Goal: Task Accomplishment & Management: Use online tool/utility

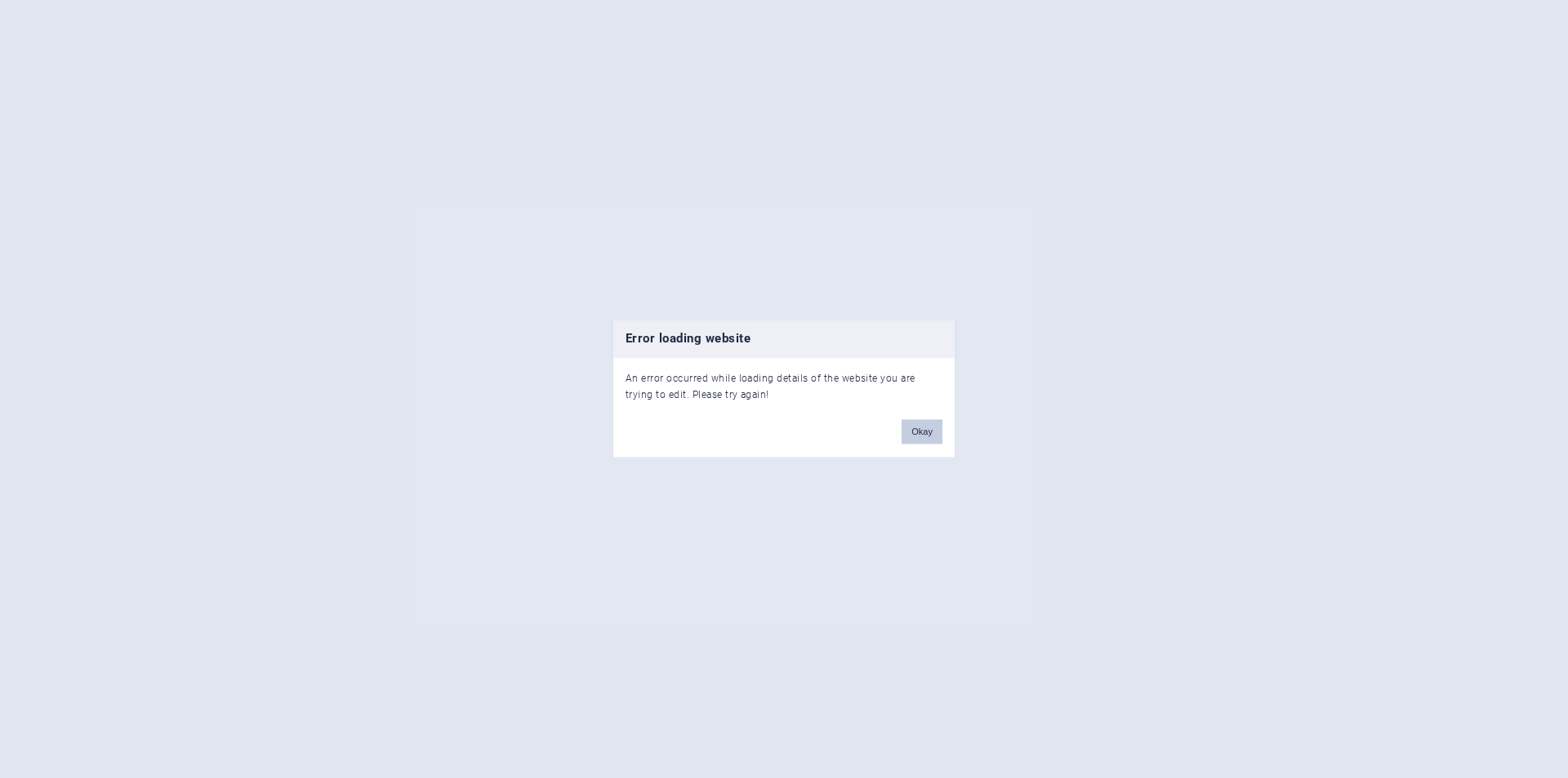
click at [926, 436] on button "Okay" at bounding box center [922, 432] width 41 height 24
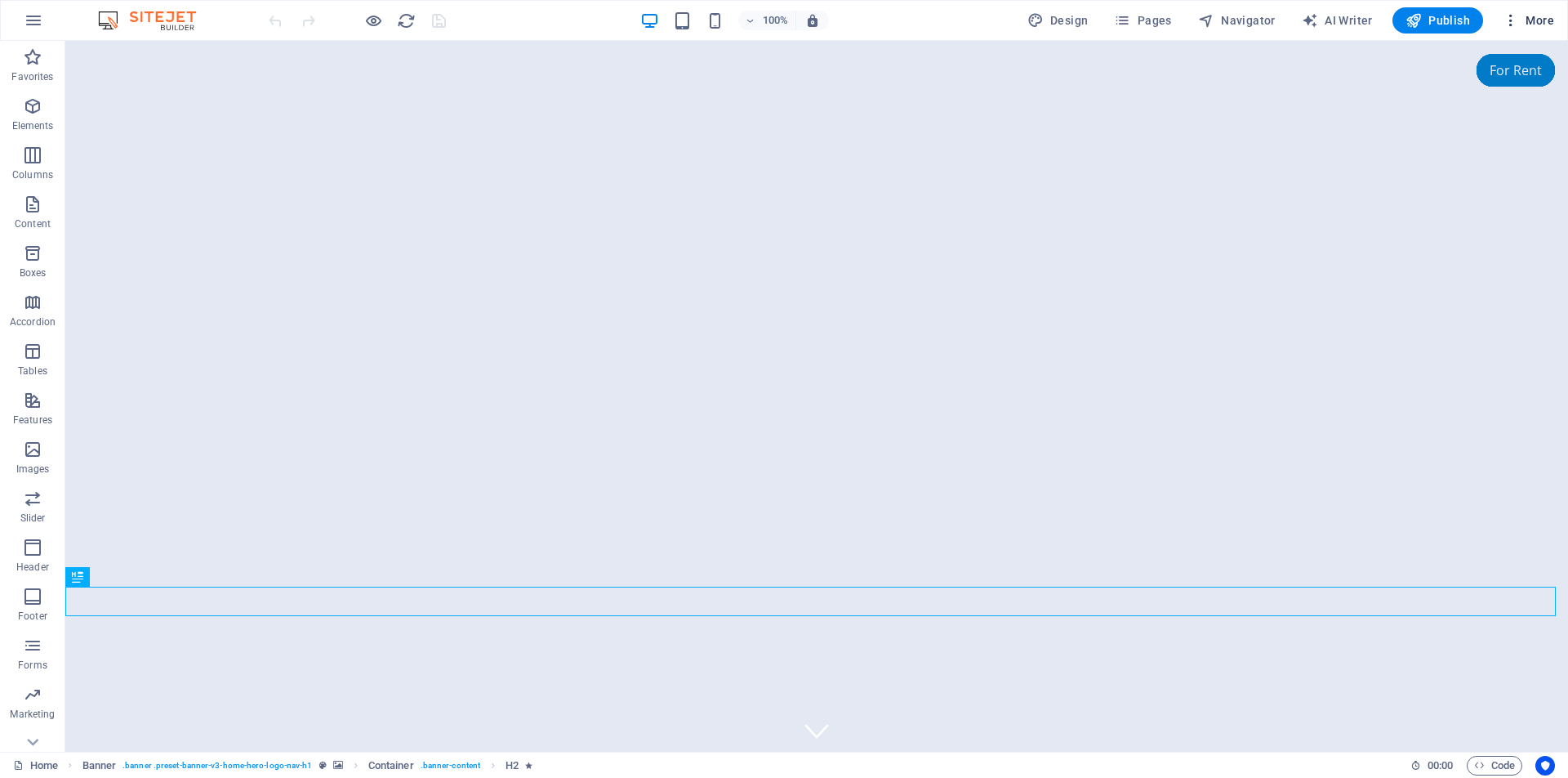
click at [1516, 21] on icon "button" at bounding box center [1511, 20] width 17 height 17
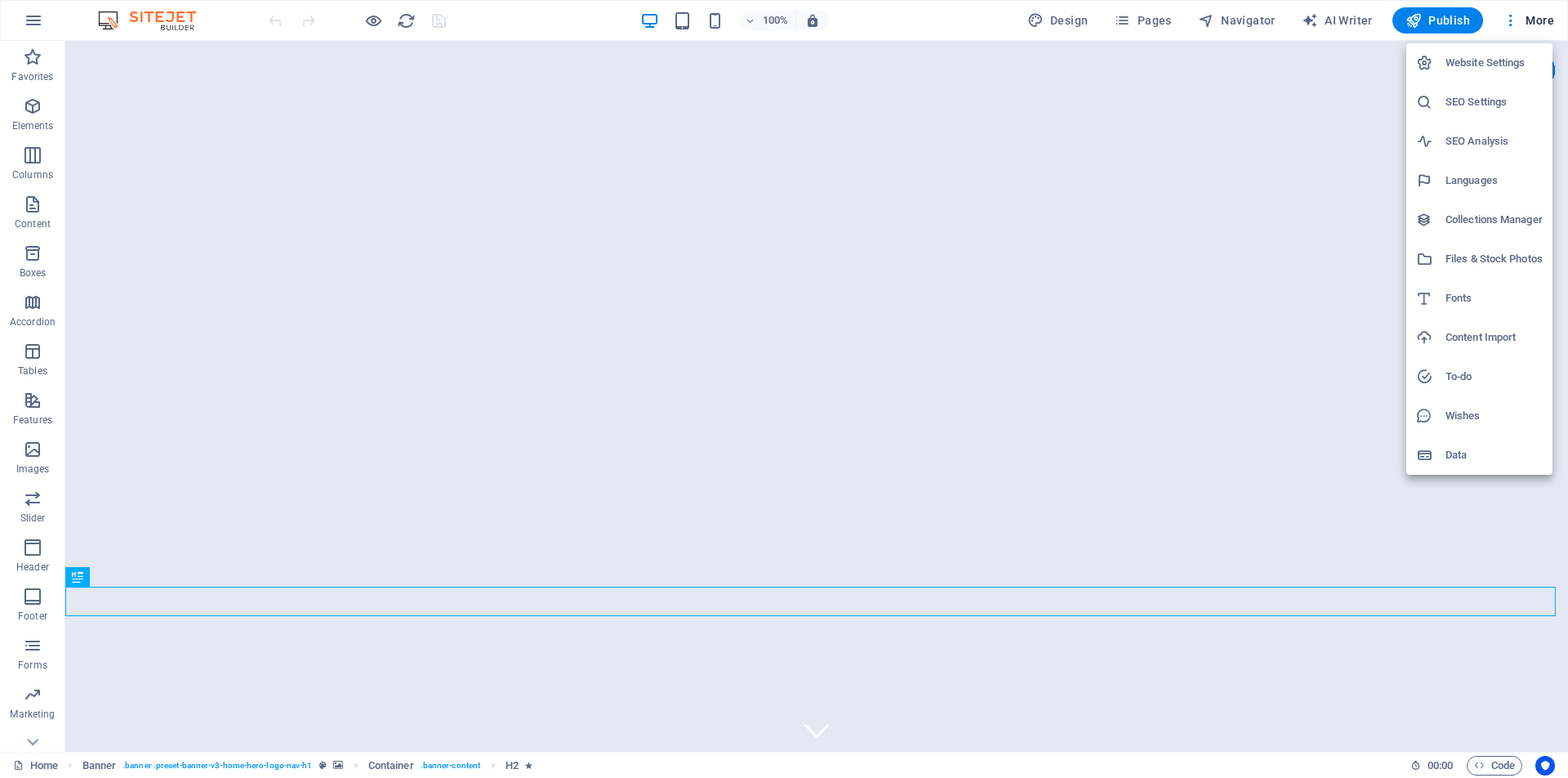
click at [1484, 136] on h6 "SEO Analysis" at bounding box center [1494, 141] width 97 height 19
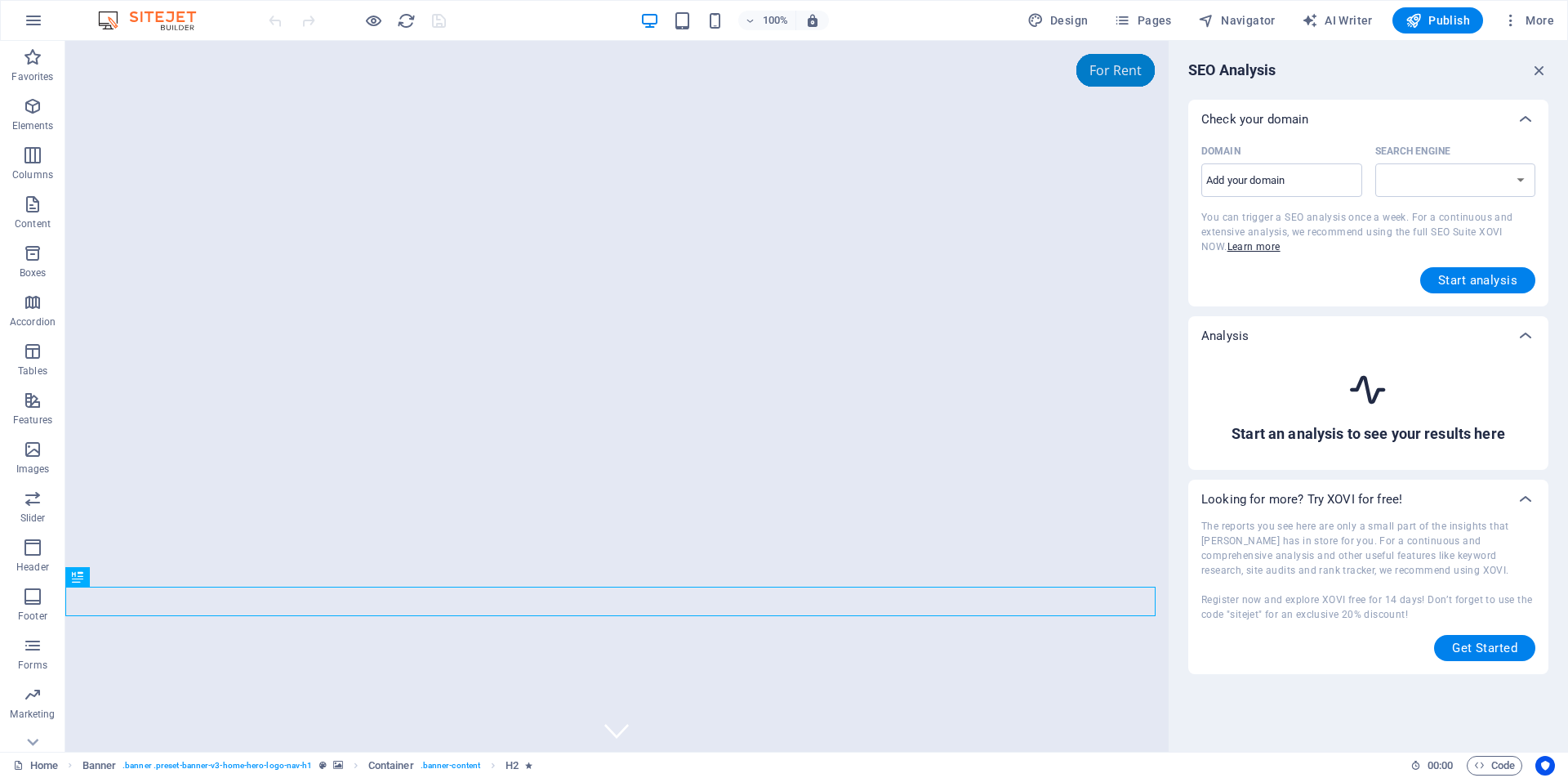
select select "google.com"
click at [1477, 284] on span "Start analysis" at bounding box center [1477, 280] width 79 height 13
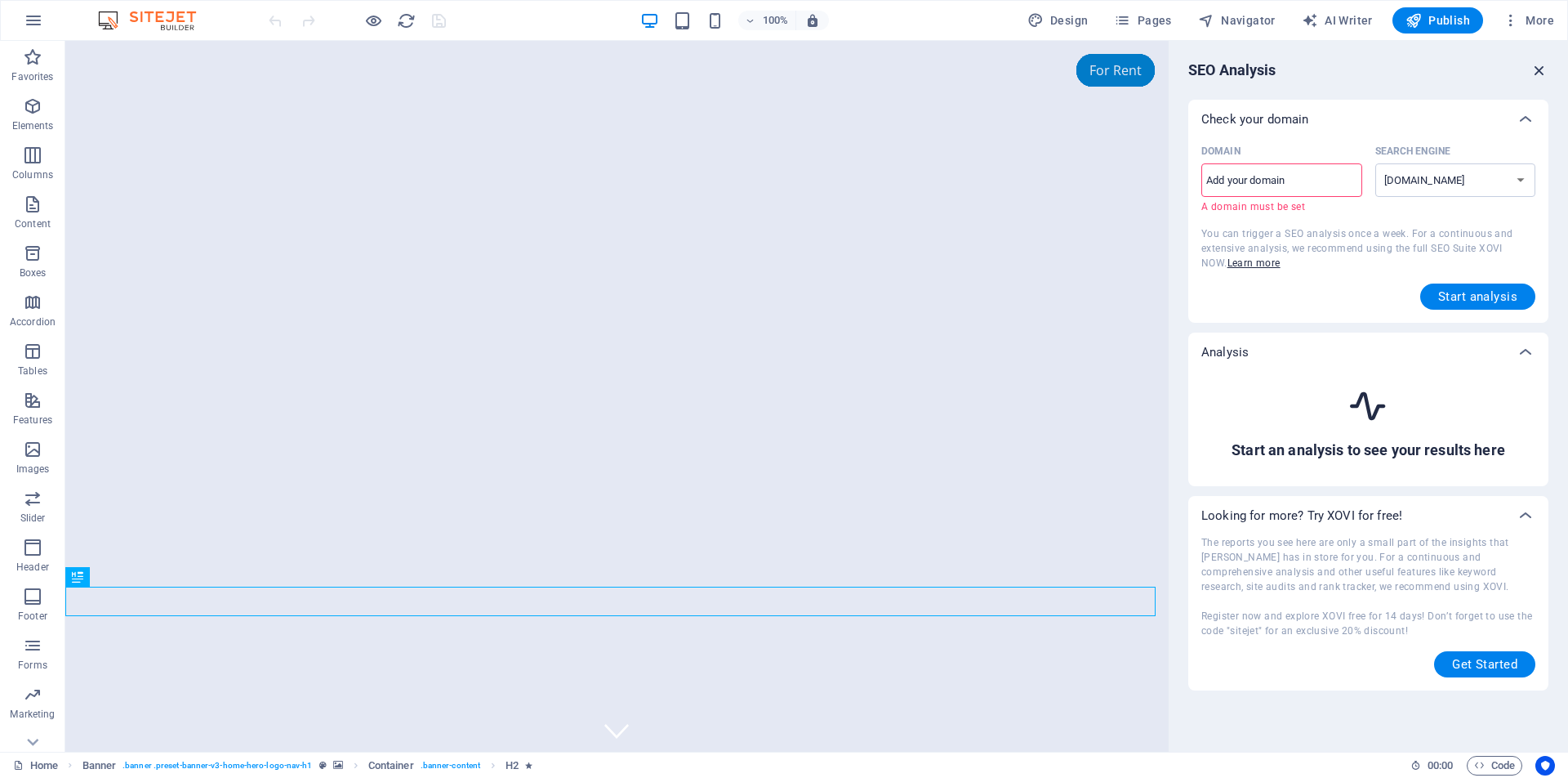
click at [1543, 68] on icon "button" at bounding box center [1539, 70] width 18 height 18
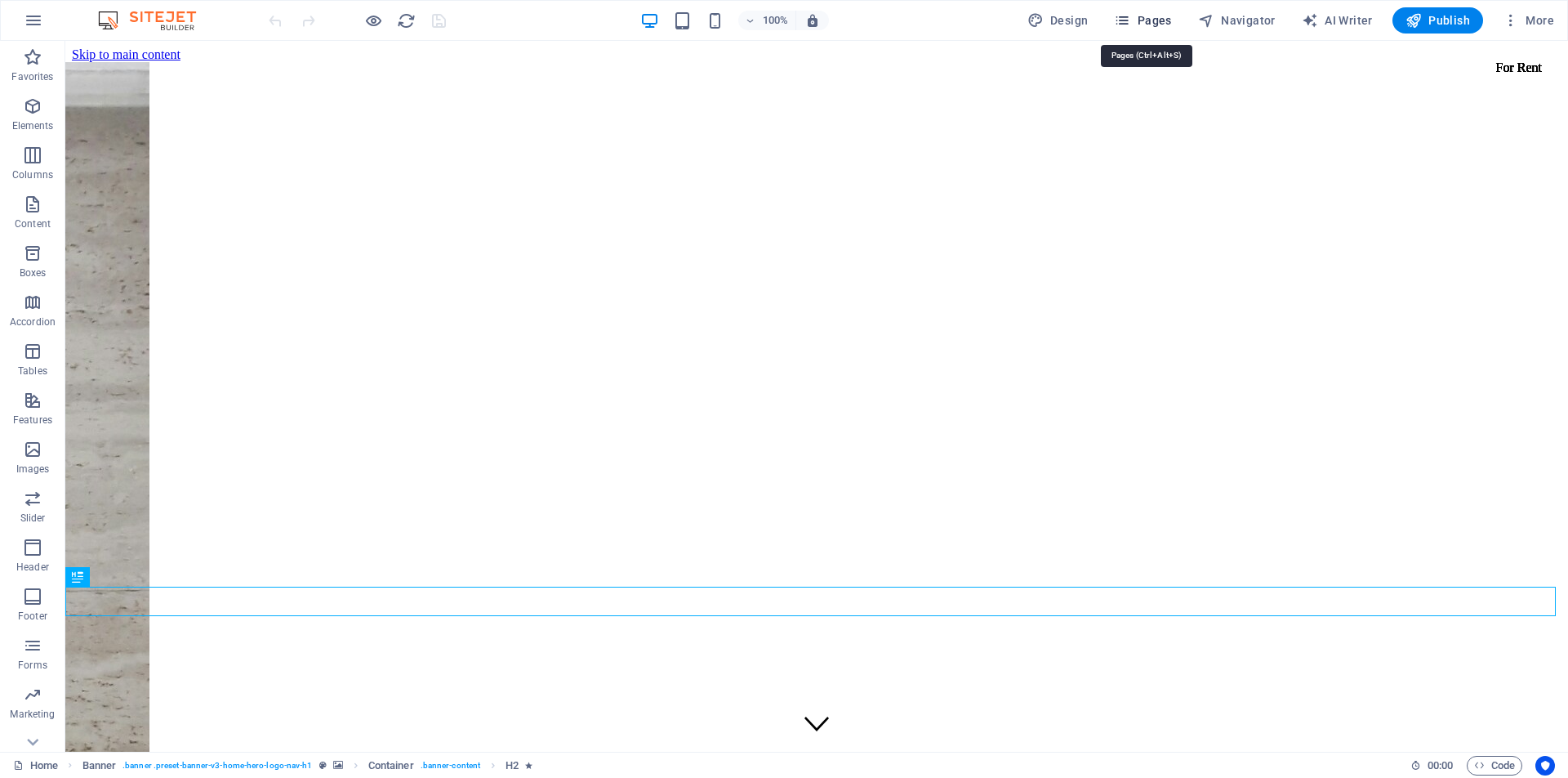
click at [1127, 24] on icon "button" at bounding box center [1122, 20] width 17 height 17
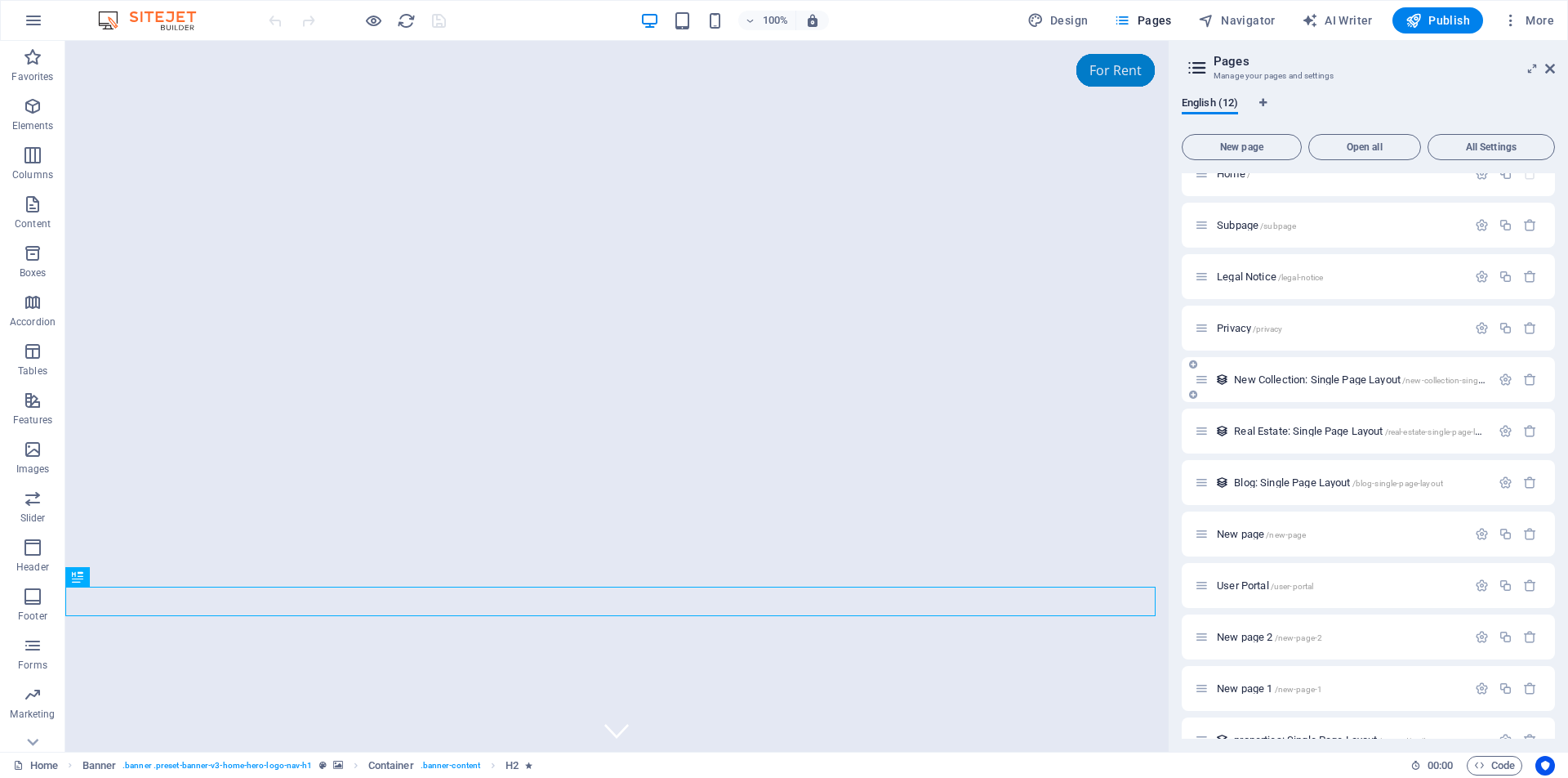
scroll to position [52, 0]
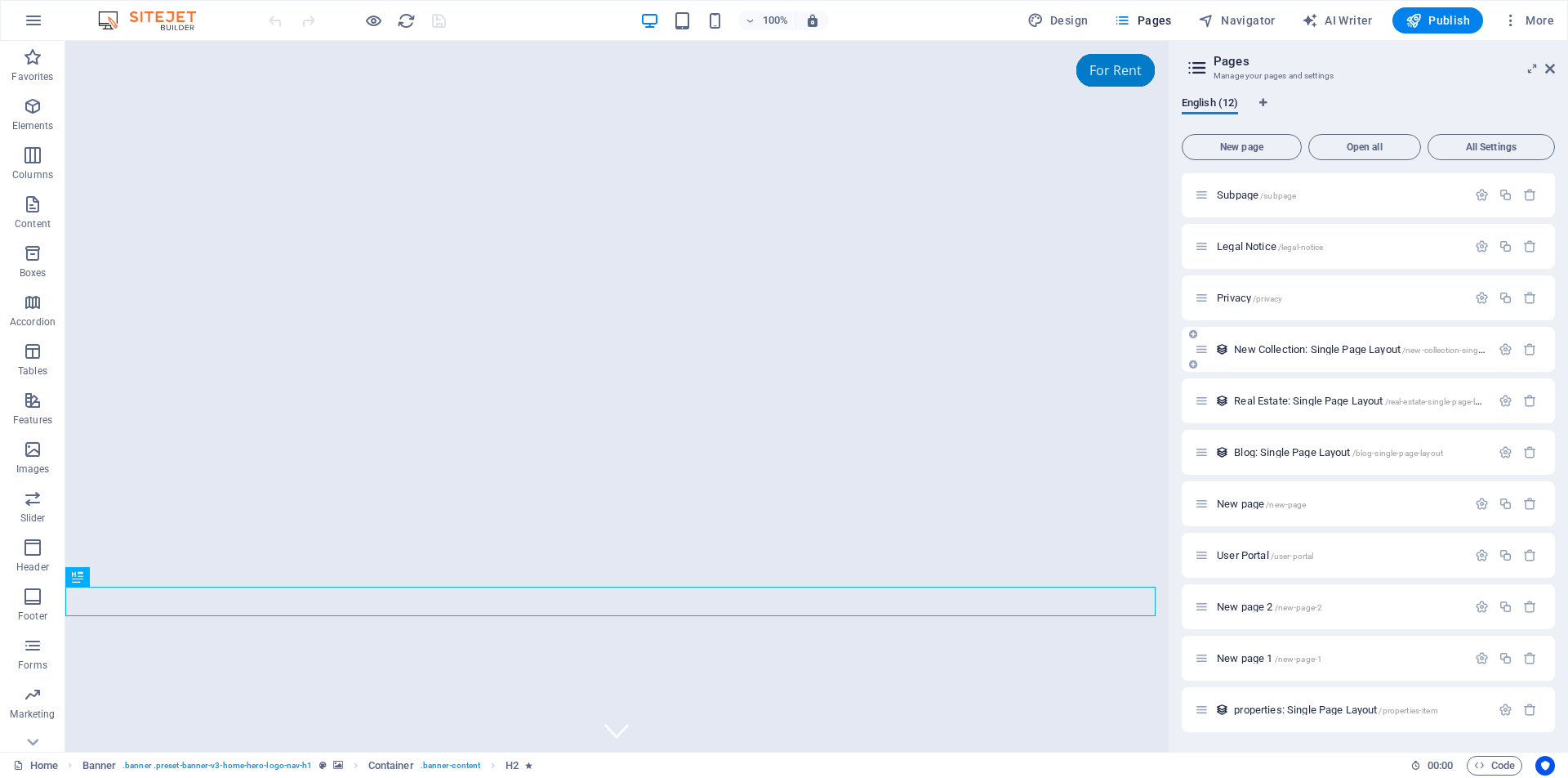
click at [1280, 347] on span "New Collection: Single Page Layout /new-collection-single-page-layout" at bounding box center [1381, 349] width 295 height 12
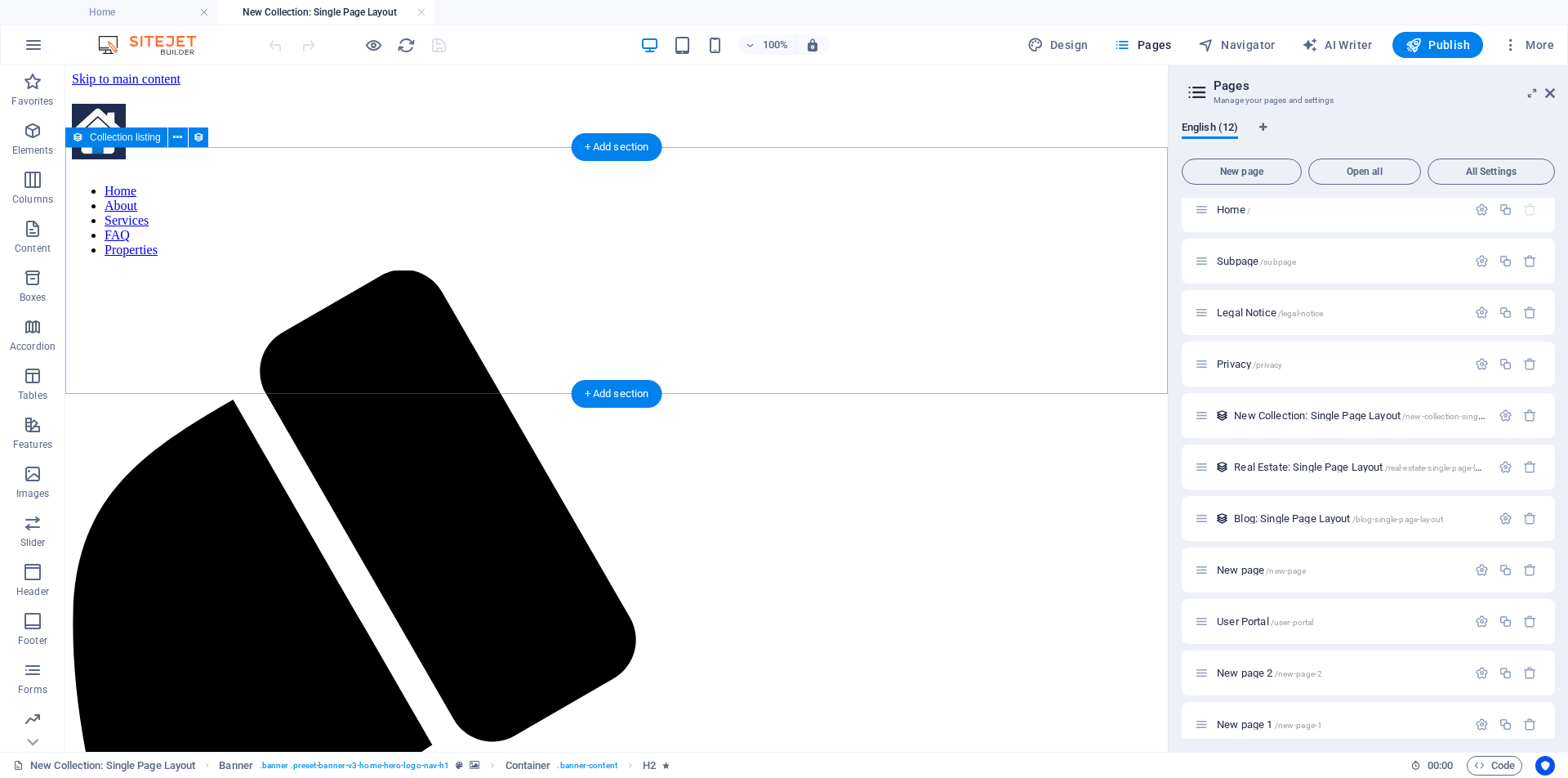
scroll to position [0, 0]
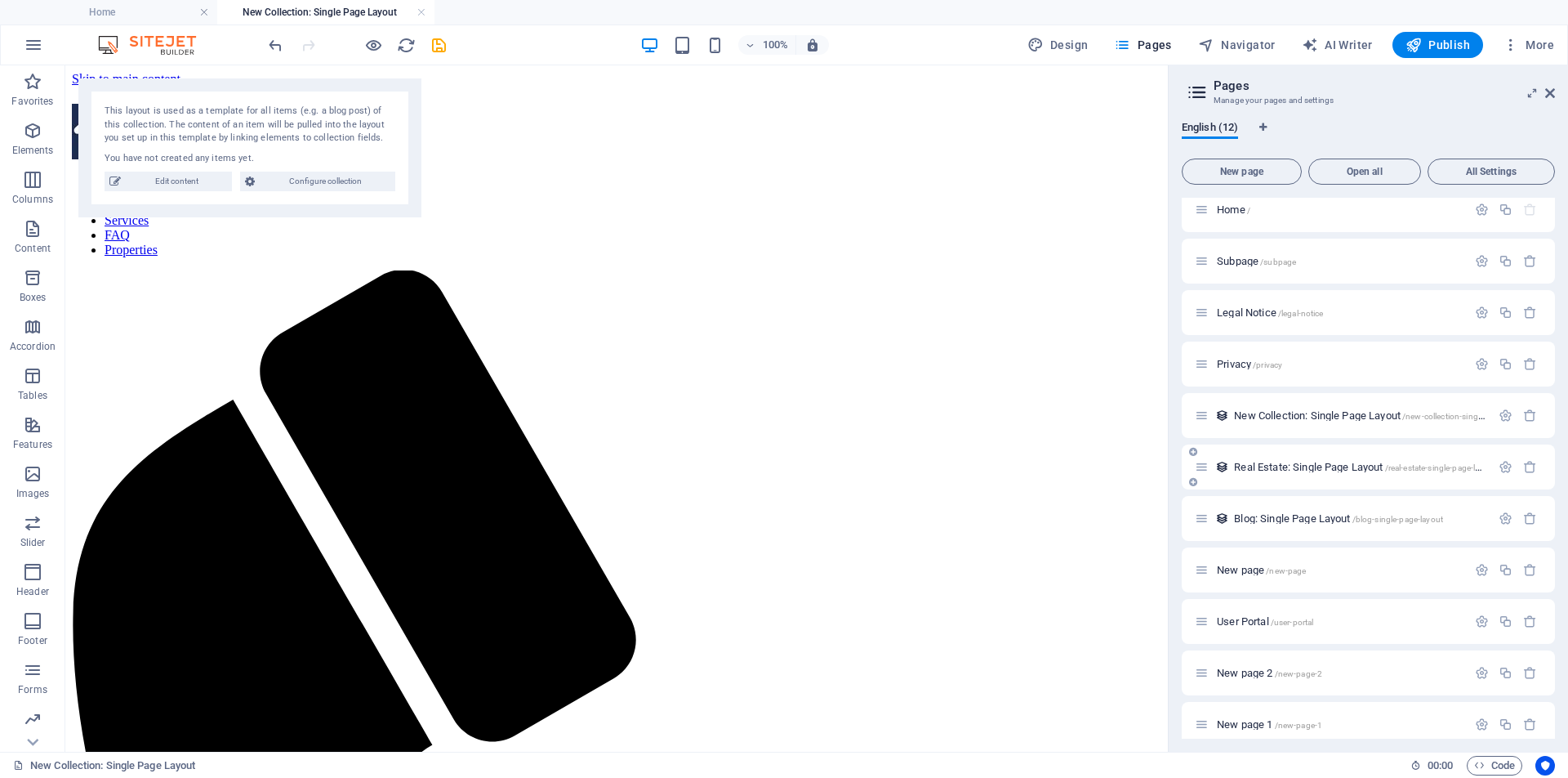
click at [1275, 467] on span "Real Estate: Single Page Layout /real-estate-single-page-layout" at bounding box center [1365, 466] width 262 height 12
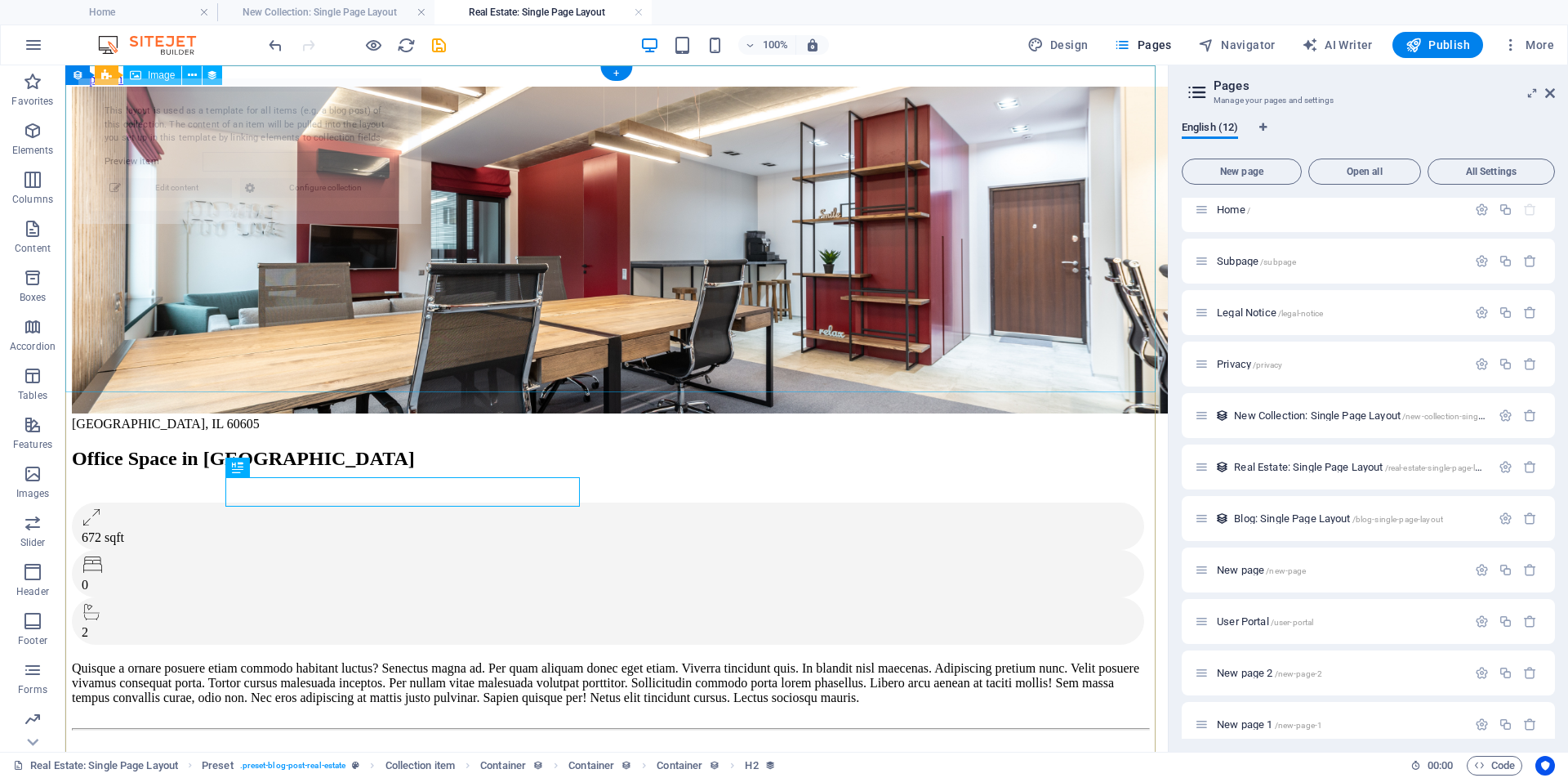
select select "68b30e2b6492e552aa035e73"
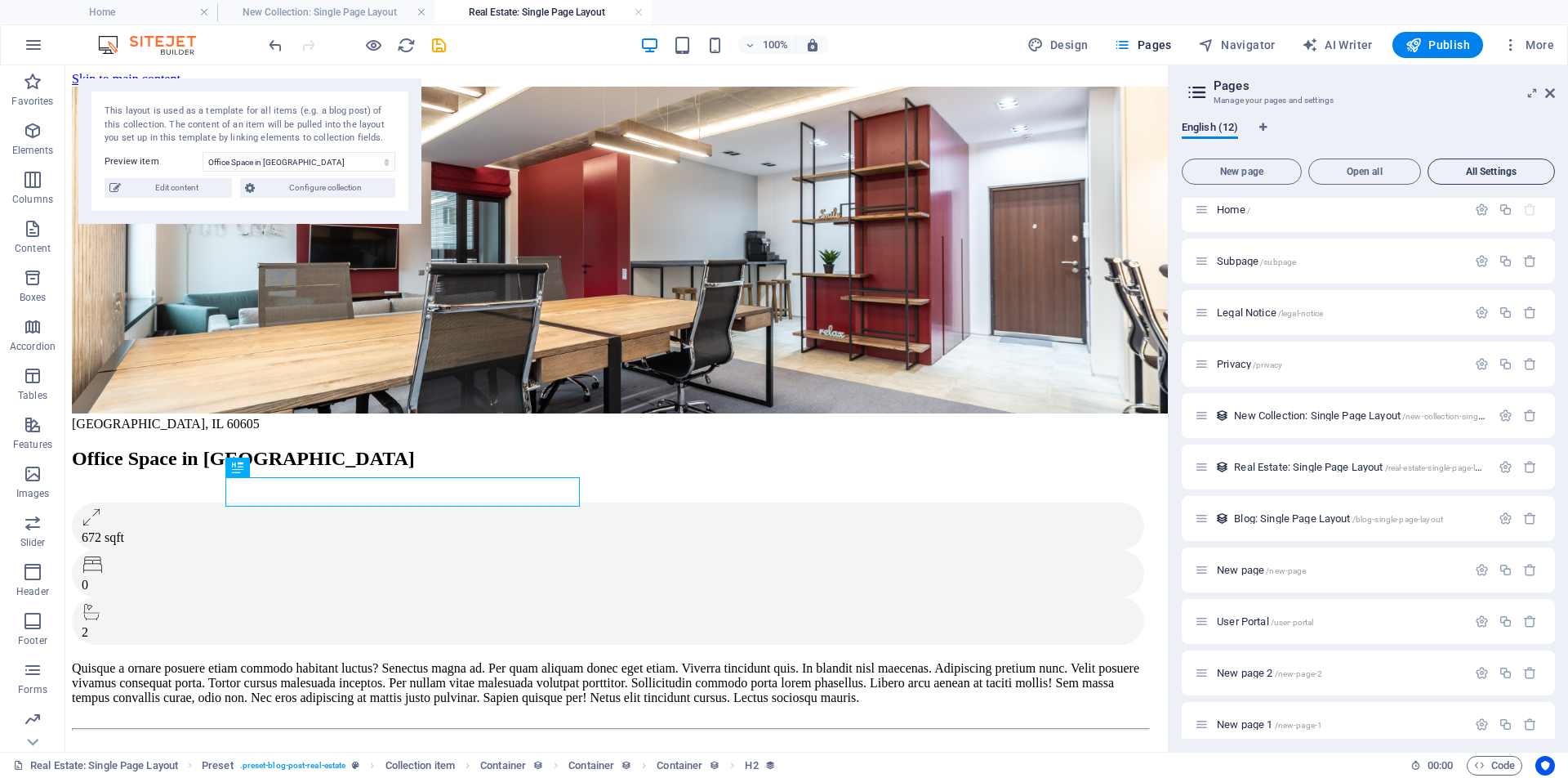
click at [1504, 171] on span "All Settings" at bounding box center [1491, 171] width 112 height 10
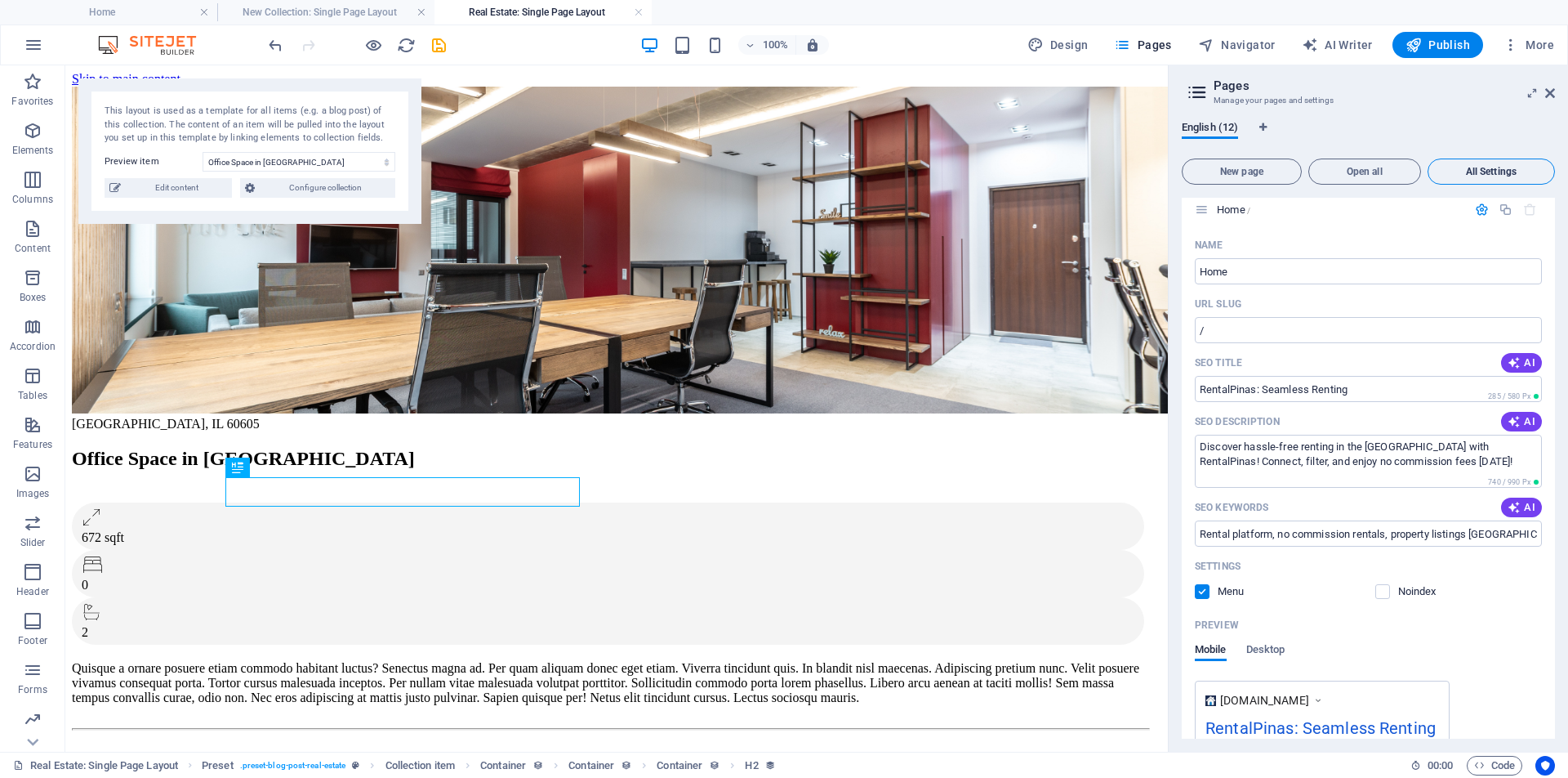
scroll to position [6030, 0]
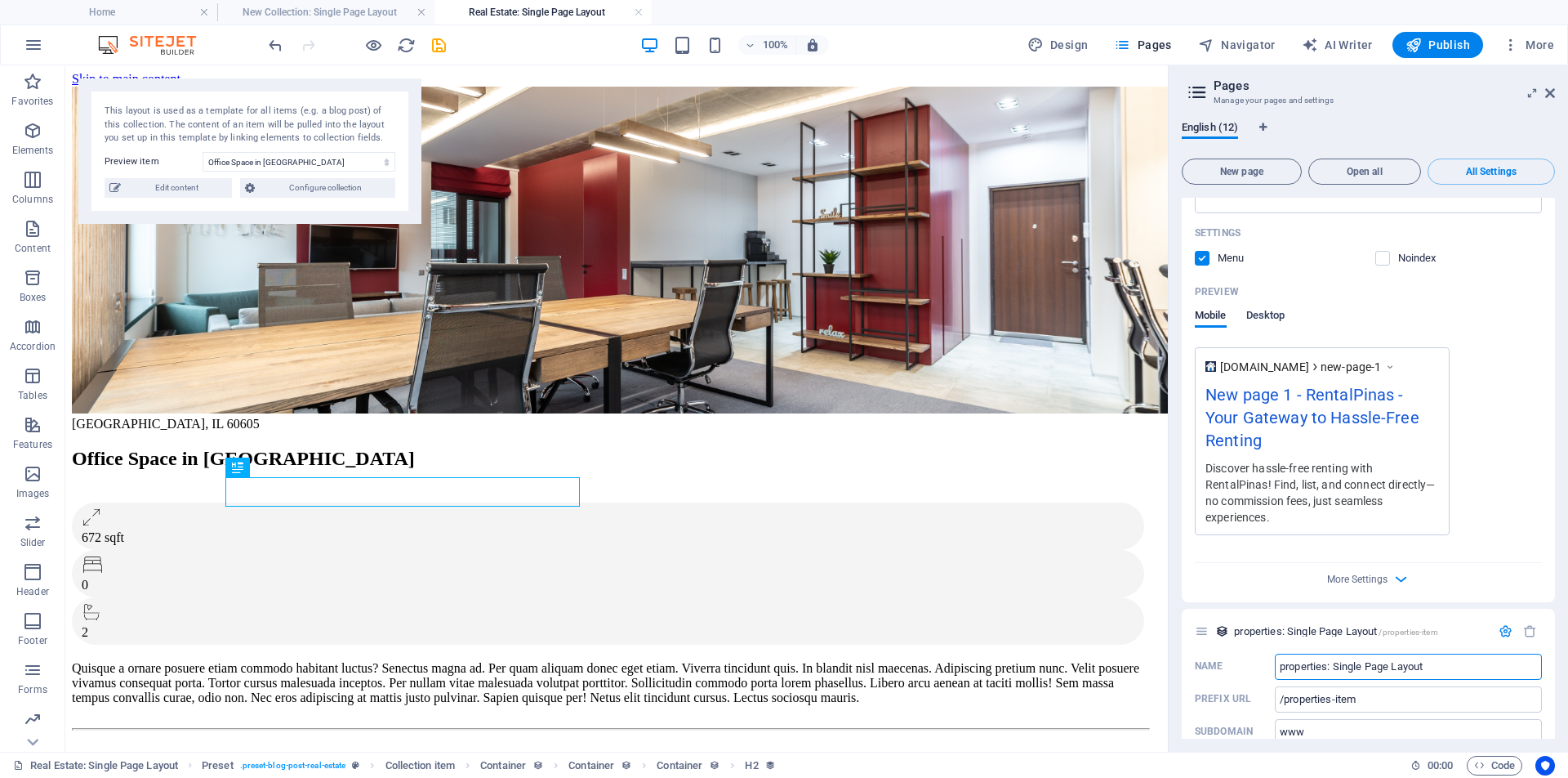
click at [1263, 305] on span "Desktop" at bounding box center [1266, 317] width 39 height 23
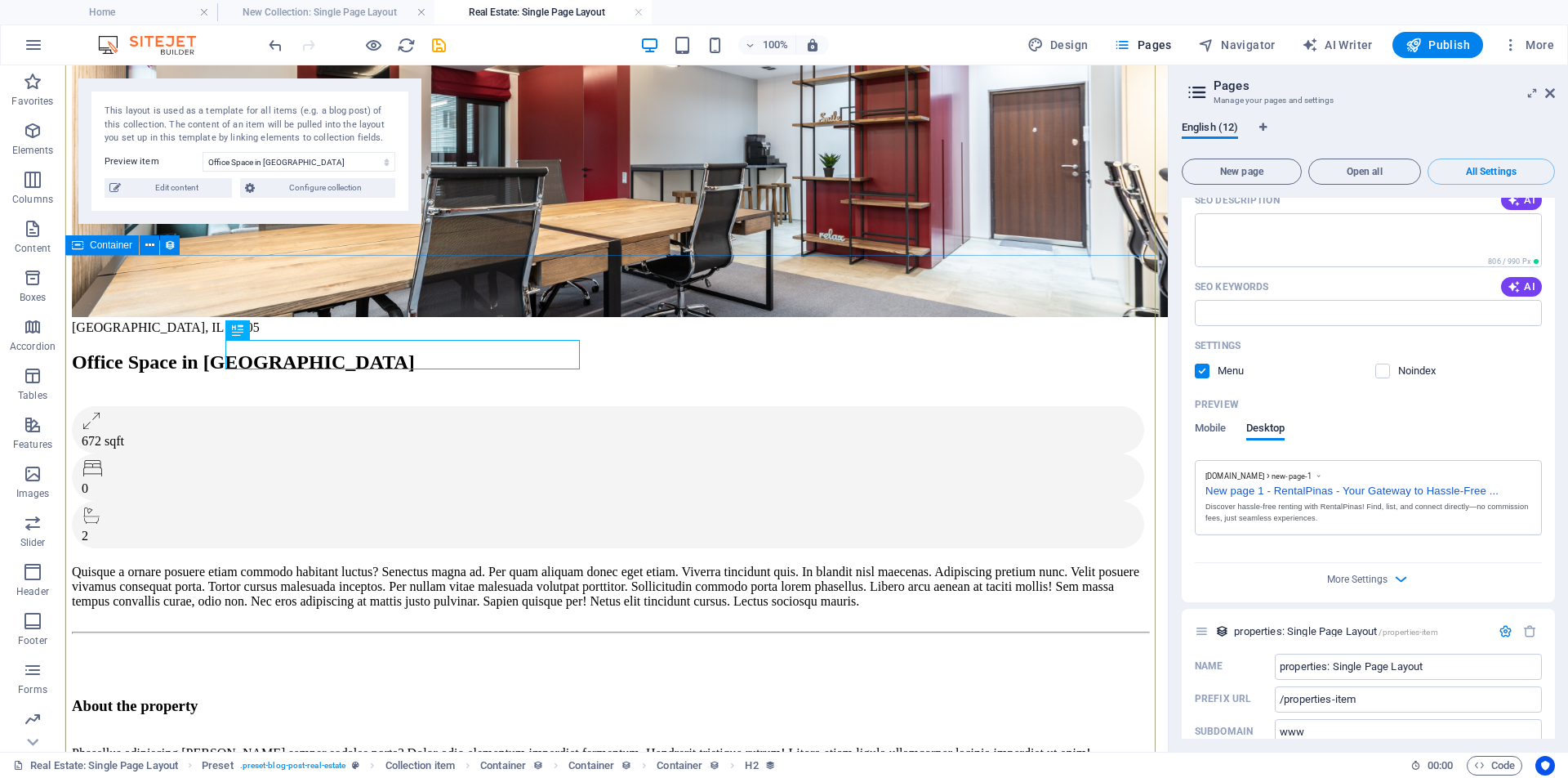
scroll to position [0, 0]
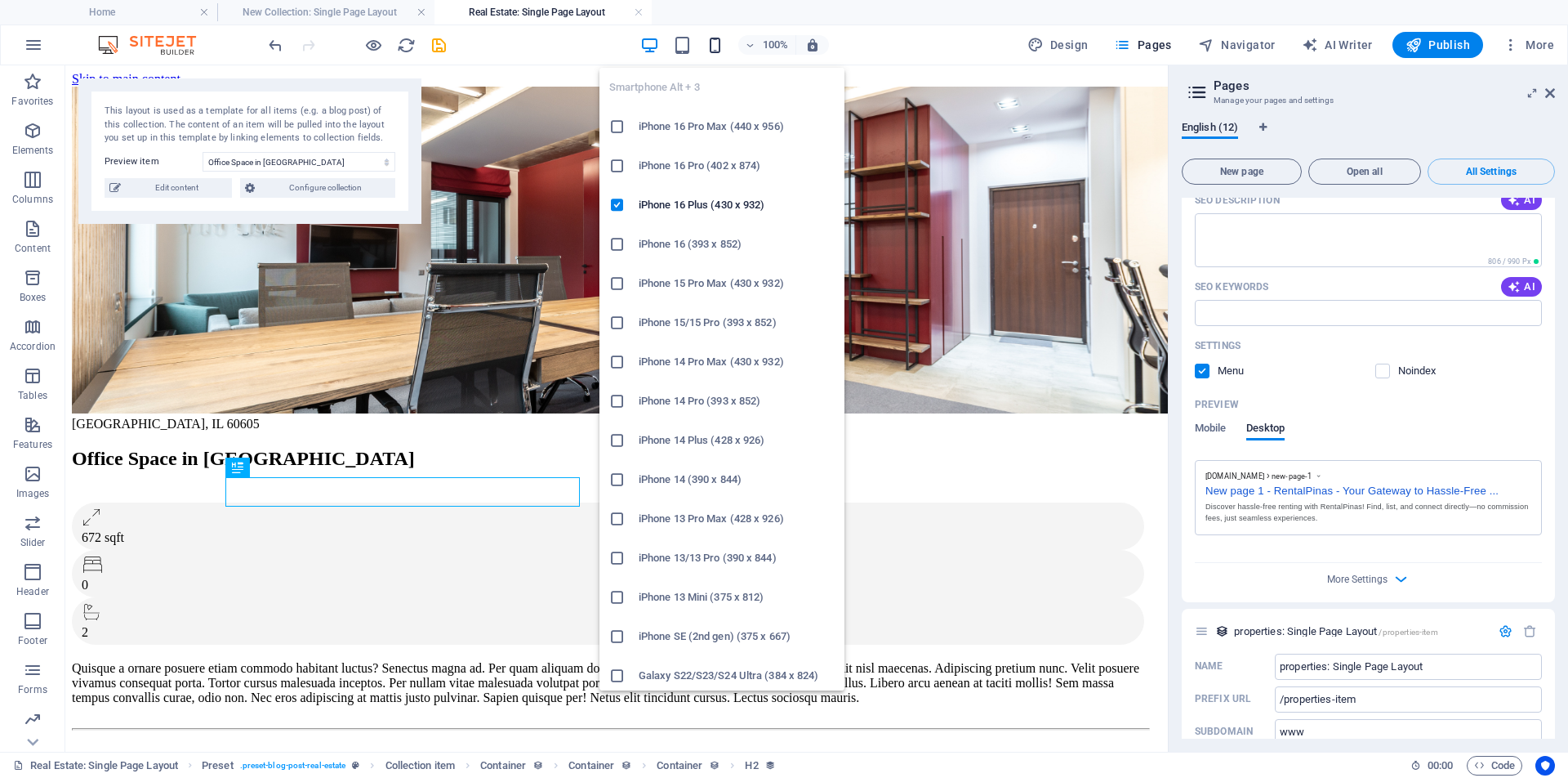
click at [719, 49] on icon "button" at bounding box center [715, 45] width 19 height 19
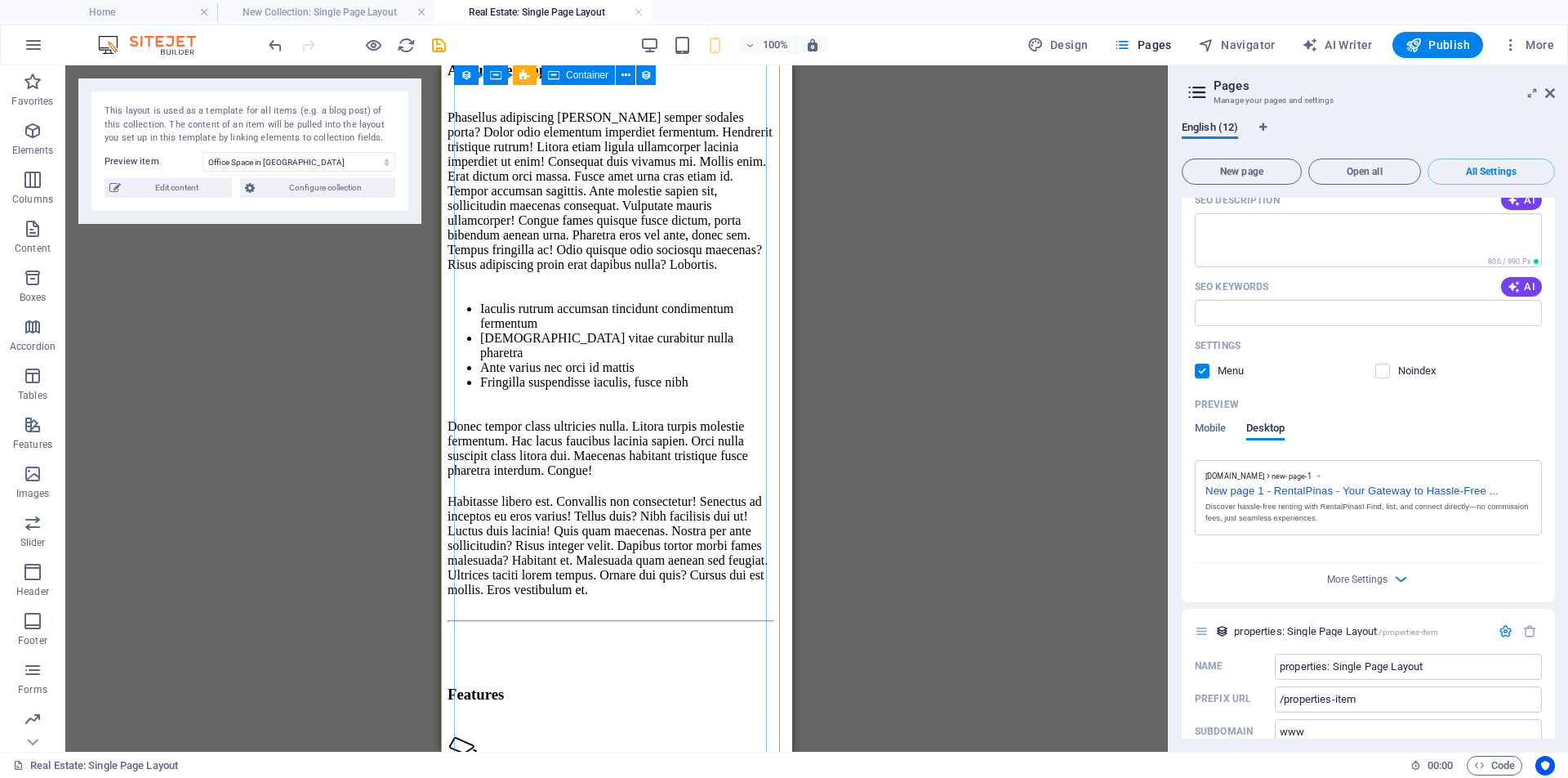
scroll to position [666, 0]
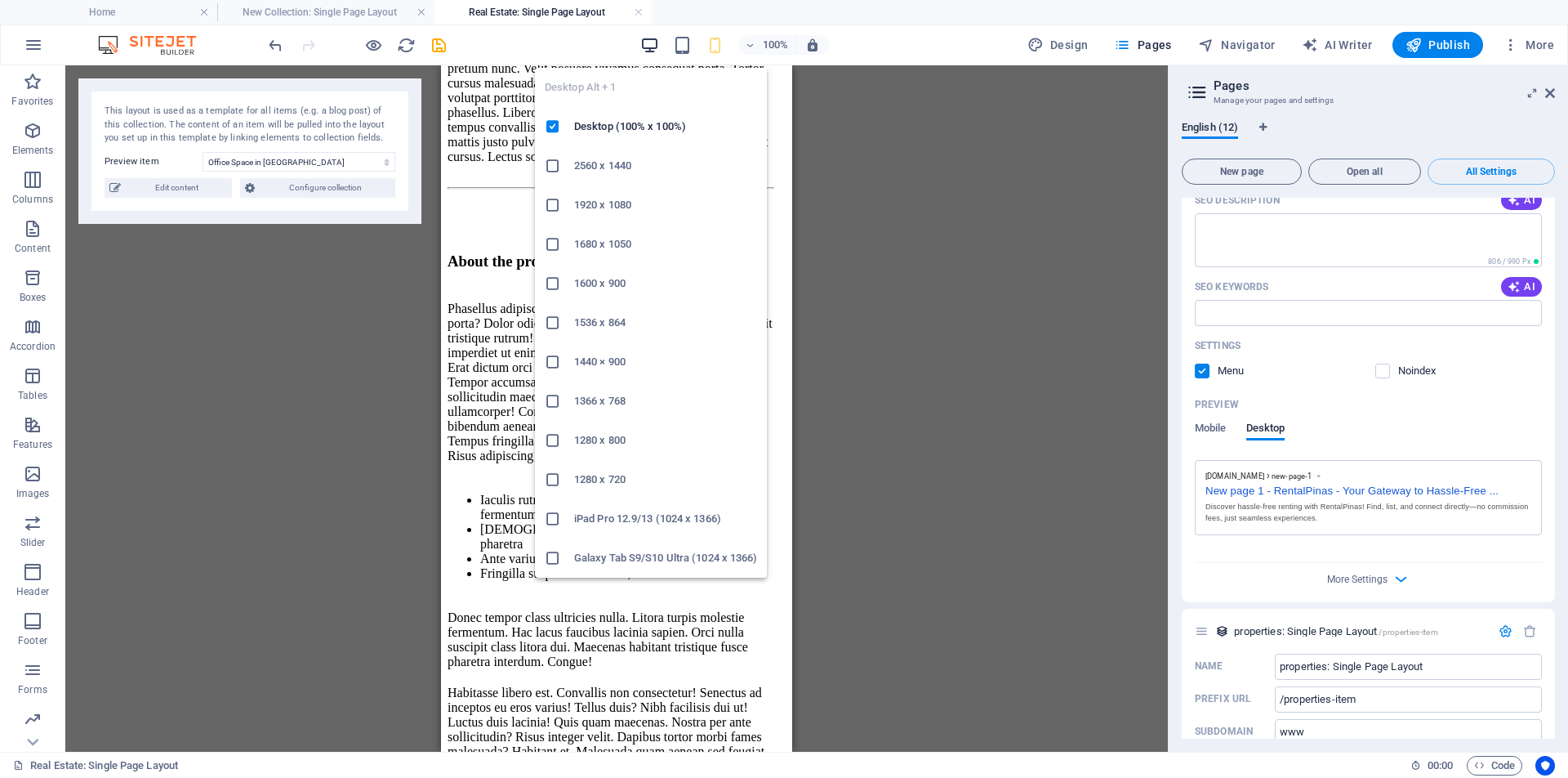
click at [650, 43] on icon "button" at bounding box center [650, 45] width 19 height 19
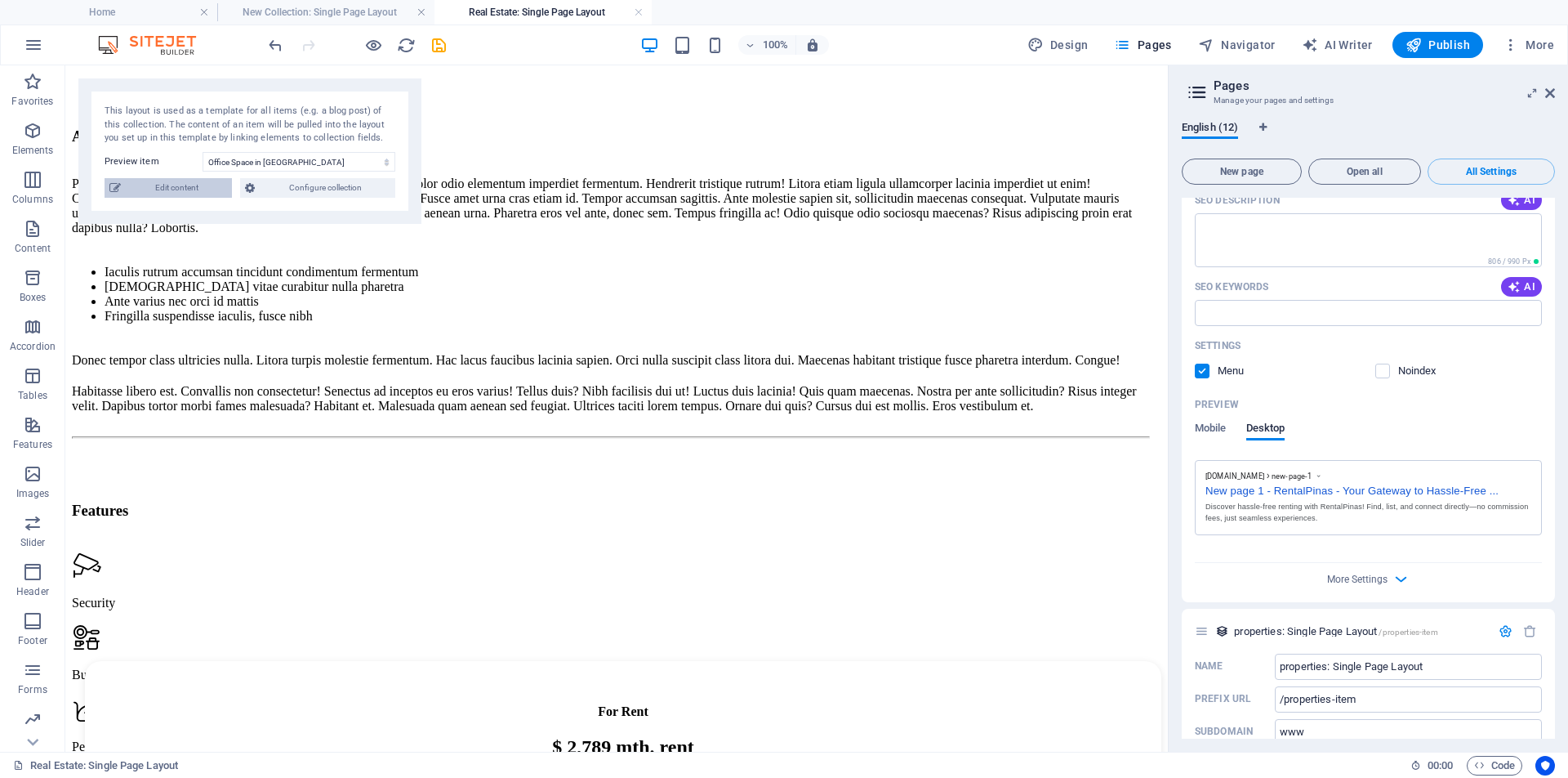
click at [173, 190] on span "Edit content" at bounding box center [175, 188] width 101 height 19
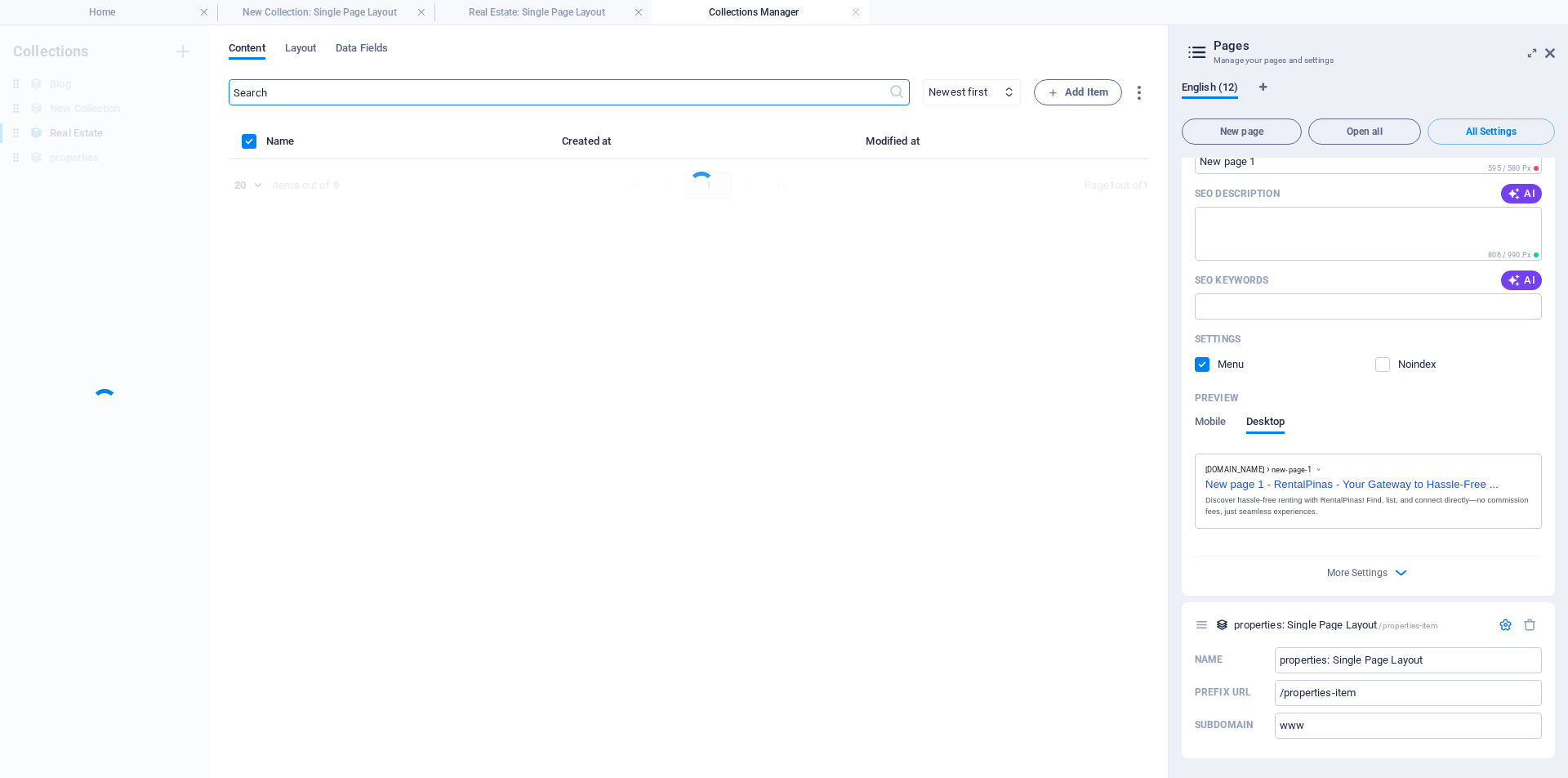
scroll to position [5851, 0]
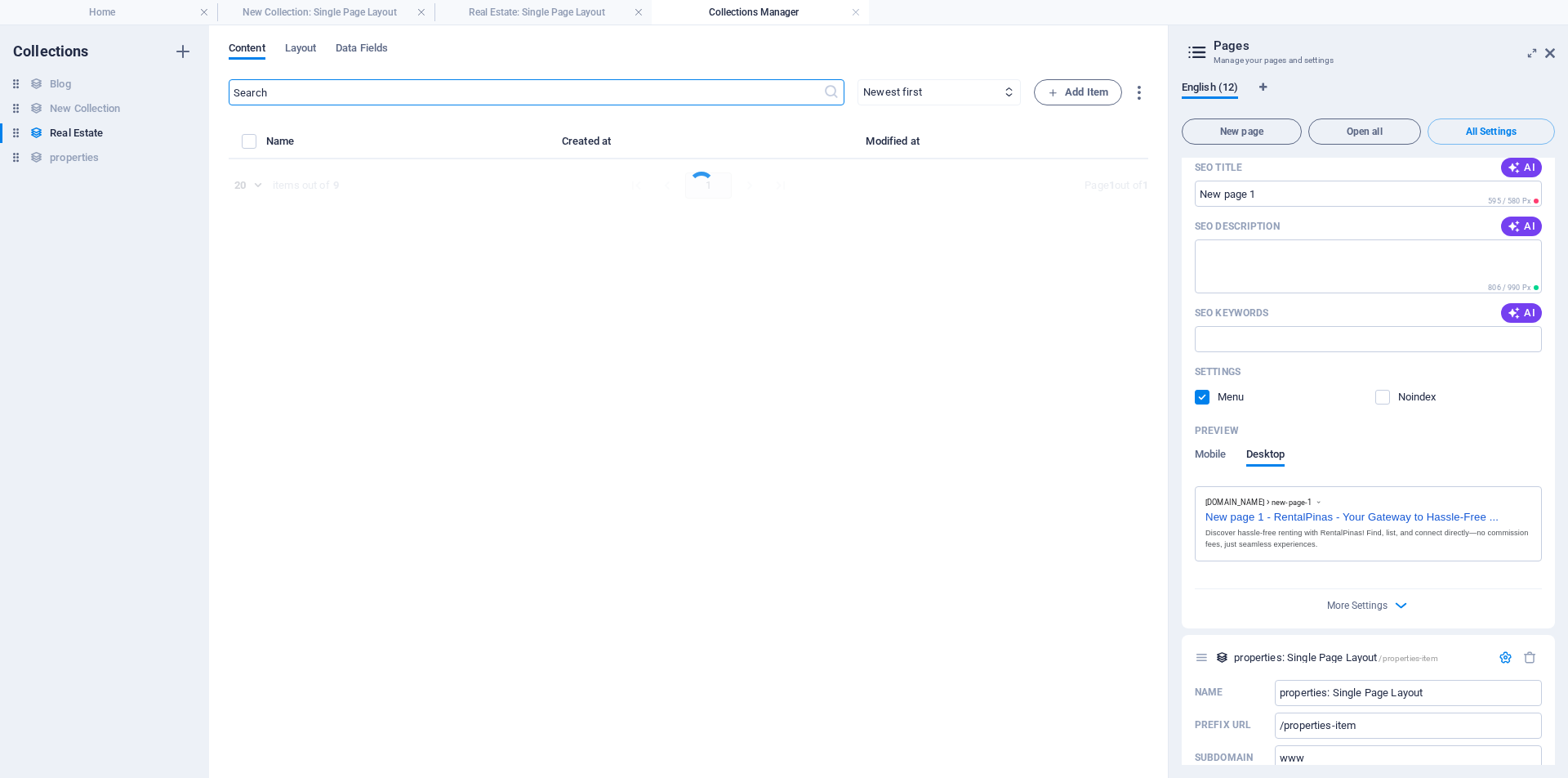
select select "Office"
select select "For Rent"
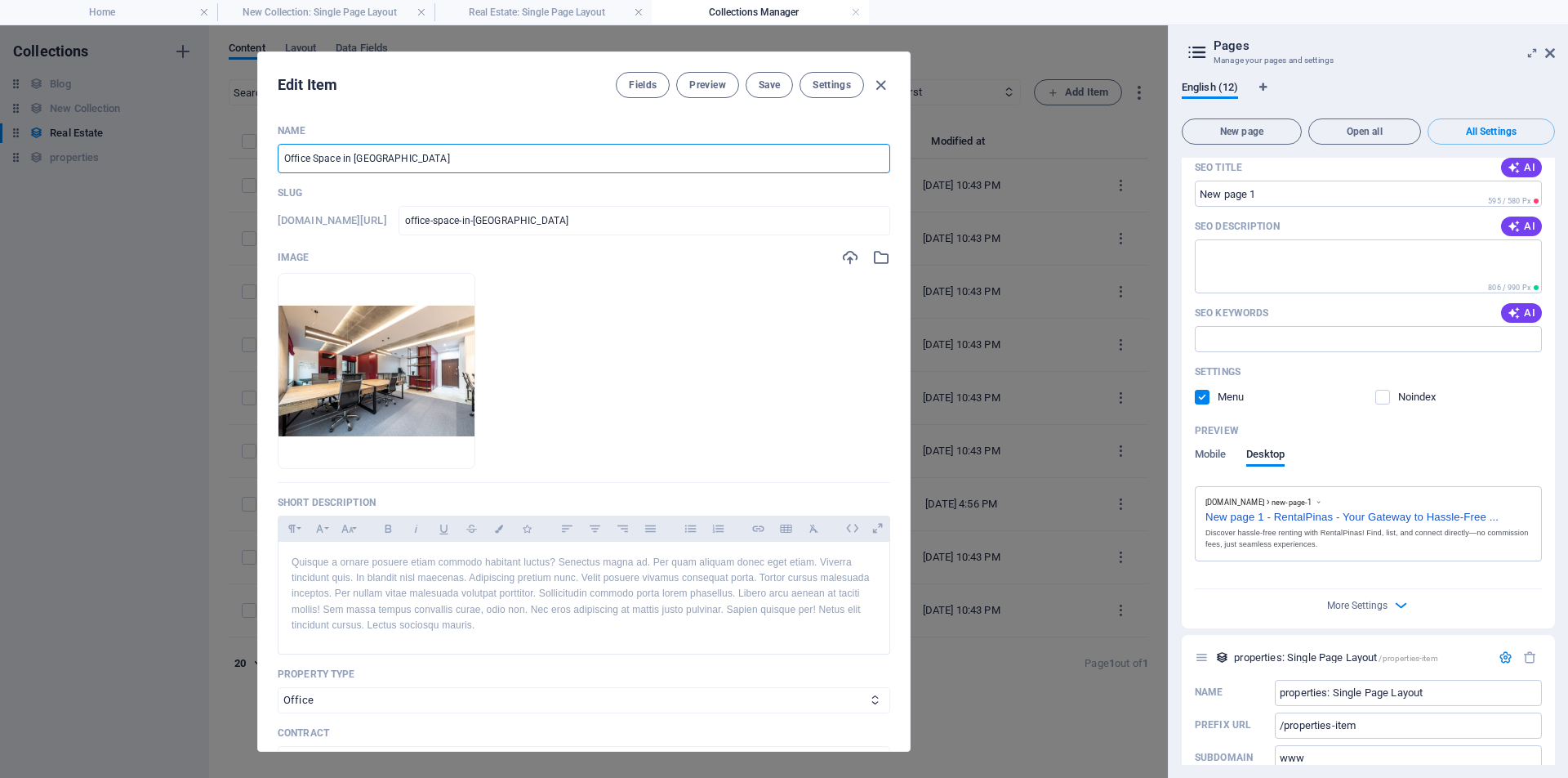
click at [403, 159] on input "Office Space in Chicago" at bounding box center [584, 159] width 613 height 30
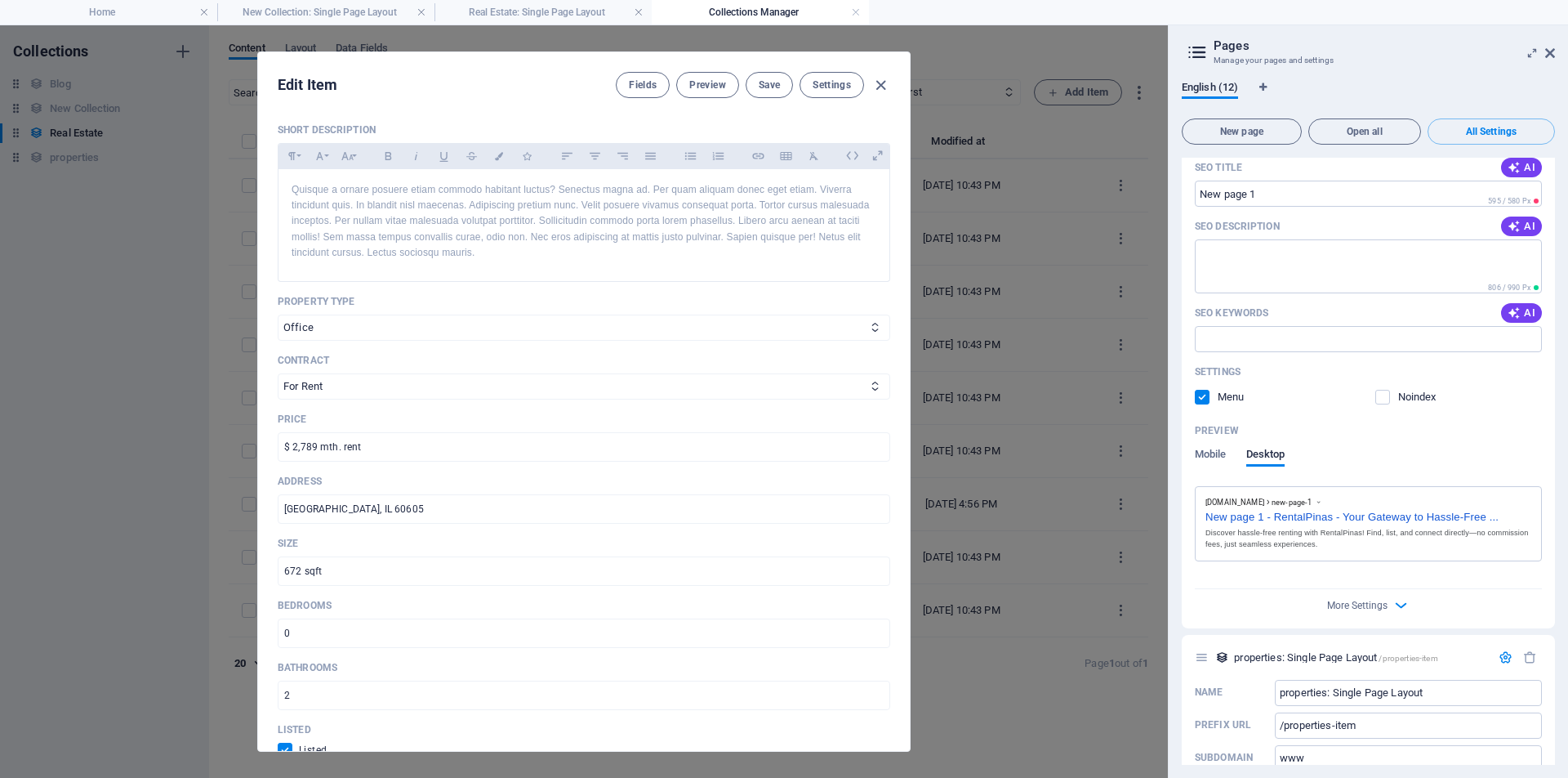
scroll to position [376, 0]
click at [303, 445] on input "$ 2,789 mth. rent" at bounding box center [584, 444] width 613 height 30
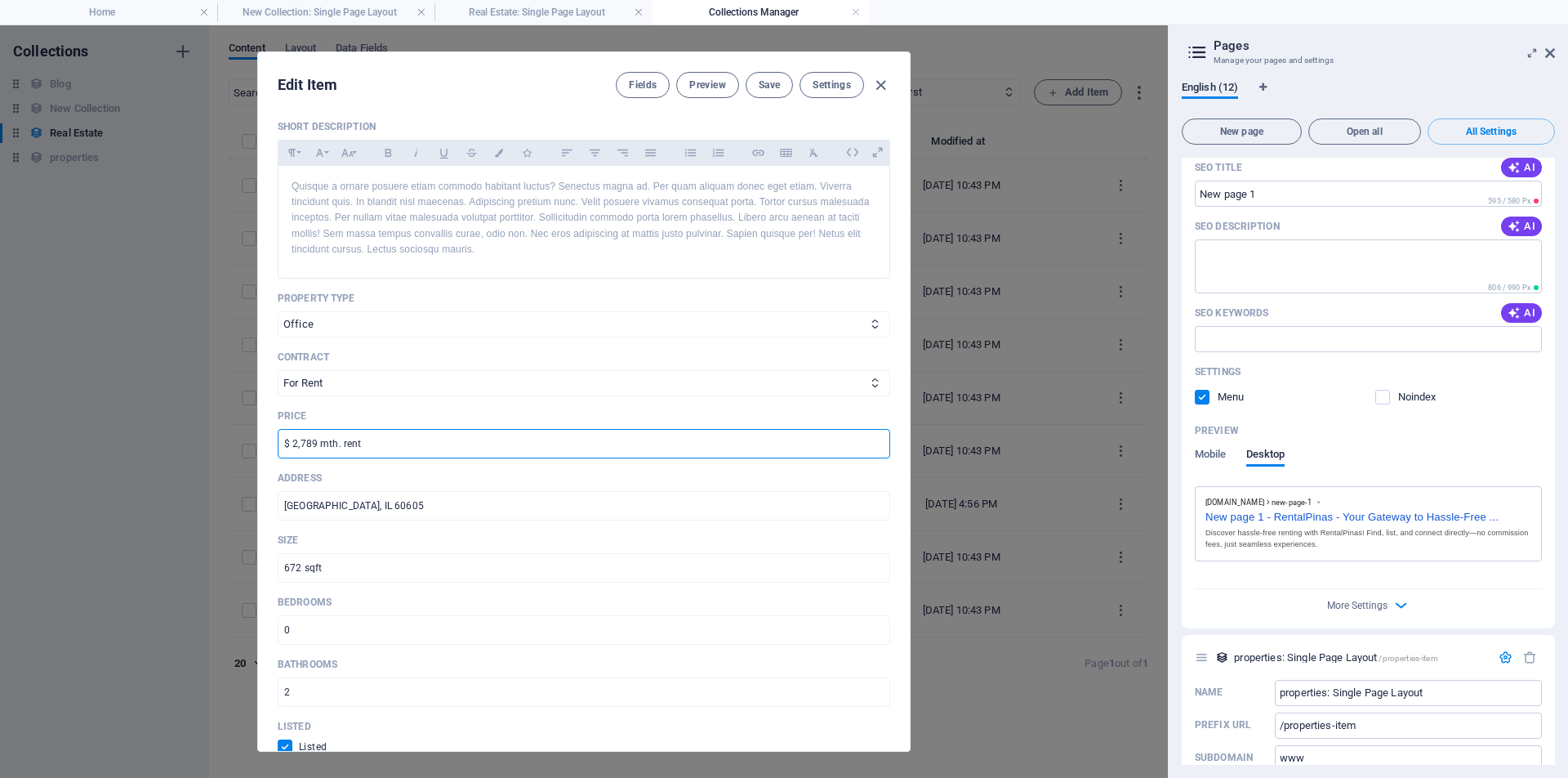
click at [399, 441] on input "$ 2,789 mth. rent" at bounding box center [584, 444] width 613 height 30
type input "$"
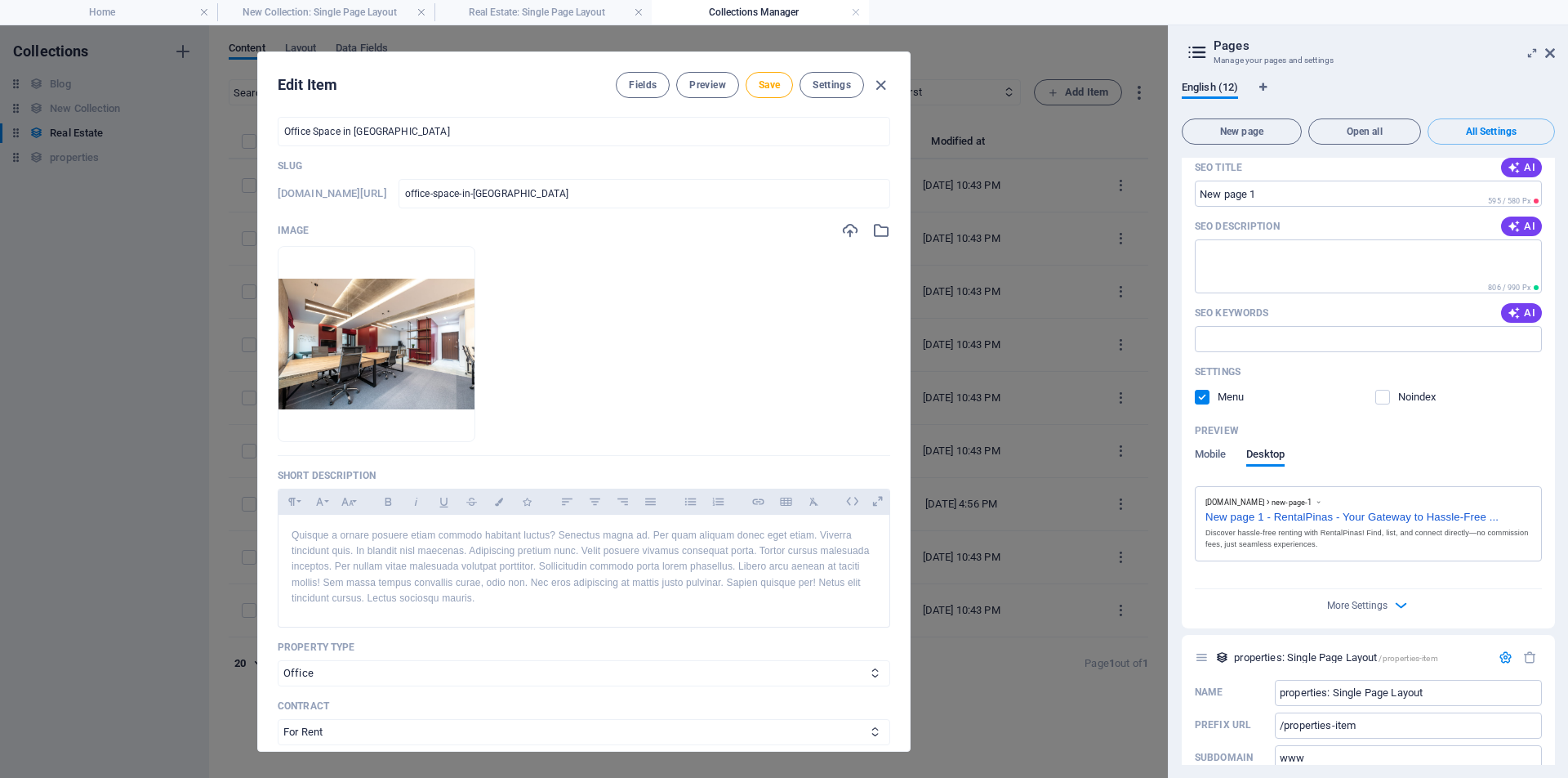
scroll to position [0, 0]
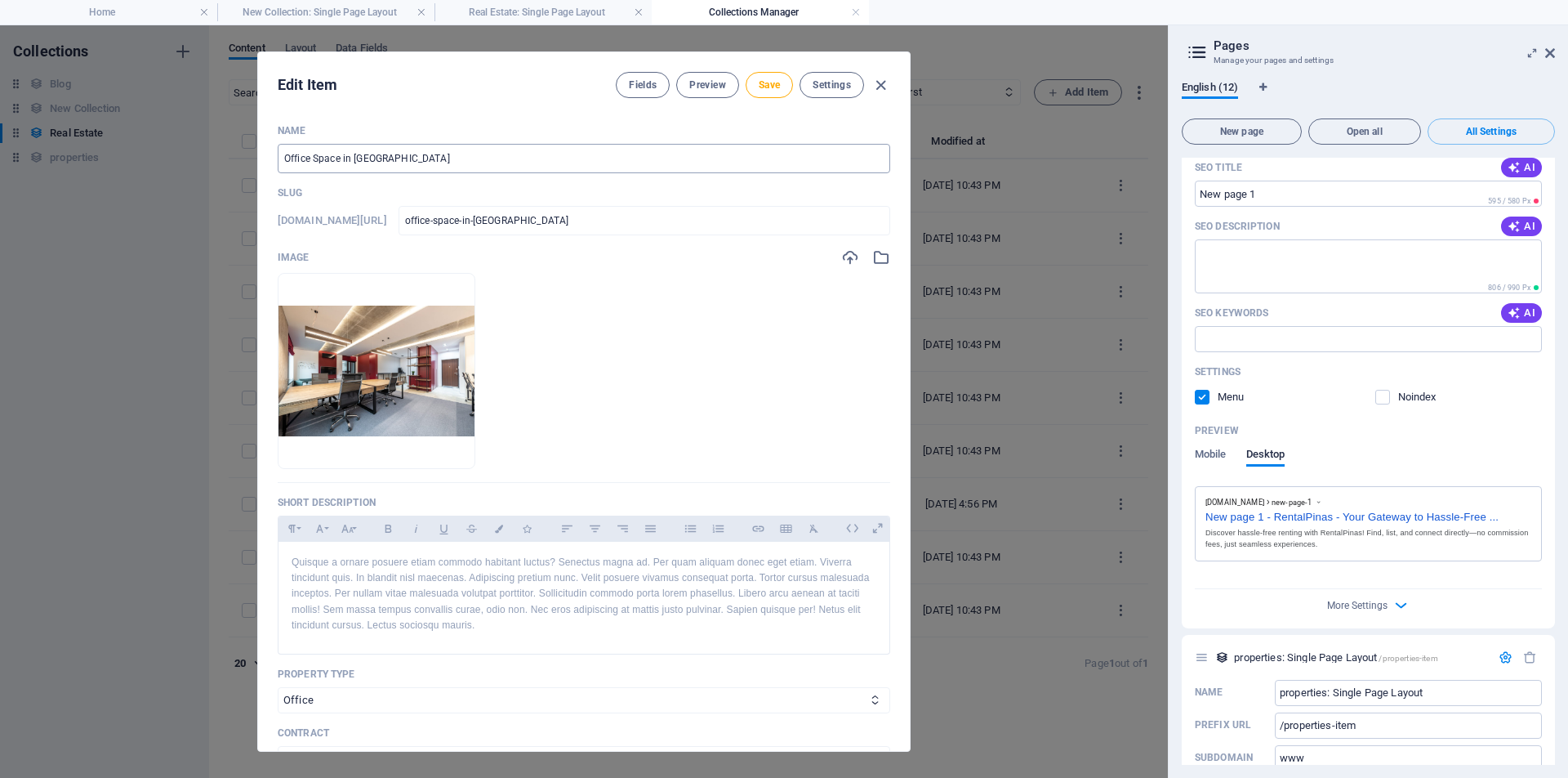
click at [395, 156] on input "Office Space in Chicago" at bounding box center [584, 159] width 613 height 30
type input "O"
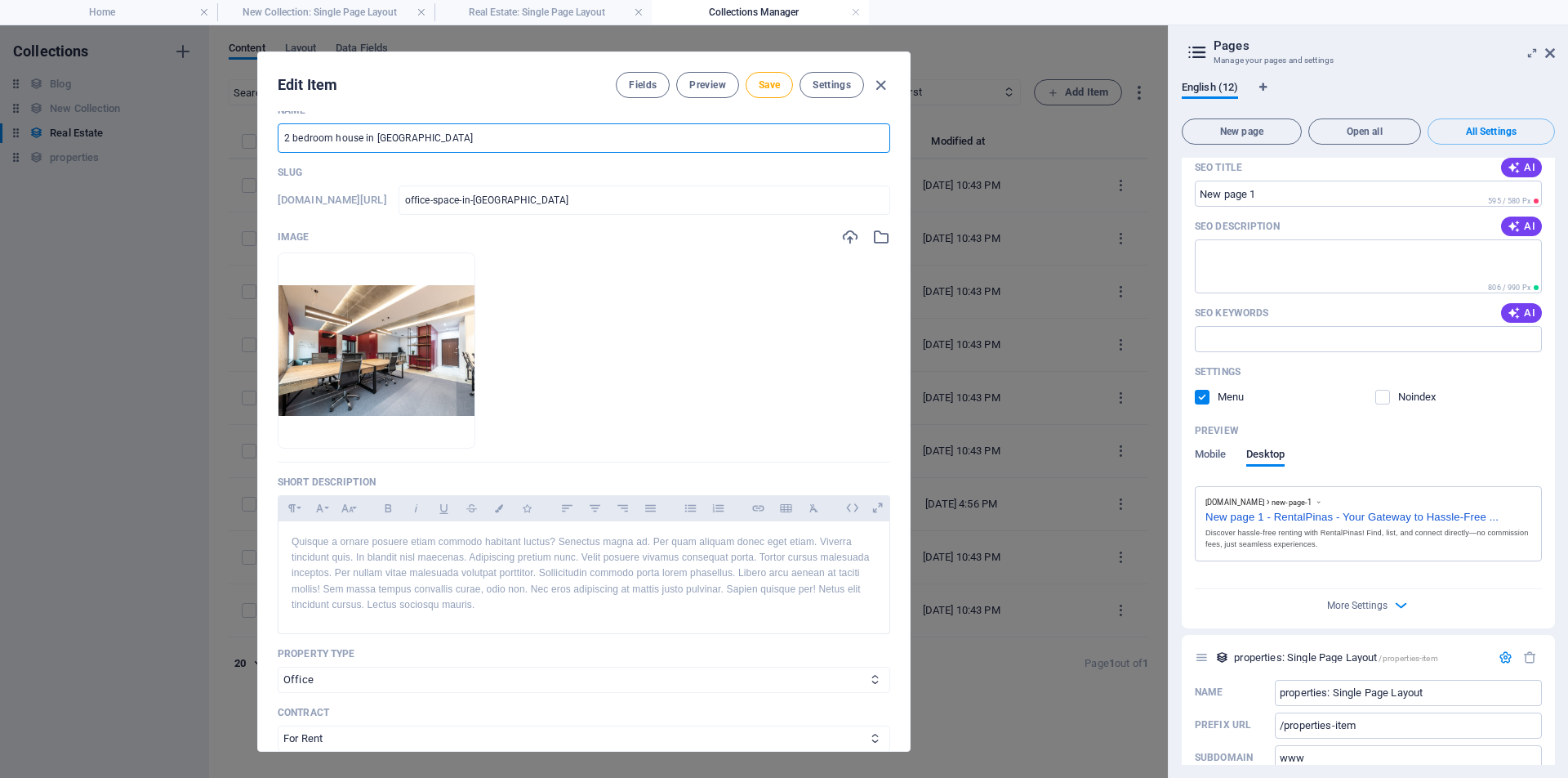
scroll to position [37, 0]
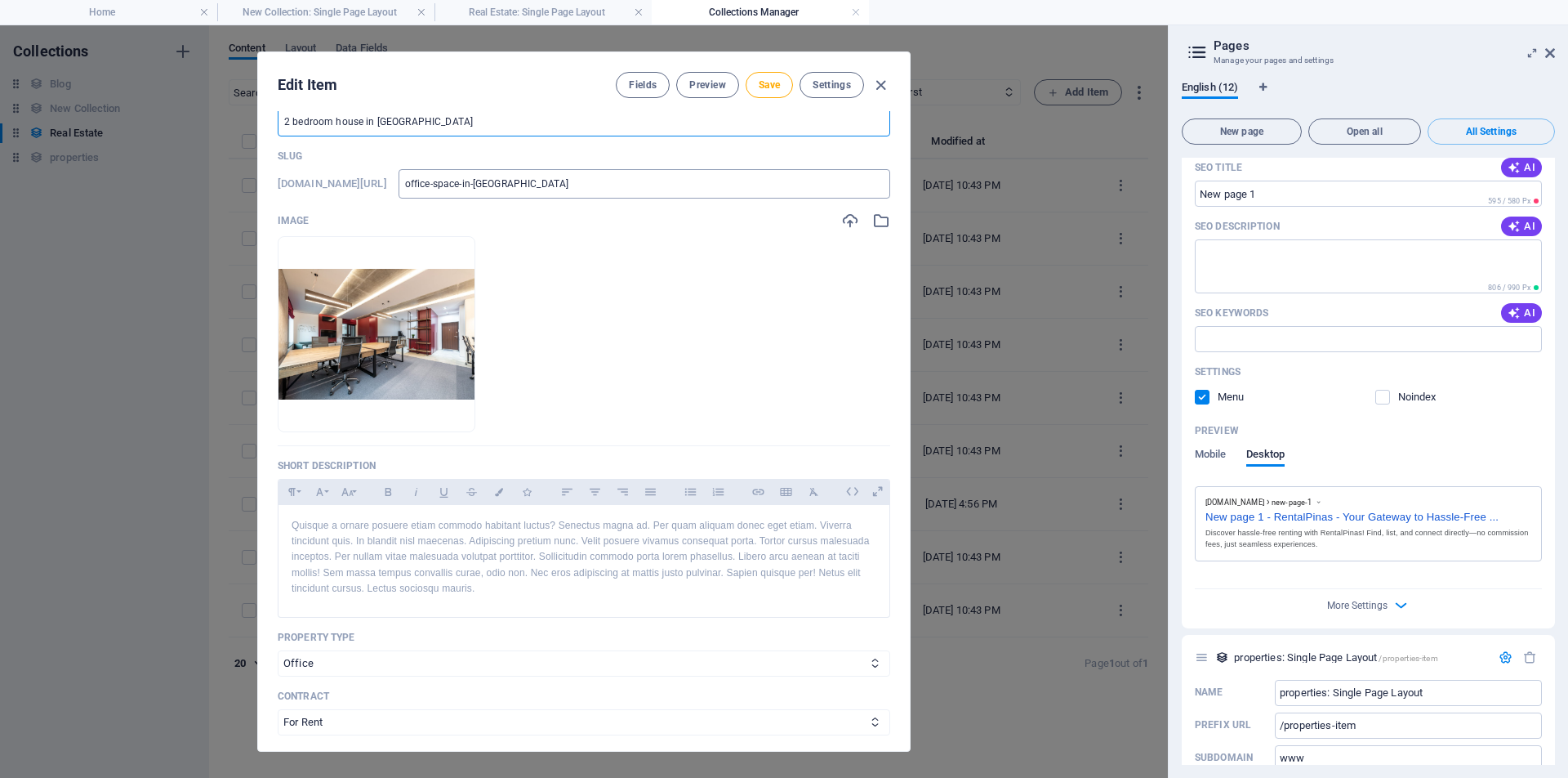
type input "2 bedroom house in [GEOGRAPHIC_DATA]"
click at [651, 184] on input "office-space-in-chicago" at bounding box center [644, 184] width 492 height 30
type input "office-space-in-chicag"
type input "office-space-in-chica"
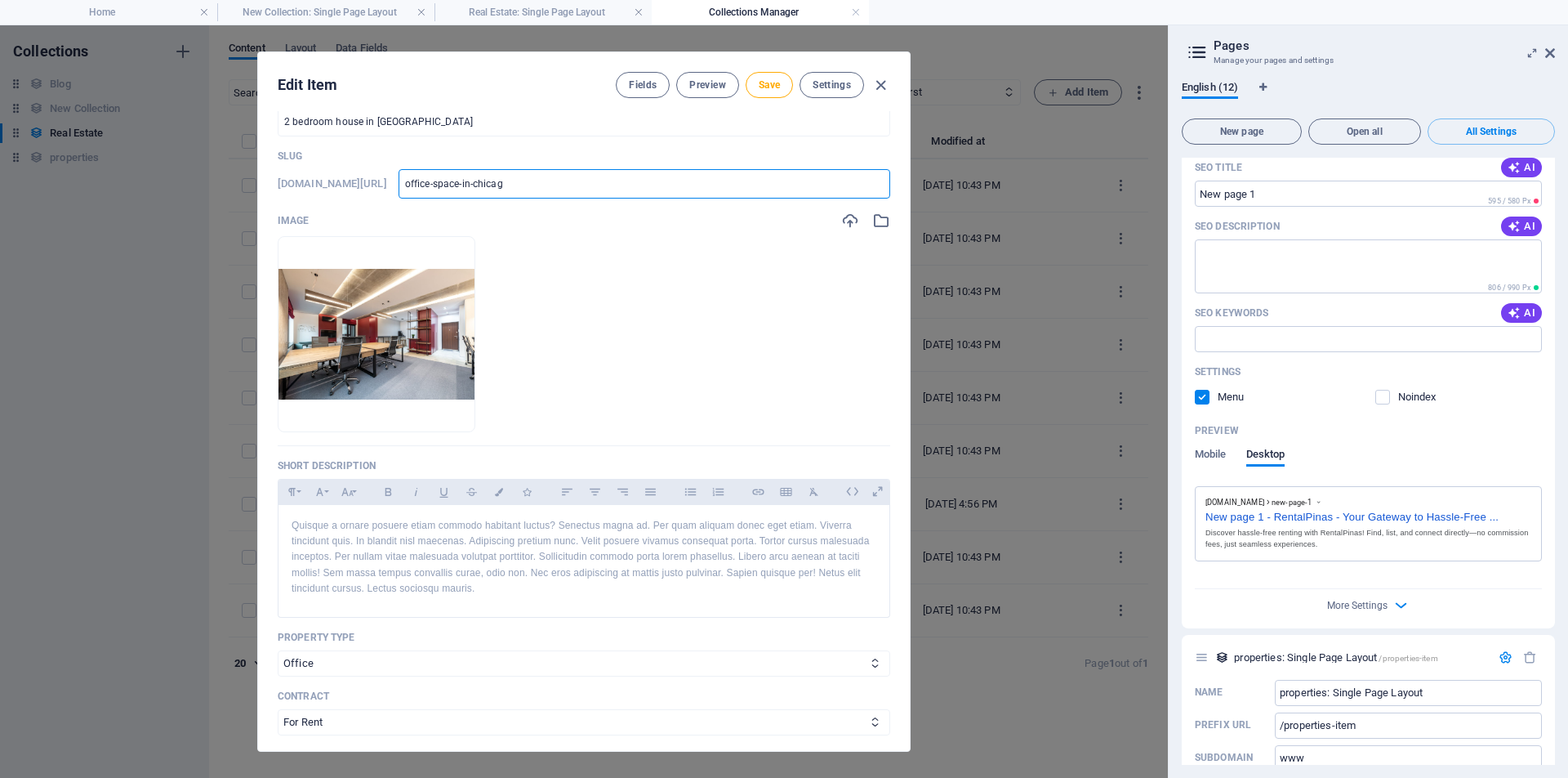
type input "office-space-in-chica"
type input "office-space-in-chic"
type input "office-space-in-chi"
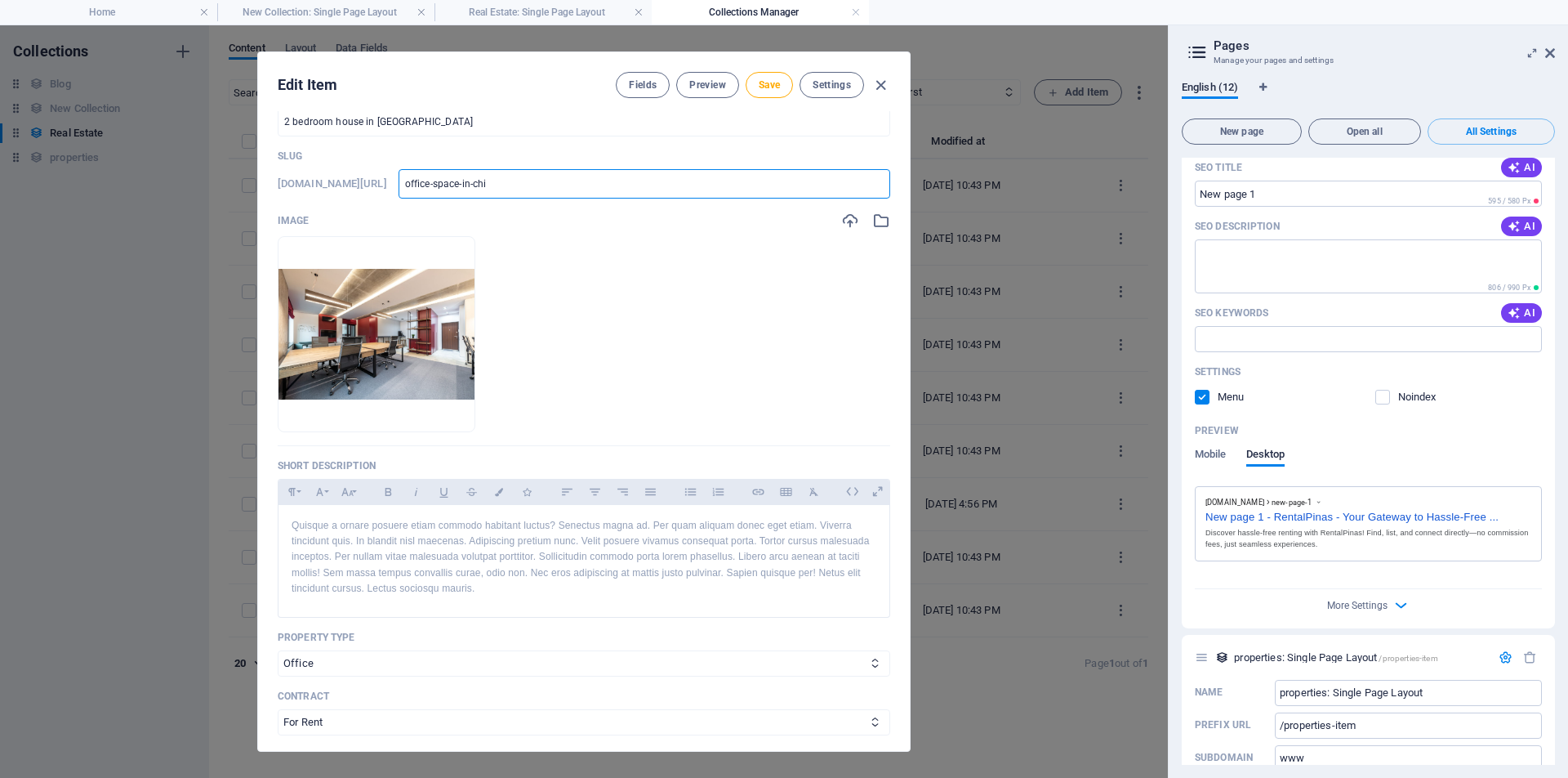
type input "office-space-in-ch"
type input "office-space-in-c"
type input "office-space-in-"
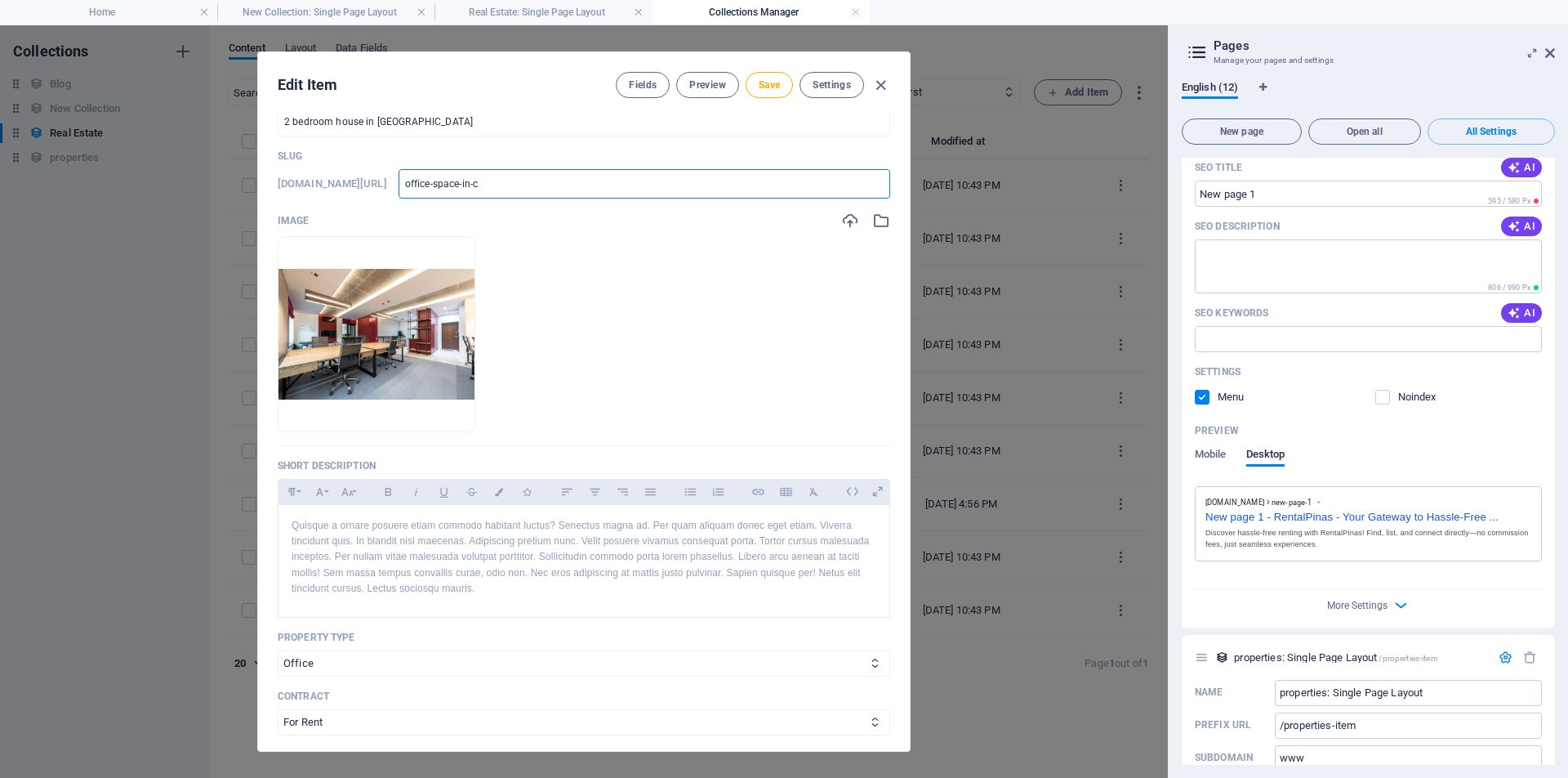
type input "office-space-in-"
type input "office-space-in"
type input "office-space-i"
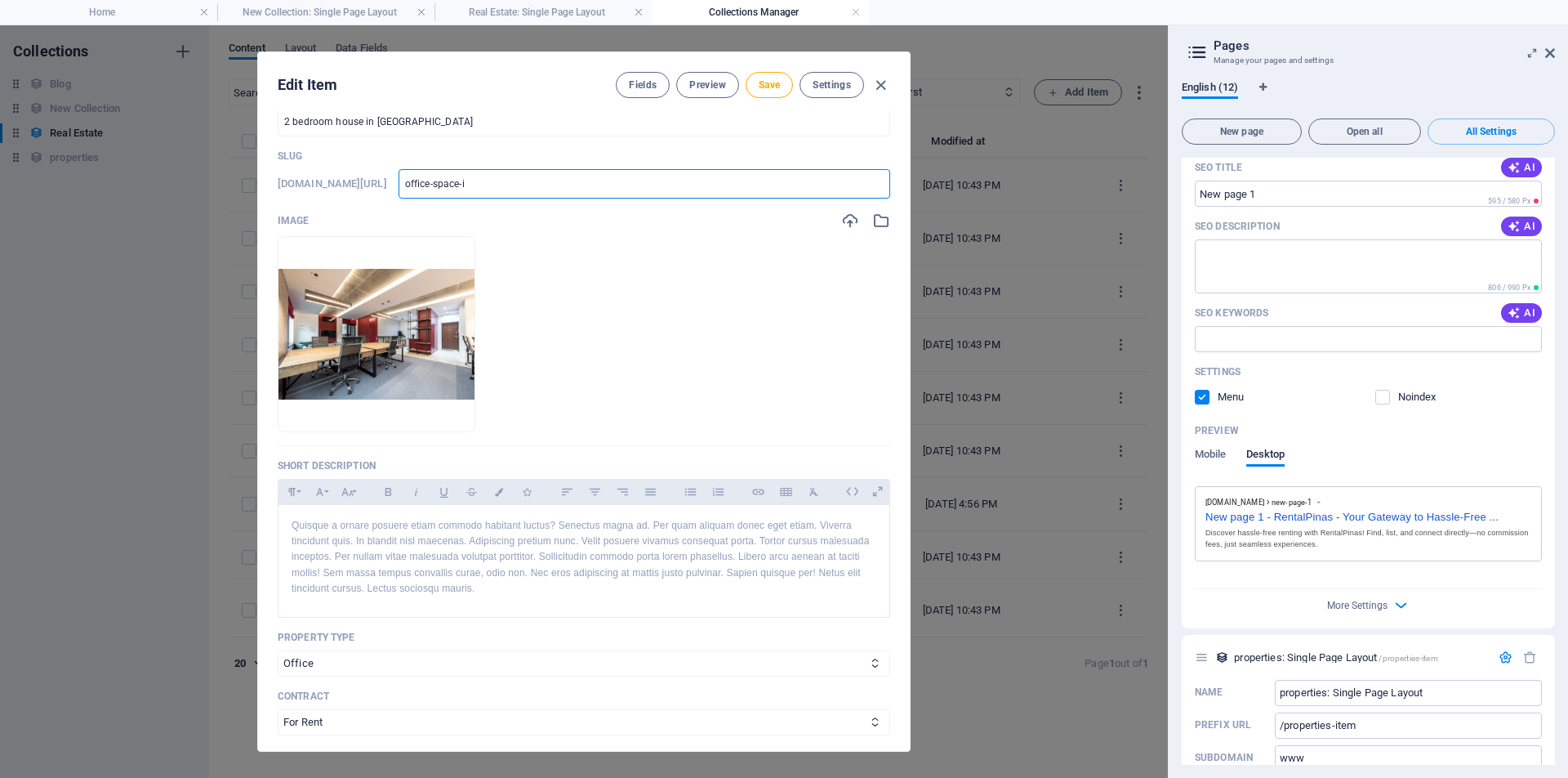
type input "office-space-"
type input "office-space"
type input "office-spac"
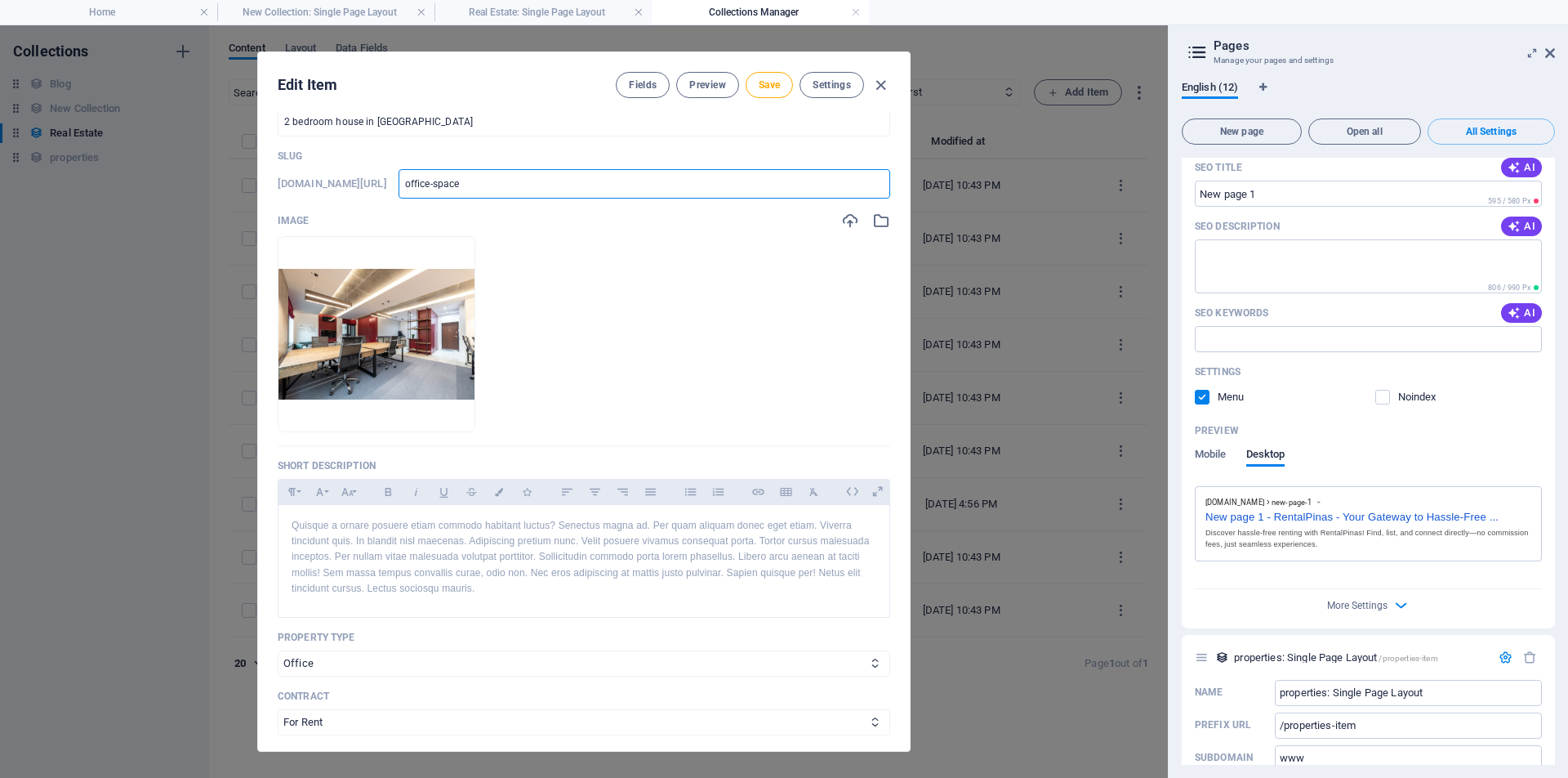
type input "office-spac"
type input "office-spa"
type input "office-sp"
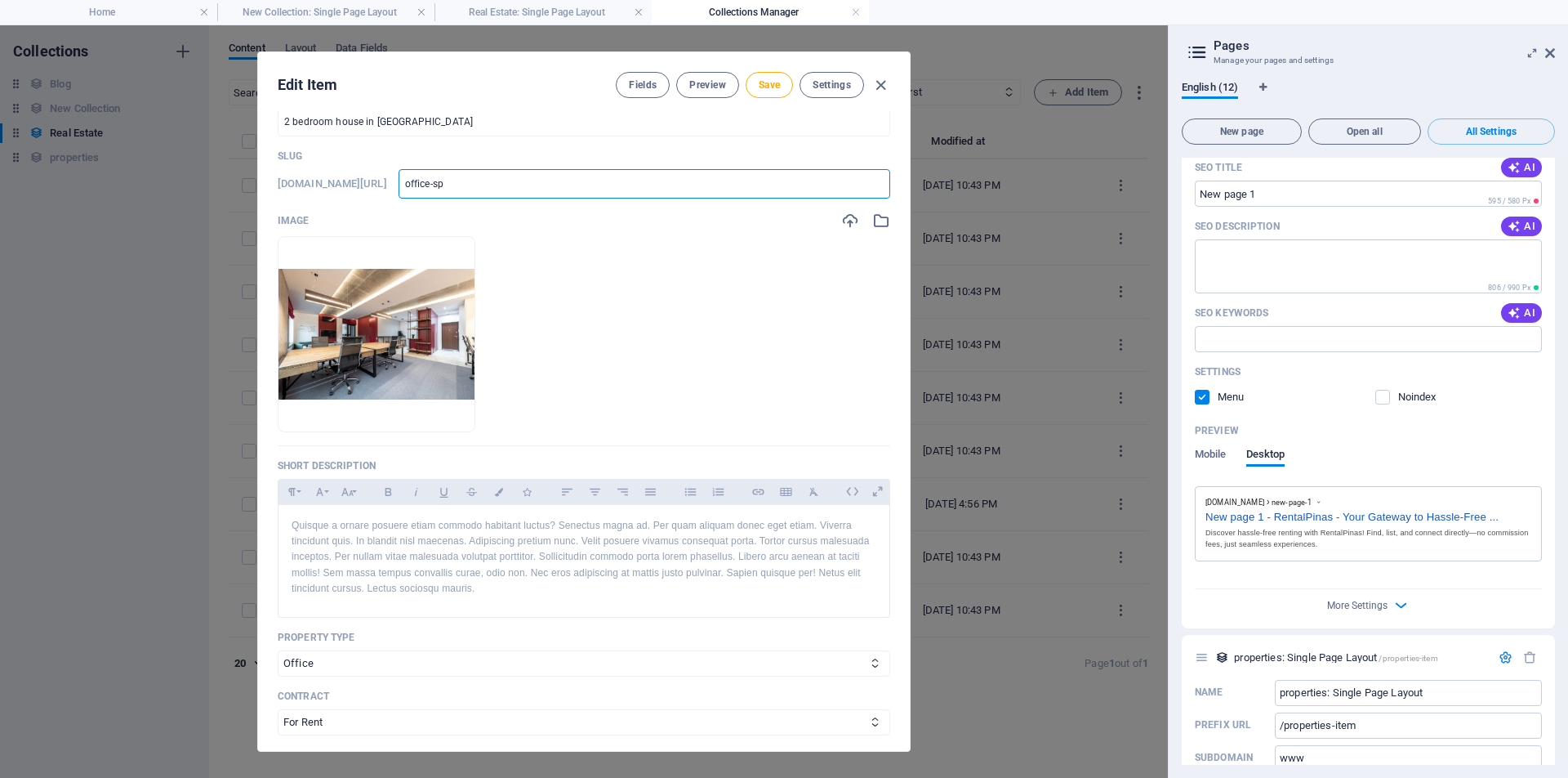
type input "office-s"
type input "office-"
type input "office"
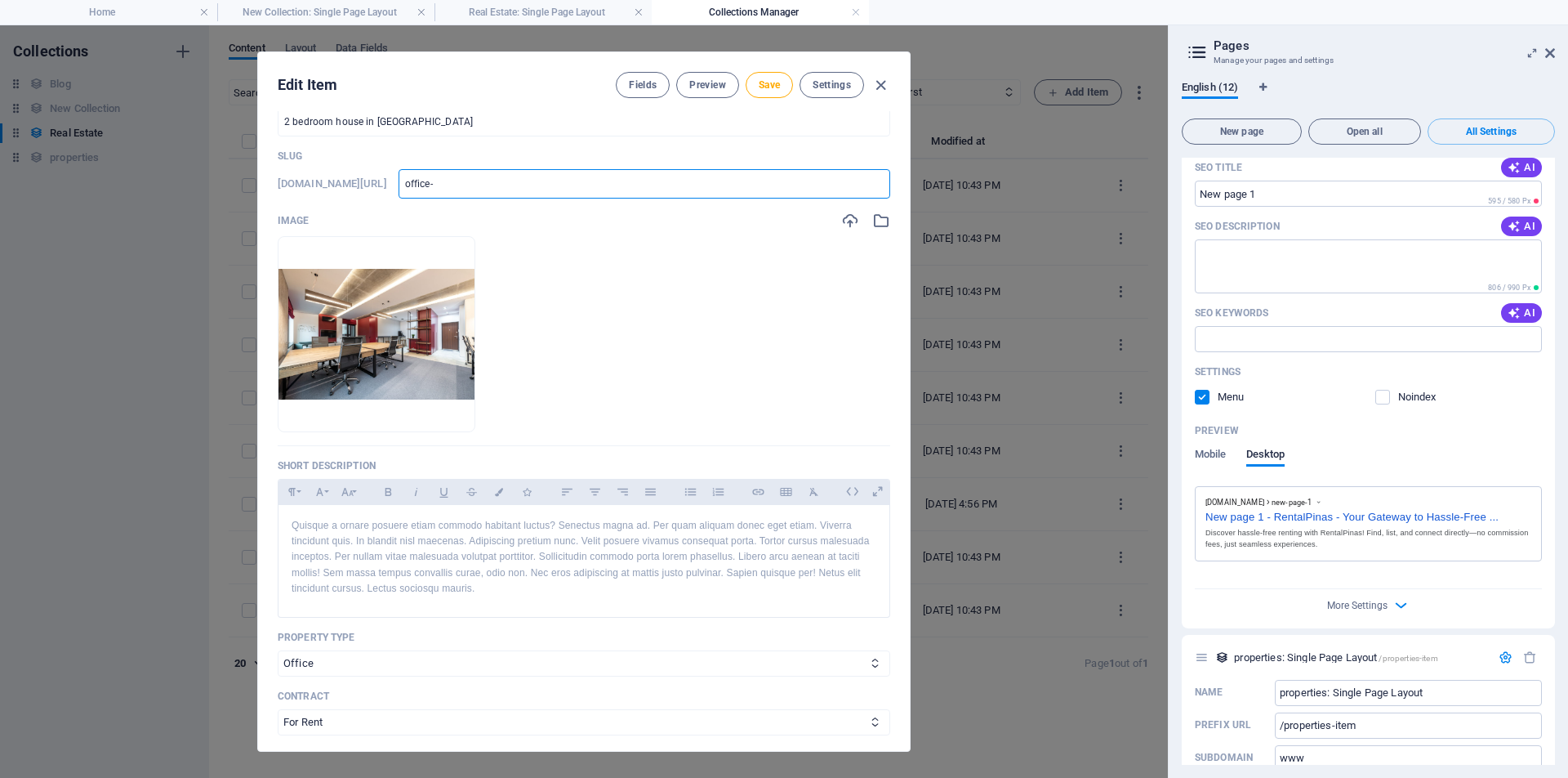
type input "office"
type input "offic"
type input "offi"
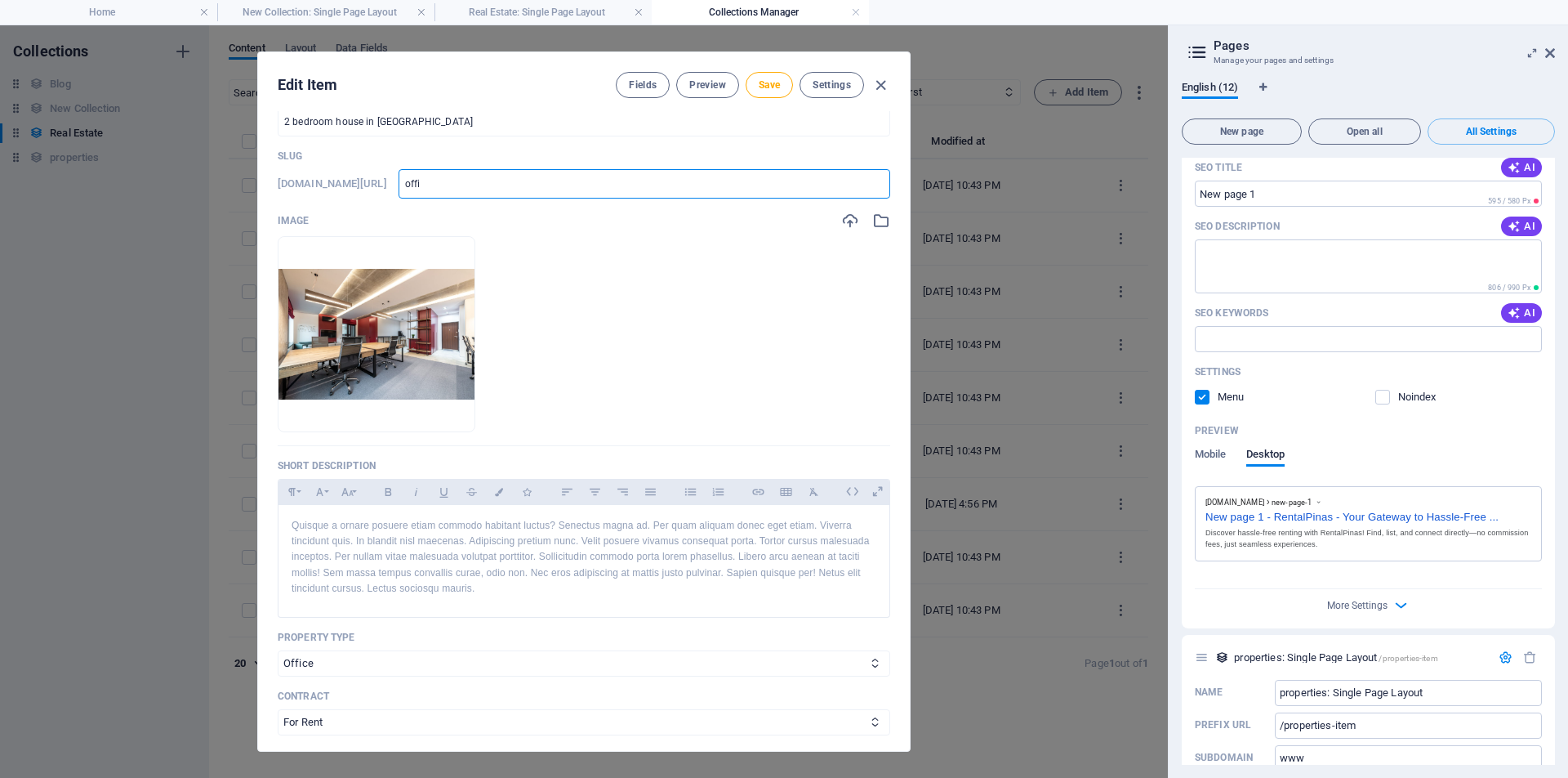
type input "off"
type input "of"
type input "o"
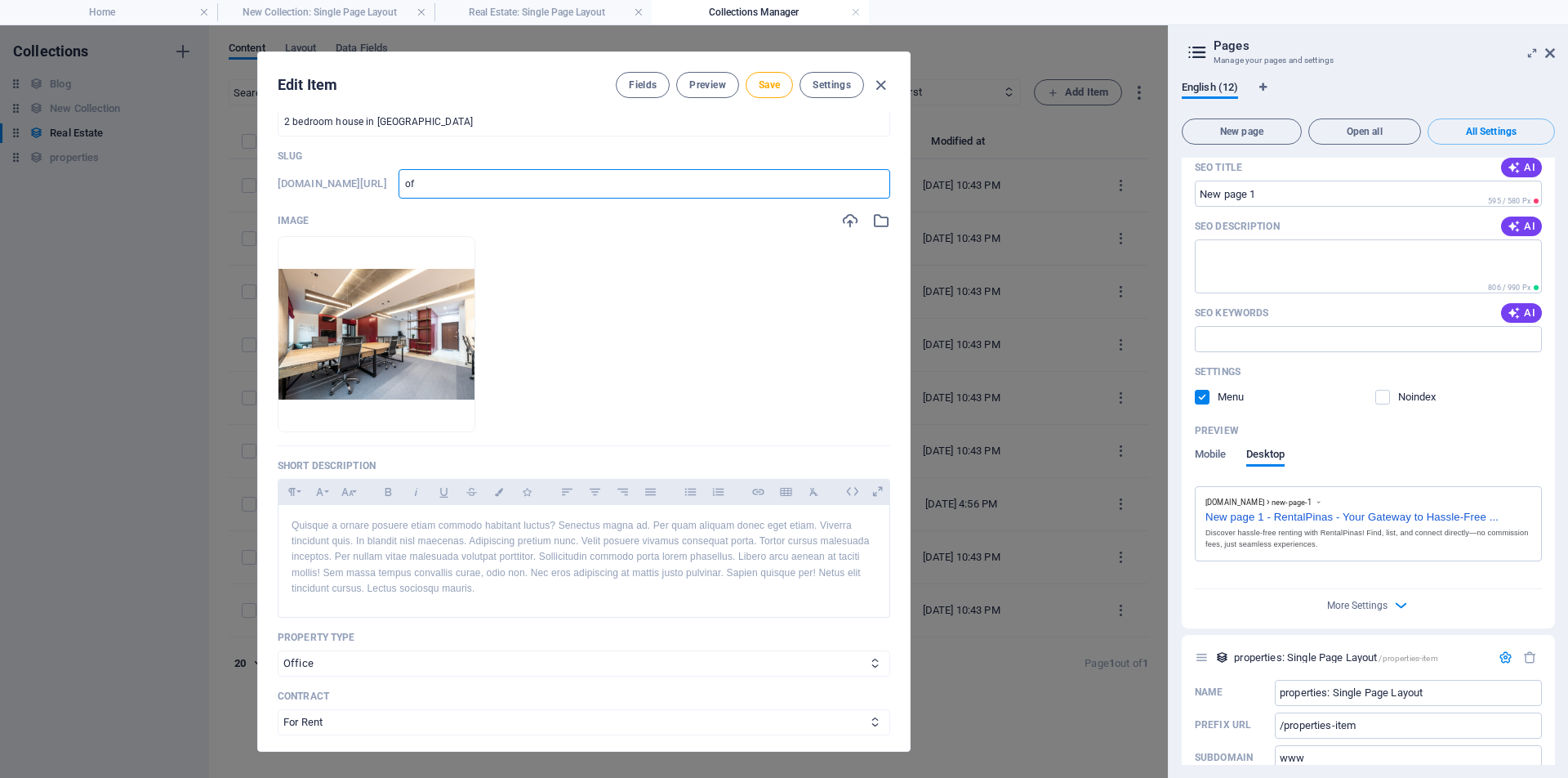
type input "o"
type input "e"
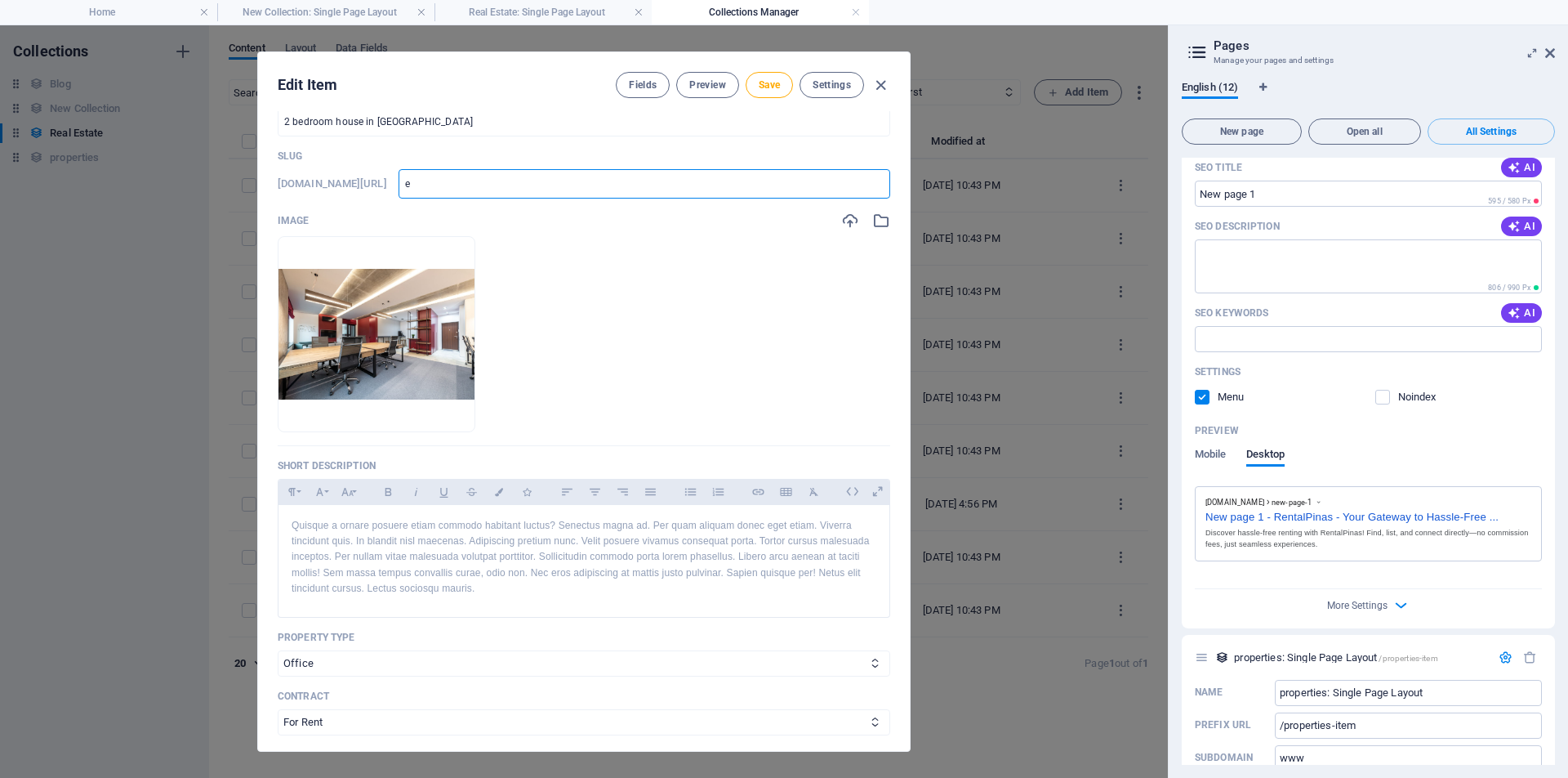
type input "e b"
type input "e be"
type input "e bed"
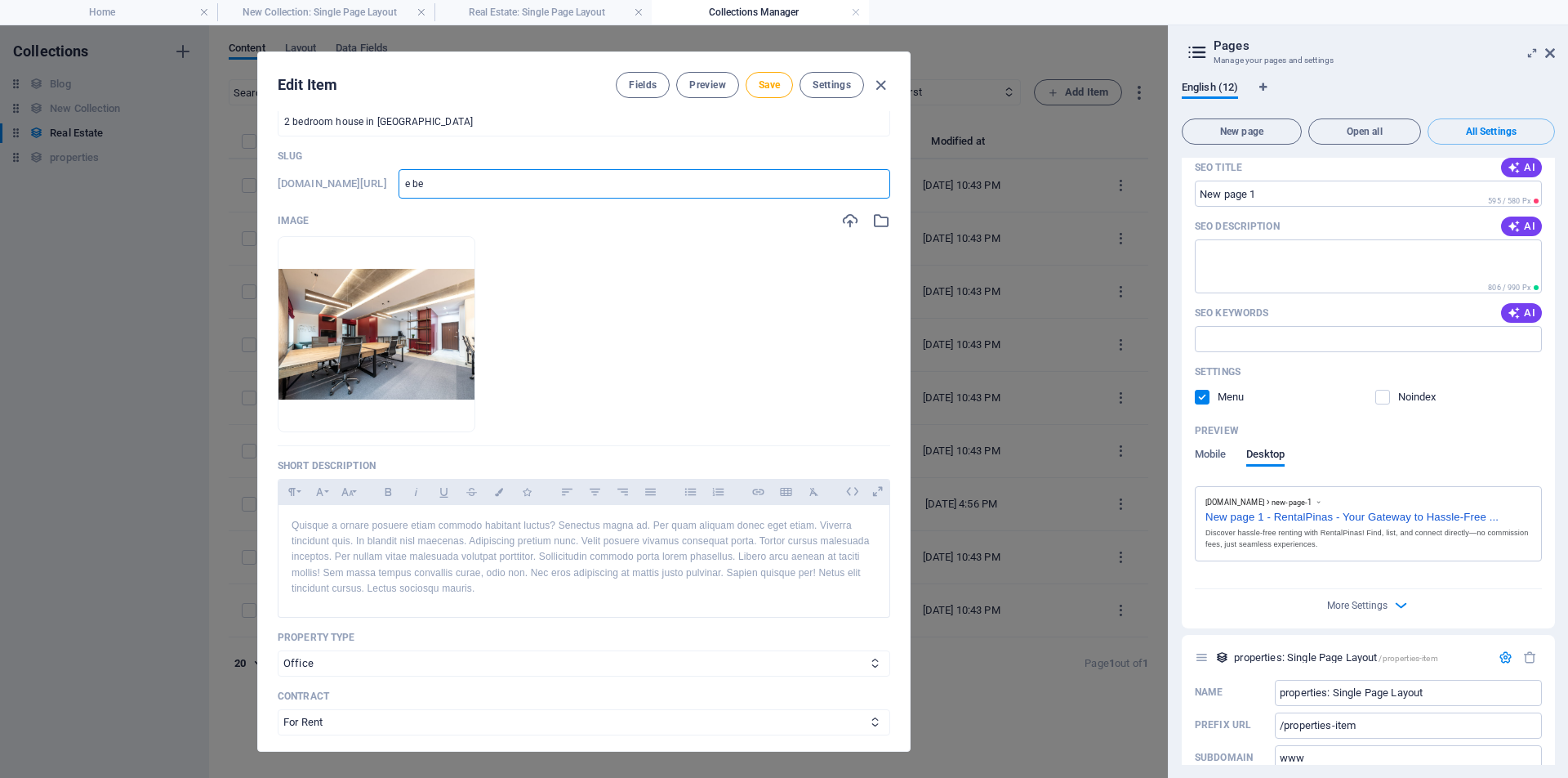
type input "e bed"
type input "e bedr"
type input "e bedro"
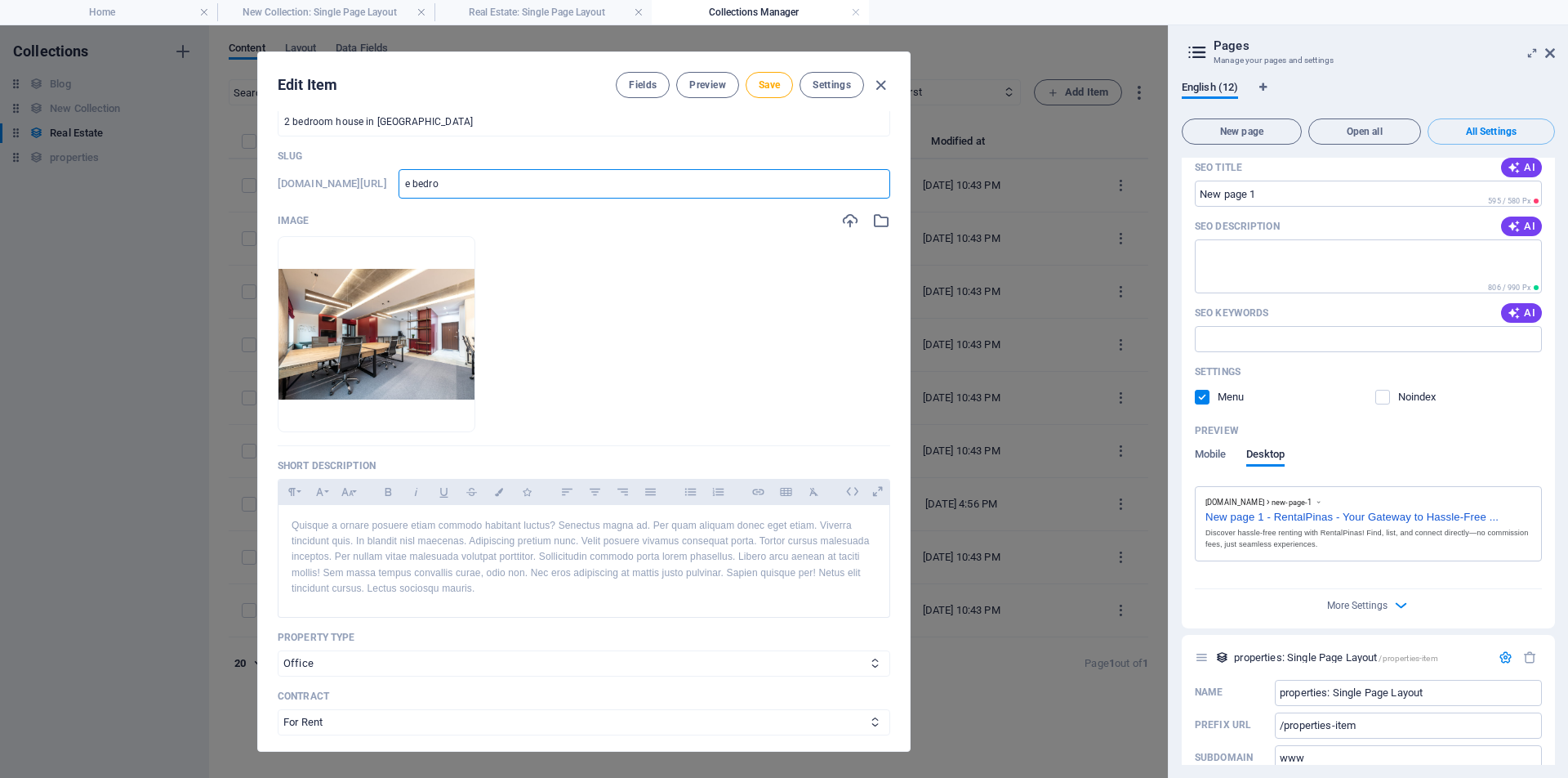
type input "e bedroo"
type input "e bedroom"
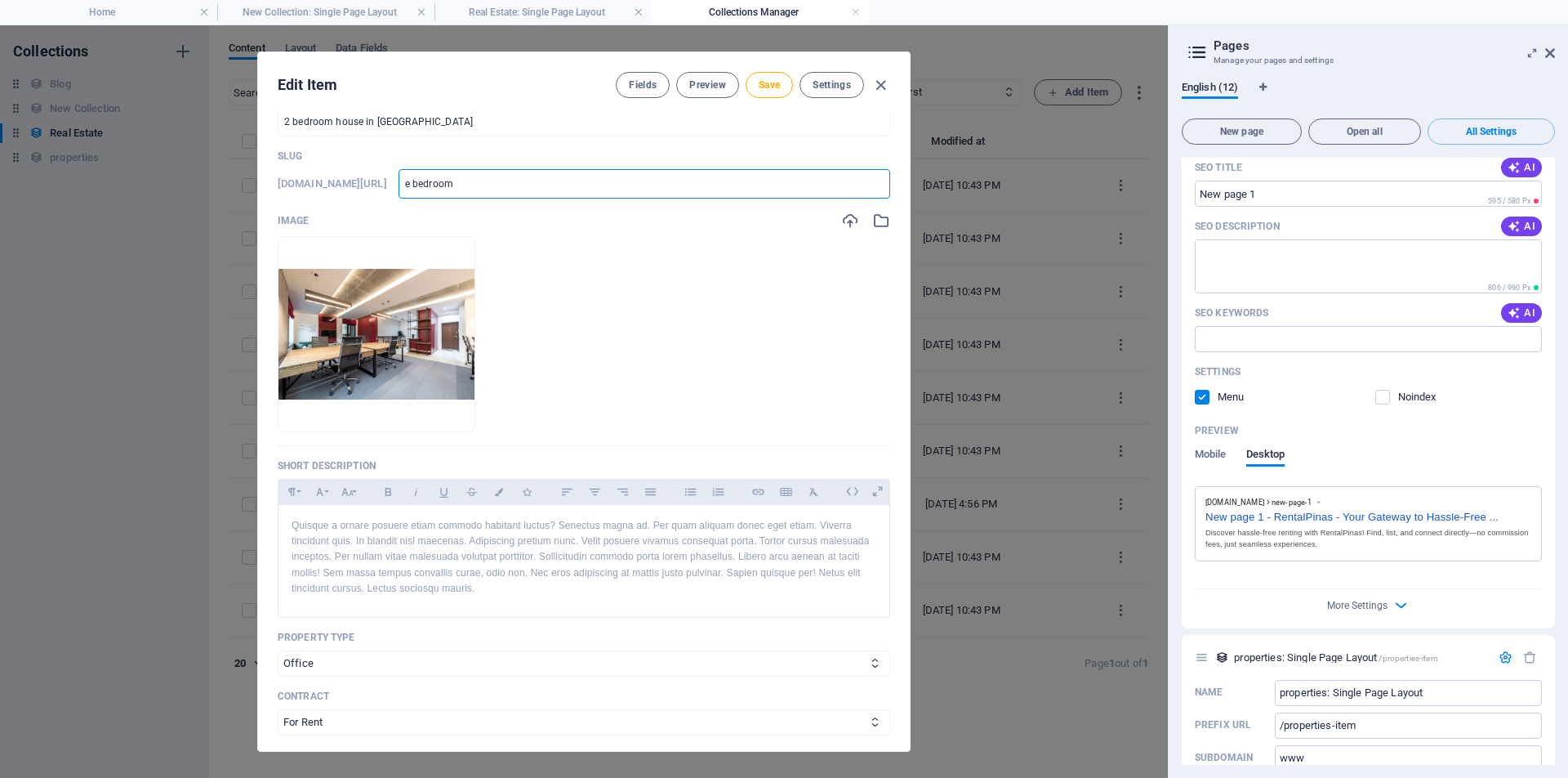
type input "e bedroom"
type input "e bedroom h"
type input "e bedroom ho"
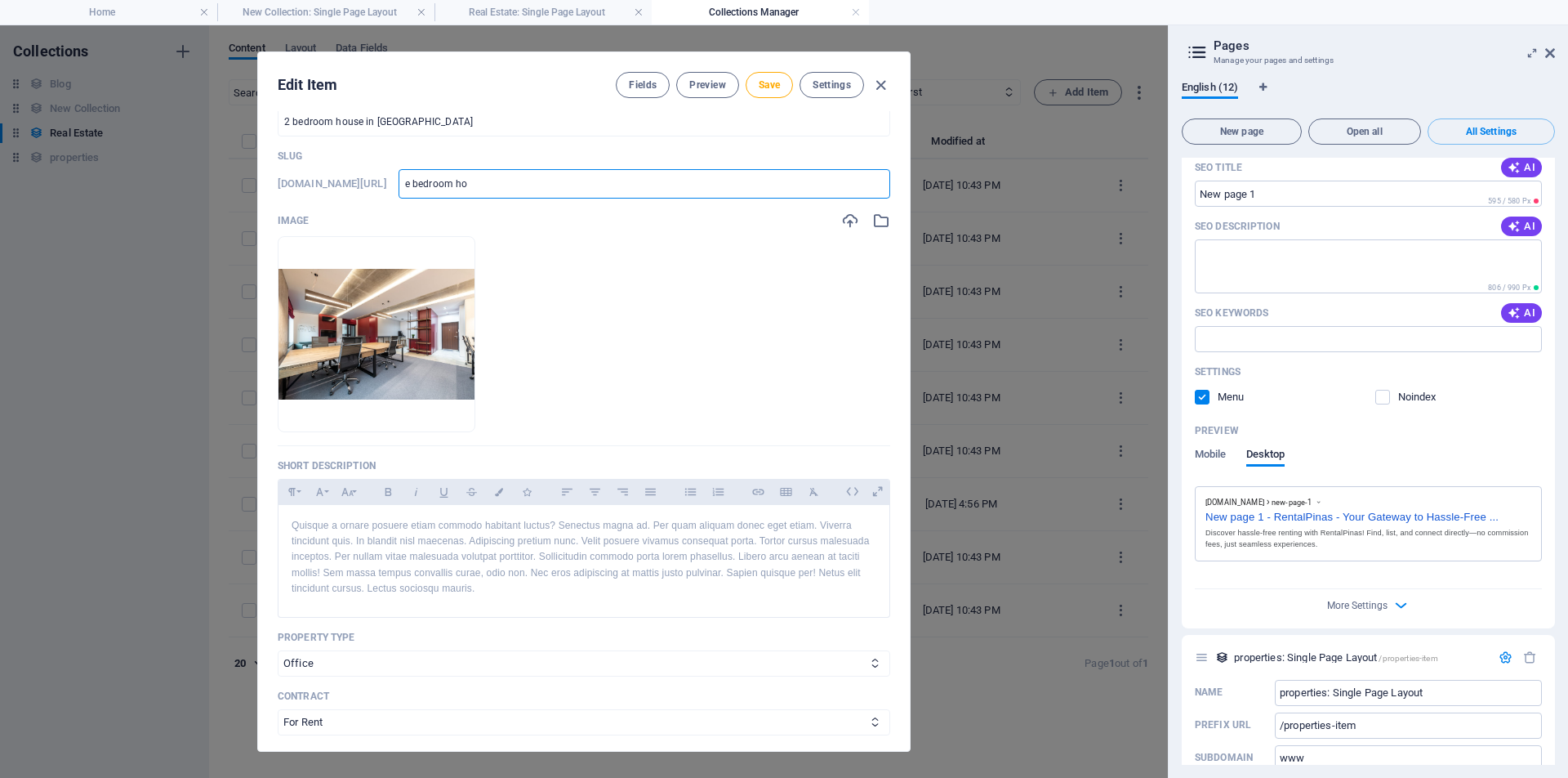
type input "e bedroom hou"
type input "e bedroom hous"
type input "e bedroom house"
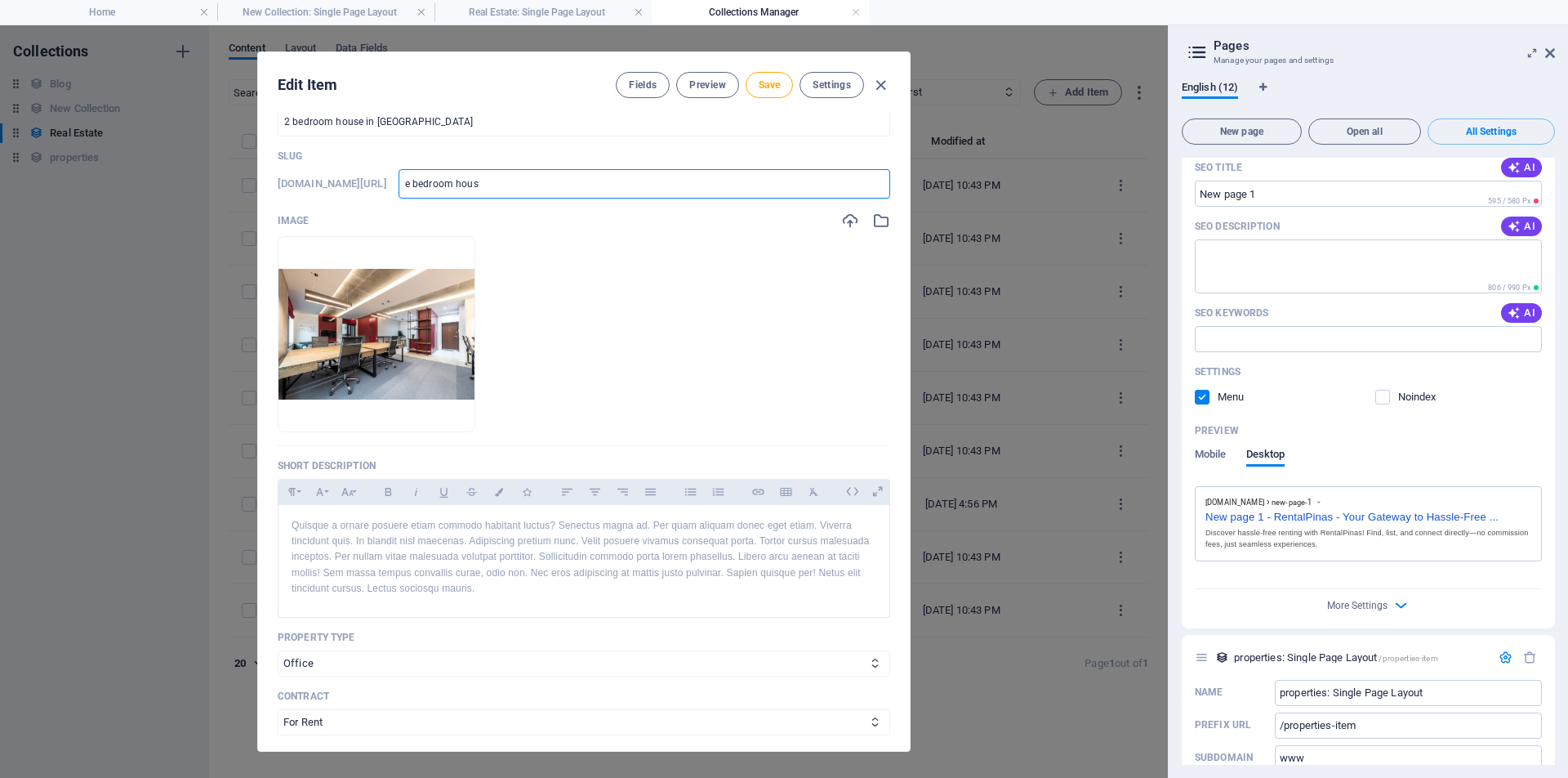
type input "e bedroom house"
type input "e bedroom house i"
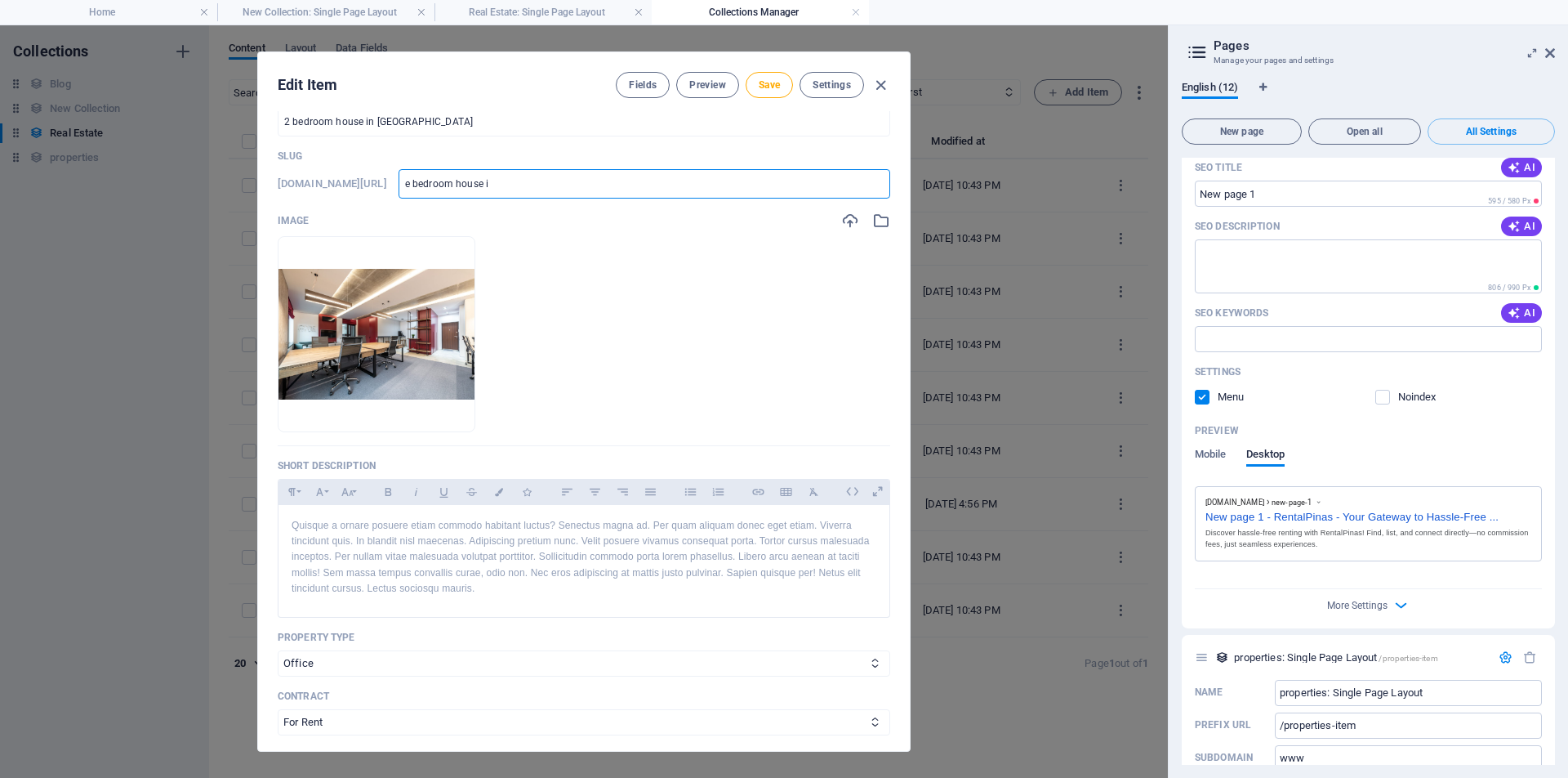
type input "e bedroom house in"
type input "e bedroom house in MM"
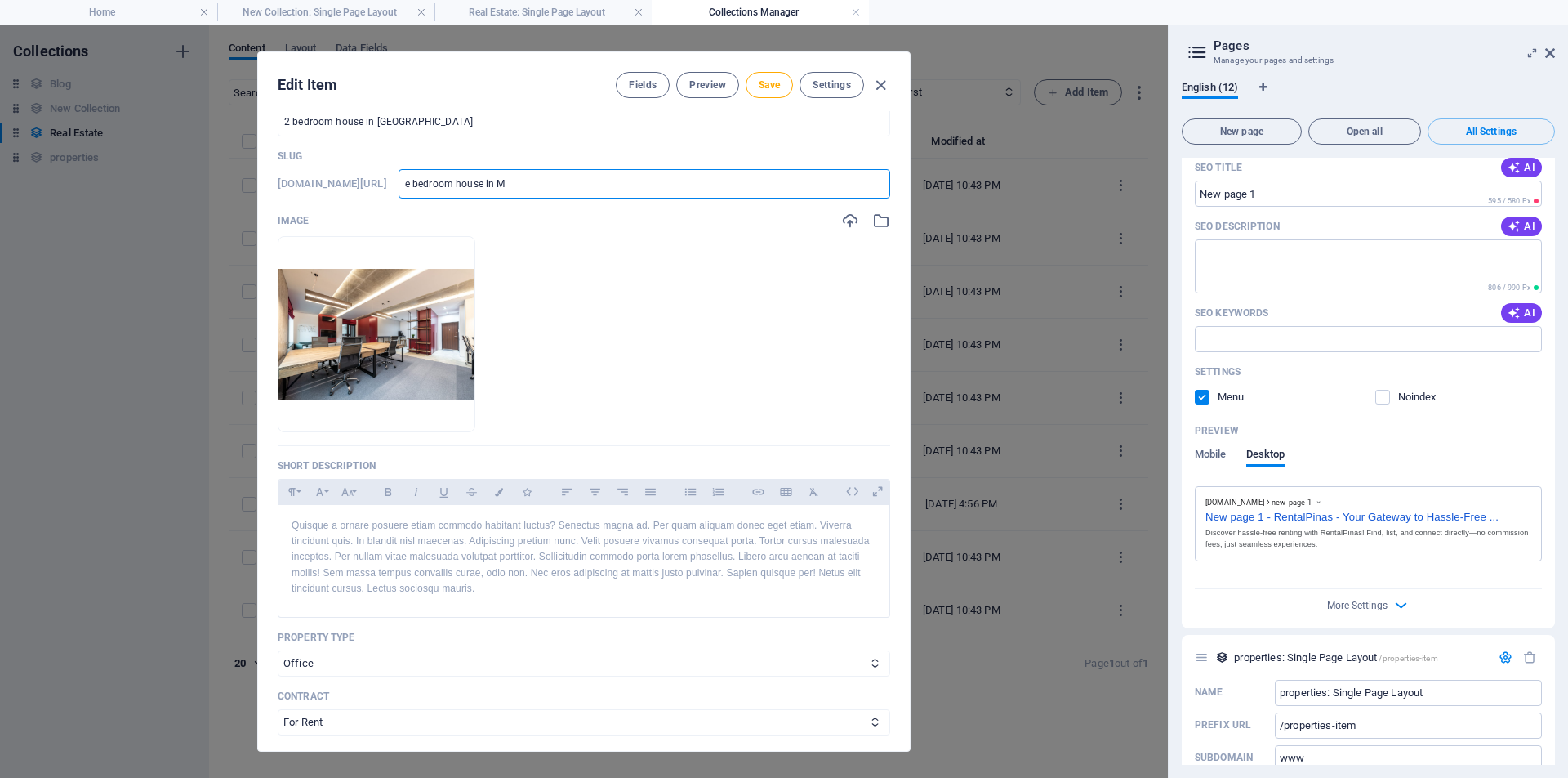
type input "e bedroom house in MM"
type input "e bedroom house in MMa"
type input "e bedroom house in MMat"
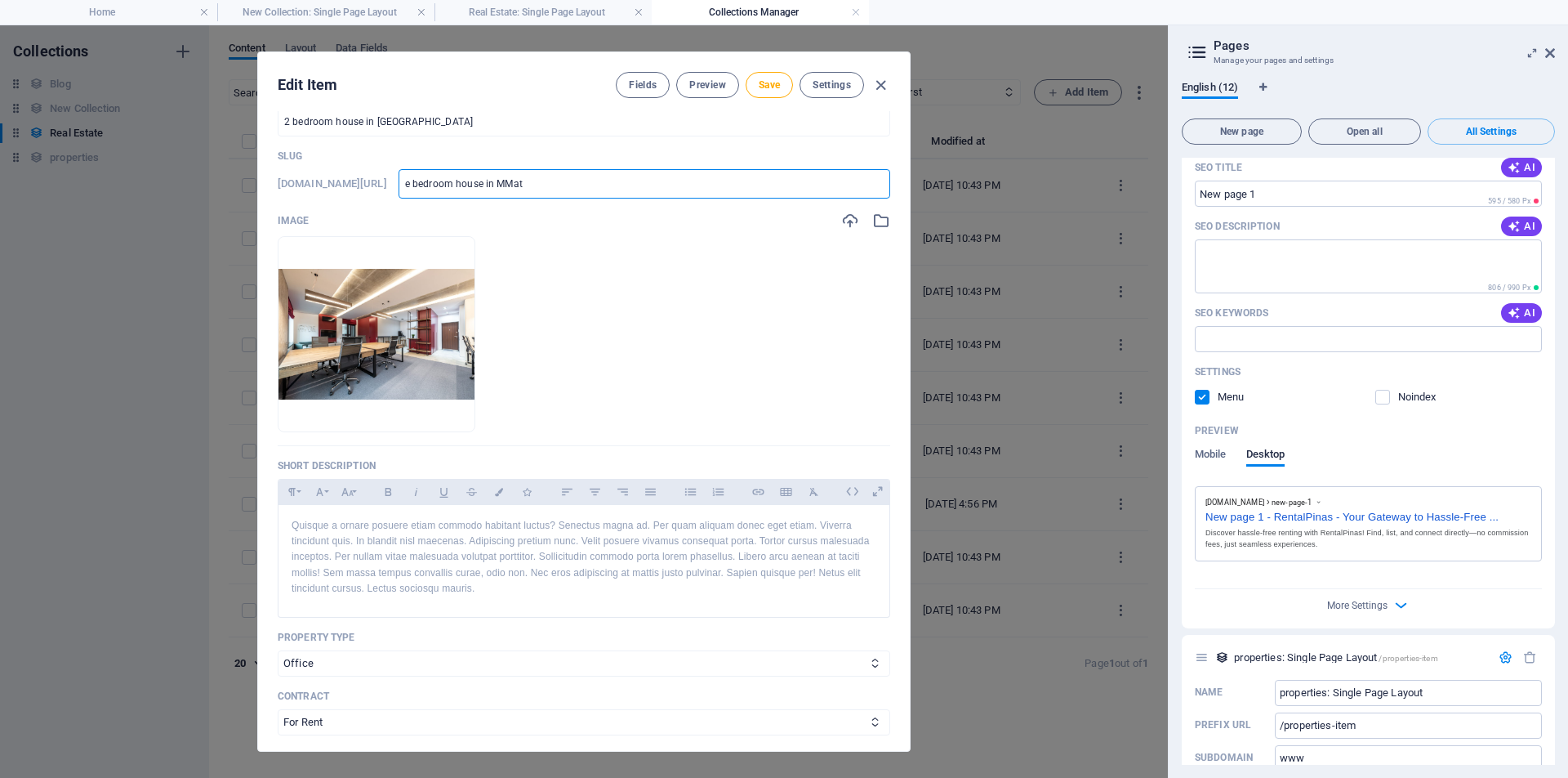
type input "e bedroom house in MMata"
type input "e bedroom house in MMatat"
type input "e bedroom house in MMatata"
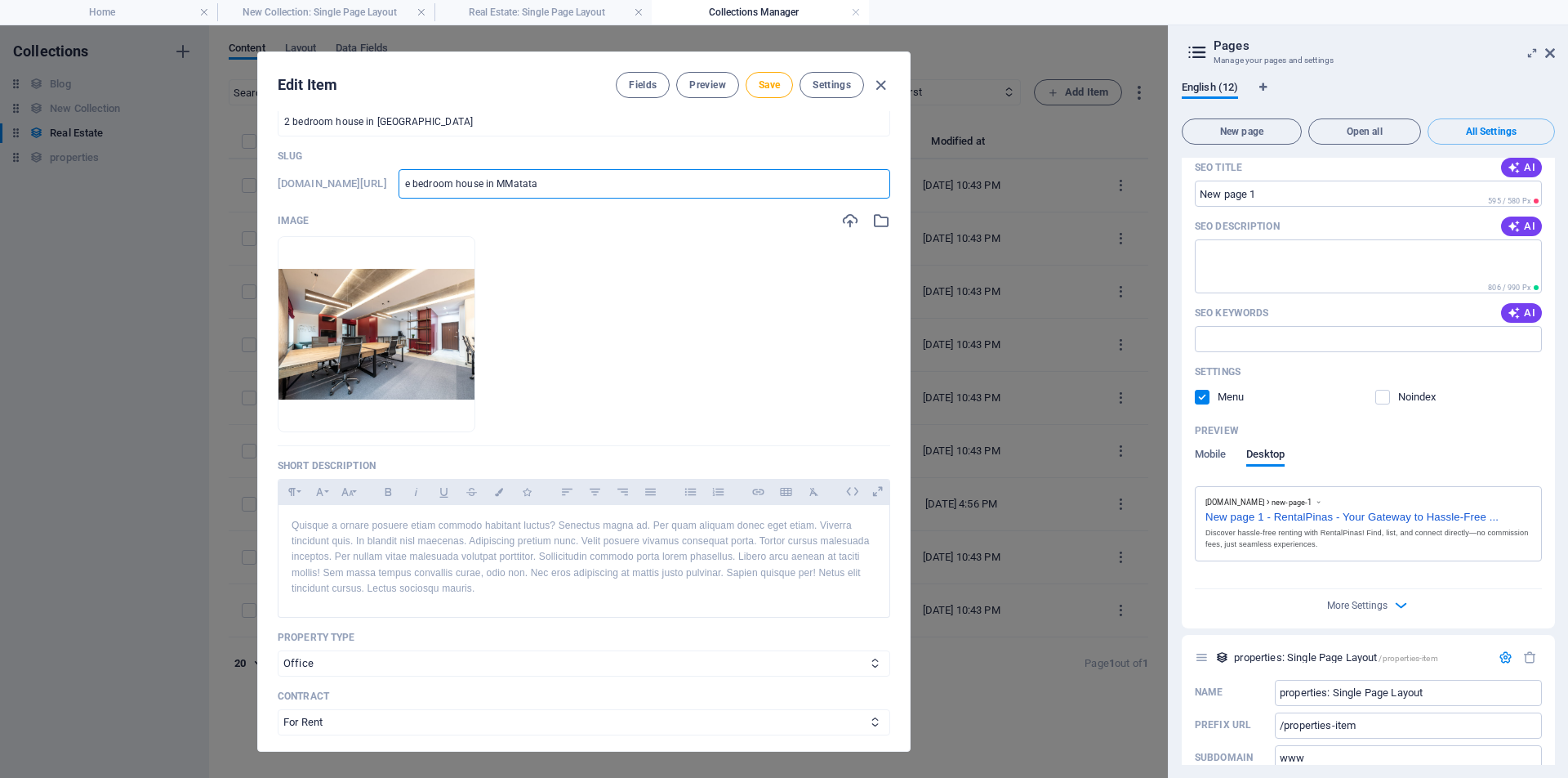
type input "e bedroom house in MMatata"
type input "e bedroom house in MMatatal"
type input "e bedroom house in MMatatala"
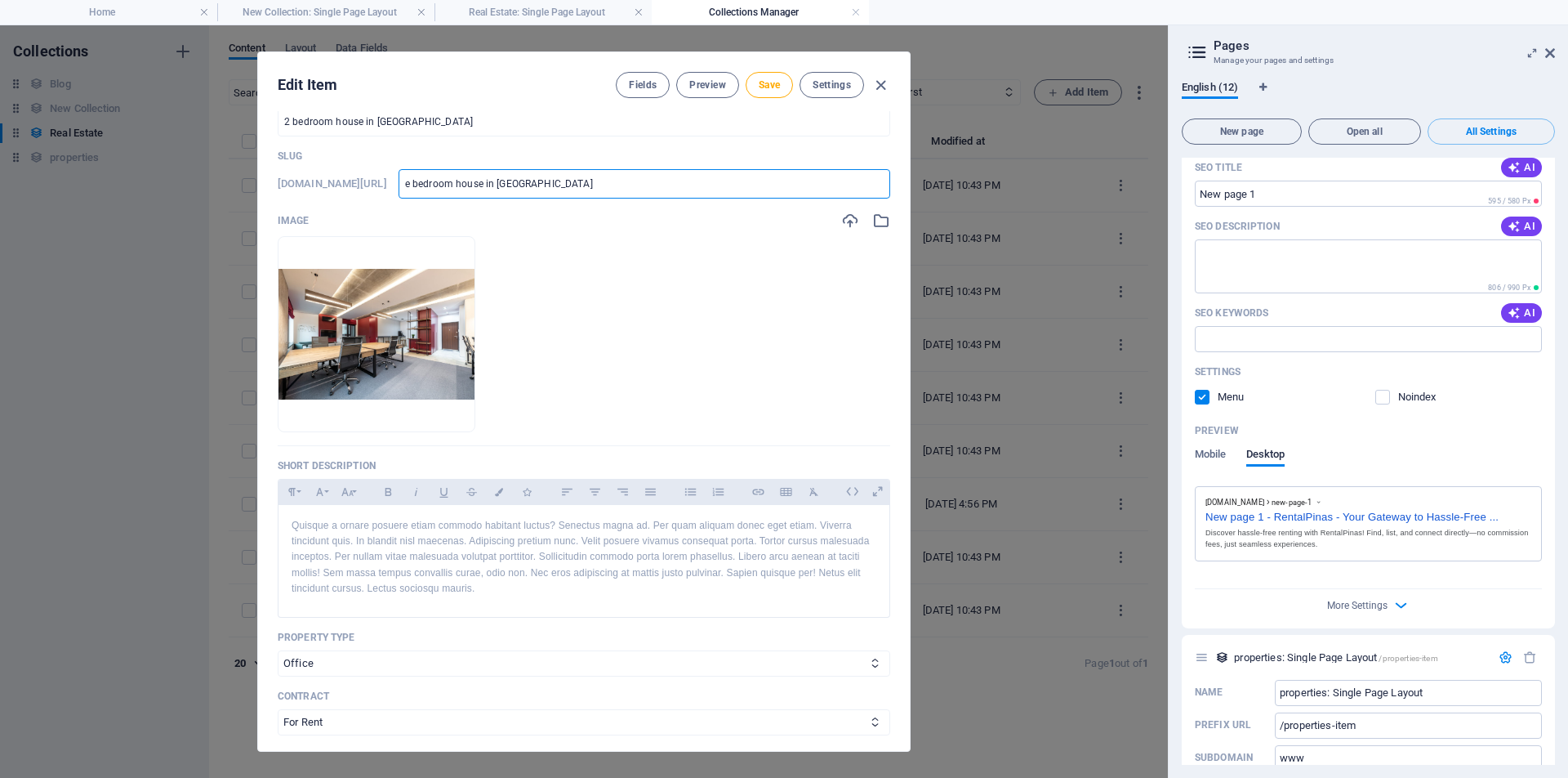
type input "e bedroom house in MMatatalai"
type input "e bedroom house in MMatatalaib"
type input "e-bedroom-house-in-mmatatalaib"
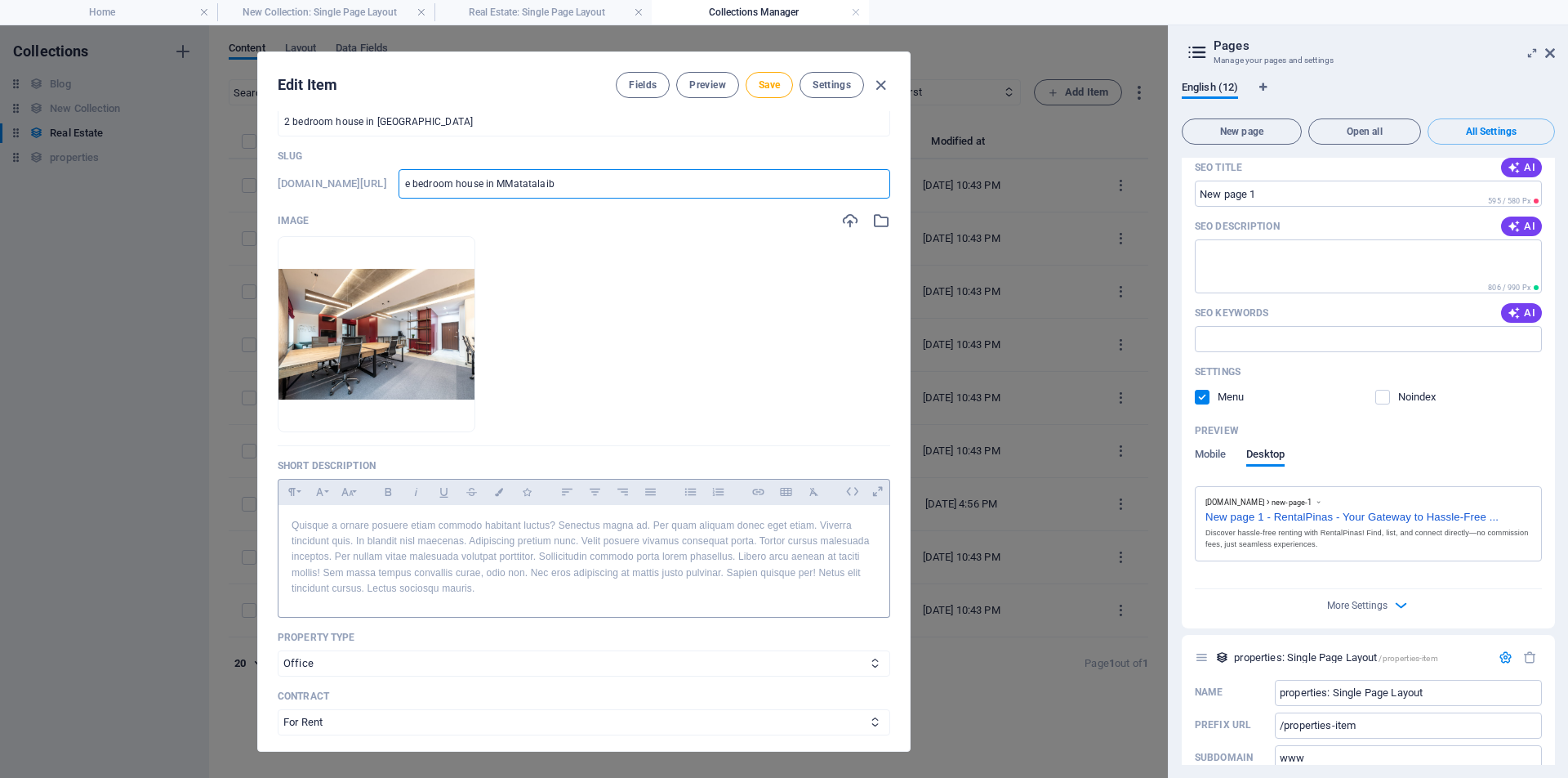
type input "e-bedroom-house-in-mmatatalaib"
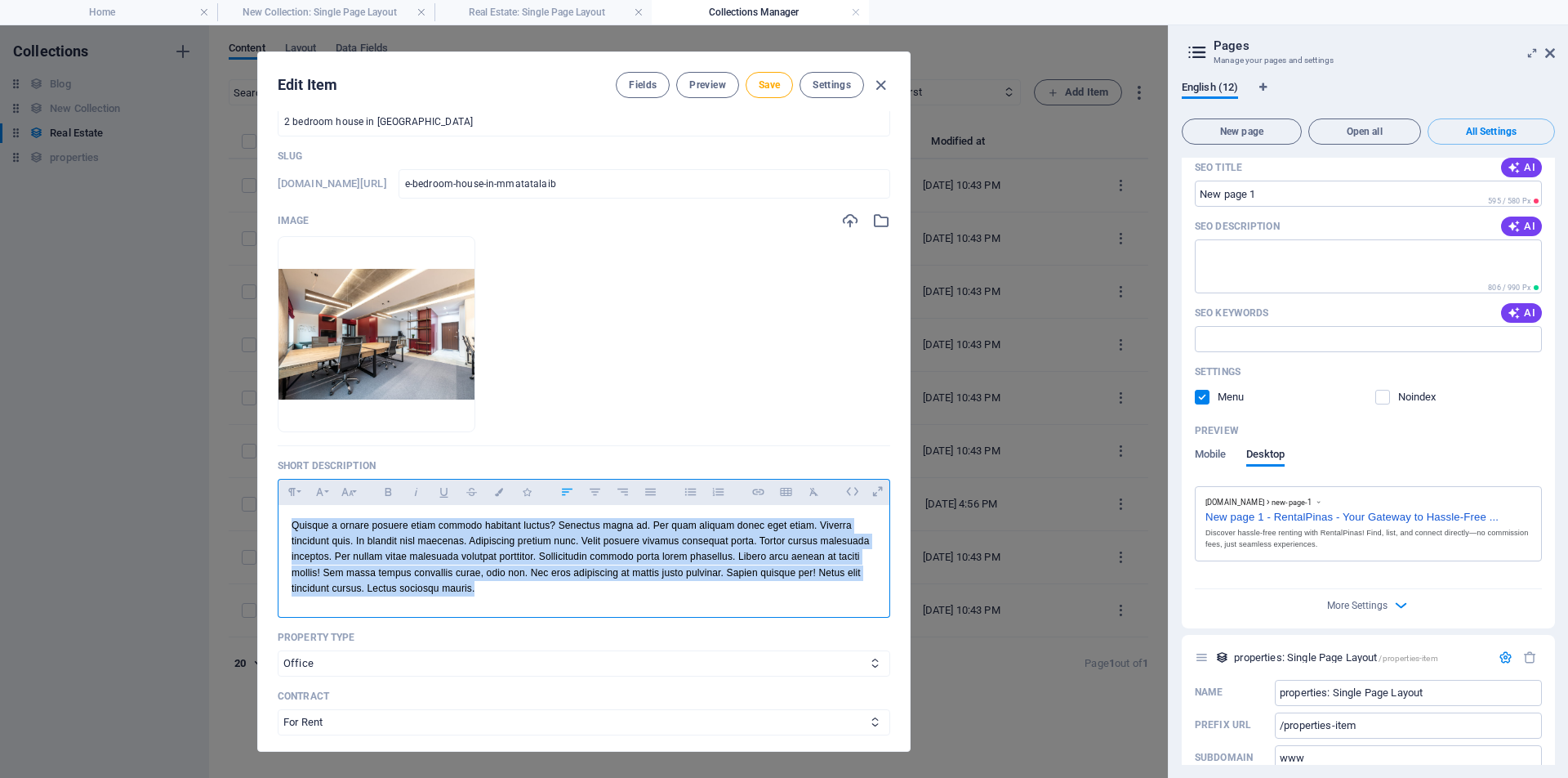
drag, startPoint x: 501, startPoint y: 598, endPoint x: 293, endPoint y: 525, distance: 220.4
click at [293, 525] on div "Quisque a ornare posuere etiam commodo habitant luctus? Senectus magna ad. Per …" at bounding box center [584, 557] width 611 height 105
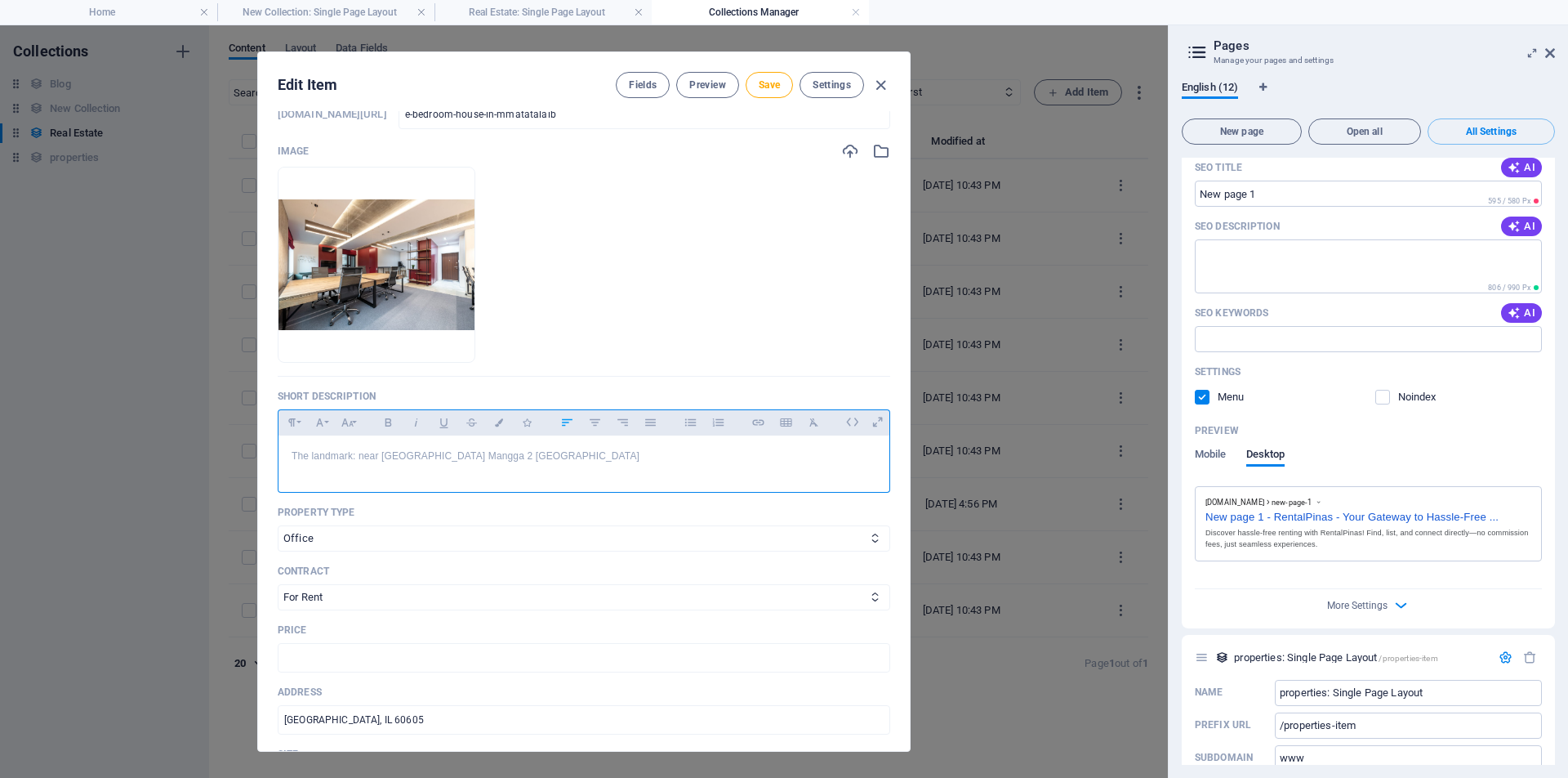
scroll to position [300, 0]
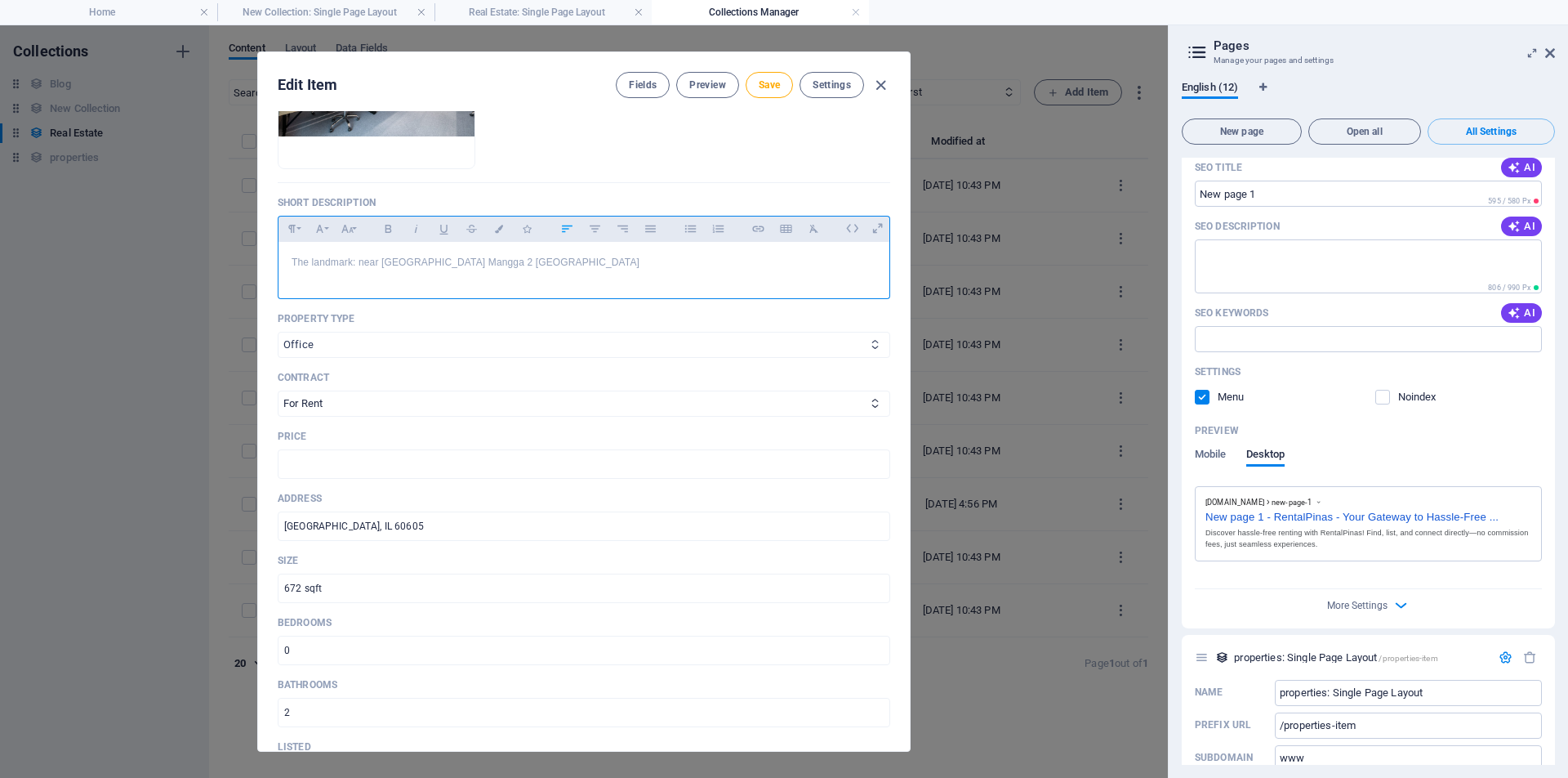
click at [874, 349] on icon at bounding box center [875, 344] width 10 height 10
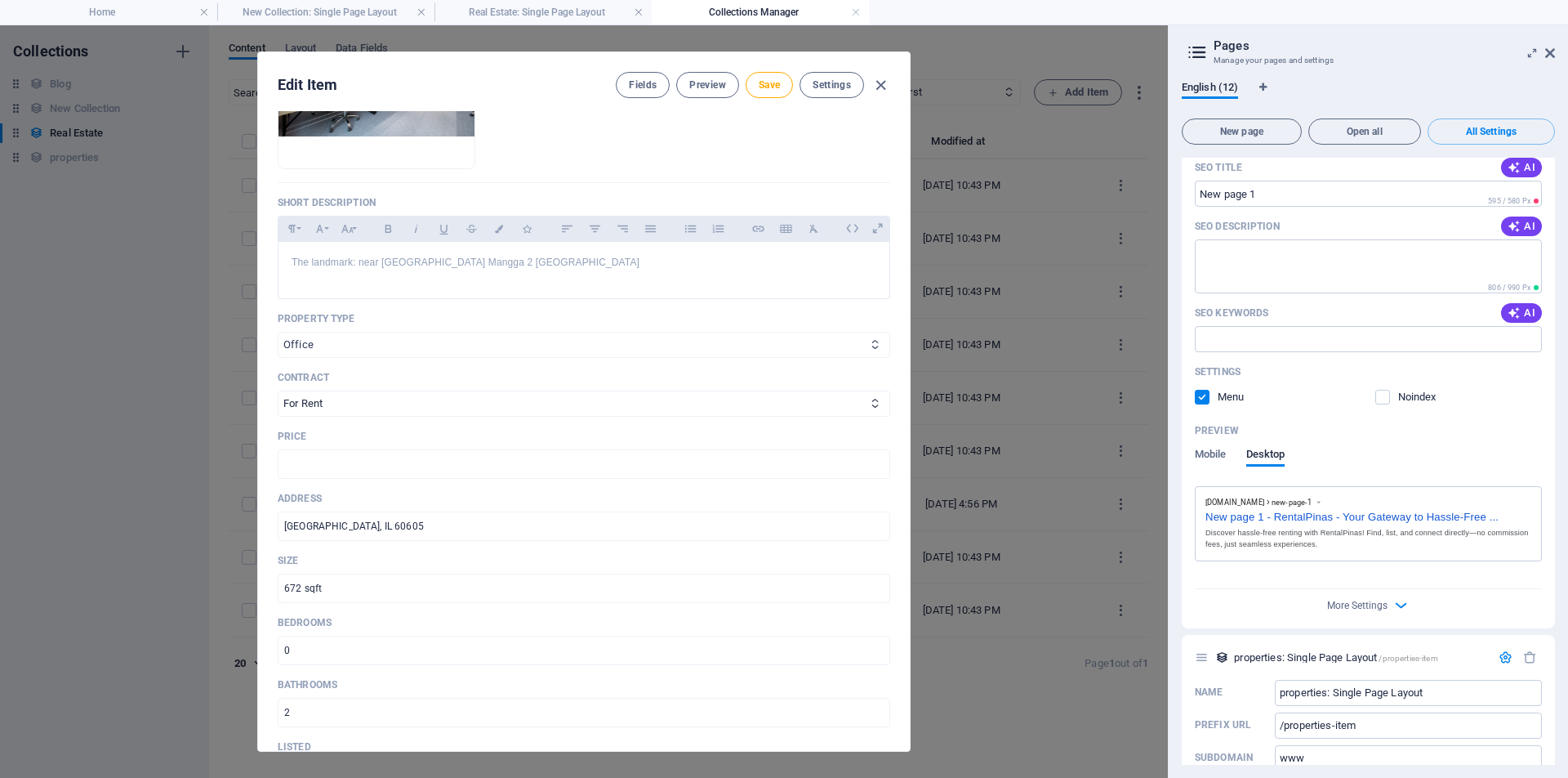
click at [737, 345] on select "House Apartment Office" at bounding box center [584, 344] width 613 height 26
select select "Apartment"
click at [278, 331] on select "House Apartment Office" at bounding box center [584, 344] width 613 height 26
click at [421, 350] on select "House Apartment Office" at bounding box center [584, 344] width 613 height 26
click at [278, 331] on select "House Apartment Office" at bounding box center [584, 344] width 613 height 26
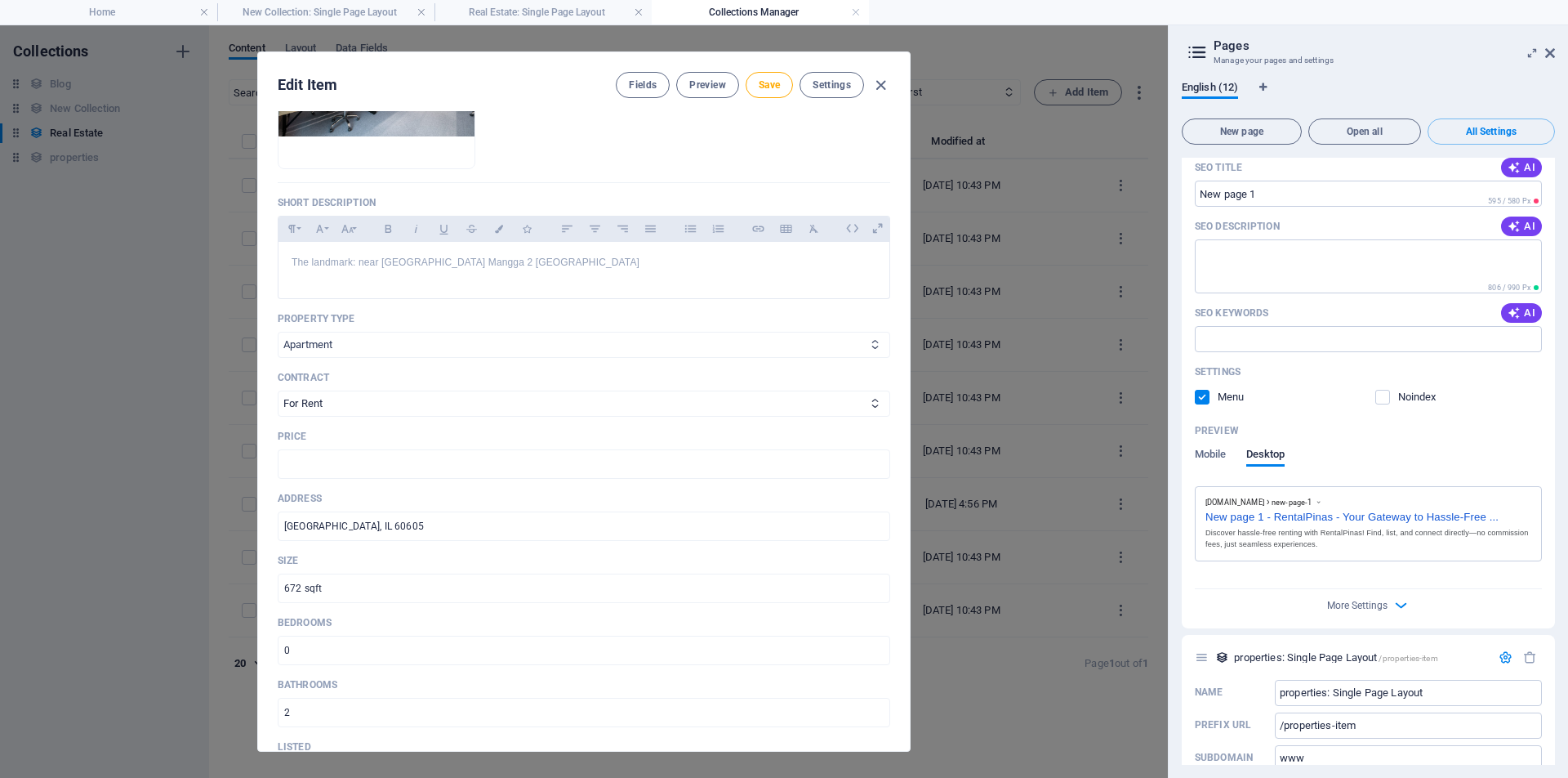
click at [779, 343] on select "House Apartment Office" at bounding box center [584, 344] width 613 height 26
click at [278, 331] on select "House Apartment Office" at bounding box center [584, 344] width 613 height 26
click at [344, 405] on select "For Rent For Sale" at bounding box center [584, 404] width 613 height 26
click at [278, 391] on select "For Rent For Sale" at bounding box center [584, 404] width 613 height 26
click at [316, 471] on input "text" at bounding box center [584, 464] width 613 height 30
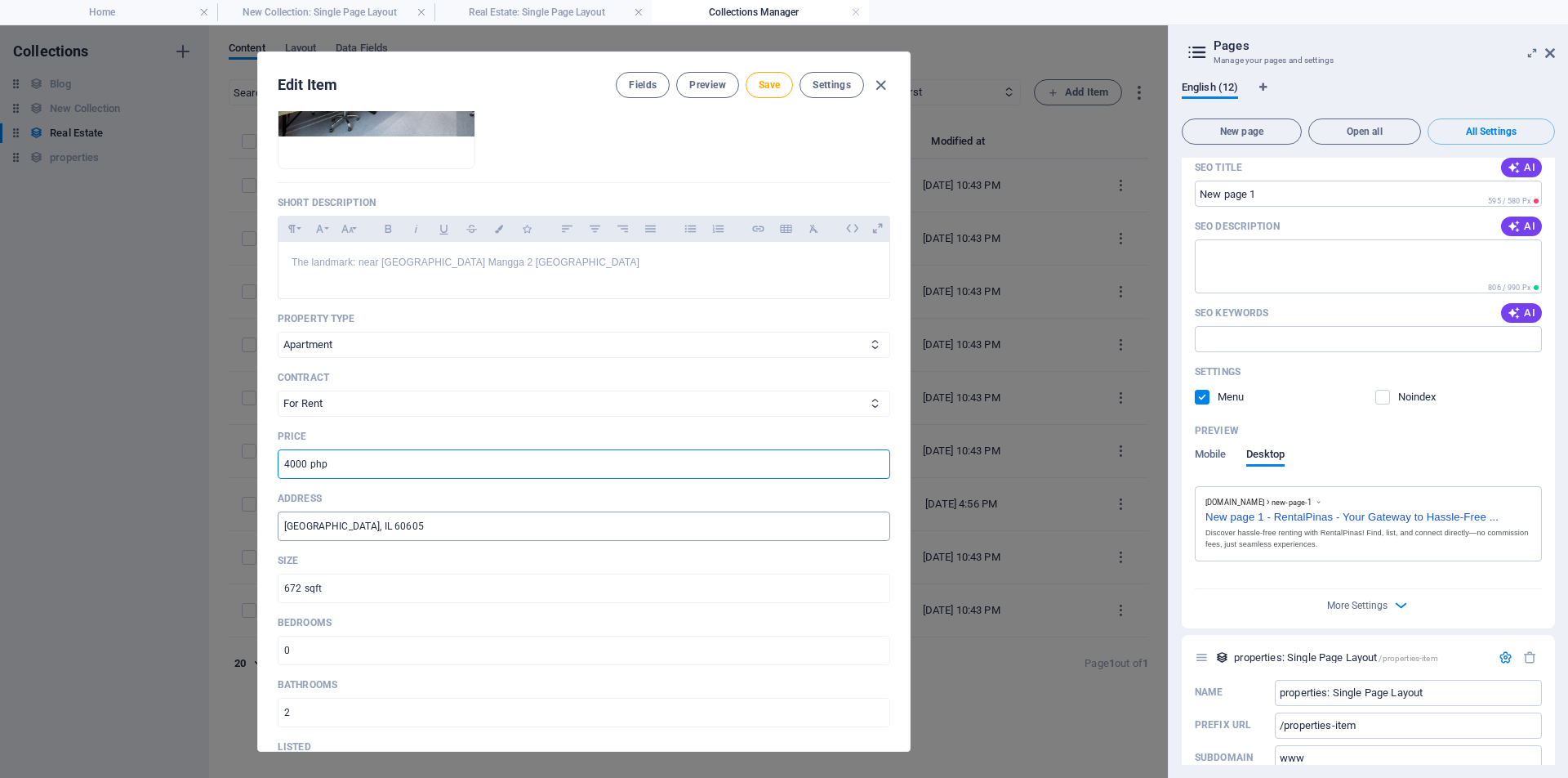
type input "4000 php"
click at [389, 526] on input "[GEOGRAPHIC_DATA], IL 60605" at bounding box center [584, 526] width 613 height 30
type input "C"
type input "[GEOGRAPHIC_DATA], [GEOGRAPHIC_DATA]"
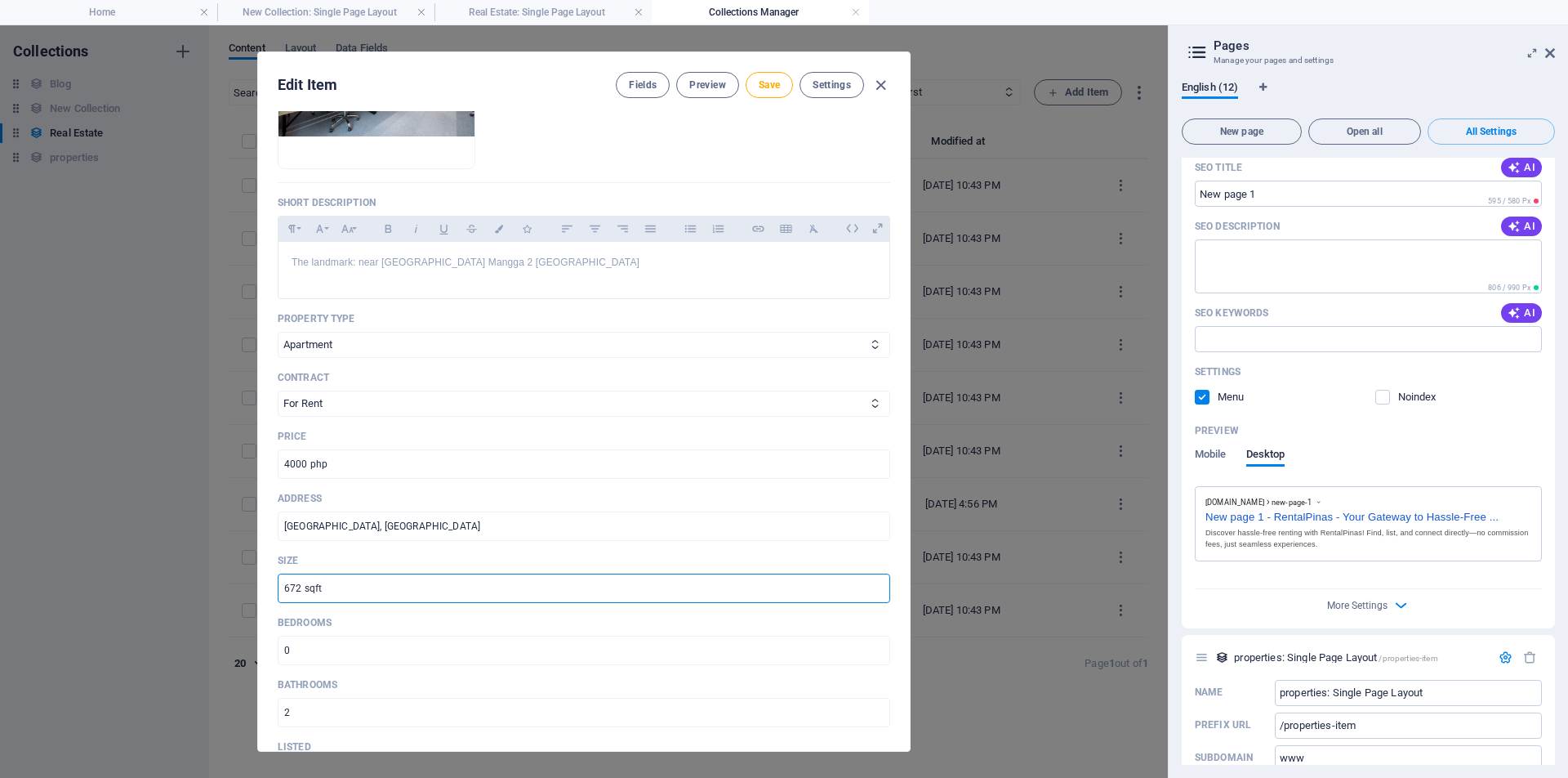
drag, startPoint x: 302, startPoint y: 588, endPoint x: 281, endPoint y: 588, distance: 21.0
click at [281, 588] on input "672 sqft" at bounding box center [584, 589] width 613 height 30
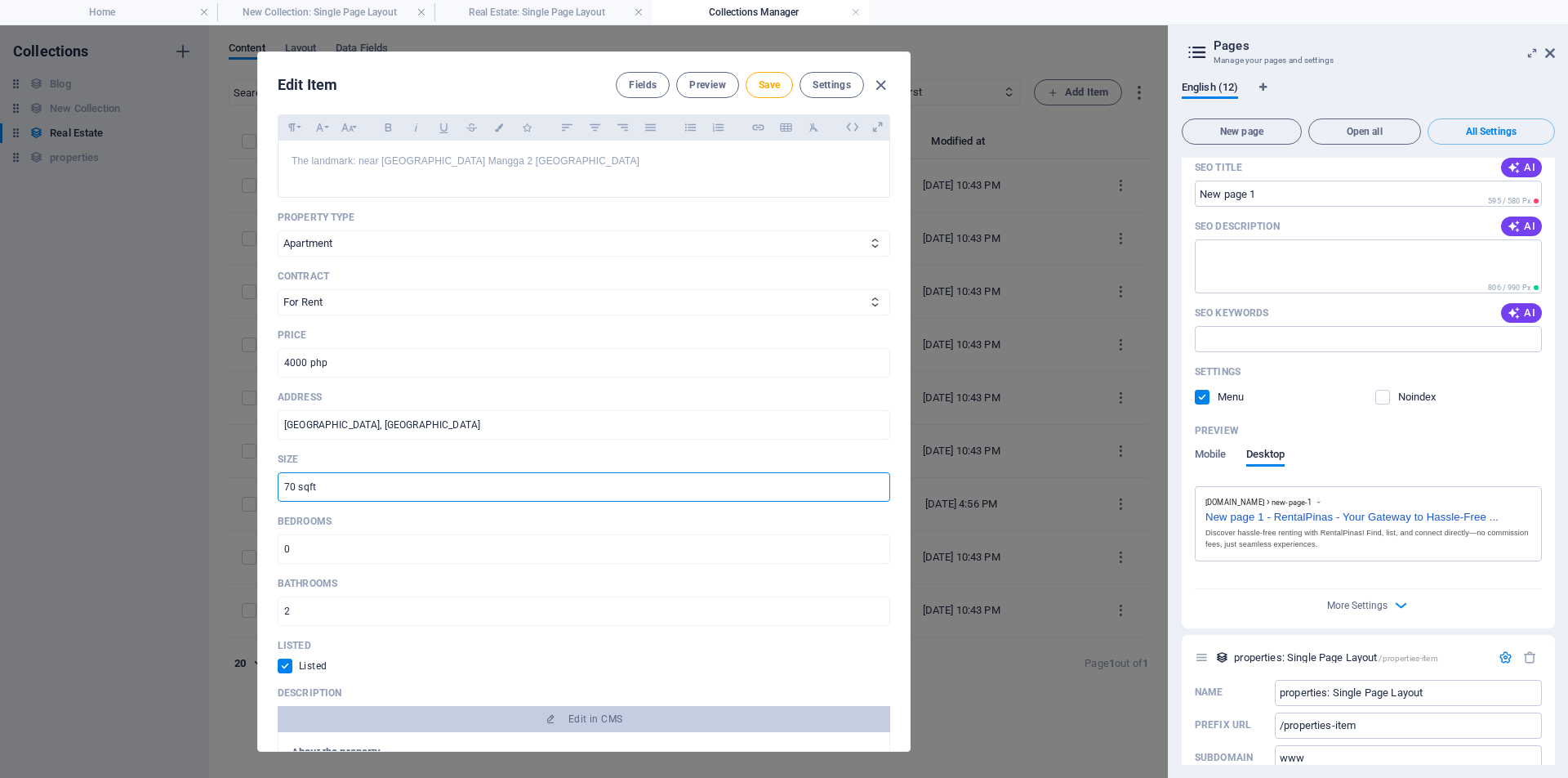
scroll to position [488, 0]
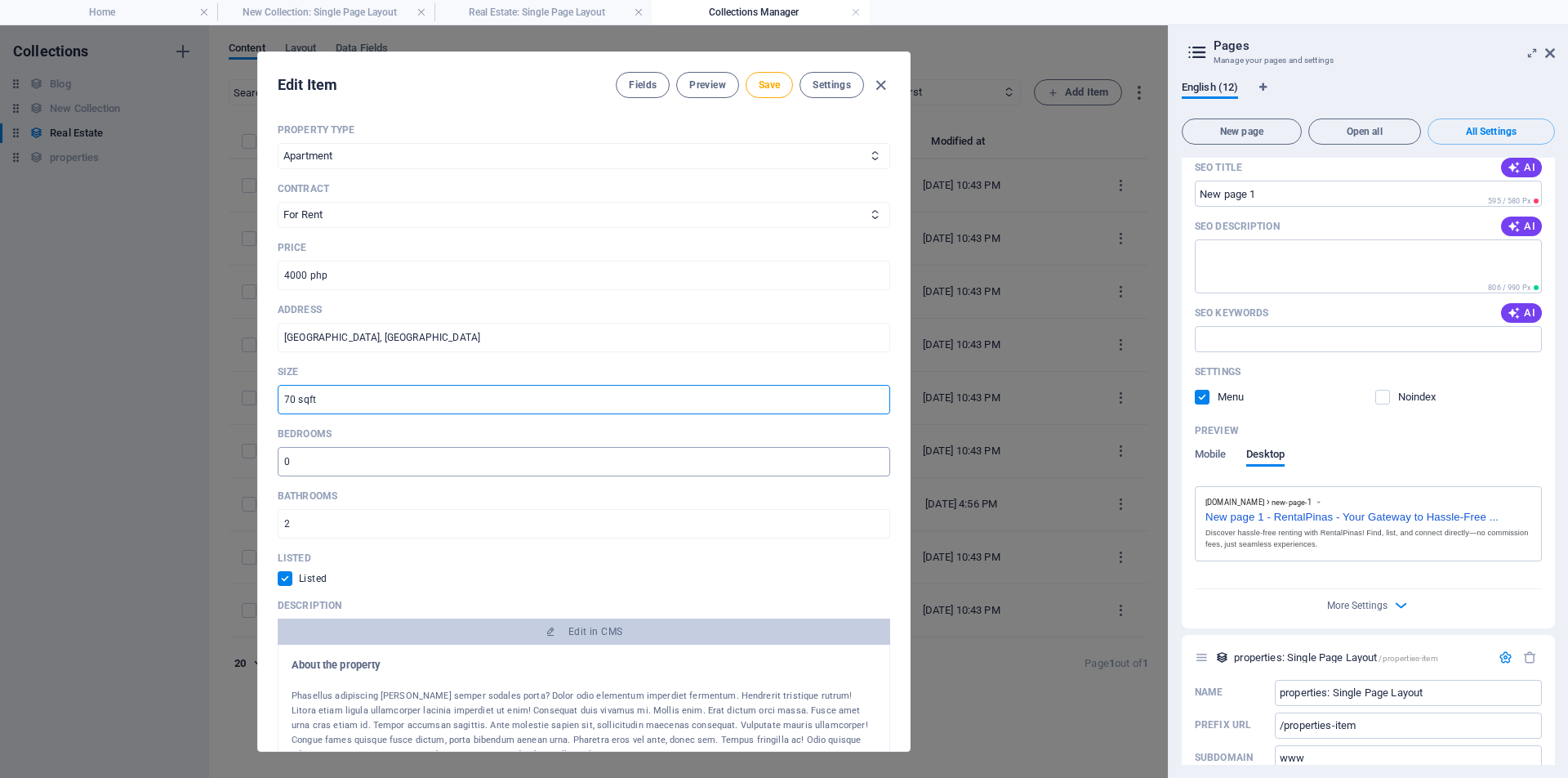
type input "70 sqft"
click at [296, 465] on input "0" at bounding box center [584, 461] width 613 height 30
type input "1"
click at [465, 462] on input "2" at bounding box center [584, 461] width 613 height 30
click at [875, 464] on input "1" at bounding box center [584, 461] width 613 height 30
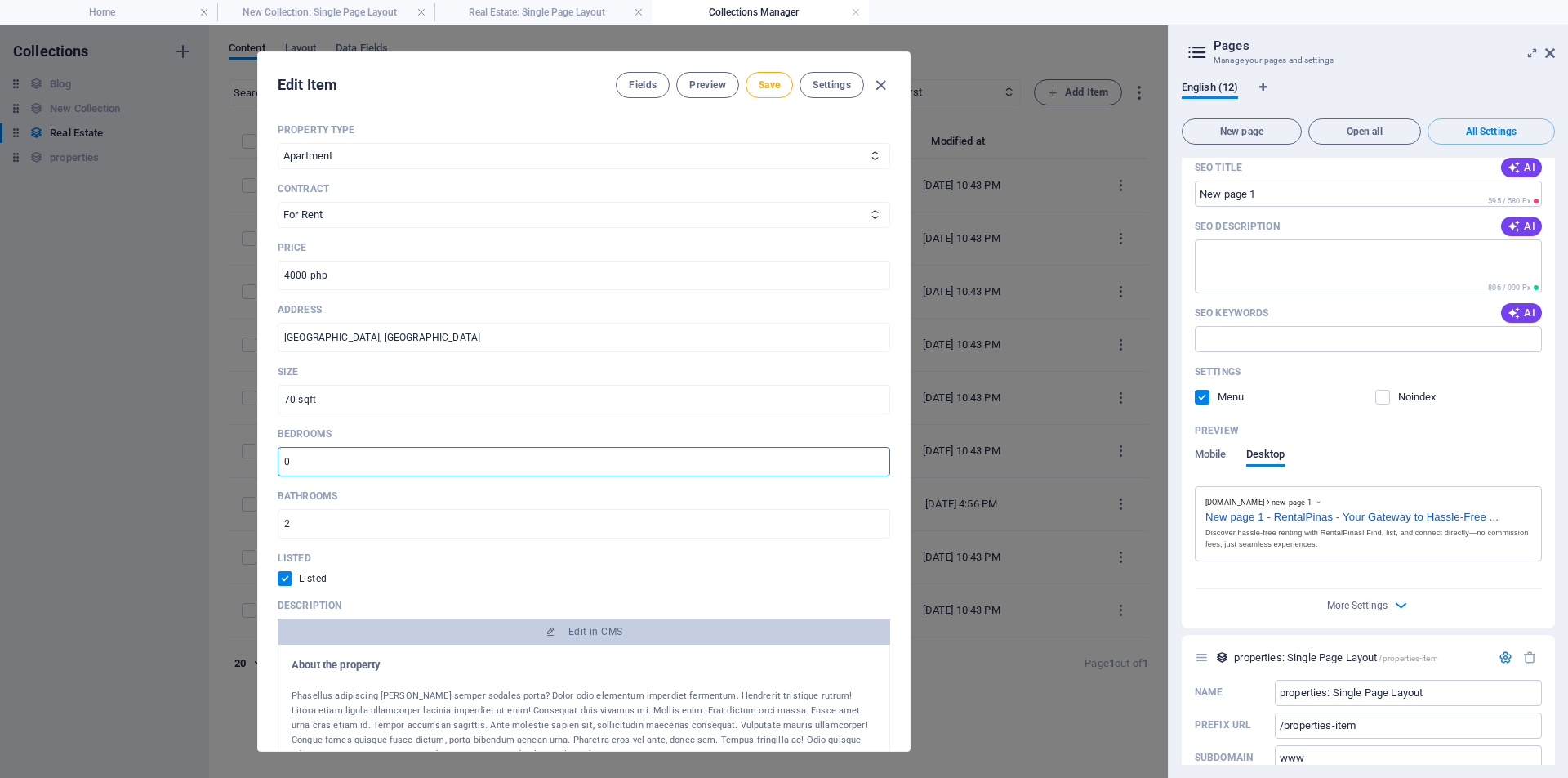
click at [875, 464] on input "0" at bounding box center [584, 461] width 613 height 30
click at [875, 464] on input "-1" at bounding box center [584, 461] width 613 height 30
click at [875, 464] on input "-2" at bounding box center [584, 461] width 613 height 30
click at [875, 459] on input "-1" at bounding box center [584, 461] width 613 height 30
click at [875, 459] on input "0" at bounding box center [584, 461] width 613 height 30
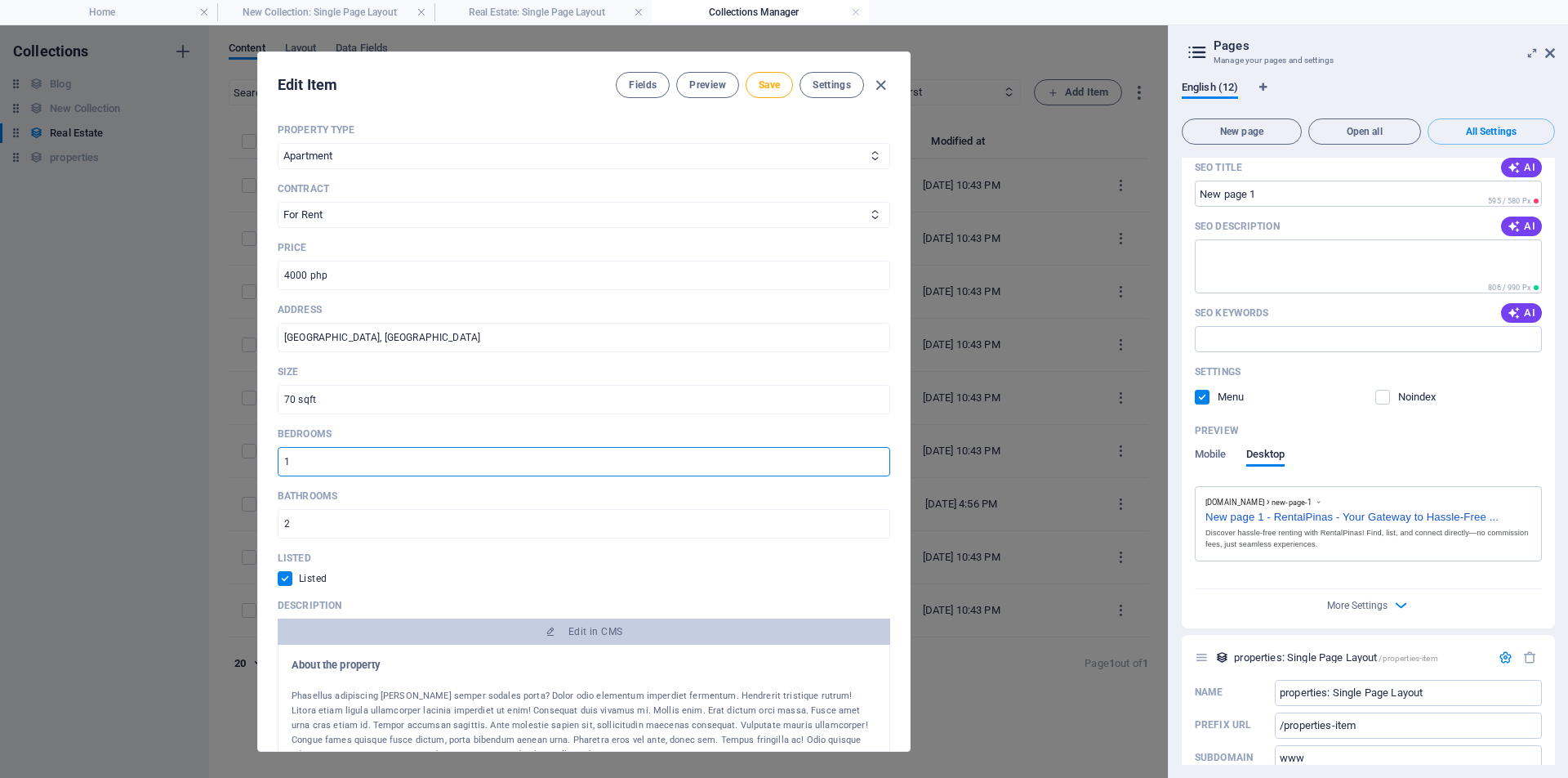
click at [875, 459] on input "1" at bounding box center [584, 461] width 613 height 30
type input "2"
click at [875, 459] on input "2" at bounding box center [584, 461] width 613 height 30
click at [310, 523] on input "2" at bounding box center [584, 524] width 613 height 30
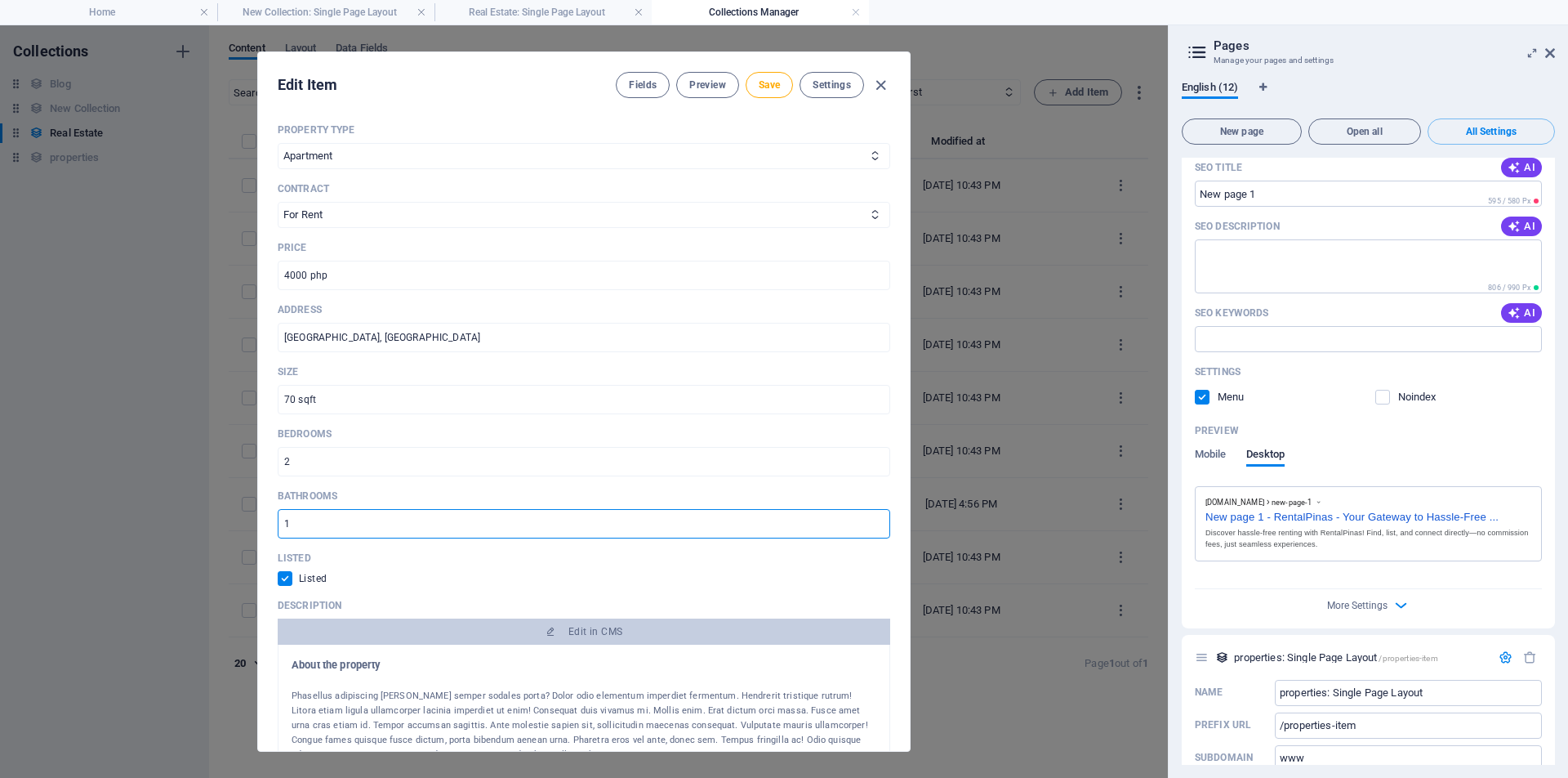
type input "1"
click at [877, 521] on input "1" at bounding box center [584, 524] width 613 height 30
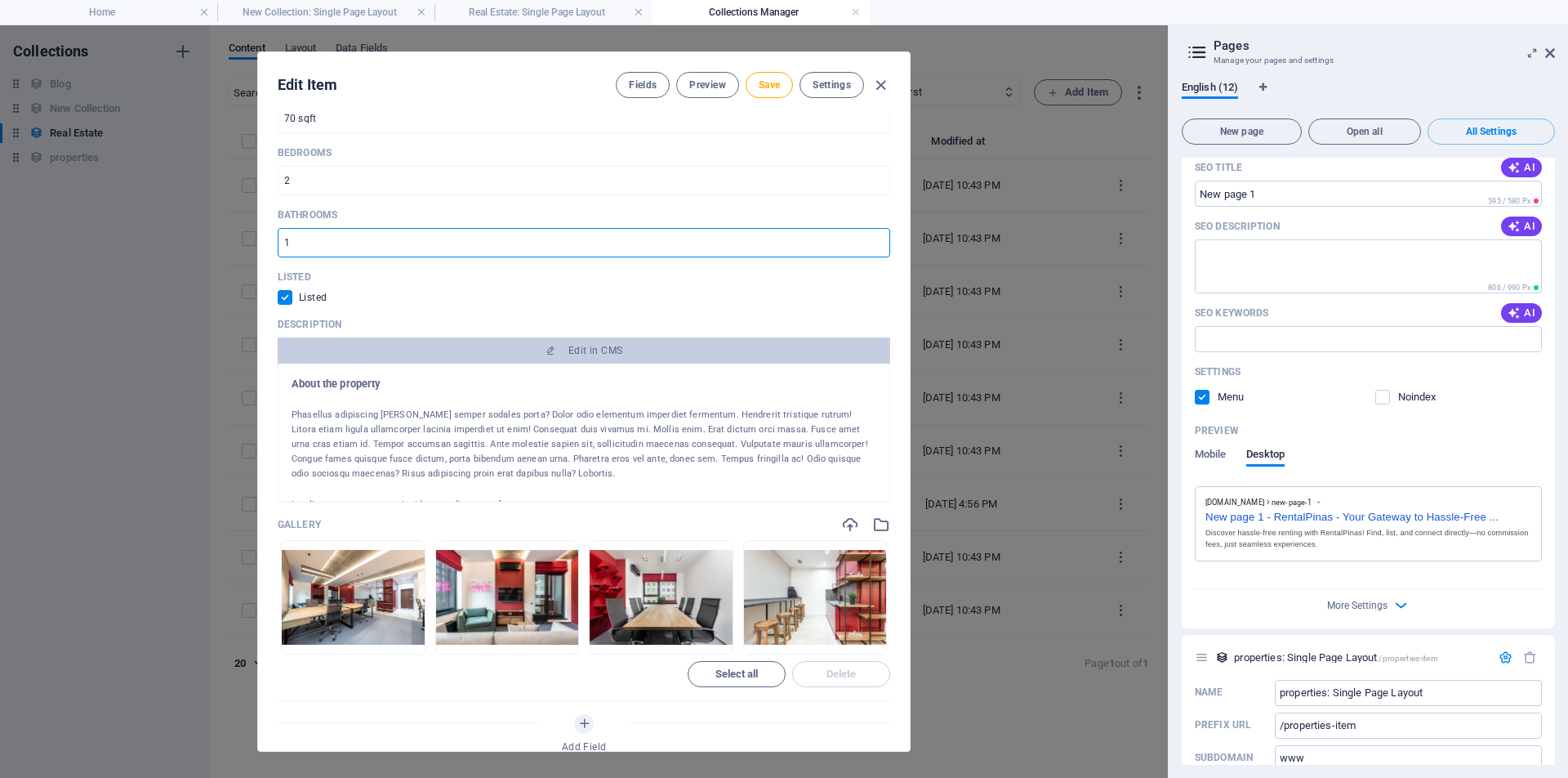
scroll to position [950, 0]
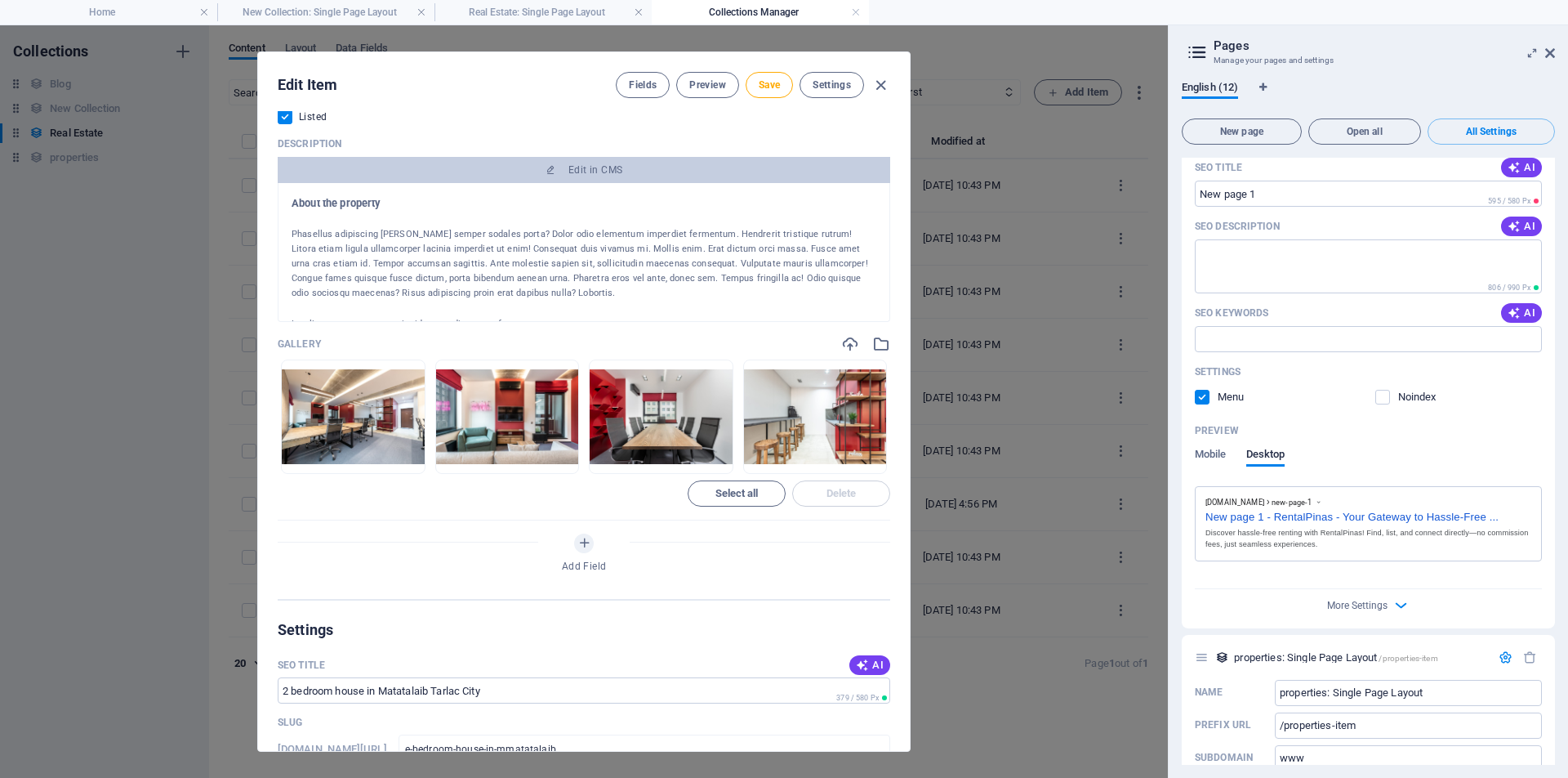
drag, startPoint x: 499, startPoint y: 292, endPoint x: 281, endPoint y: 230, distance: 226.6
click at [281, 230] on div "About the property Phasellus adipiscing mattis semper sodales porta? Dolor odio…" at bounding box center [584, 253] width 613 height 139
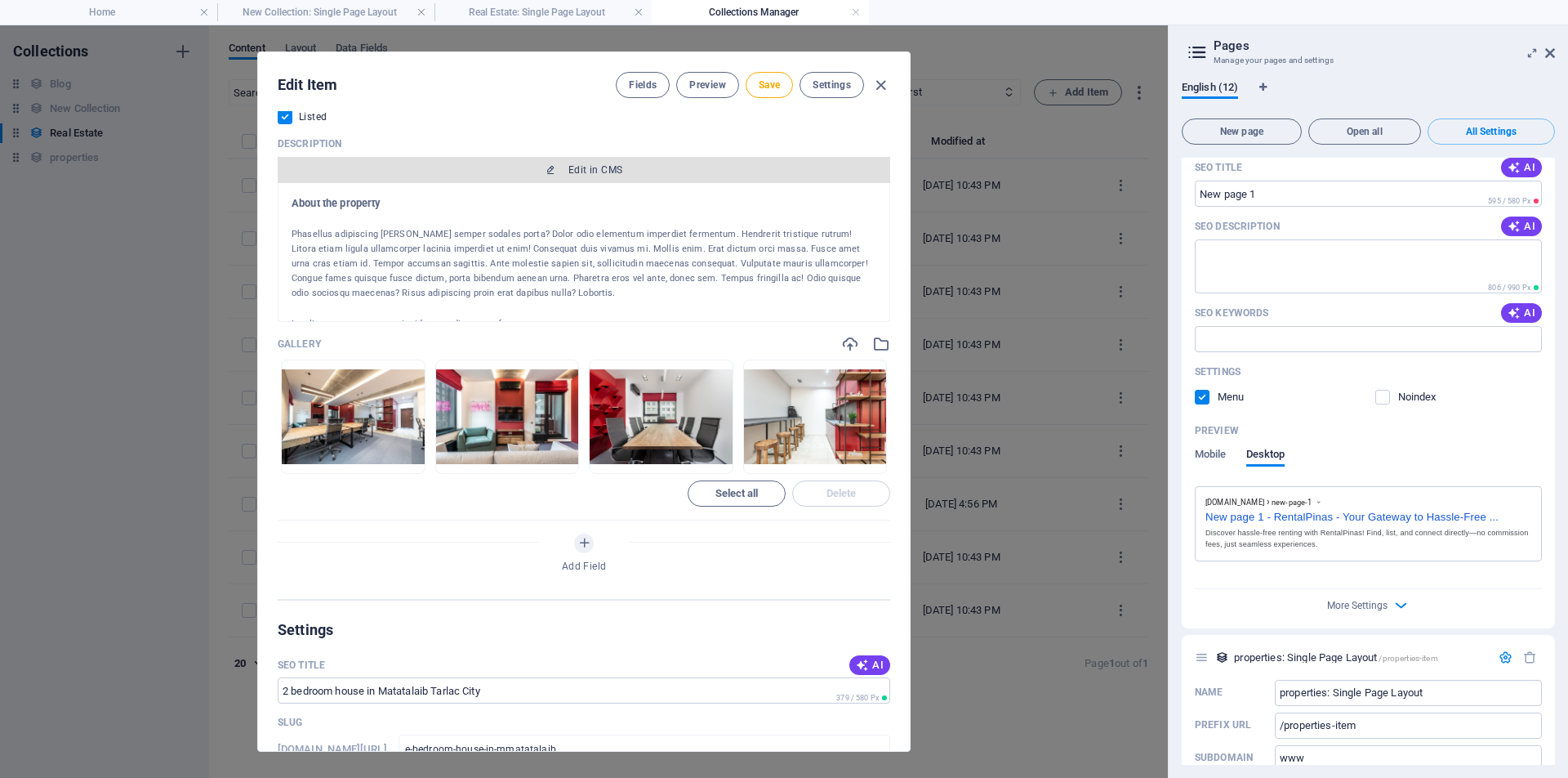
click at [551, 172] on icon "button" at bounding box center [551, 170] width 10 height 10
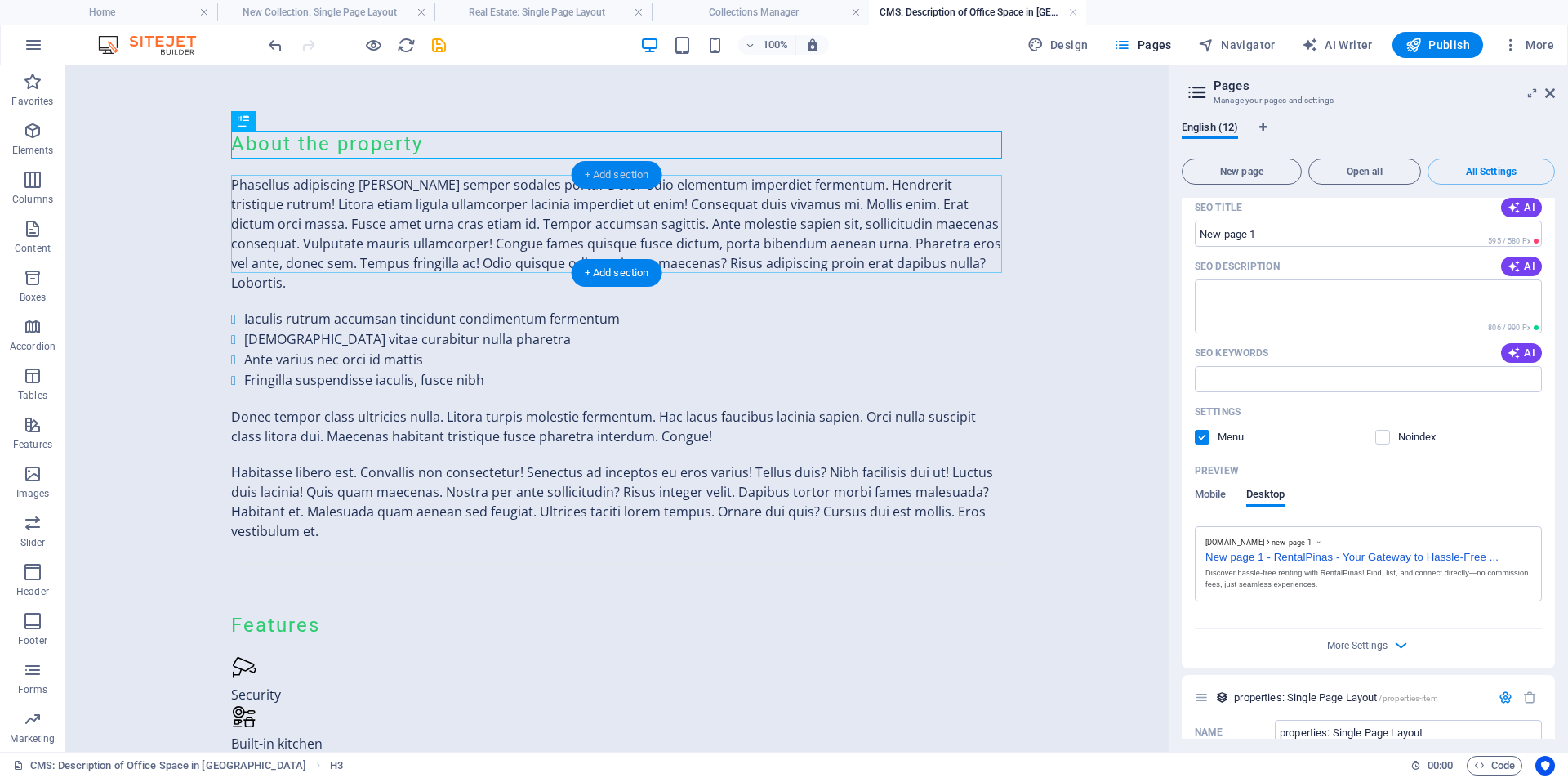
scroll to position [0, 0]
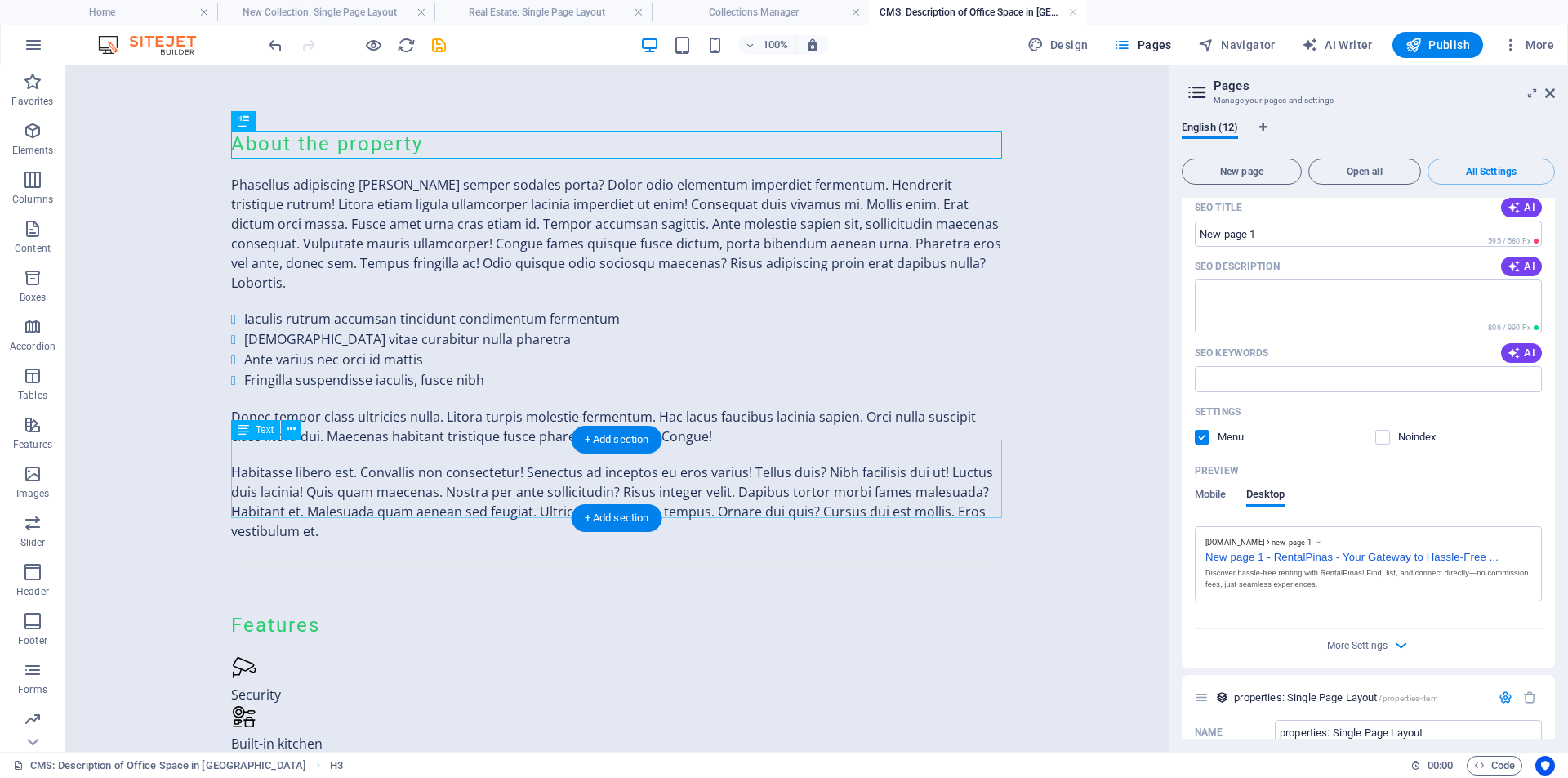
click at [321, 506] on div "Habitasse libero est. Convallis non consectetur! Senectus ad inceptos eu eros v…" at bounding box center [616, 501] width 771 height 78
drag, startPoint x: 322, startPoint y: 508, endPoint x: 270, endPoint y: 472, distance: 63.2
click at [270, 472] on div "Habitasse libero est. Convallis non consectetur! Senectus ad inceptos eu eros v…" at bounding box center [616, 501] width 771 height 78
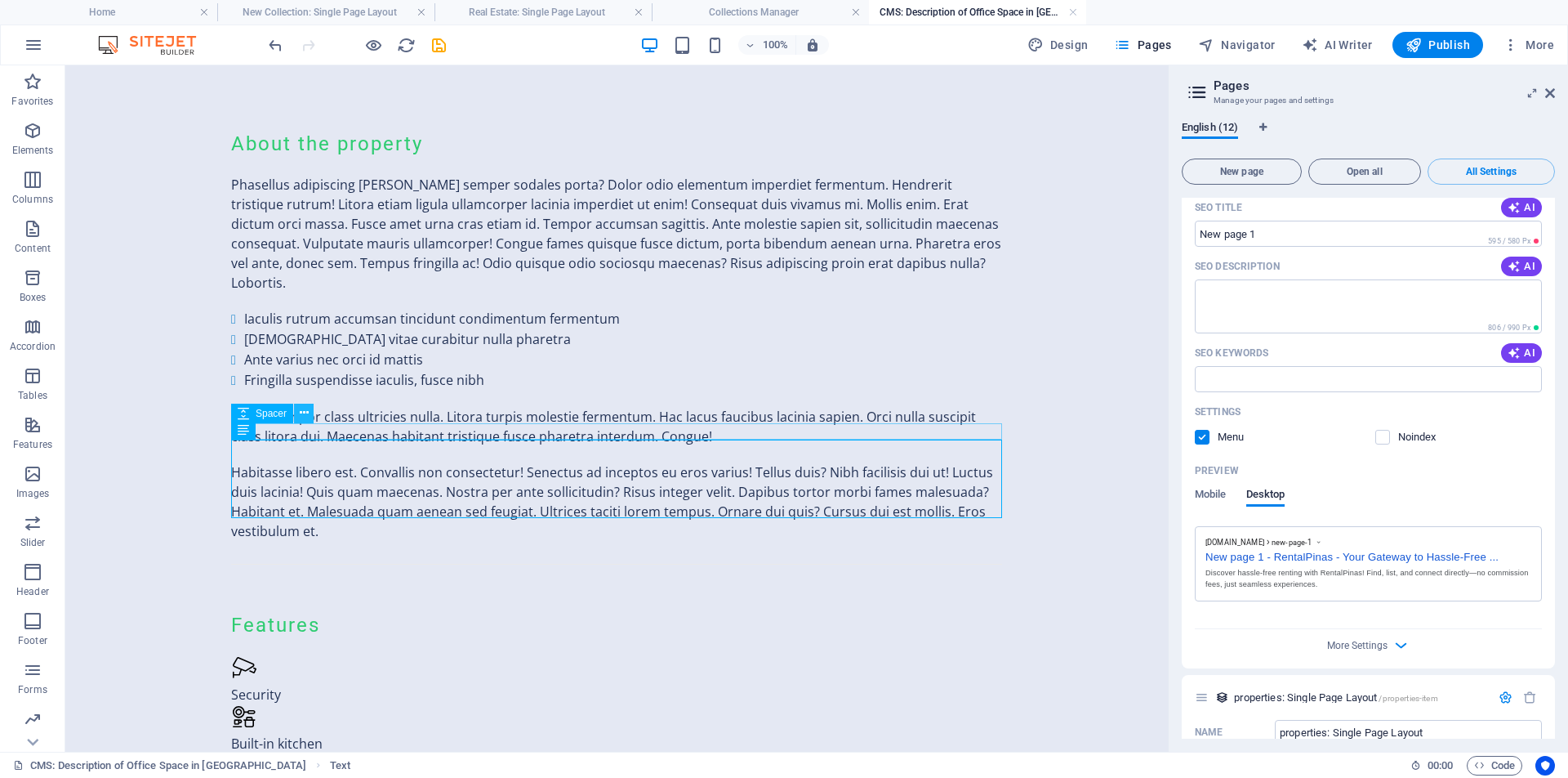
click at [303, 413] on icon at bounding box center [305, 413] width 9 height 17
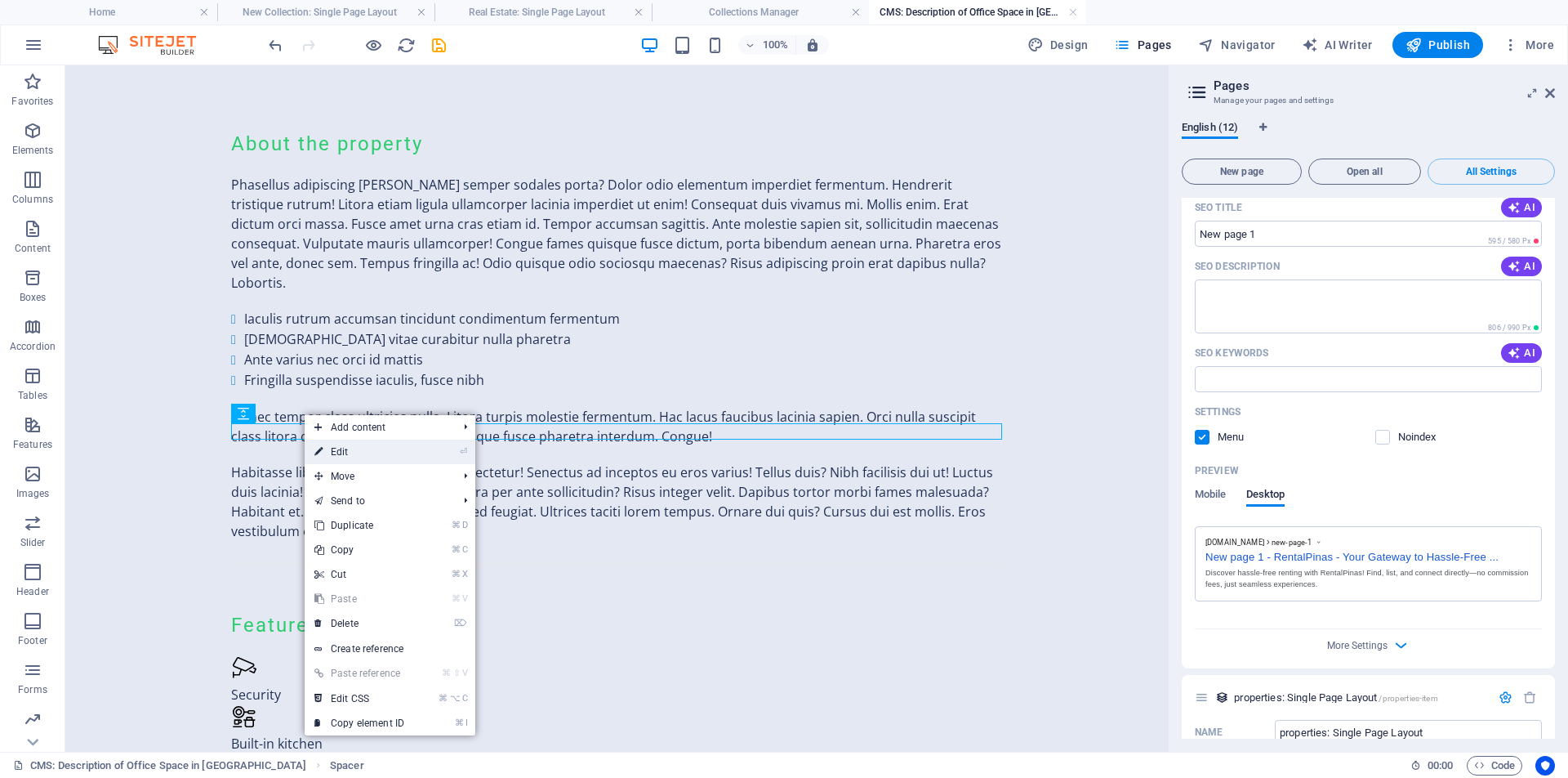
click at [344, 454] on link "⏎ Edit" at bounding box center [359, 451] width 110 height 24
select select "px"
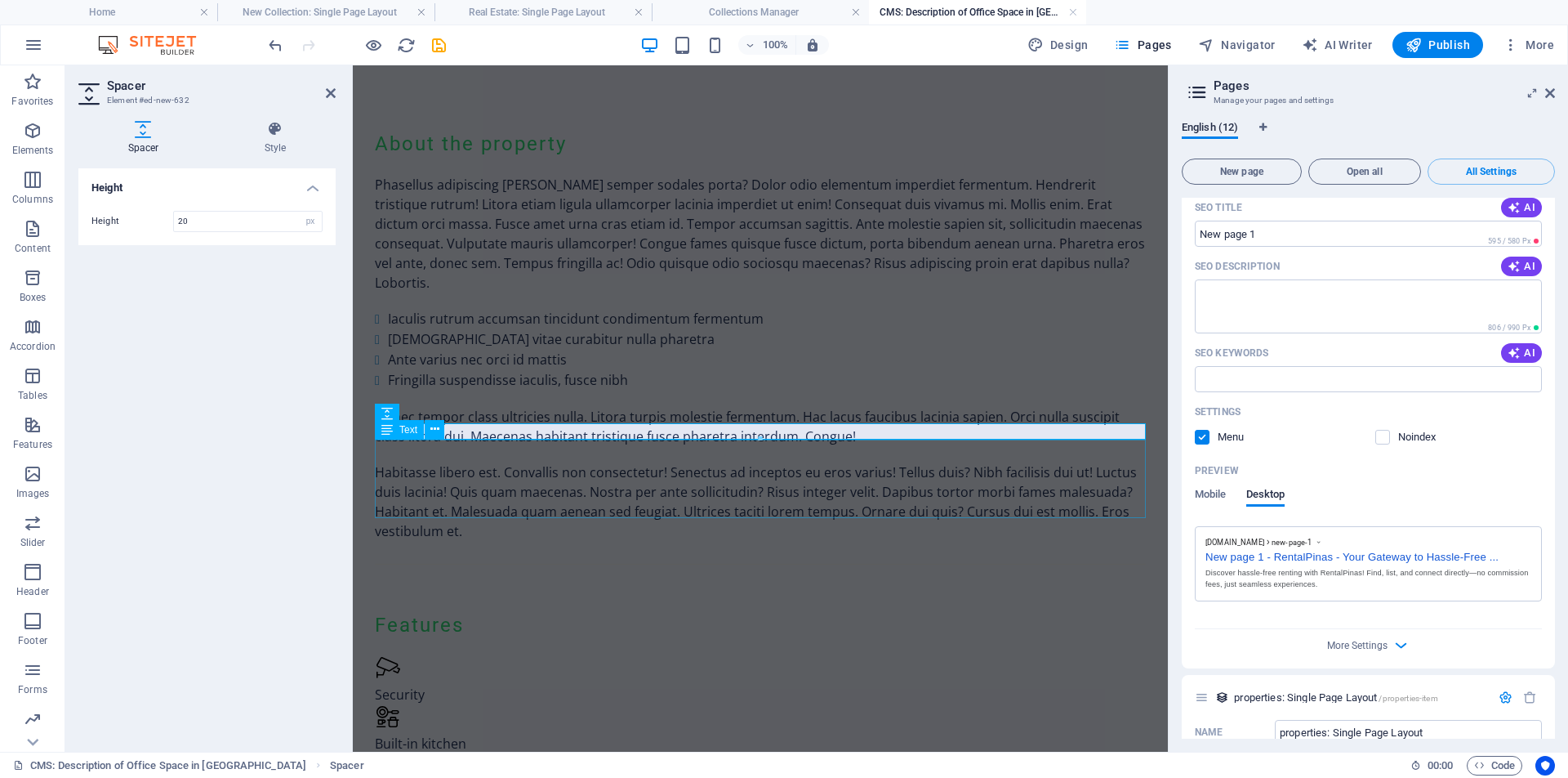
click at [460, 507] on div "Habitasse libero est. Convallis non consectetur! Senectus ad inceptos eu eros v…" at bounding box center [760, 501] width 771 height 78
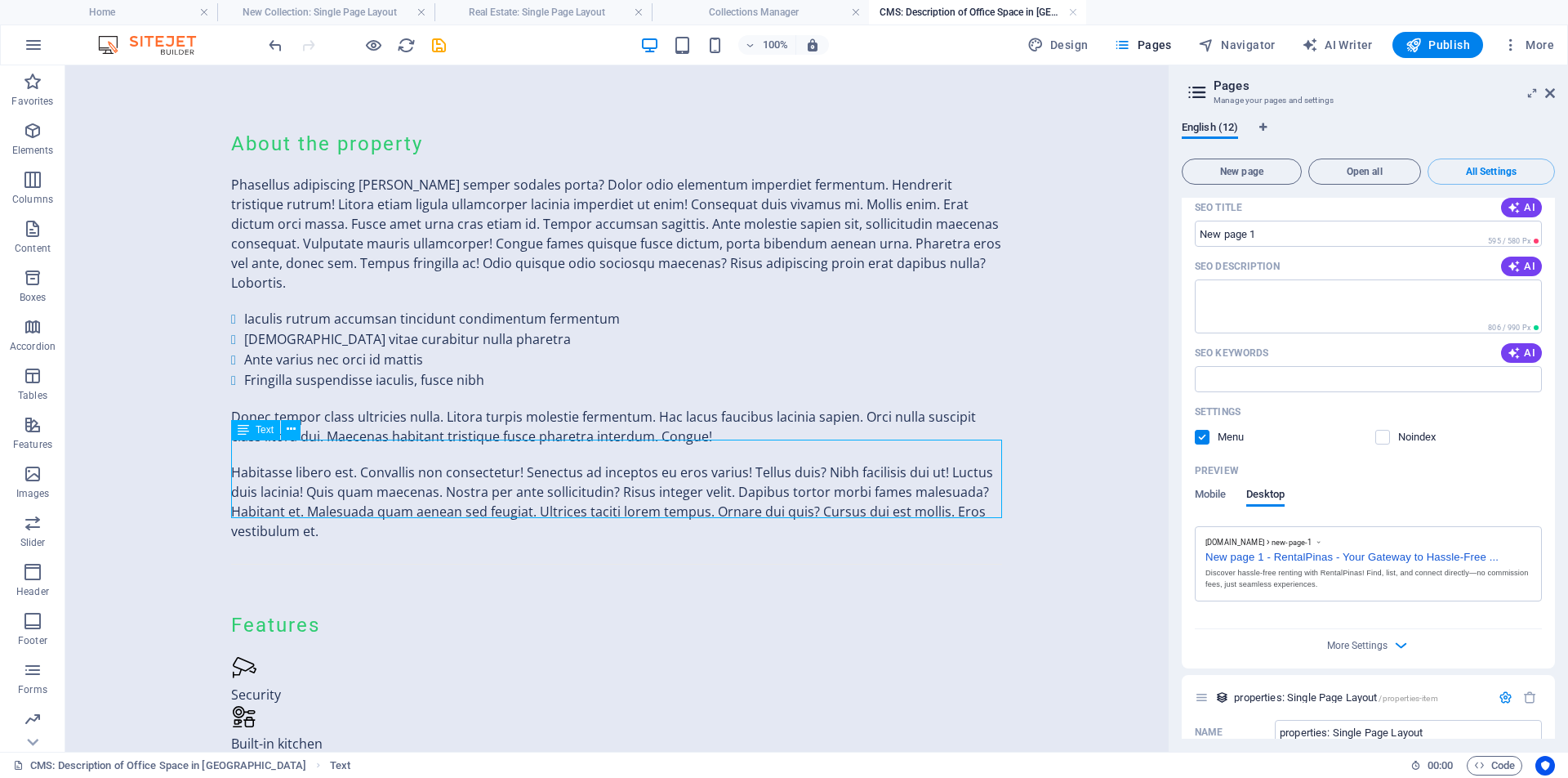
click at [460, 507] on div "Habitasse libero est. Convallis non consectetur! Senectus ad inceptos eu eros v…" at bounding box center [616, 501] width 771 height 78
click at [318, 505] on div "Habitasse libero est. Convallis non consectetur! Senectus ad inceptos eu eros v…" at bounding box center [616, 501] width 771 height 78
click at [287, 431] on icon at bounding box center [292, 429] width 9 height 17
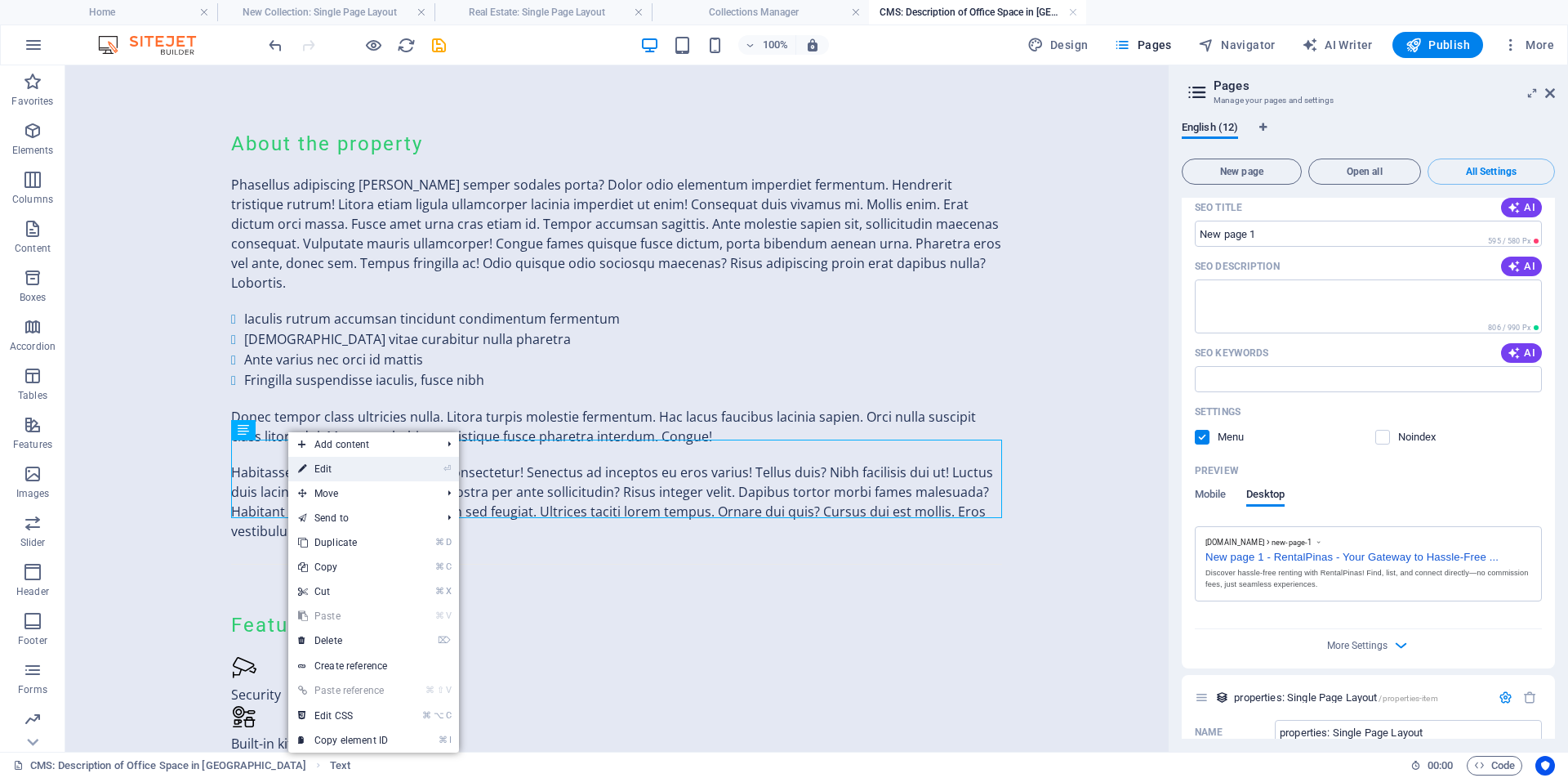
click at [353, 473] on link "⏎ Edit" at bounding box center [343, 469] width 110 height 24
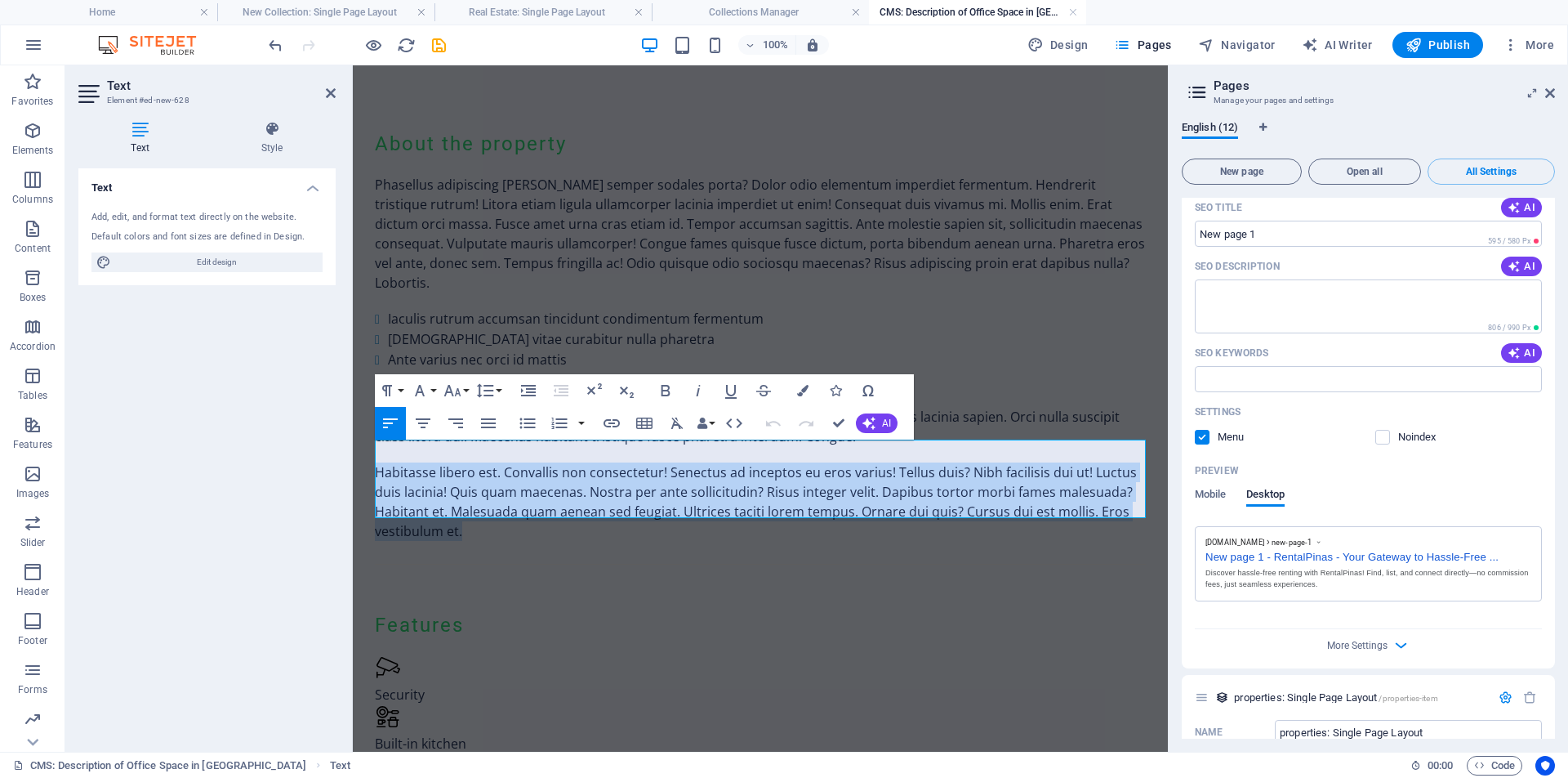
drag, startPoint x: 482, startPoint y: 508, endPoint x: 374, endPoint y: 438, distance: 128.7
click at [375, 462] on div "Habitasse libero est. Convallis non consectetur! Senectus ad inceptos eu eros v…" at bounding box center [760, 501] width 771 height 78
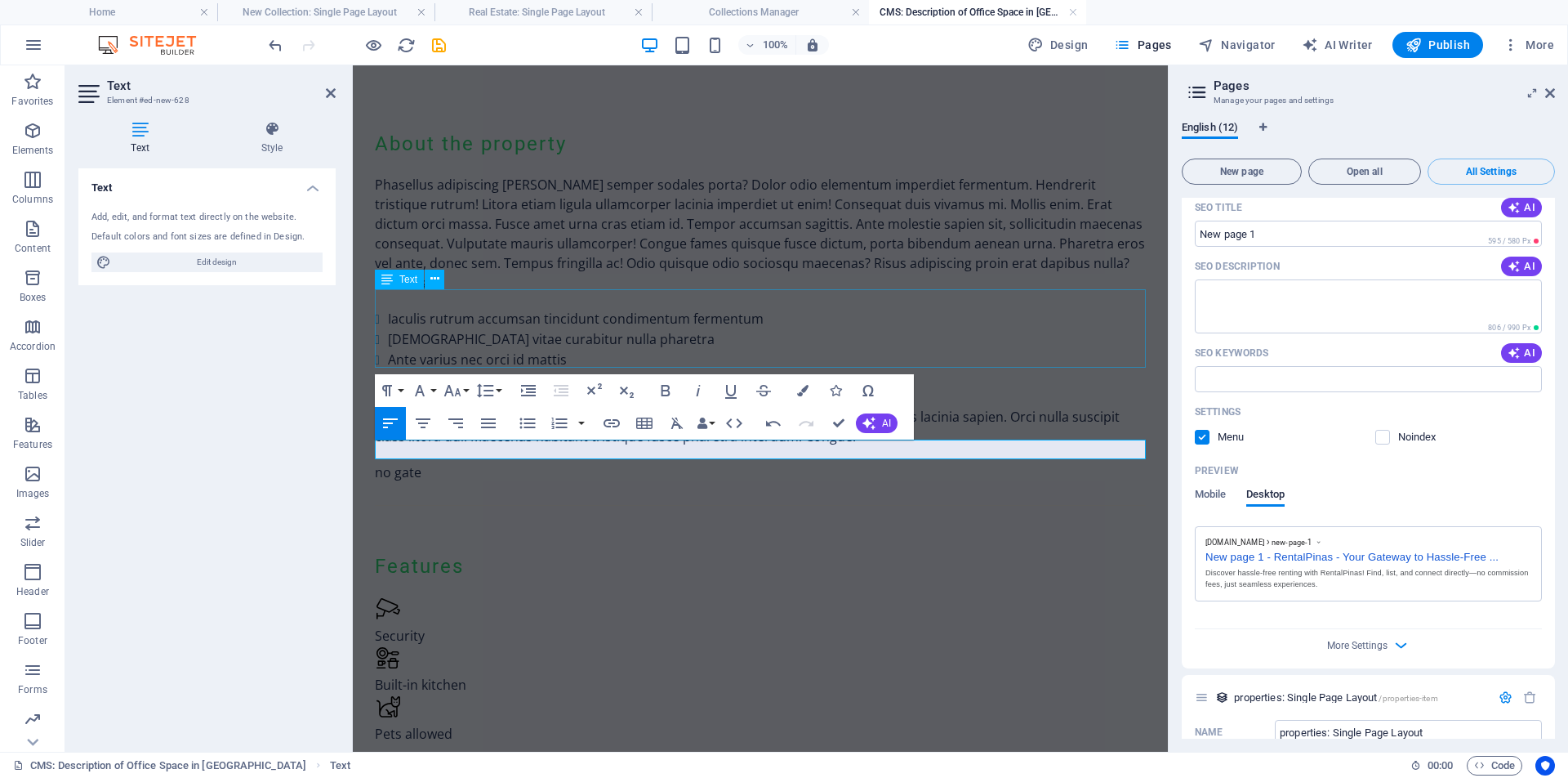
click at [609, 335] on div "Iaculis rutrum accumsan tincidunt condimentum fermentum Euismod vitae curabitur…" at bounding box center [760, 350] width 771 height 82
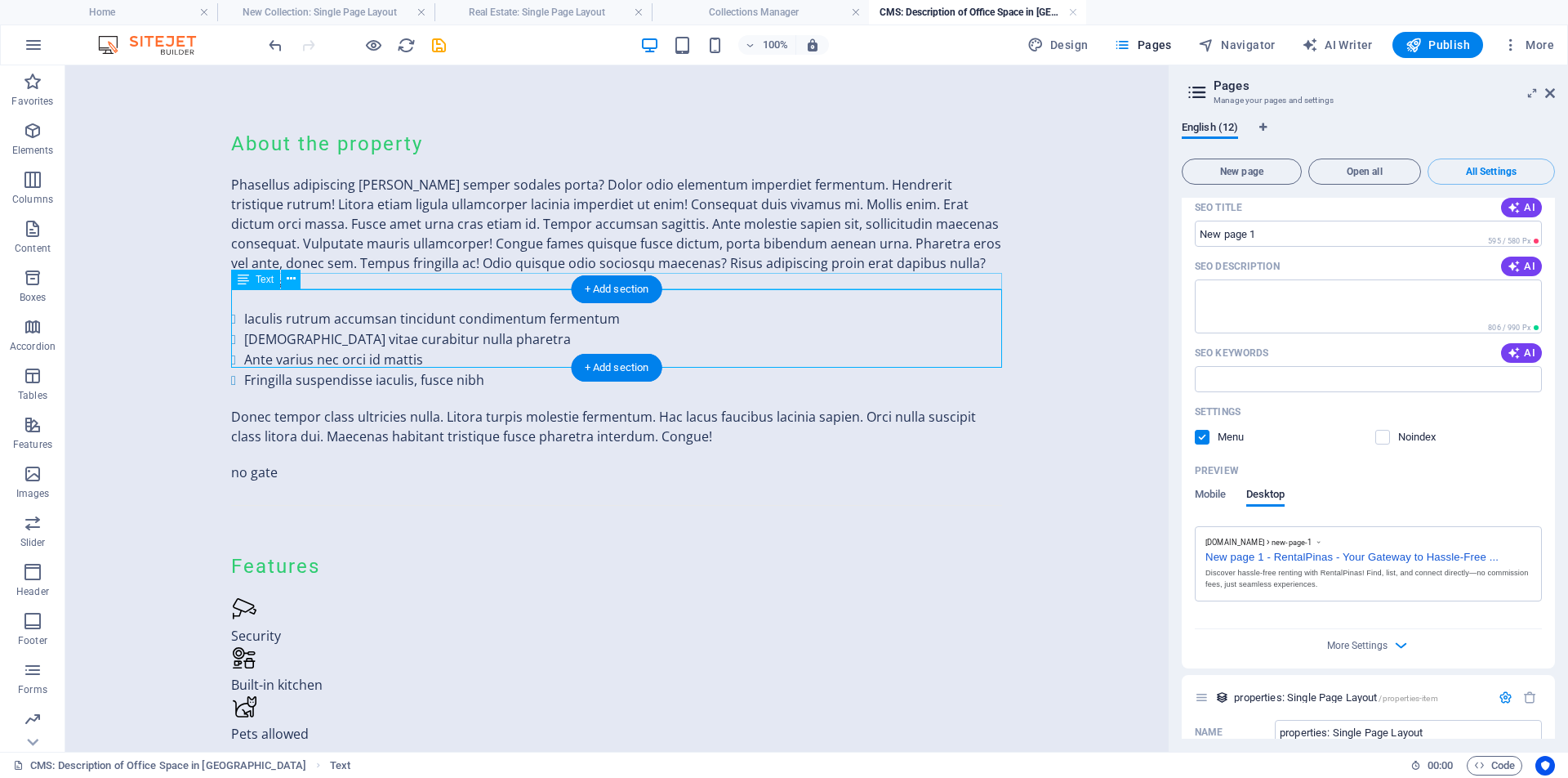
click at [479, 354] on div "Iaculis rutrum accumsan tincidunt condimentum fermentum Euismod vitae curabitur…" at bounding box center [616, 350] width 771 height 82
click at [306, 265] on icon at bounding box center [305, 263] width 9 height 17
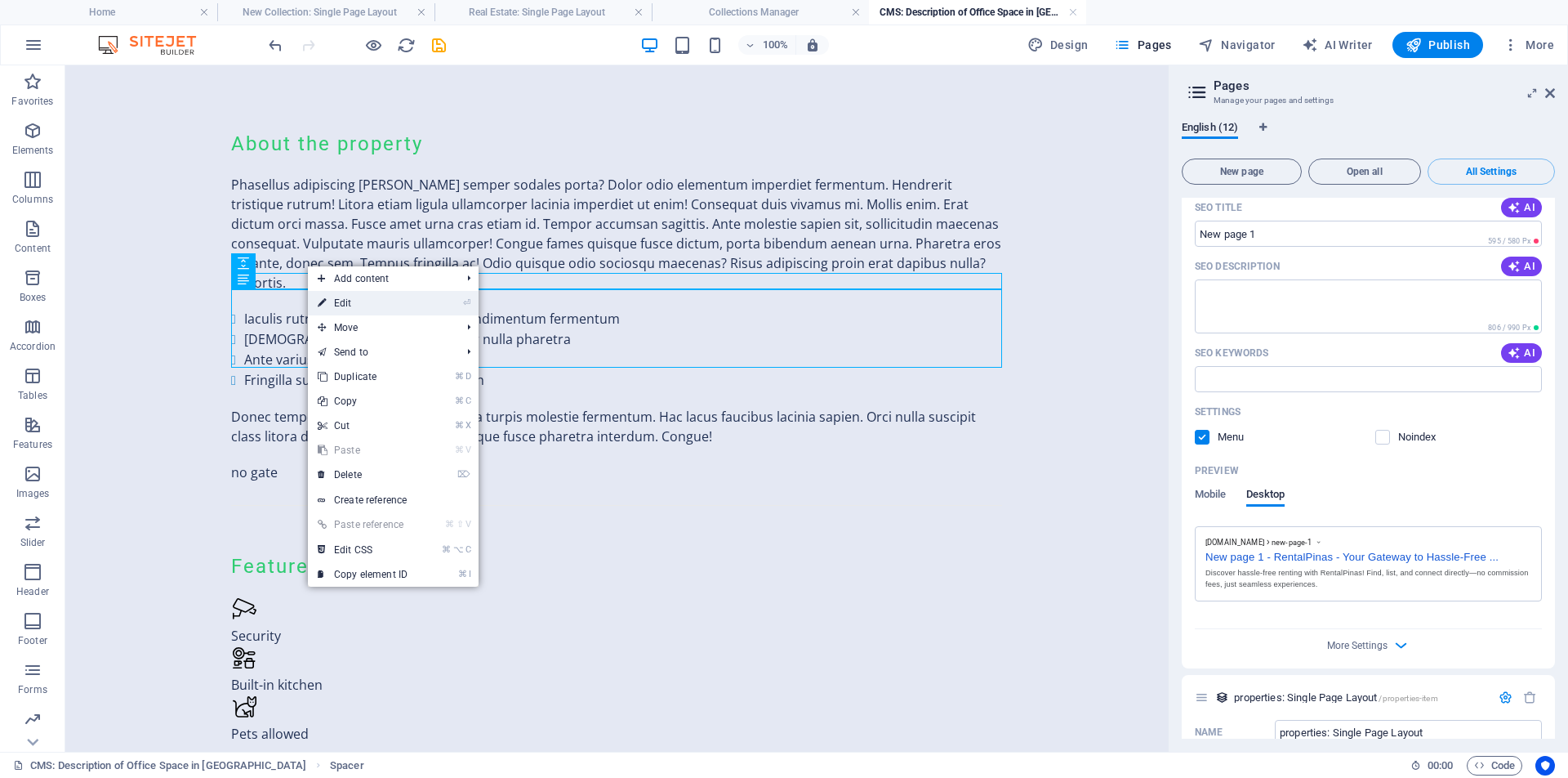
click at [369, 303] on link "⏎ Edit" at bounding box center [363, 303] width 110 height 24
select select "px"
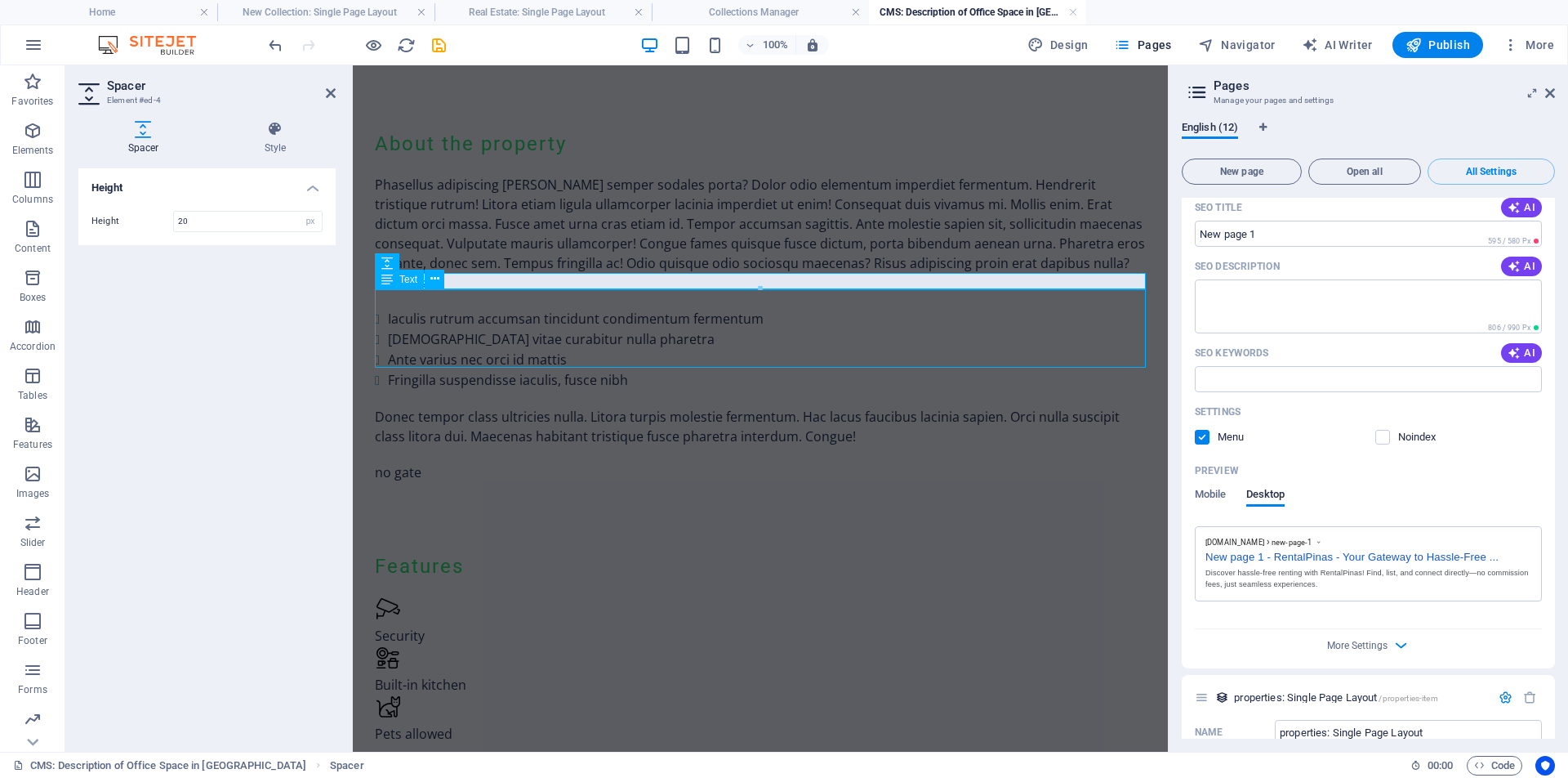
click at [412, 322] on div "Iaculis rutrum accumsan tincidunt condimentum fermentum Euismod vitae curabitur…" at bounding box center [760, 350] width 771 height 82
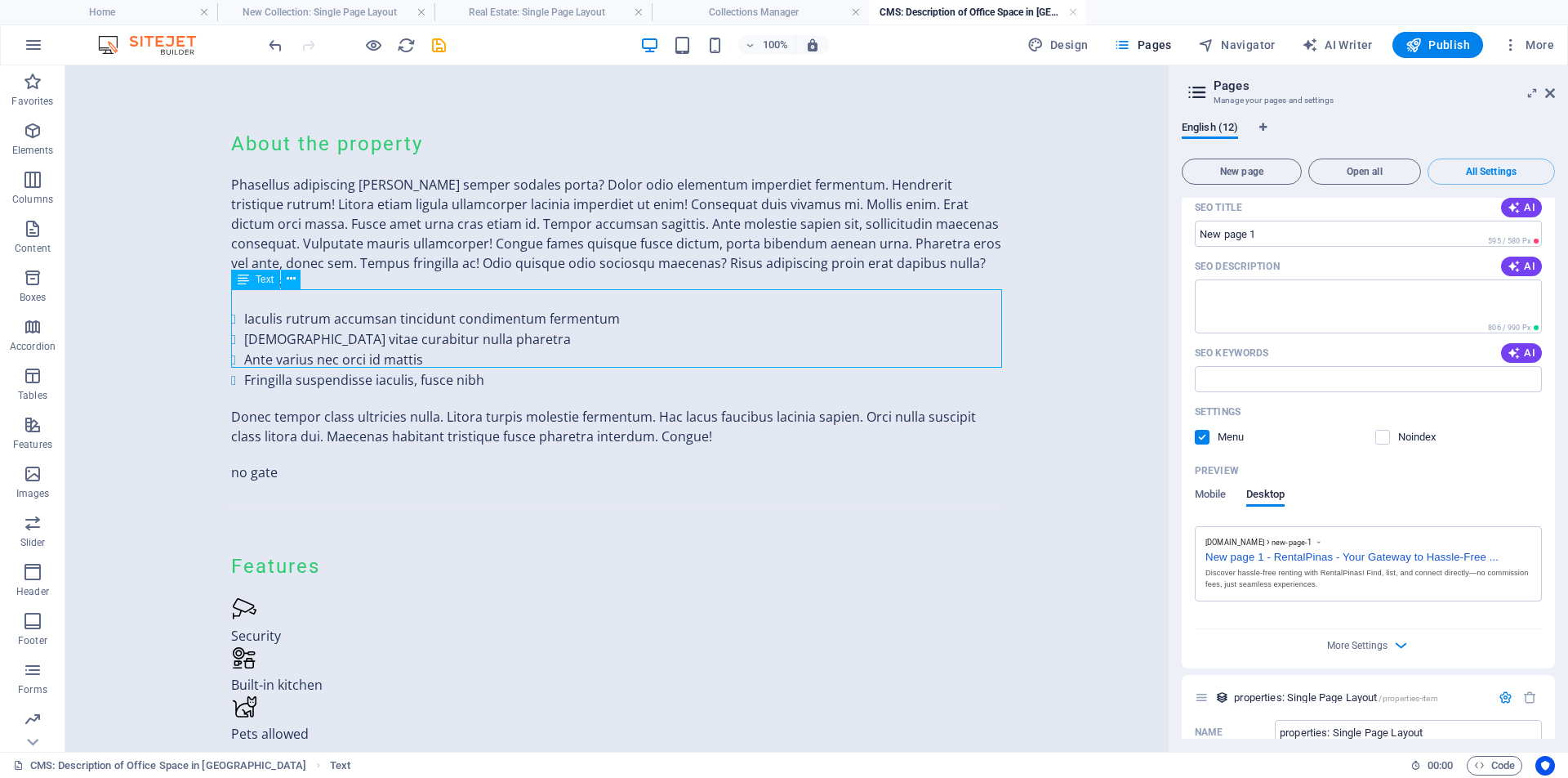
click at [459, 330] on div "Iaculis rutrum accumsan tincidunt condimentum fermentum Euismod vitae curabitur…" at bounding box center [616, 350] width 771 height 82
click at [489, 354] on div "Iaculis rutrum accumsan tincidunt condimentum fermentum Euismod vitae curabitur…" at bounding box center [616, 350] width 771 height 82
drag, startPoint x: 484, startPoint y: 356, endPoint x: 340, endPoint y: 323, distance: 147.7
click at [354, 324] on div "Iaculis rutrum accumsan tincidunt condimentum fermentum Euismod vitae curabitur…" at bounding box center [616, 350] width 771 height 82
click at [241, 309] on div "Iaculis rutrum accumsan tincidunt condimentum fermentum Euismod vitae curabitur…" at bounding box center [616, 350] width 771 height 82
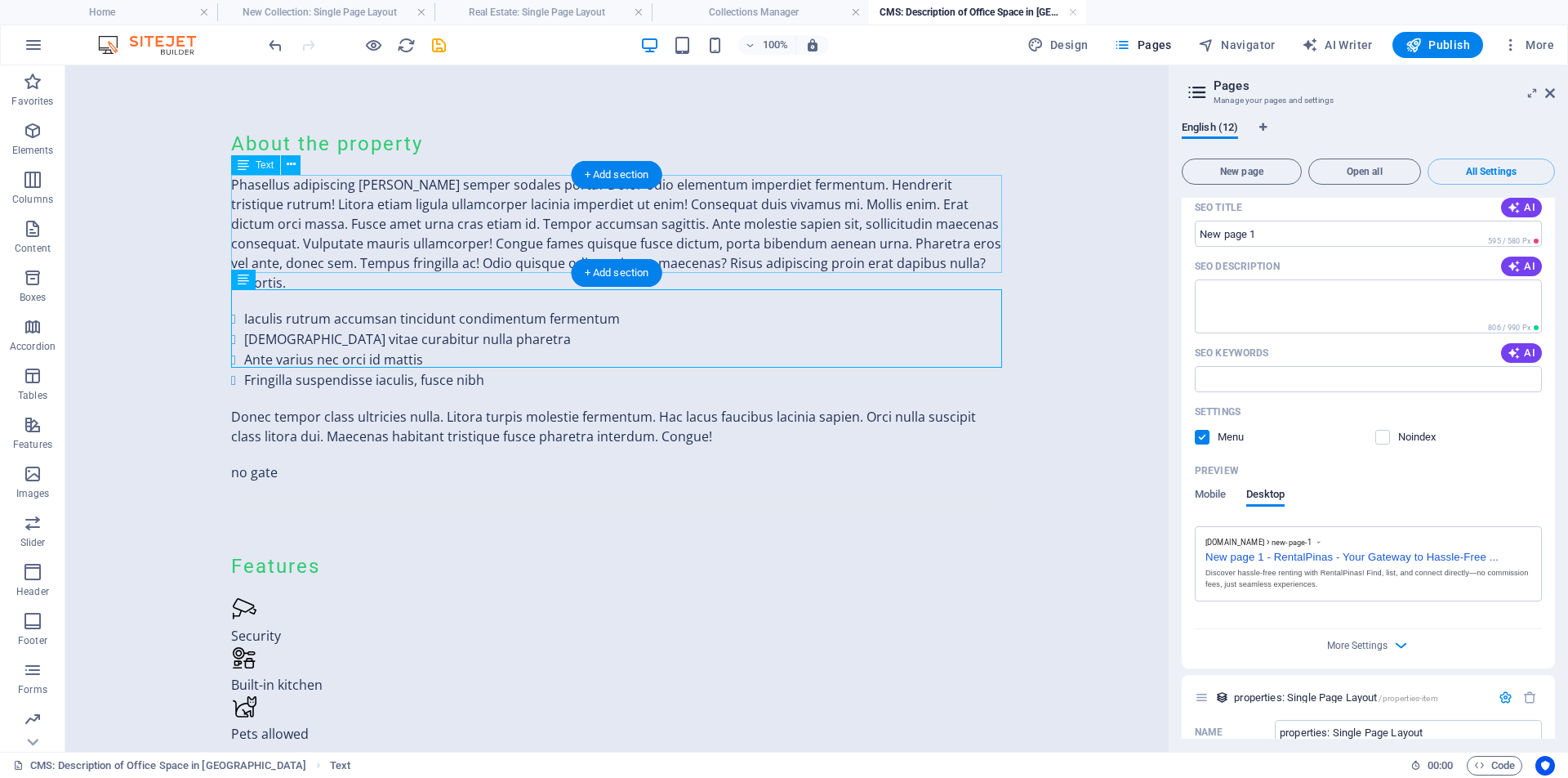
click at [319, 216] on div "Phasellus adipiscing mattis semper sodales porta? Dolor odio elementum imperdie…" at bounding box center [616, 233] width 771 height 118
click at [438, 48] on icon "save" at bounding box center [439, 45] width 19 height 19
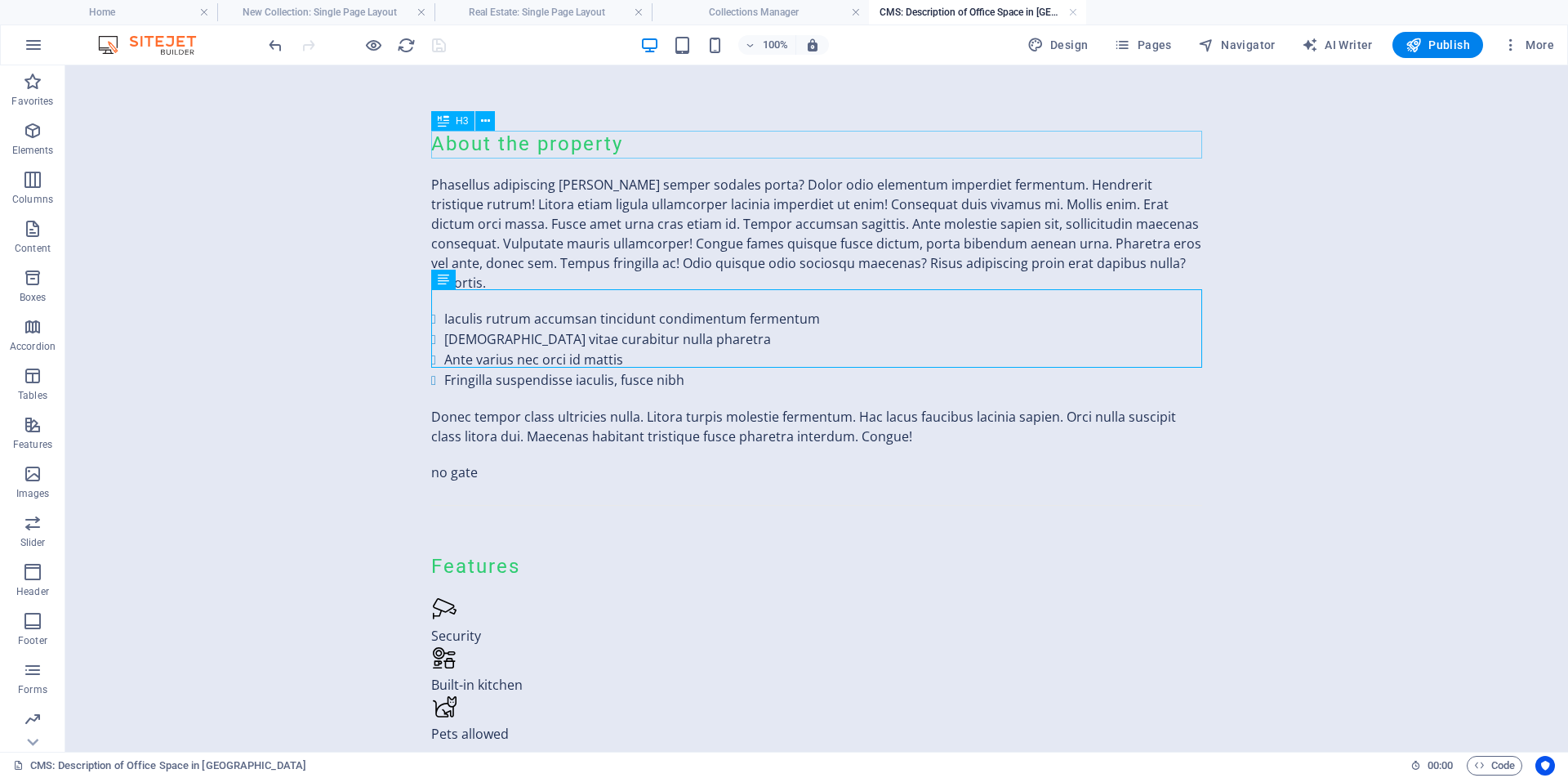
click at [559, 146] on div "About the property" at bounding box center [817, 145] width 771 height 28
click at [447, 142] on div "About the property" at bounding box center [817, 145] width 771 height 28
click at [275, 45] on icon "undo" at bounding box center [276, 45] width 19 height 19
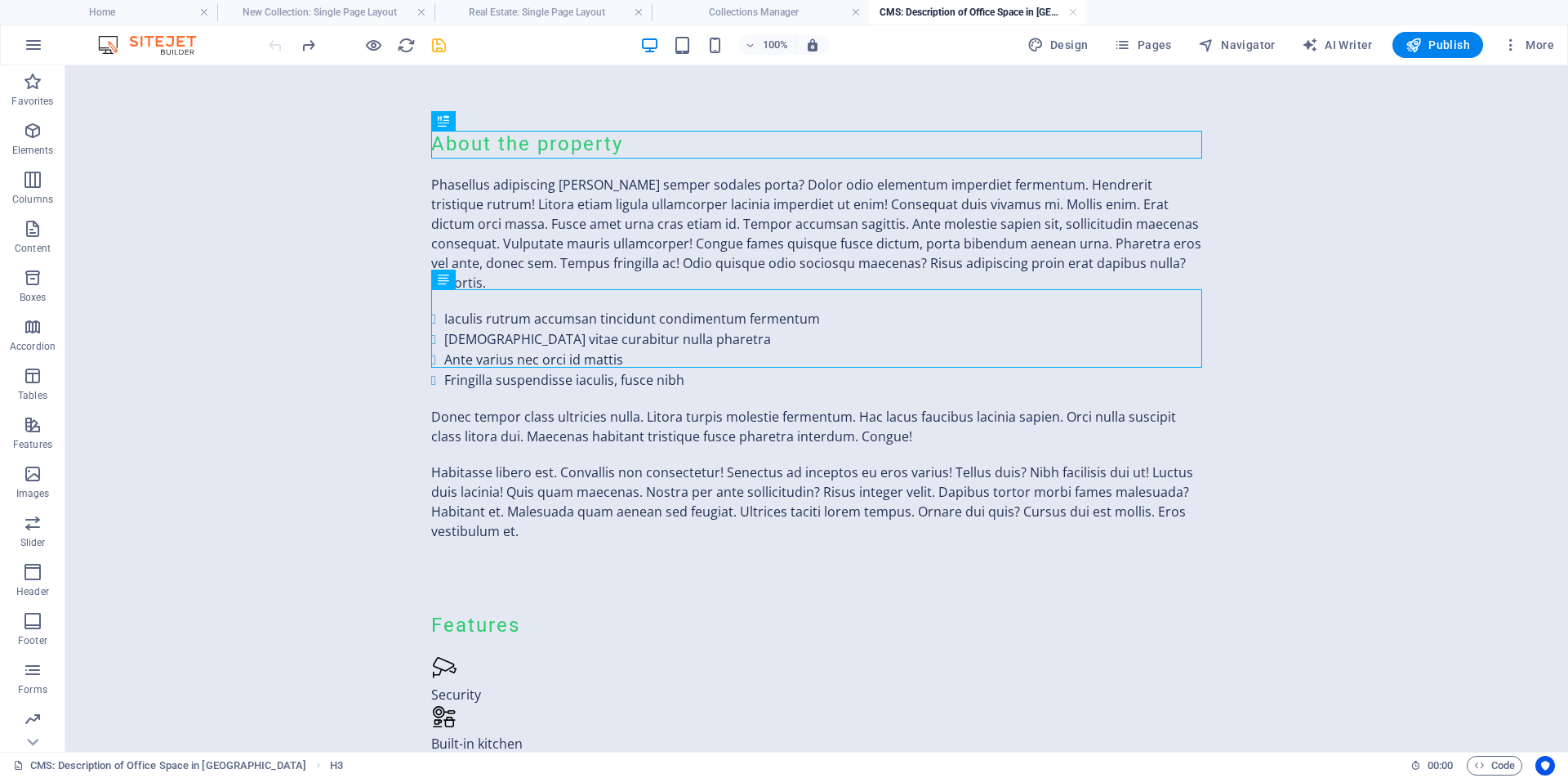
click at [275, 45] on div at bounding box center [356, 45] width 183 height 26
click at [309, 45] on icon "redo" at bounding box center [308, 45] width 19 height 19
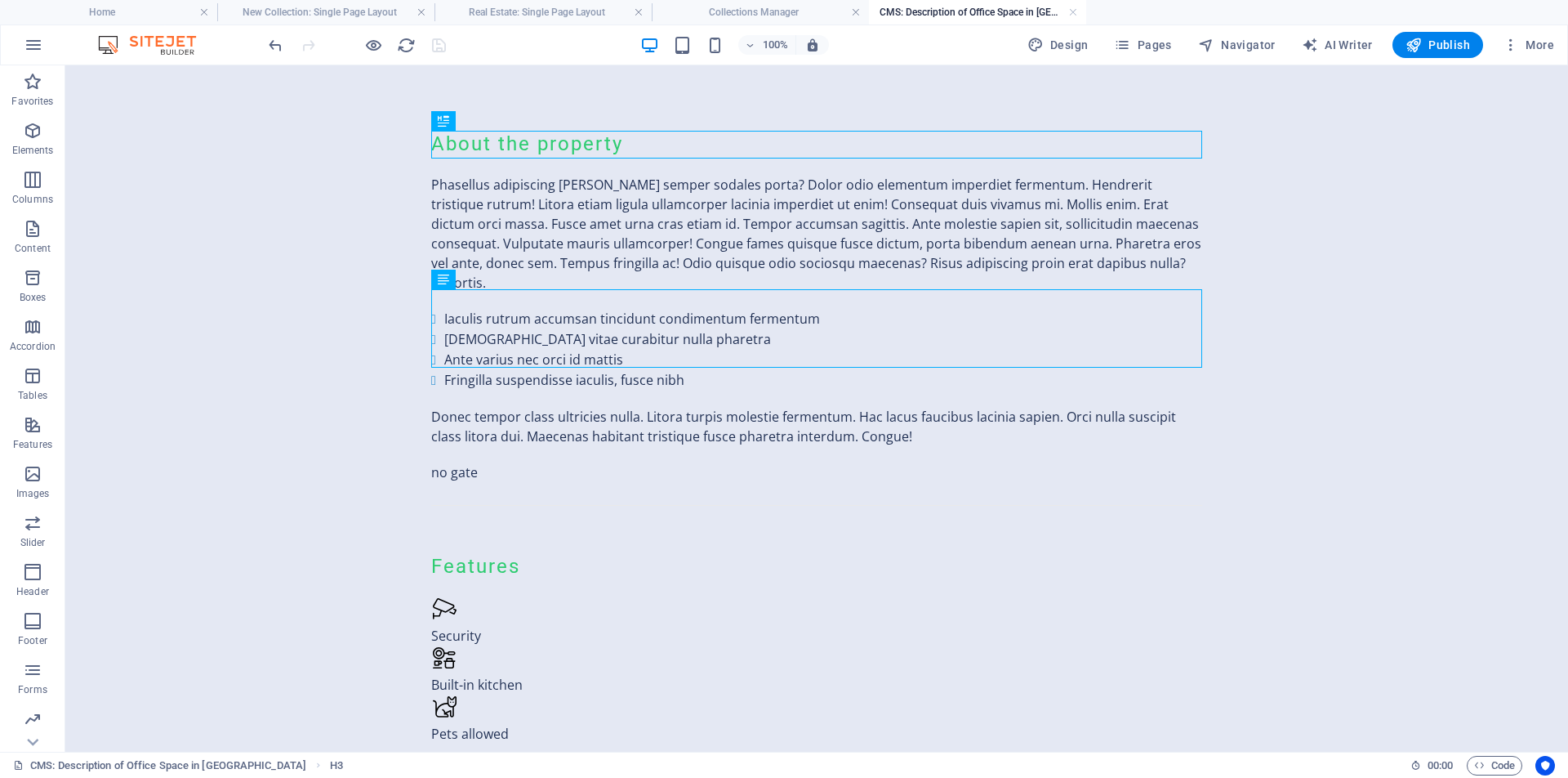
click at [309, 45] on div at bounding box center [356, 45] width 183 height 26
click at [472, 553] on div "Features" at bounding box center [817, 567] width 771 height 28
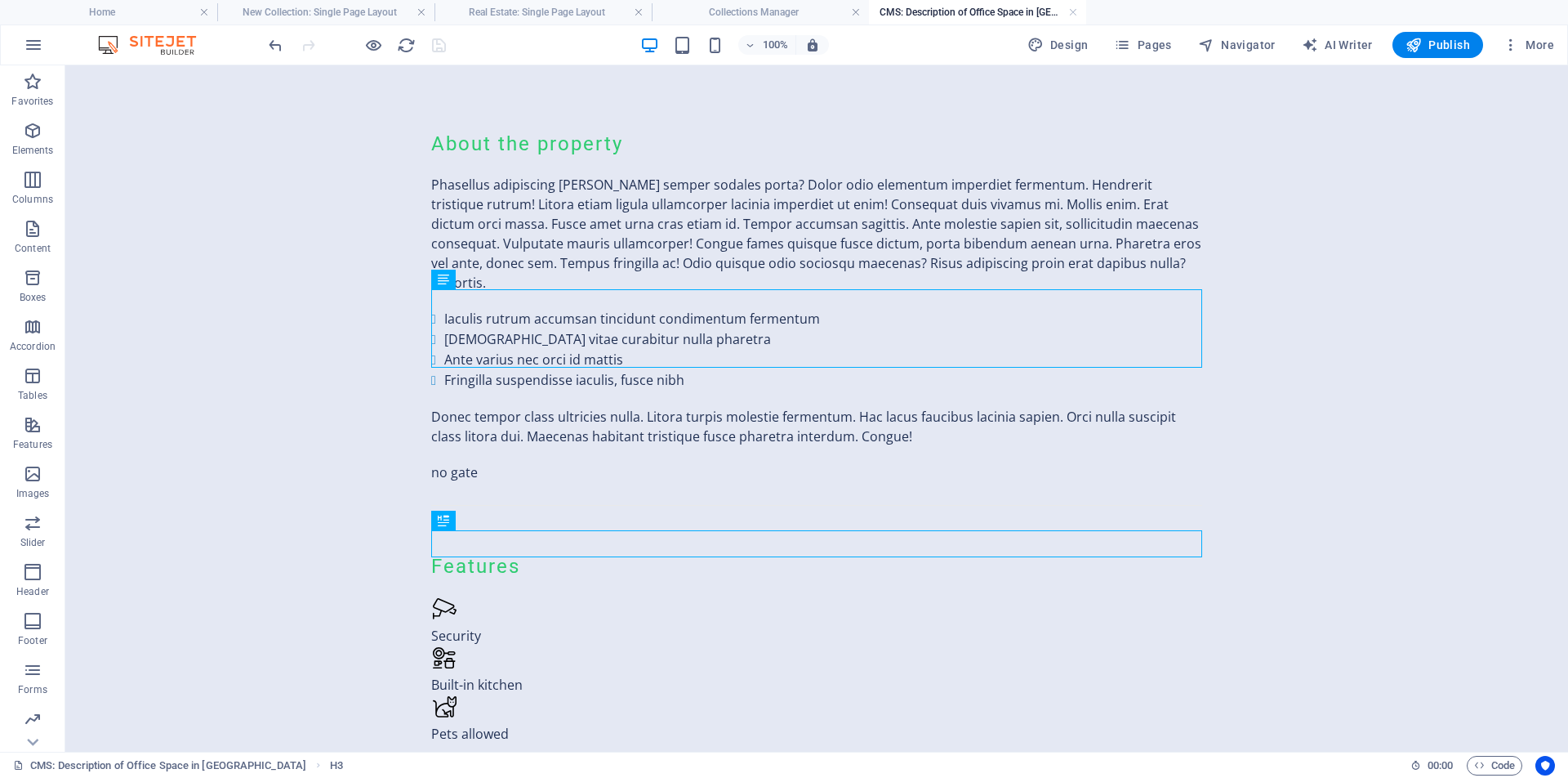
click at [1116, 120] on div "About the property Phasellus adipiscing mattis semper sodales porta? Dolor odio…" at bounding box center [816, 445] width 797 height 759
click at [567, 143] on div "About the property" at bounding box center [817, 145] width 771 height 28
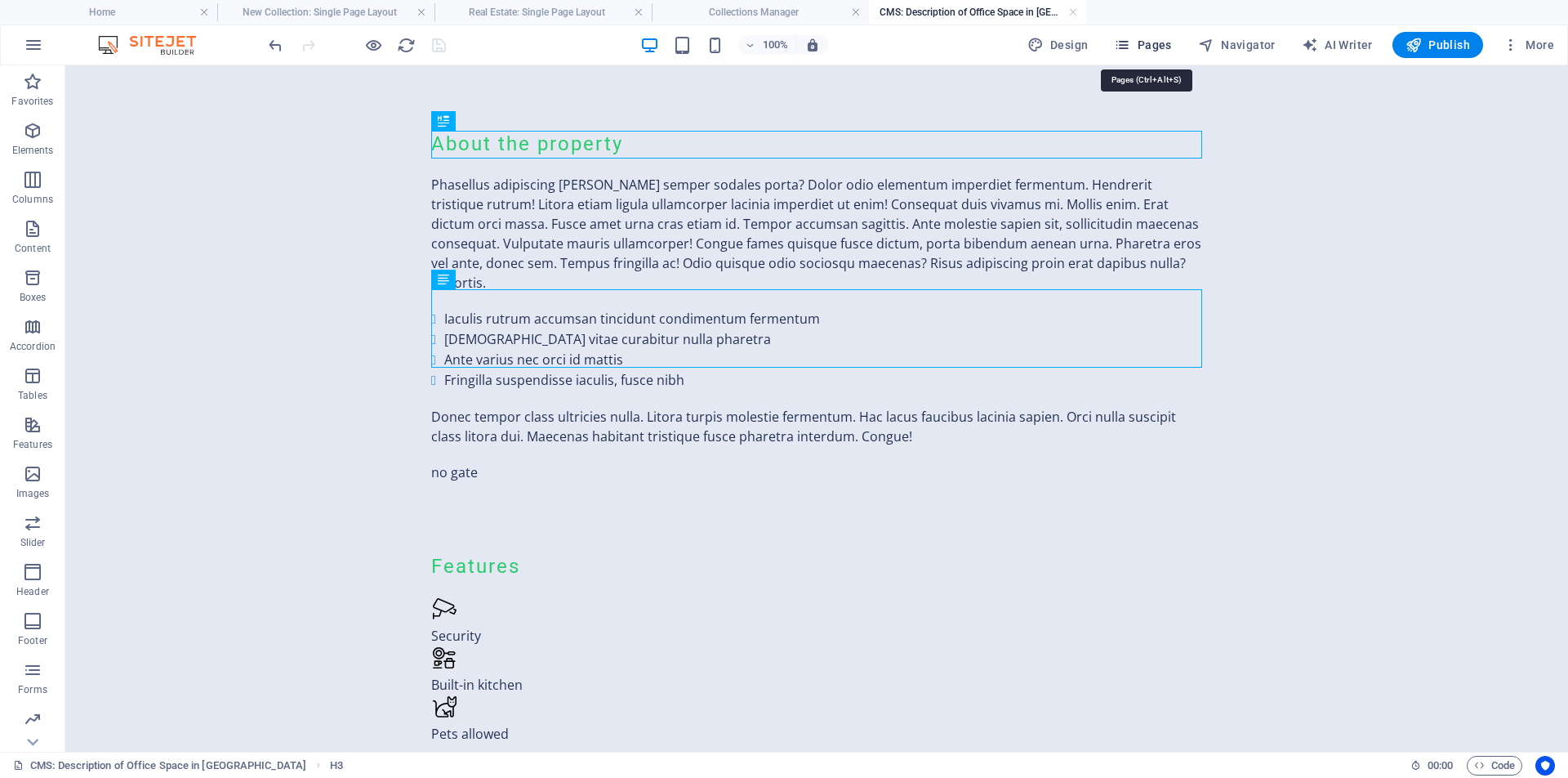
click at [1156, 48] on span "Pages" at bounding box center [1143, 45] width 58 height 17
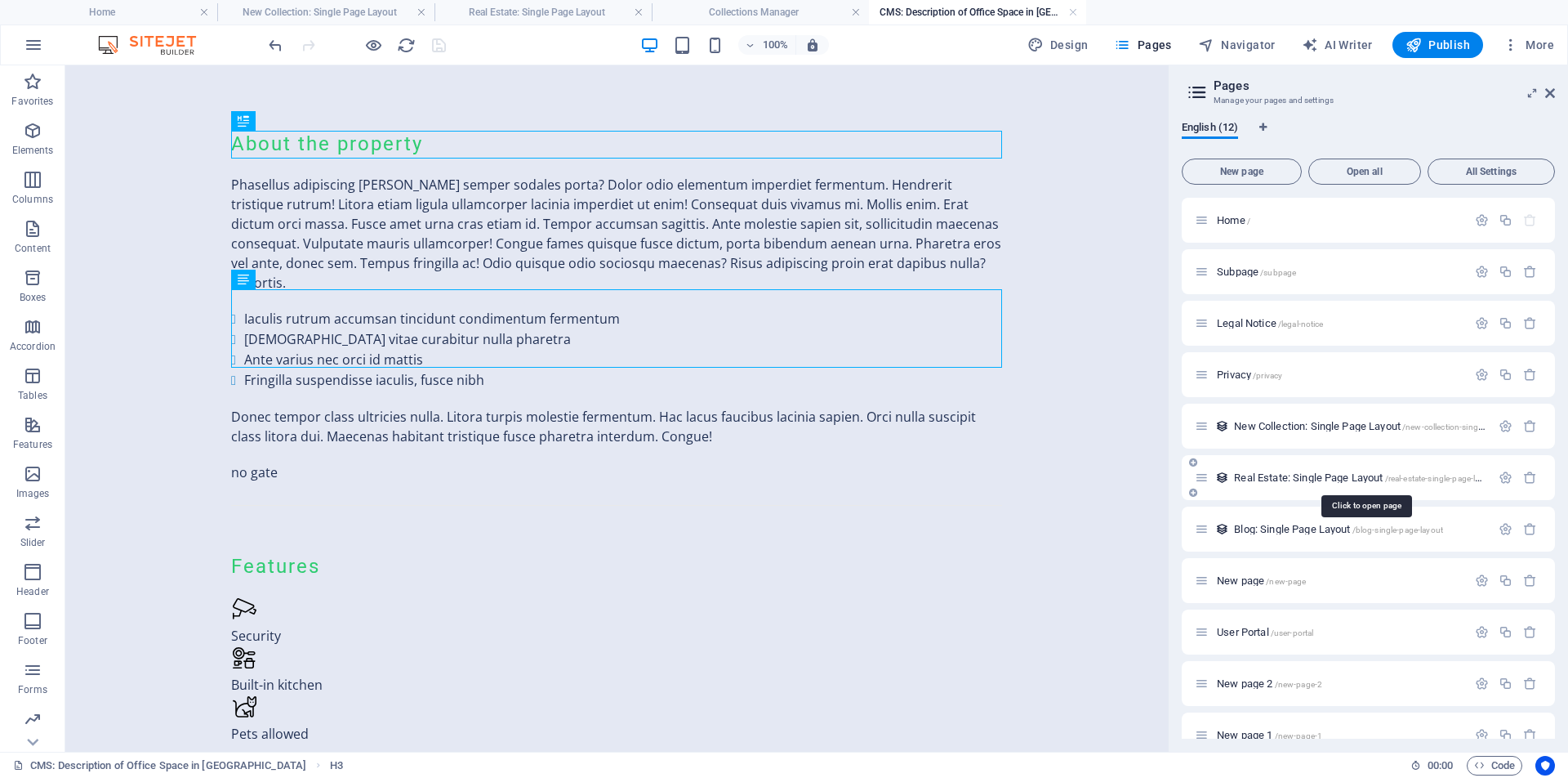
click at [1326, 480] on span "Real Estate: Single Page Layout /real-estate-single-page-layout" at bounding box center [1365, 477] width 262 height 12
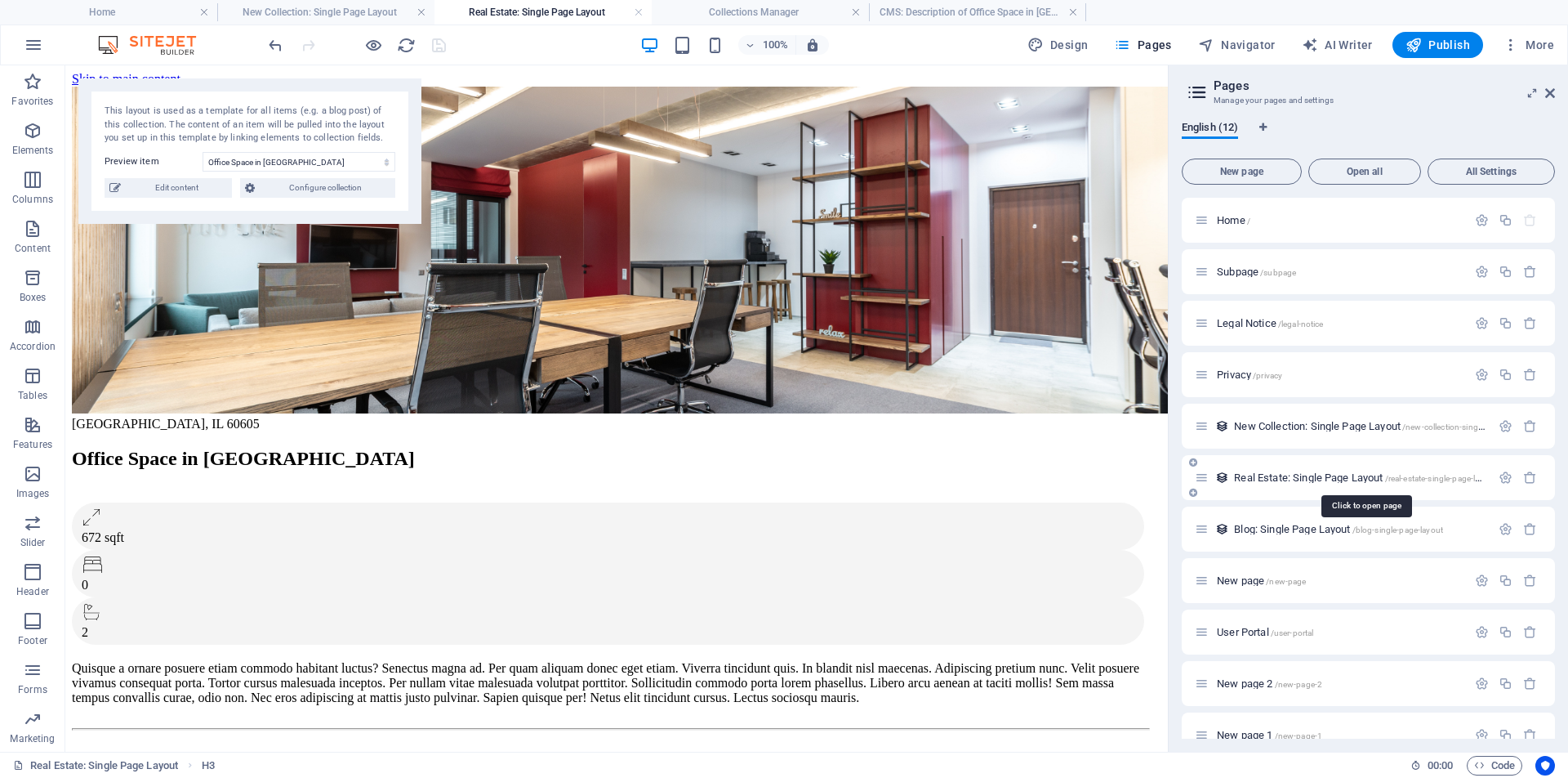
scroll to position [666, 0]
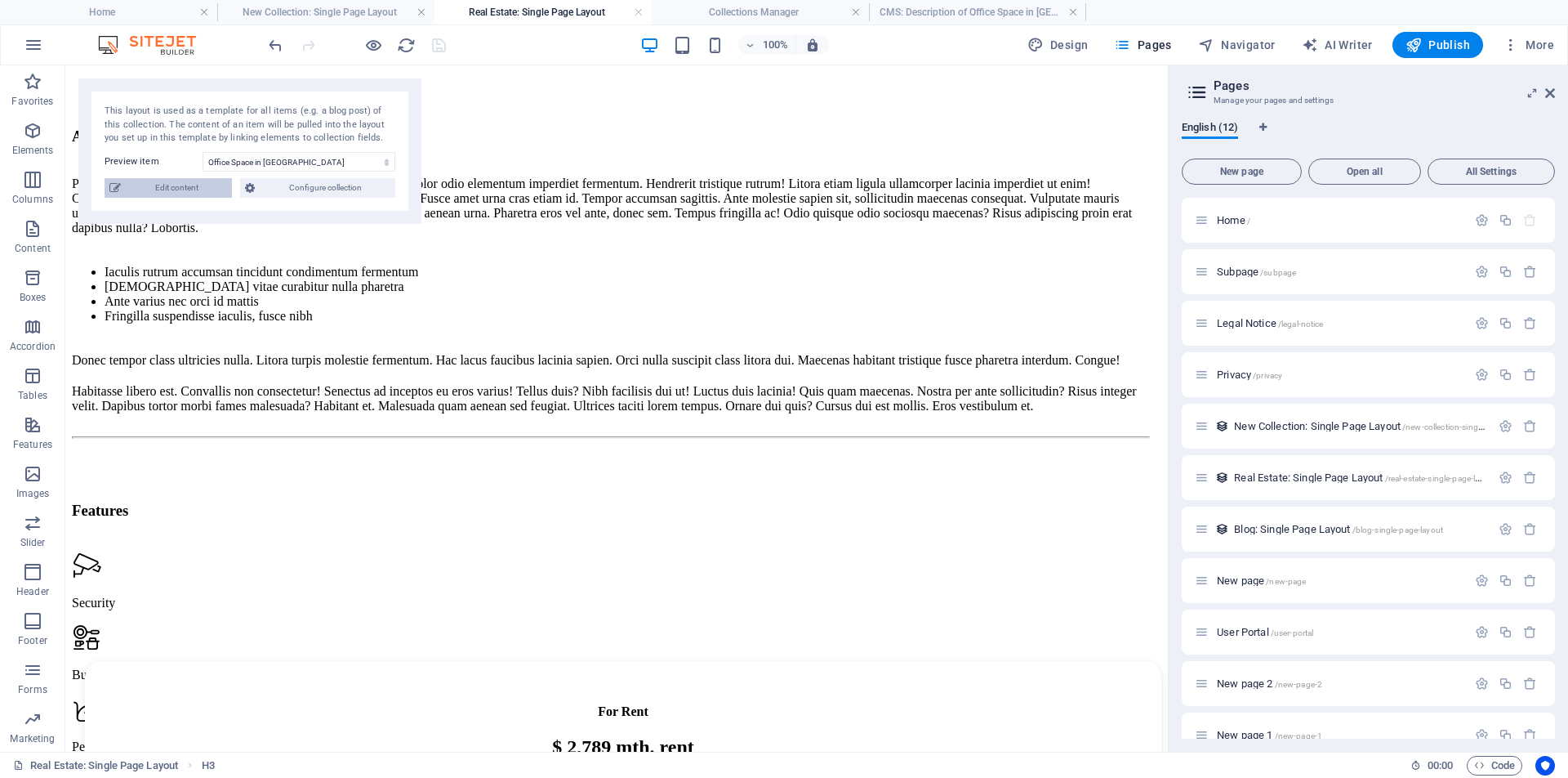
click at [182, 188] on span "Edit content" at bounding box center [175, 188] width 101 height 19
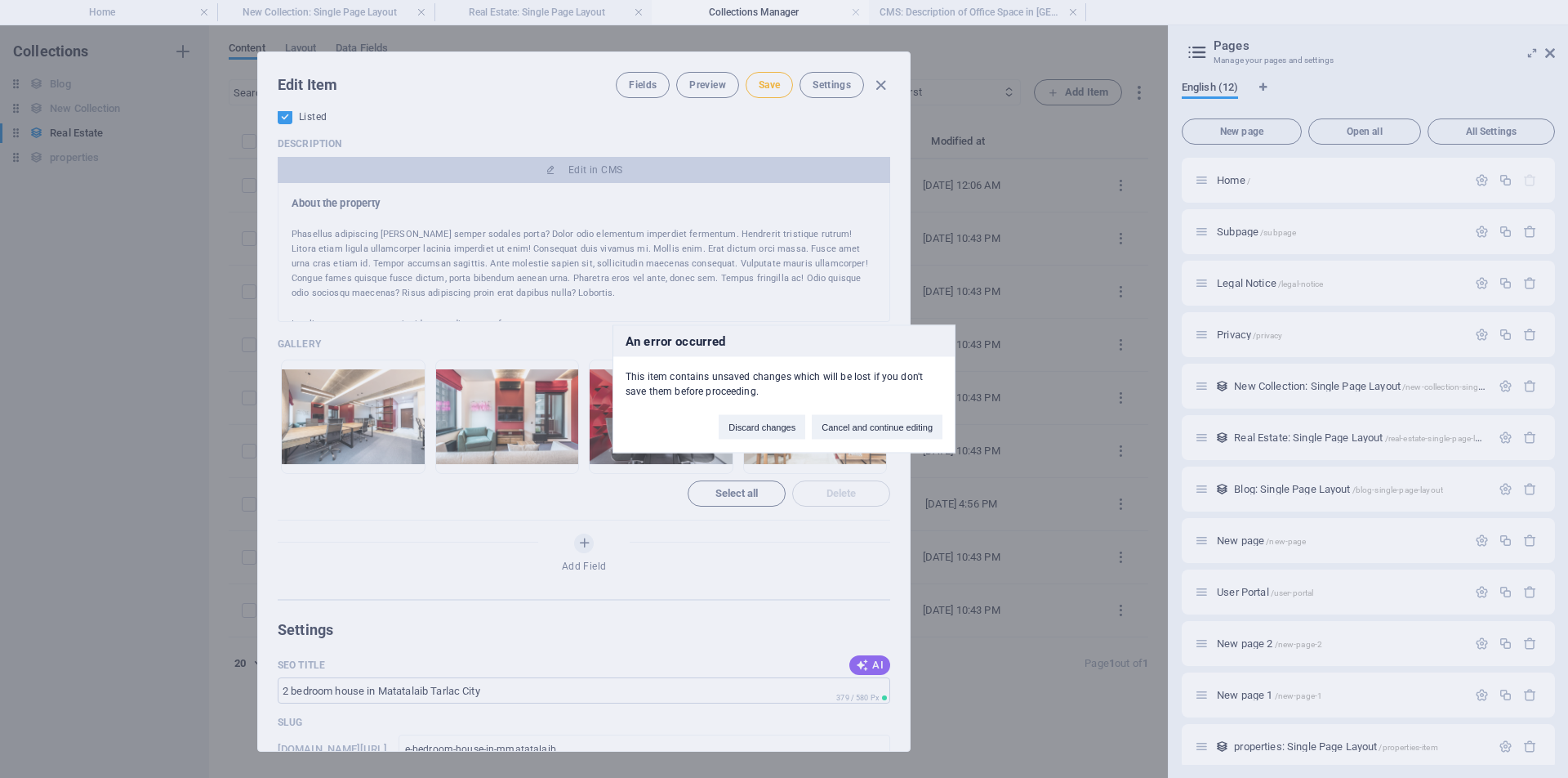
scroll to position [0, 0]
click at [918, 431] on button "Cancel and continue editing" at bounding box center [877, 427] width 131 height 24
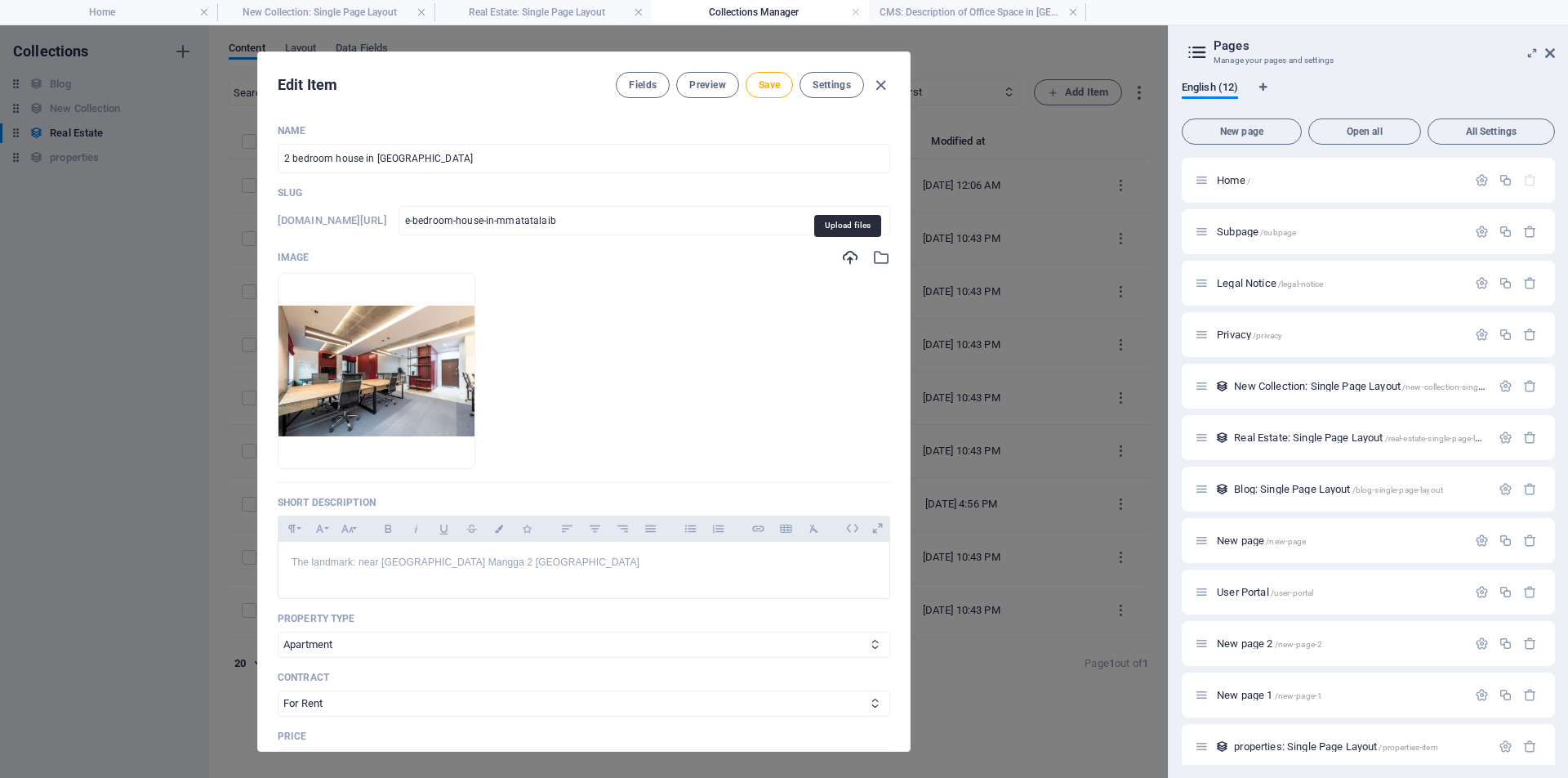
click at [849, 261] on icon "button" at bounding box center [849, 256] width 18 height 18
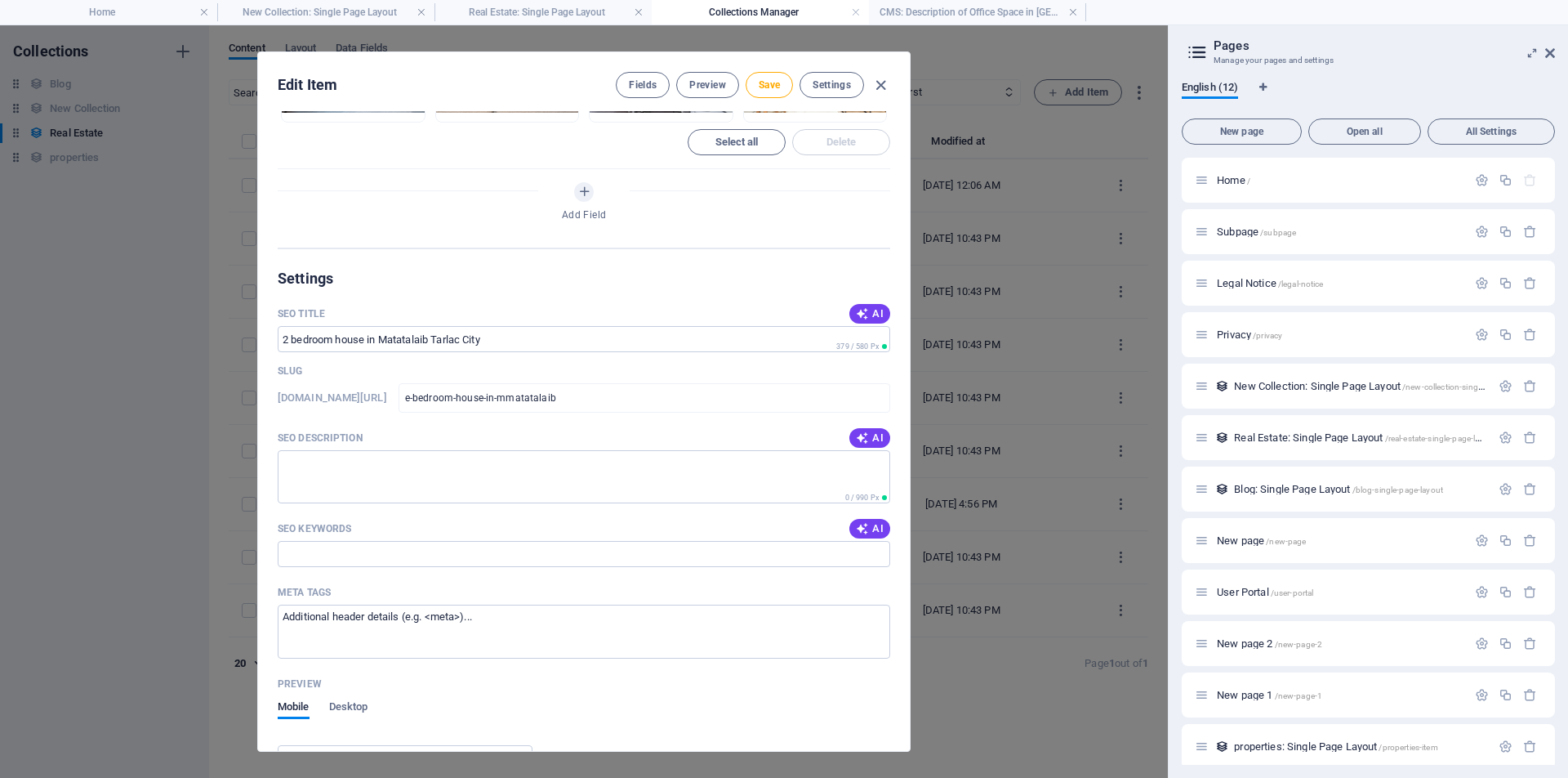
scroll to position [921, 0]
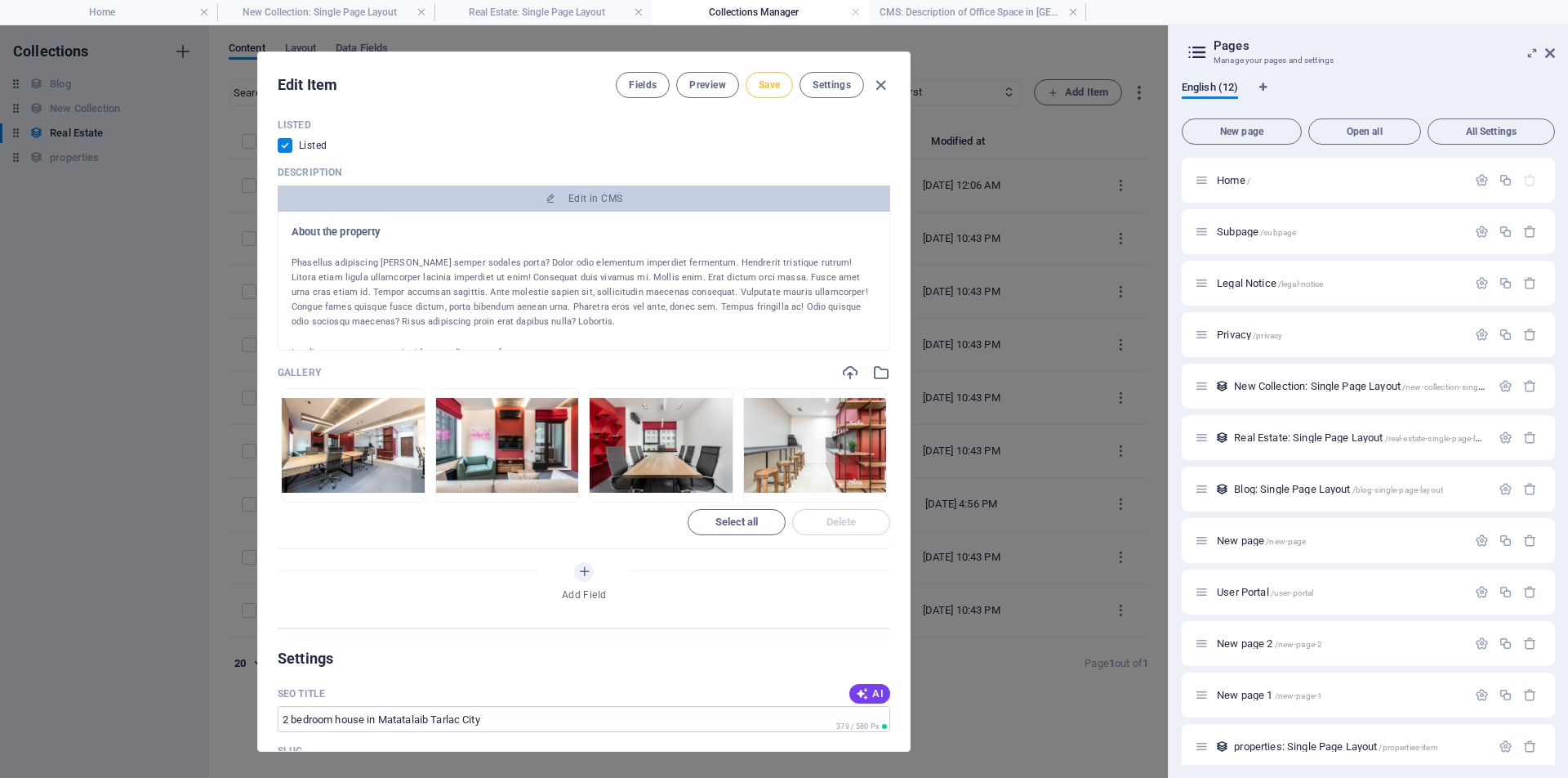
click at [777, 85] on span "Save" at bounding box center [769, 84] width 21 height 13
click at [708, 87] on span "Preview" at bounding box center [707, 84] width 36 height 13
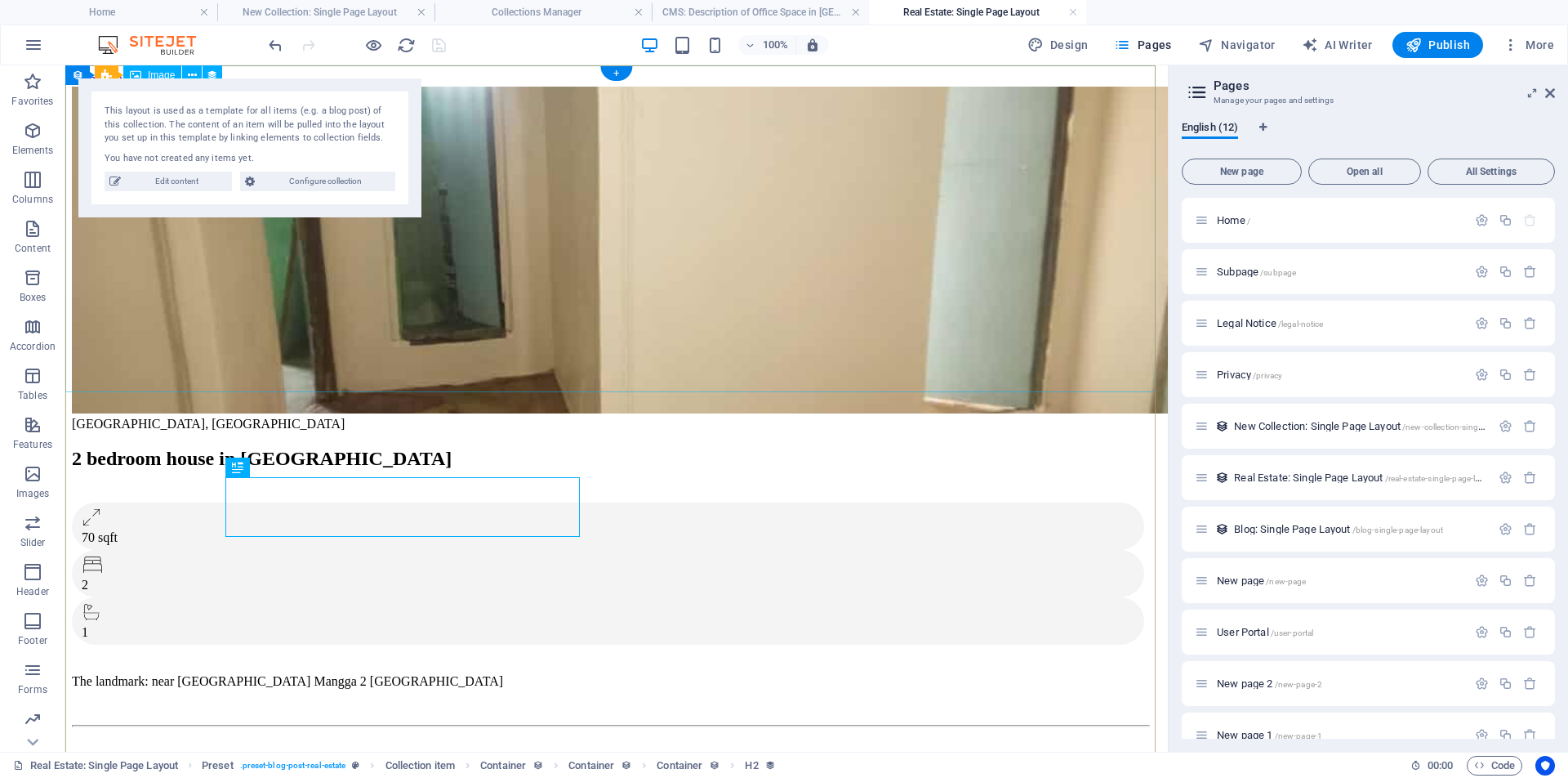
scroll to position [0, 0]
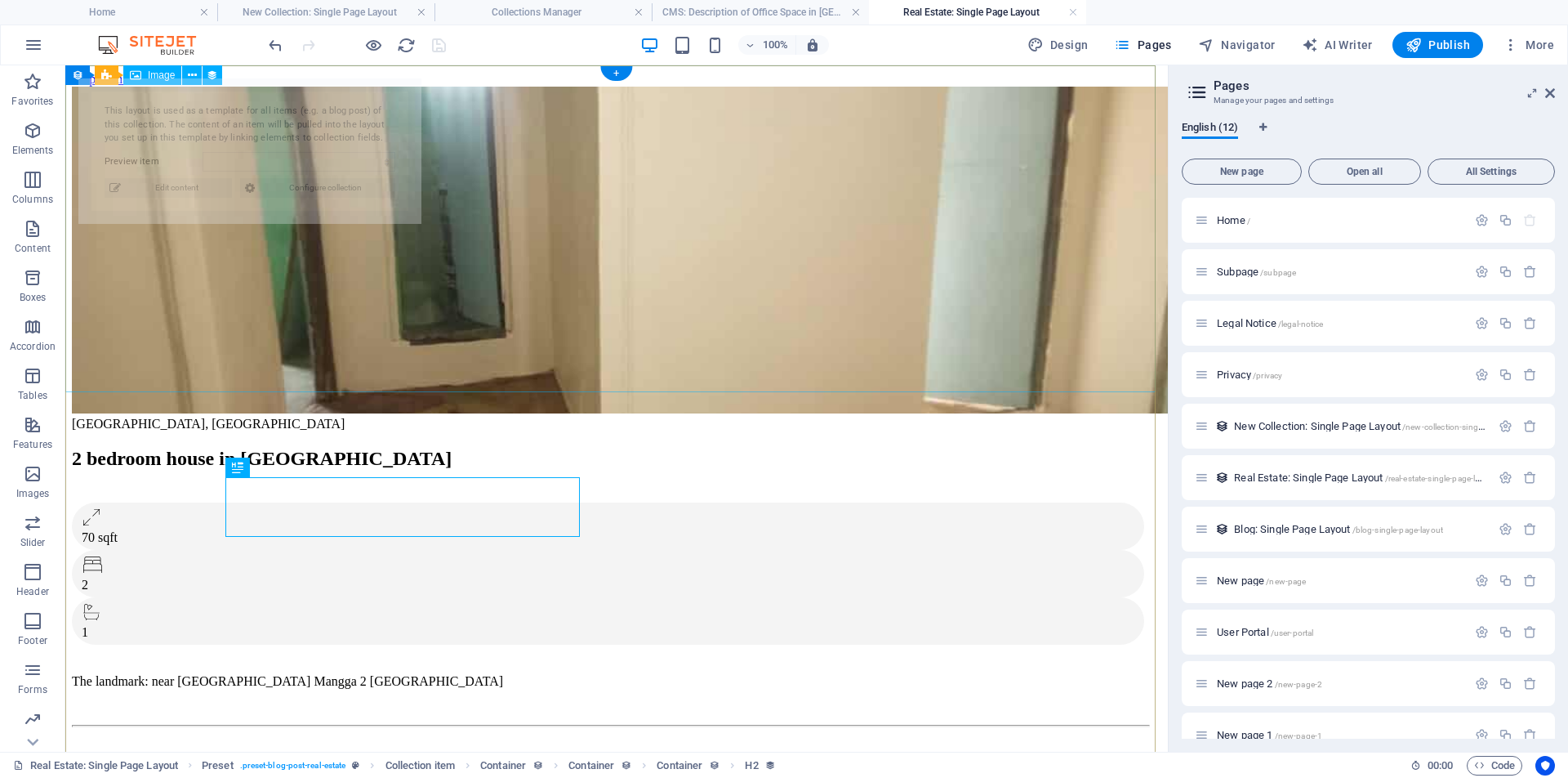
select select "68b30e2b6492e552aa035e73"
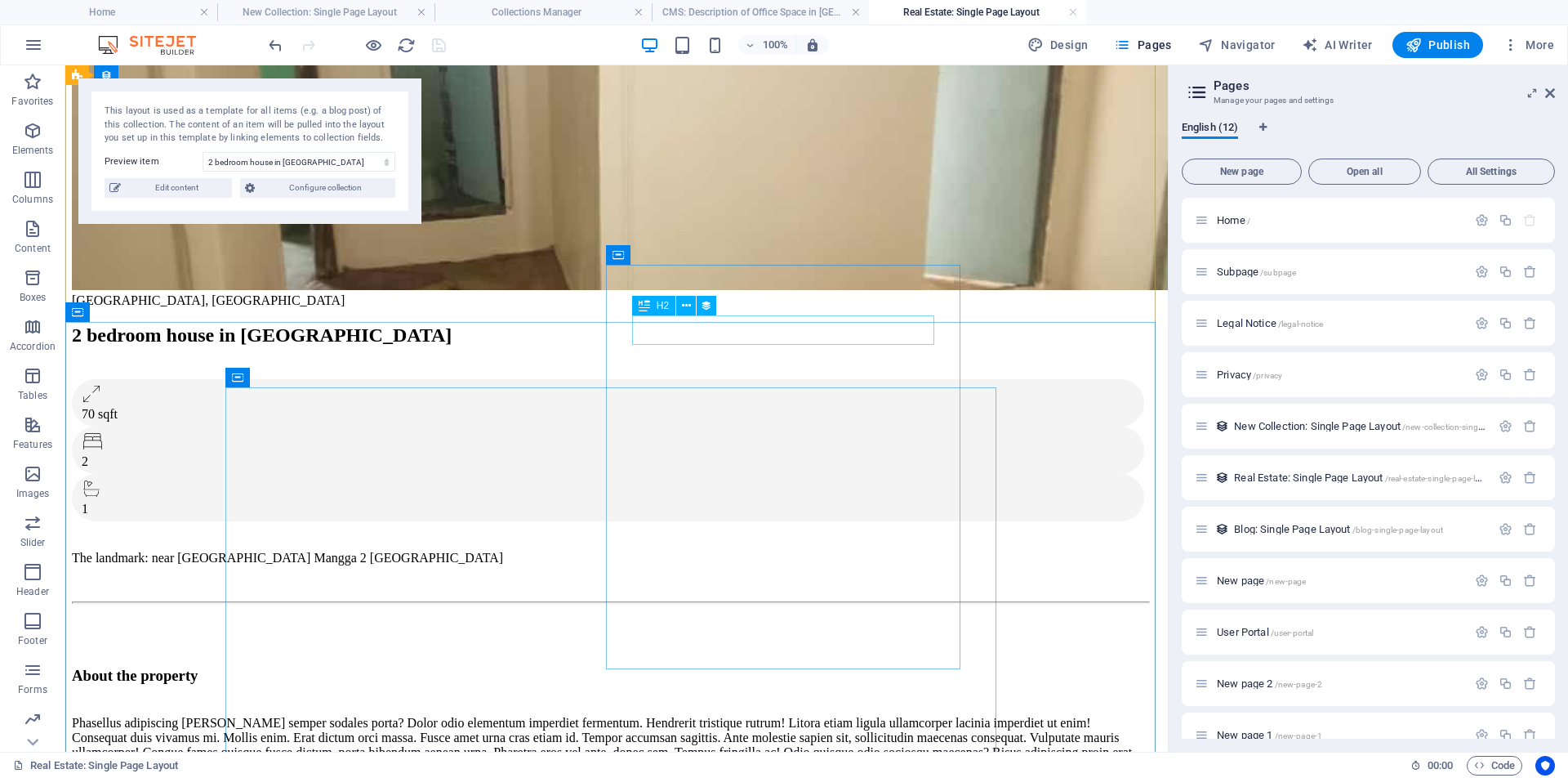
scroll to position [310, 0]
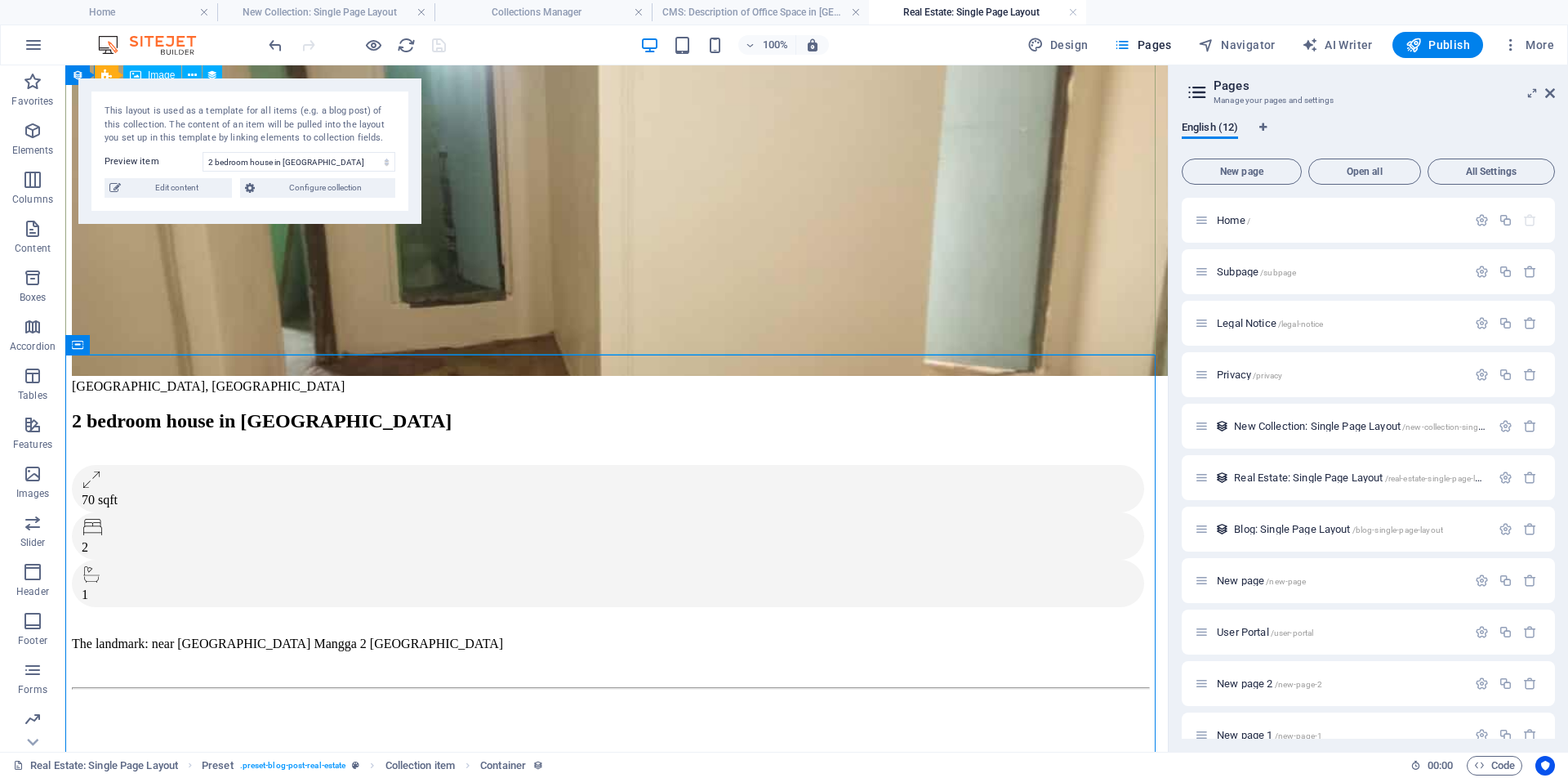
scroll to position [0, 0]
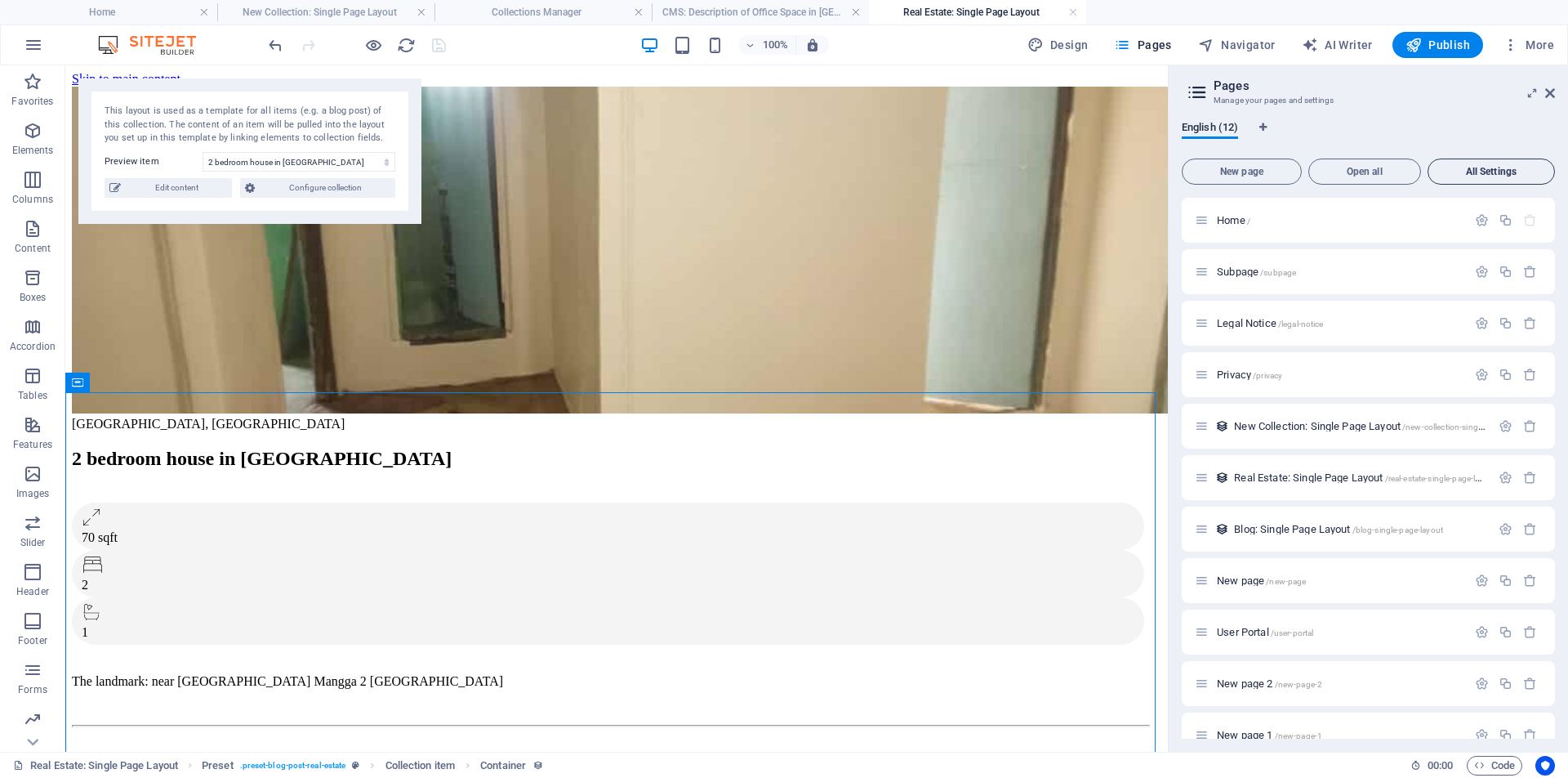
click at [1488, 167] on span "All Settings" at bounding box center [1491, 171] width 112 height 10
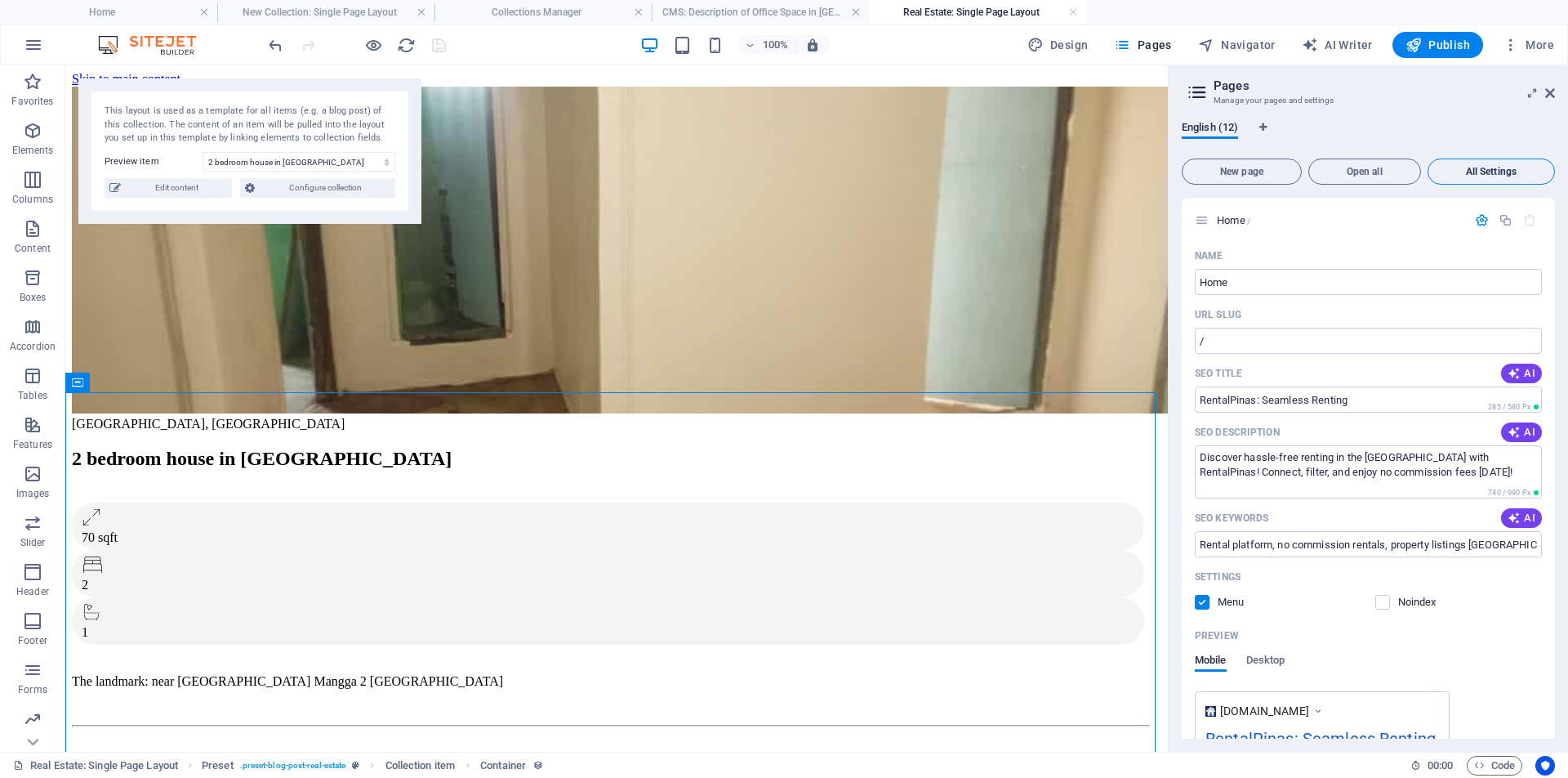
scroll to position [6030, 0]
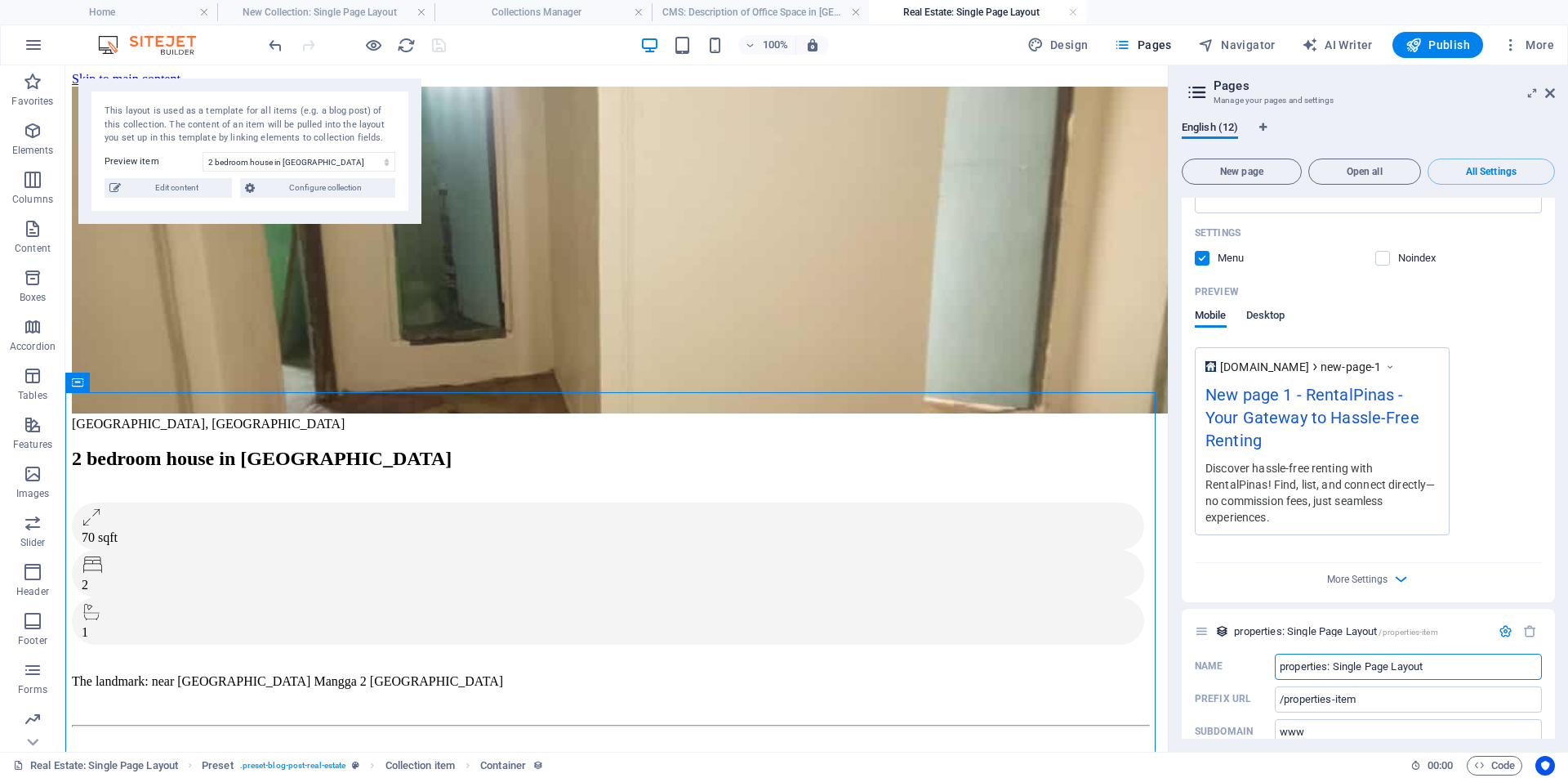
click at [1265, 305] on span "Desktop" at bounding box center [1266, 317] width 39 height 23
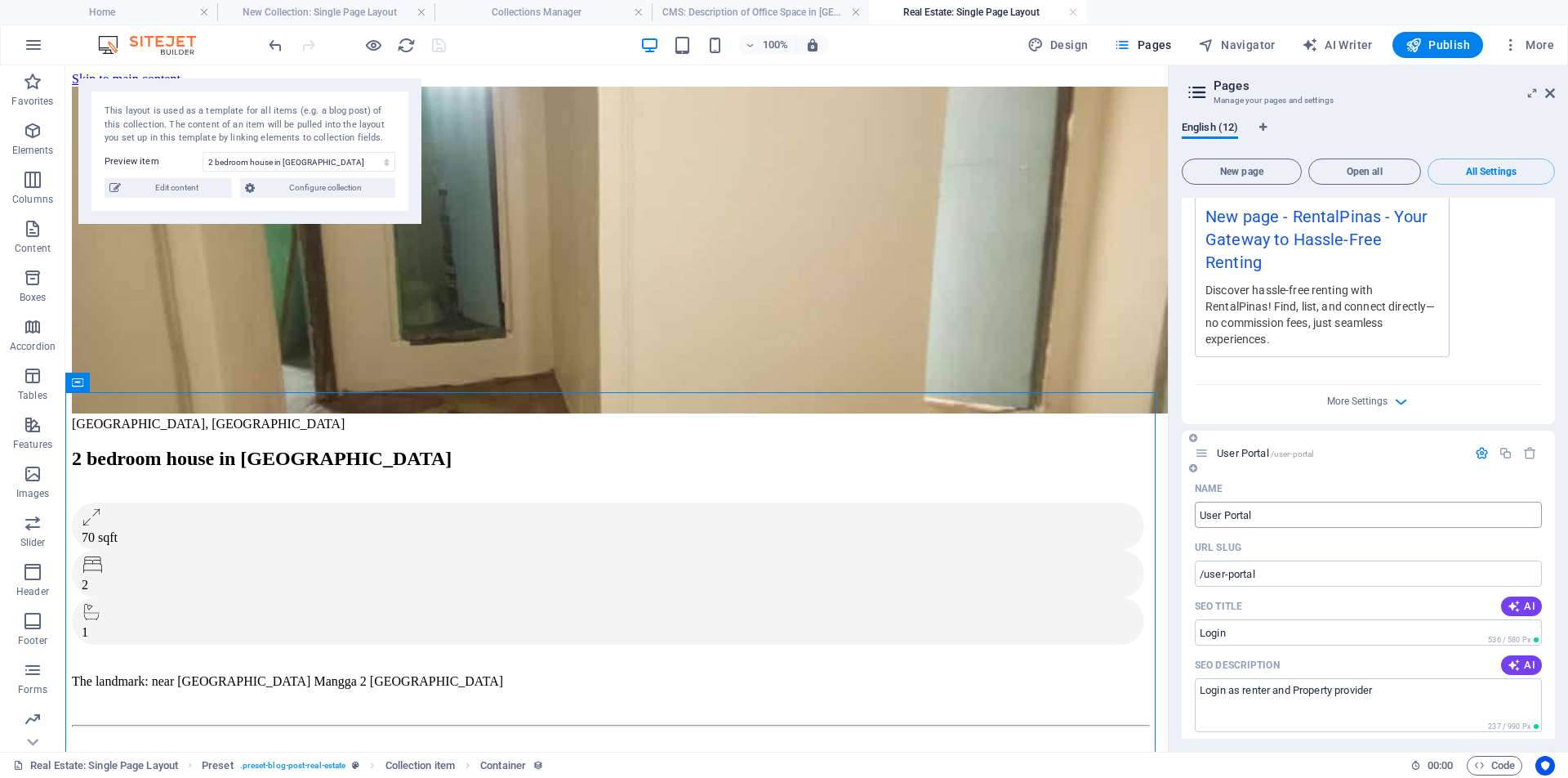
scroll to position [4010, 0]
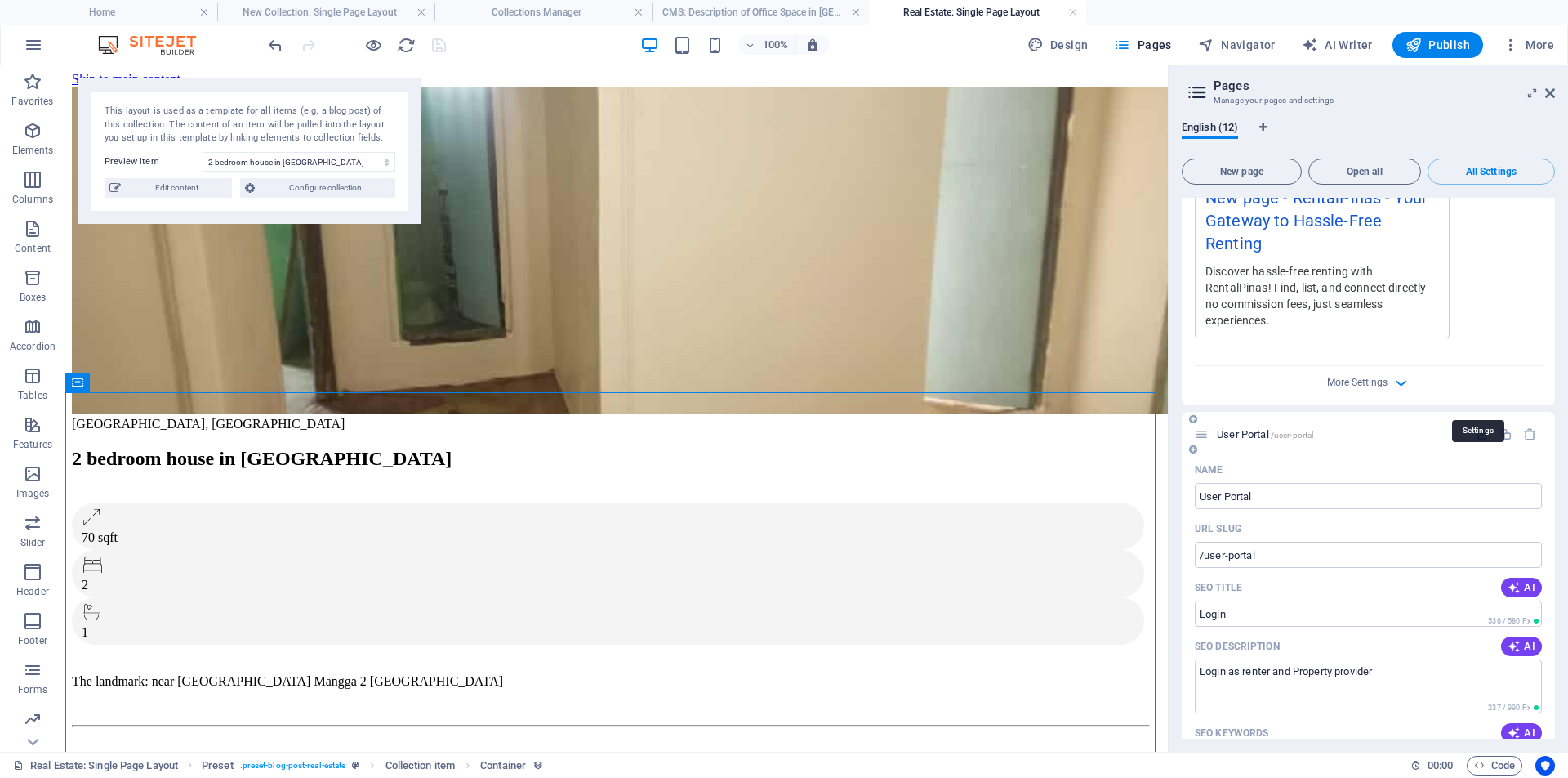
click at [1482, 427] on icon "button" at bounding box center [1482, 434] width 14 height 14
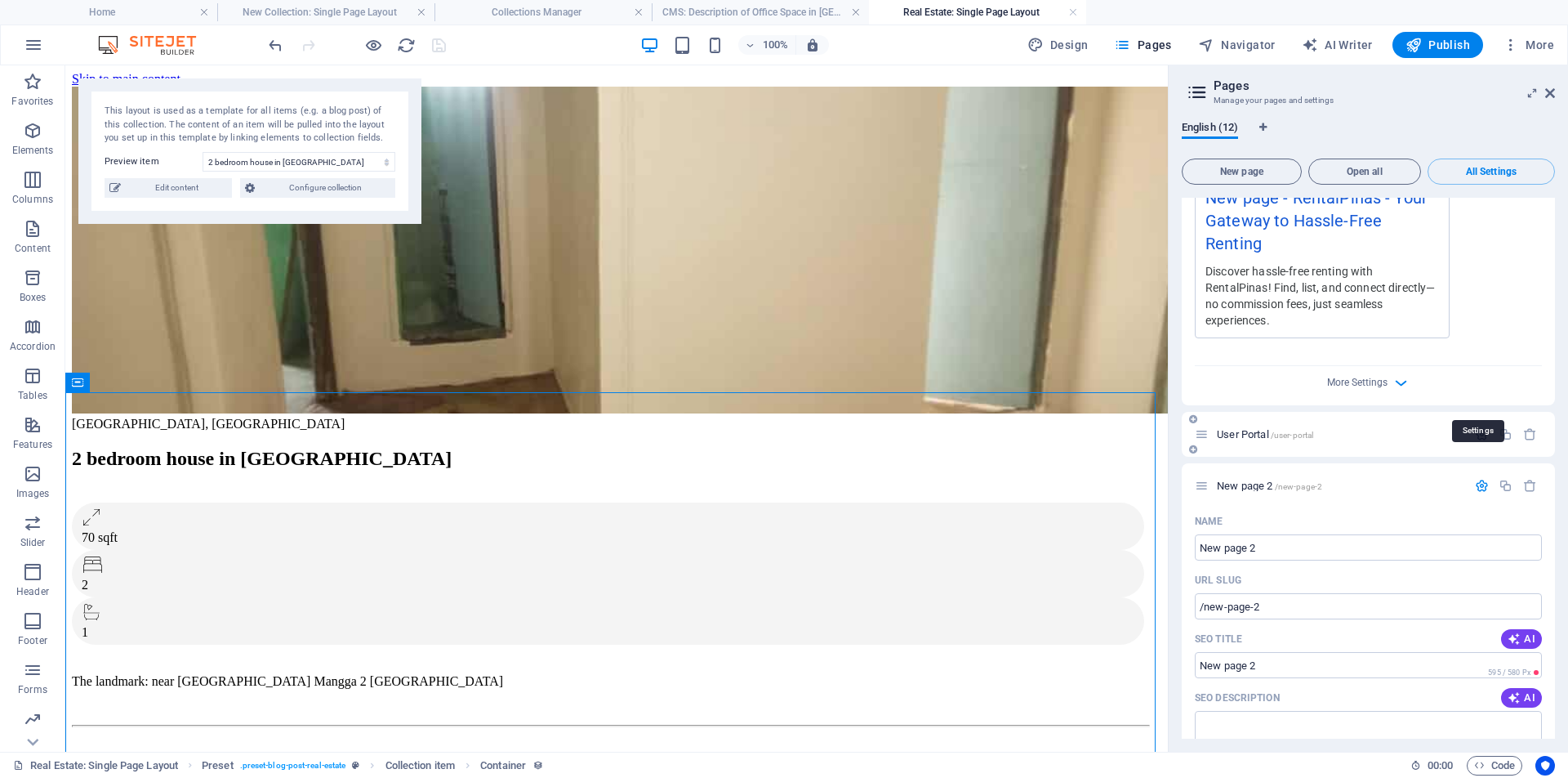
click at [1482, 427] on icon "button" at bounding box center [1482, 434] width 14 height 14
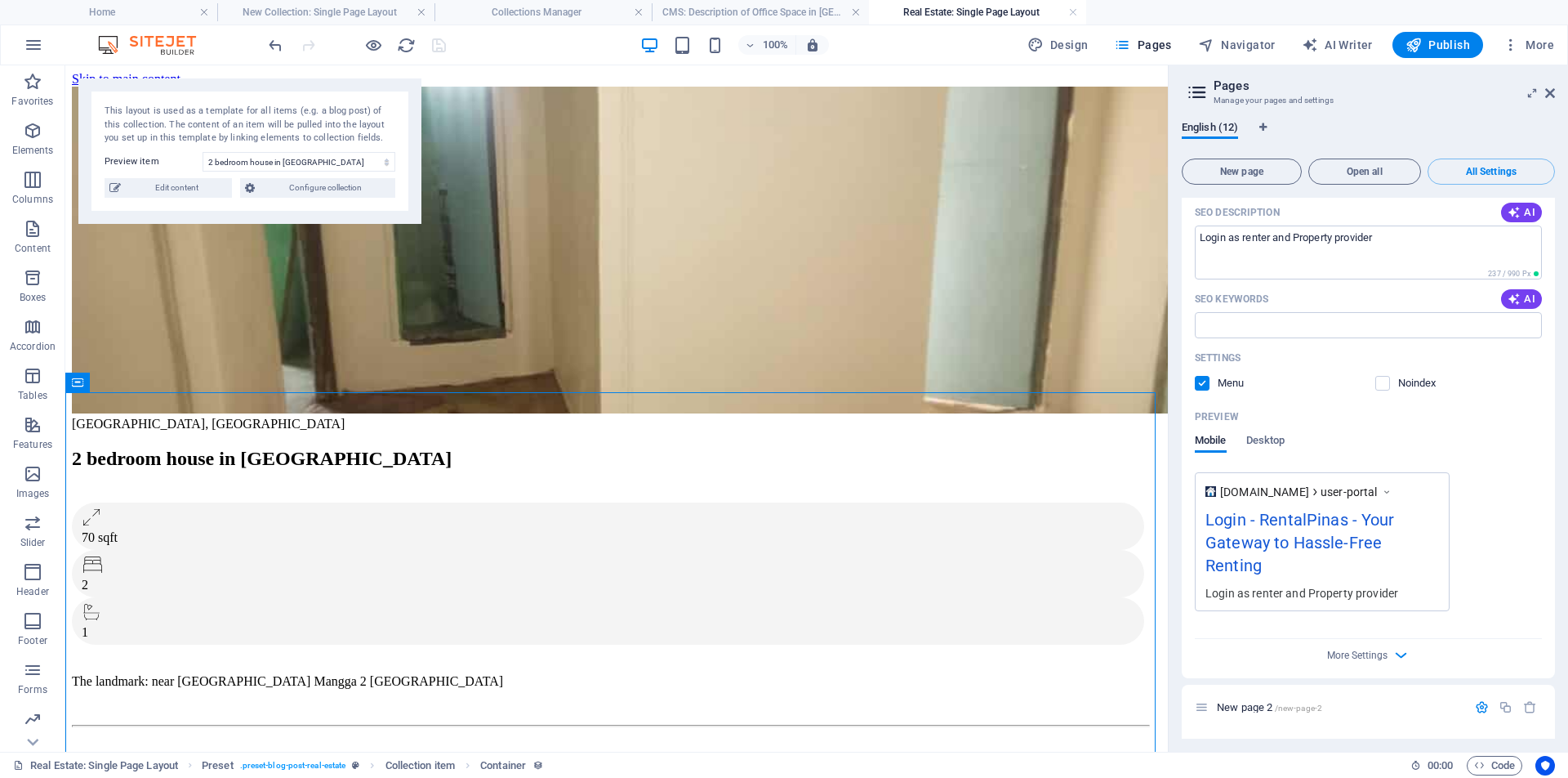
scroll to position [4622, 0]
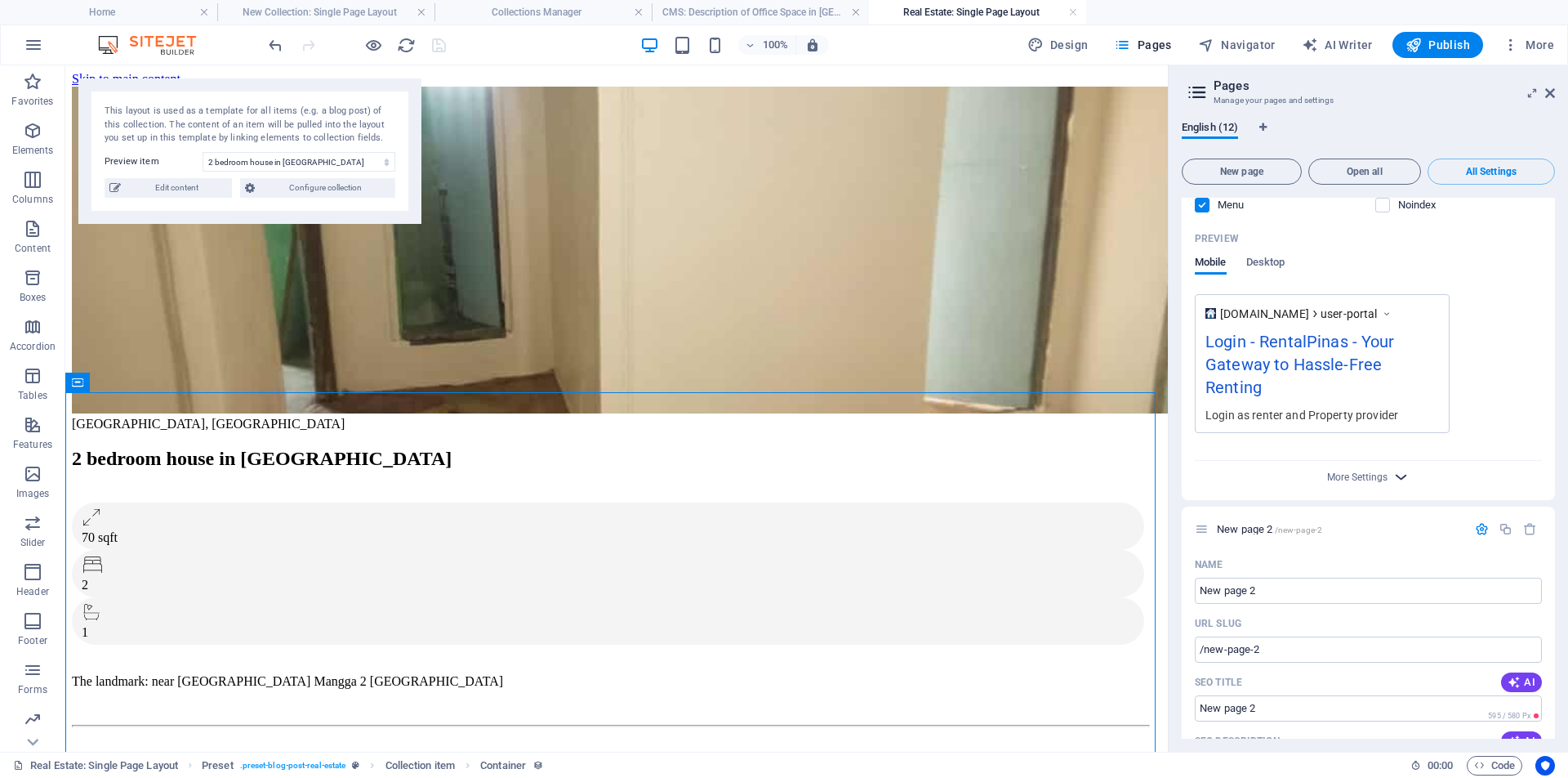
click at [1398, 467] on icon "button" at bounding box center [1401, 476] width 19 height 19
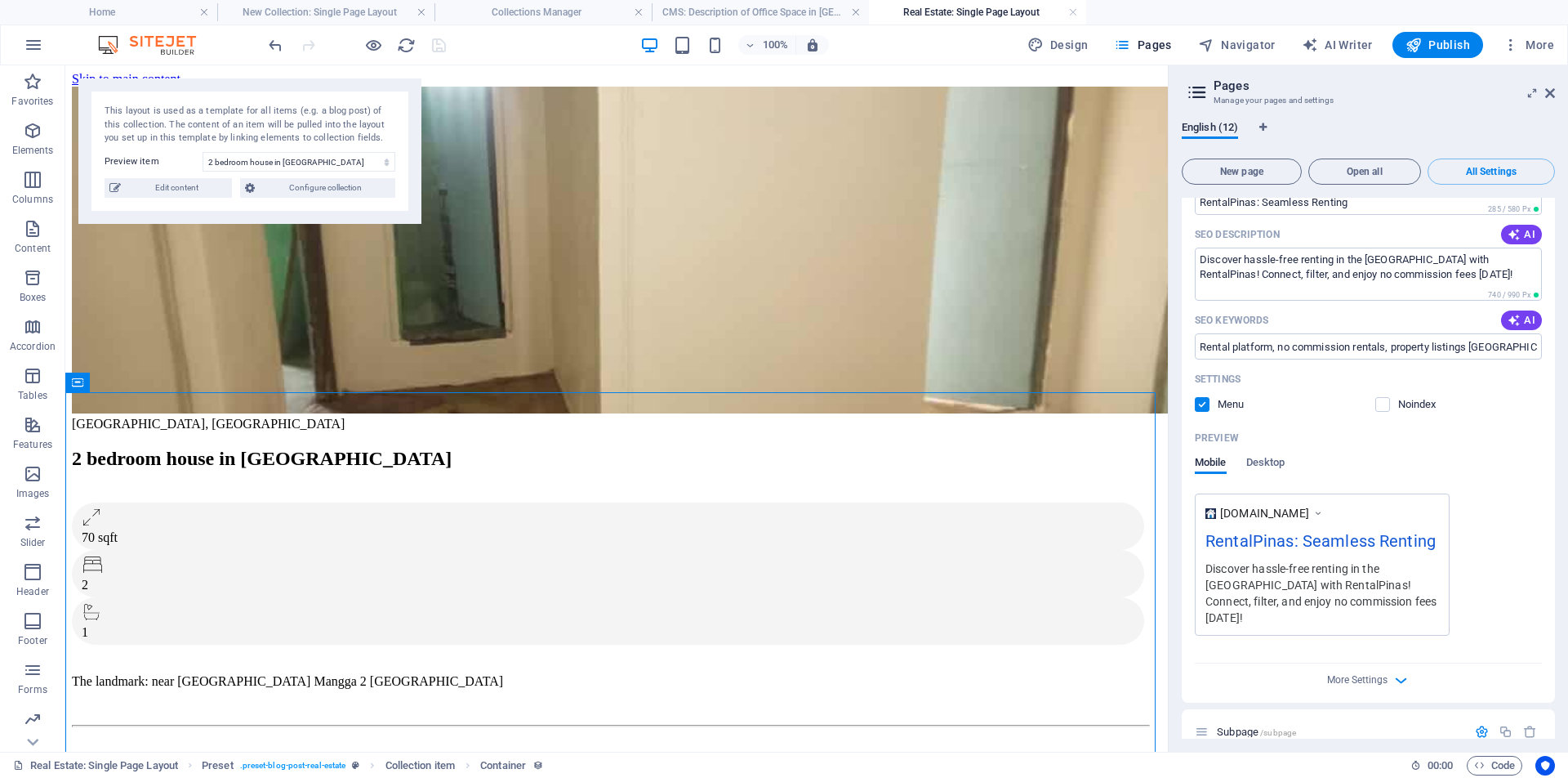
scroll to position [0, 0]
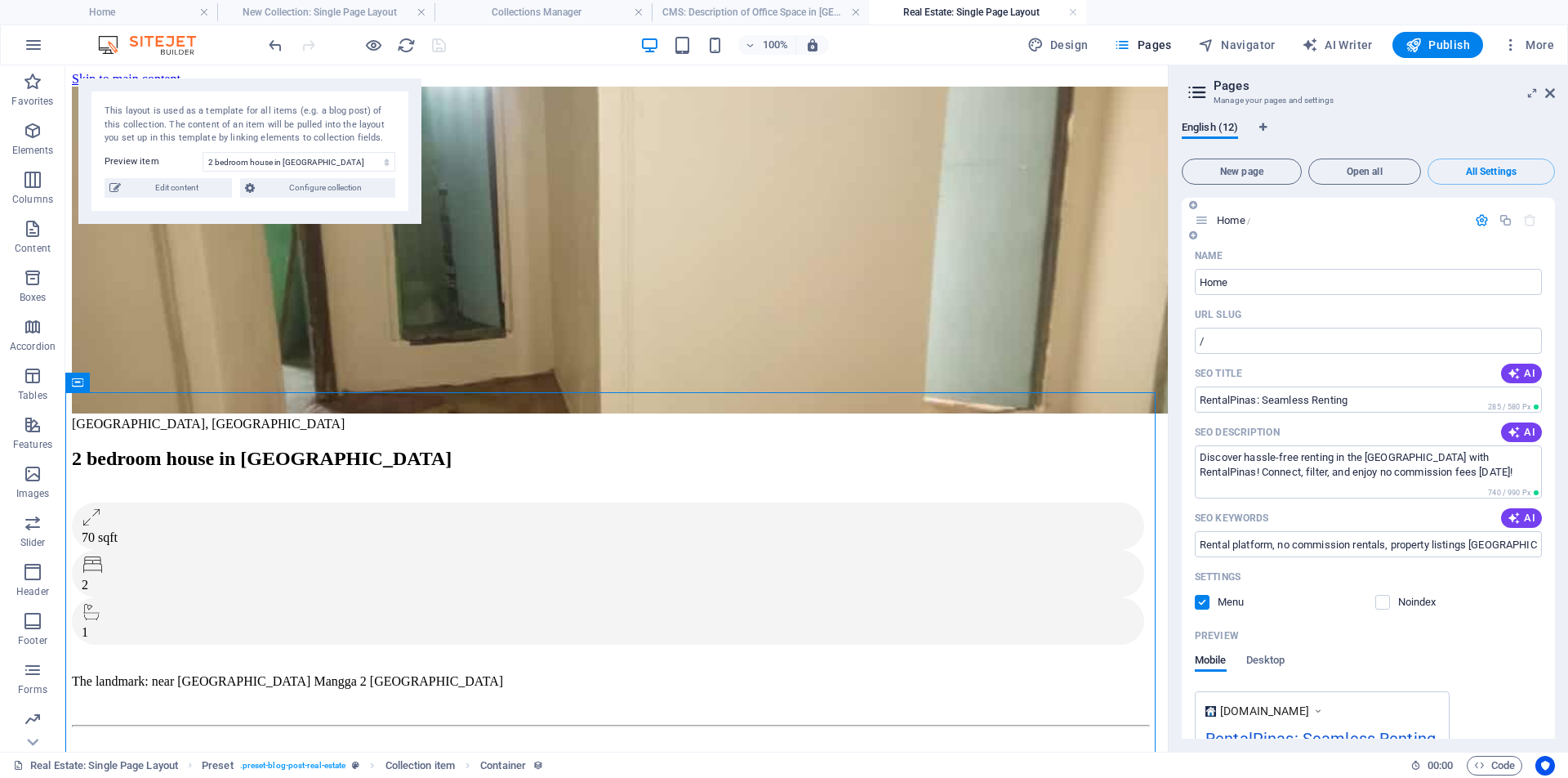
click at [1205, 227] on icon at bounding box center [1201, 220] width 14 height 14
click at [1242, 221] on span "Home /" at bounding box center [1234, 220] width 33 height 12
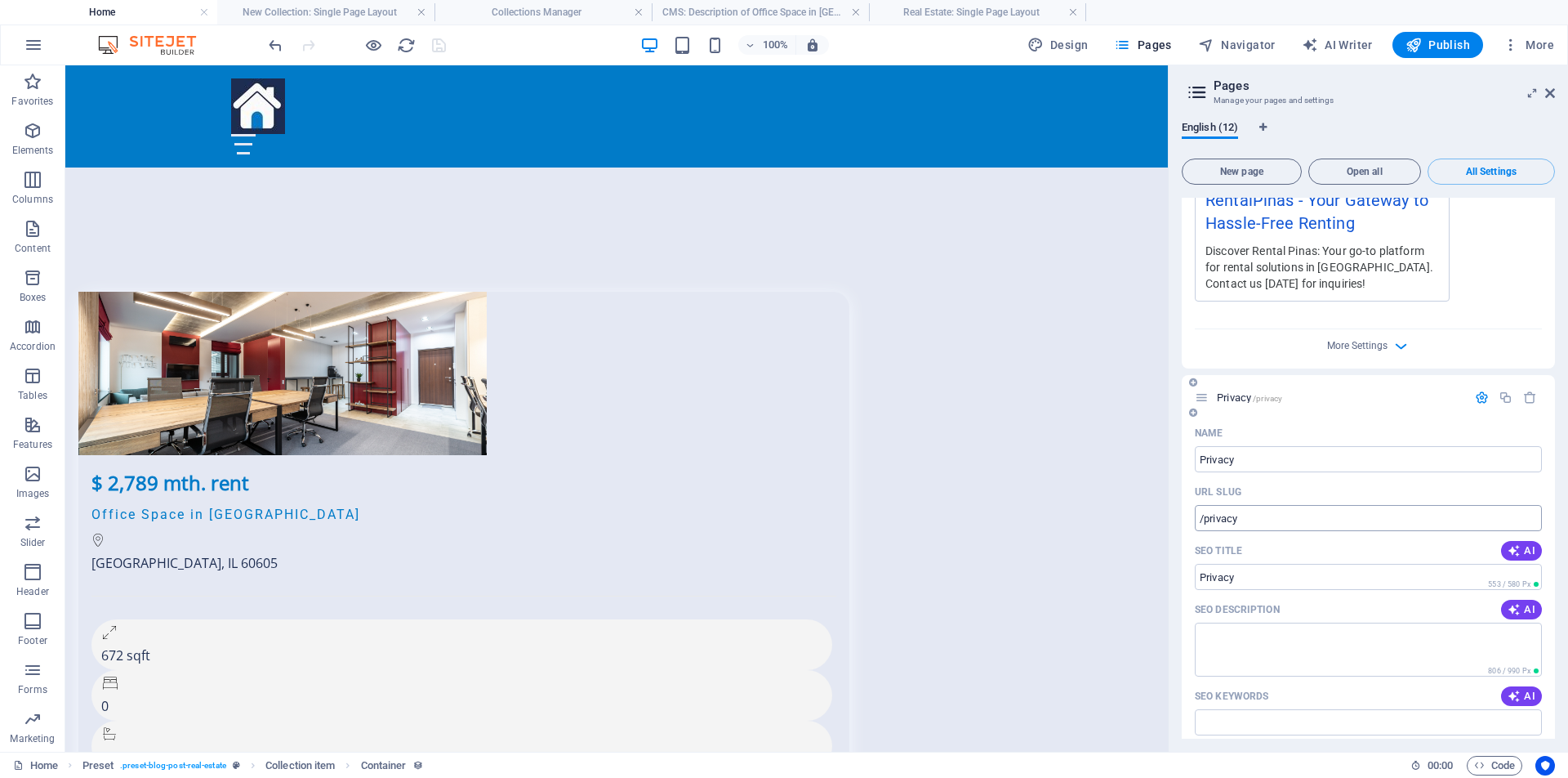
scroll to position [2111, 0]
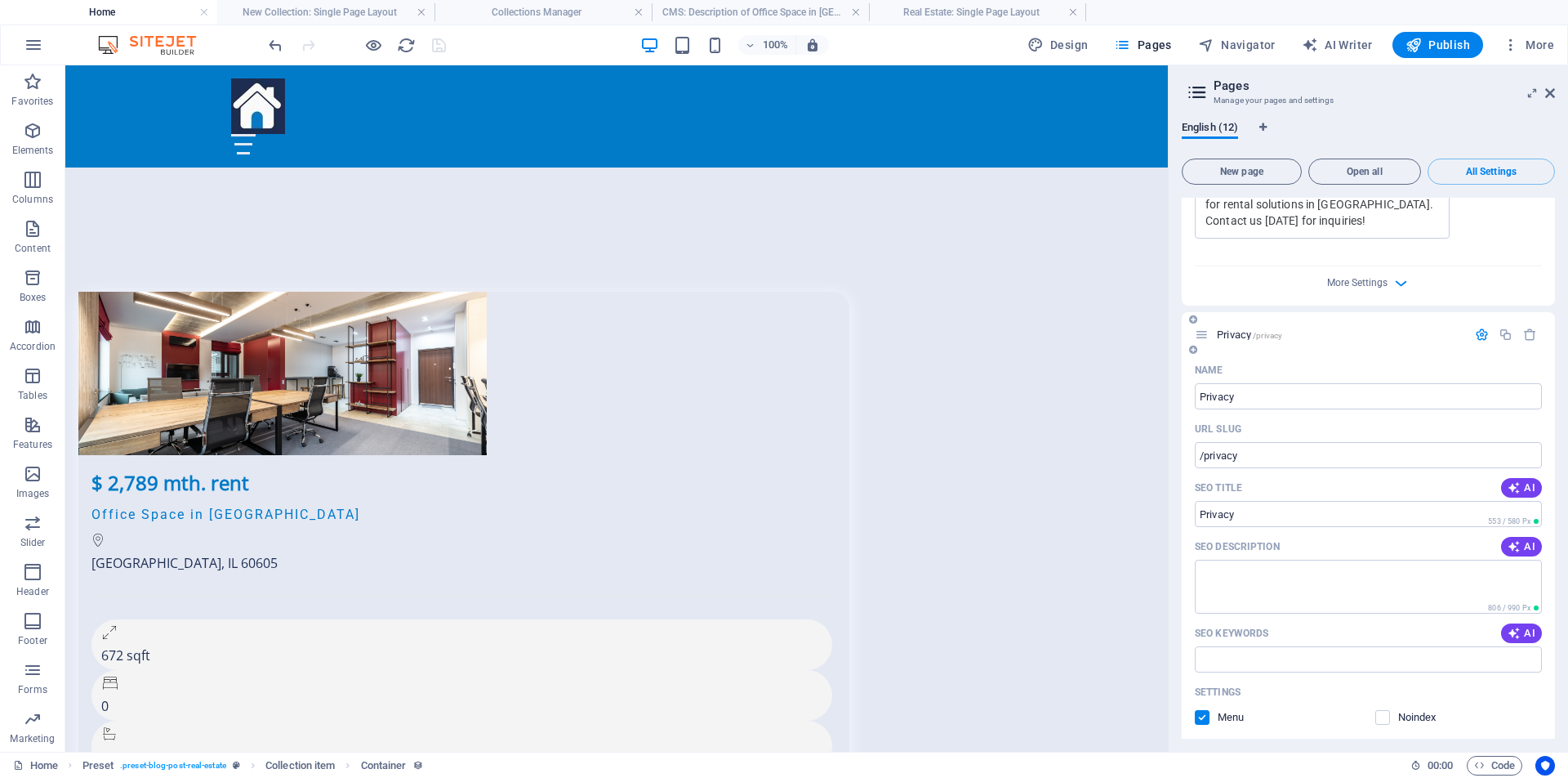
click at [1378, 330] on p "Privacy /privacy" at bounding box center [1340, 334] width 245 height 10
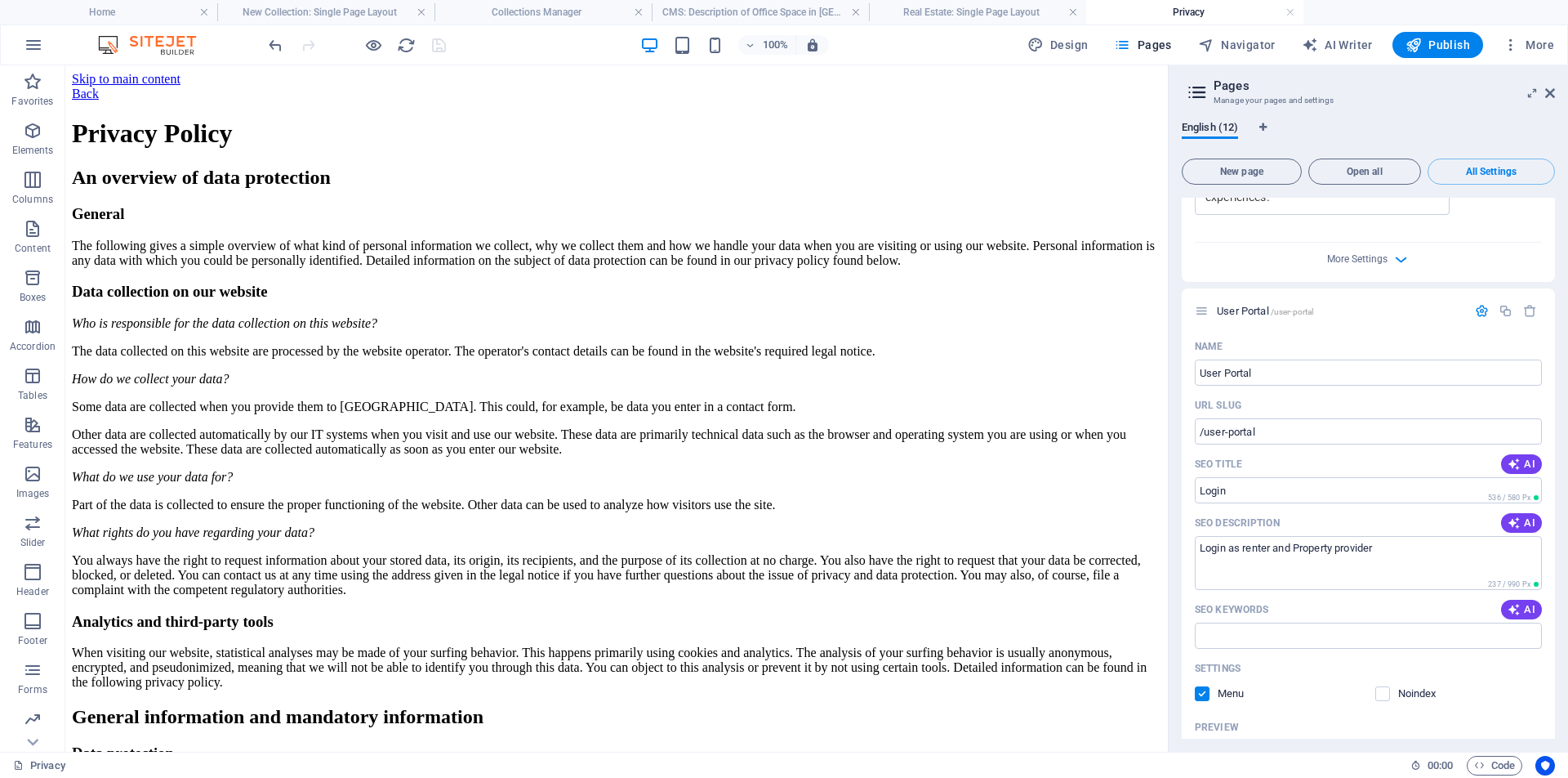
scroll to position [4154, 0]
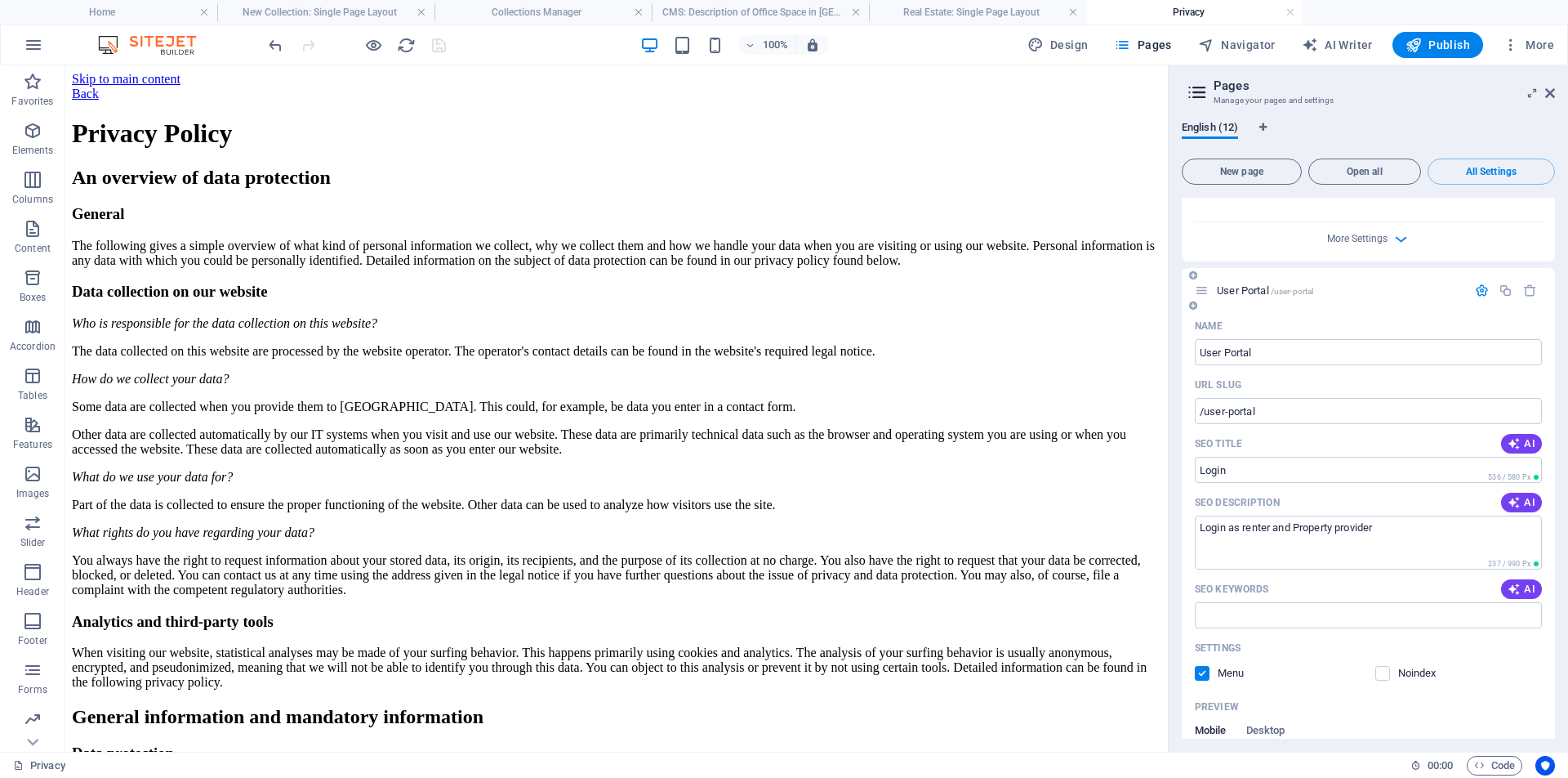
drag, startPoint x: 1367, startPoint y: 253, endPoint x: 1356, endPoint y: 268, distance: 18.6
click at [1356, 268] on div "User Portal /user-portal" at bounding box center [1368, 291] width 373 height 45
click at [1284, 287] on span "/user-portal" at bounding box center [1292, 292] width 44 height 9
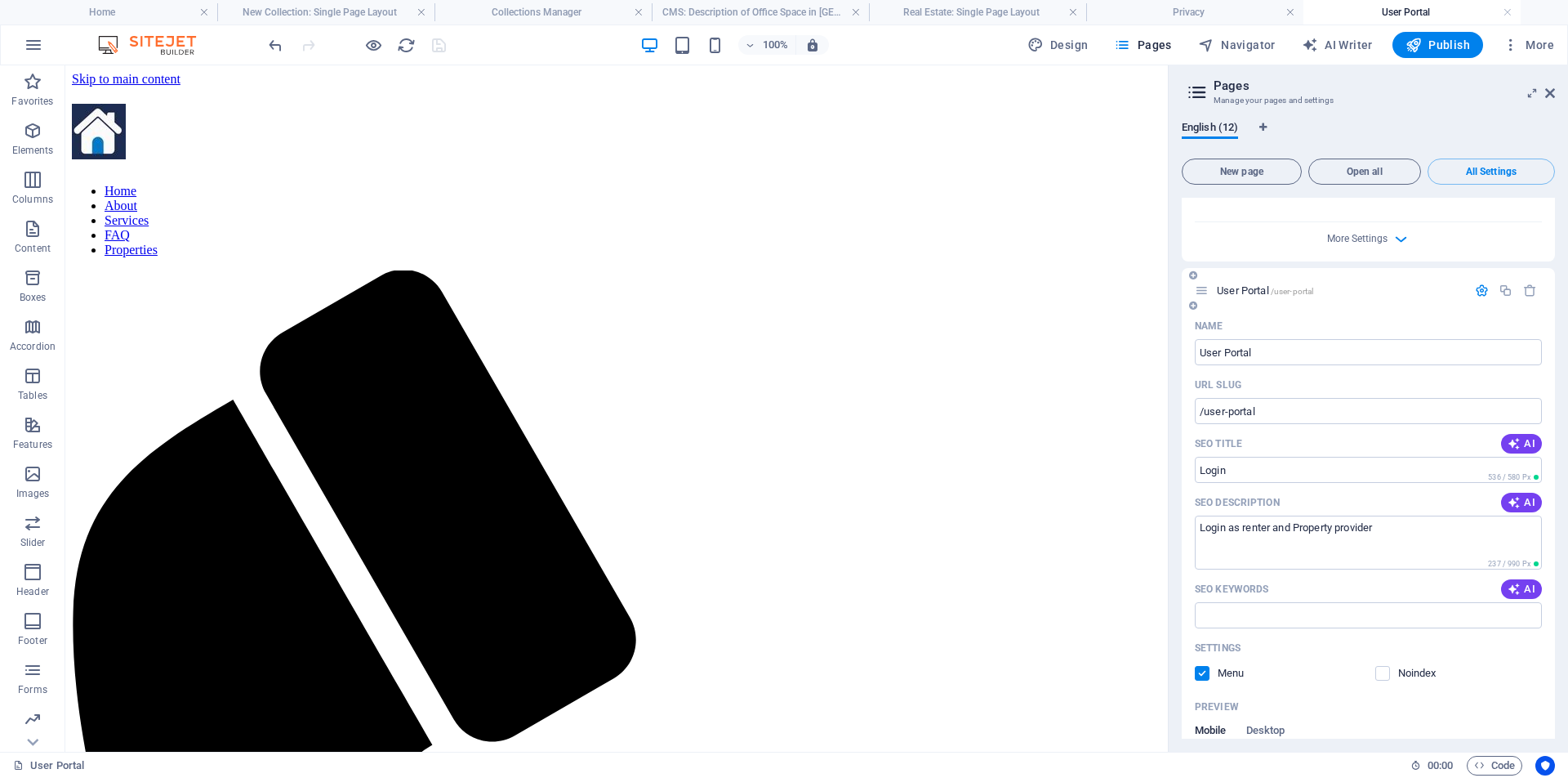
scroll to position [0, 0]
drag, startPoint x: 1322, startPoint y: 323, endPoint x: 651, endPoint y: 270, distance: 673.1
click at [1521, 582] on span "AI" at bounding box center [1522, 589] width 28 height 13
type input "rental process, property rental, easy renting, rental transparency, Metro Manil…"
click at [1272, 720] on span "Desktop" at bounding box center [1266, 732] width 39 height 23
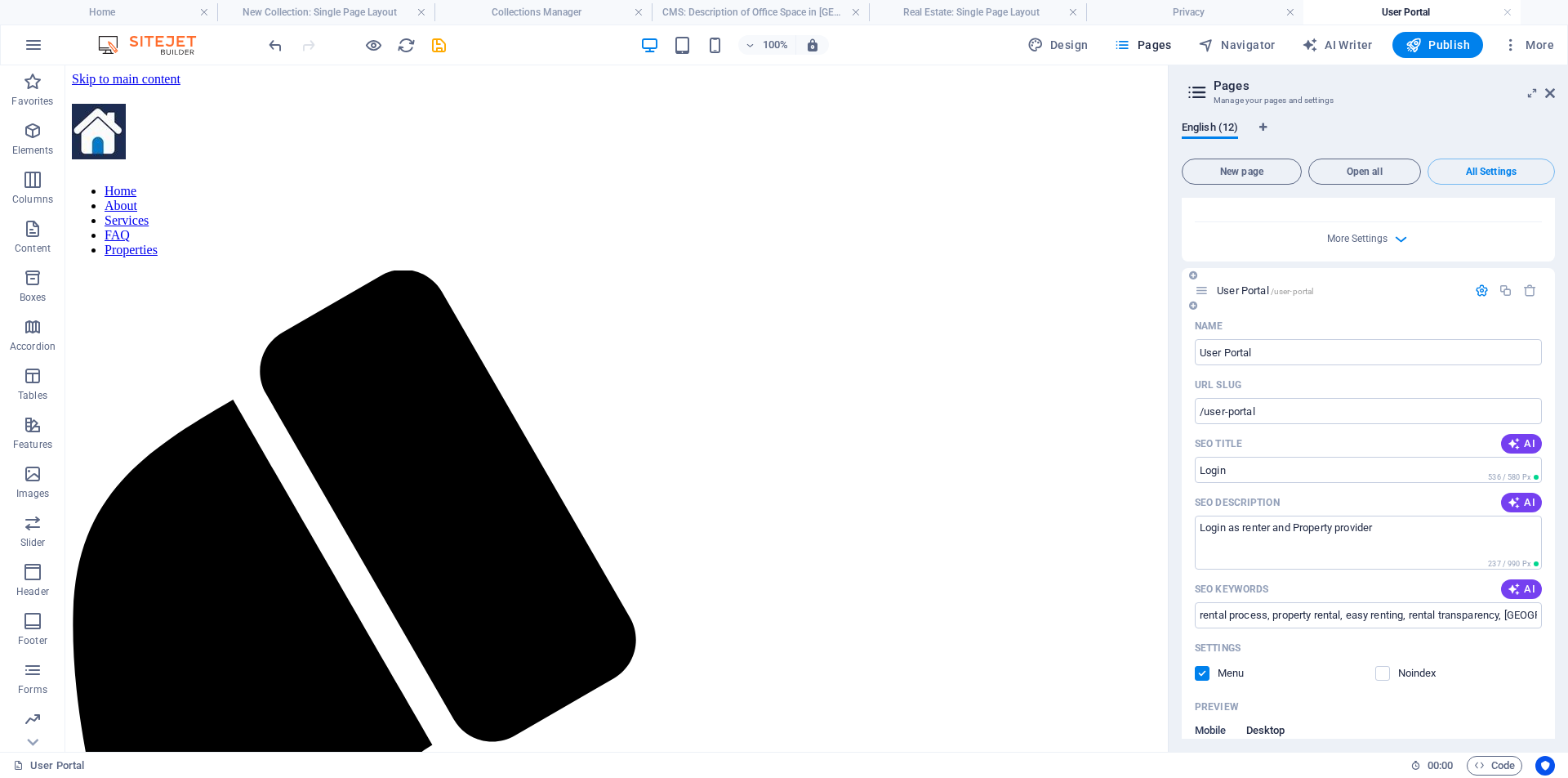
click at [1211, 720] on span "Mobile" at bounding box center [1211, 732] width 32 height 23
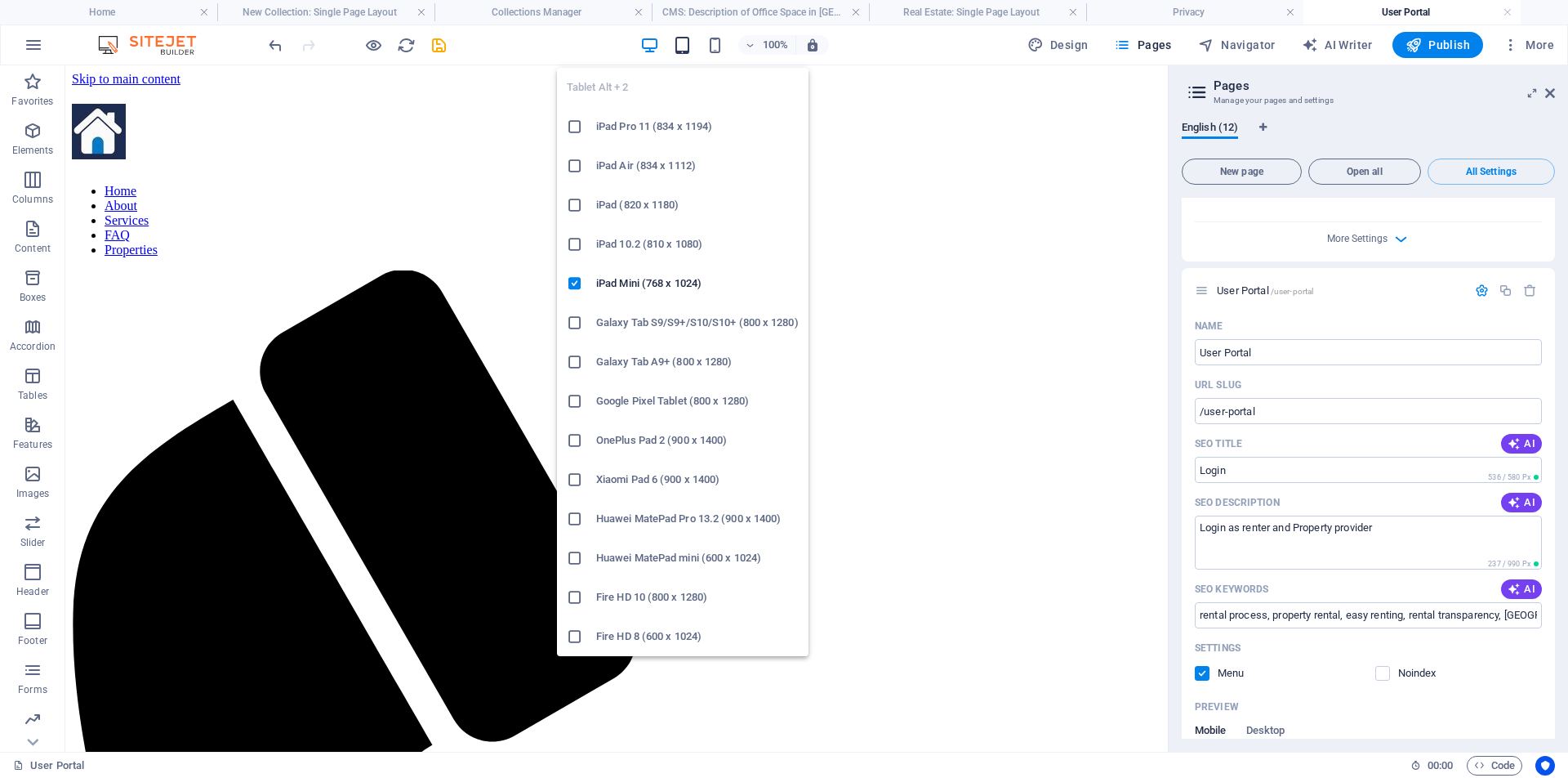
click at [688, 48] on icon "button" at bounding box center [682, 45] width 19 height 19
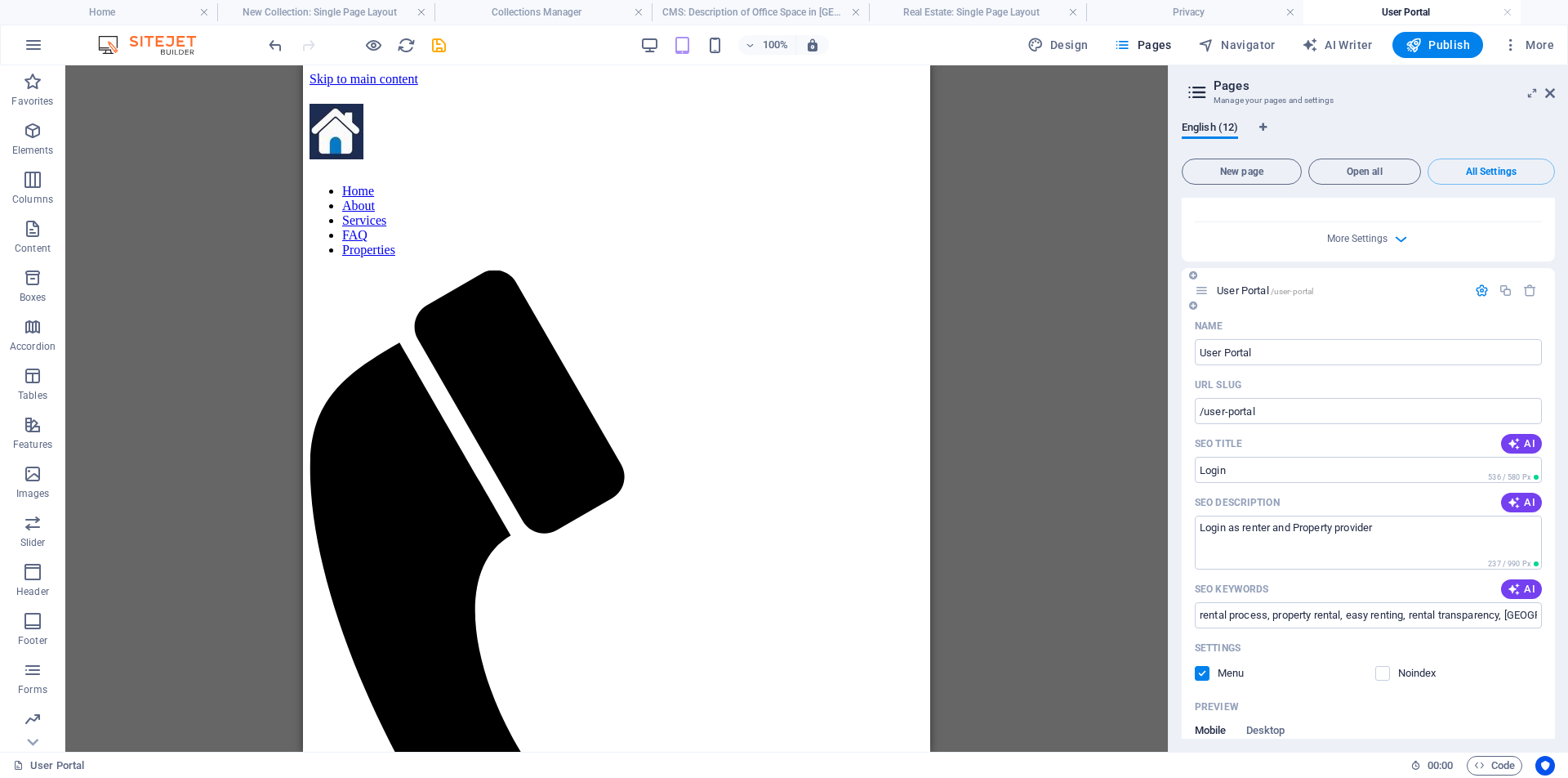
click at [1367, 635] on div "Settings" at bounding box center [1368, 648] width 347 height 26
click at [1480, 283] on icon "button" at bounding box center [1482, 290] width 14 height 14
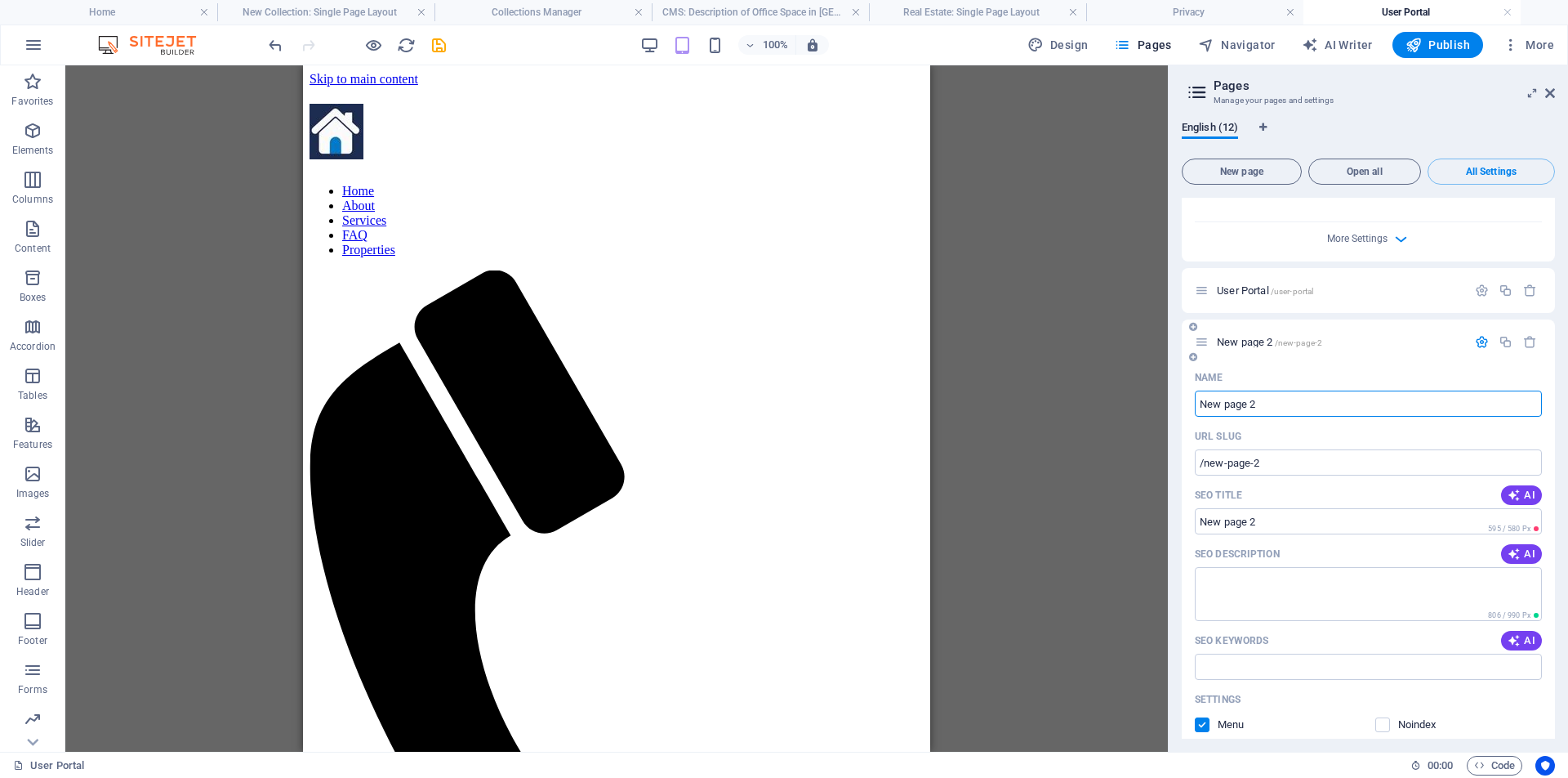
click at [1270, 391] on input "New page 2" at bounding box center [1368, 404] width 347 height 26
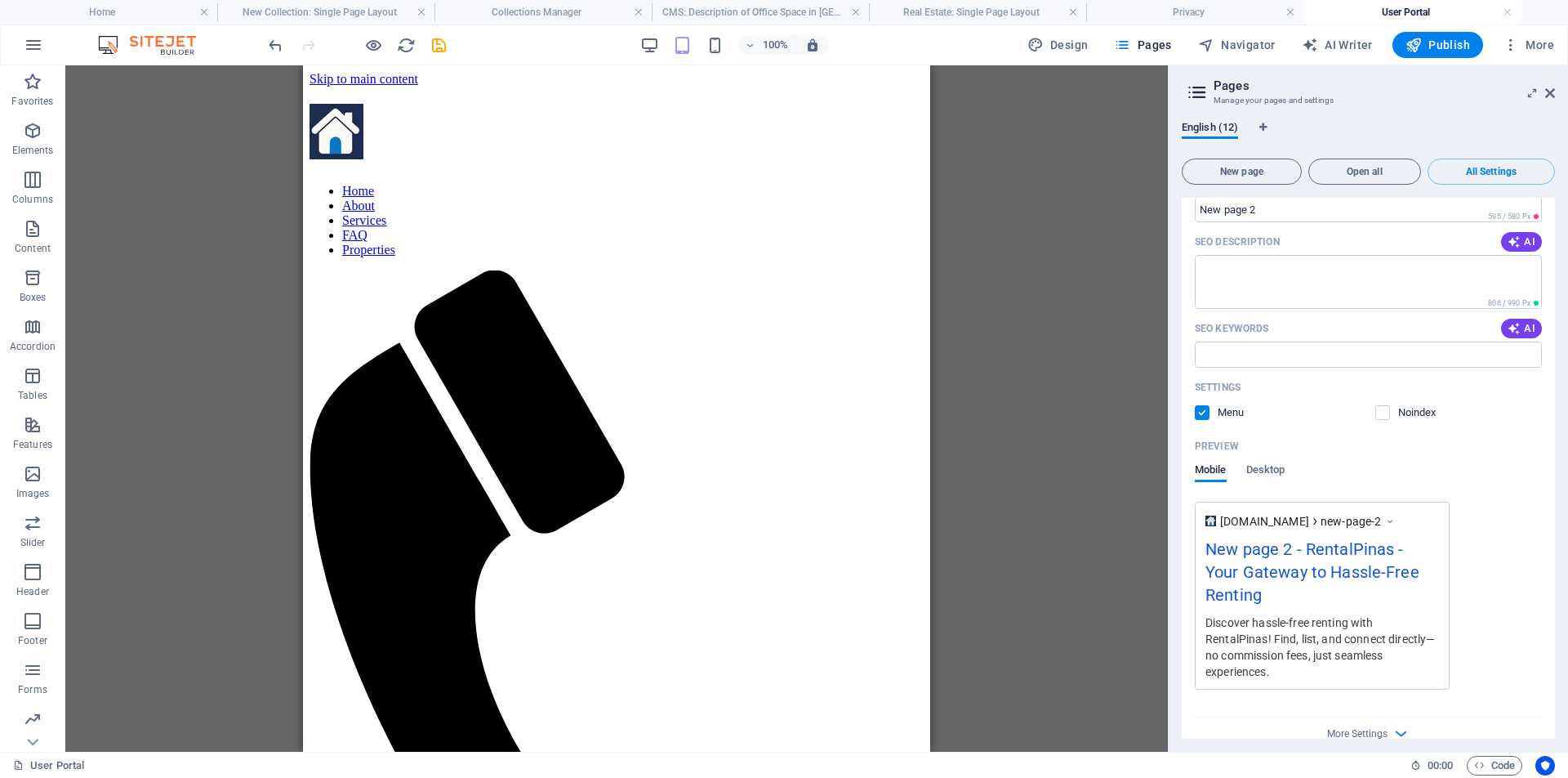
scroll to position [4448, 0]
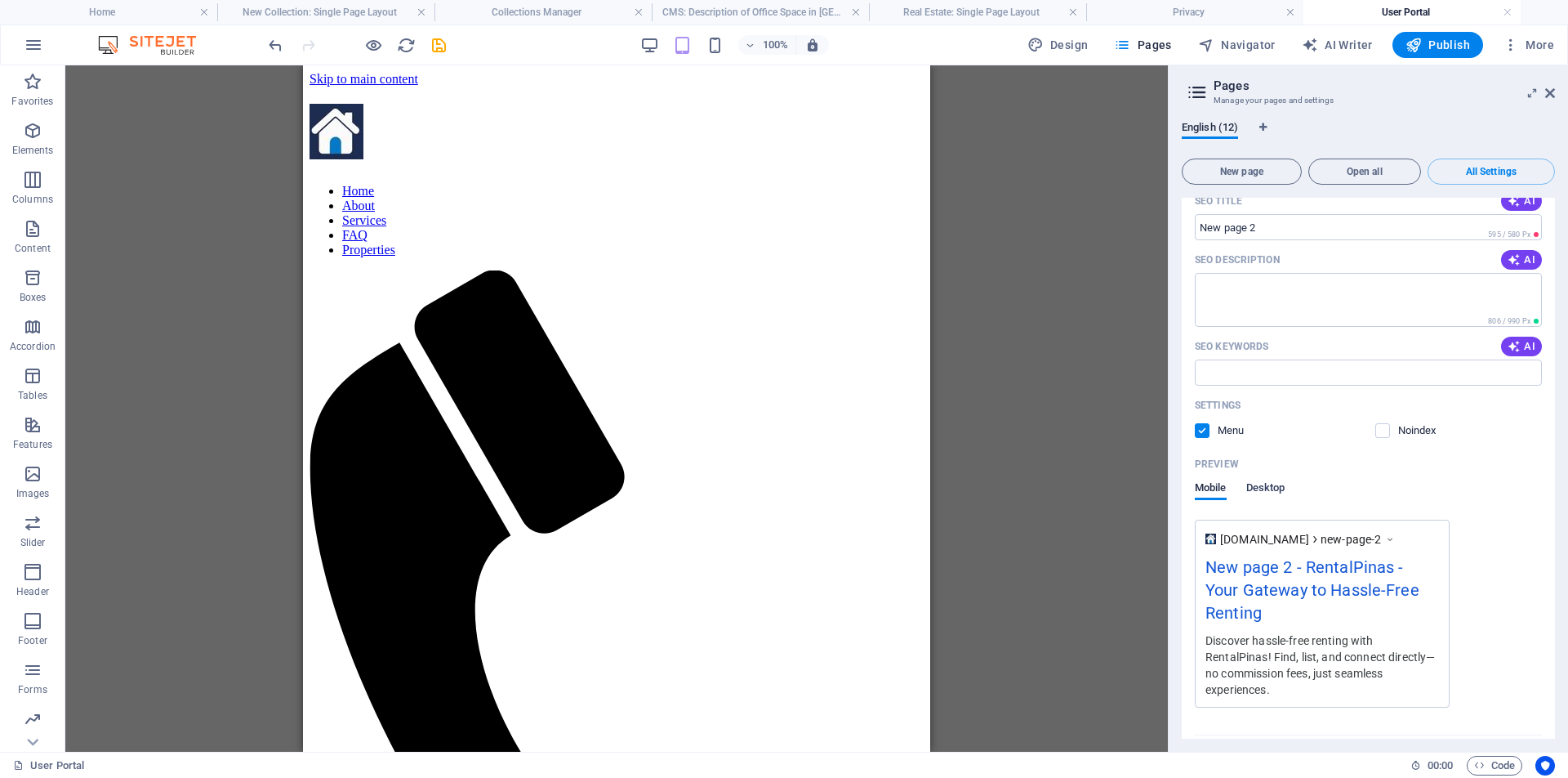
click at [1264, 478] on span "Desktop" at bounding box center [1266, 489] width 39 height 23
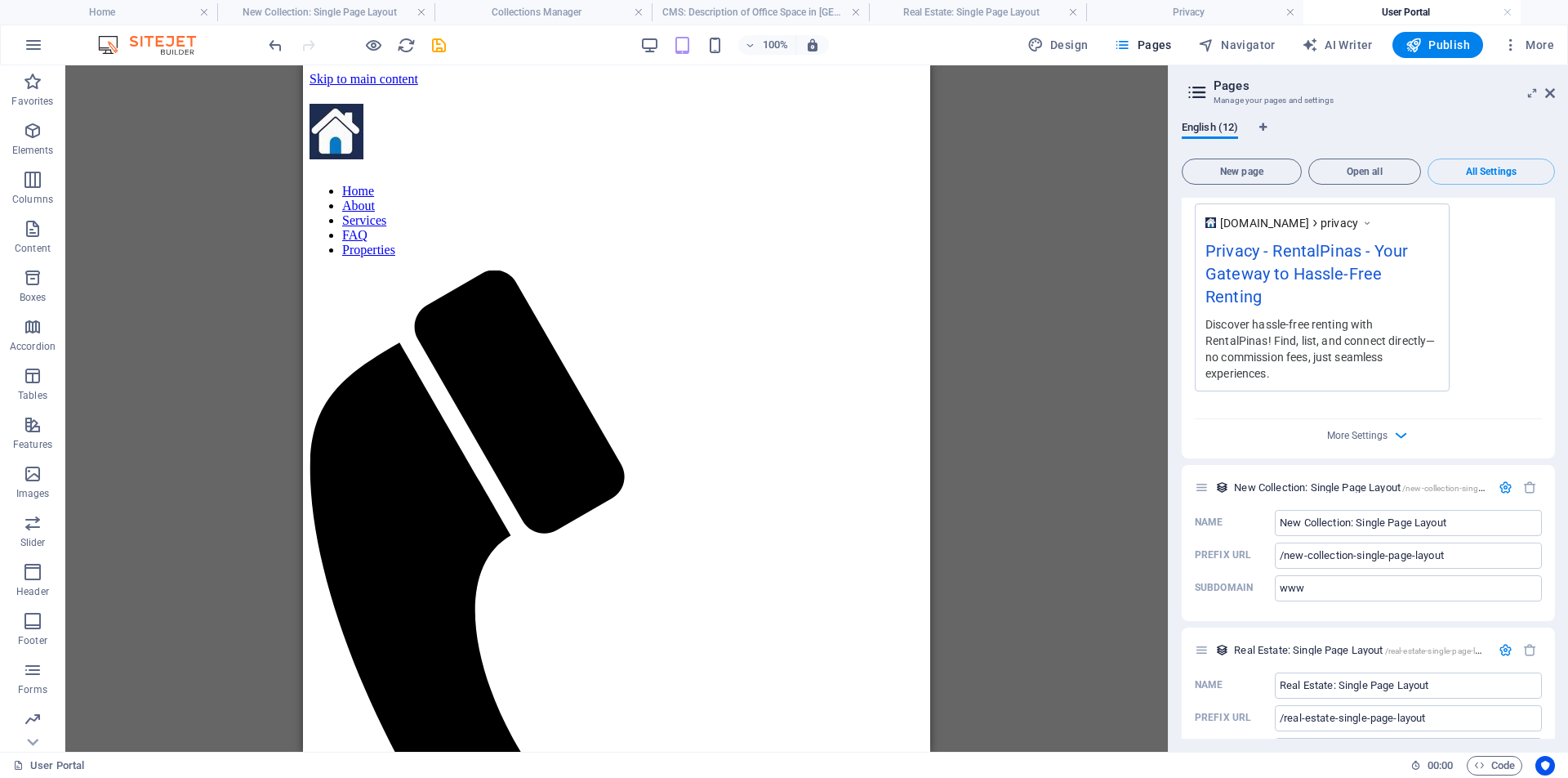
scroll to position [2721, 0]
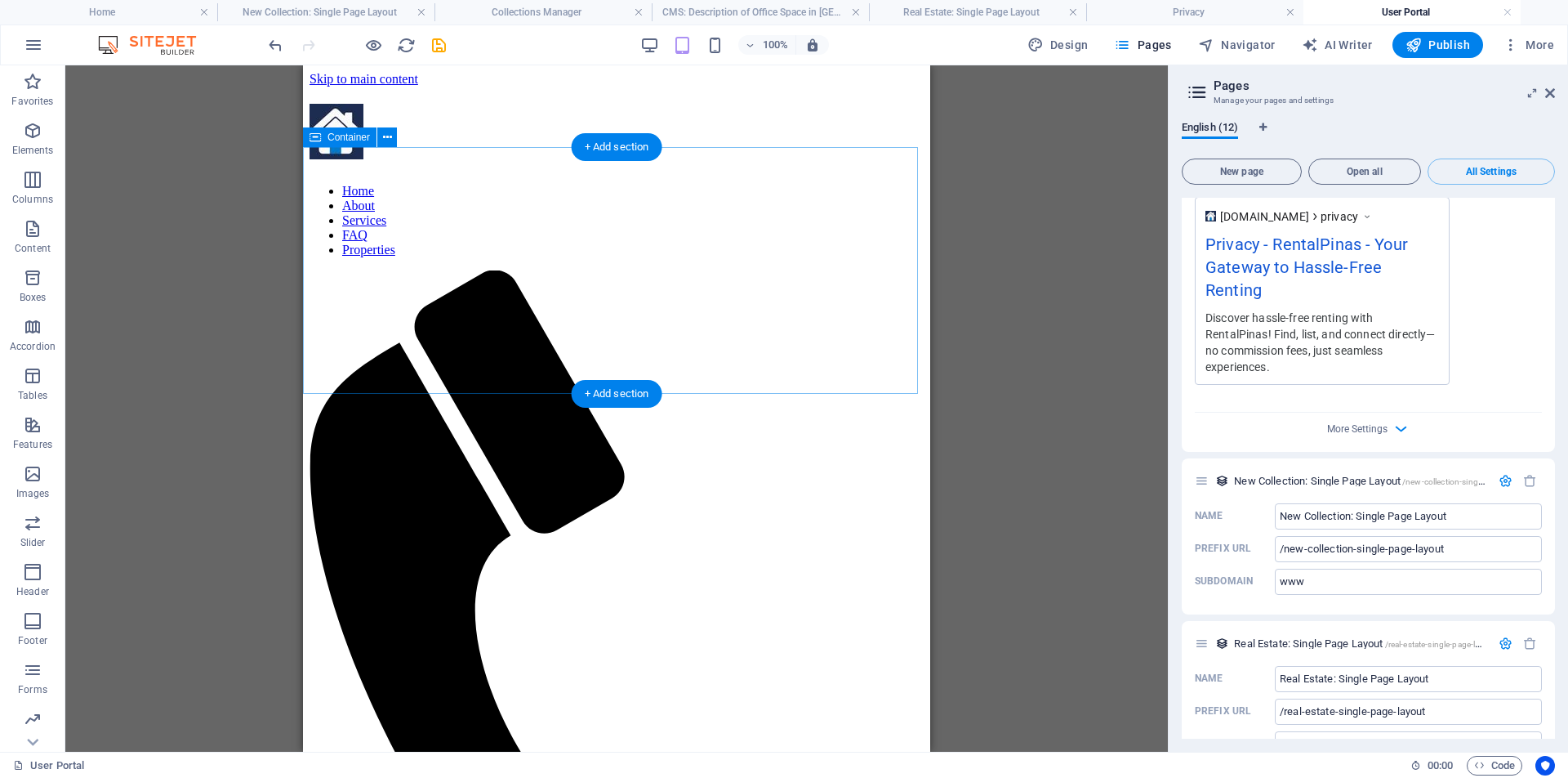
click at [707, 120] on div "Home About Services FAQ Properties" at bounding box center [616, 588] width 615 height 968
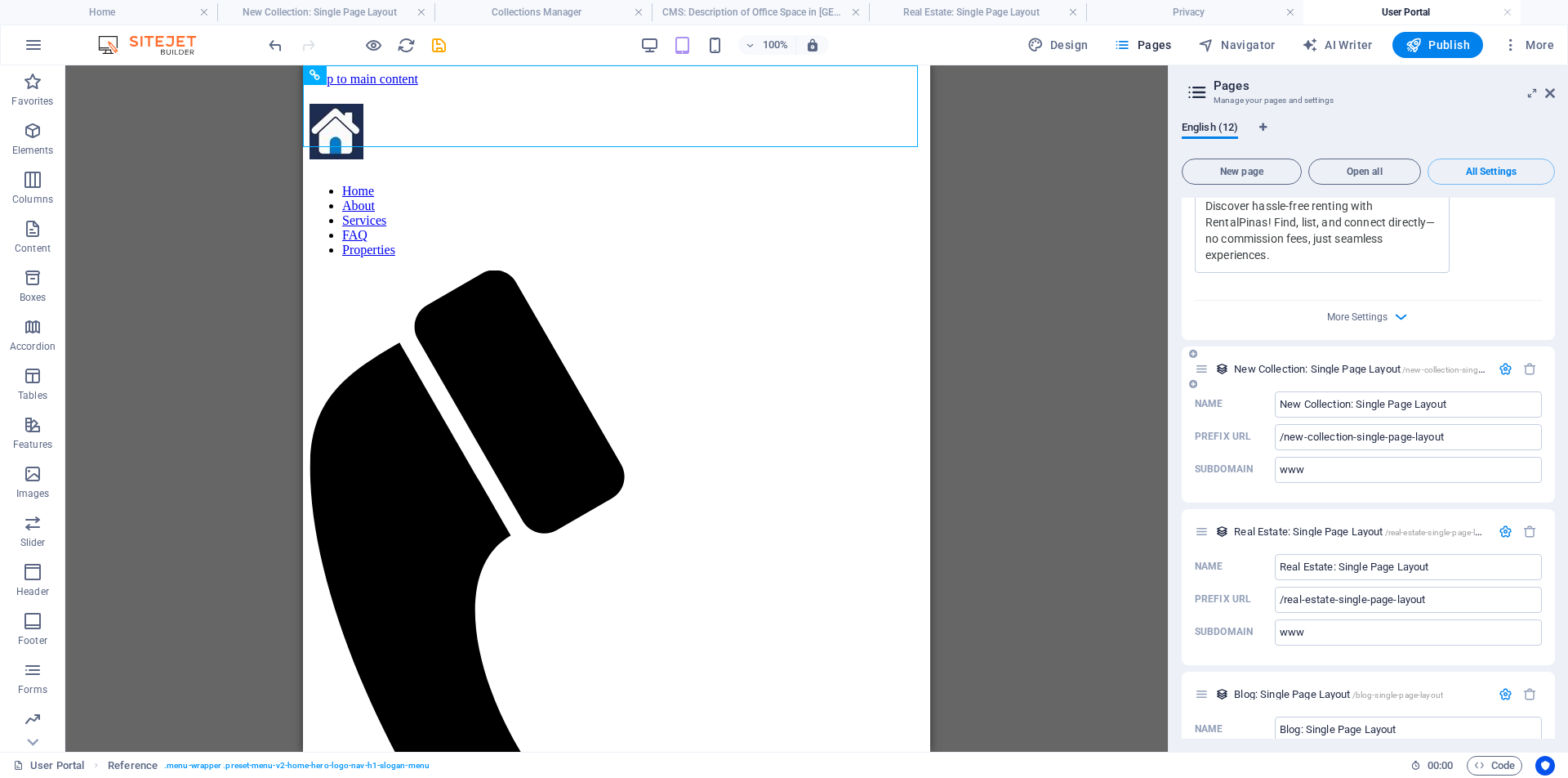
scroll to position [2963, 0]
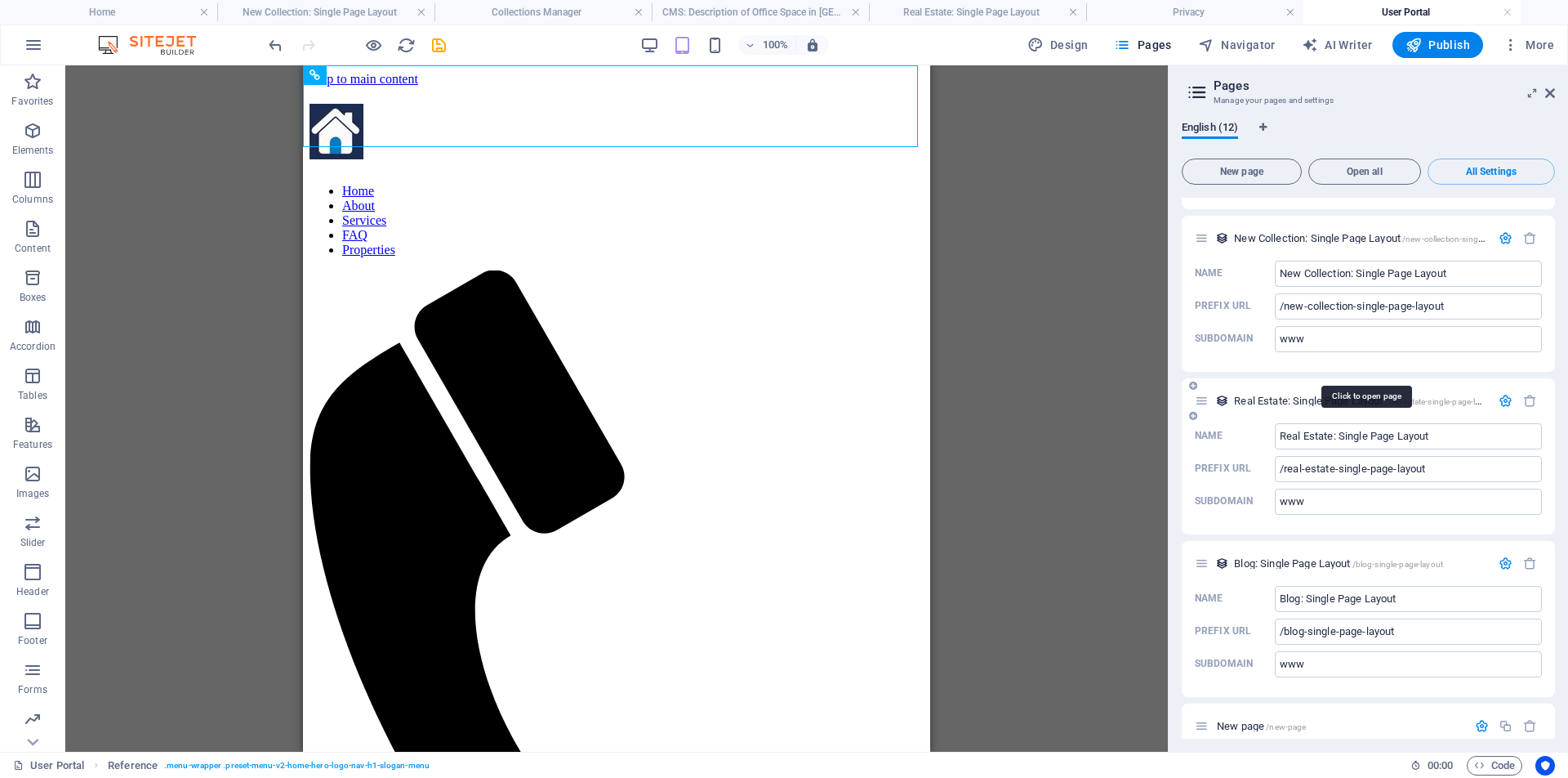
click at [1441, 397] on span "/real-estate-single-page-layout" at bounding box center [1441, 402] width 111 height 9
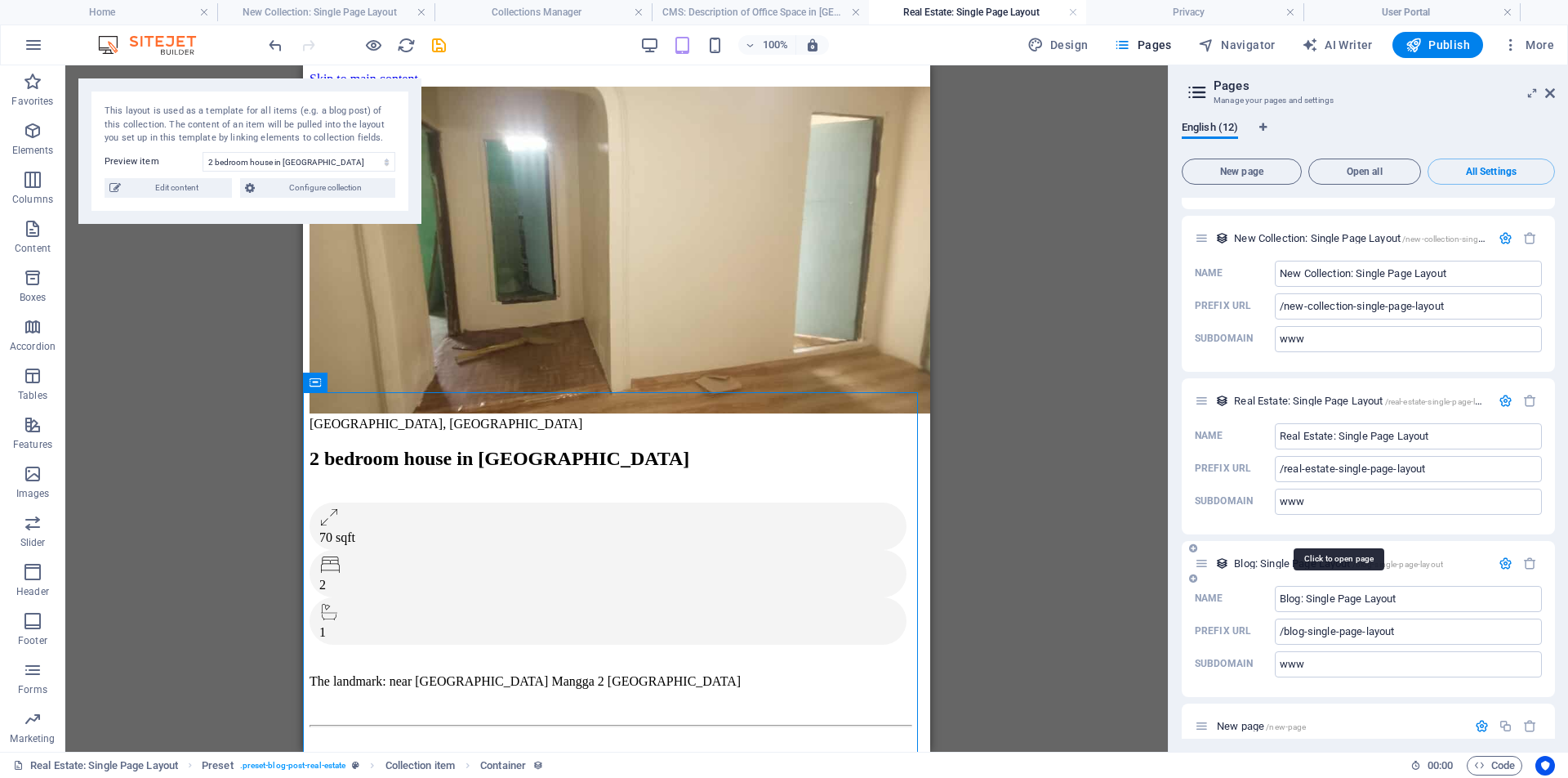
click at [1407, 560] on span "/blog-single-page-layout" at bounding box center [1398, 564] width 91 height 9
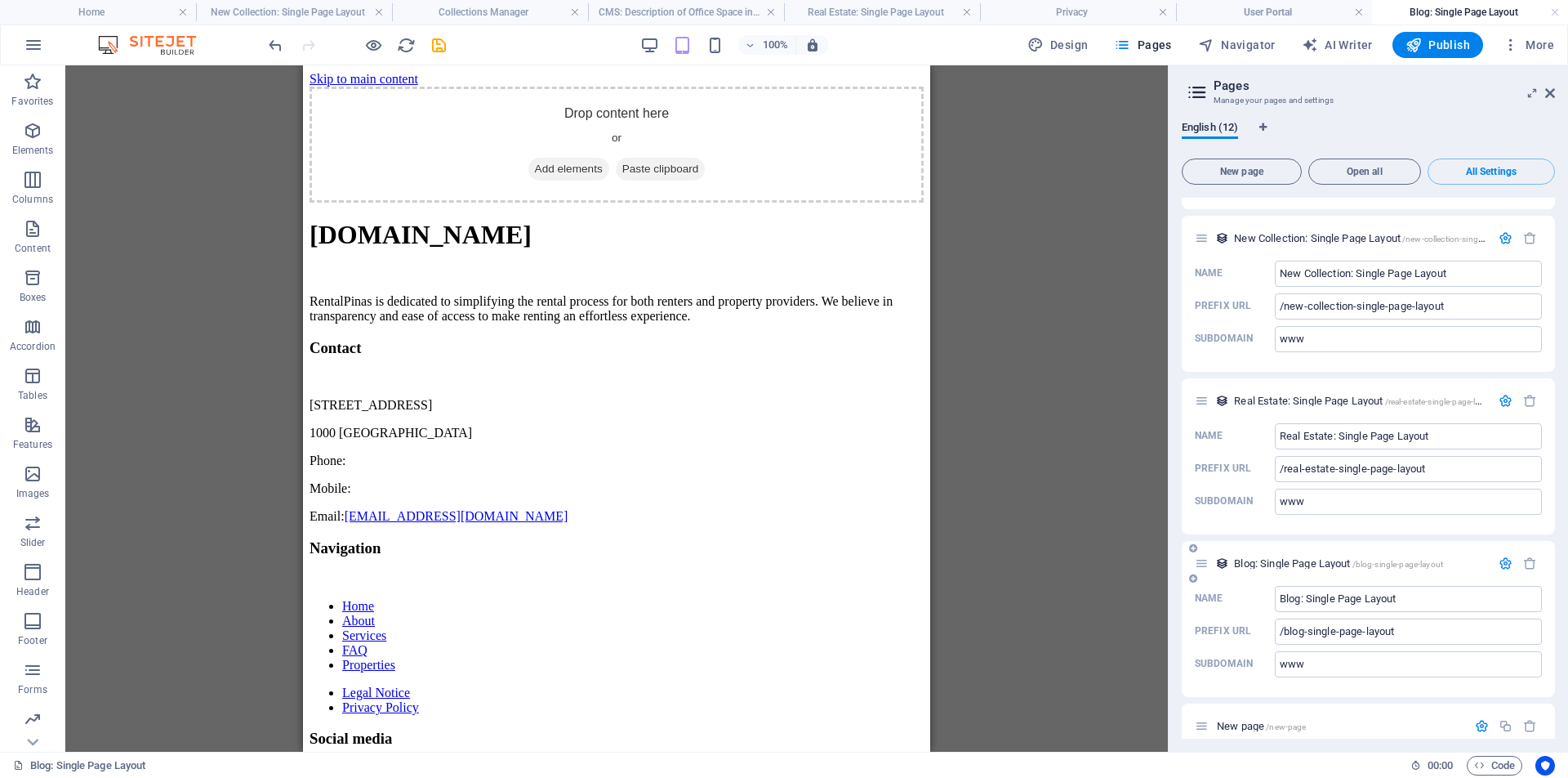
scroll to position [0, 0]
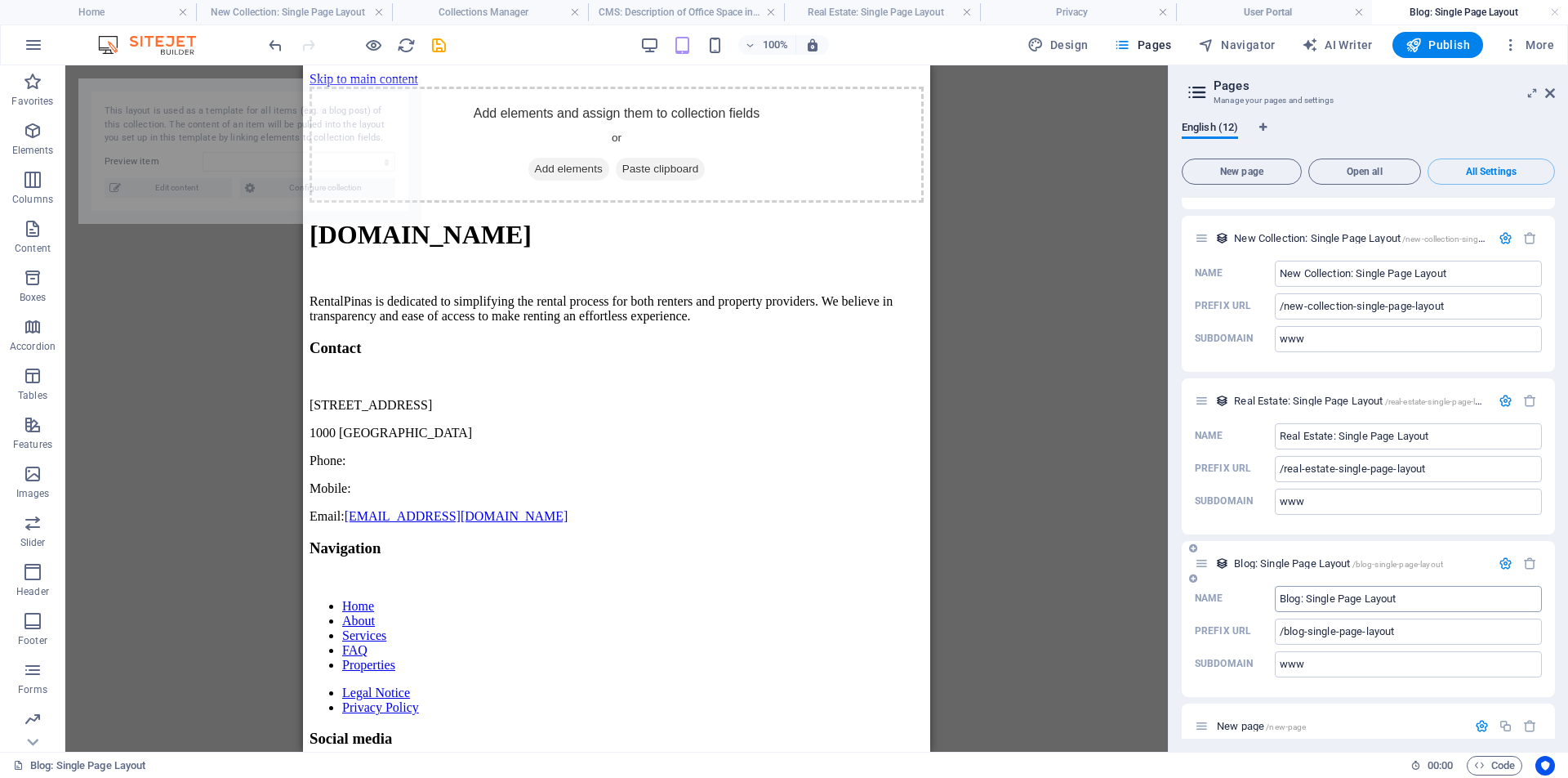
select select "68b30e2b6492e552aa035e6a"
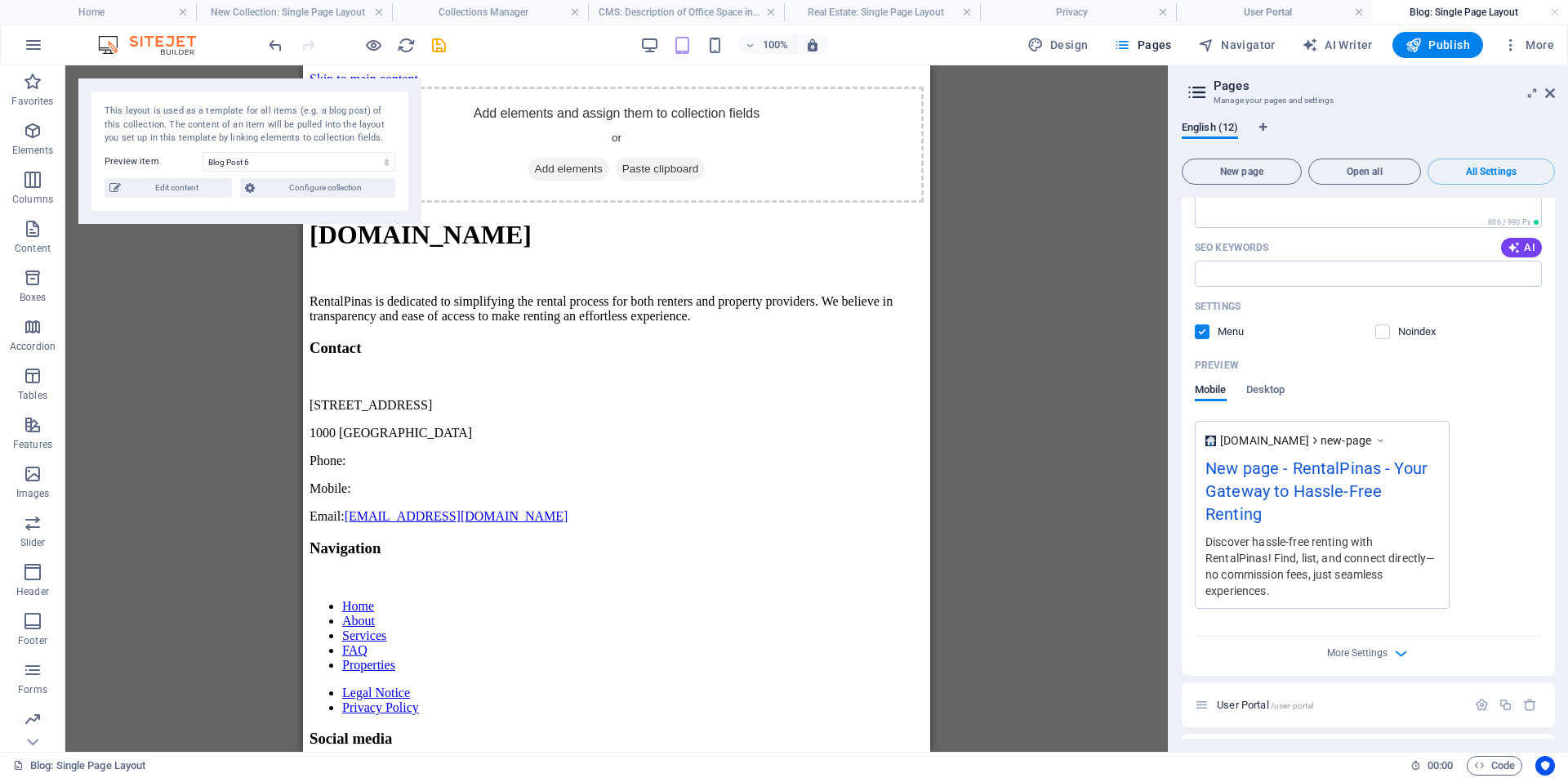
scroll to position [3871, 0]
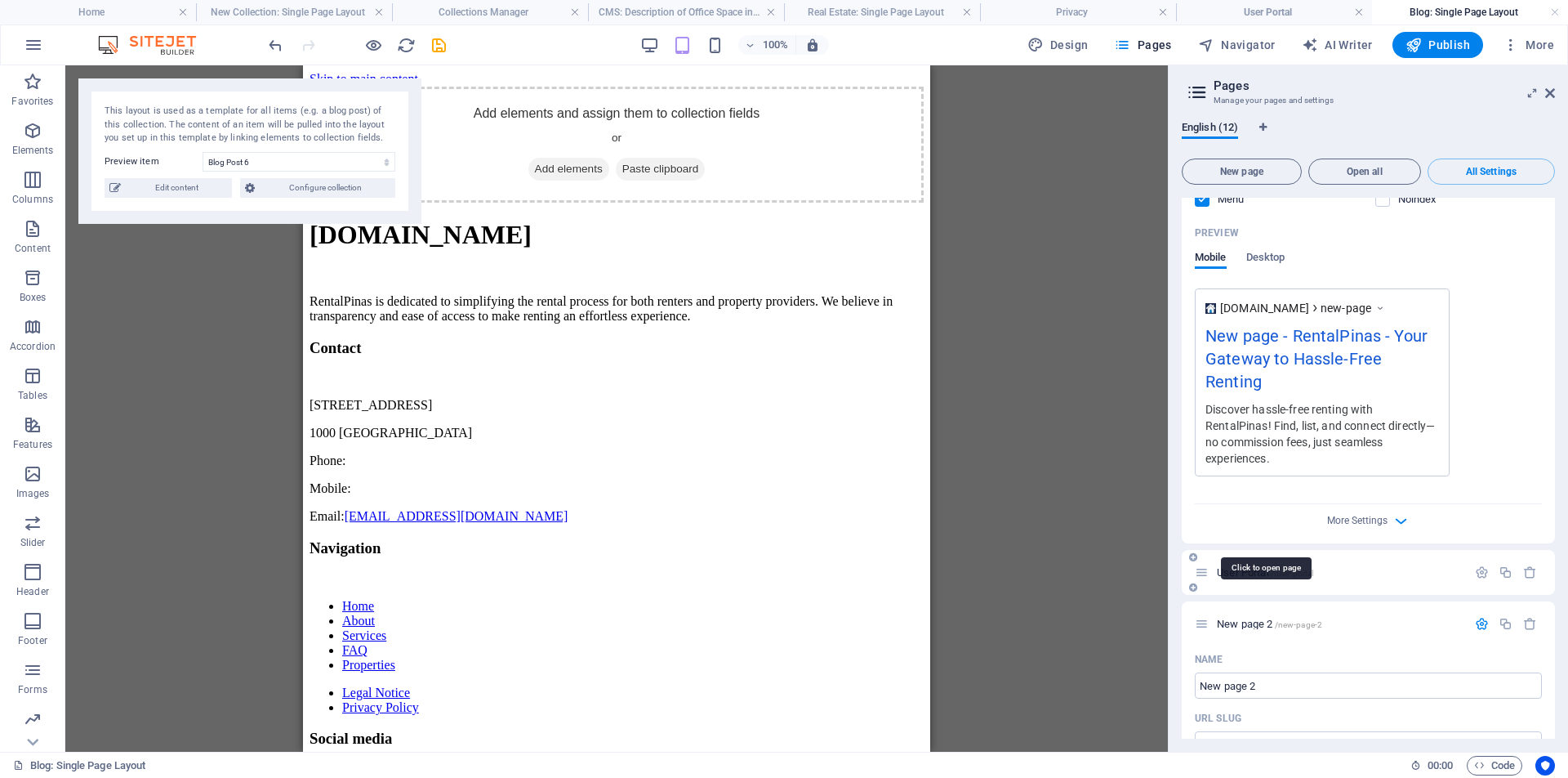
click at [1301, 568] on span "/user-portal" at bounding box center [1292, 573] width 44 height 9
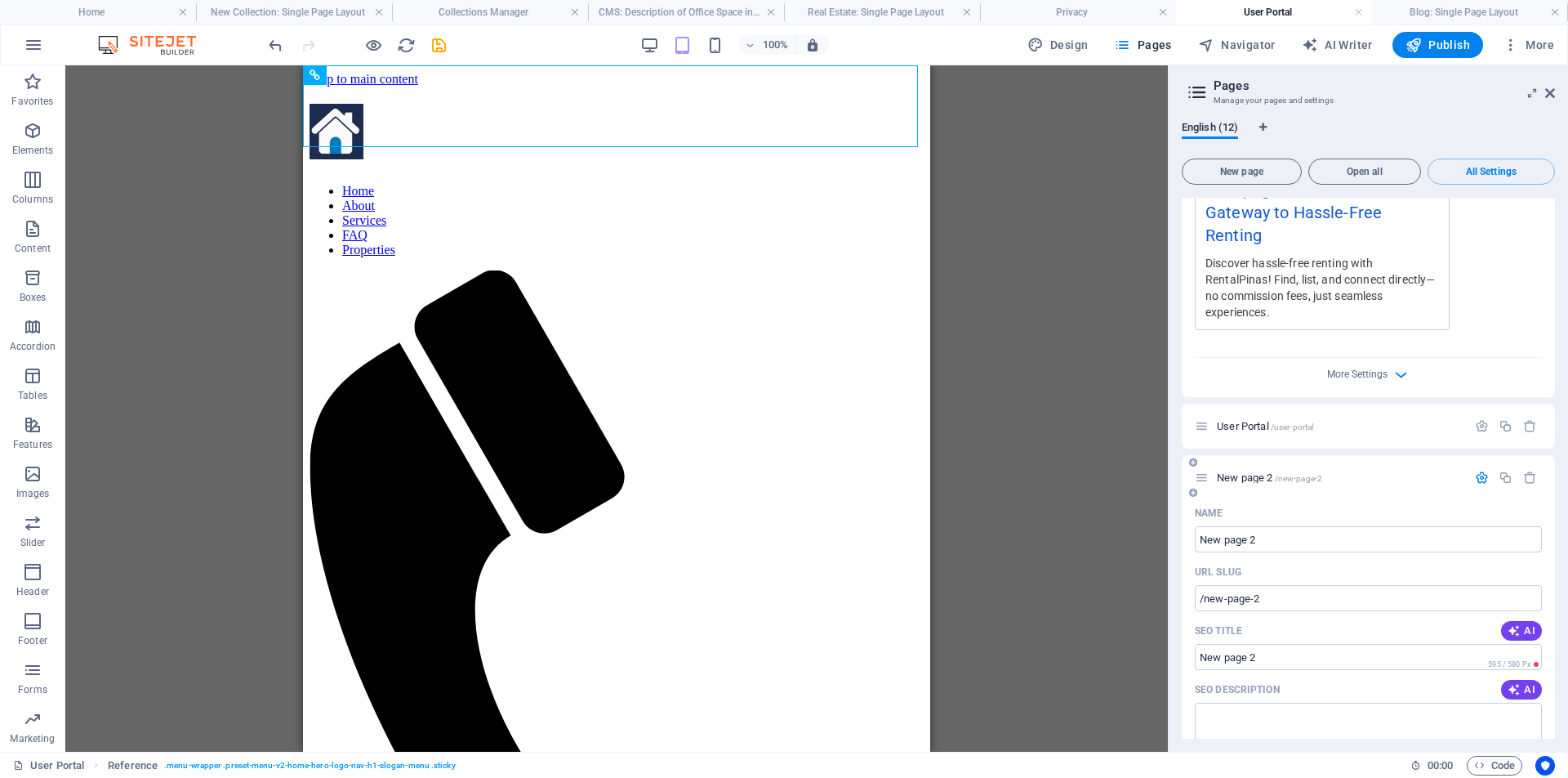
scroll to position [4026, 0]
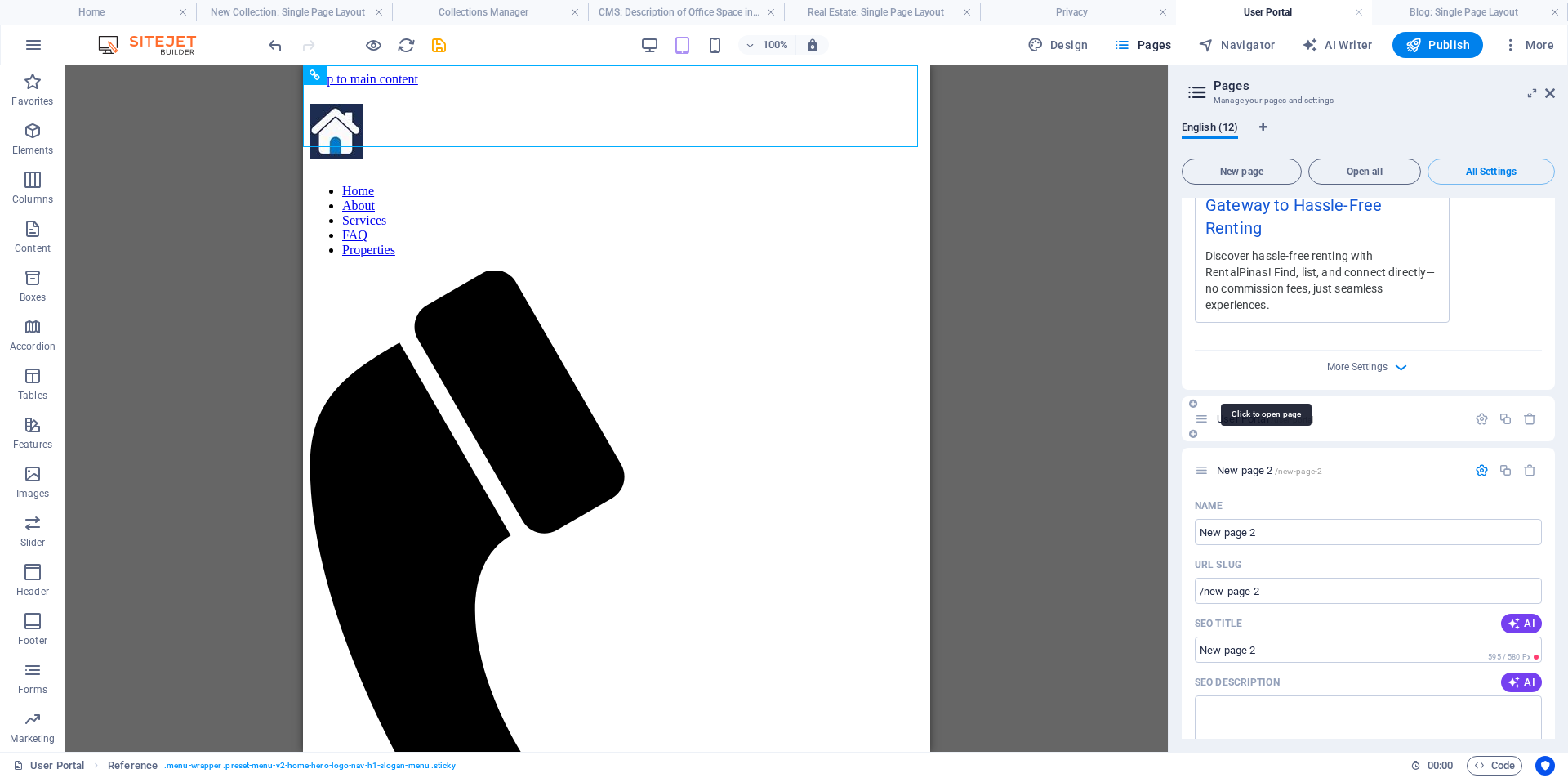
click at [1240, 412] on span "User Portal /user-portal" at bounding box center [1265, 418] width 97 height 12
click at [1308, 415] on span "/user-portal" at bounding box center [1292, 420] width 44 height 9
click at [1484, 411] on icon "button" at bounding box center [1482, 418] width 14 height 14
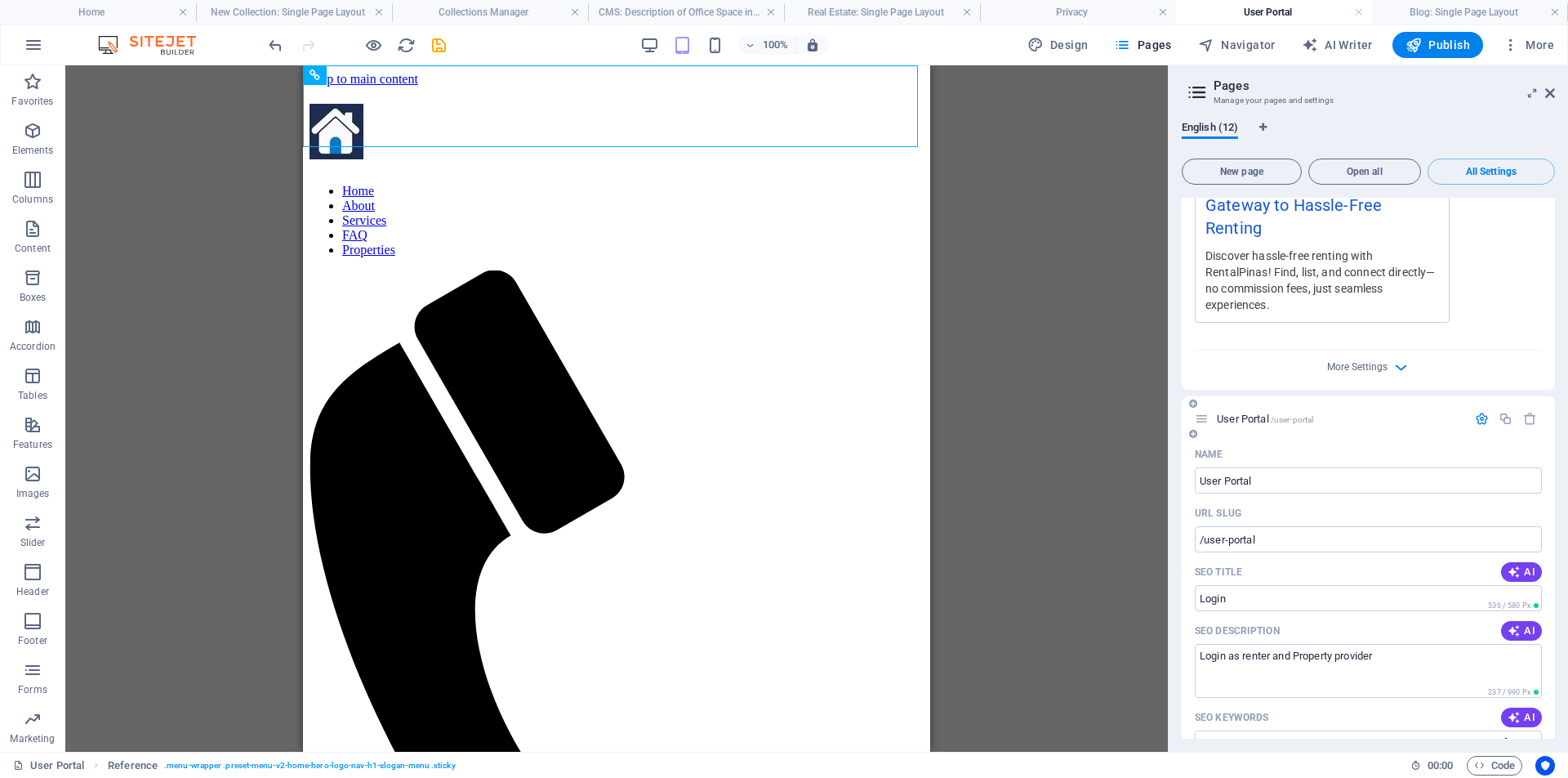
click at [1479, 411] on icon "button" at bounding box center [1482, 418] width 14 height 14
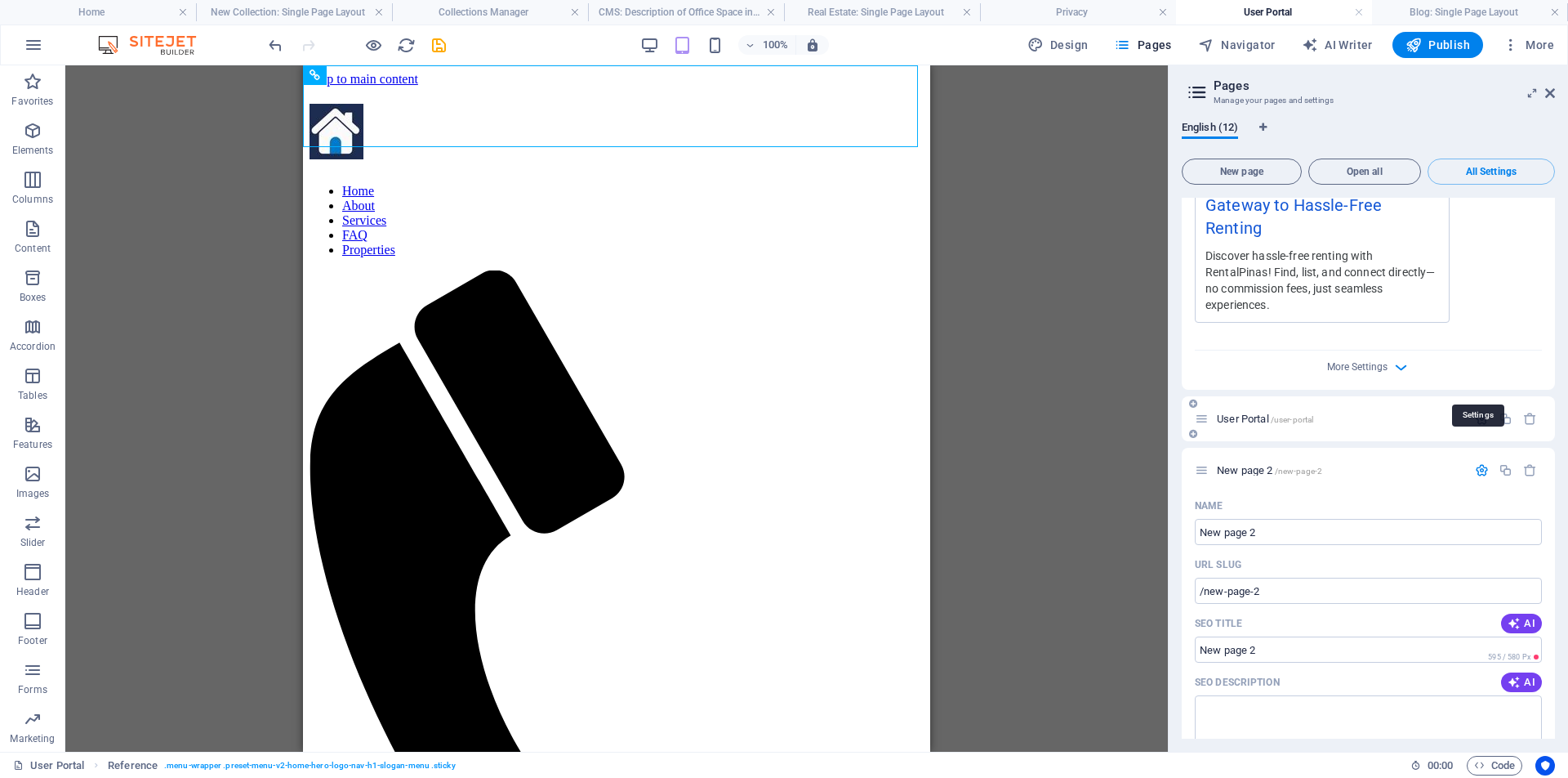
click at [1479, 411] on icon "button" at bounding box center [1482, 418] width 14 height 14
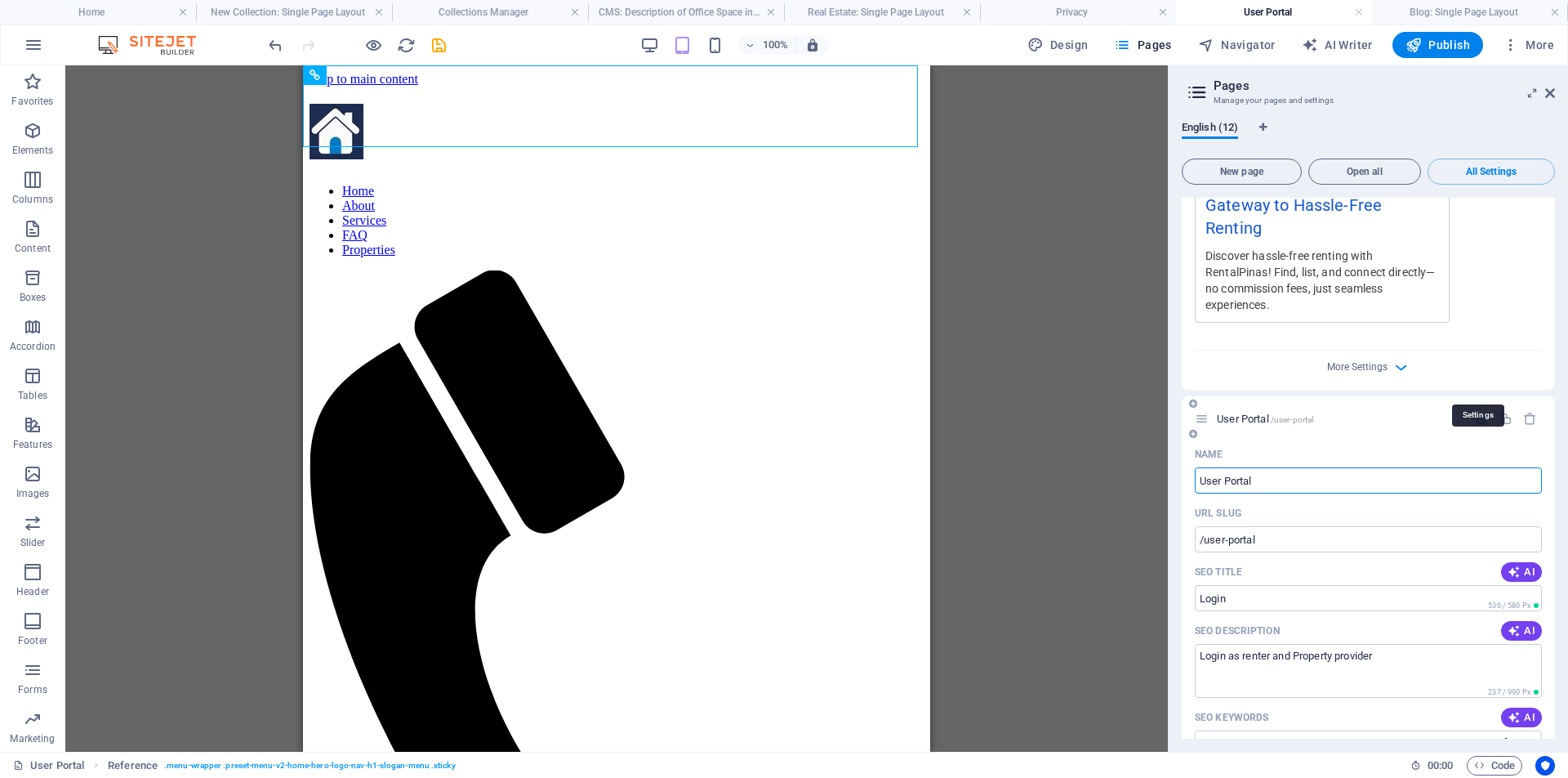
click at [1479, 411] on icon "button" at bounding box center [1482, 418] width 14 height 14
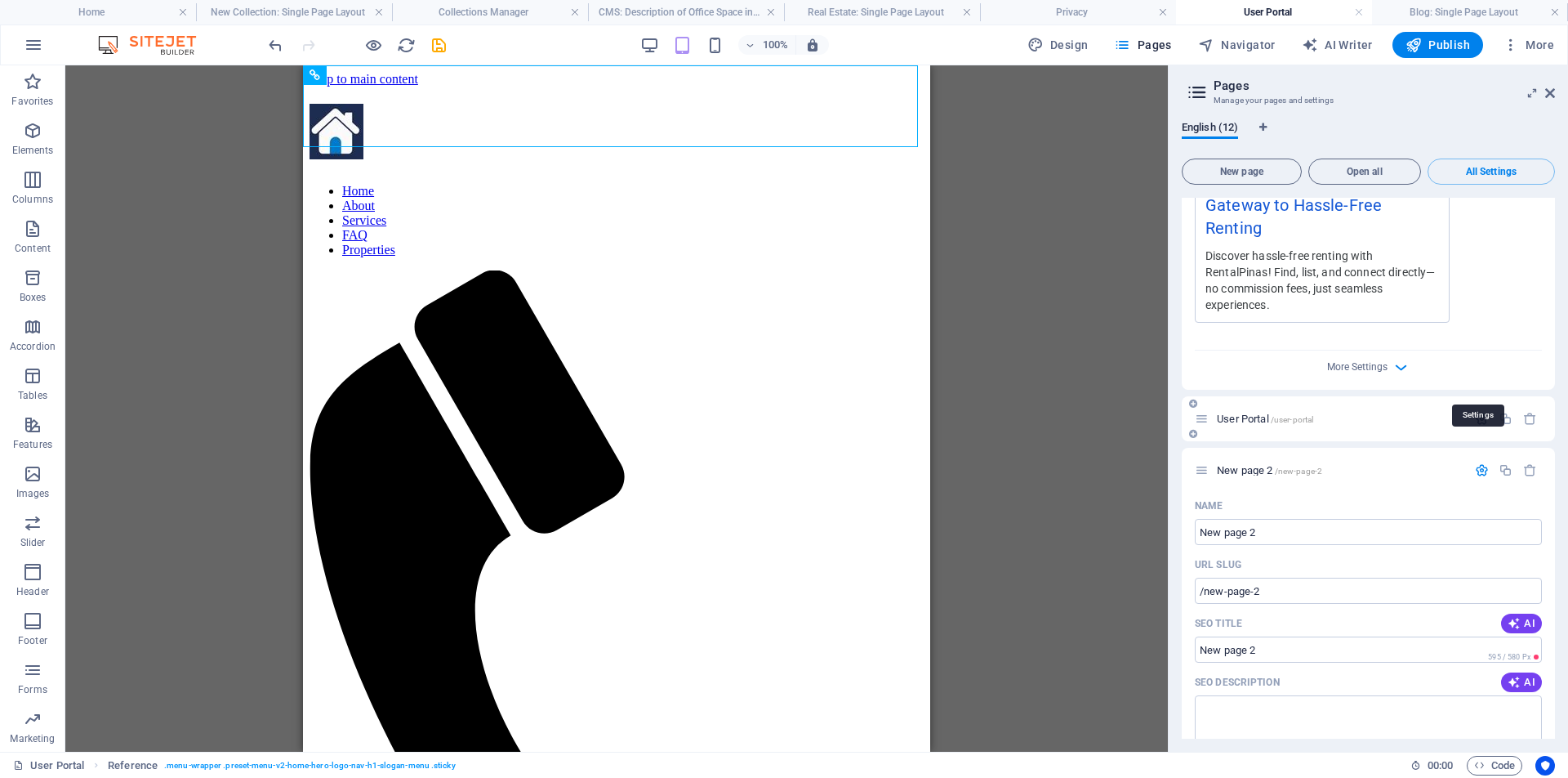
click at [1479, 411] on icon "button" at bounding box center [1482, 418] width 14 height 14
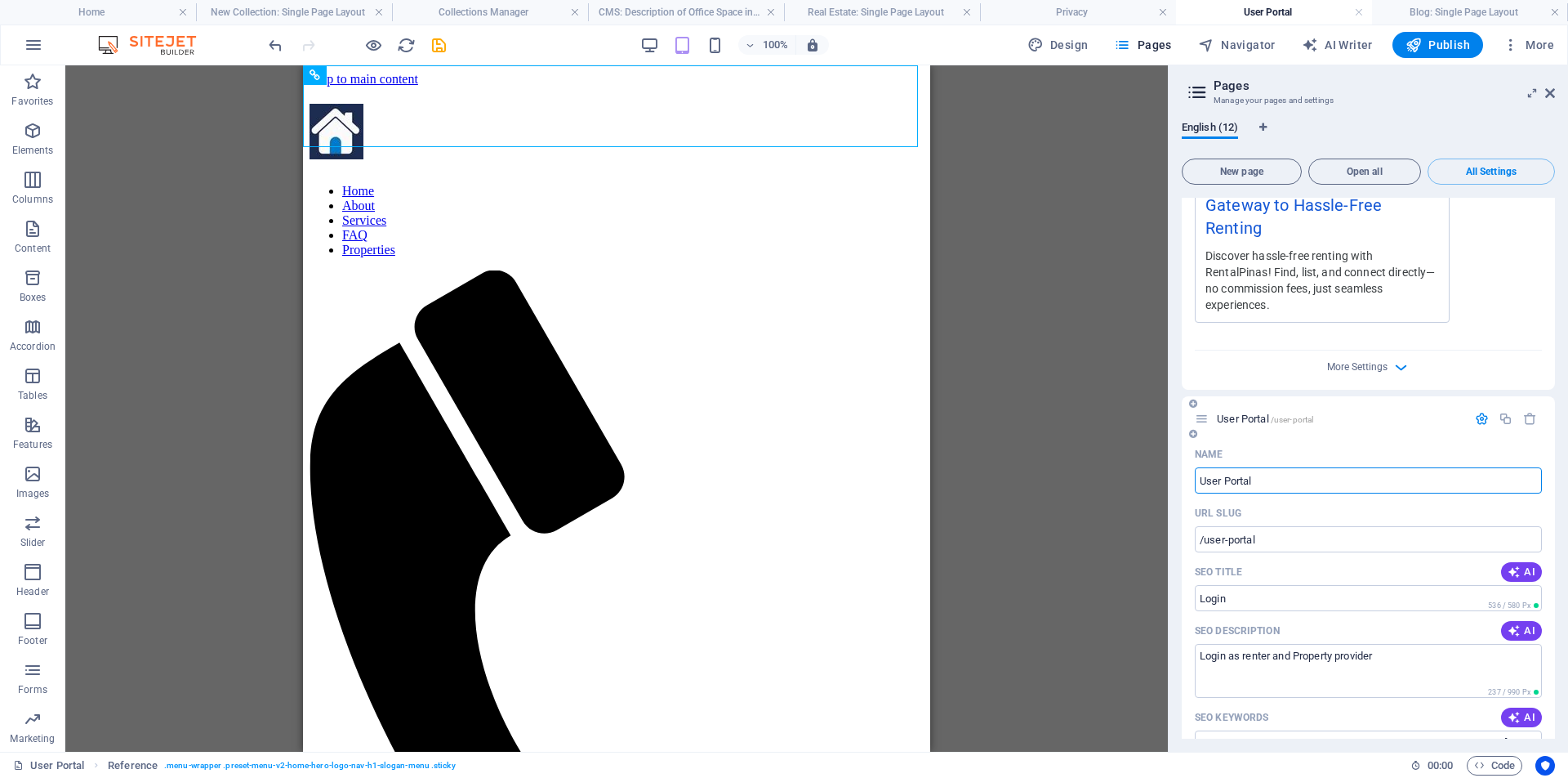
click at [1280, 415] on span "/user-portal" at bounding box center [1292, 420] width 44 height 9
click at [1248, 412] on span "User Portal /user-portal" at bounding box center [1265, 418] width 97 height 12
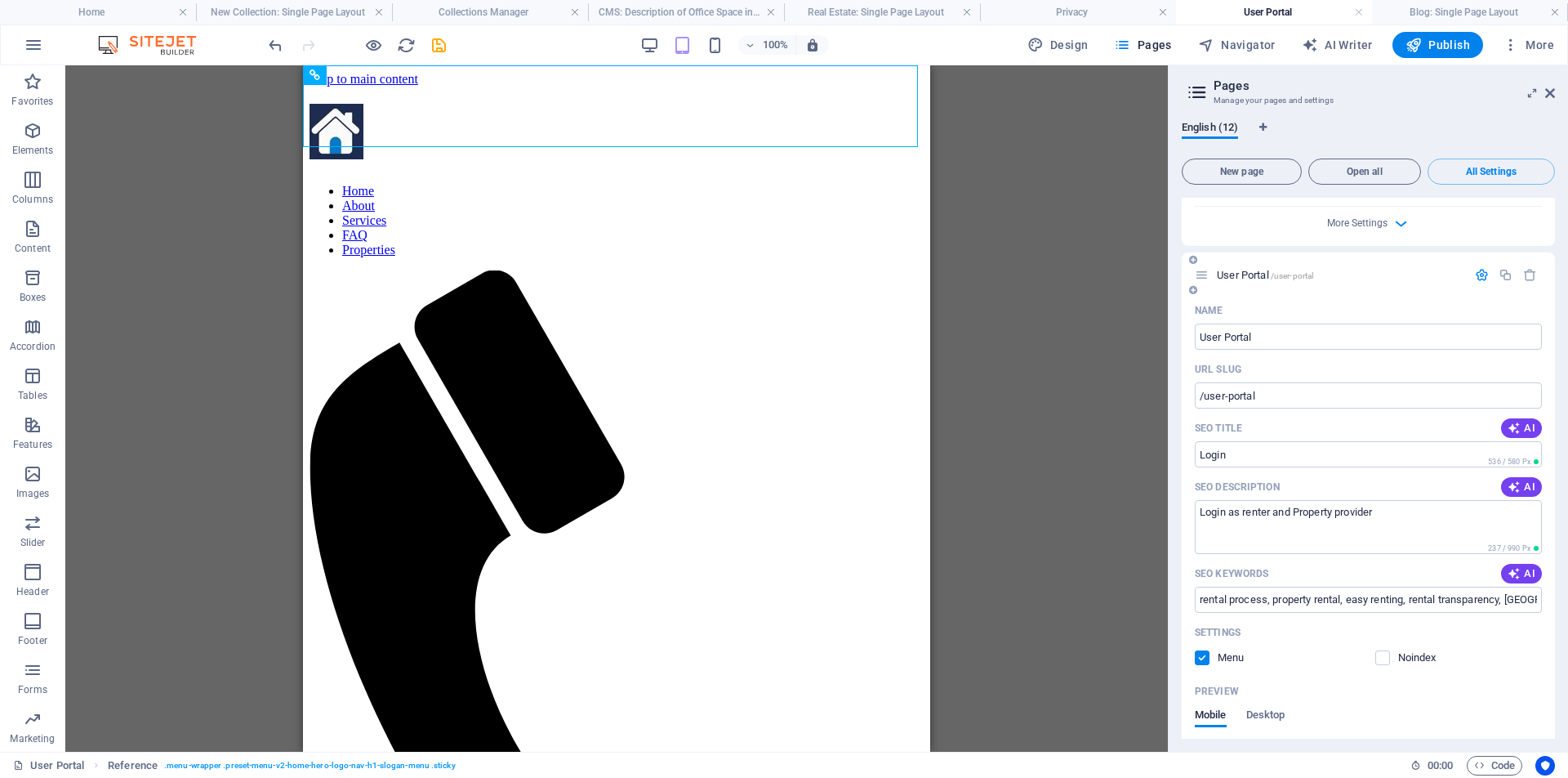
scroll to position [4221, 0]
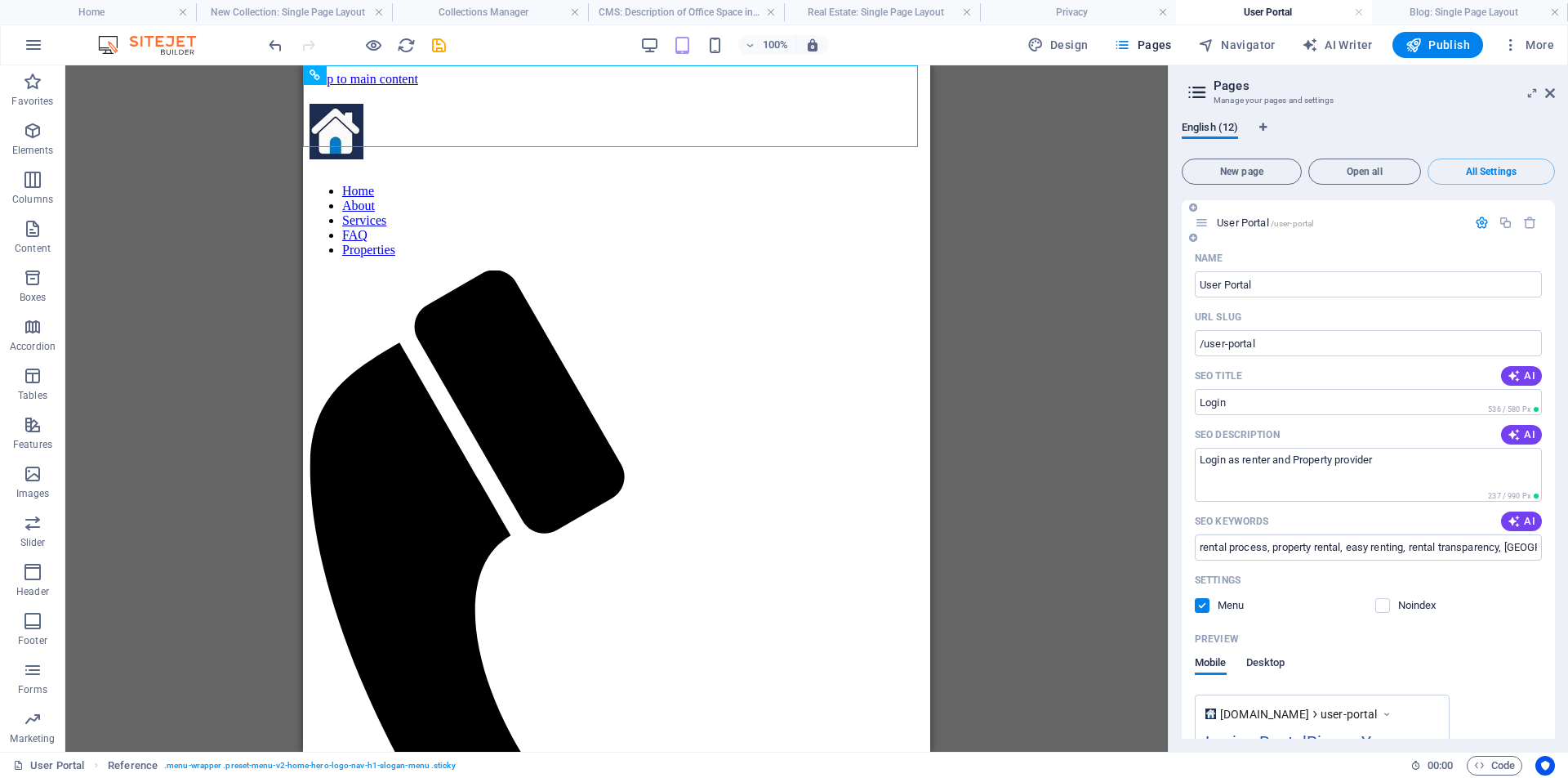
click at [1276, 653] on span "Desktop" at bounding box center [1266, 664] width 39 height 23
click at [1217, 653] on span "Mobile" at bounding box center [1211, 664] width 32 height 23
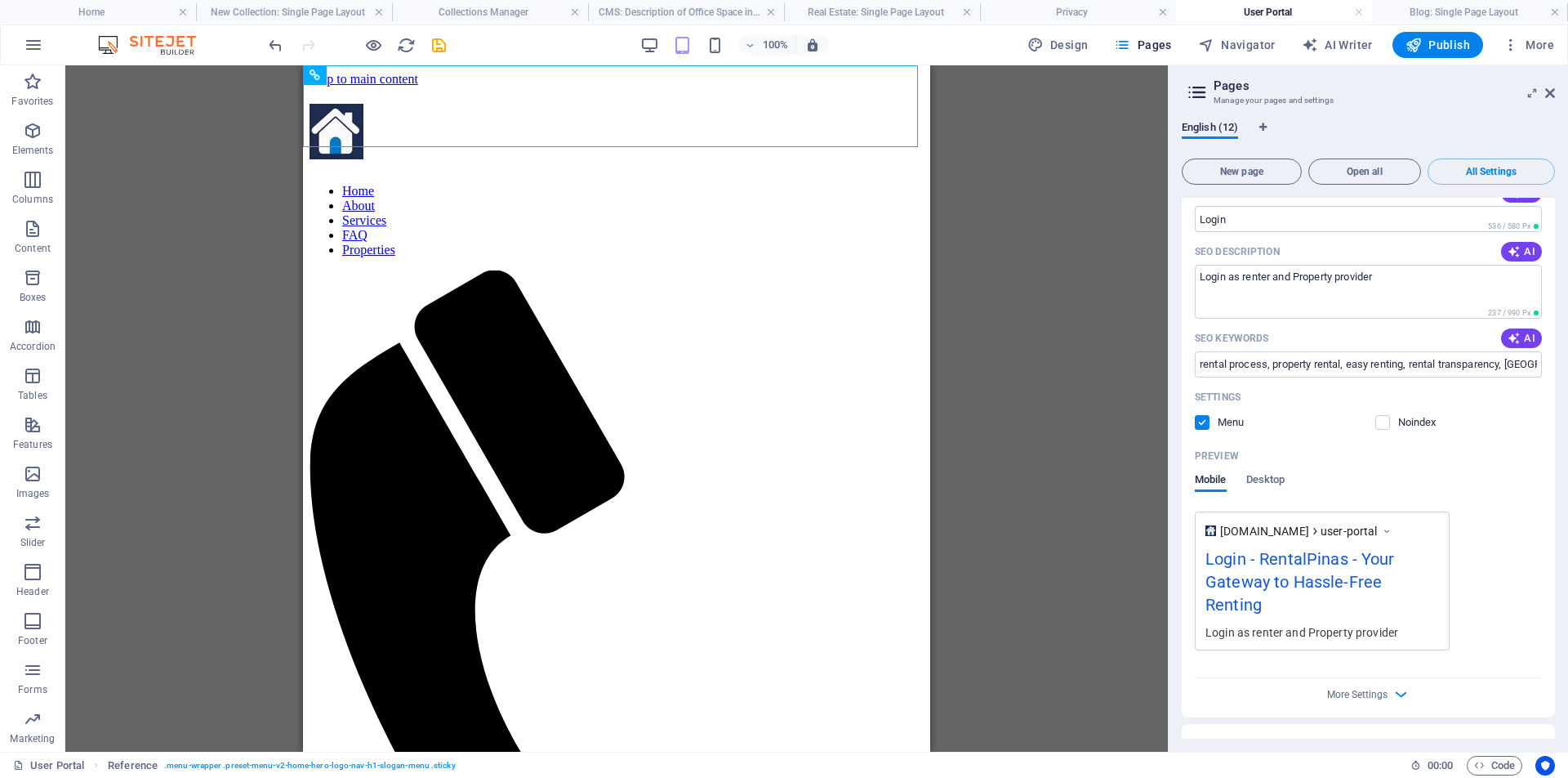
scroll to position [4465, 0]
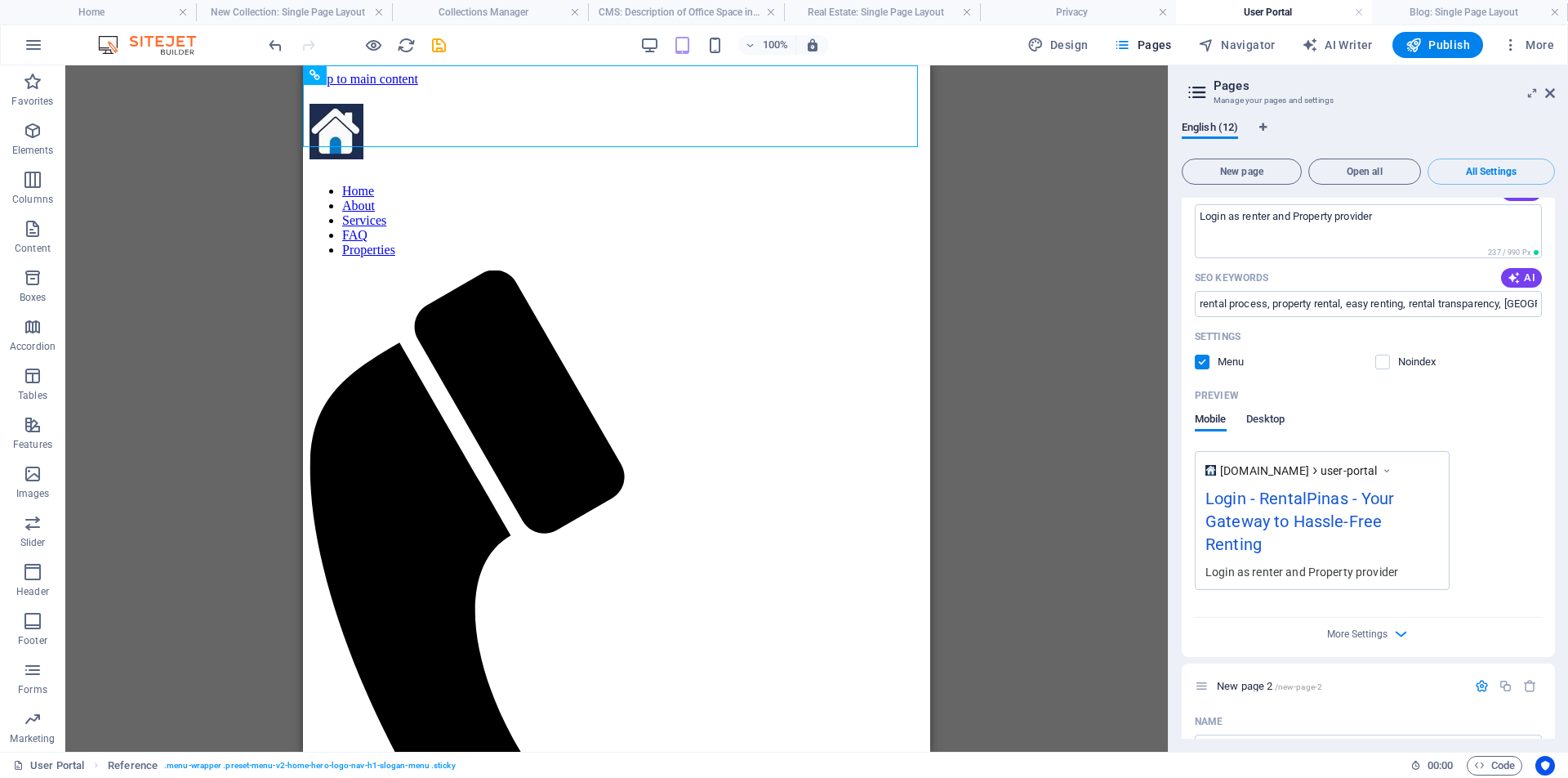
click at [1276, 409] on span "Desktop" at bounding box center [1266, 421] width 39 height 23
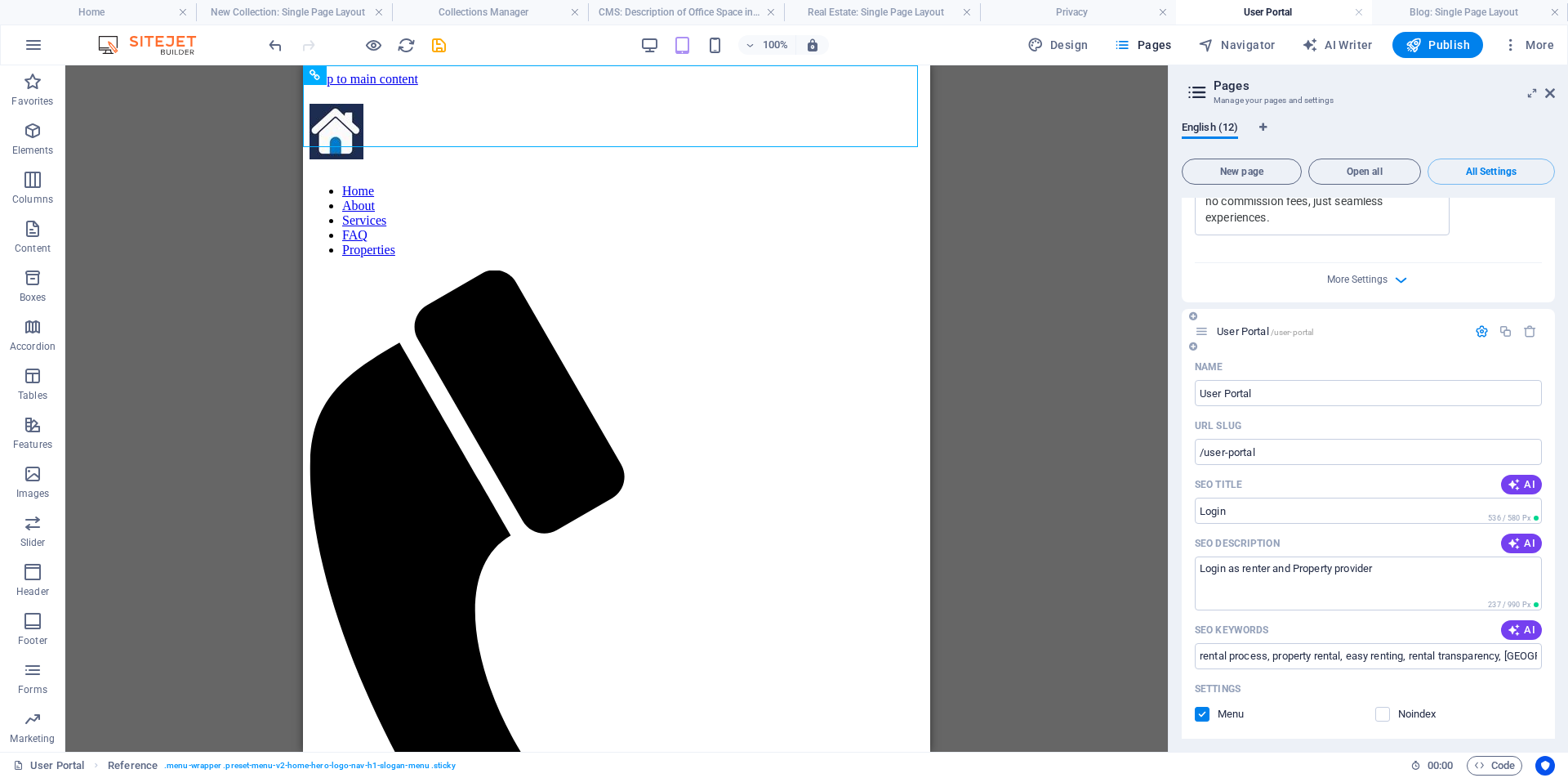
scroll to position [4110, 0]
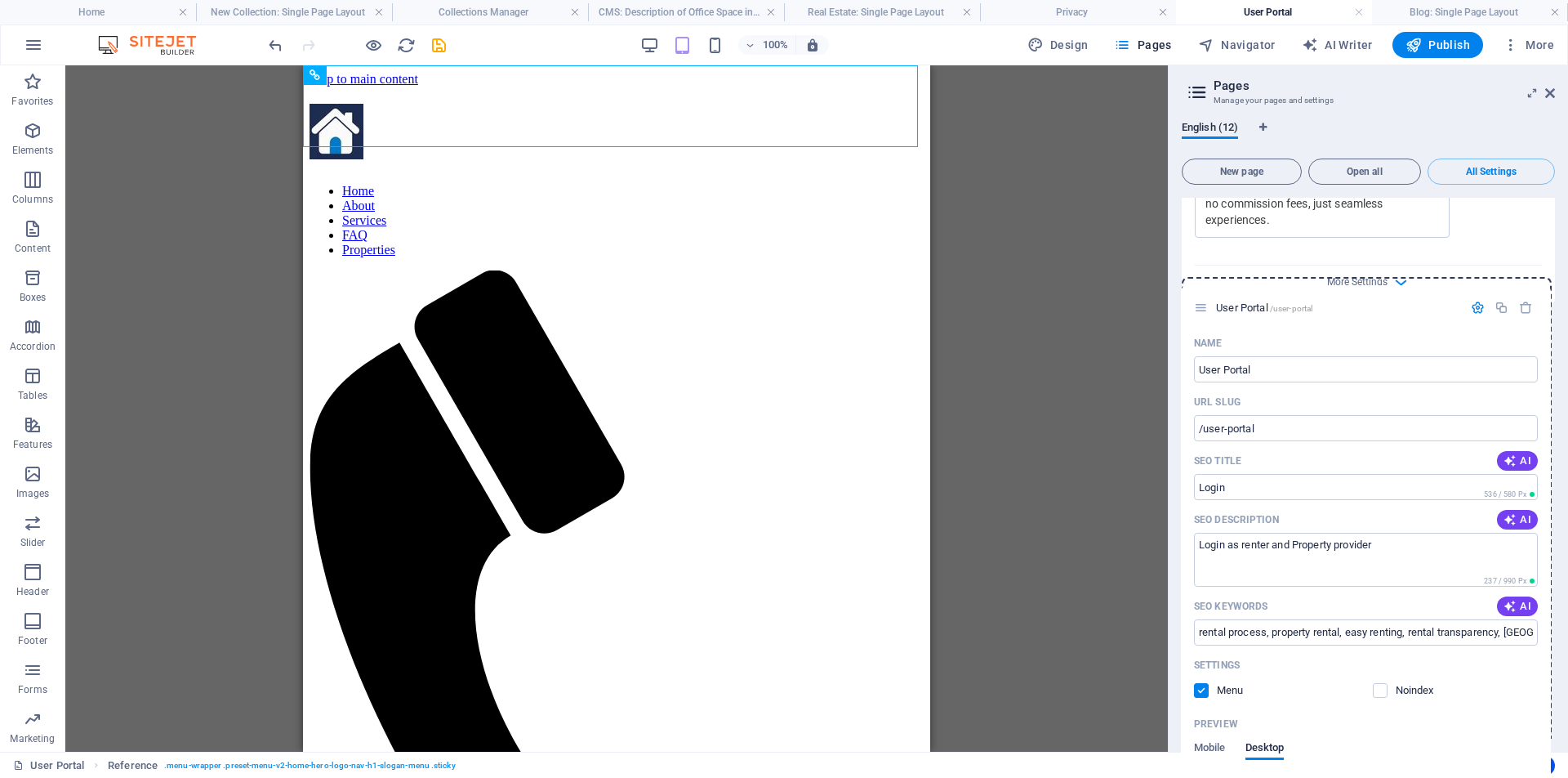
drag, startPoint x: 1200, startPoint y: 298, endPoint x: 1195, endPoint y: 306, distance: 9.4
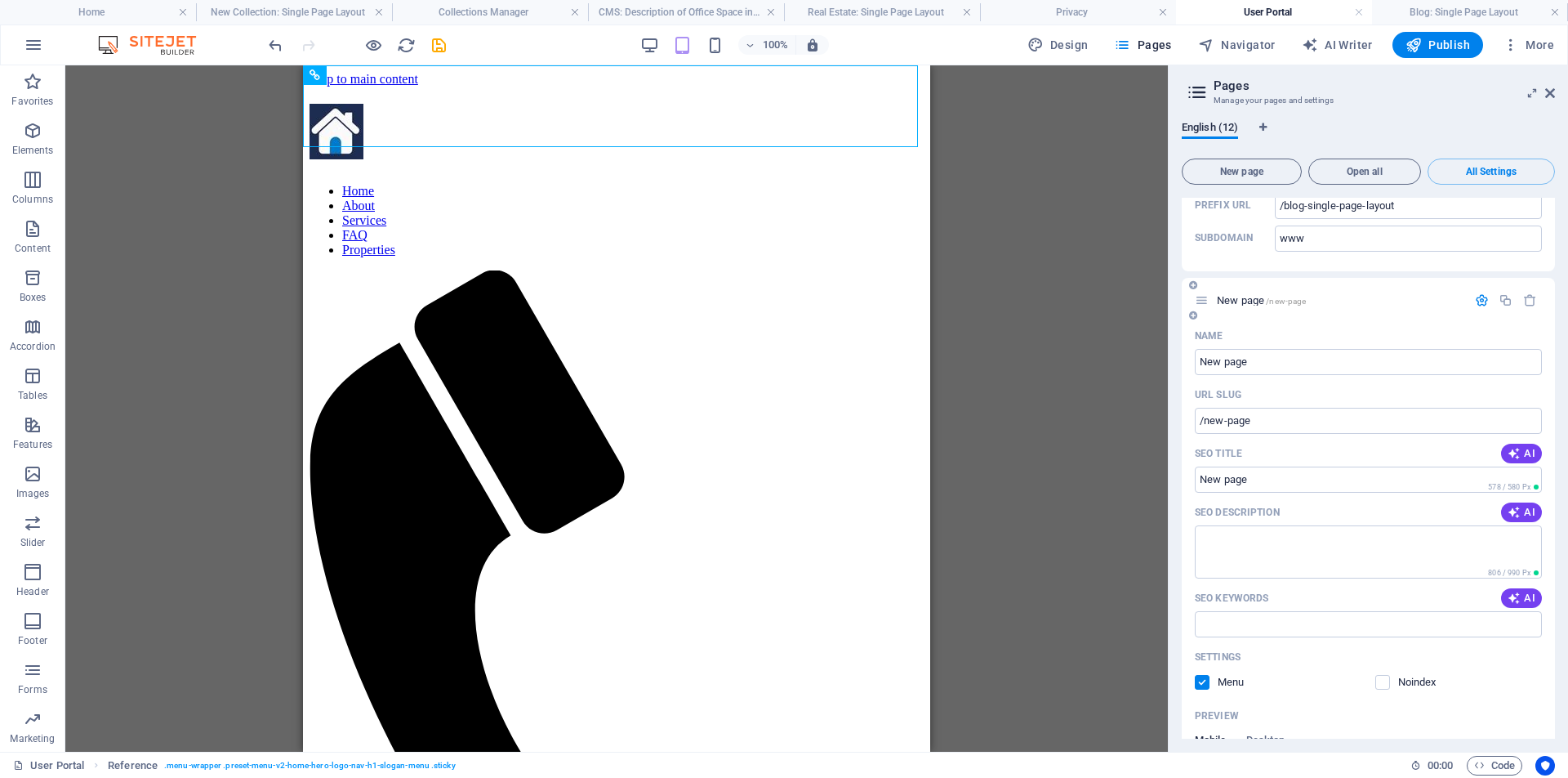
scroll to position [3388, 0]
click at [1476, 294] on icon "button" at bounding box center [1482, 301] width 14 height 14
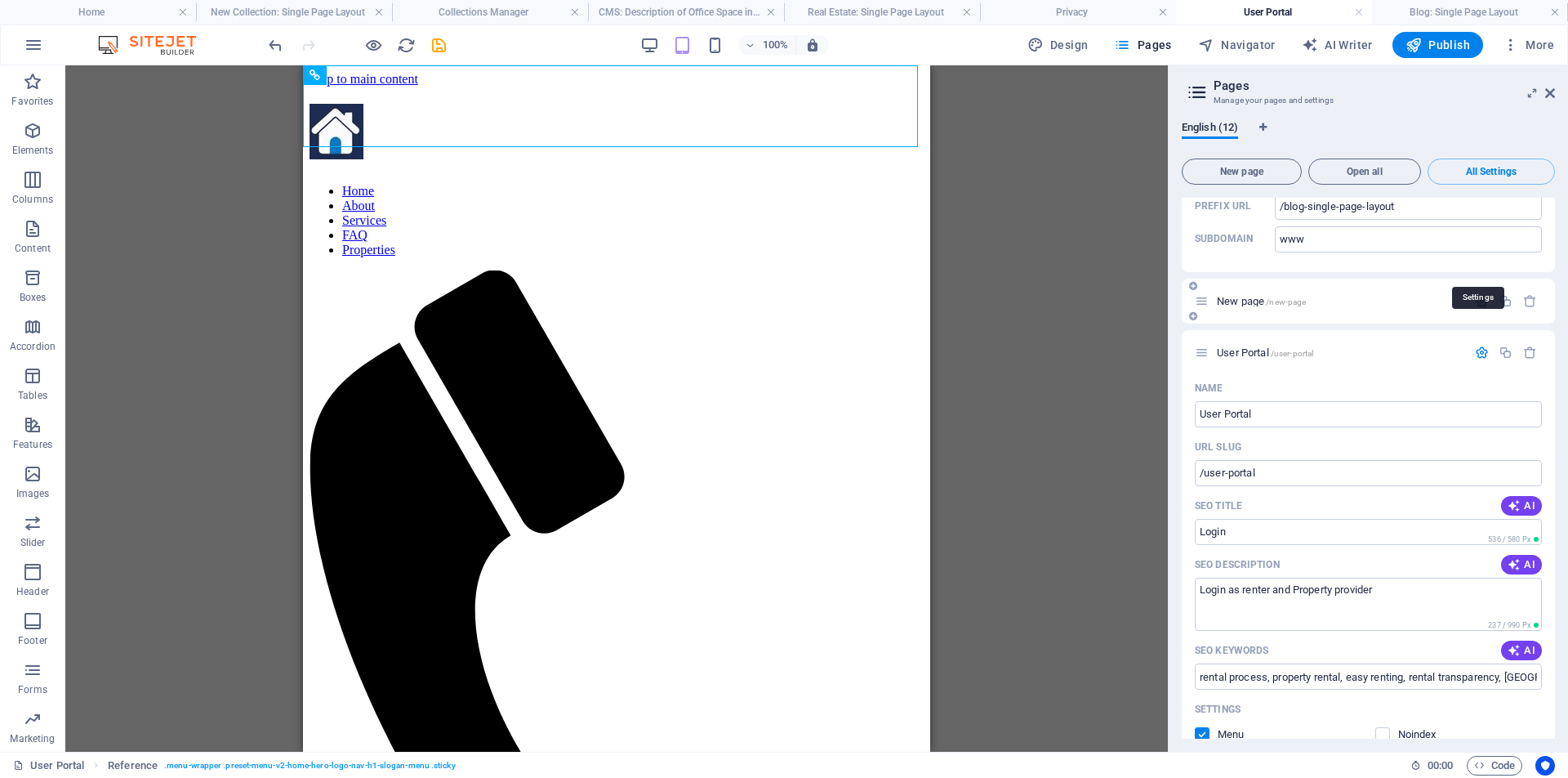
click at [1476, 294] on icon "button" at bounding box center [1482, 301] width 14 height 14
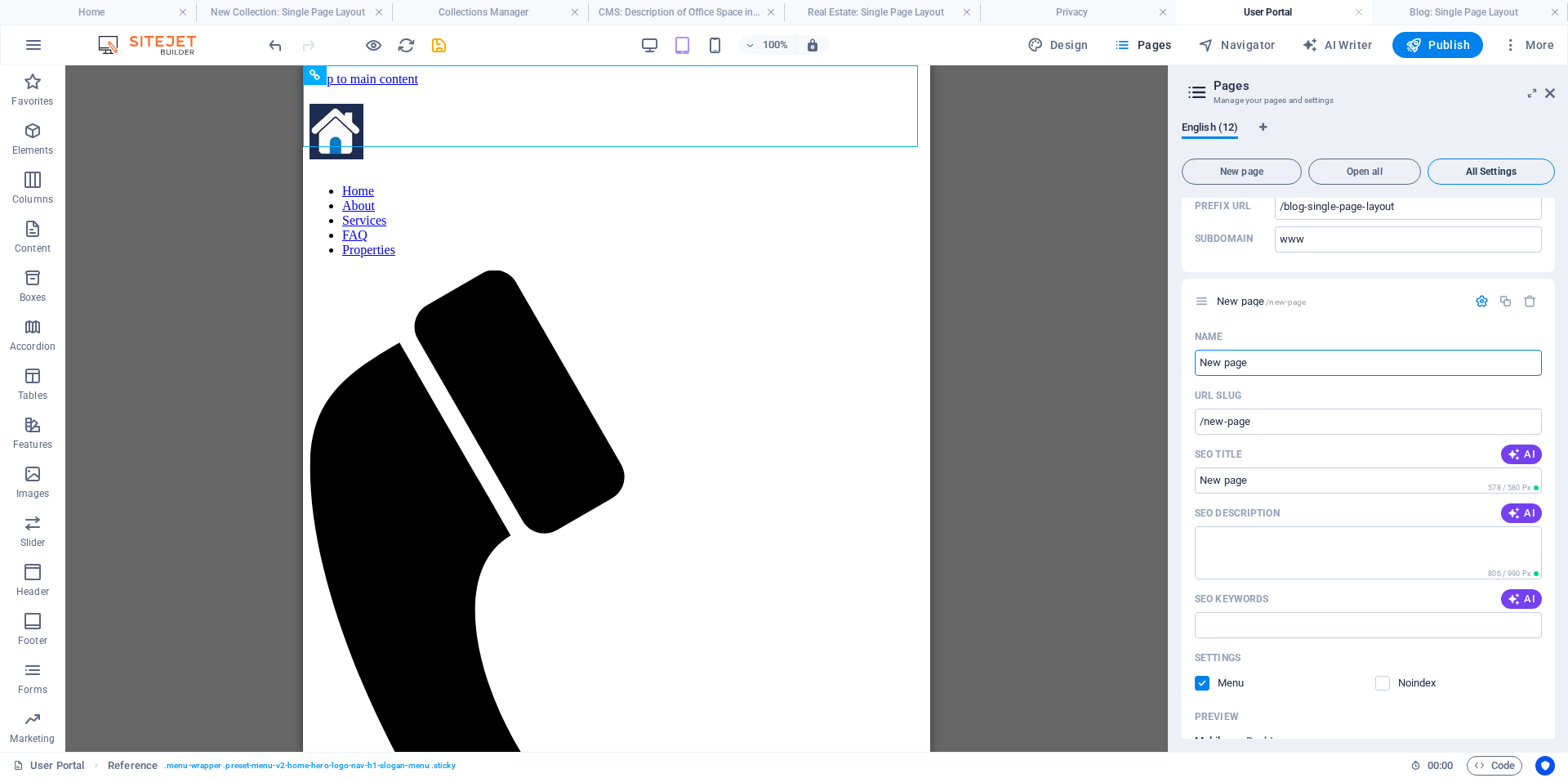
click at [1492, 174] on span "All Settings" at bounding box center [1491, 171] width 112 height 10
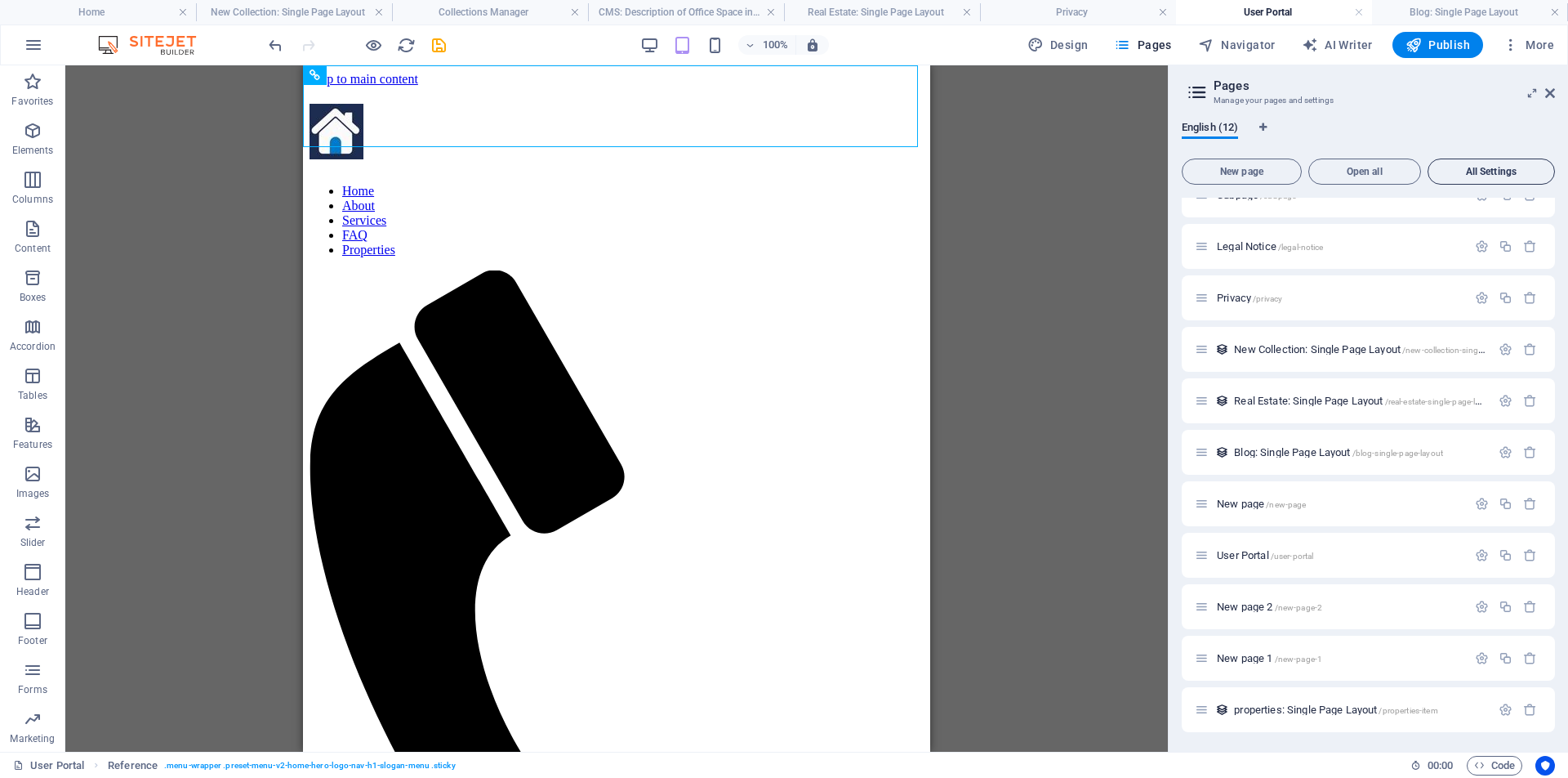
scroll to position [77, 0]
click at [1335, 707] on span "properties: Single Page Layout /properties-item" at bounding box center [1335, 709] width 203 height 12
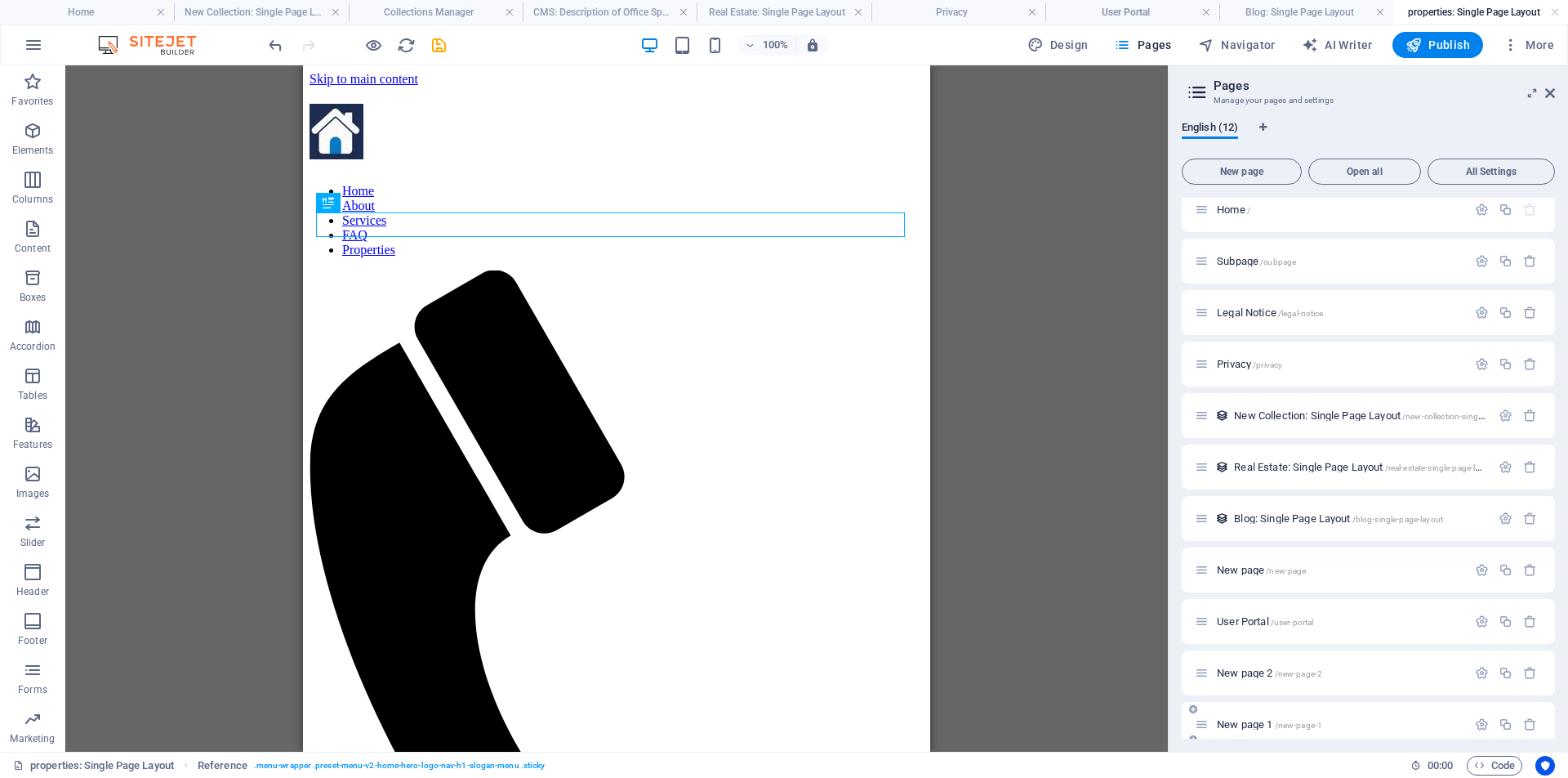
scroll to position [0, 0]
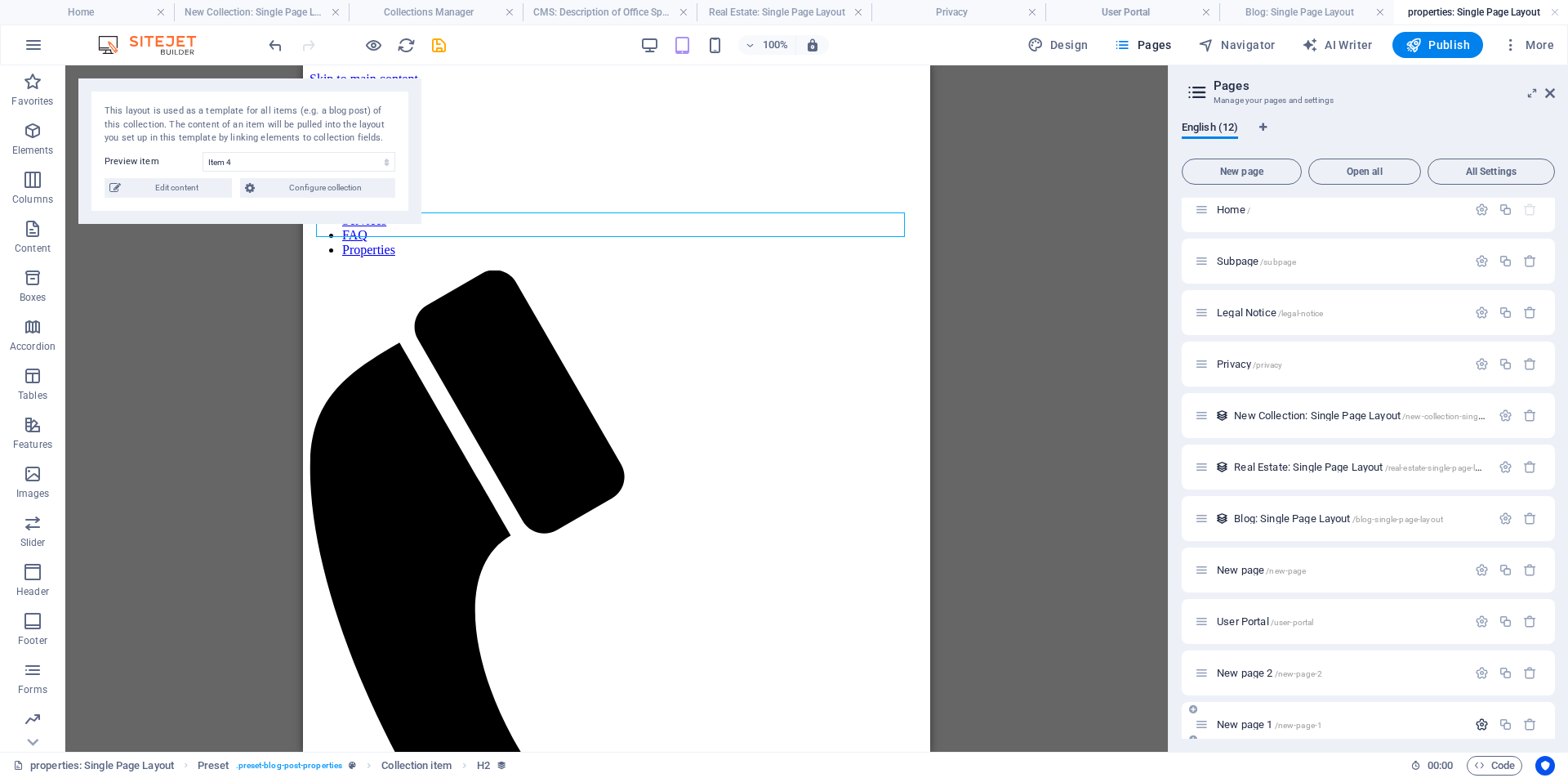
click at [1483, 727] on icon "button" at bounding box center [1482, 723] width 14 height 14
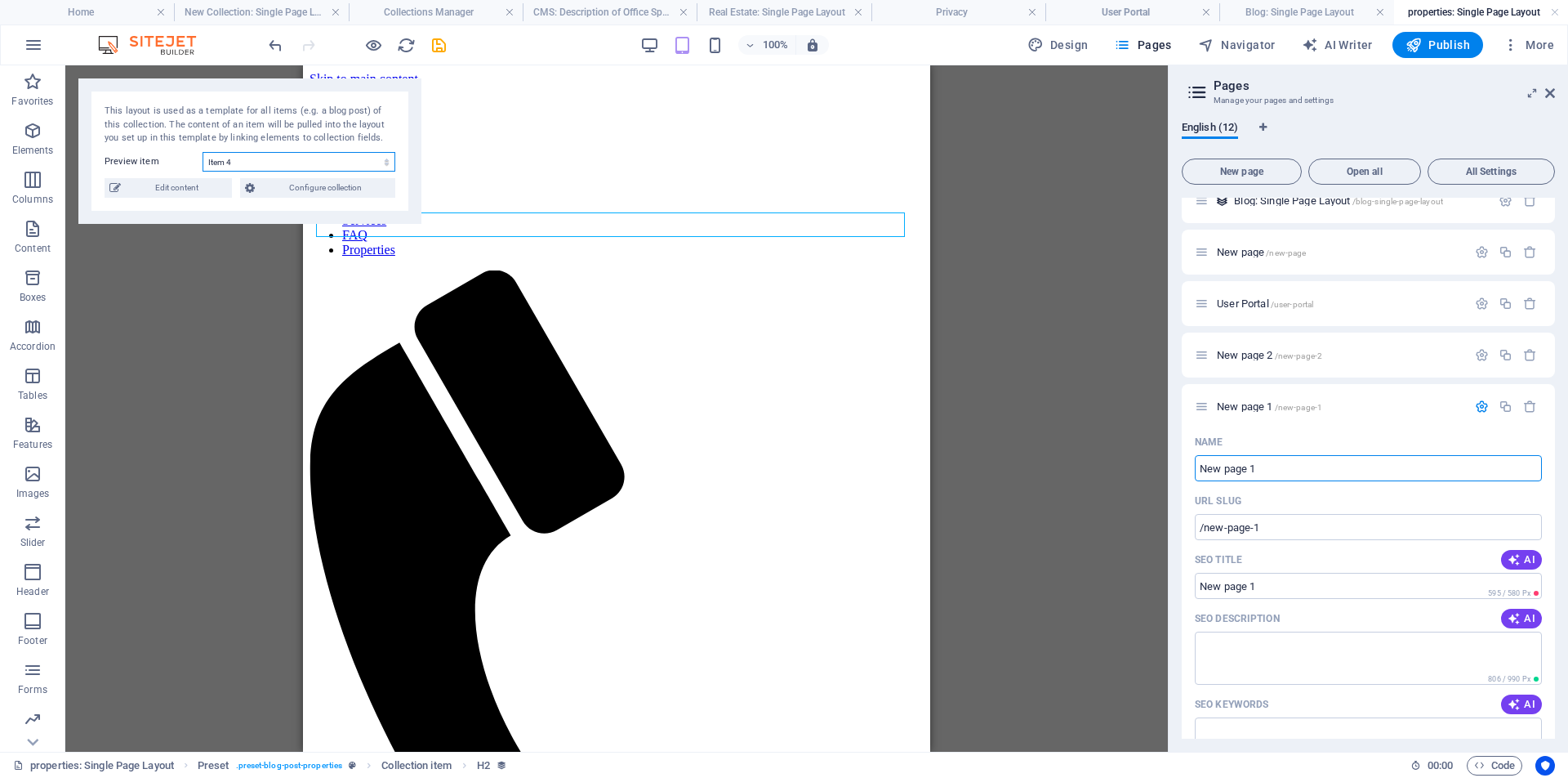
click at [260, 163] on select "Item 4 Item 3 Item 2 2 BEDROOM HOUSE MATATALAIB" at bounding box center [299, 162] width 193 height 19
select select "68b6885b23b520356906593e"
click at [202, 152] on select "Item 4 Item 3 Item 2 2 BEDROOM HOUSE MATATALAIB" at bounding box center [299, 162] width 193 height 19
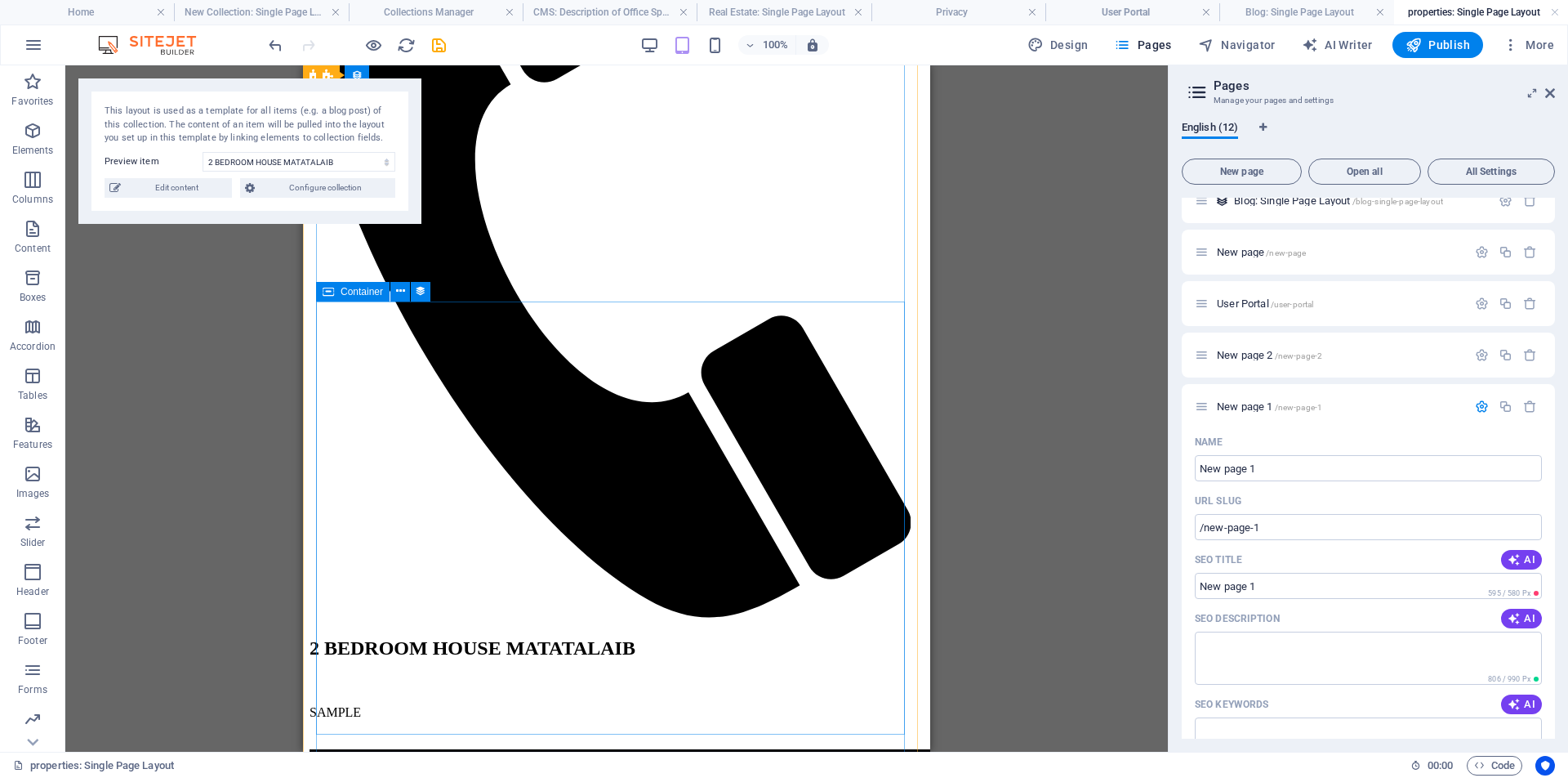
scroll to position [0, 0]
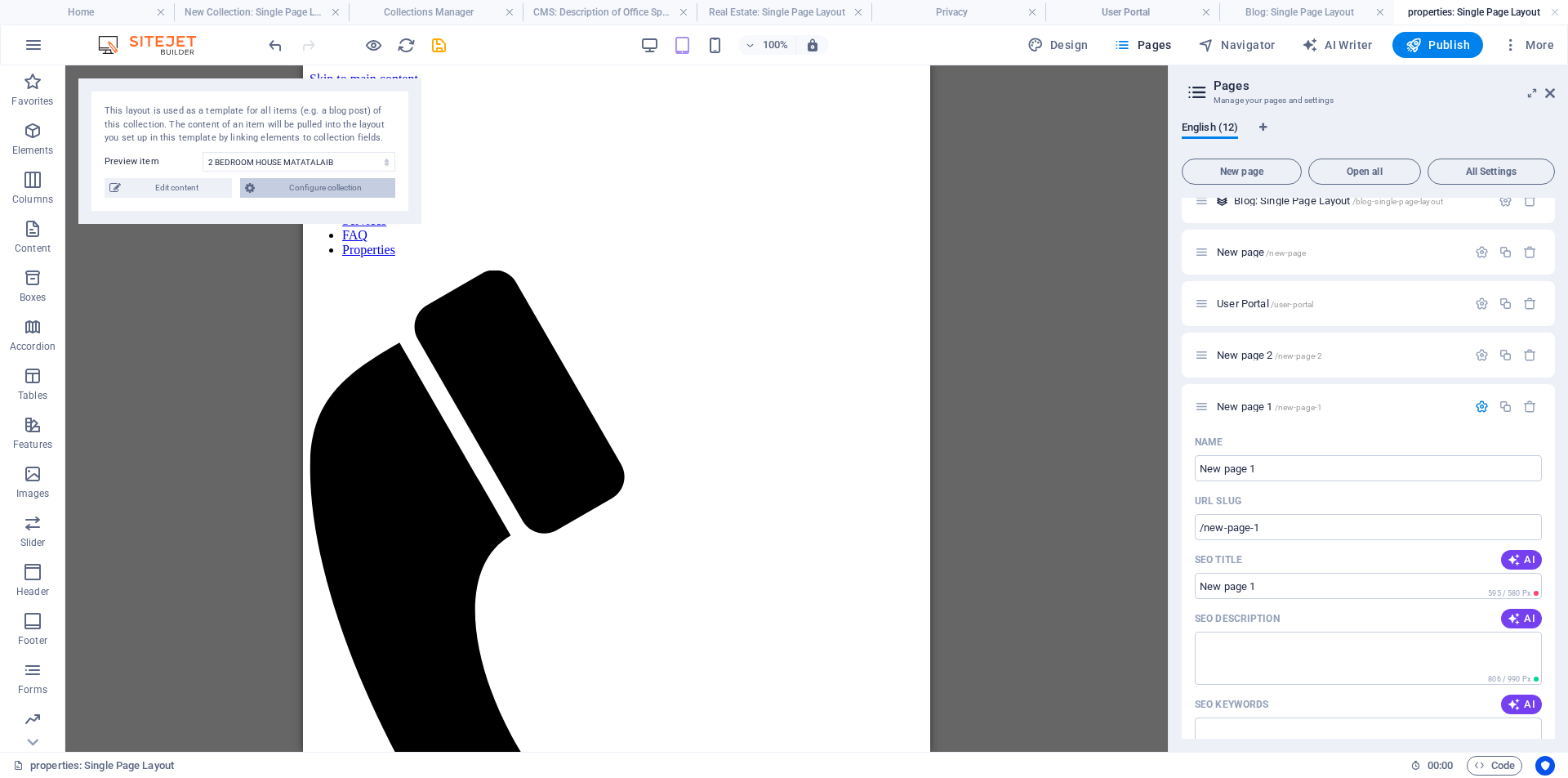
click at [315, 186] on span "Configure collection" at bounding box center [325, 188] width 131 height 19
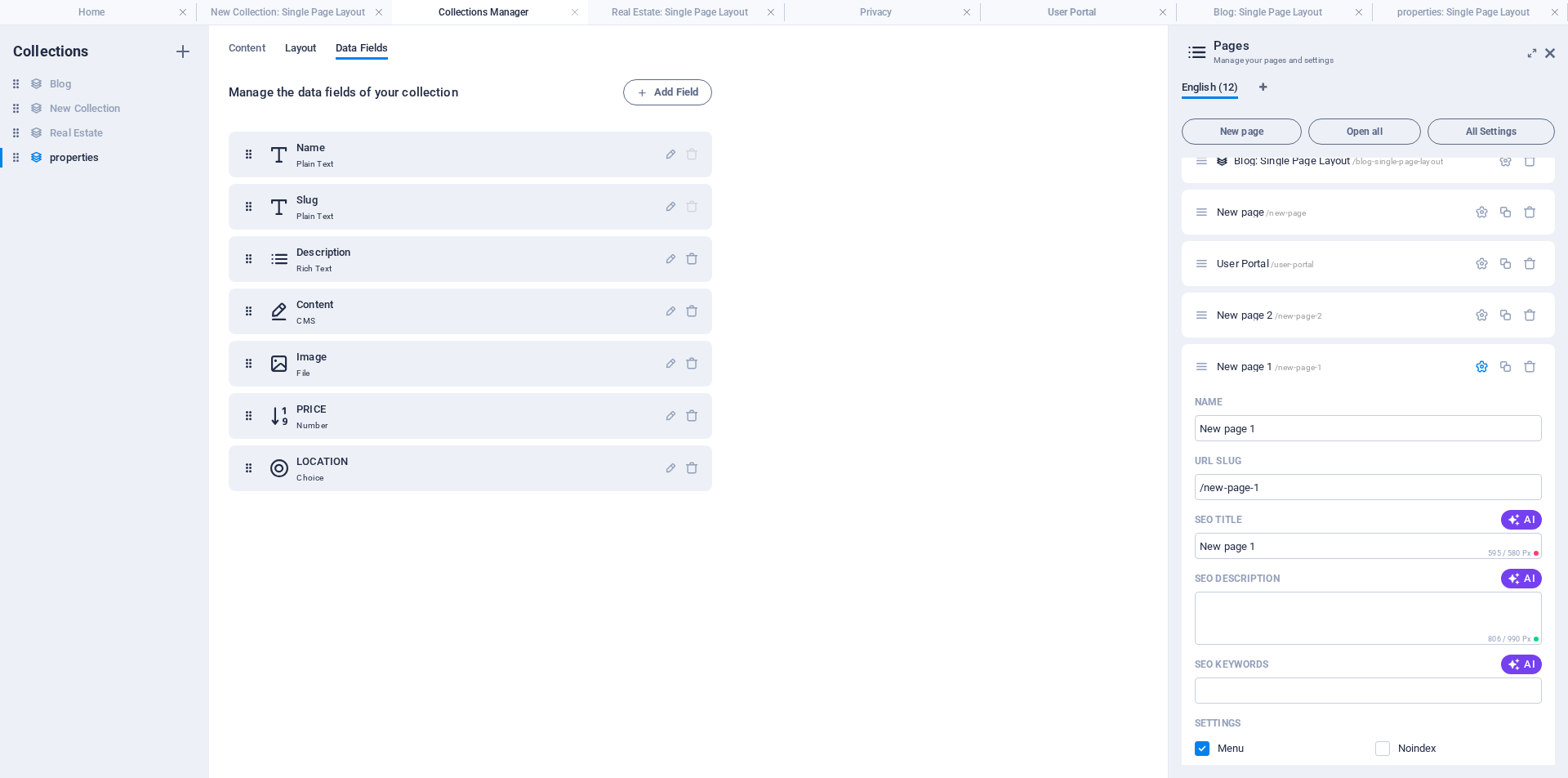
click at [302, 50] on span "Layout" at bounding box center [301, 49] width 32 height 23
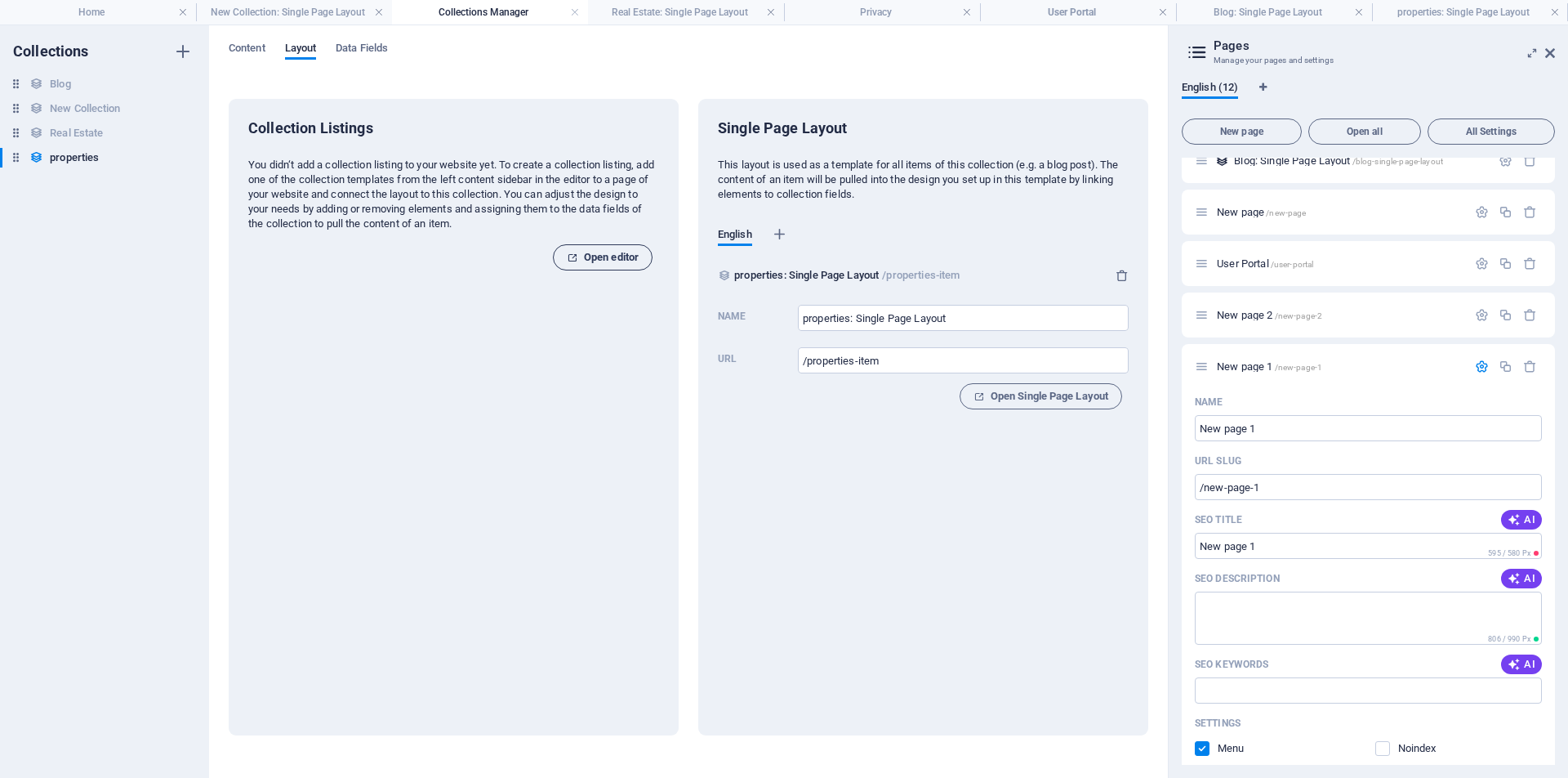
click at [610, 255] on span "Open editor" at bounding box center [603, 257] width 71 height 19
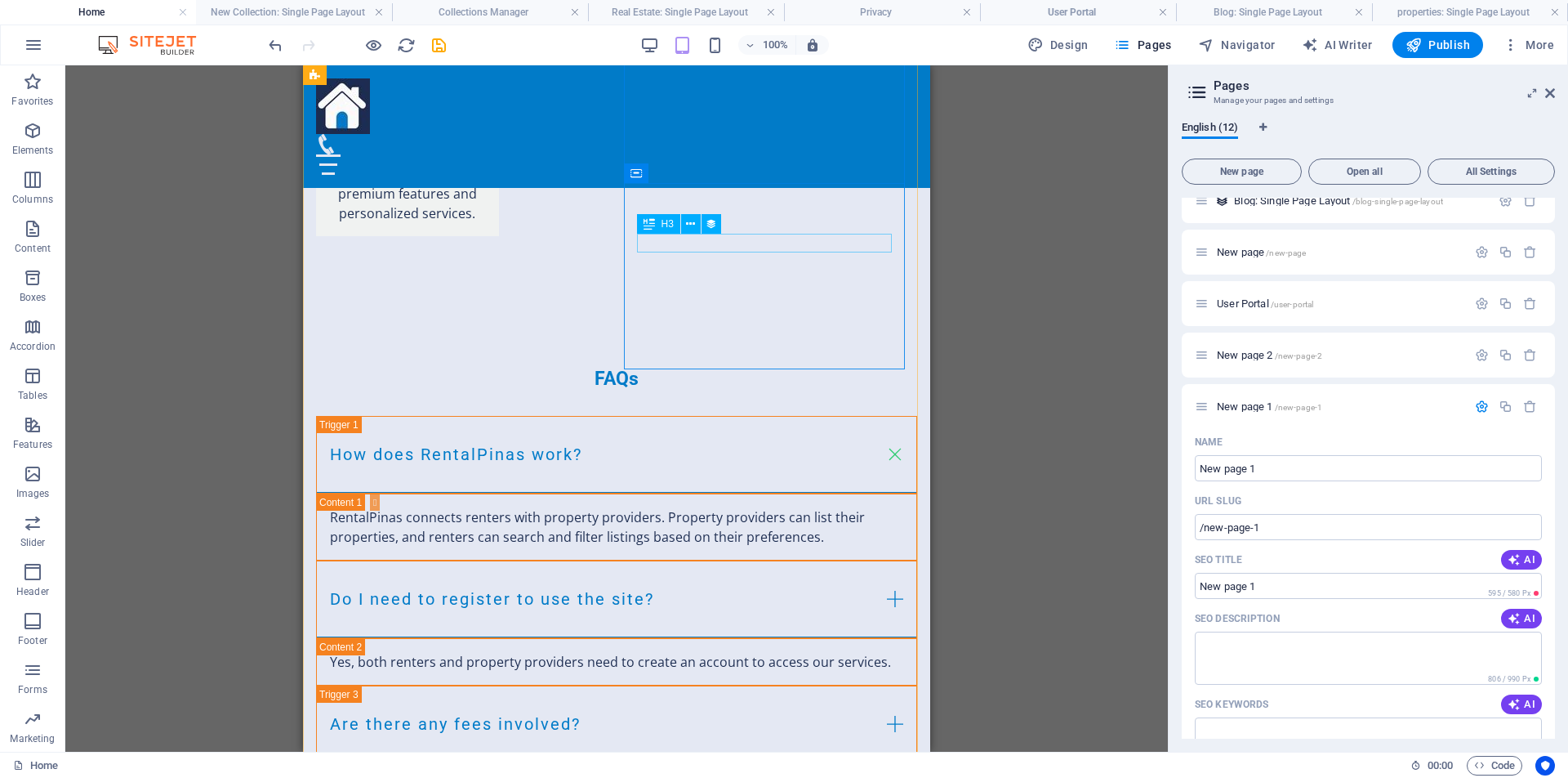
scroll to position [3797, 0]
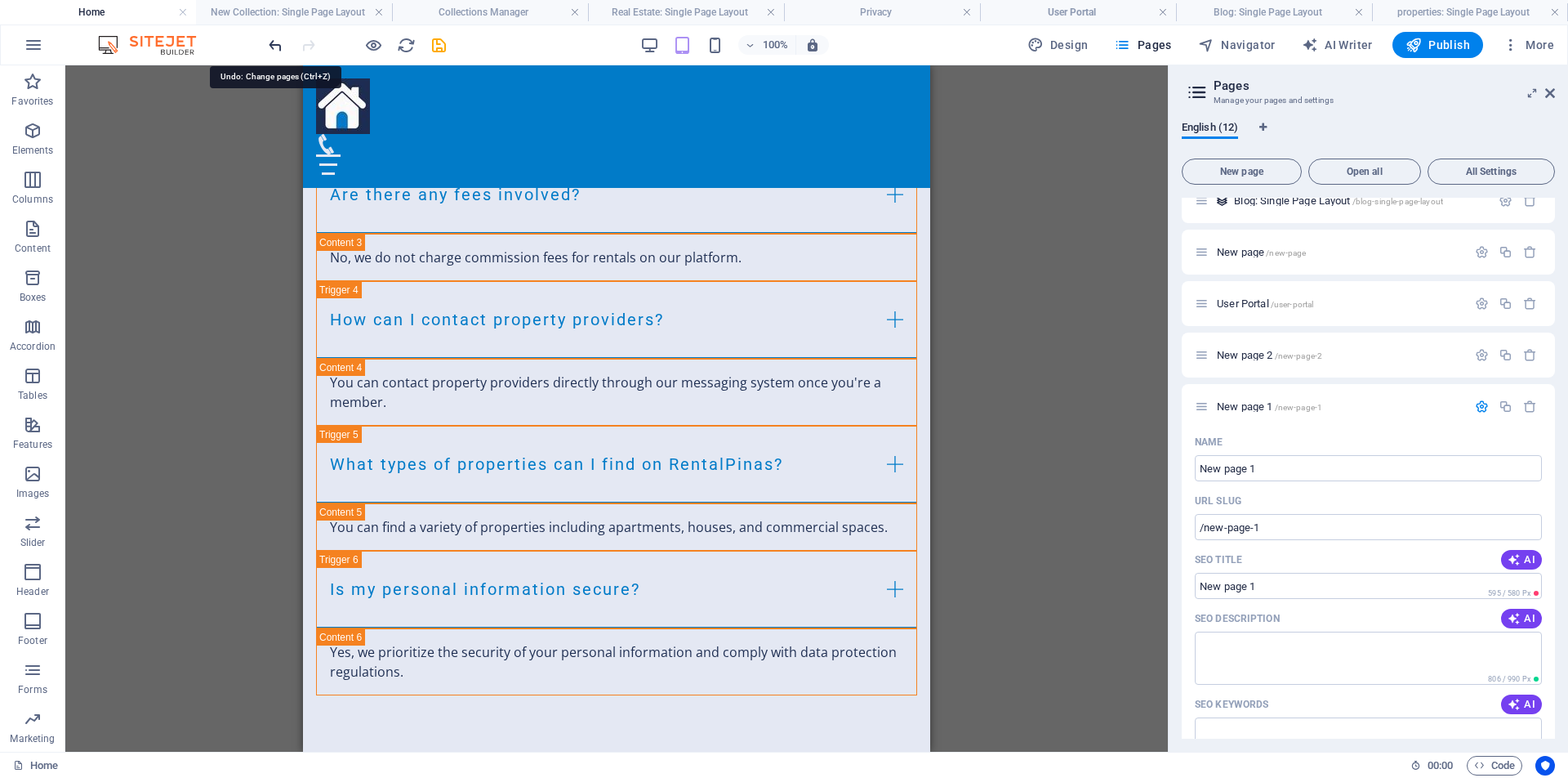
click at [272, 49] on icon "undo" at bounding box center [276, 45] width 19 height 19
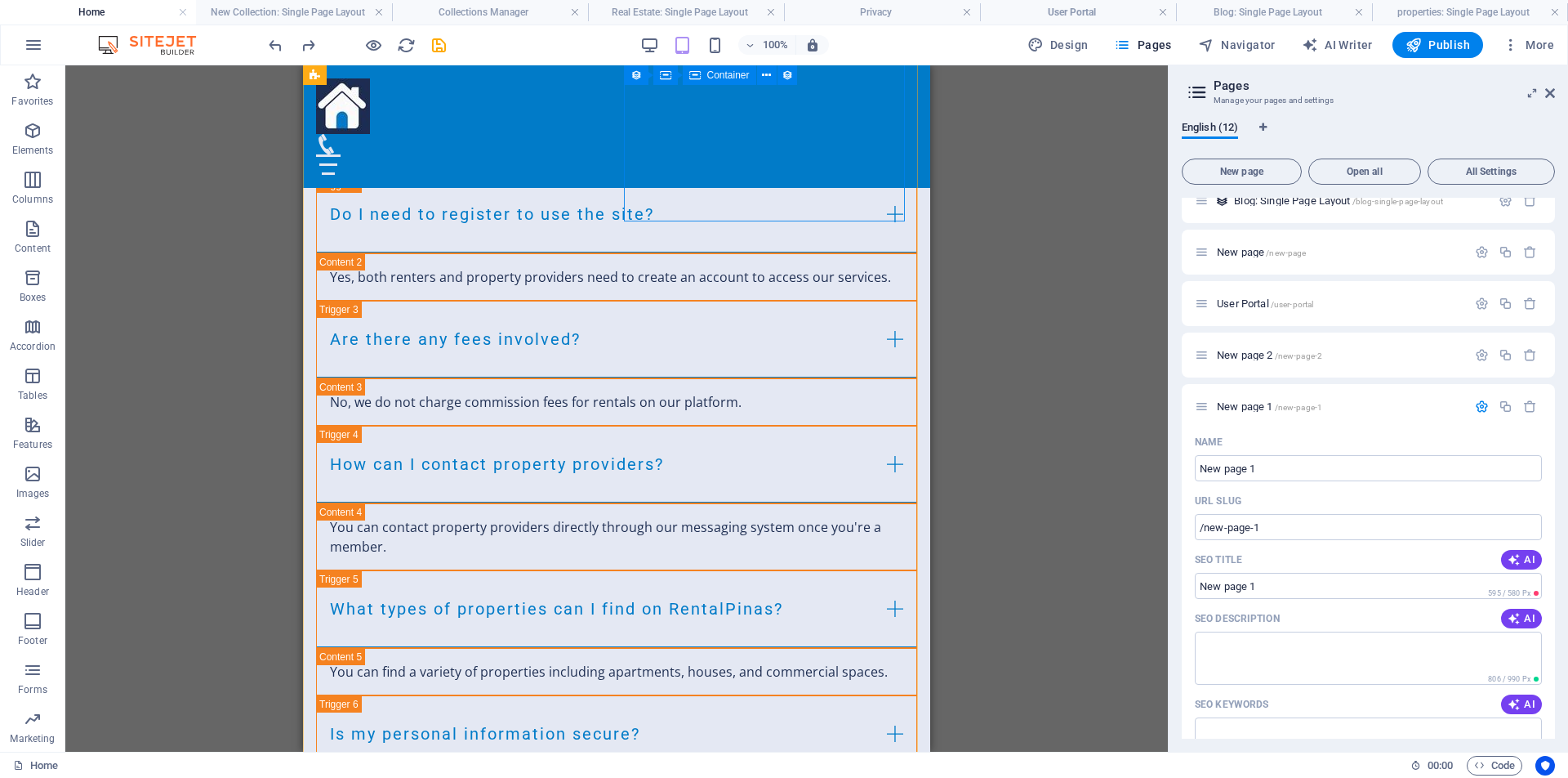
scroll to position [3826, 0]
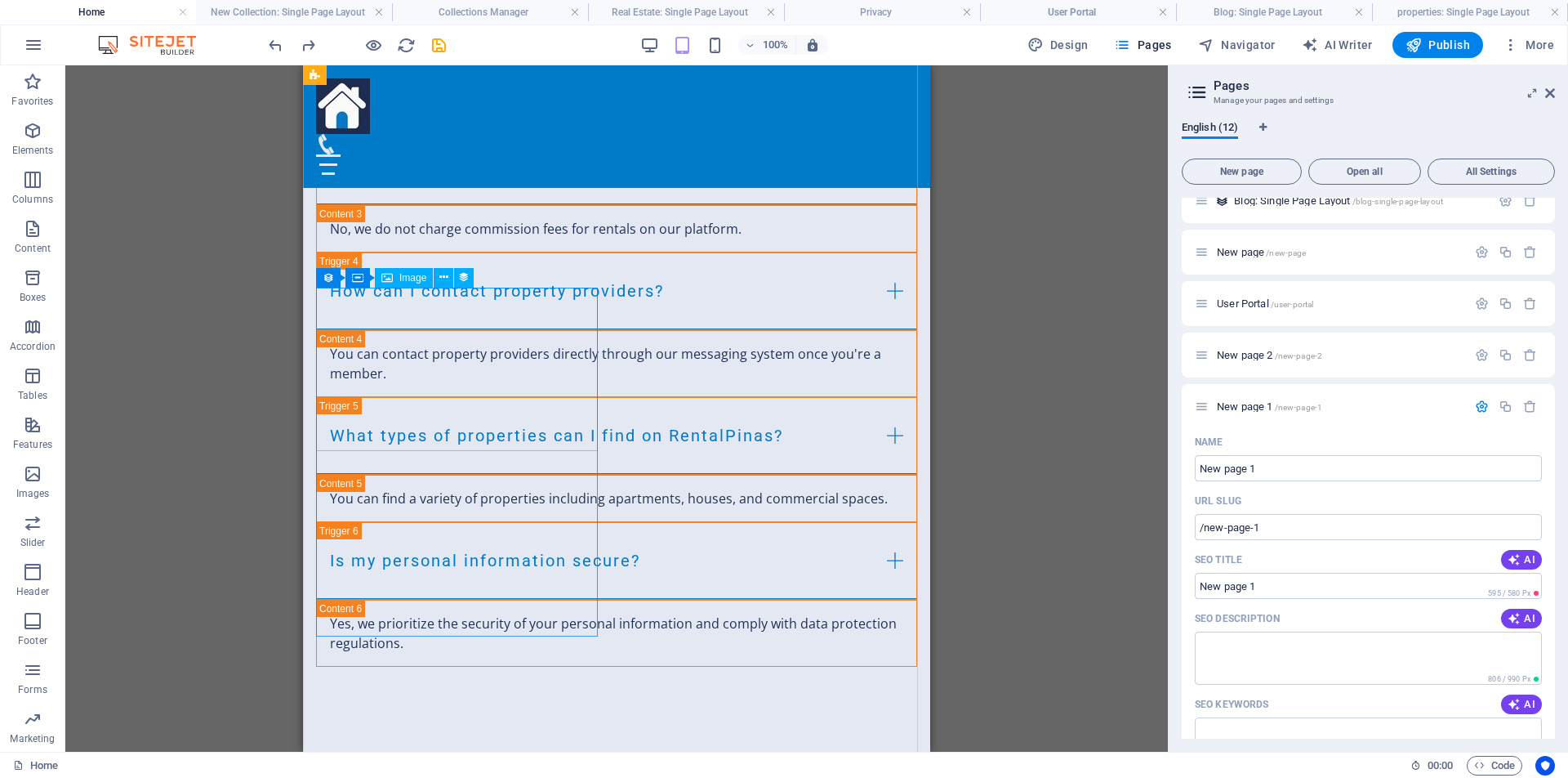
click at [446, 278] on icon at bounding box center [444, 277] width 9 height 17
click at [1021, 404] on div "Drag here to replace the existing content. Press “Ctrl” if you want to create a…" at bounding box center [616, 408] width 1103 height 686
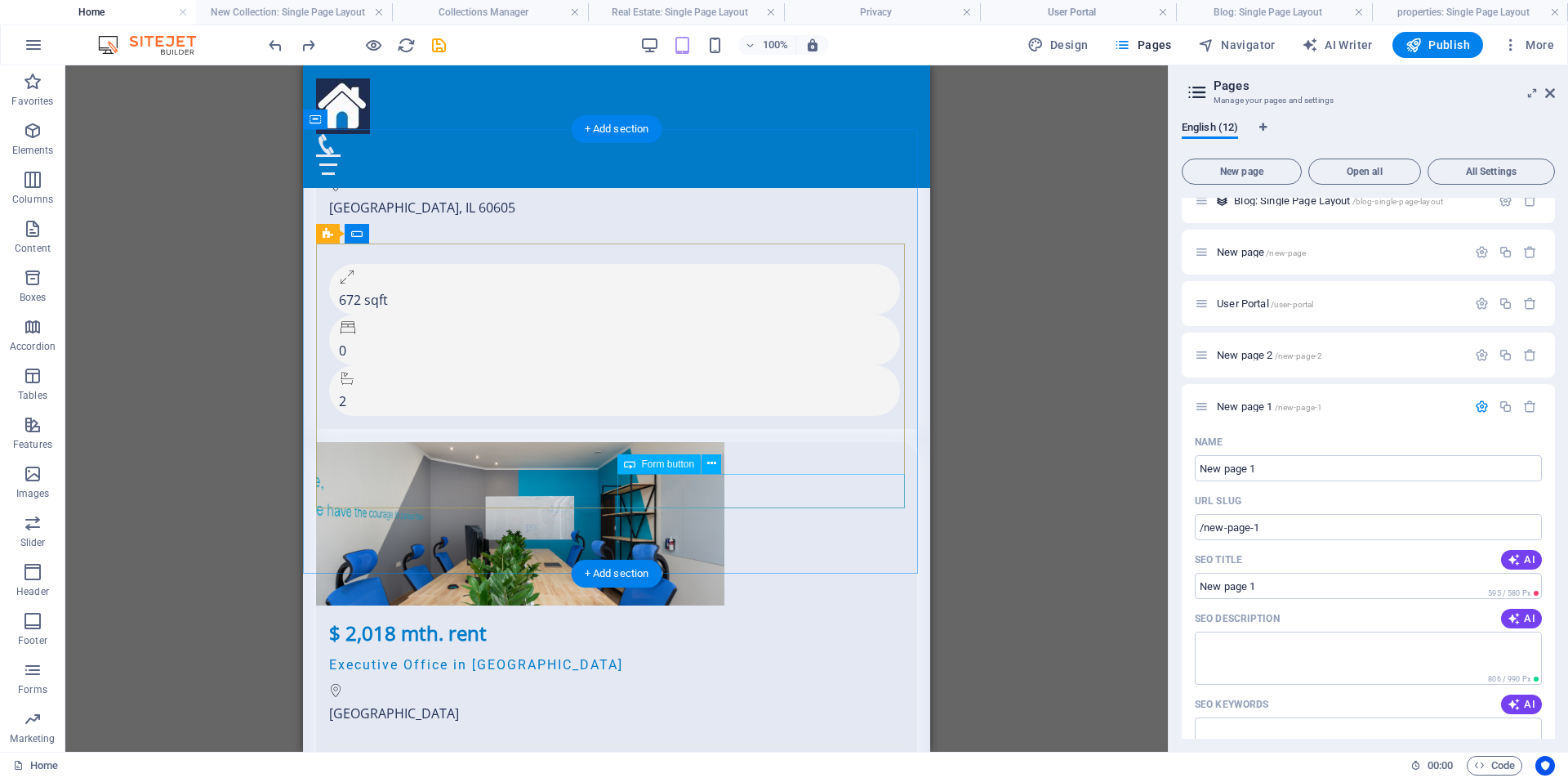
scroll to position [4835, 0]
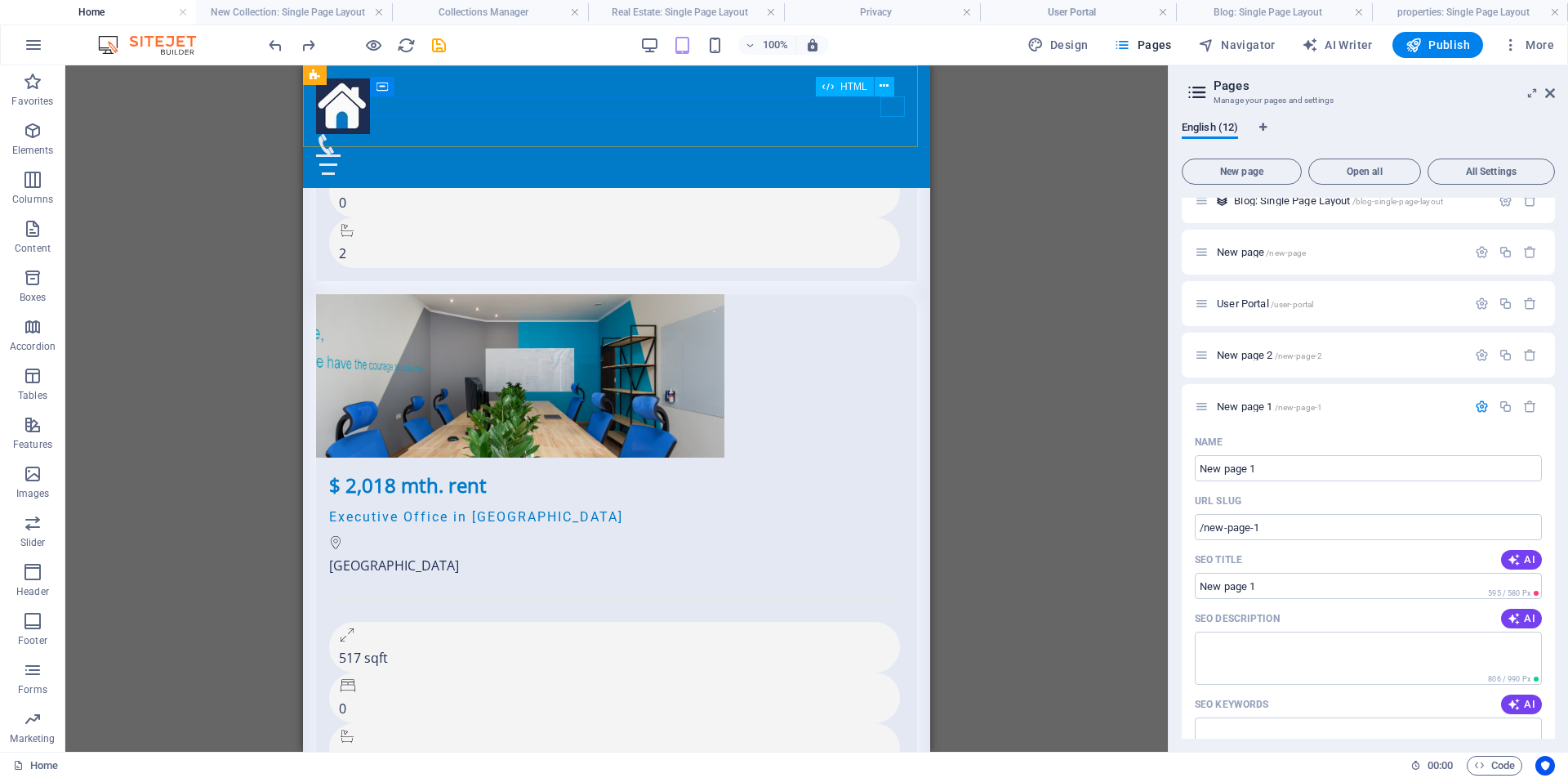
click at [895, 154] on div at bounding box center [616, 164] width 602 height 20
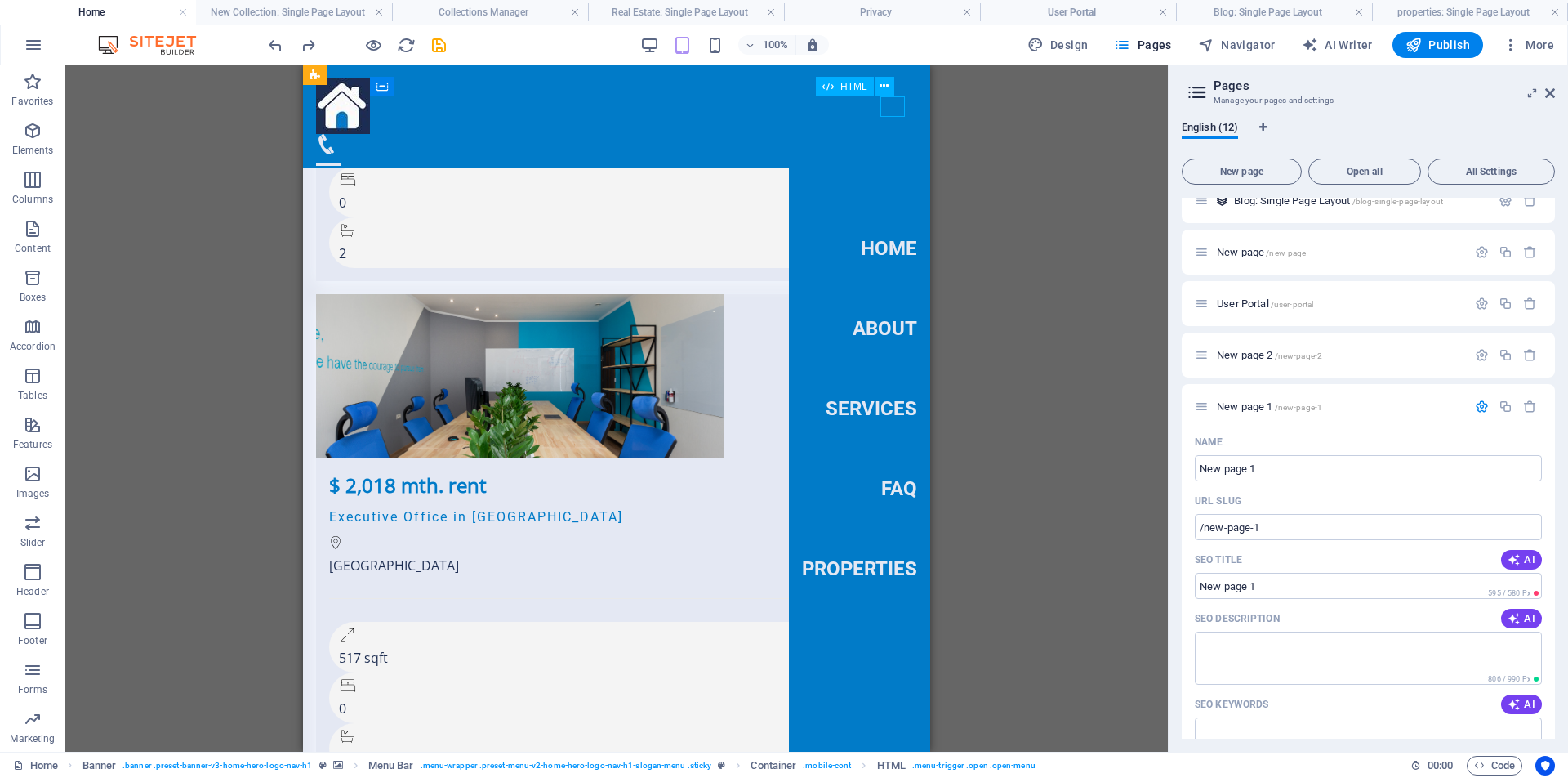
click at [341, 154] on div at bounding box center [328, 164] width 24 height 20
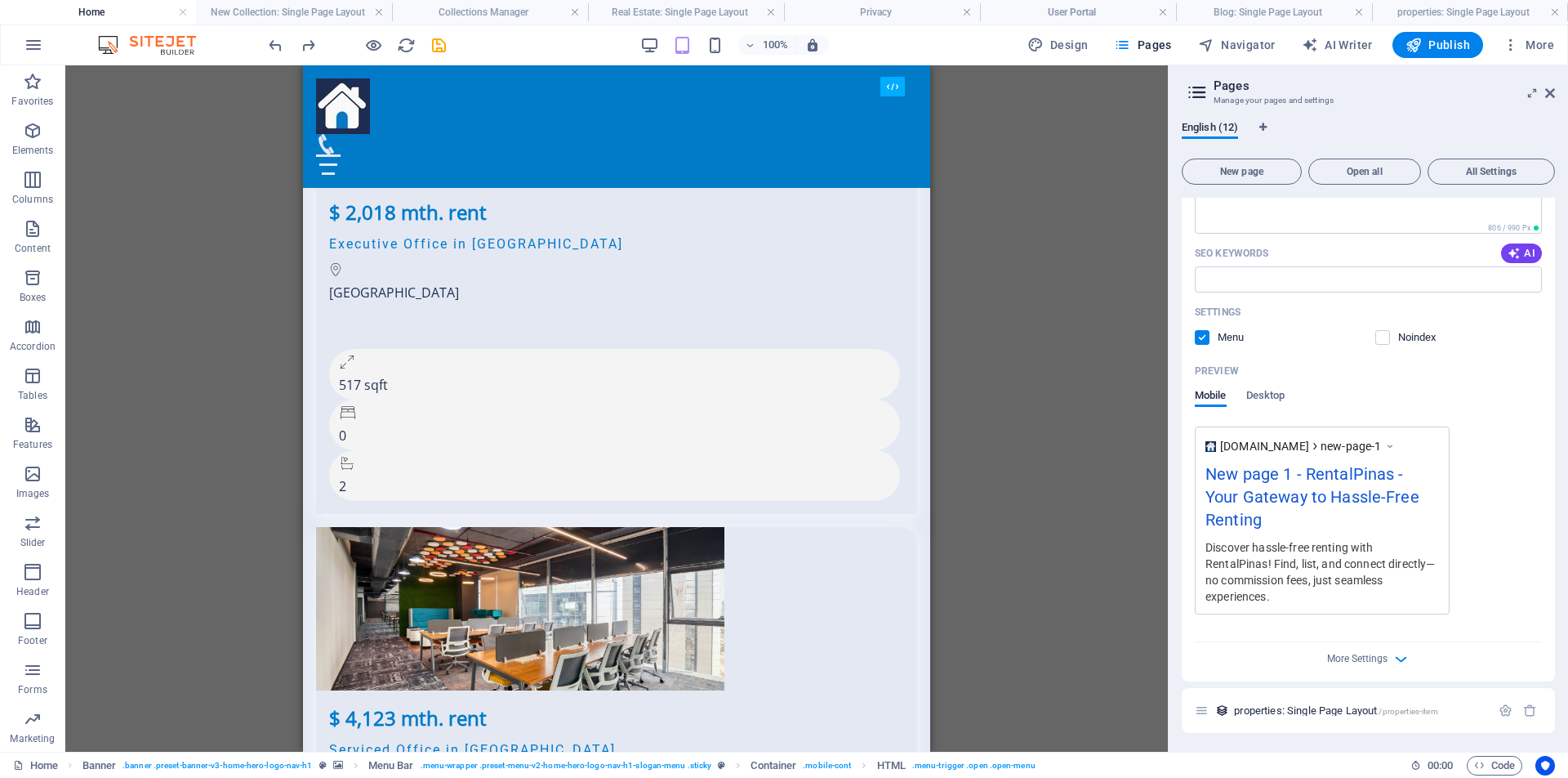
scroll to position [780, 0]
click at [1396, 657] on icon "button" at bounding box center [1401, 658] width 19 height 19
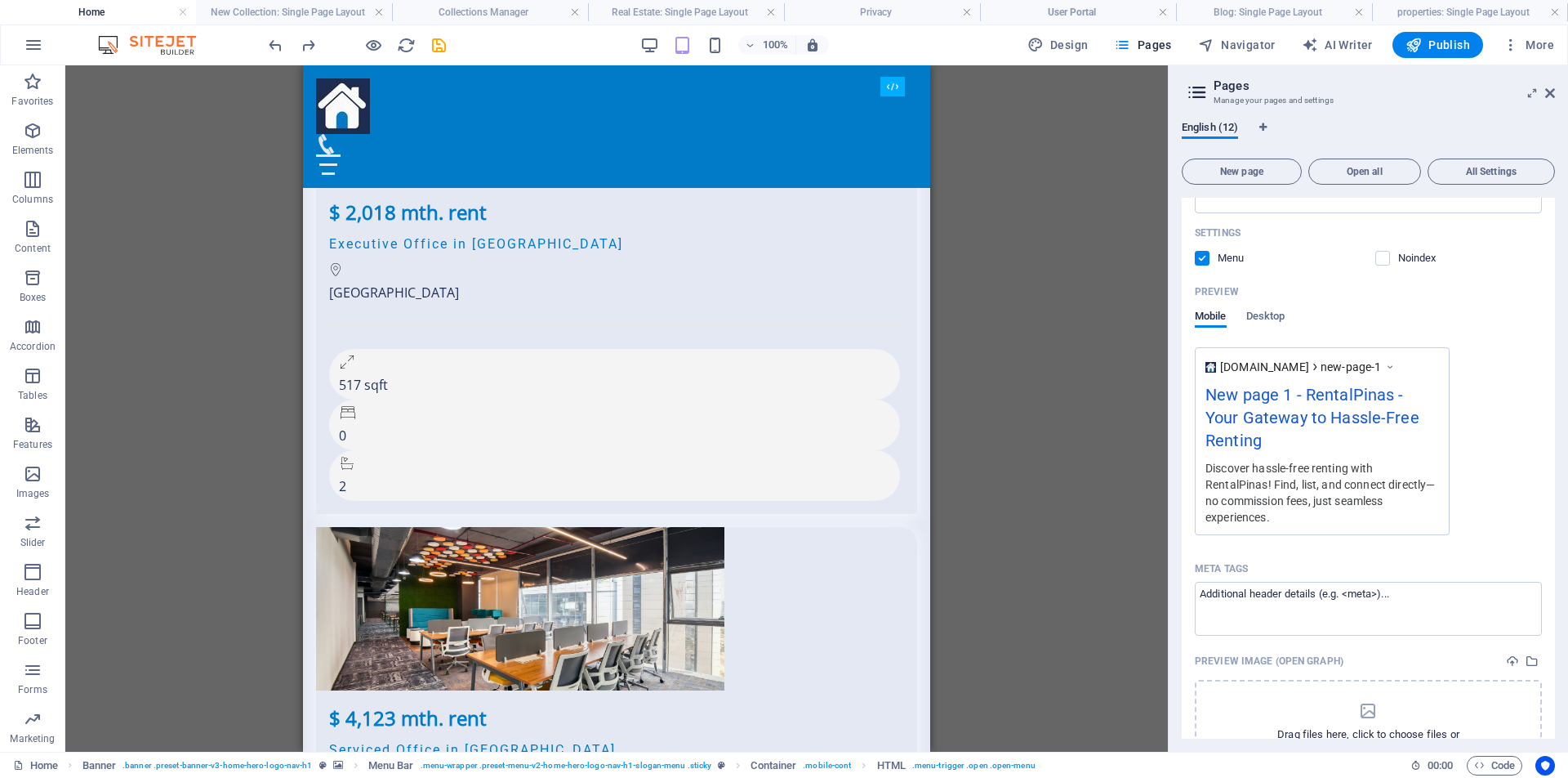
scroll to position [1016, 0]
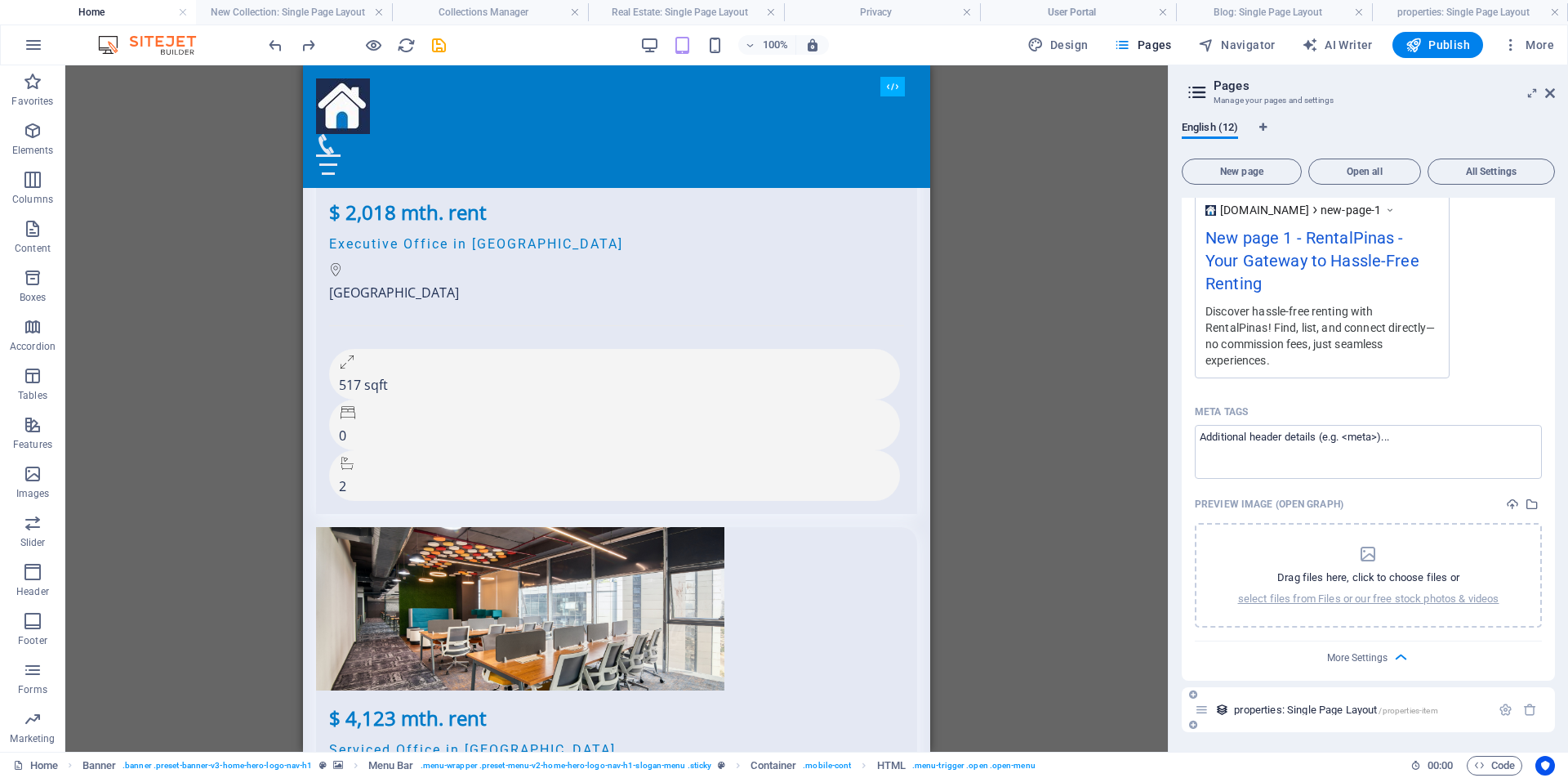
click at [1329, 708] on span "properties: Single Page Layout /properties-item" at bounding box center [1335, 709] width 203 height 12
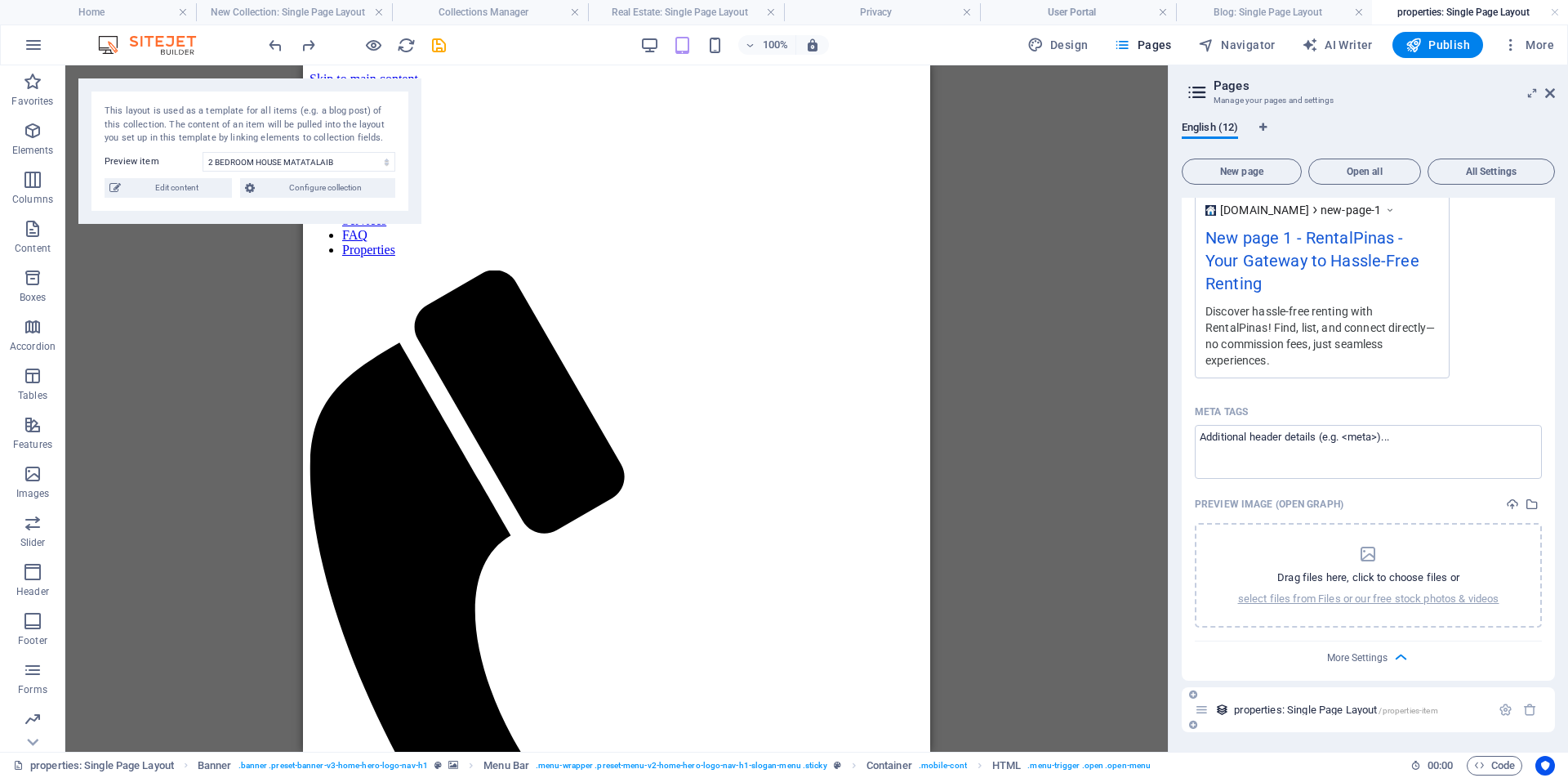
scroll to position [0, 0]
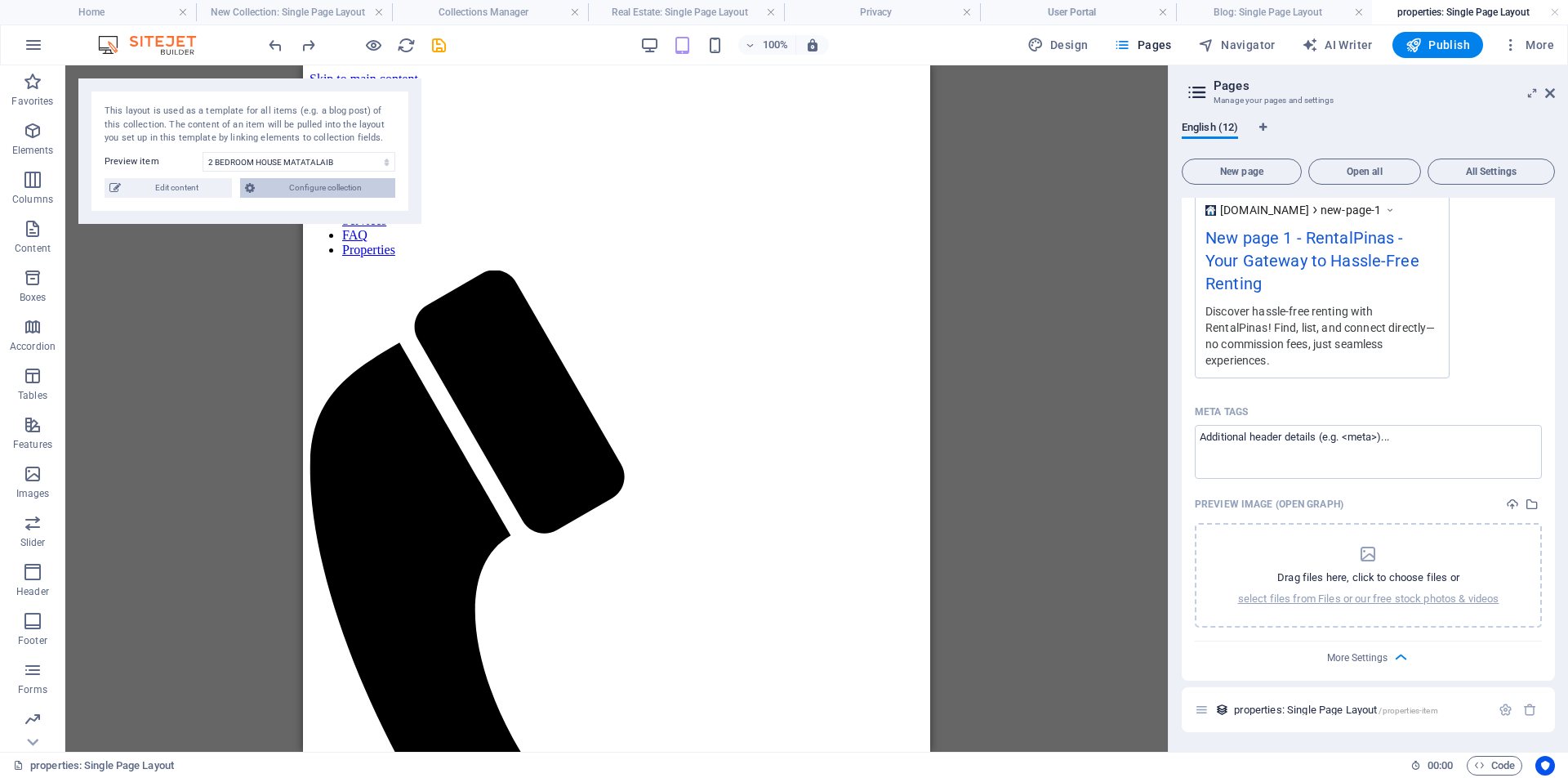
click at [326, 183] on span "Configure collection" at bounding box center [325, 188] width 131 height 19
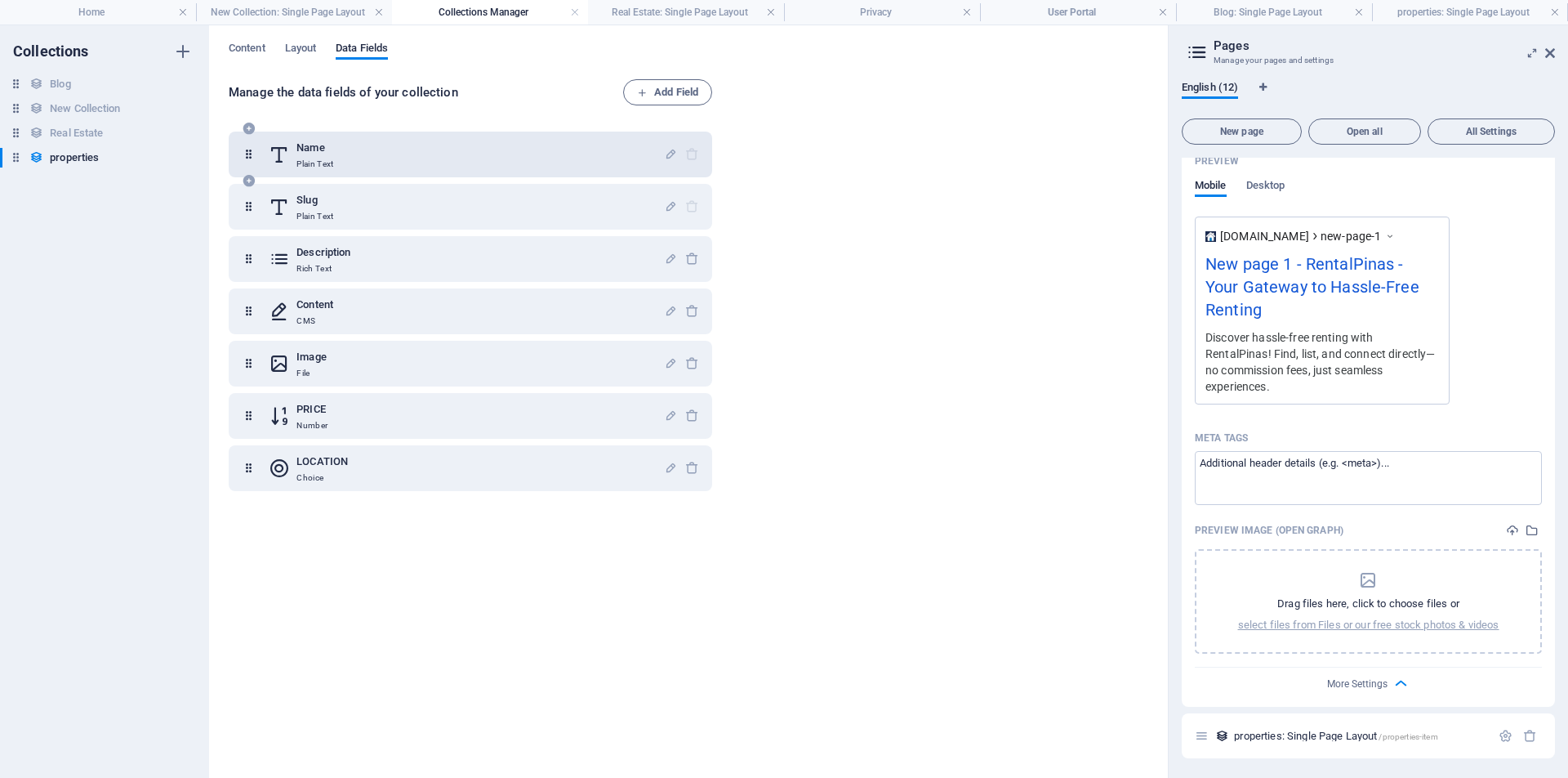
click at [380, 163] on div "Name Plain Text" at bounding box center [466, 154] width 395 height 32
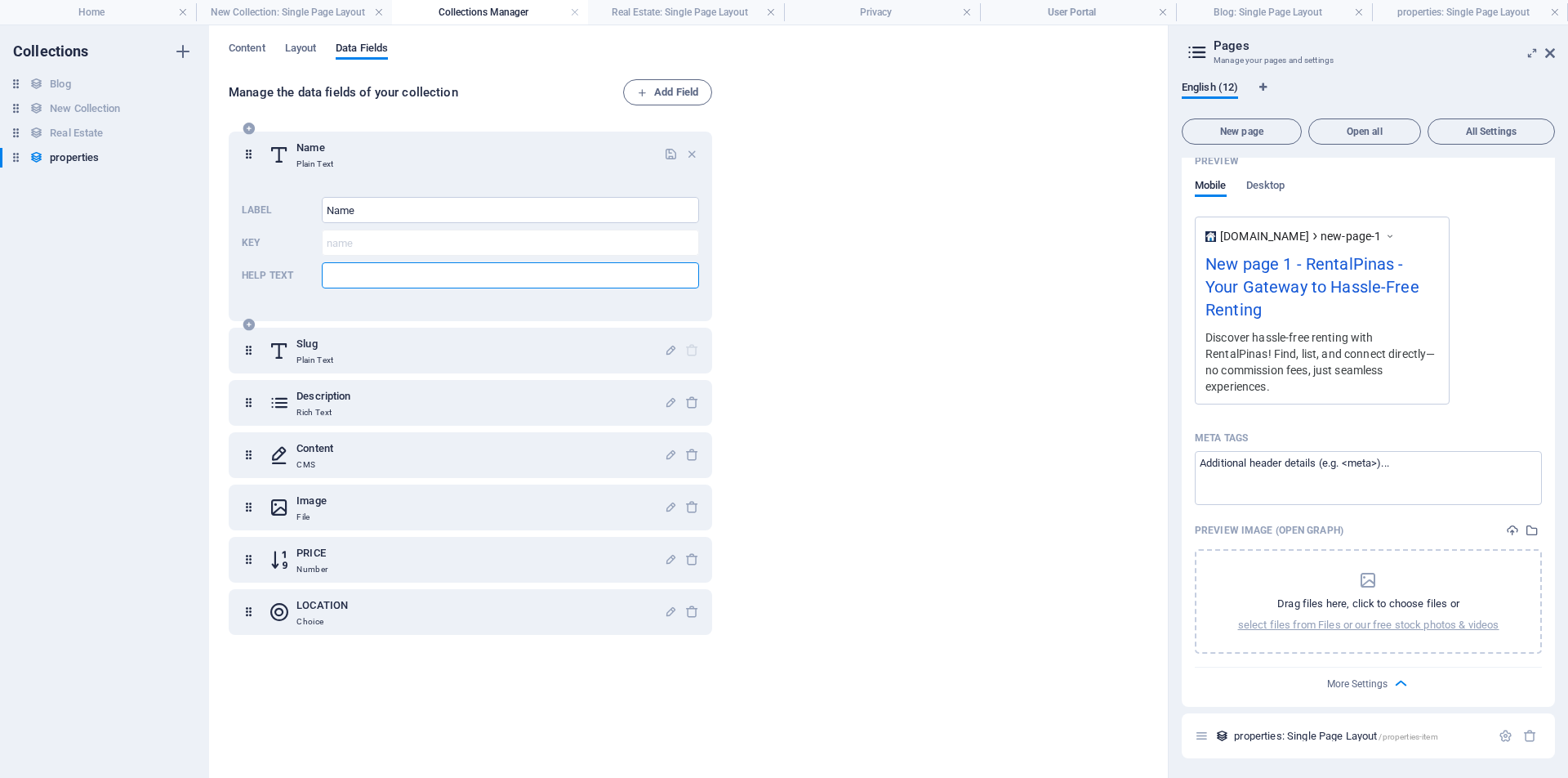
click at [364, 282] on input "Help text" at bounding box center [511, 275] width 377 height 26
click at [751, 170] on div "Manage the data fields of your collection Add Field Name Plain Text Label Name …" at bounding box center [688, 420] width 920 height 682
click at [688, 154] on icon "button" at bounding box center [692, 153] width 14 height 14
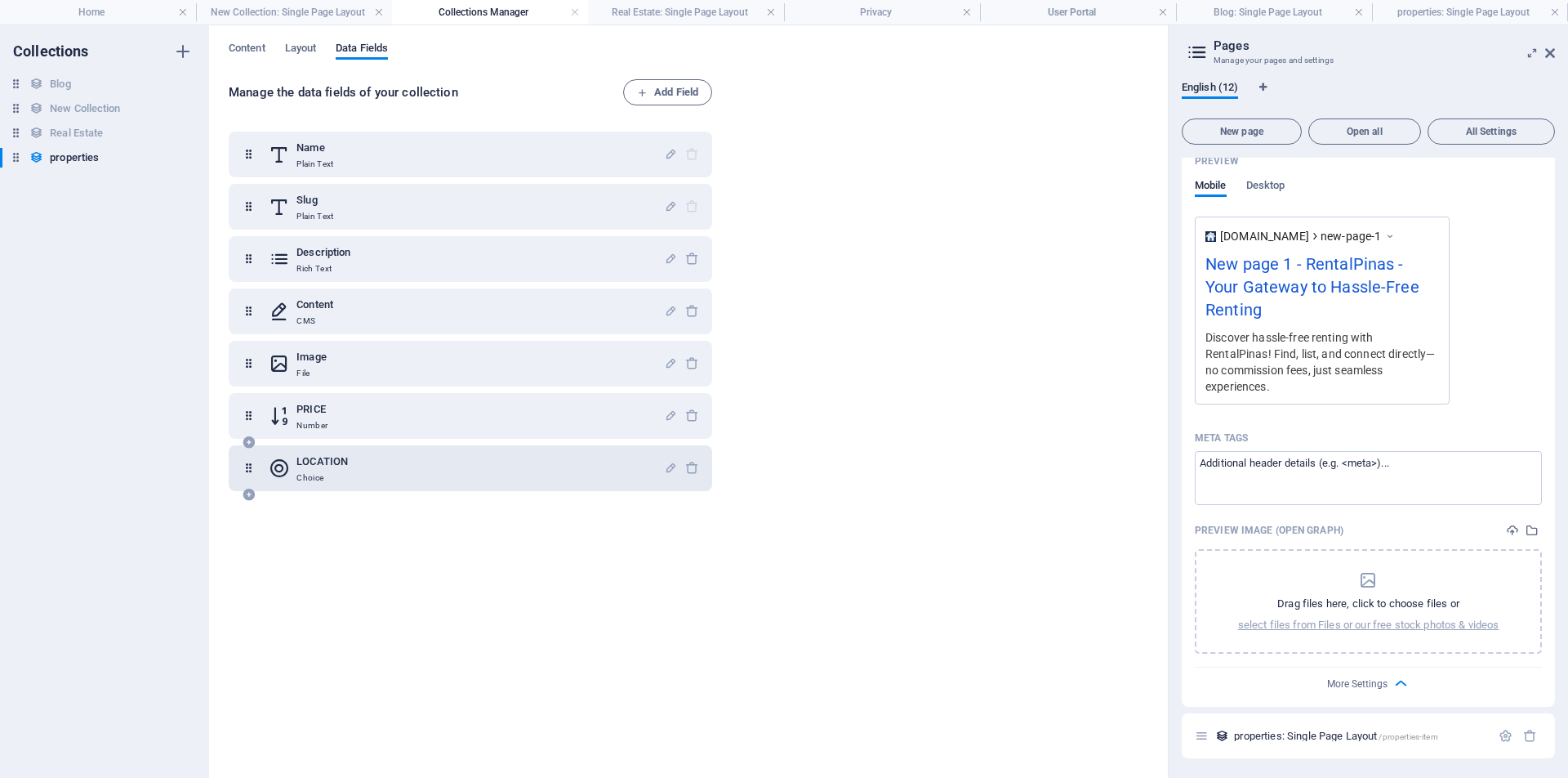
click at [363, 468] on div "LOCATION Choice" at bounding box center [466, 468] width 395 height 32
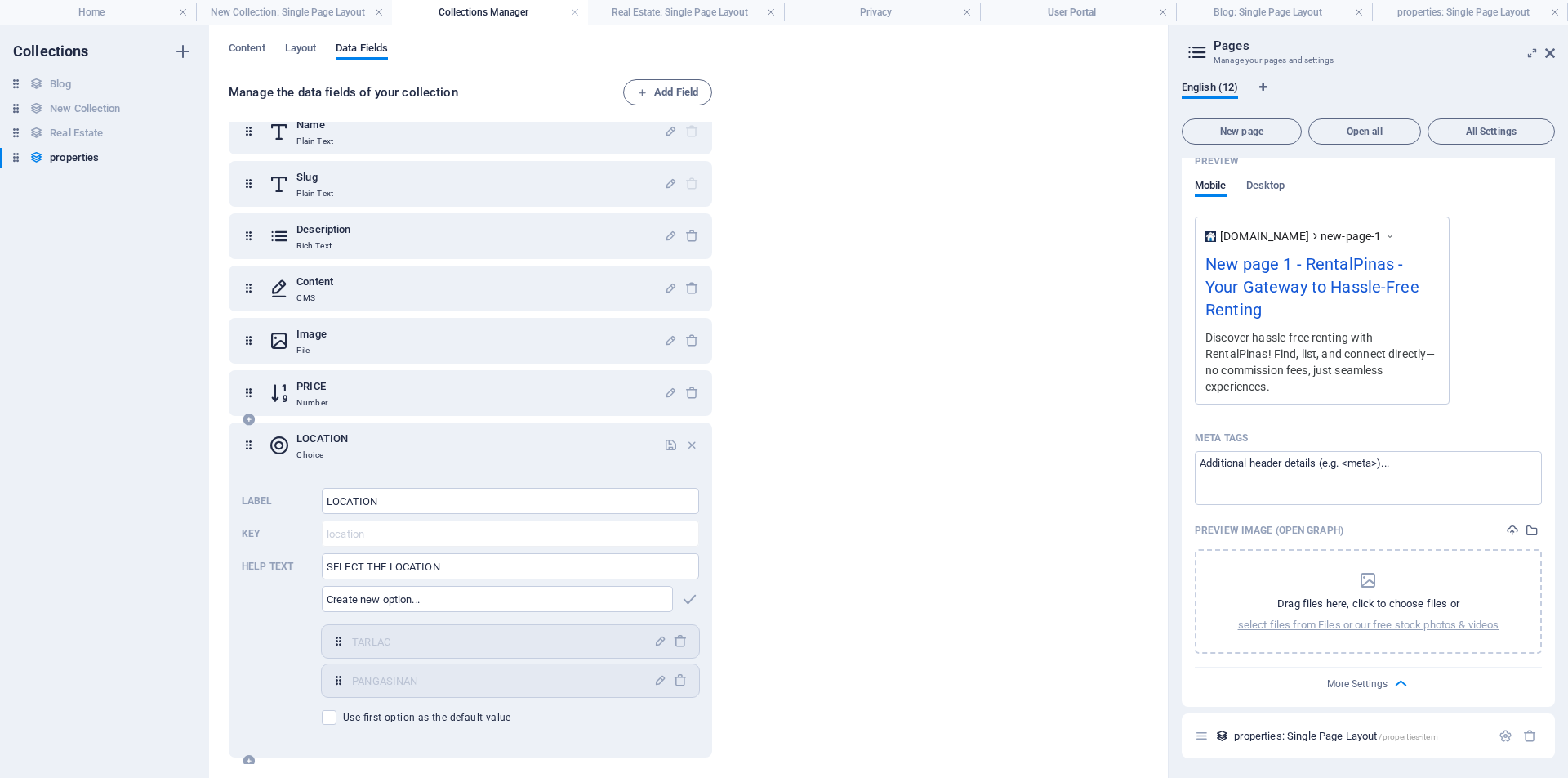
scroll to position [31, 0]
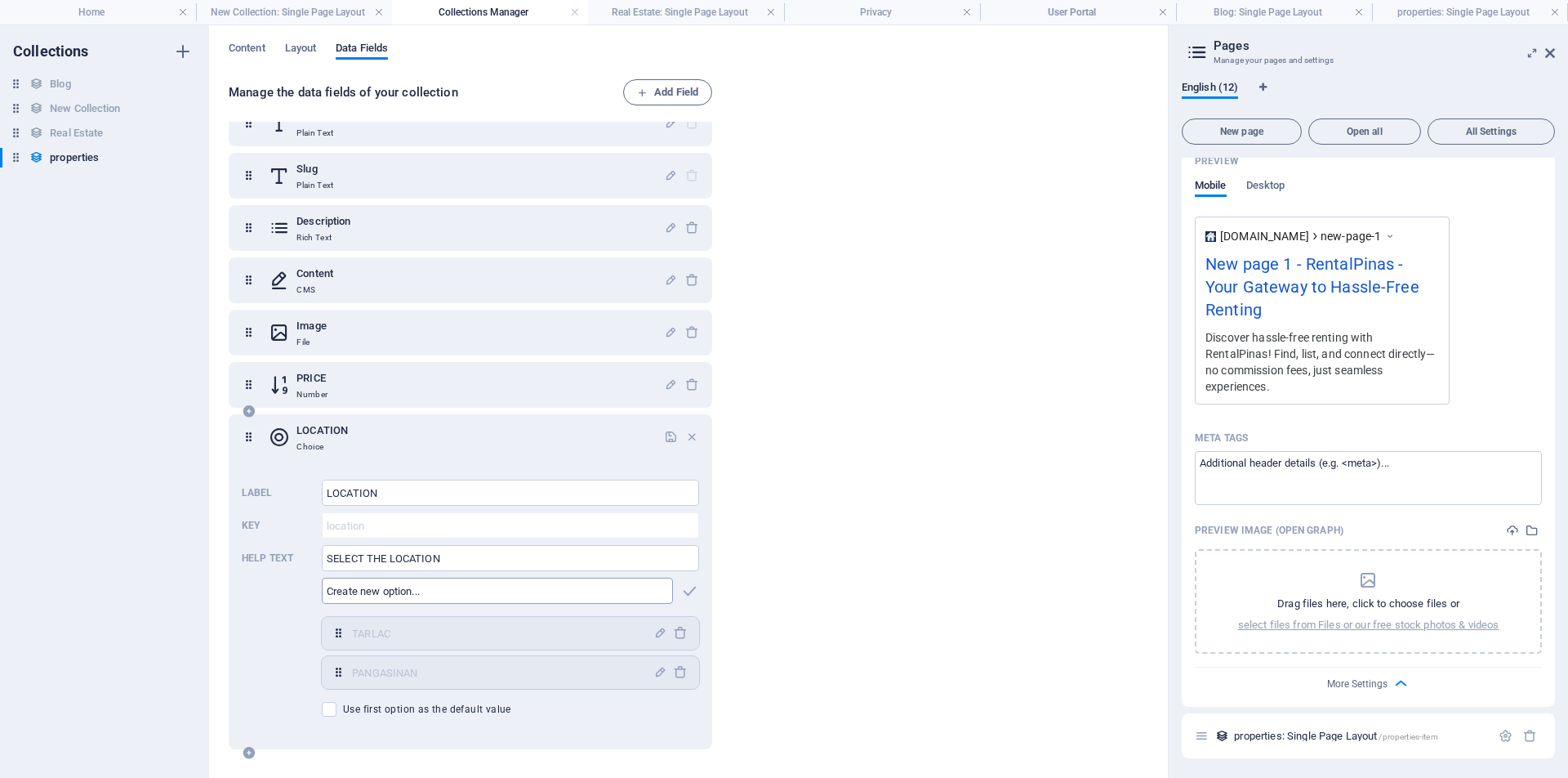
click at [446, 593] on input "text" at bounding box center [498, 590] width 351 height 26
type input "Cebu"
type input "[GEOGRAPHIC_DATA]"
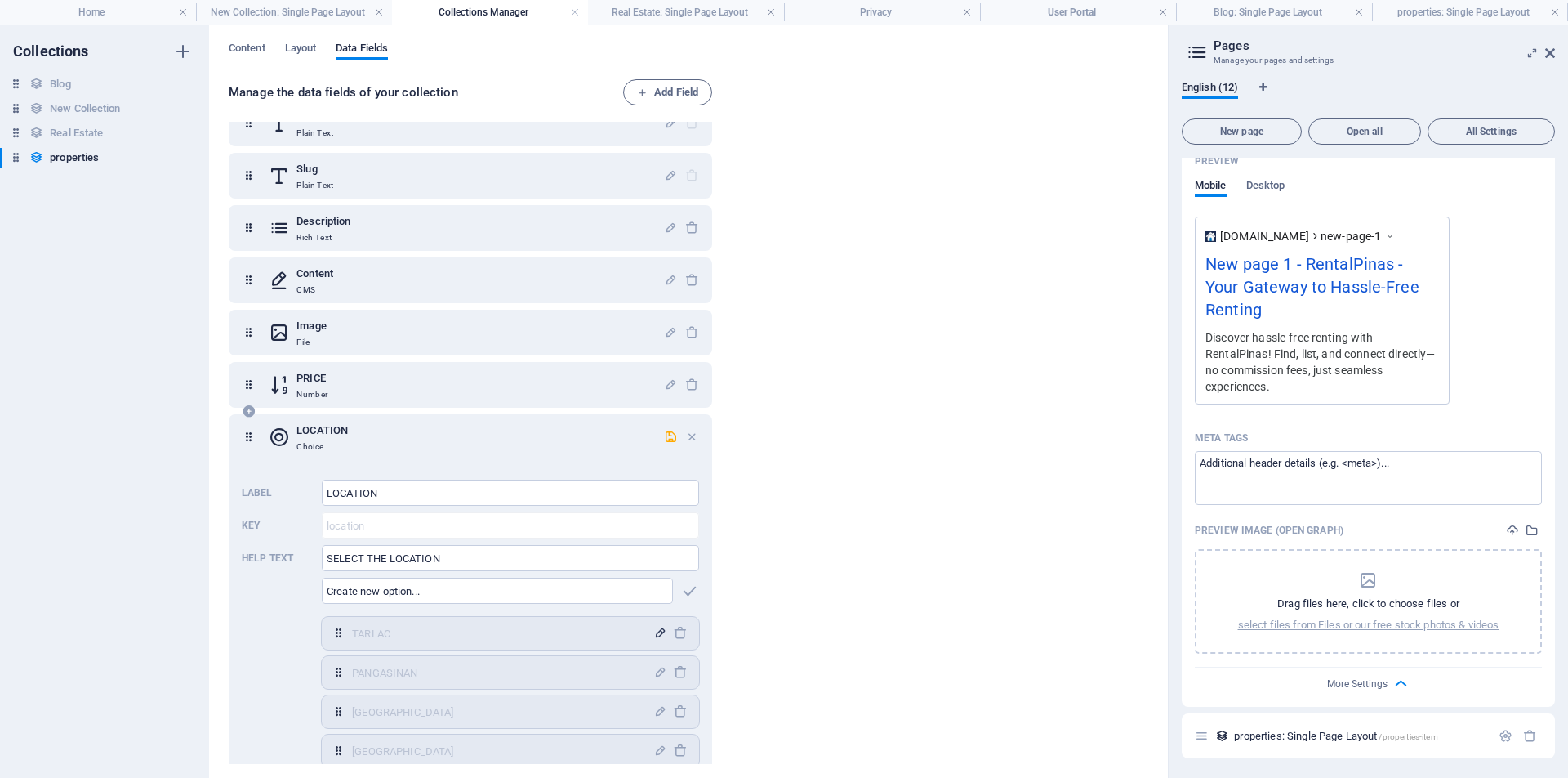
click at [654, 634] on icon "button" at bounding box center [660, 632] width 14 height 14
type input "Tarlac"
click at [658, 674] on icon "button" at bounding box center [660, 671] width 14 height 14
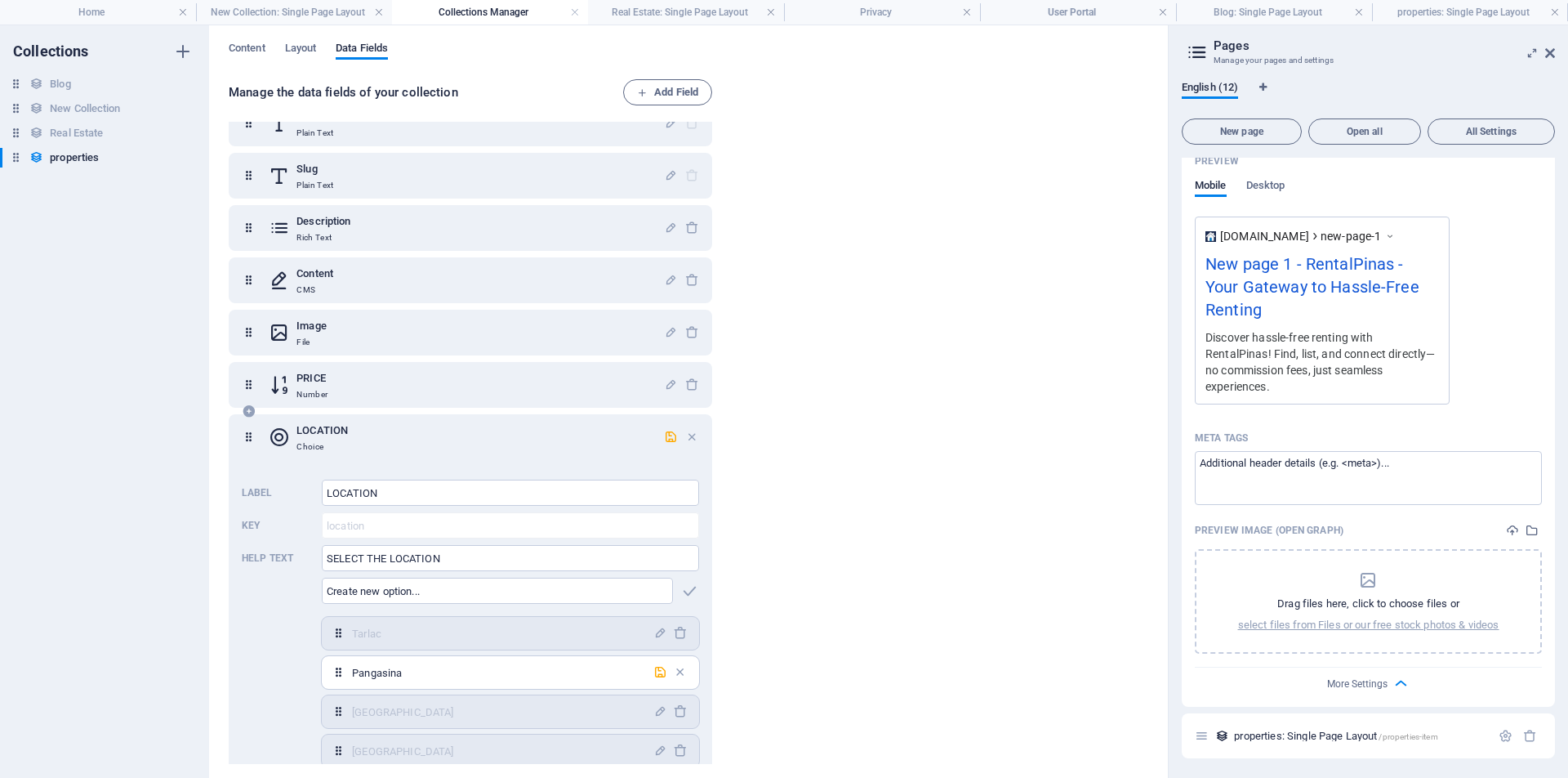
type input "Pangasinan"
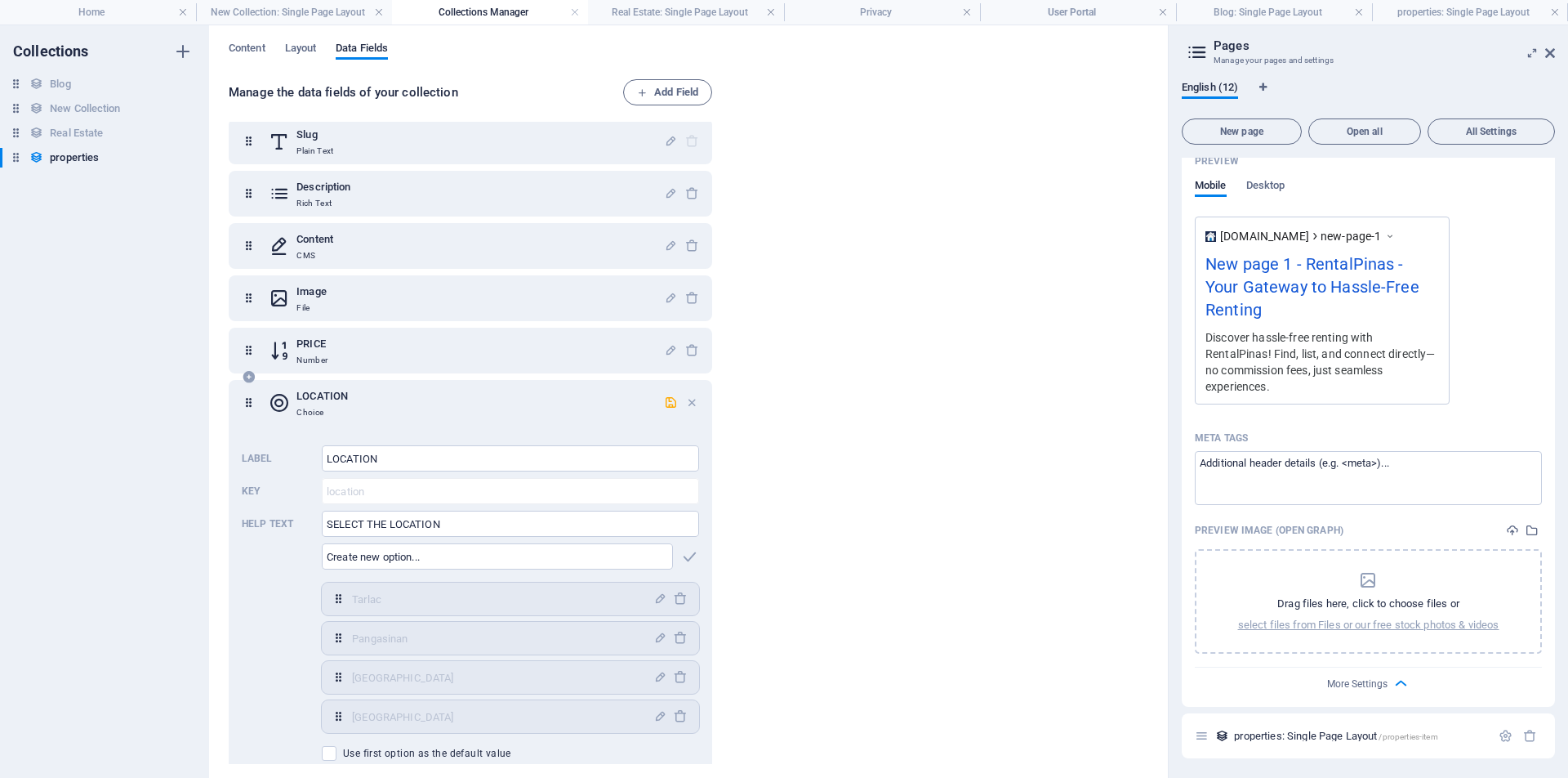
scroll to position [110, 0]
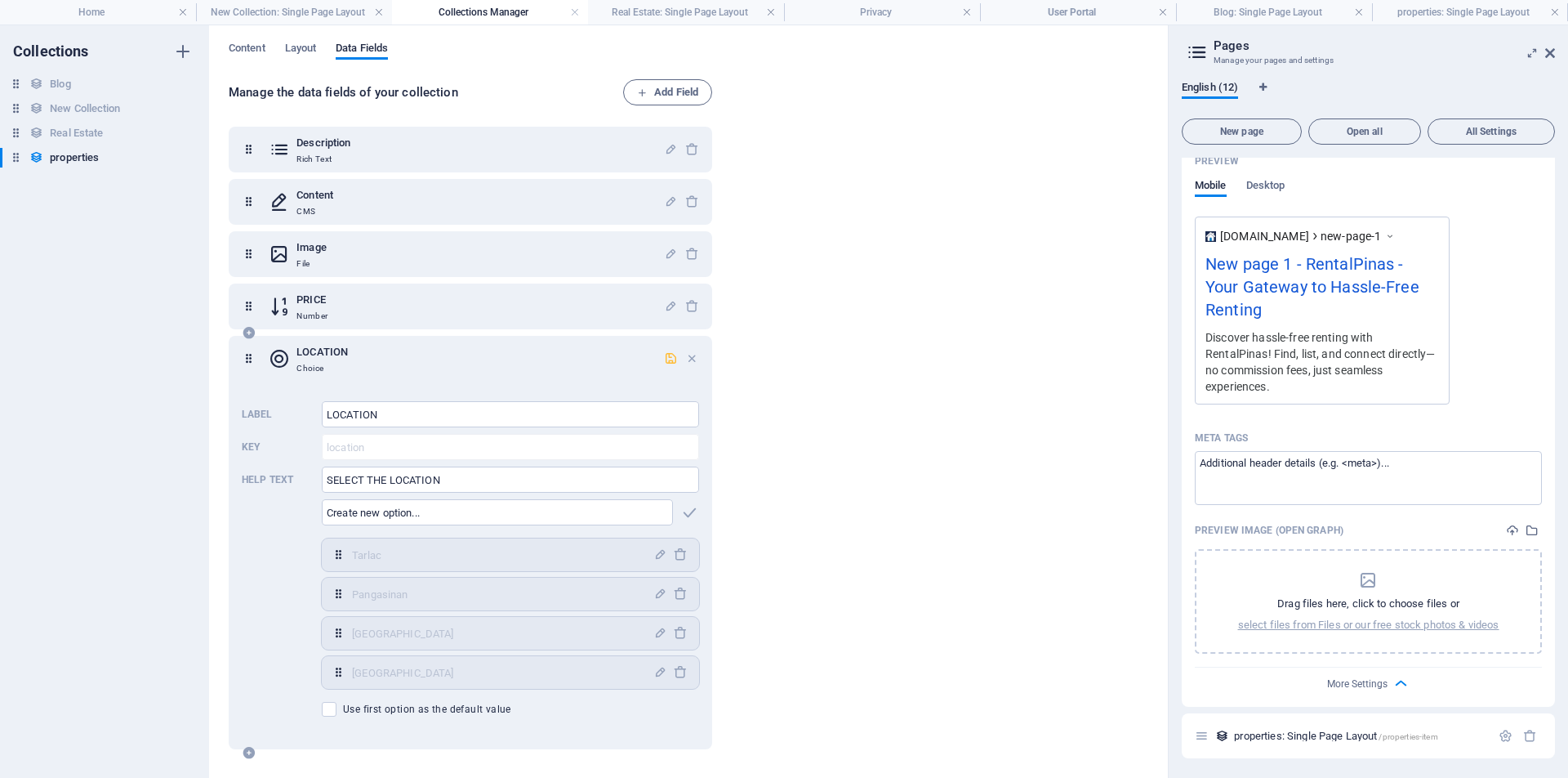
click at [666, 362] on icon "button" at bounding box center [670, 357] width 14 height 14
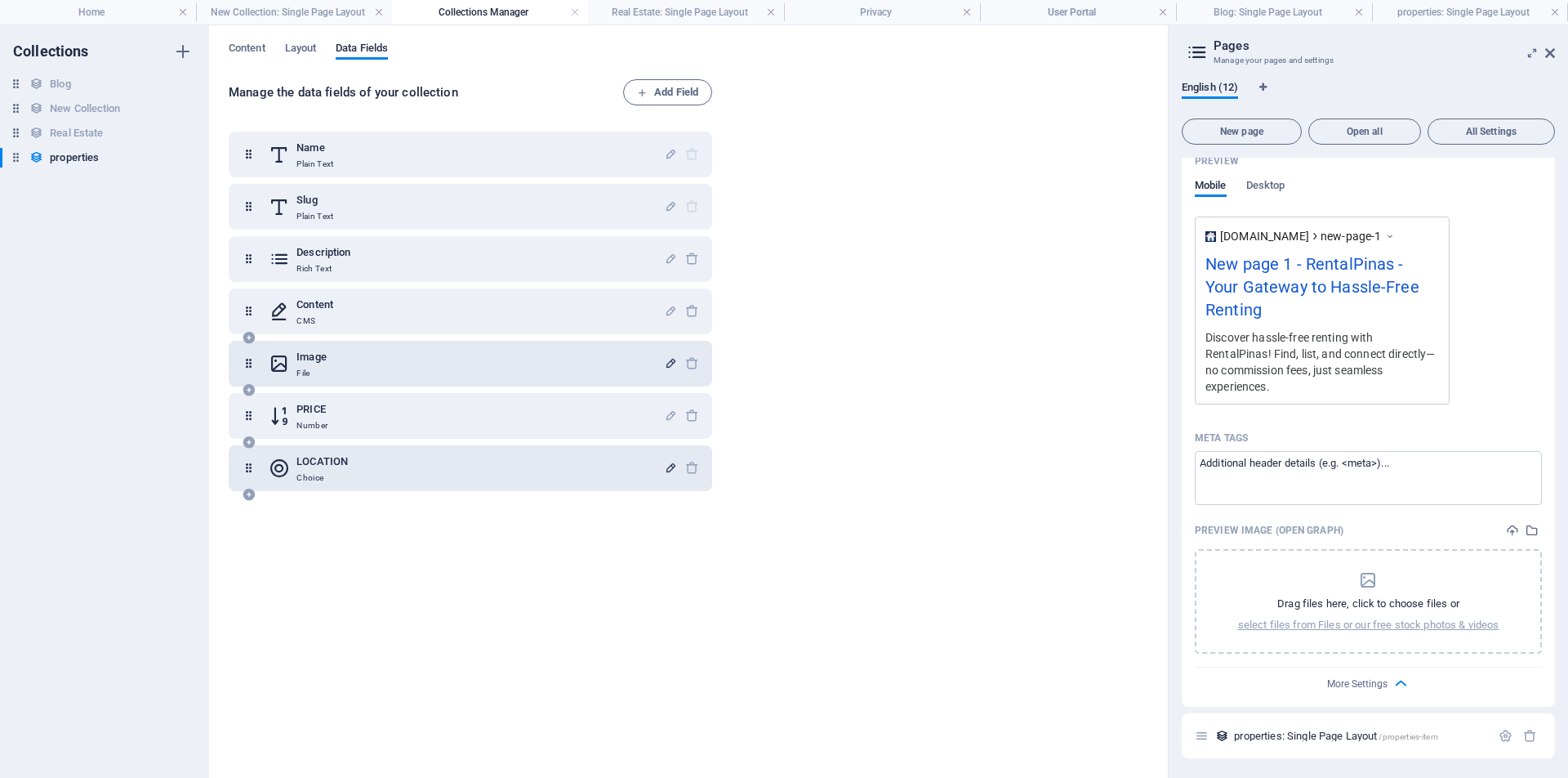
scroll to position [0, 0]
click at [91, 133] on h6 "Real Estate" at bounding box center [76, 133] width 53 height 19
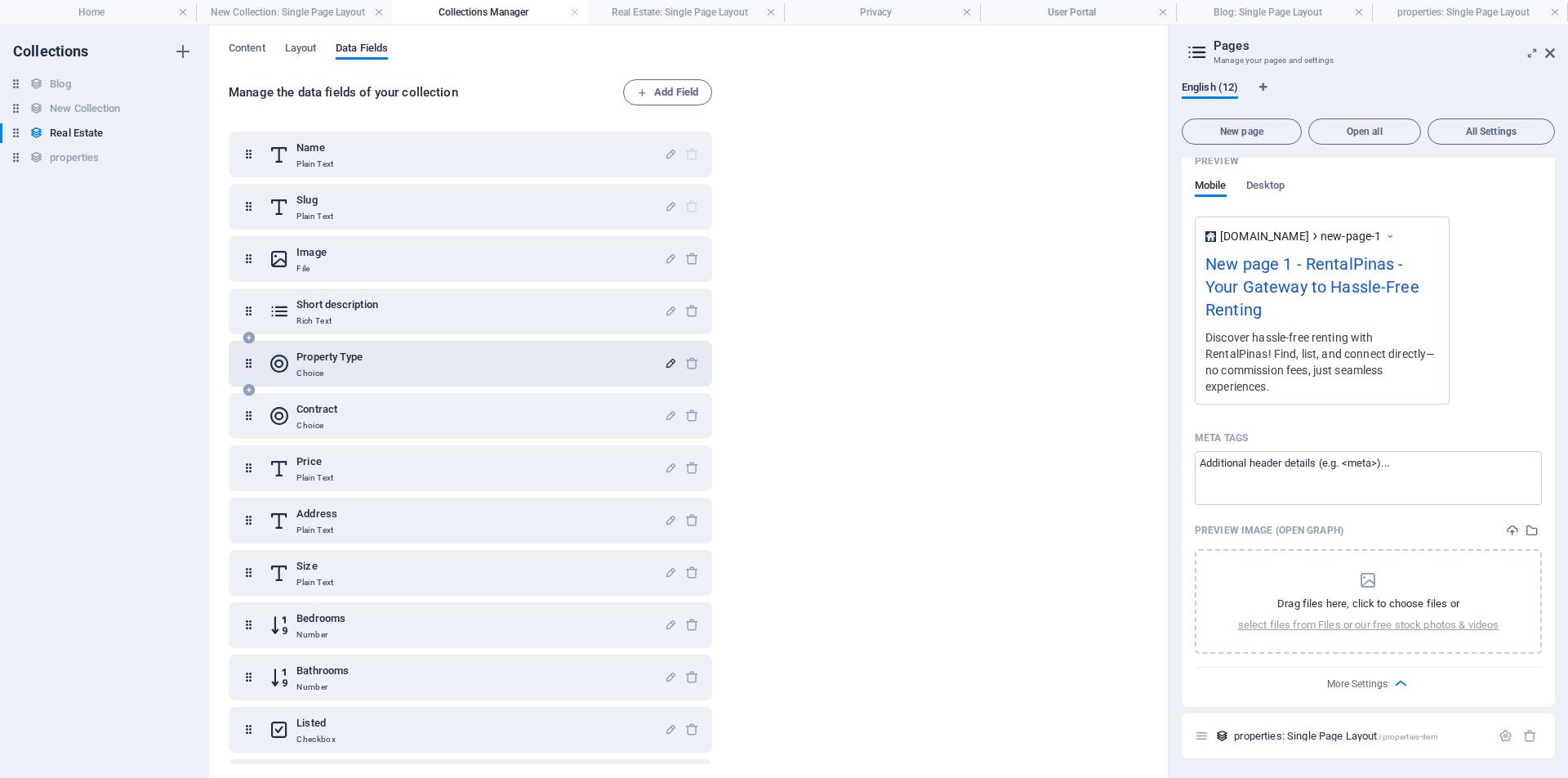
click at [669, 366] on icon "button" at bounding box center [670, 363] width 14 height 14
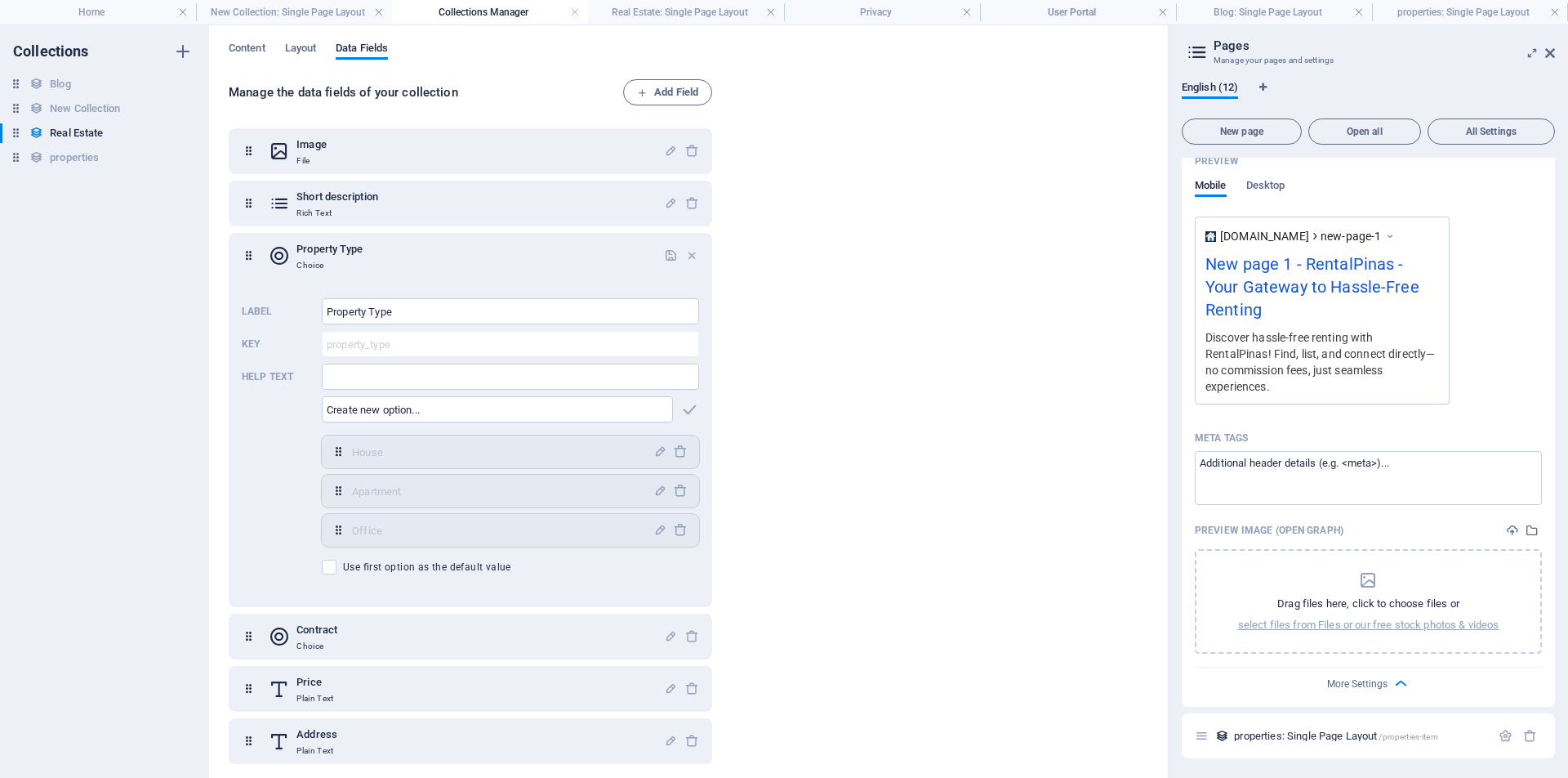
scroll to position [305, 0]
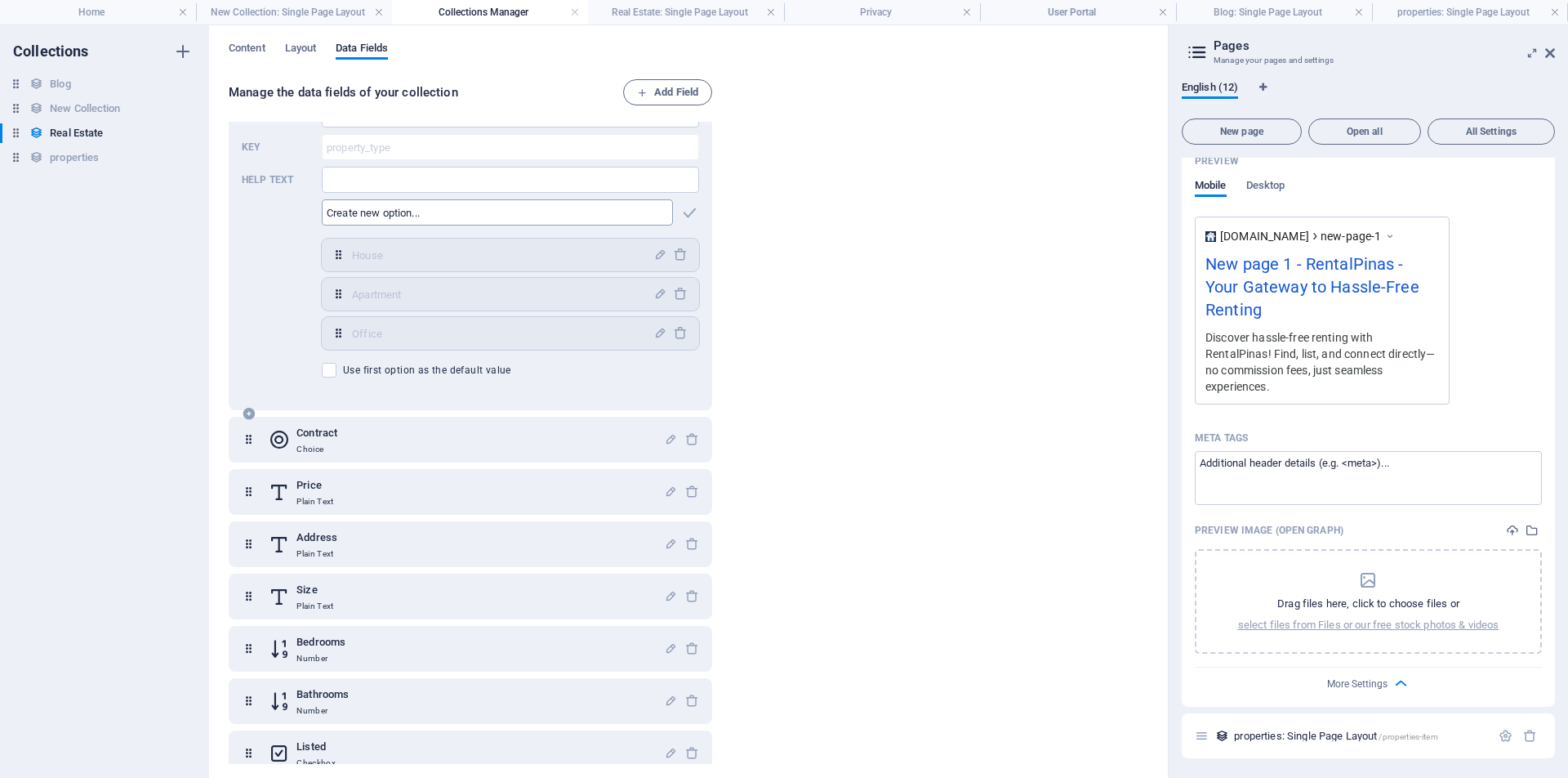
click at [428, 214] on input "text" at bounding box center [498, 213] width 351 height 26
click at [248, 439] on icon at bounding box center [248, 439] width 14 height 32
click at [667, 440] on icon "button" at bounding box center [670, 438] width 14 height 14
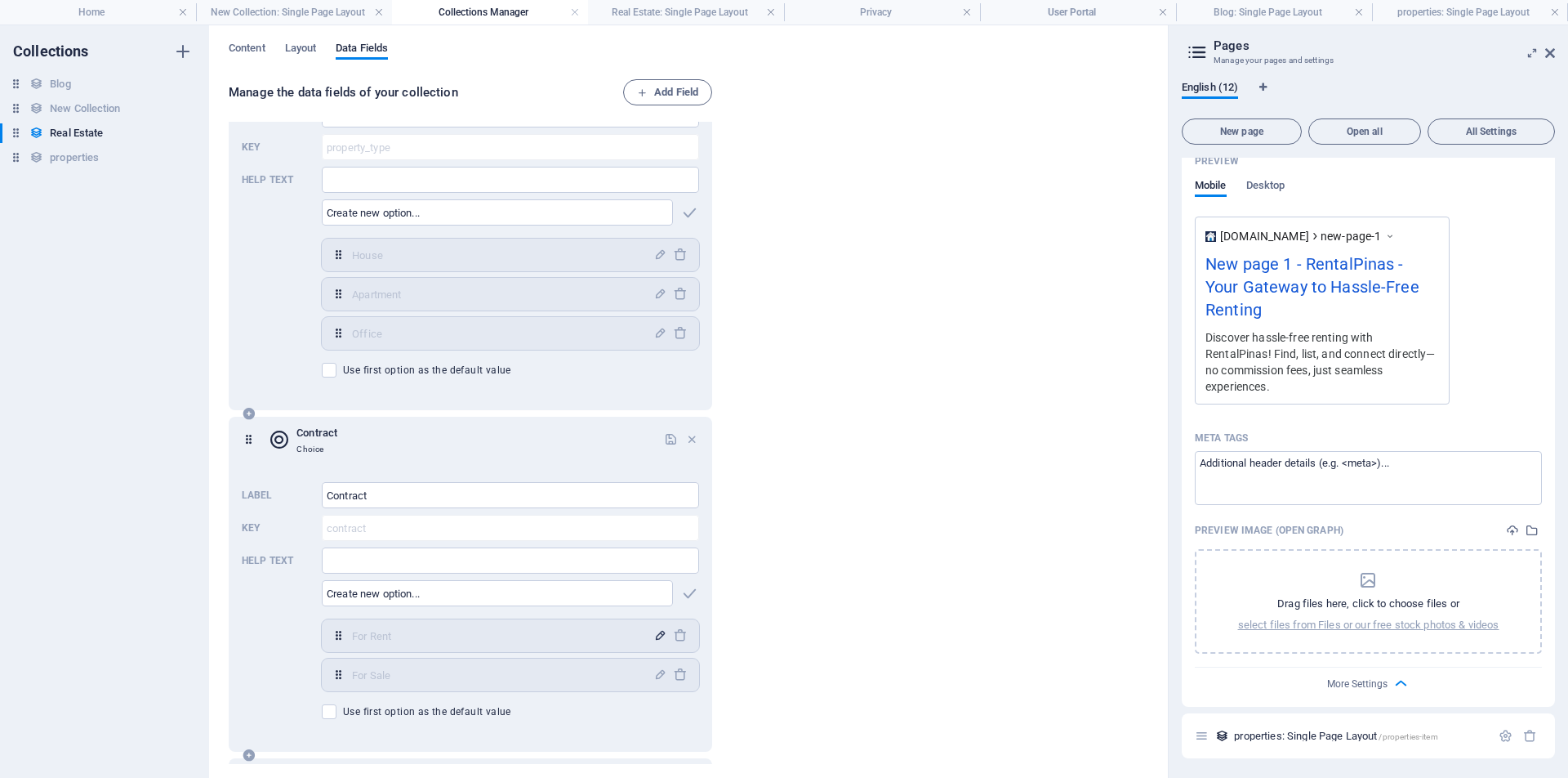
click at [655, 638] on icon "button" at bounding box center [660, 635] width 14 height 14
drag, startPoint x: 411, startPoint y: 636, endPoint x: 356, endPoint y: 629, distance: 55.4
click at [356, 629] on input "For Rent" at bounding box center [498, 635] width 292 height 26
type input "Rent Long term"
click at [654, 675] on icon "button" at bounding box center [660, 674] width 14 height 14
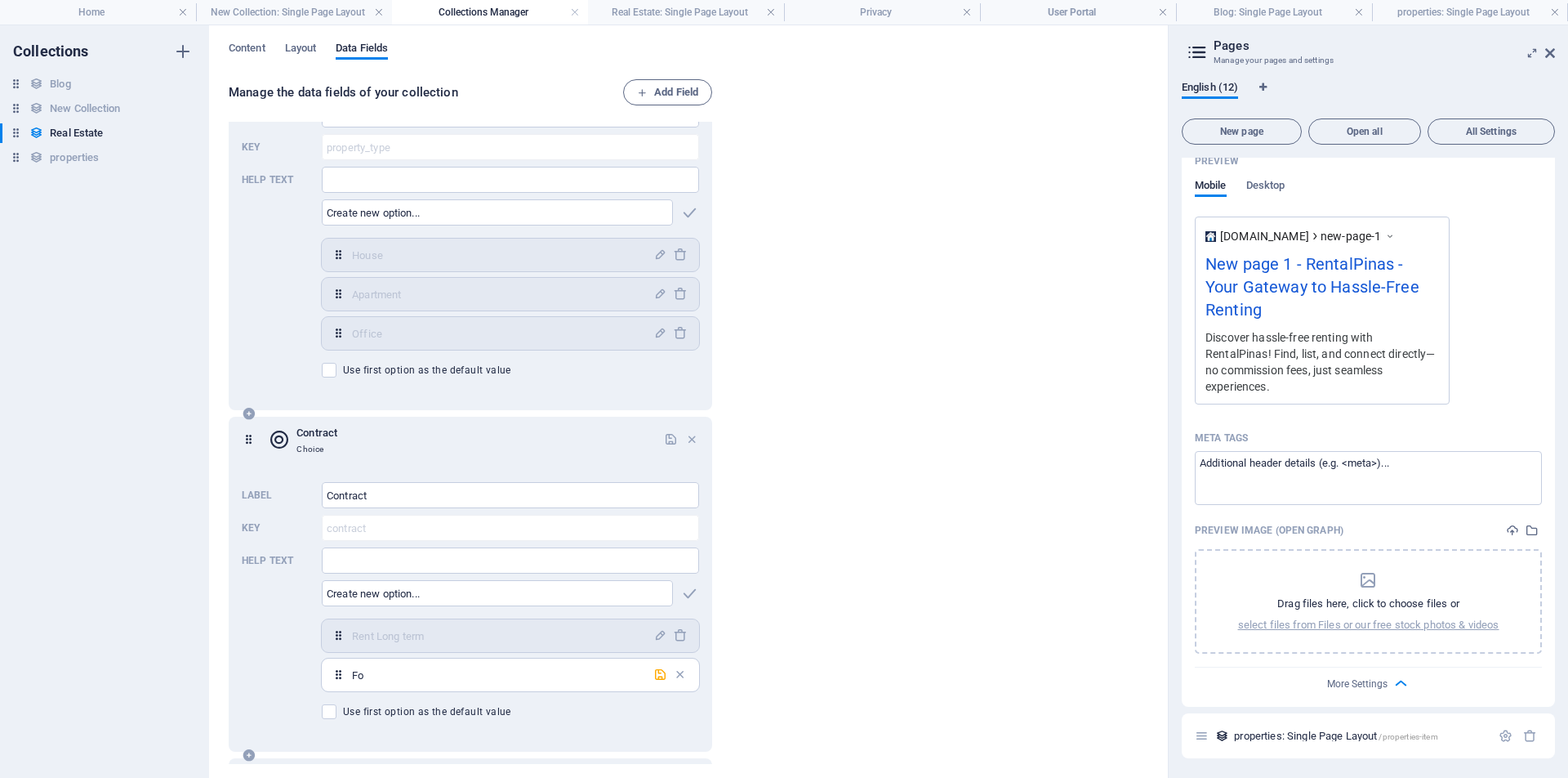
type input "F"
type input "Rent short term"
click at [954, 448] on div "Manage the data fields of your collection Add Field Name Plain Text Slug Plain …" at bounding box center [688, 422] width 920 height 687
click at [330, 710] on span at bounding box center [330, 711] width 15 height 15
click at [330, 710] on input "Use first option as the default value" at bounding box center [332, 711] width 21 height 15
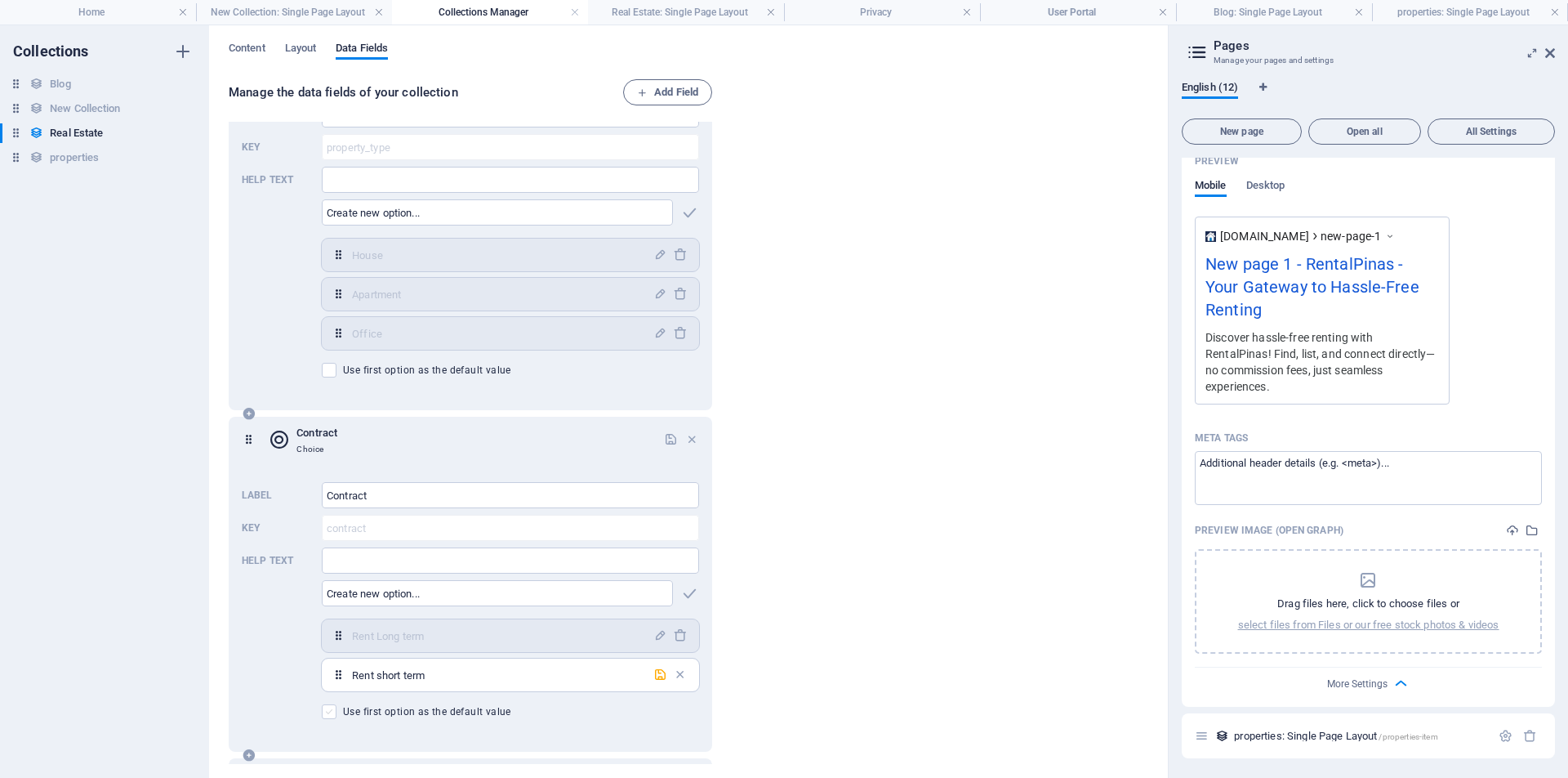
checkbox input "true"
click at [830, 526] on div "Manage the data fields of your collection Add Field Name Plain Text Slug Plain …" at bounding box center [688, 422] width 920 height 687
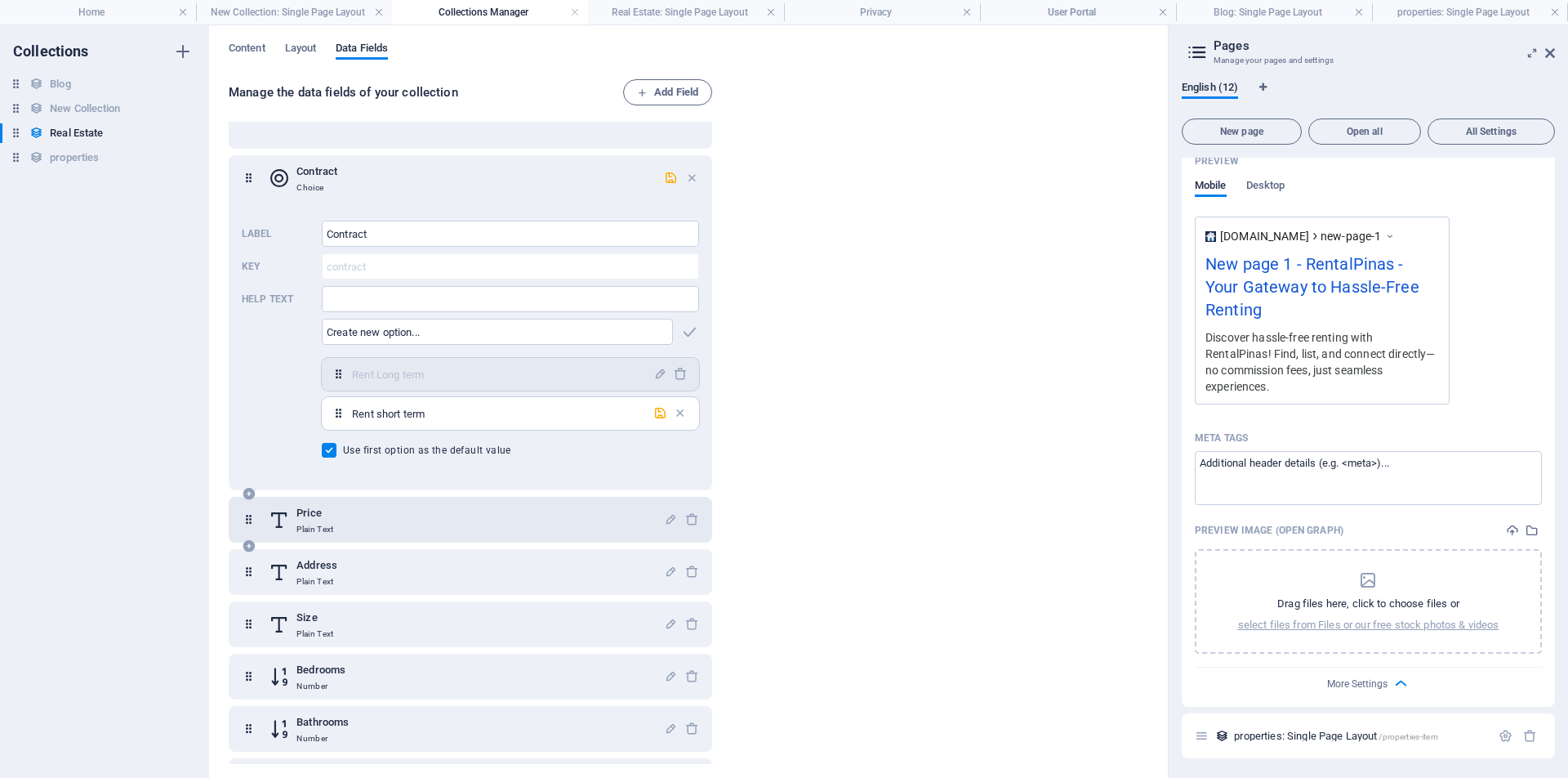
scroll to position [581, 0]
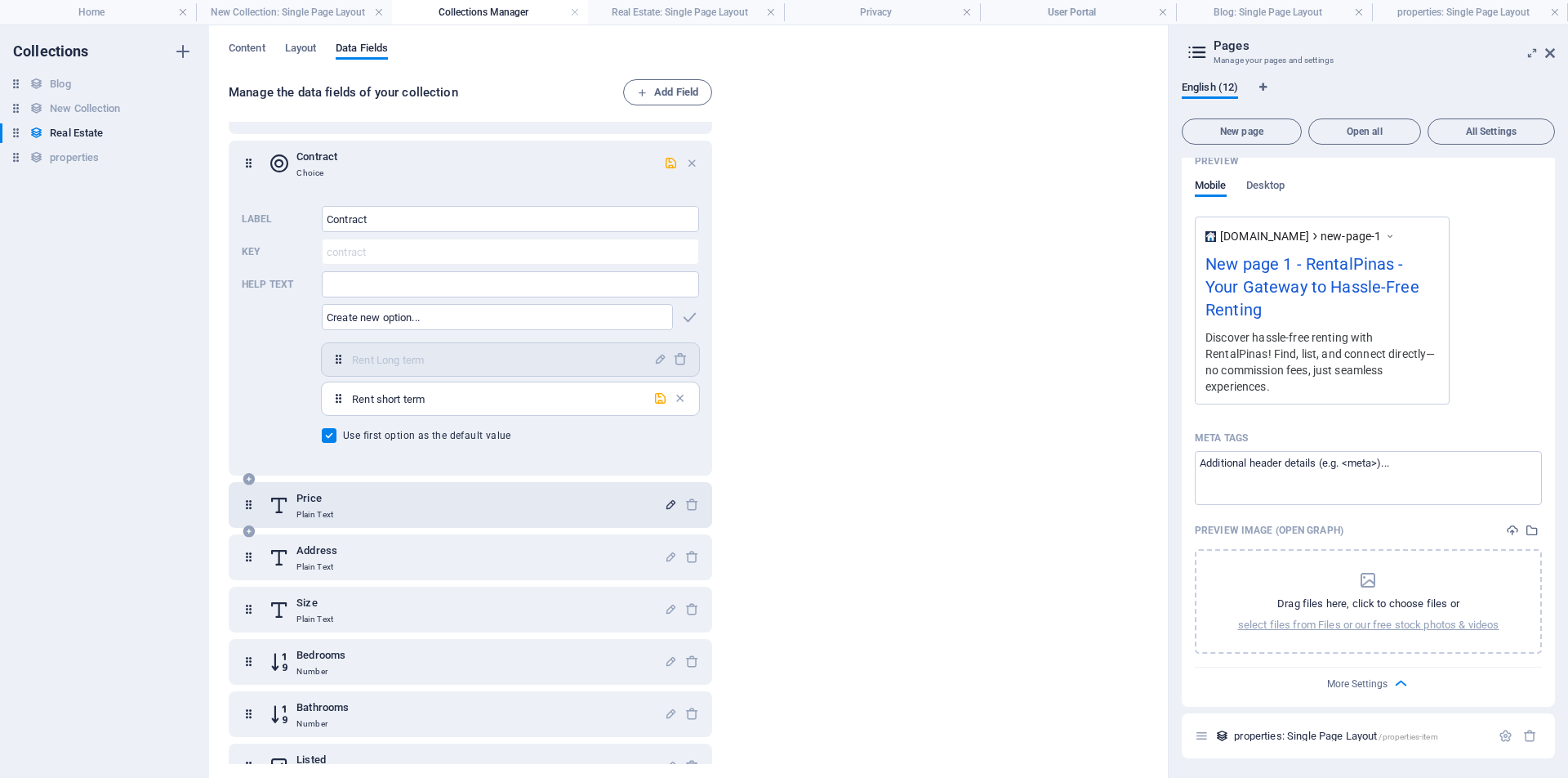
click at [666, 504] on icon "button" at bounding box center [670, 504] width 14 height 14
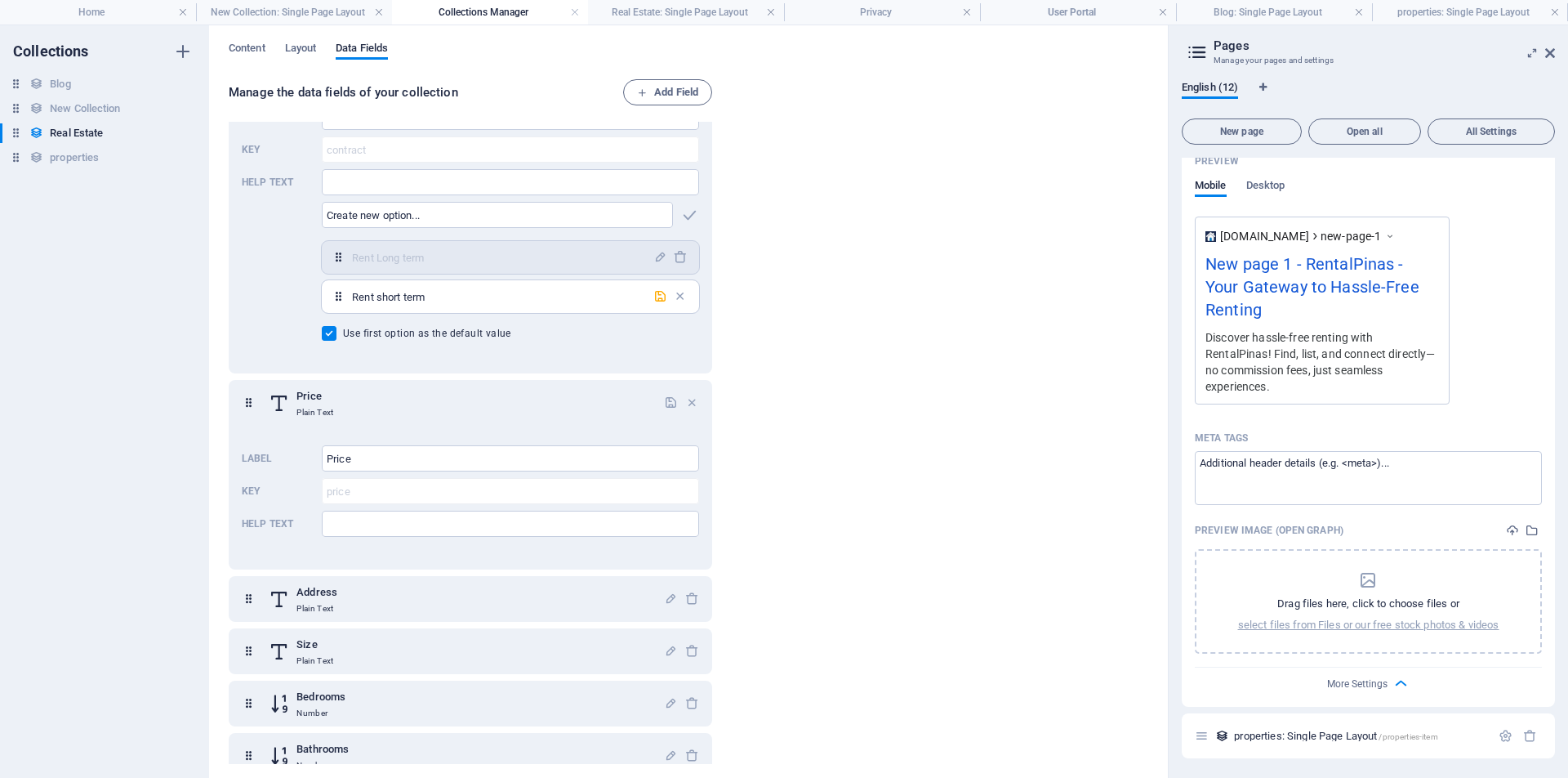
scroll to position [861, 0]
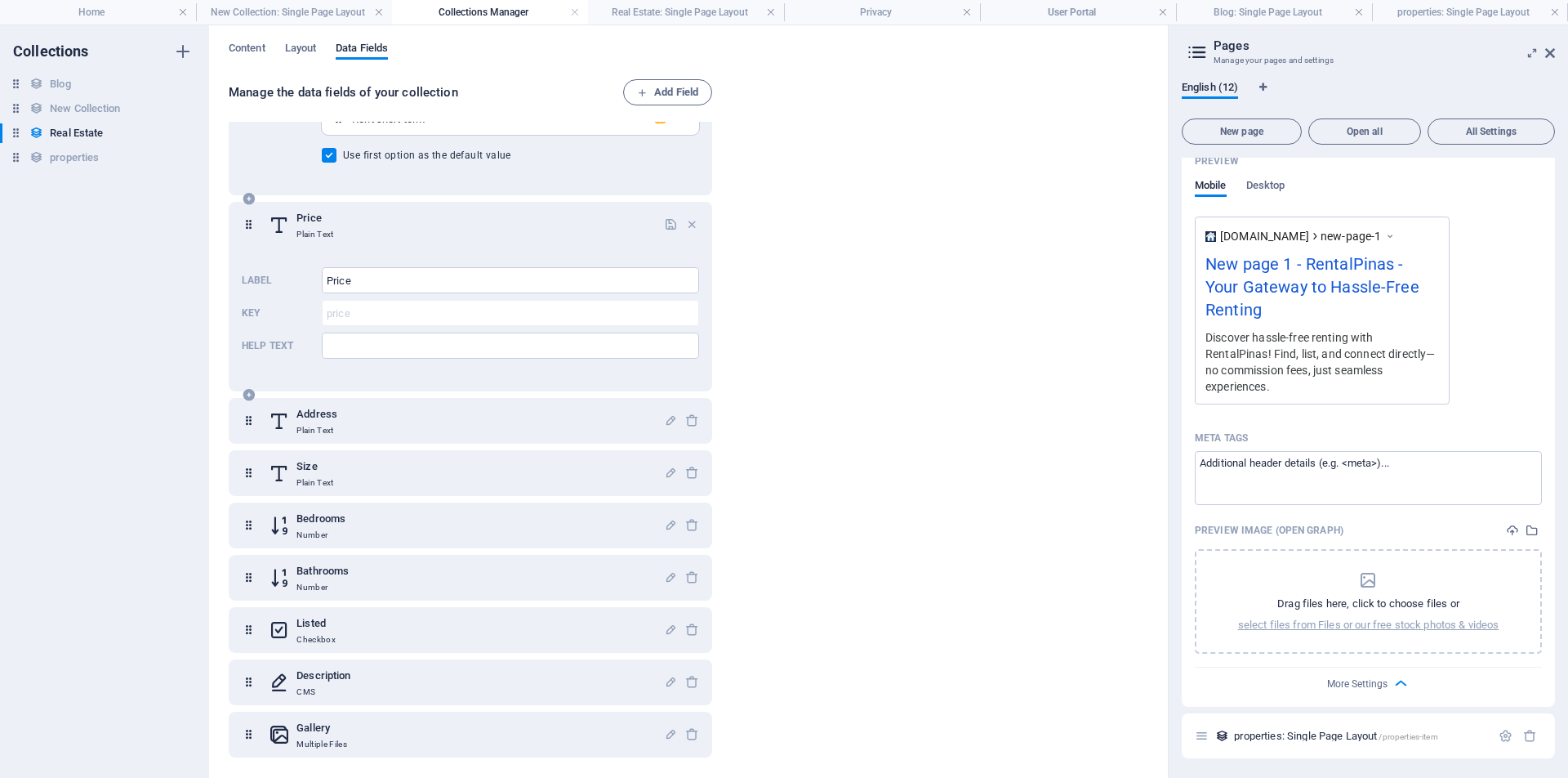
click at [253, 229] on icon at bounding box center [248, 224] width 14 height 32
click at [857, 330] on div "Manage the data fields of your collection Add Field Name Plain Text Slug Plain …" at bounding box center [688, 422] width 920 height 687
click at [811, 214] on div "Manage the data fields of your collection Add Field Name Plain Text Slug Plain …" at bounding box center [688, 422] width 920 height 687
click at [788, 224] on div "Manage the data fields of your collection Add Field Name Plain Text Slug Plain …" at bounding box center [688, 422] width 920 height 687
click at [668, 225] on icon "button" at bounding box center [670, 224] width 14 height 14
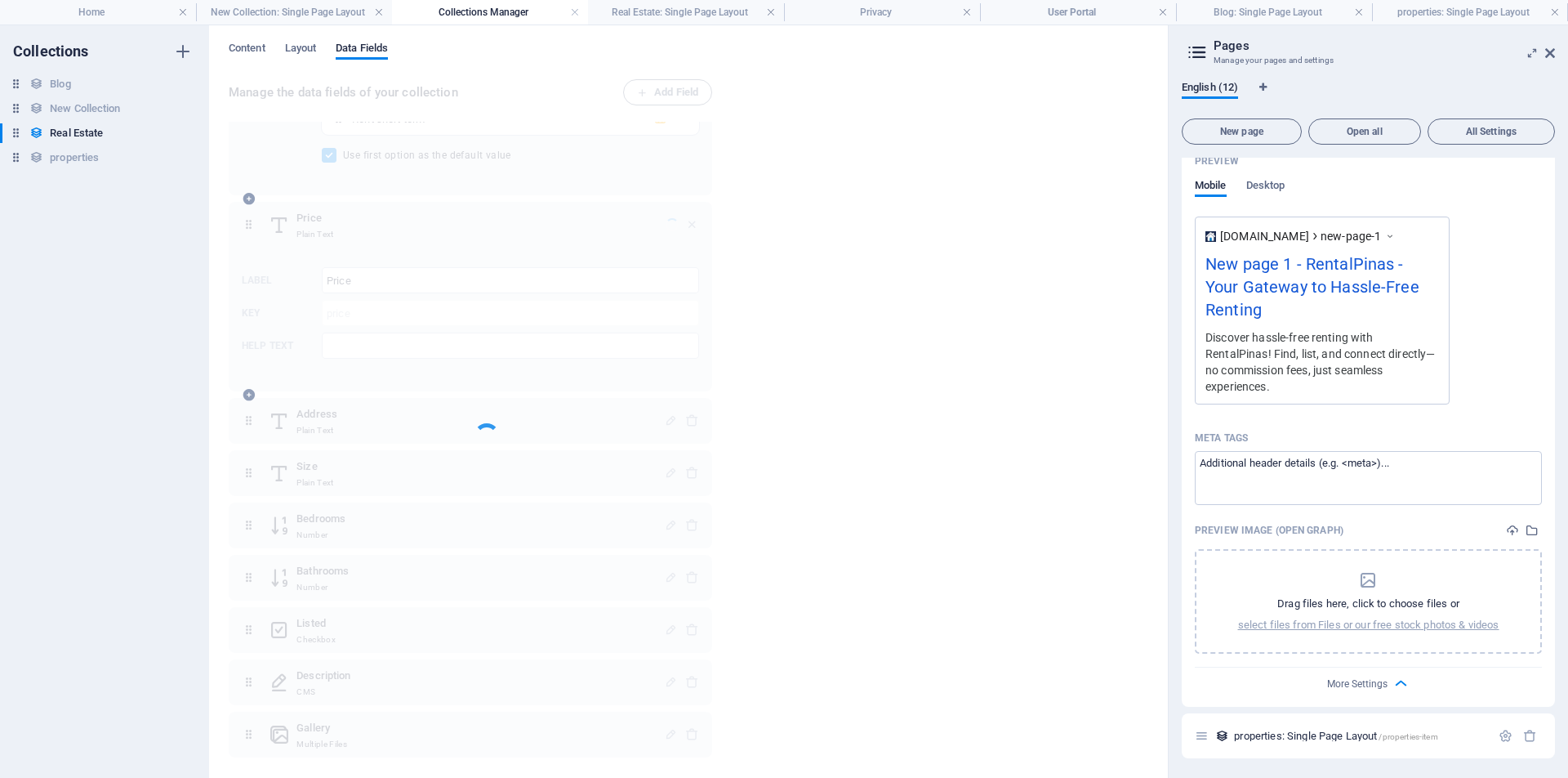
scroll to position [389, 0]
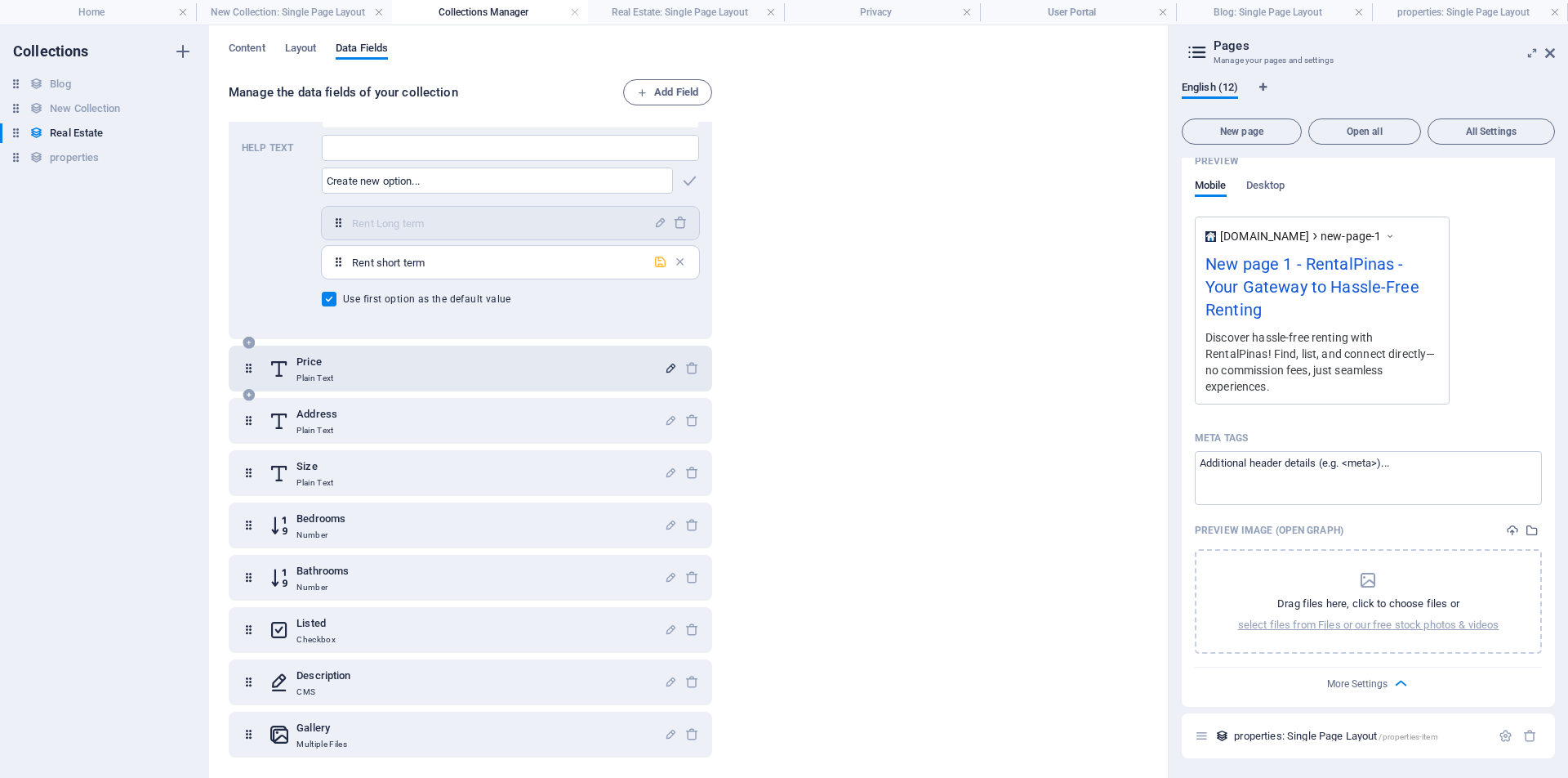
click at [661, 262] on icon "button" at bounding box center [660, 262] width 14 height 14
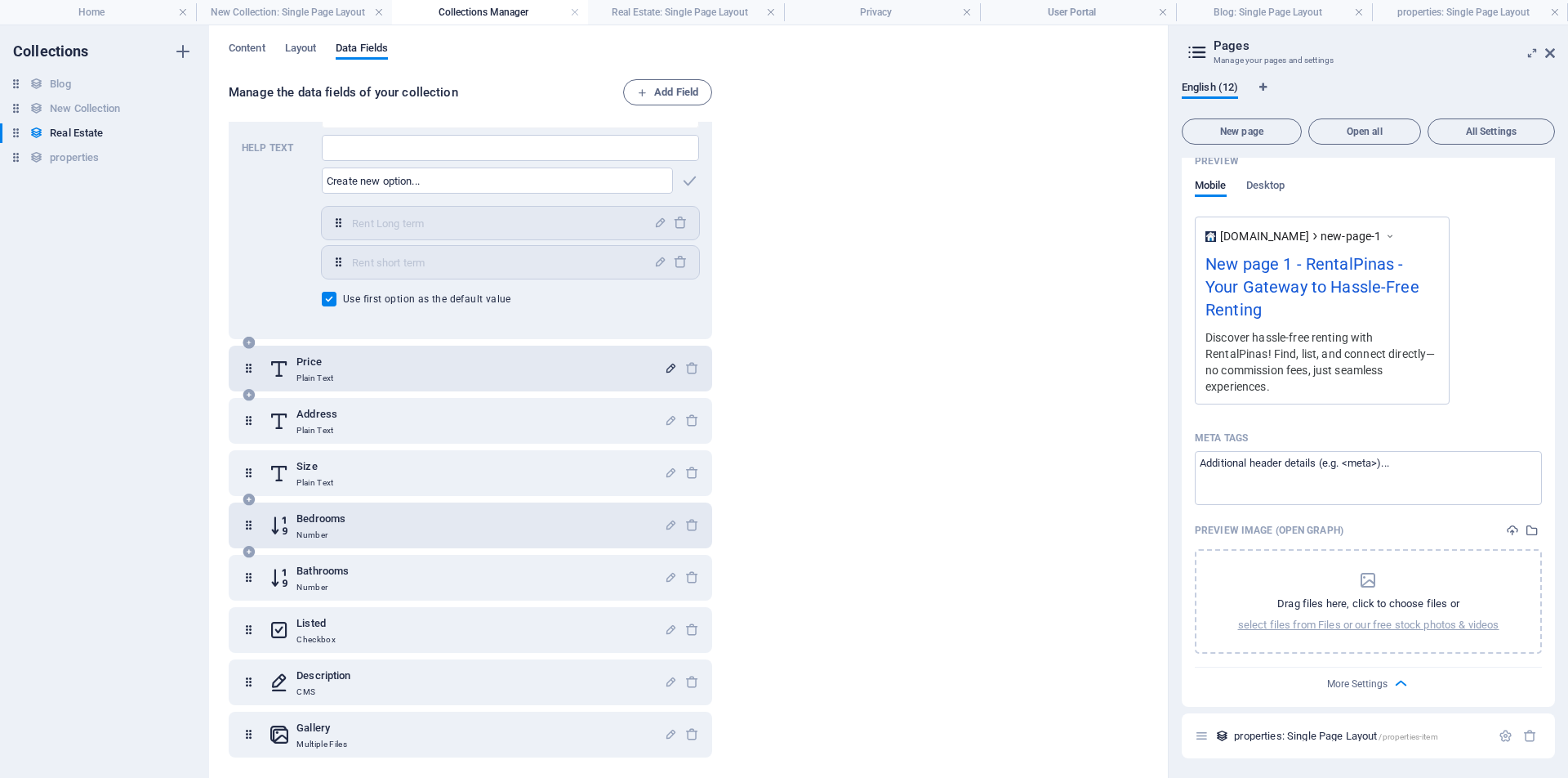
click at [350, 536] on div "Bedrooms Number" at bounding box center [466, 525] width 395 height 32
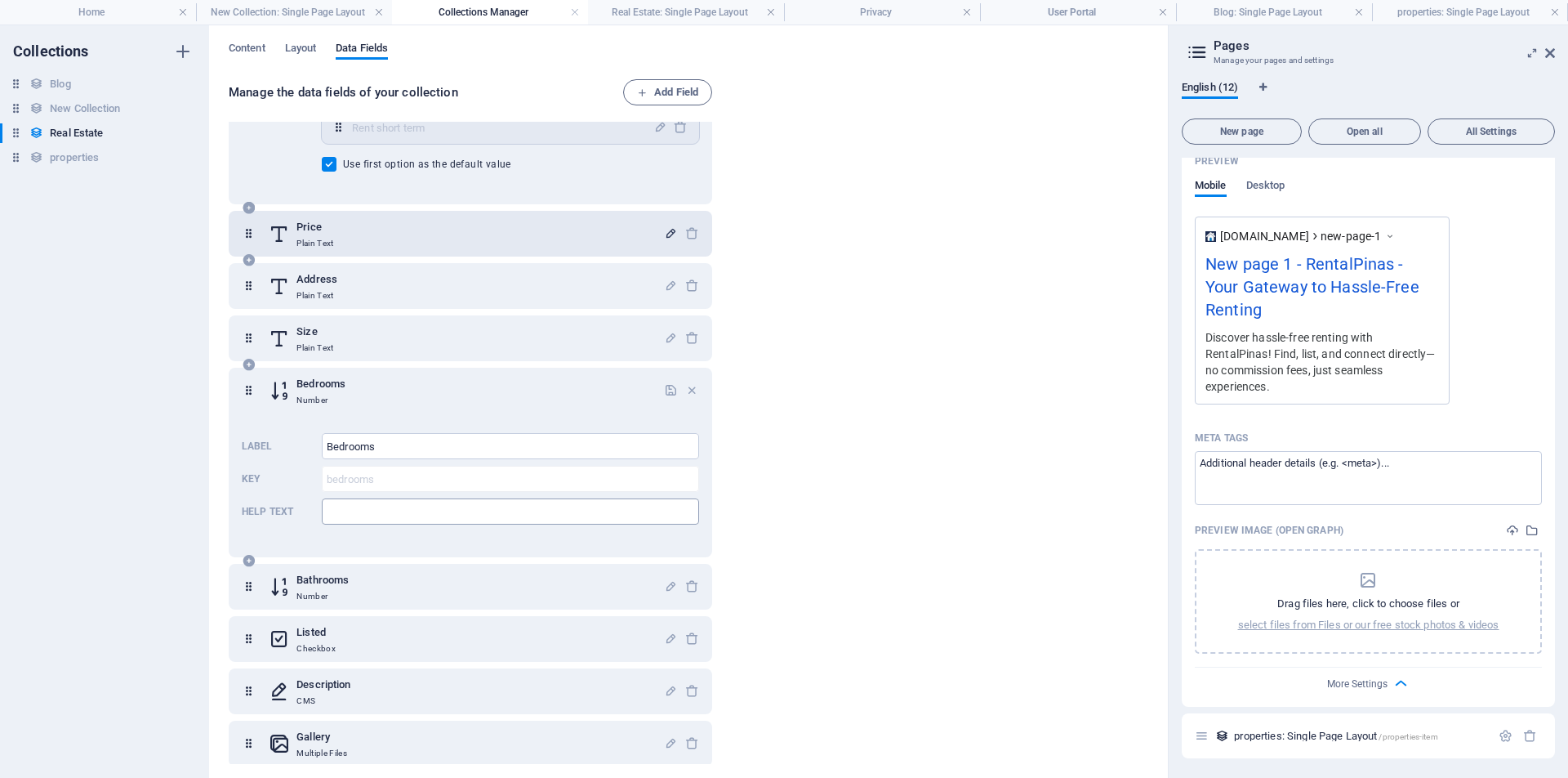
scroll to position [512, 0]
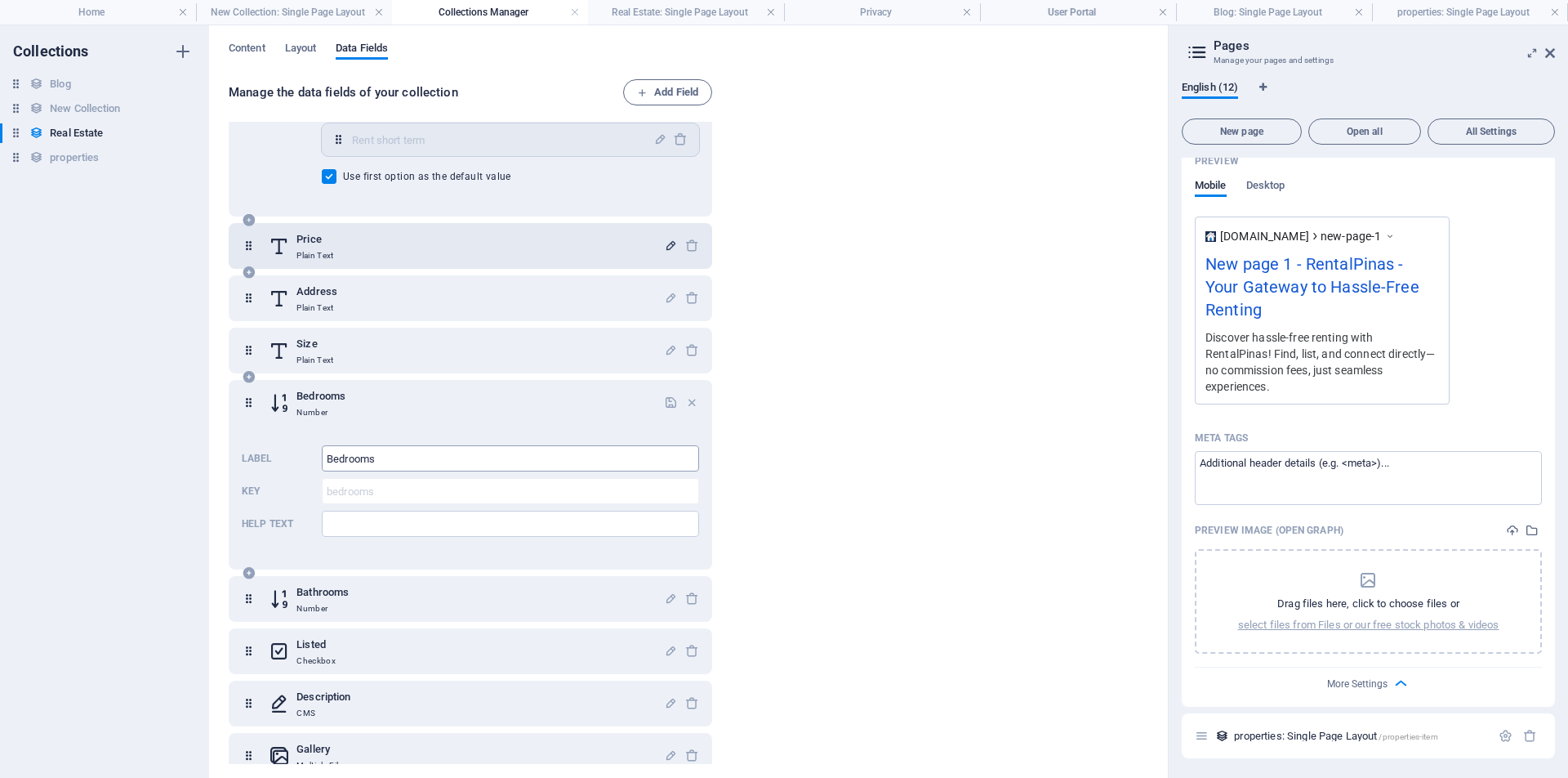
click at [379, 460] on input "Bedrooms" at bounding box center [511, 459] width 377 height 26
type input "Bedrooms"
click at [862, 488] on div "Manage the data fields of your collection Add Field Name Plain Text Slug Plain …" at bounding box center [688, 422] width 920 height 687
click at [502, 395] on div "Bedrooms Number" at bounding box center [466, 402] width 395 height 32
click at [252, 404] on icon at bounding box center [248, 402] width 14 height 32
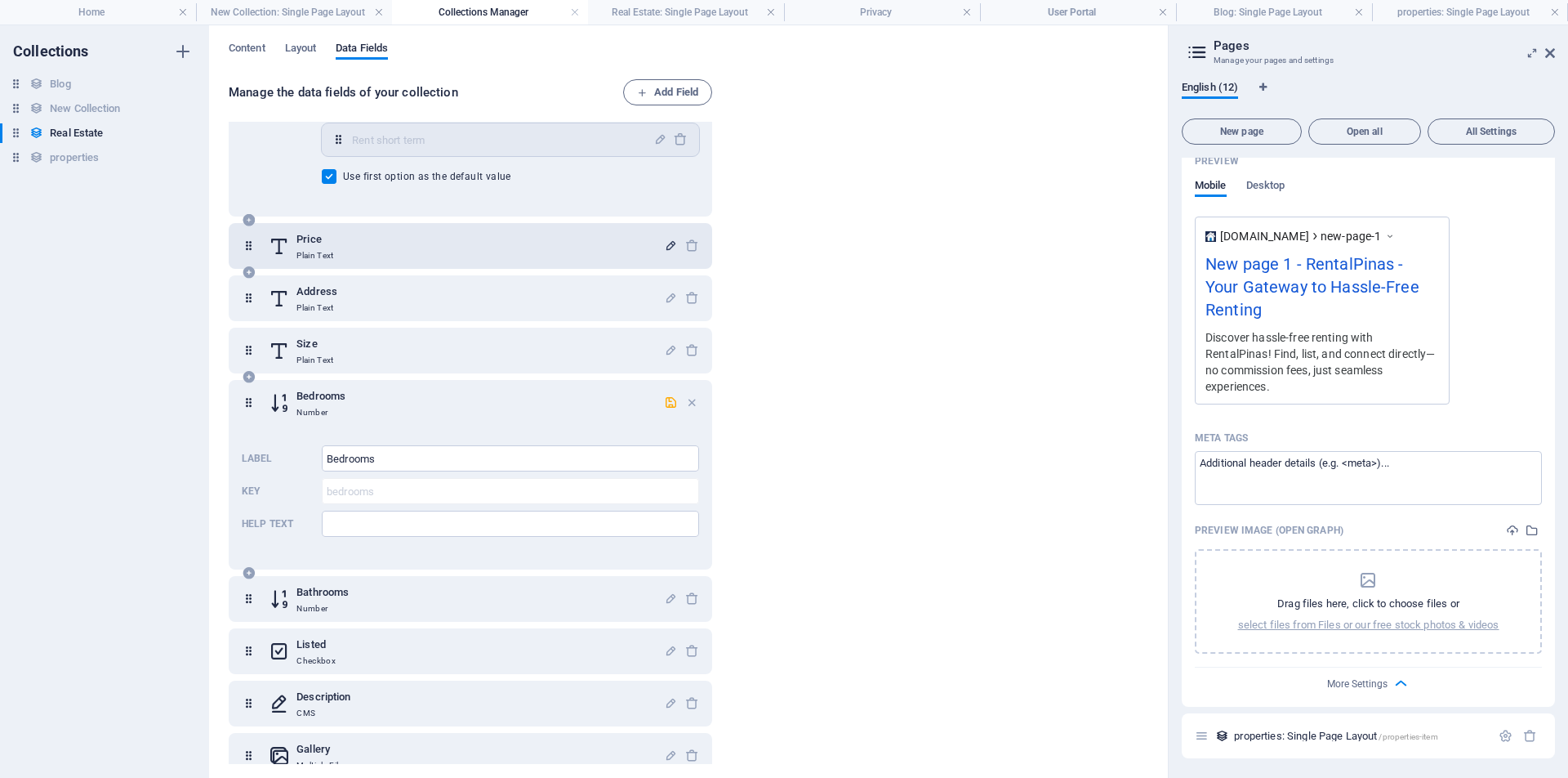
click at [454, 398] on div "Bedrooms Number" at bounding box center [466, 402] width 395 height 32
click at [667, 403] on icon "button" at bounding box center [670, 402] width 14 height 14
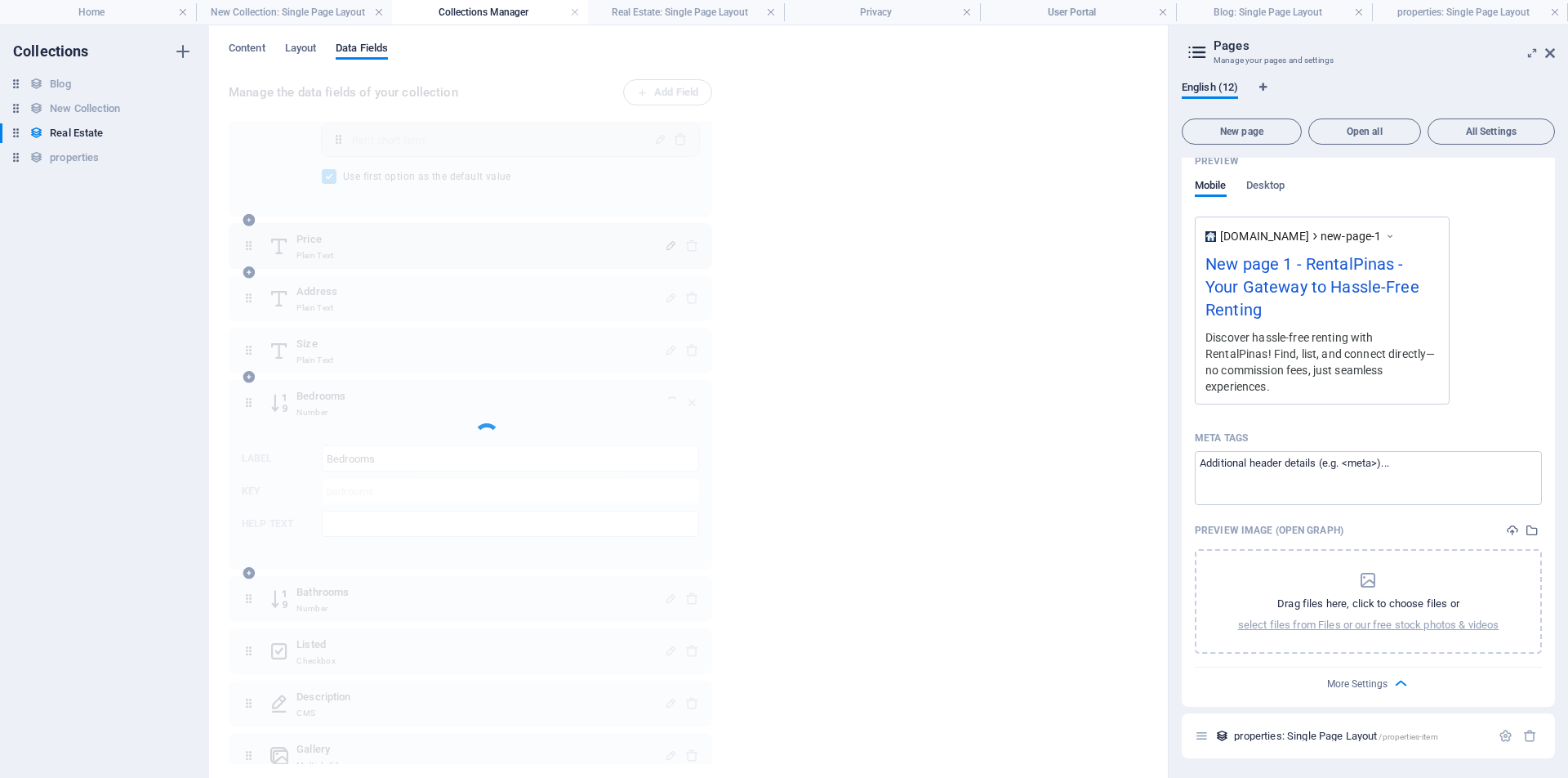
scroll to position [389, 0]
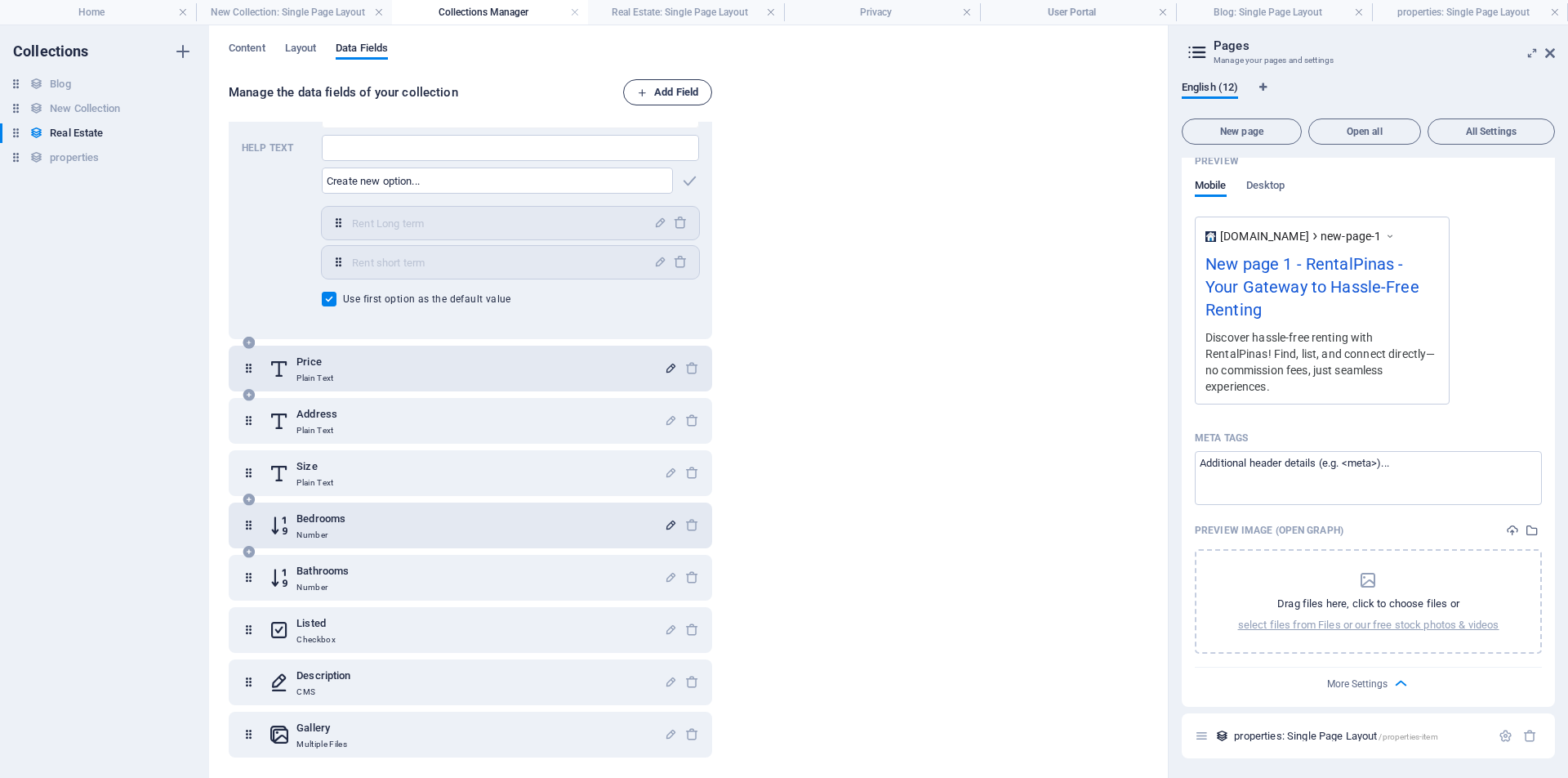
click at [683, 92] on span "Add Field" at bounding box center [667, 92] width 61 height 19
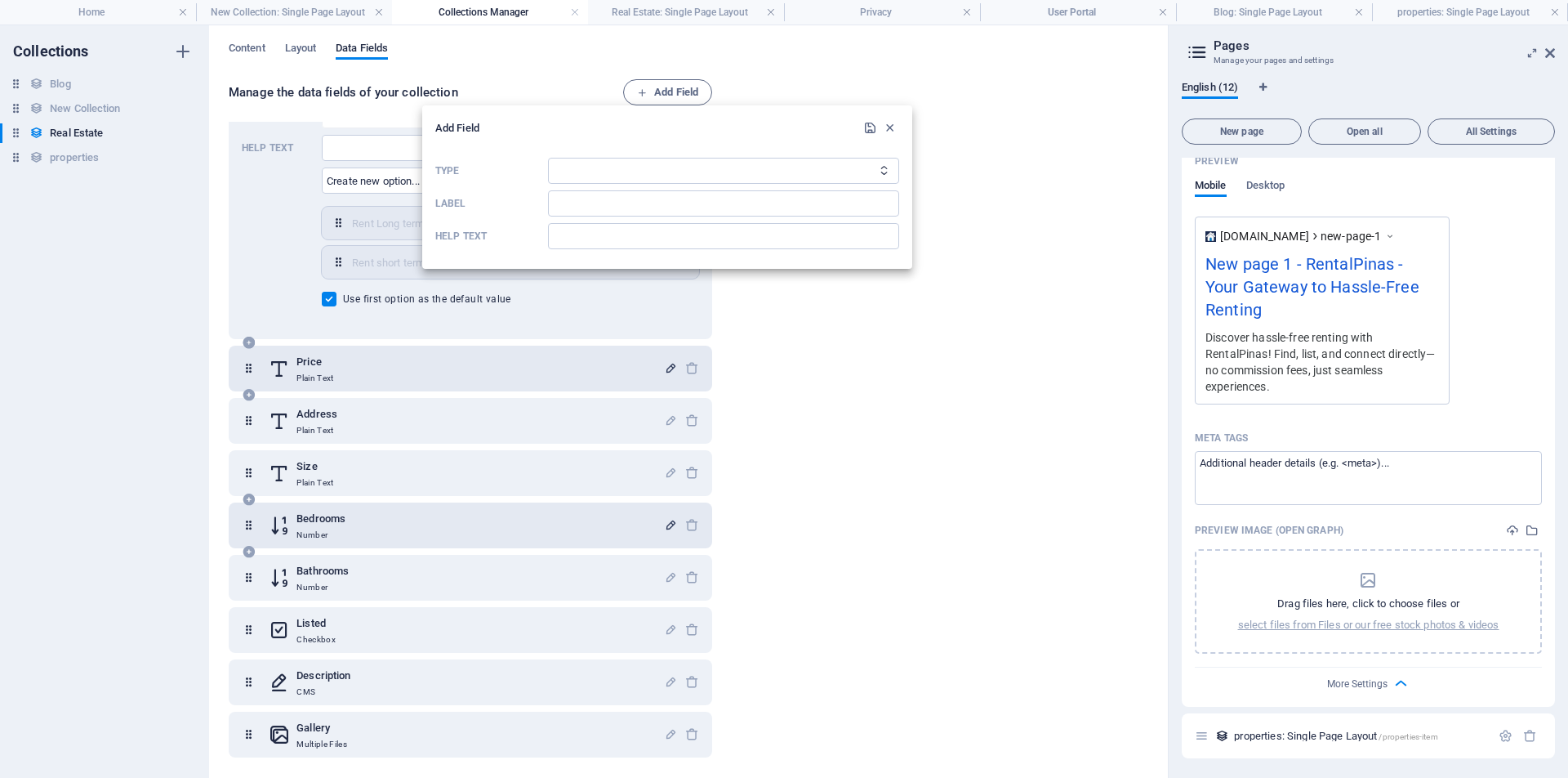
click at [453, 205] on p "Label" at bounding box center [488, 203] width 106 height 13
click at [892, 127] on icon "button" at bounding box center [889, 127] width 14 height 14
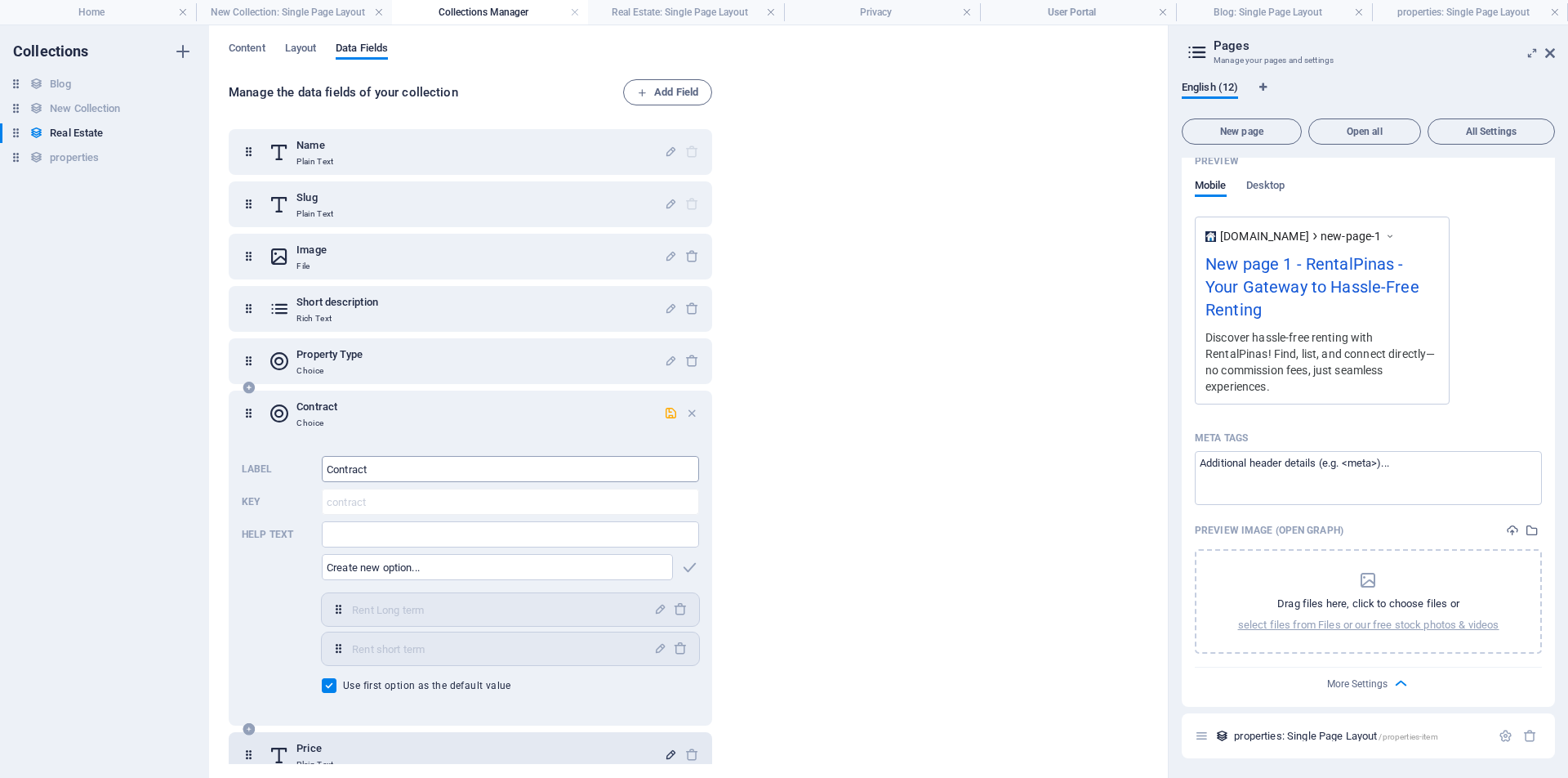
scroll to position [0, 0]
click at [237, 45] on span "Content" at bounding box center [247, 49] width 37 height 23
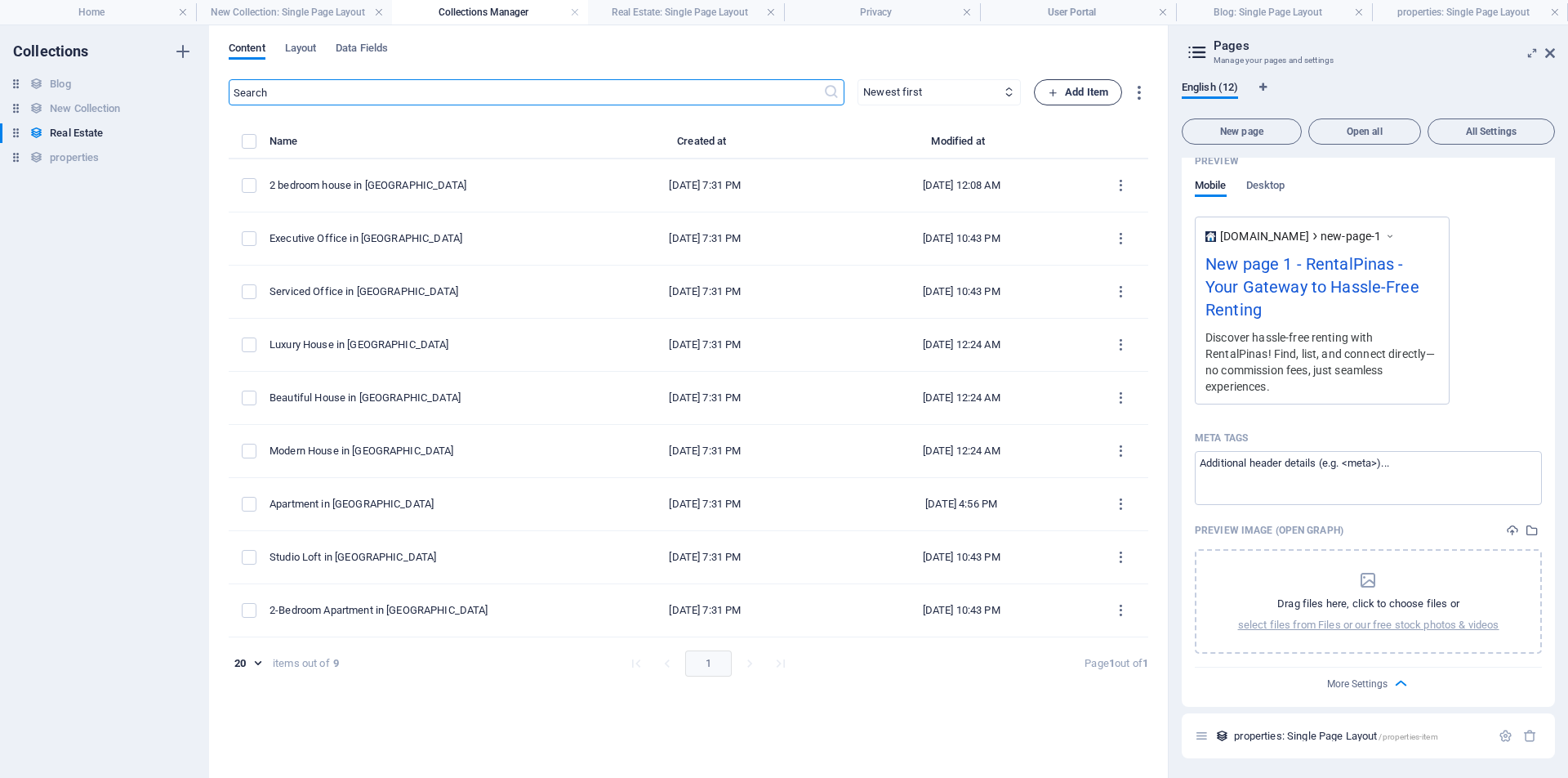
click at [1096, 95] on span "Add Item" at bounding box center [1078, 92] width 60 height 19
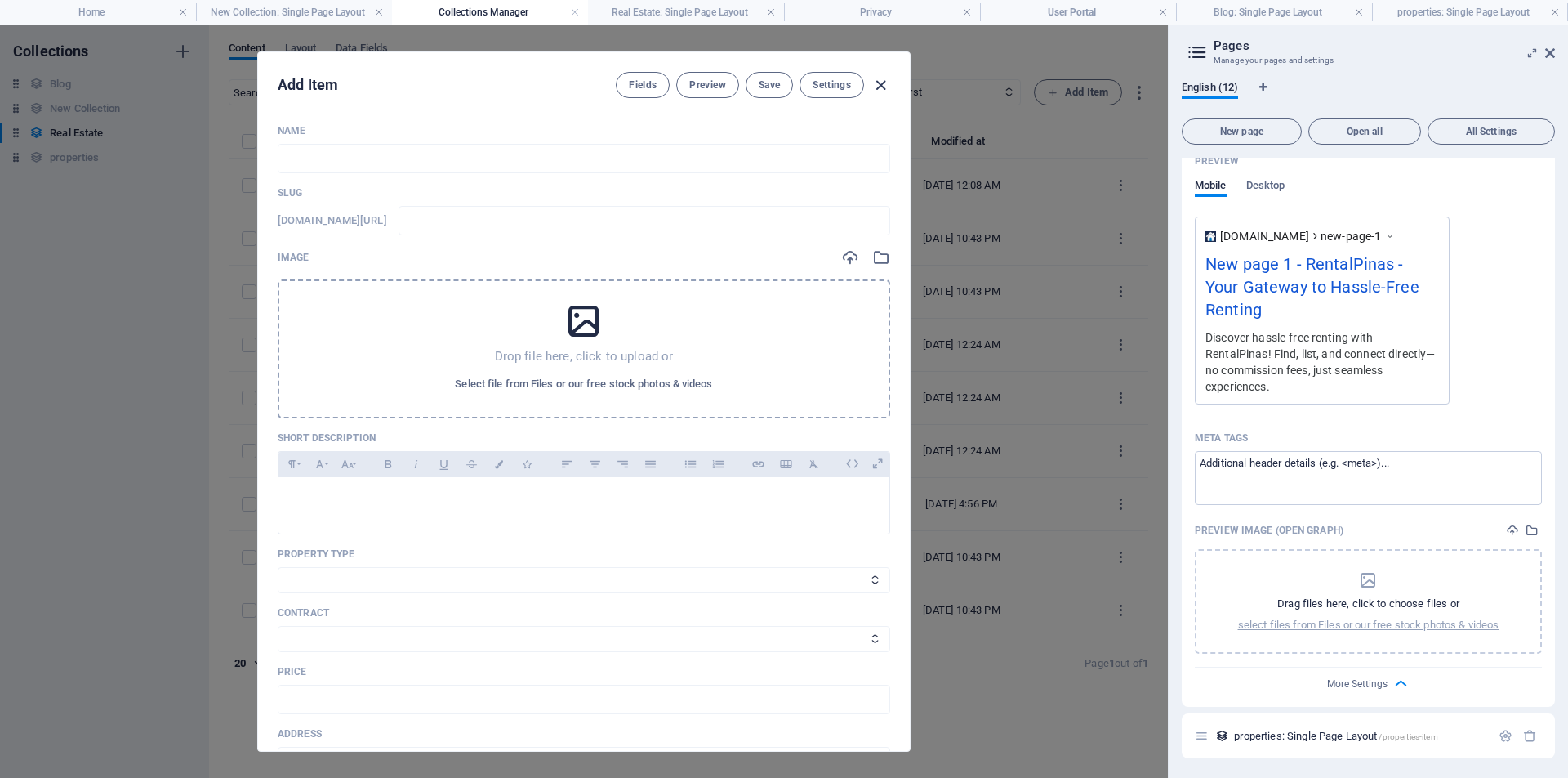
click at [880, 84] on icon "button" at bounding box center [881, 85] width 19 height 19
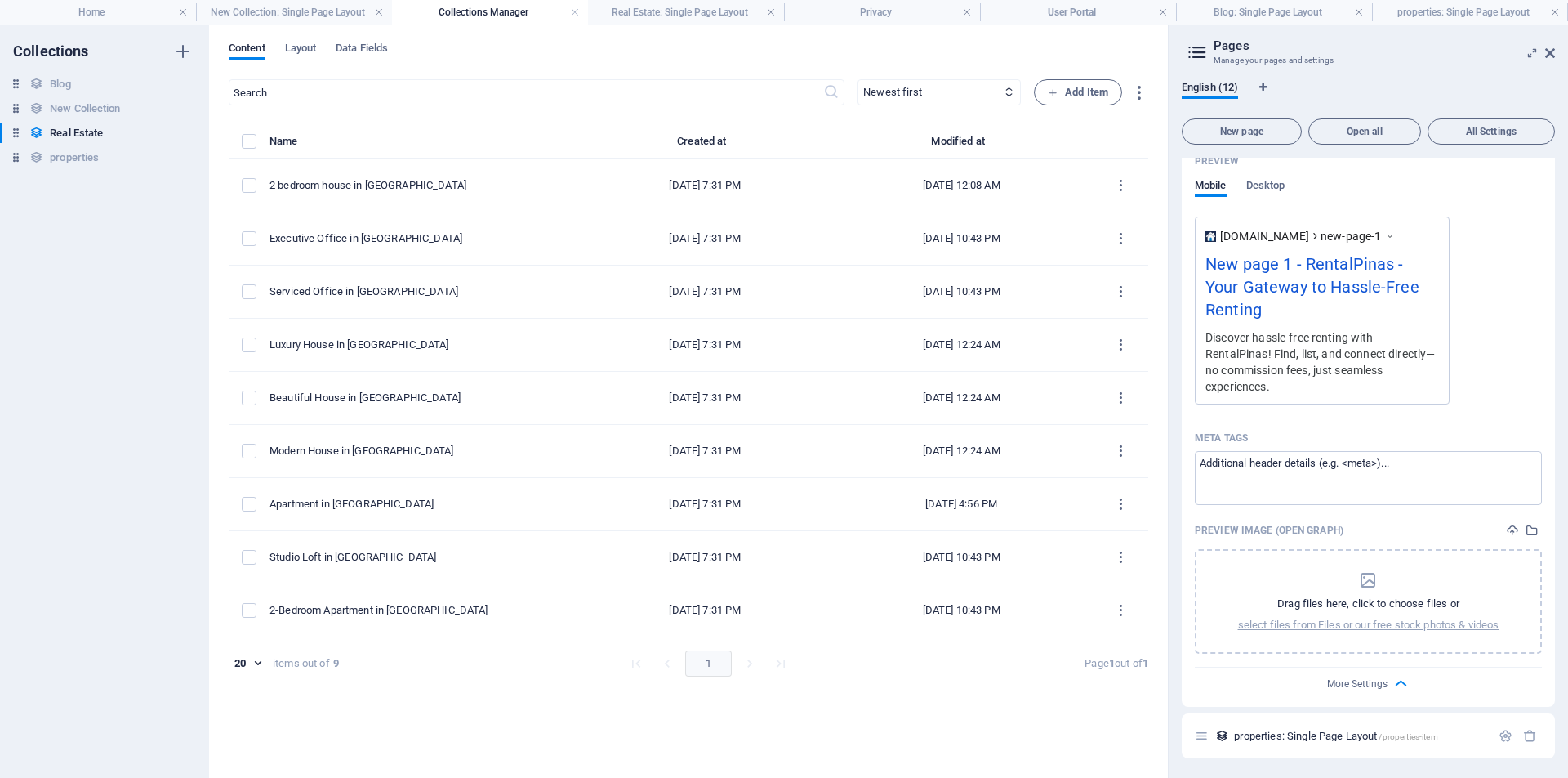
click at [880, 84] on icon "button" at bounding box center [881, 85] width 19 height 19
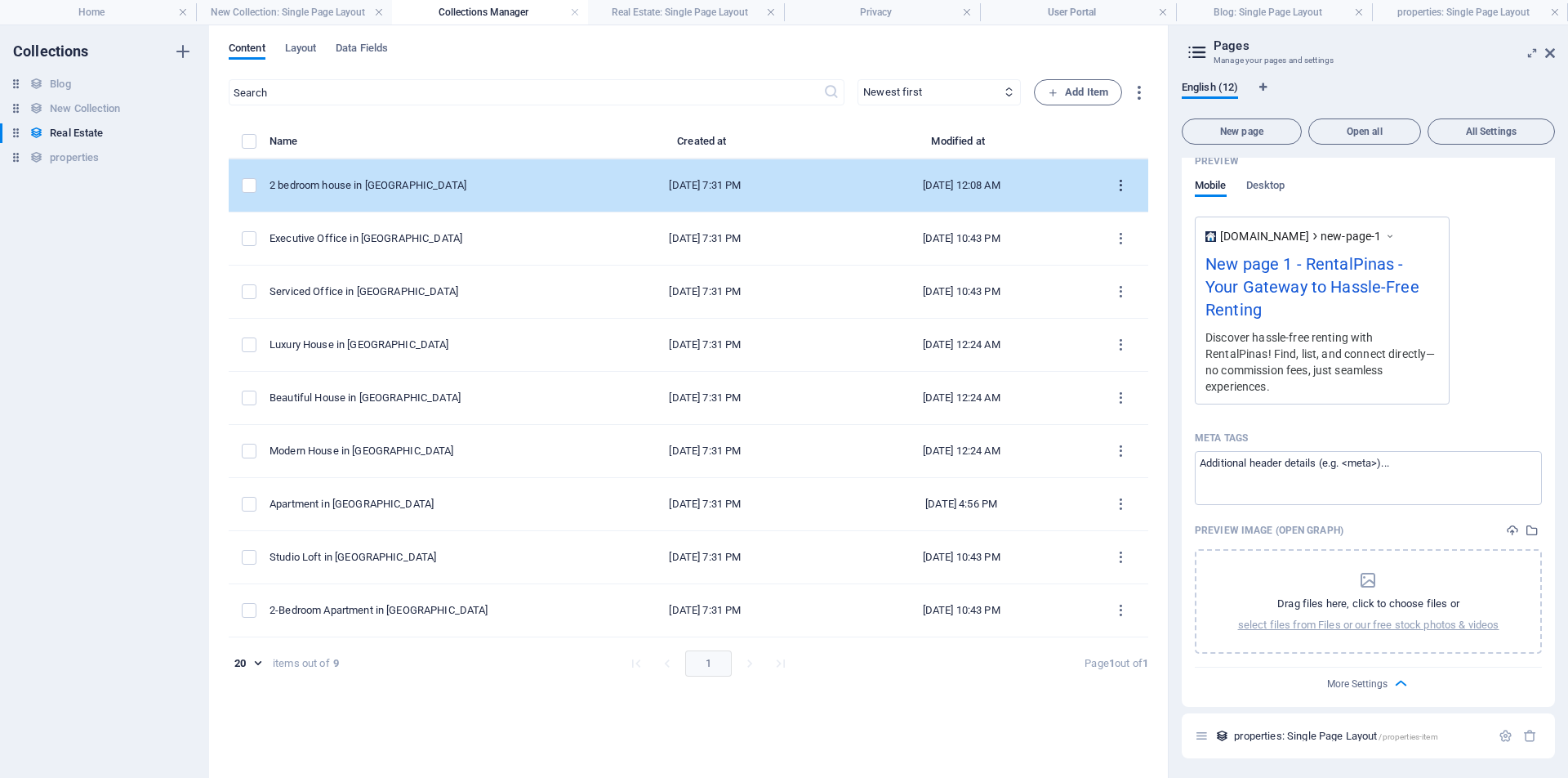
click at [1131, 191] on button "items list" at bounding box center [1121, 186] width 29 height 26
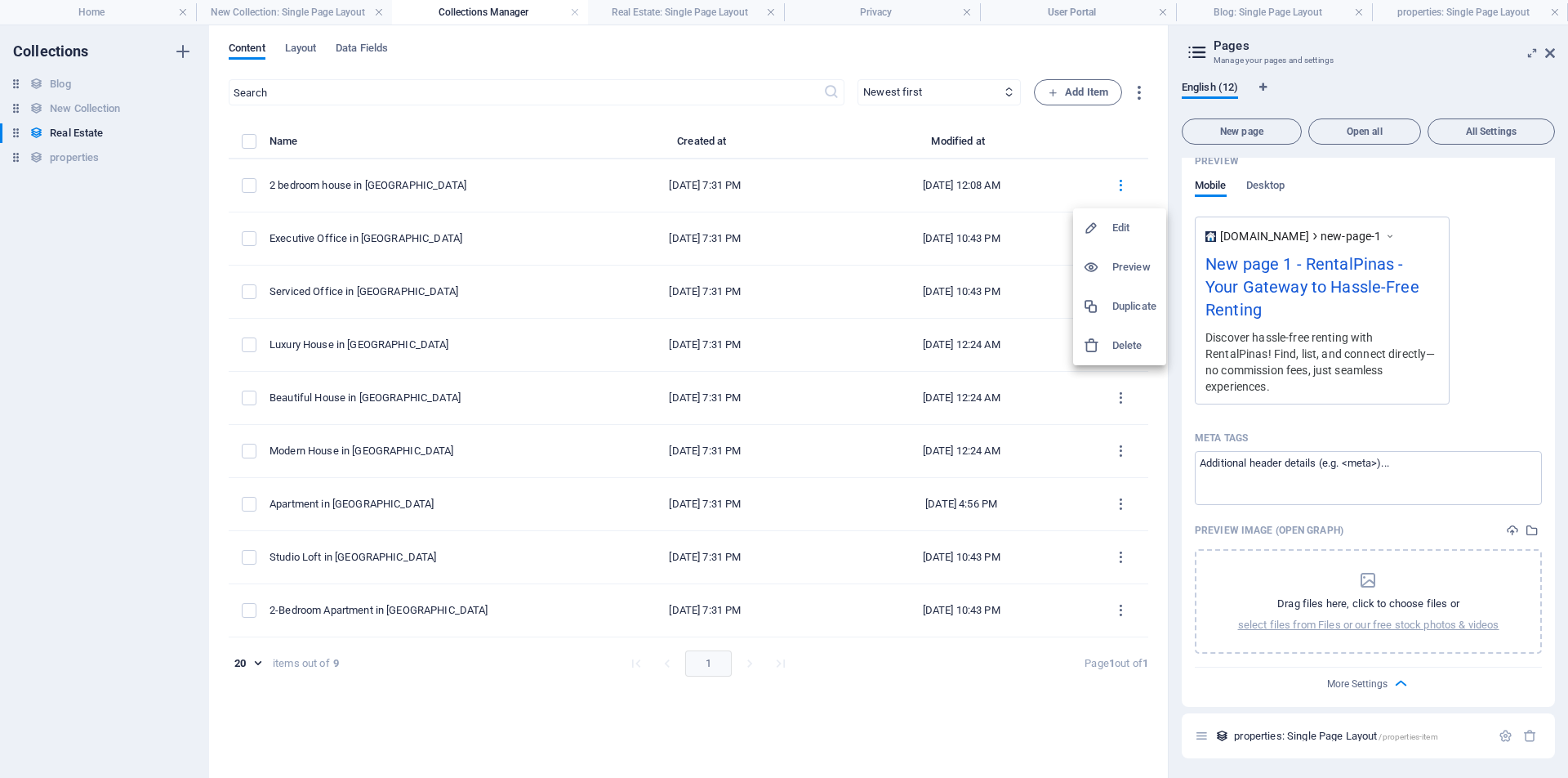
click at [1135, 265] on h6 "Preview" at bounding box center [1134, 266] width 45 height 19
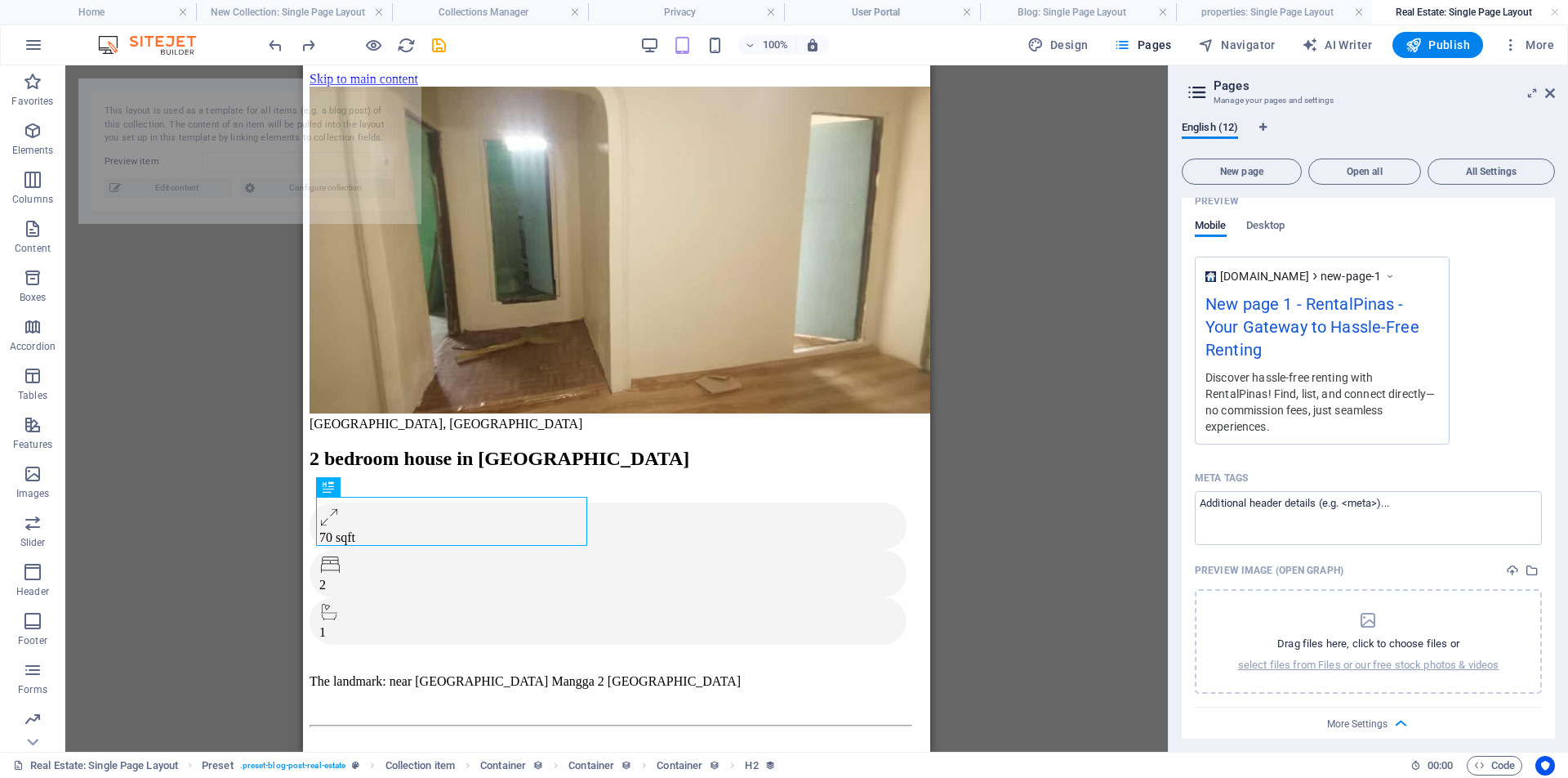
select select "68b30e2b6492e552aa035e73"
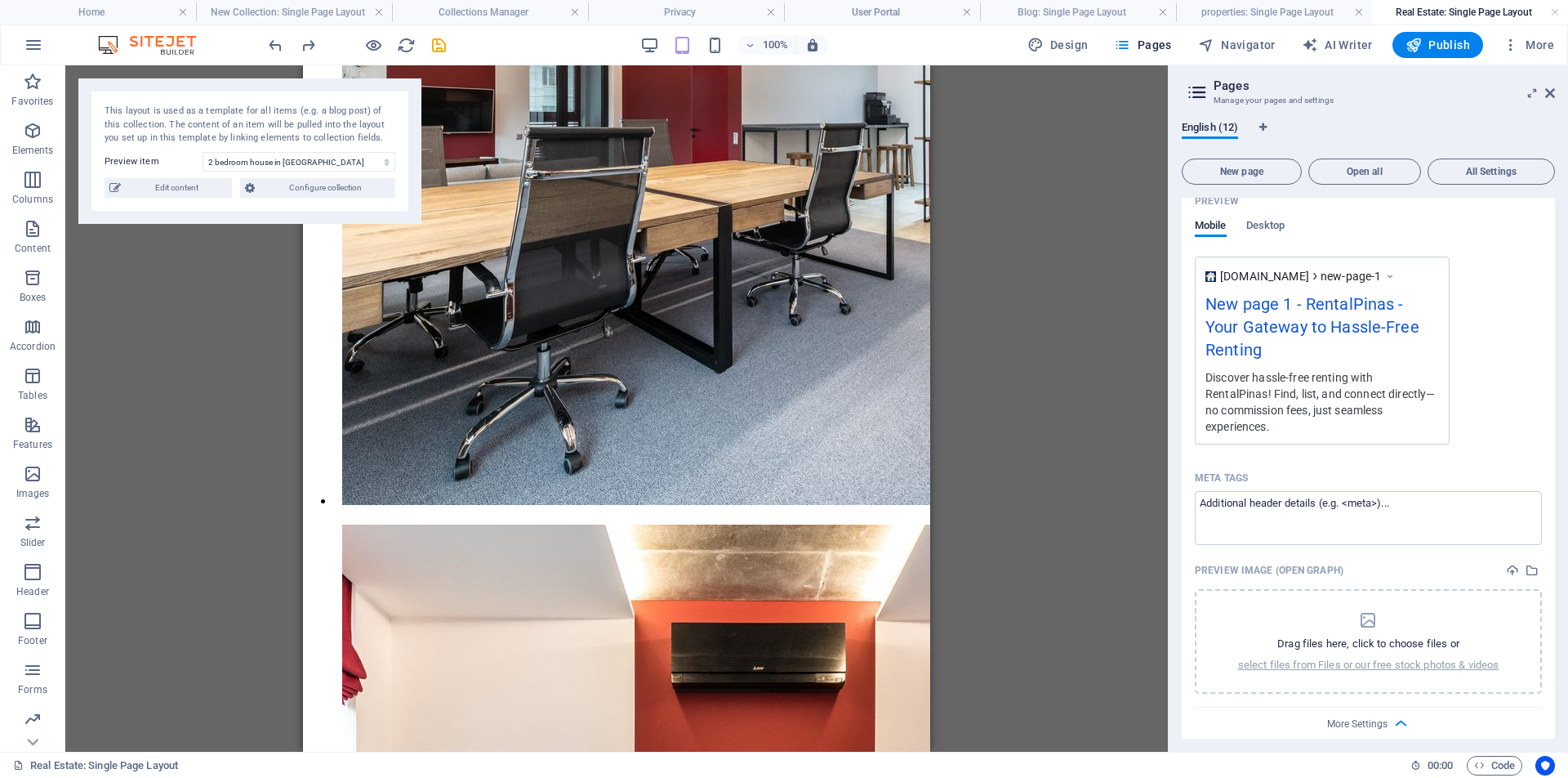
scroll to position [2442, 0]
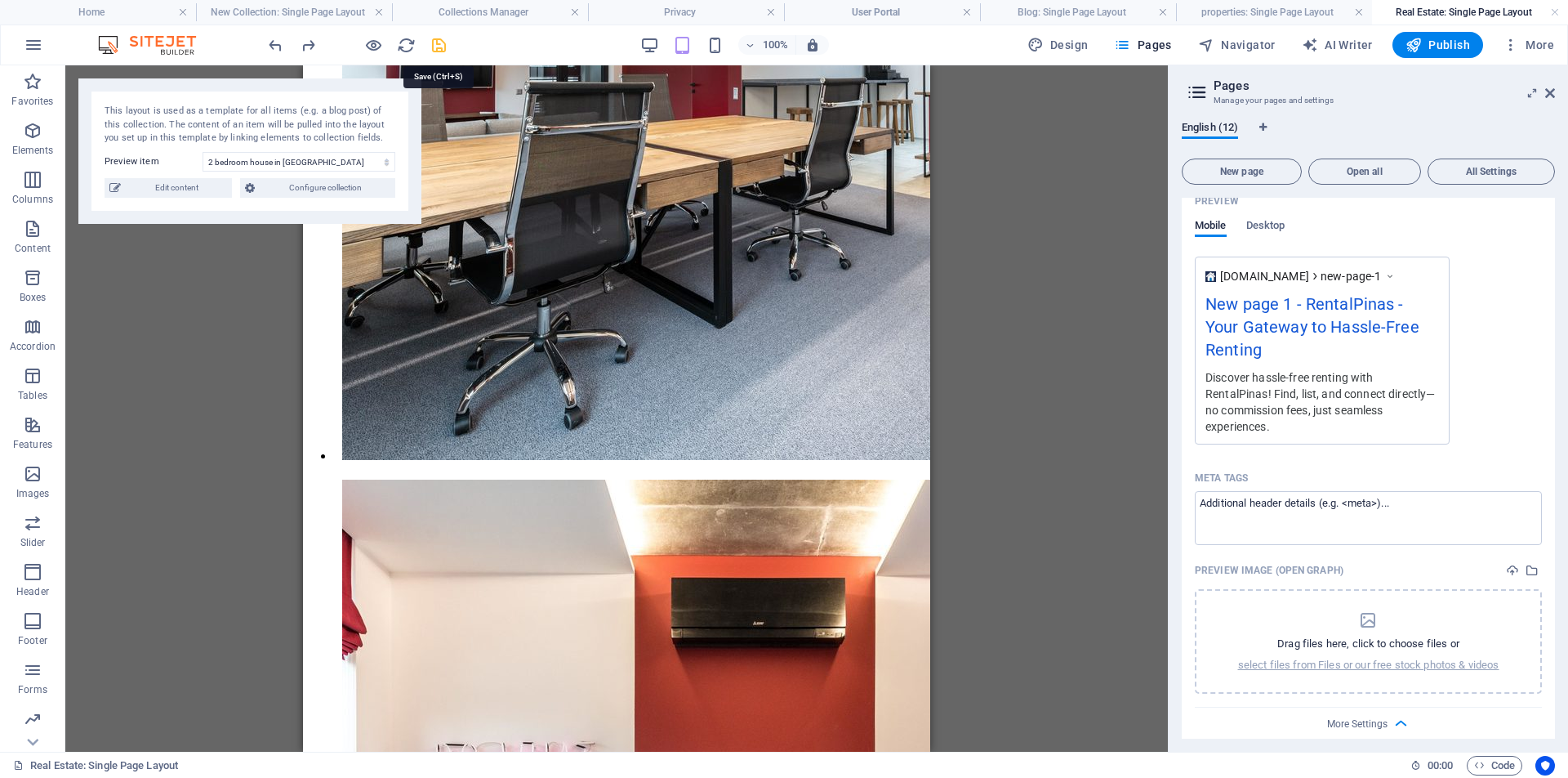
click at [438, 45] on icon "save" at bounding box center [439, 45] width 19 height 19
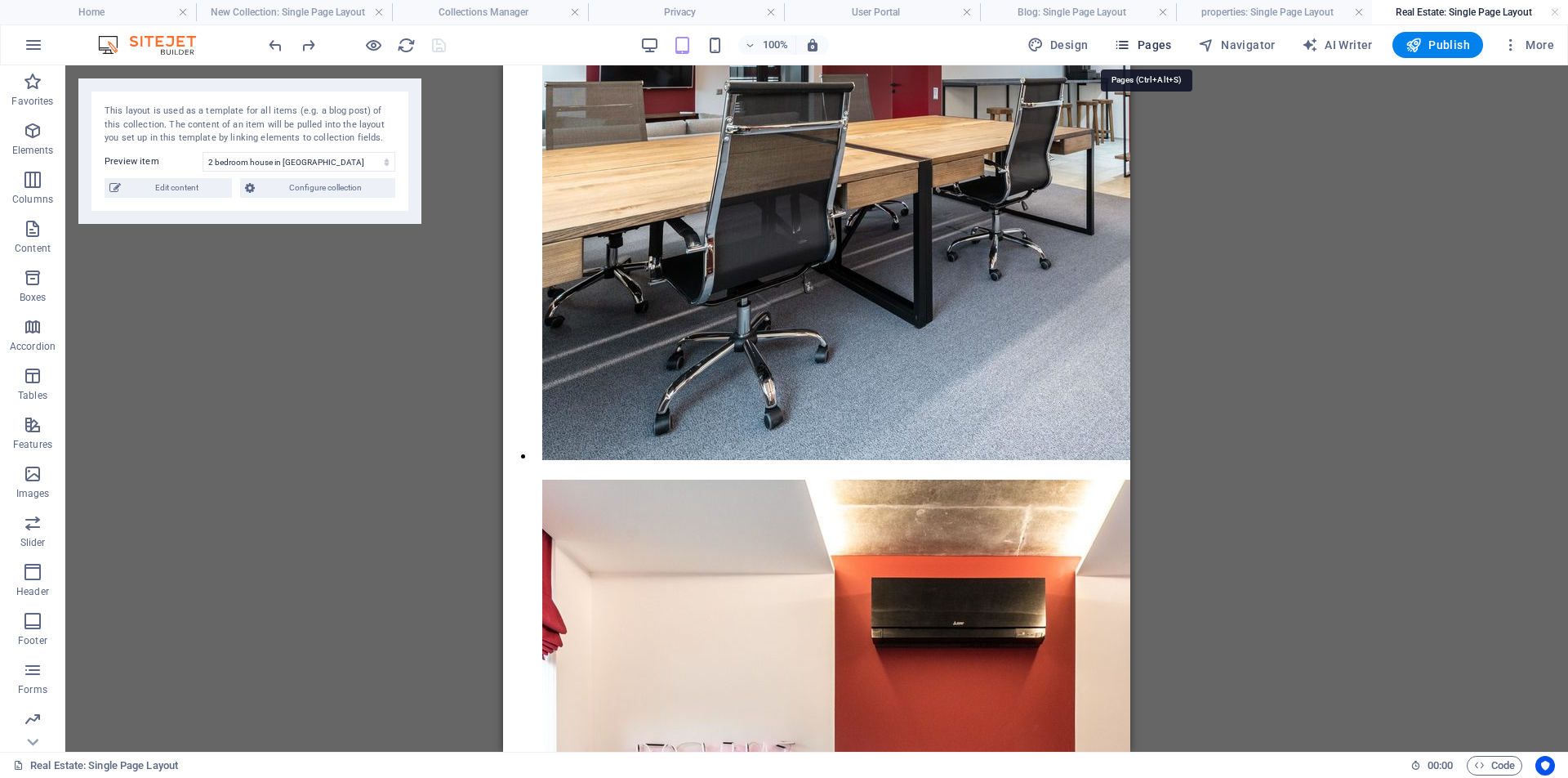
click at [1159, 45] on span "Pages" at bounding box center [1143, 45] width 58 height 17
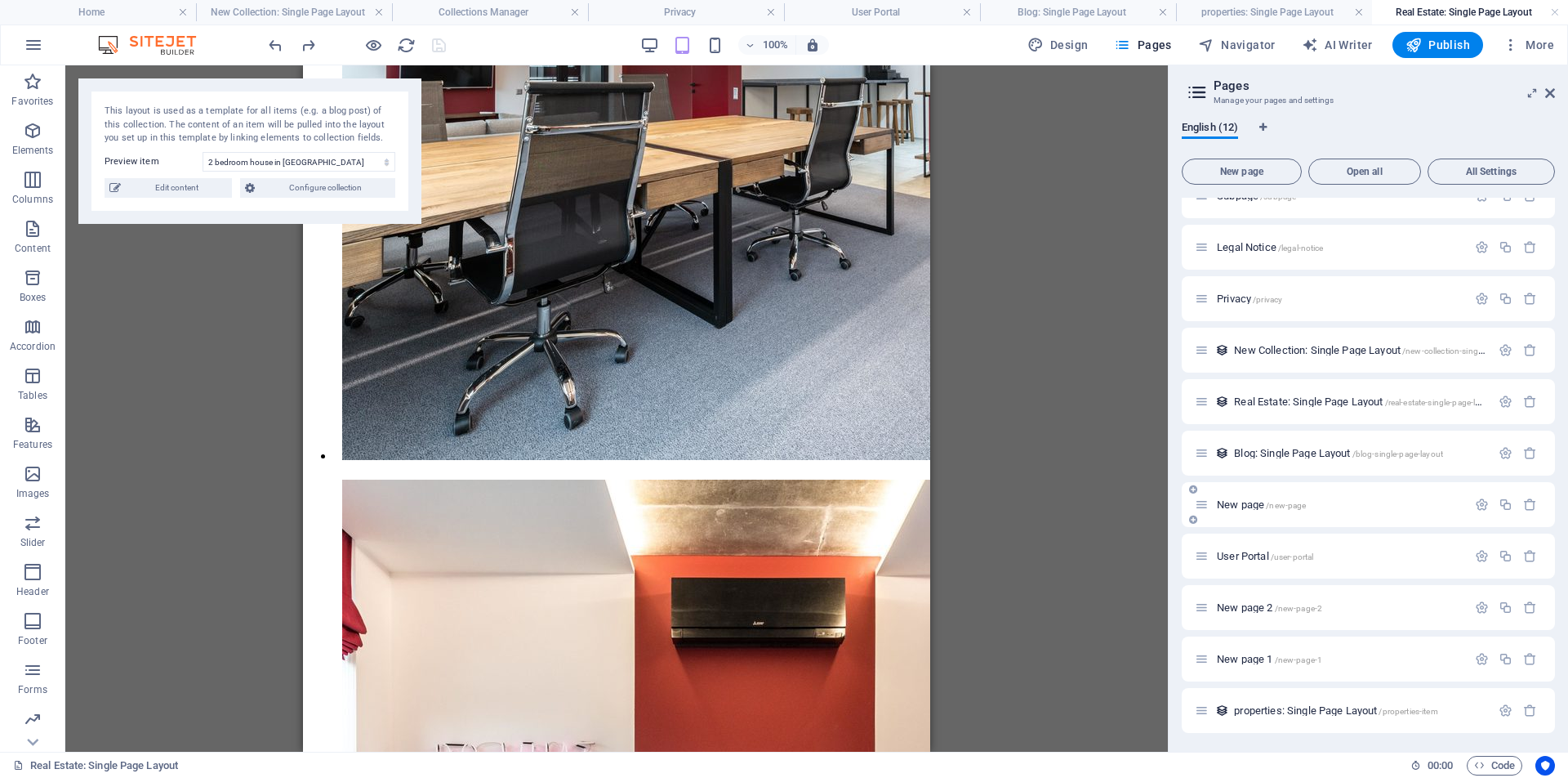
scroll to position [77, 0]
click at [1302, 710] on span "properties: Single Page Layout /properties-item" at bounding box center [1335, 709] width 203 height 12
select select
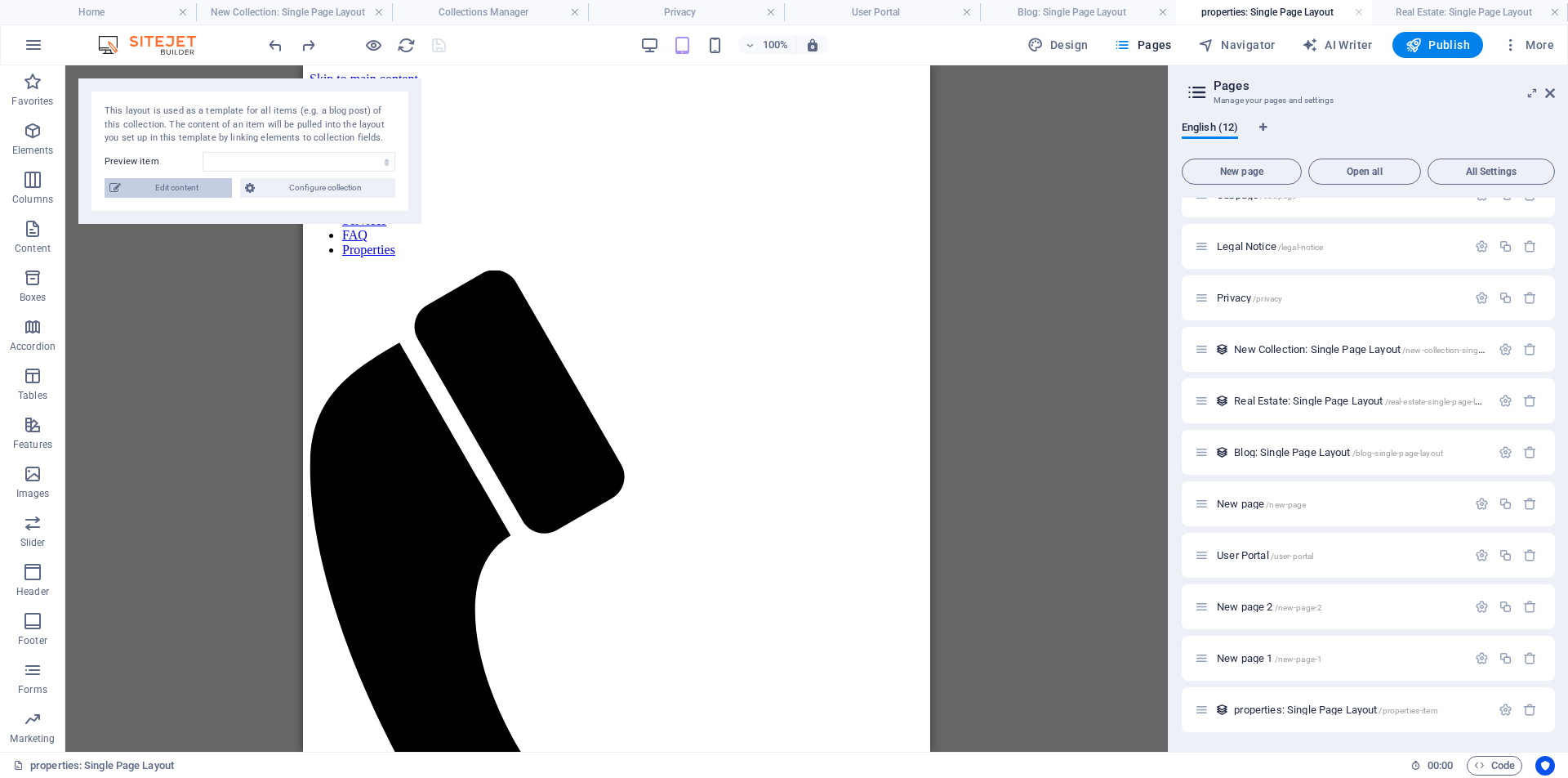
click at [175, 189] on span "Edit content" at bounding box center [175, 188] width 101 height 19
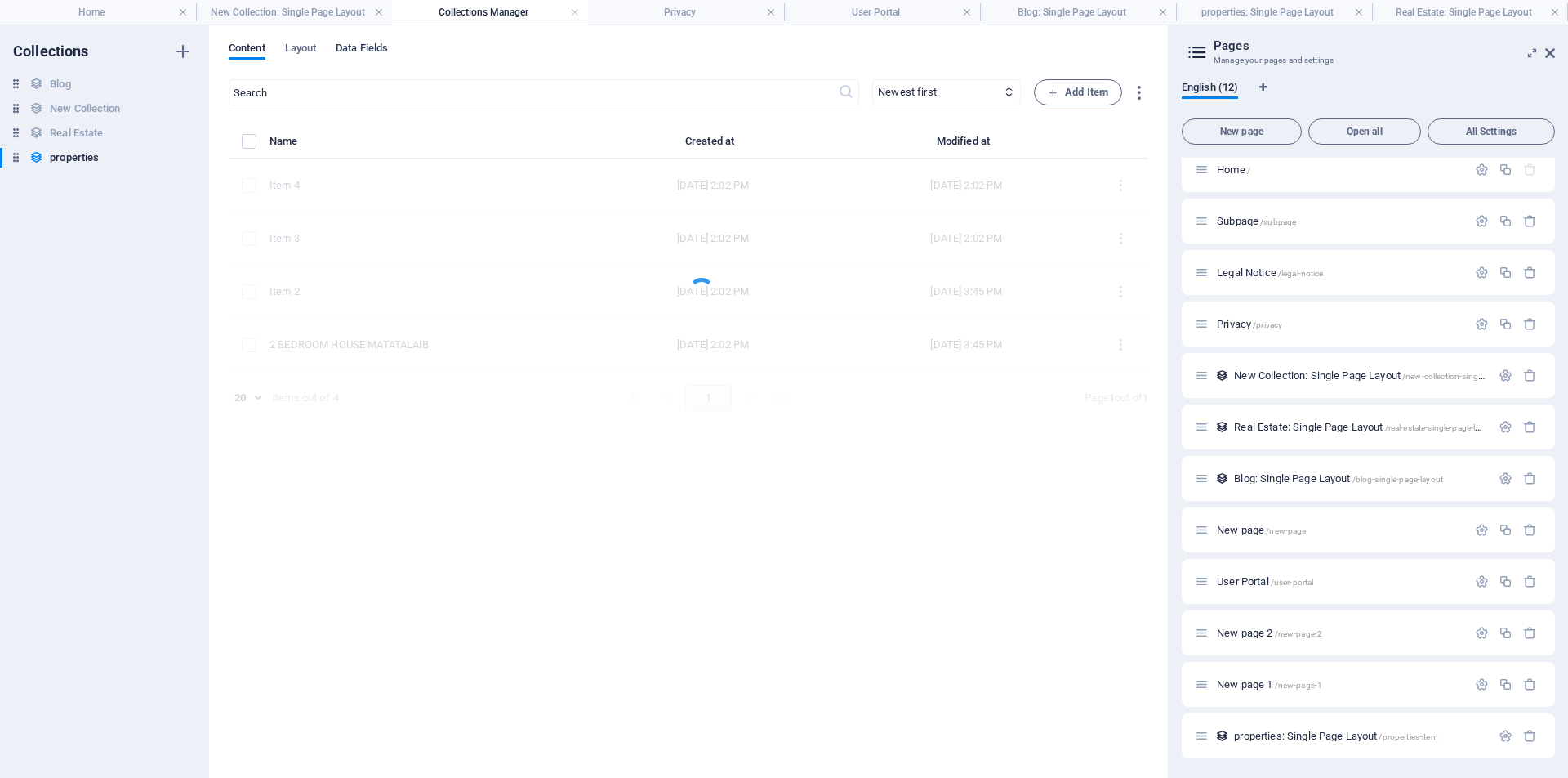
click at [373, 50] on span "Data Fields" at bounding box center [362, 49] width 52 height 23
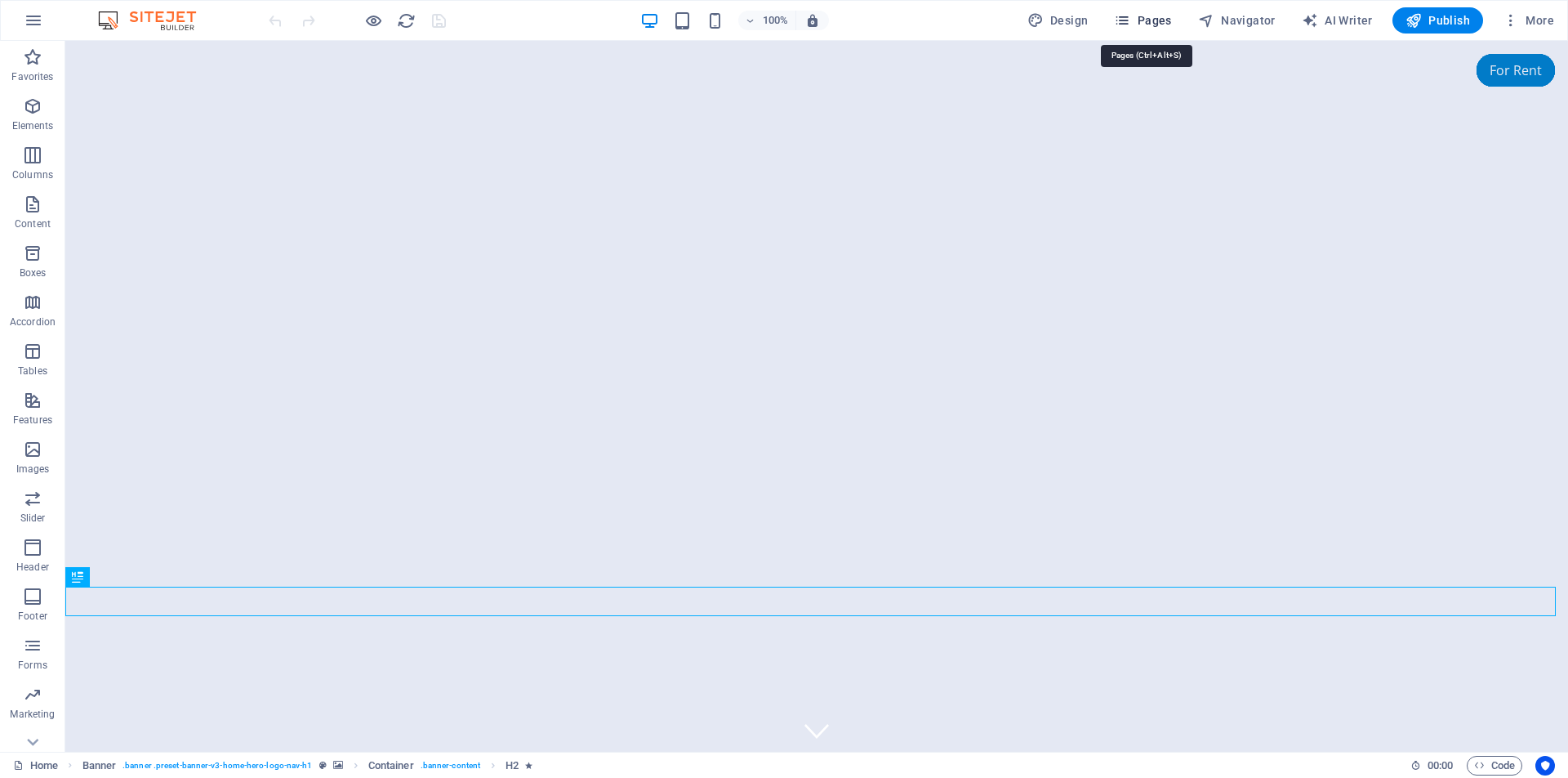
click at [1147, 22] on span "Pages" at bounding box center [1143, 20] width 58 height 17
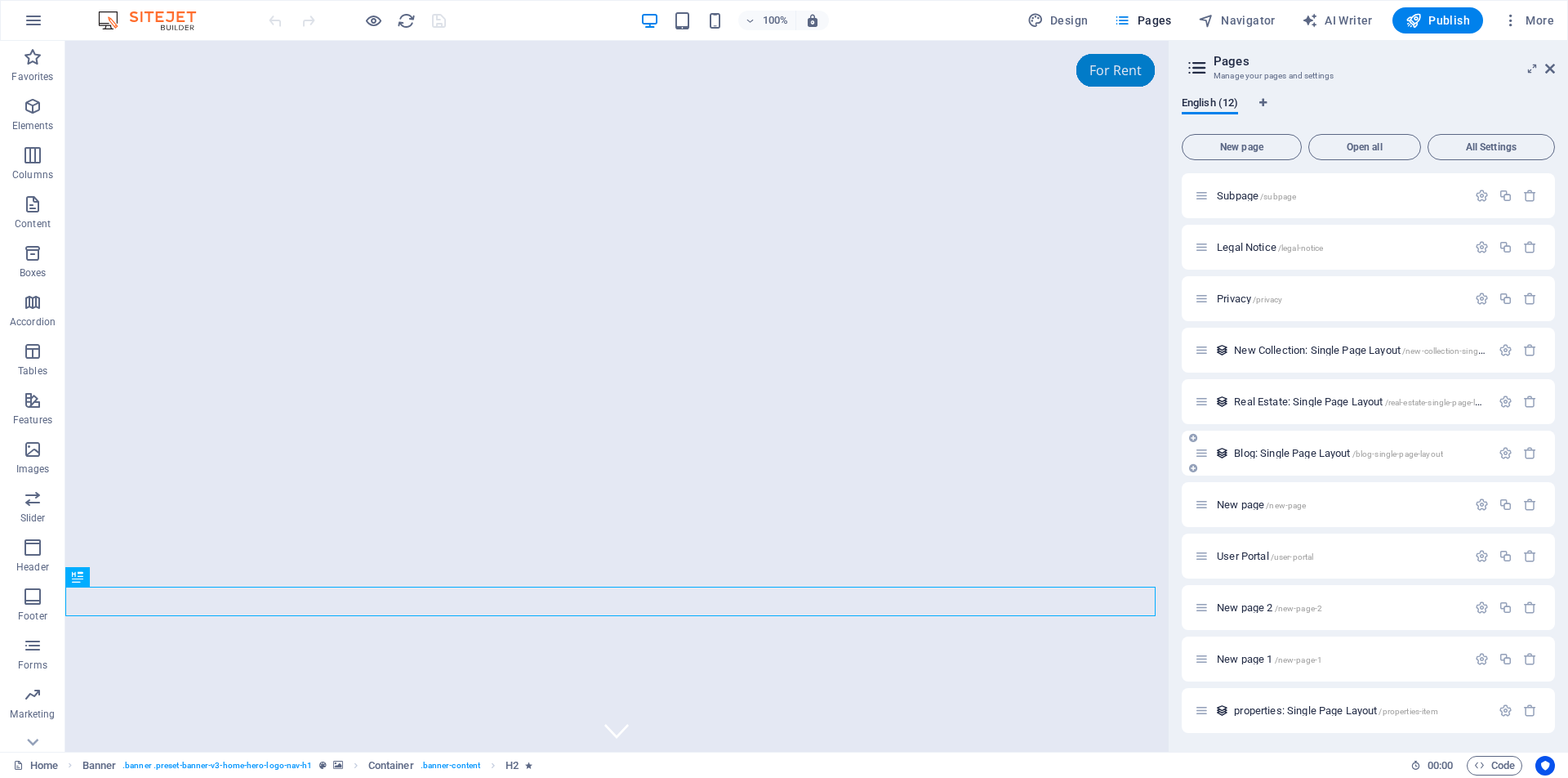
scroll to position [52, 0]
click at [1306, 711] on span "properties: Single Page Layout /properties-item" at bounding box center [1335, 709] width 203 height 12
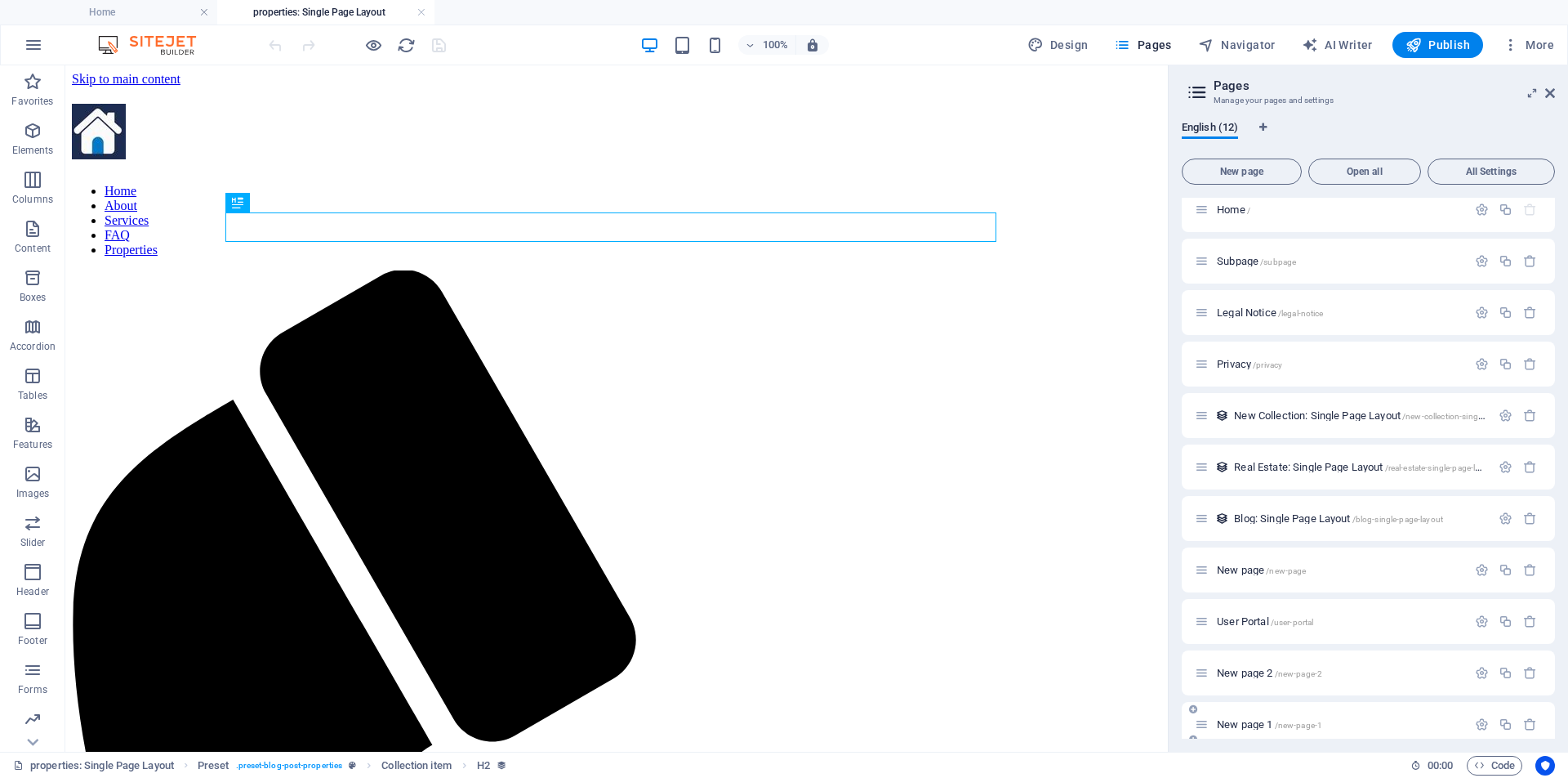
scroll to position [0, 0]
select select "68b6885b23b5203569065941"
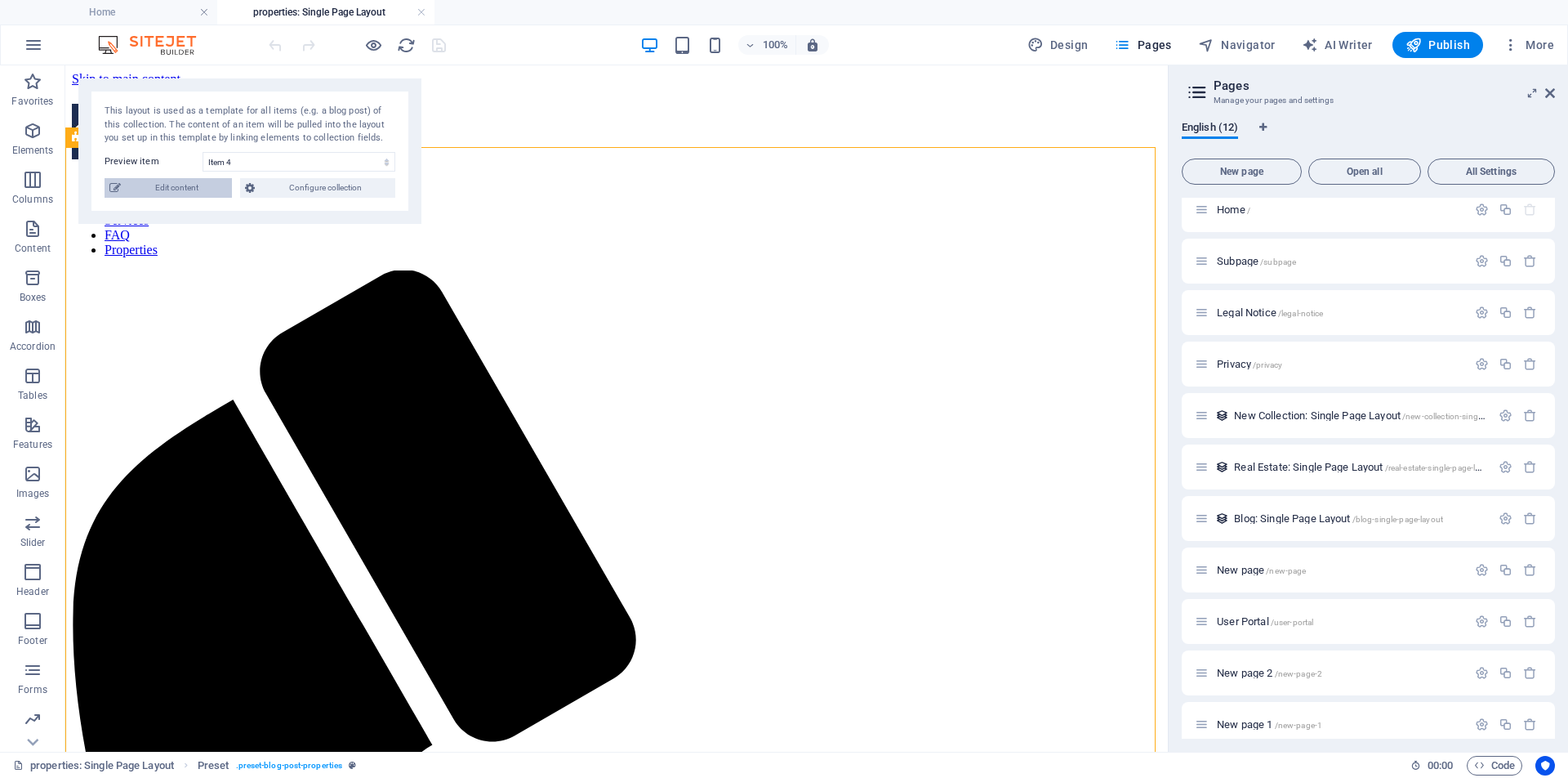
click at [188, 188] on span "Edit content" at bounding box center [175, 188] width 101 height 19
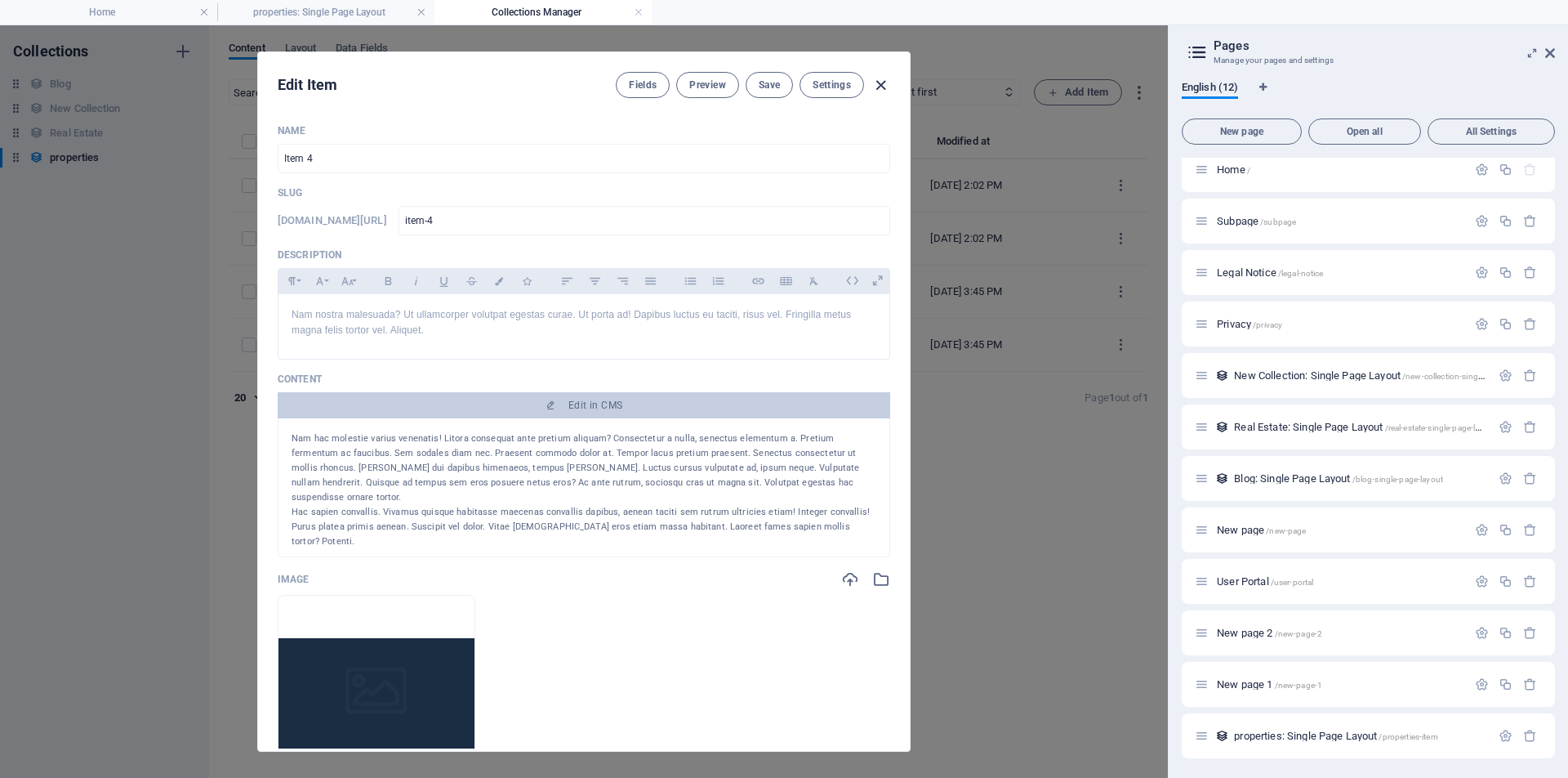
click at [882, 88] on icon "button" at bounding box center [881, 85] width 19 height 19
type input "item-4"
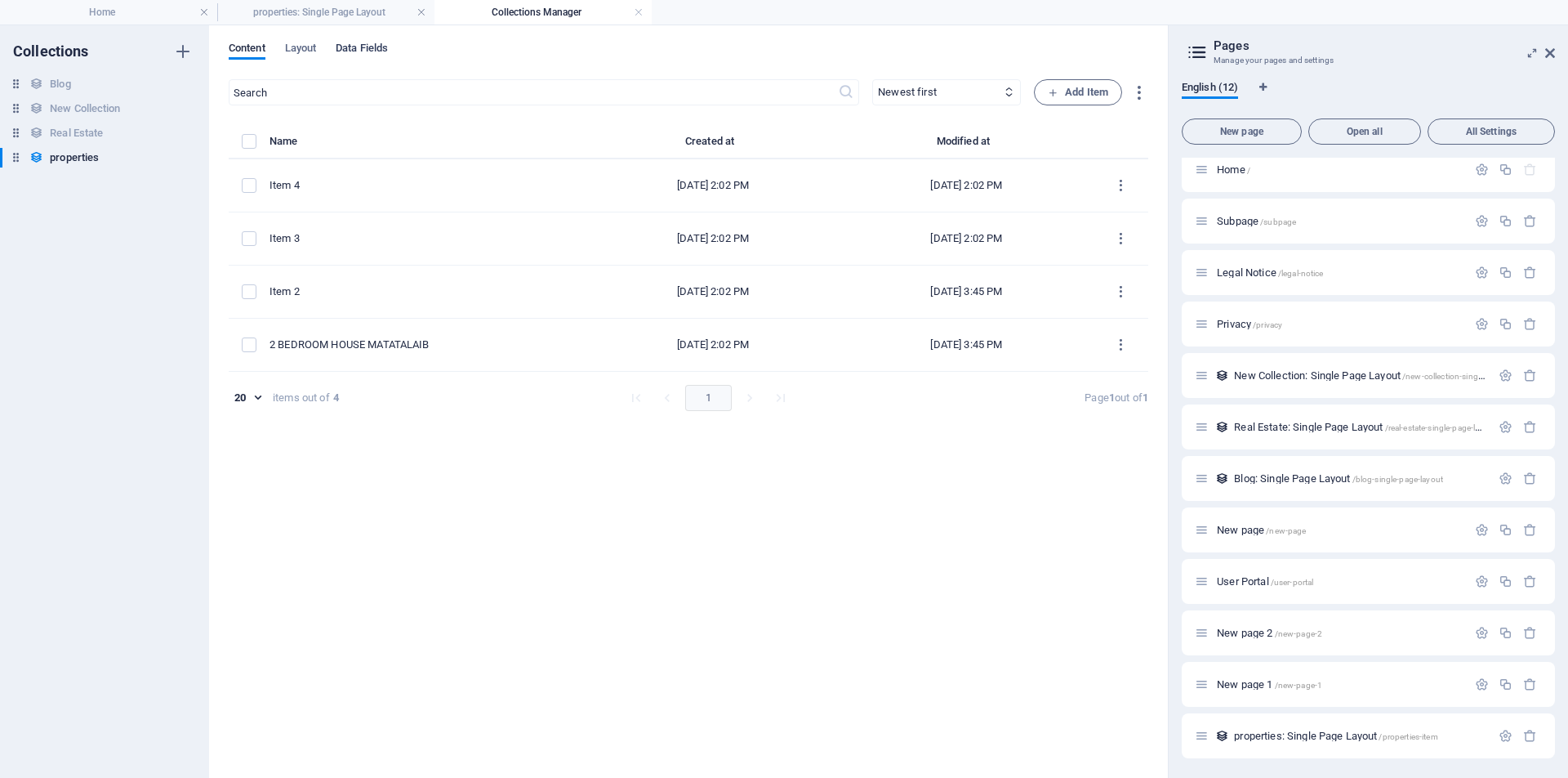
click at [367, 51] on span "Data Fields" at bounding box center [362, 49] width 52 height 23
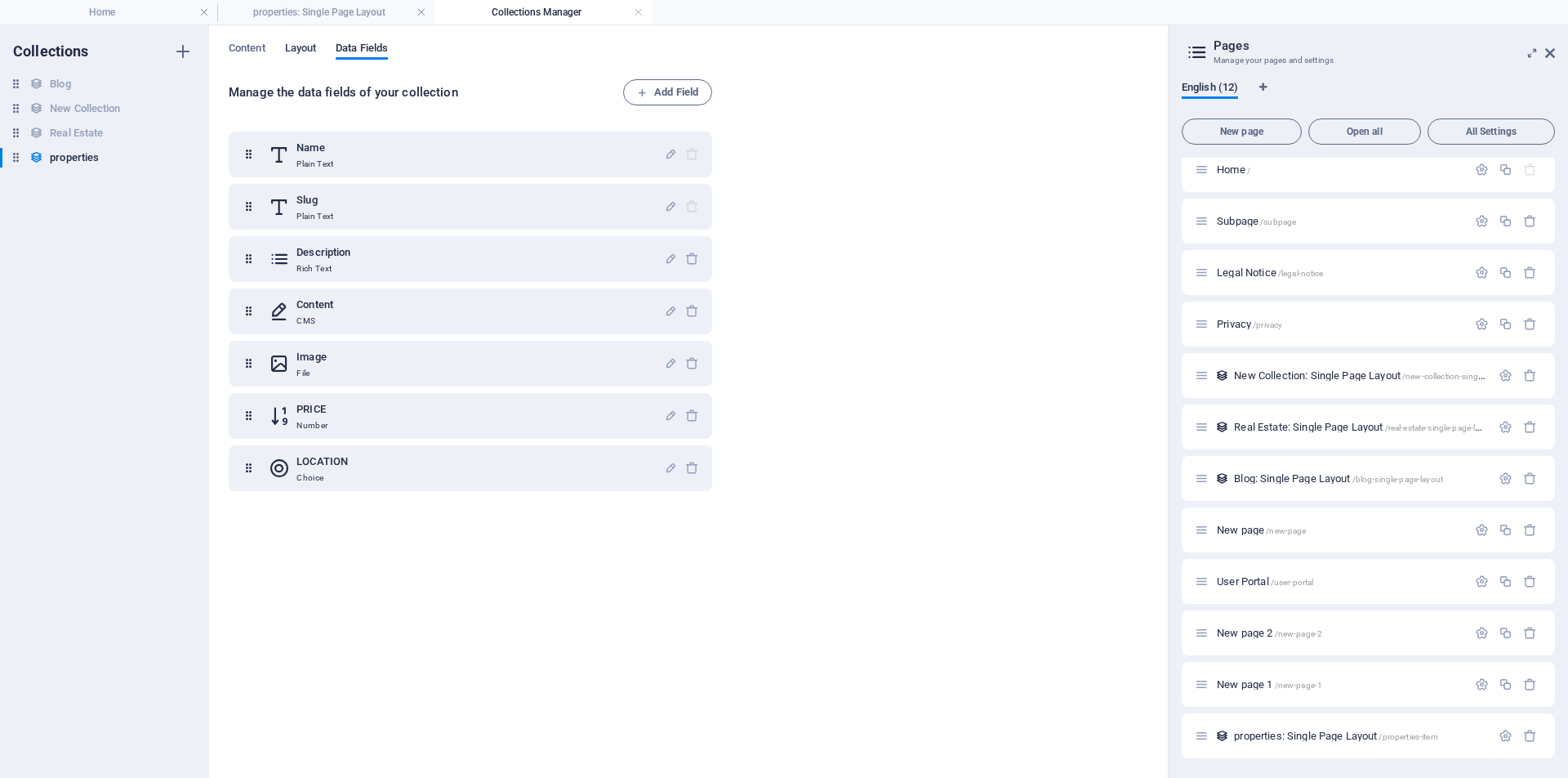
click at [304, 45] on span "Layout" at bounding box center [301, 49] width 32 height 23
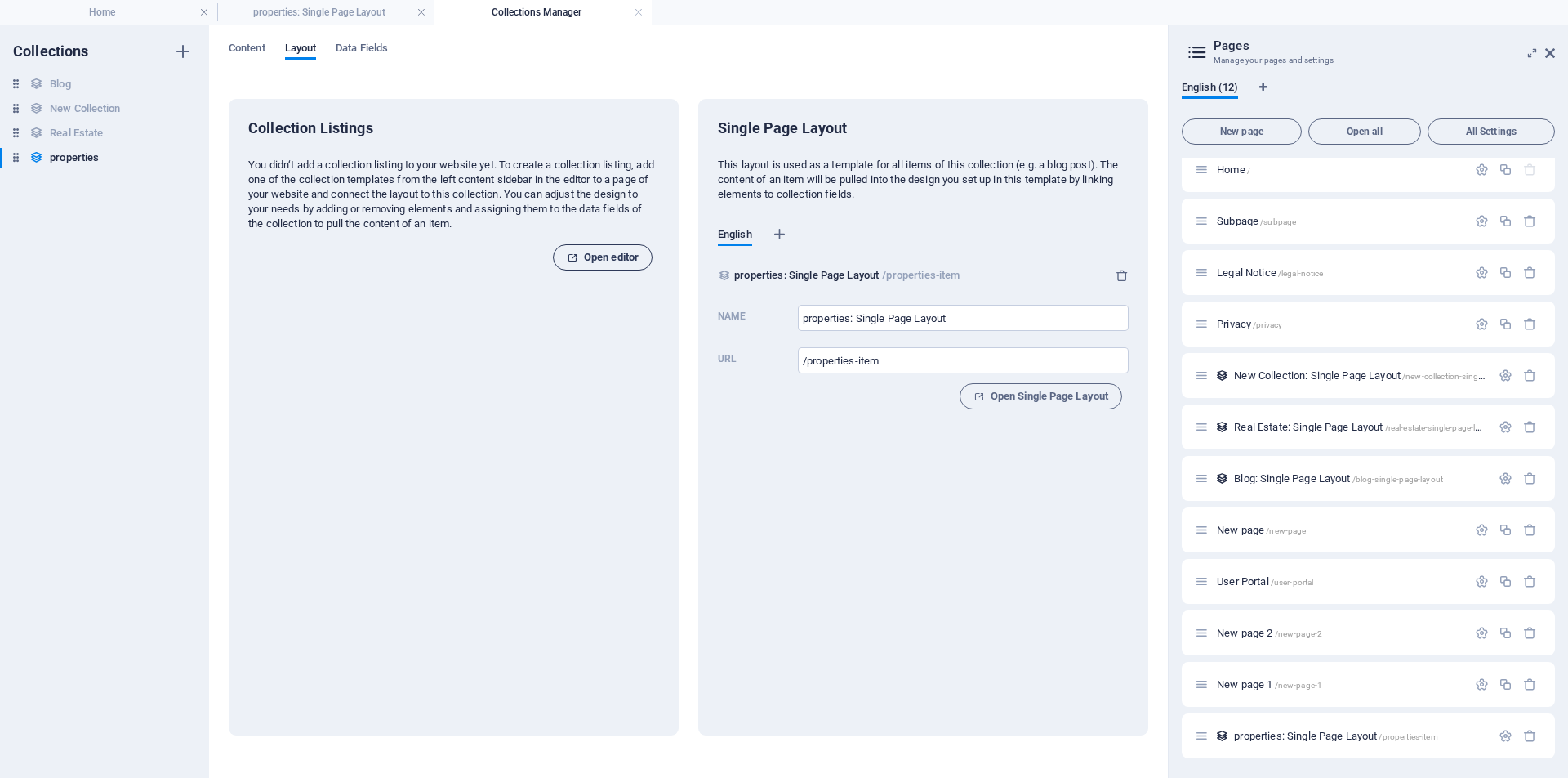
click at [592, 260] on span "Open editor" at bounding box center [603, 257] width 71 height 19
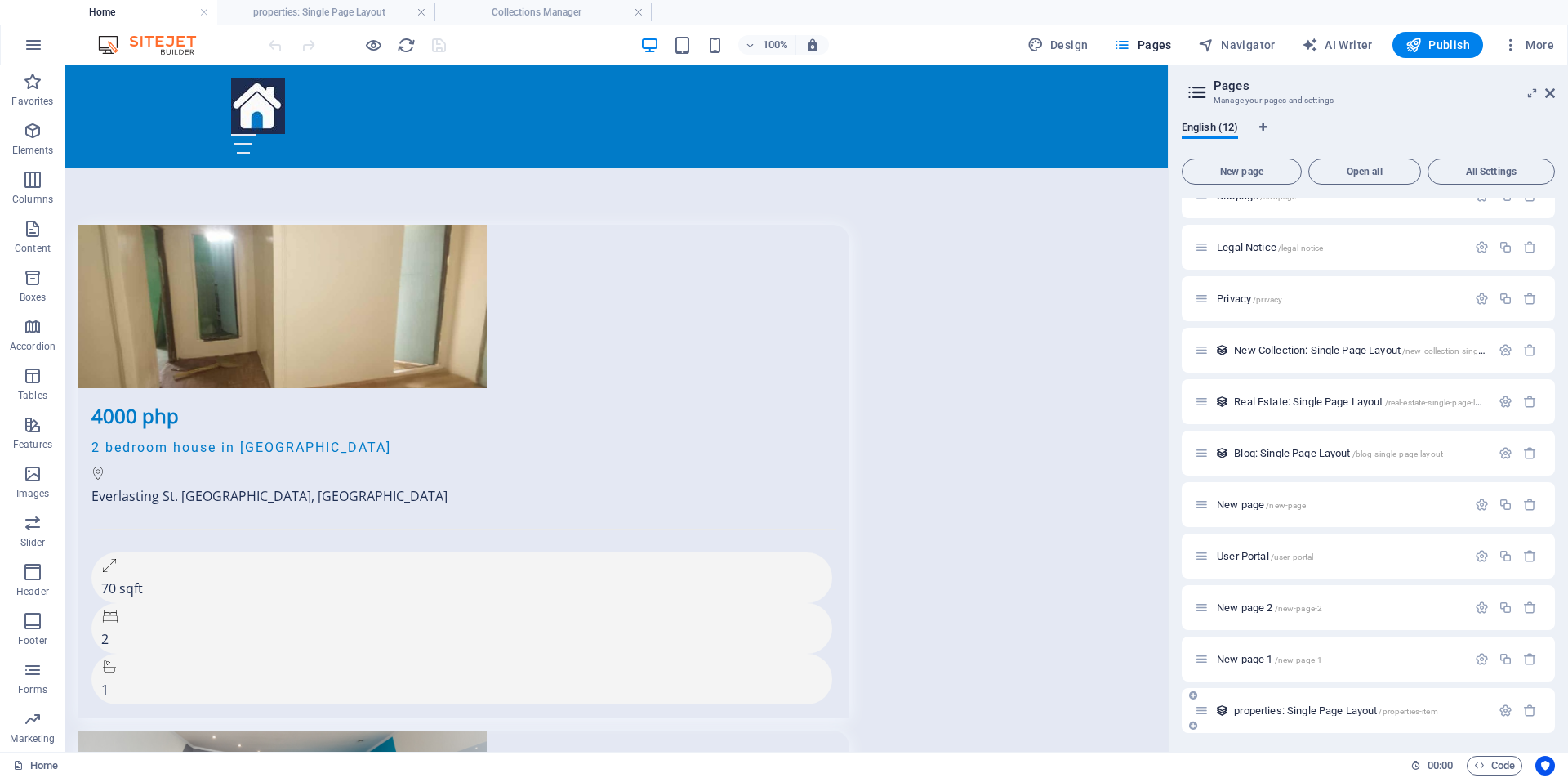
scroll to position [77, 0]
click at [1316, 710] on span "properties: Single Page Layout /properties-item" at bounding box center [1335, 709] width 203 height 12
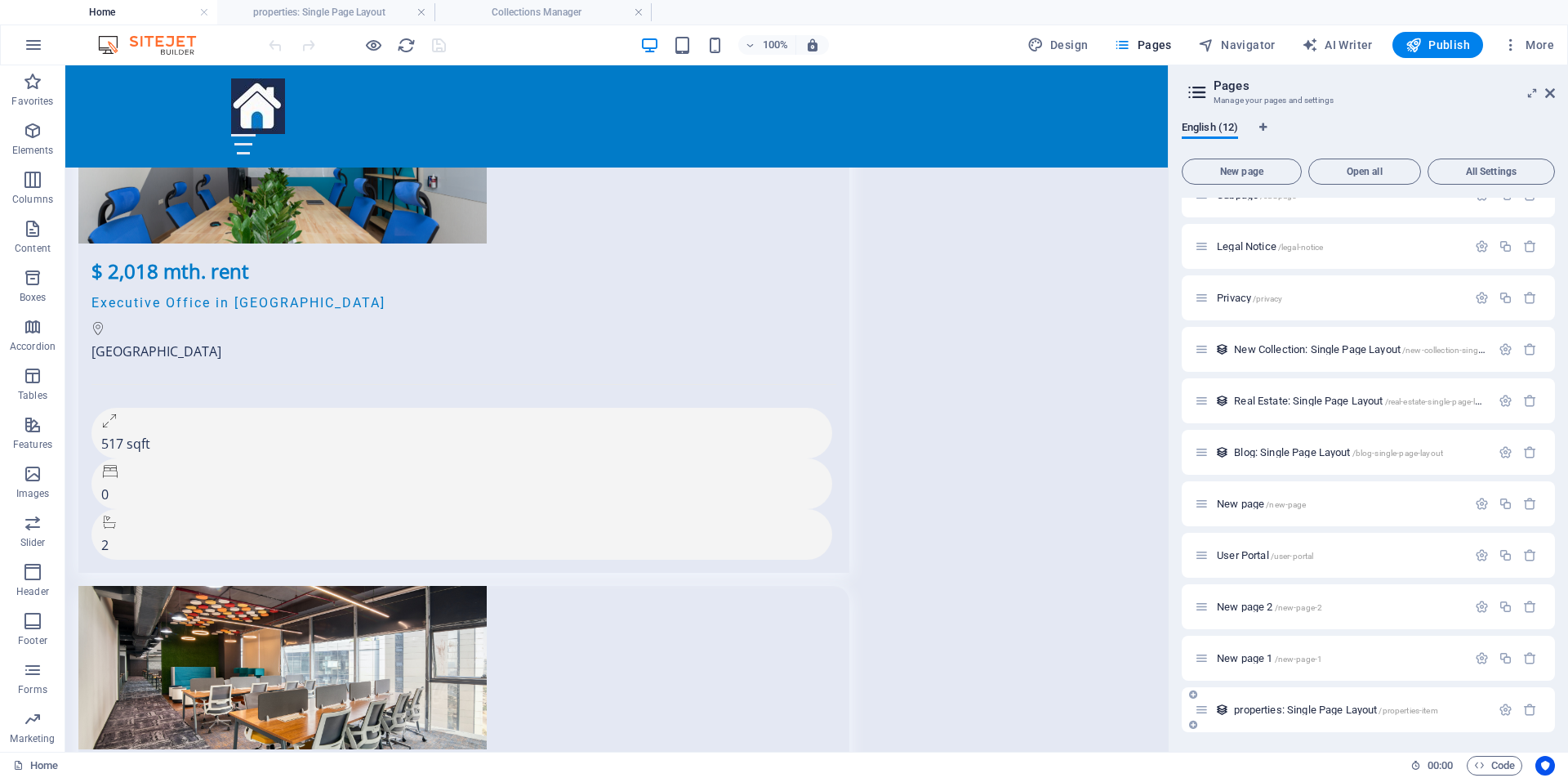
scroll to position [0, 0]
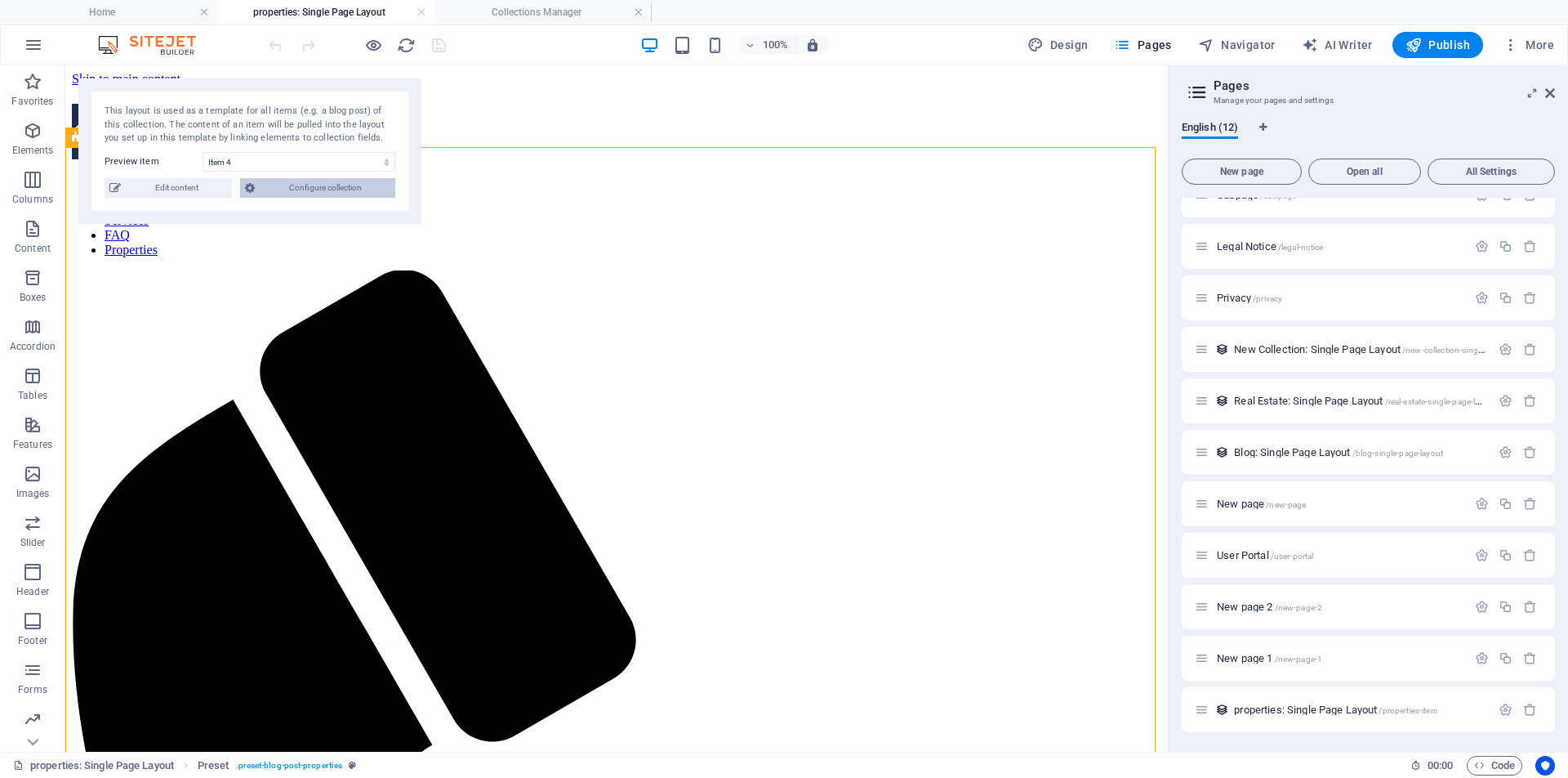
click at [330, 187] on span "Configure collection" at bounding box center [325, 188] width 131 height 19
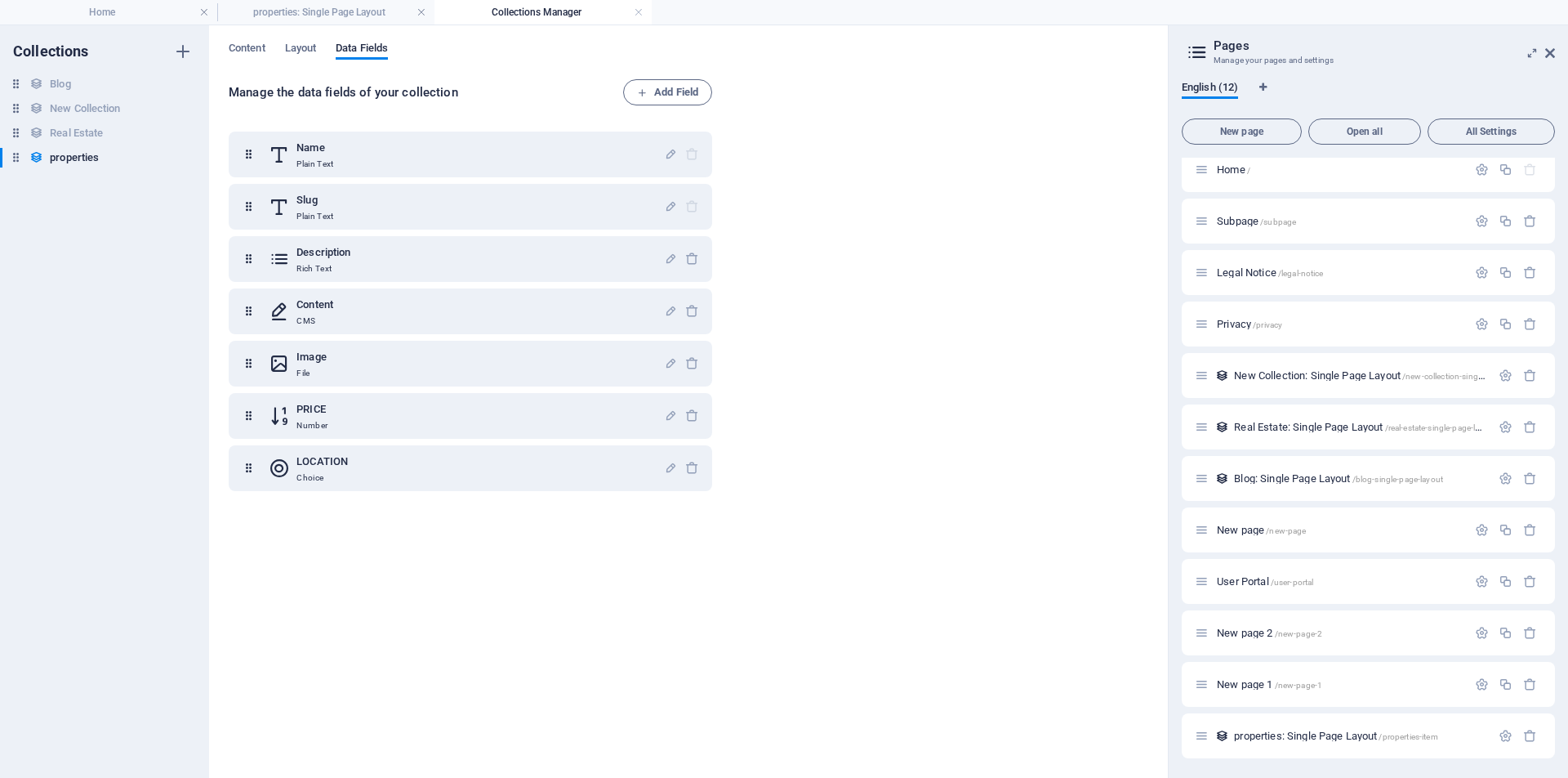
scroll to position [10, 0]
click at [93, 110] on h6 "New Collection" at bounding box center [85, 108] width 71 height 19
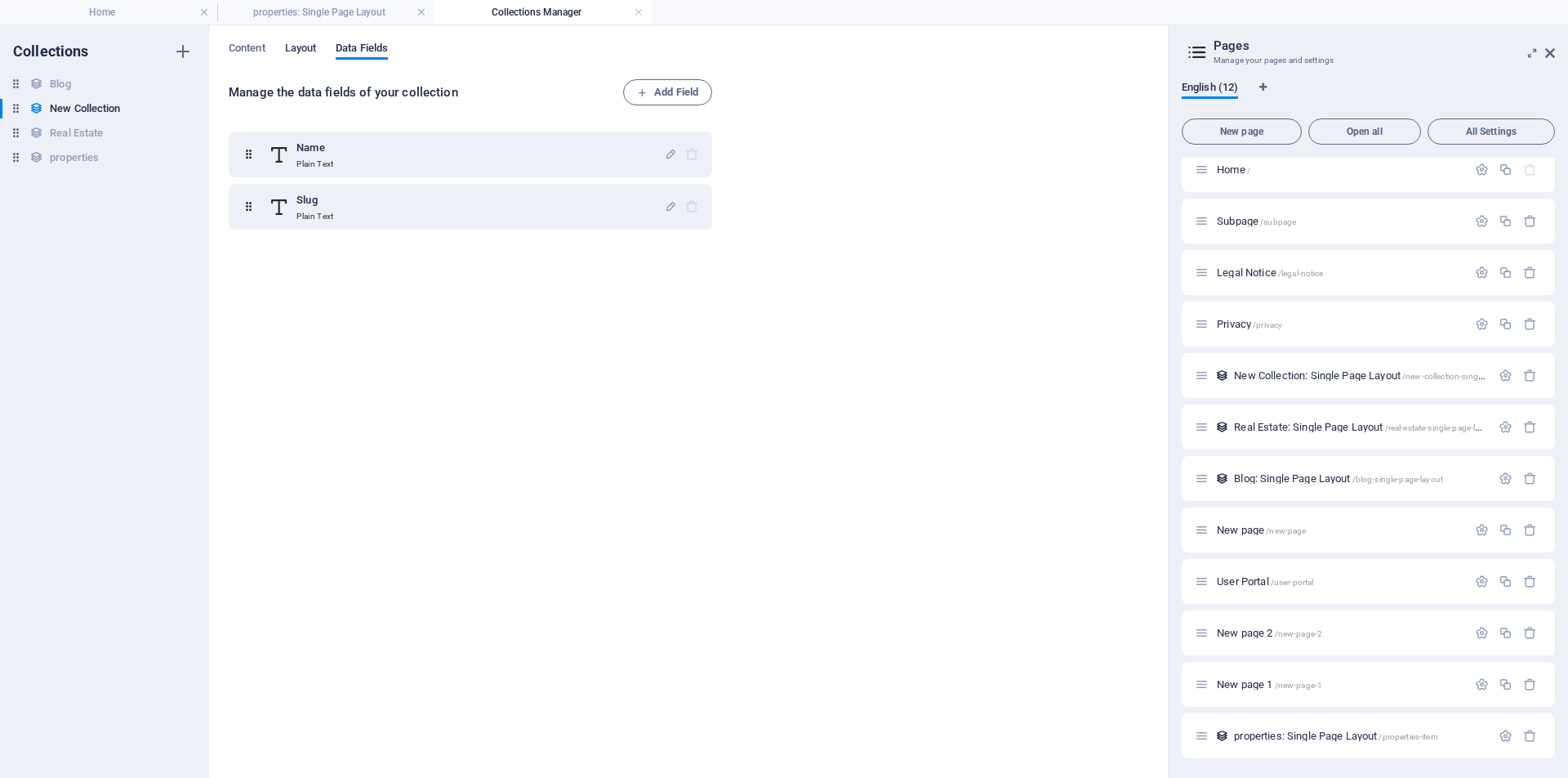
click at [305, 48] on span "Layout" at bounding box center [301, 49] width 32 height 23
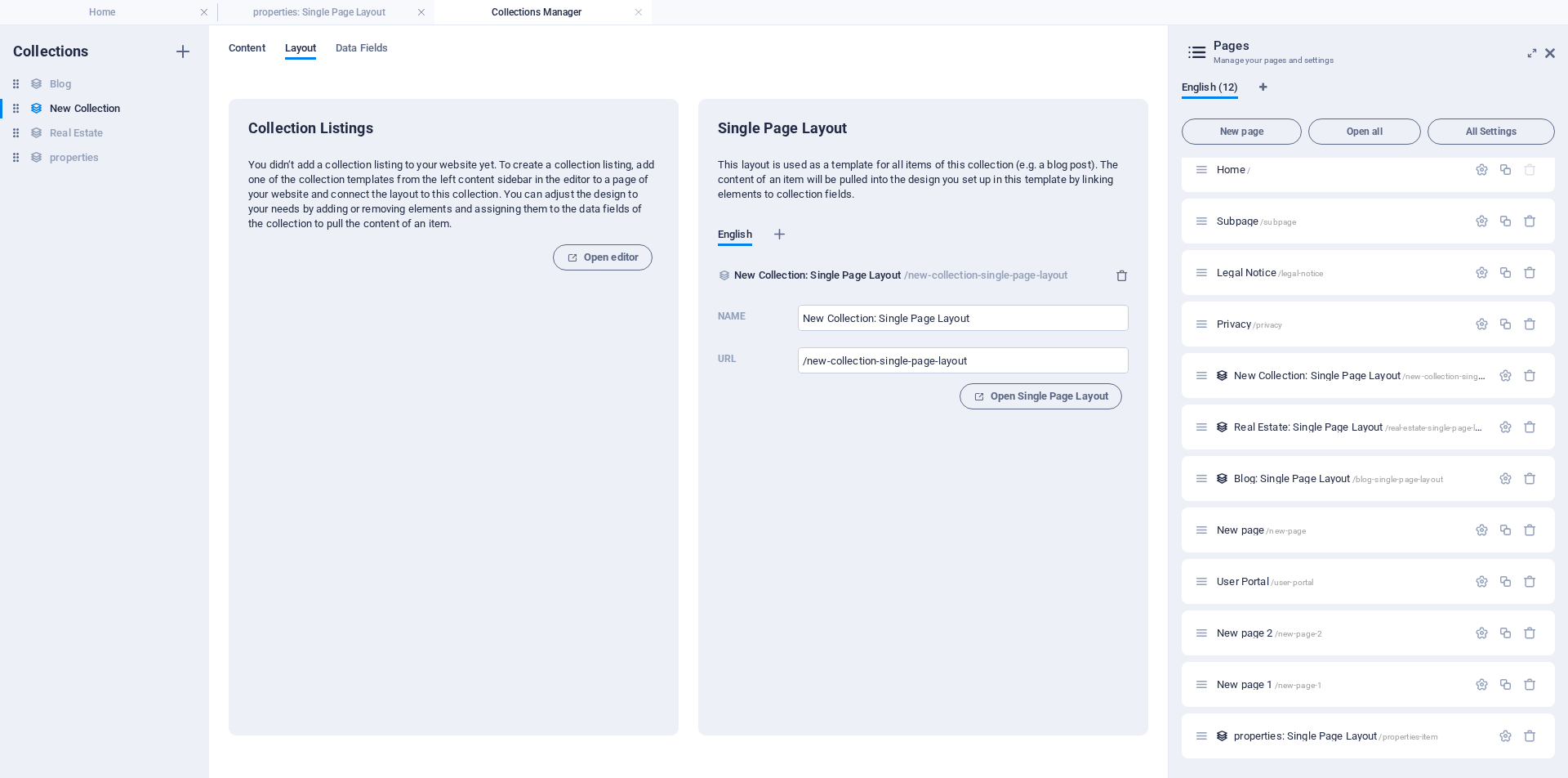
click at [240, 48] on span "Content" at bounding box center [247, 49] width 37 height 23
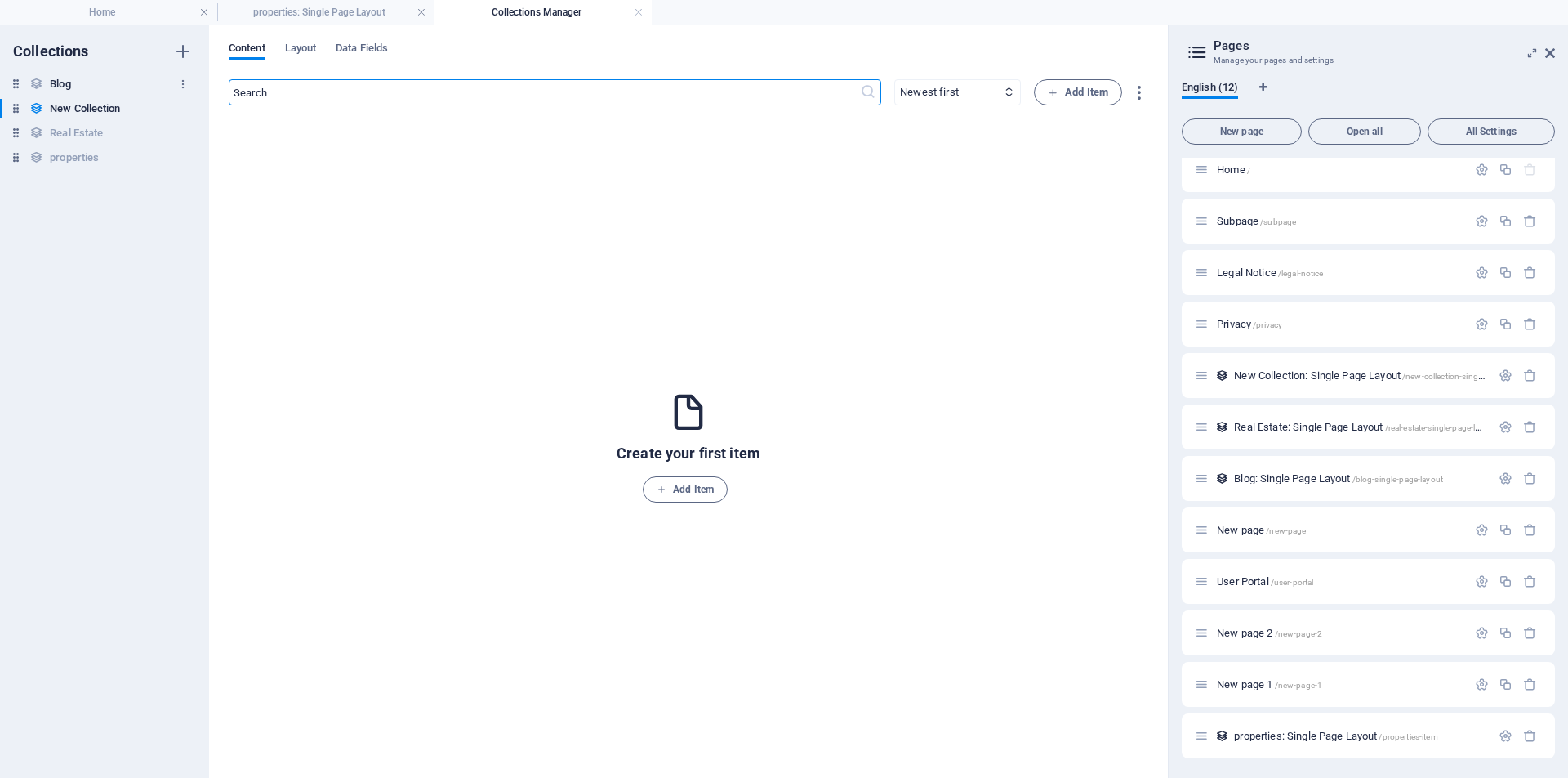
click at [60, 85] on h6 "Blog" at bounding box center [60, 84] width 20 height 19
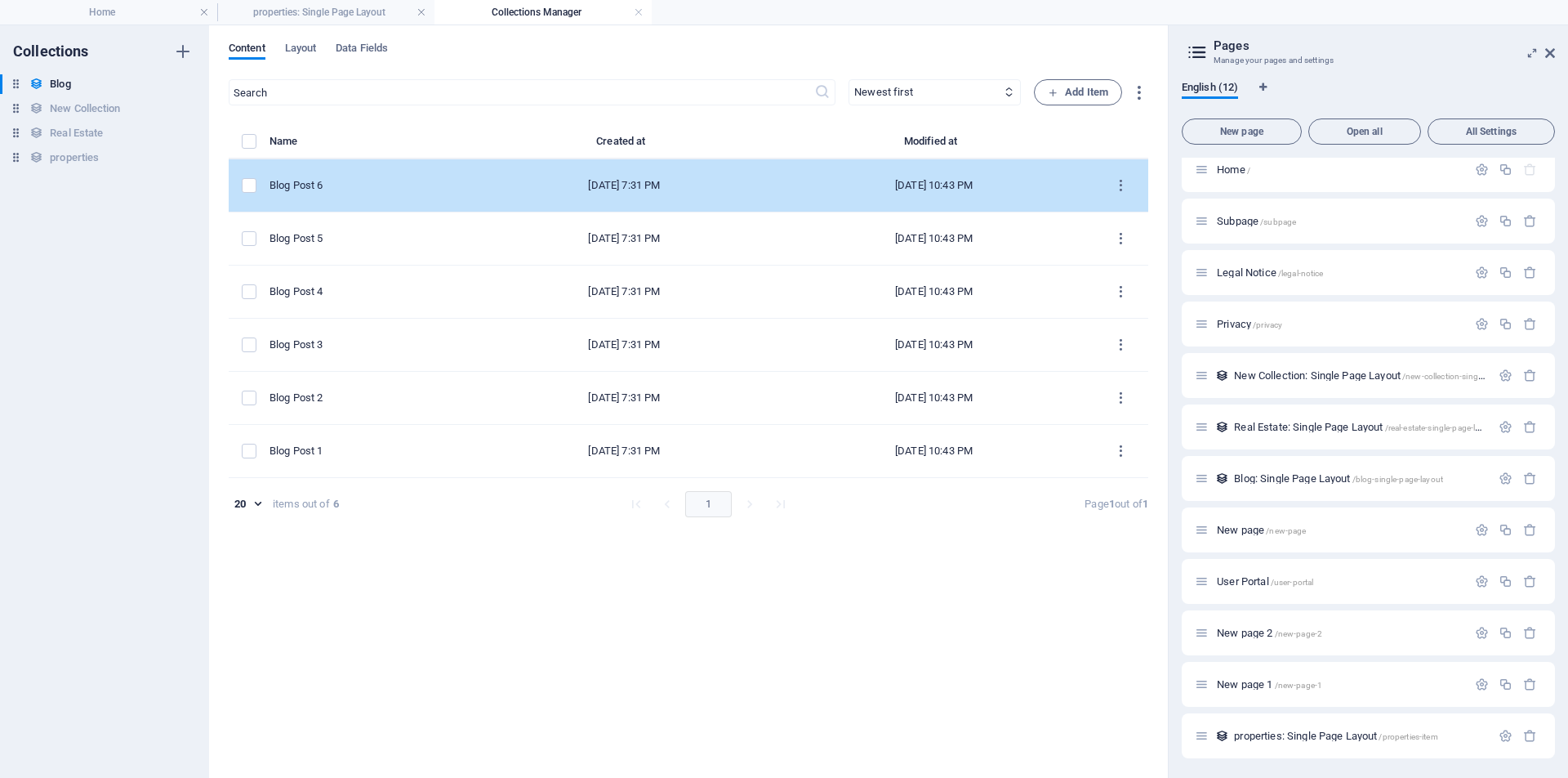
click at [603, 185] on div "Aug 28, 2024 7:31 PM" at bounding box center [624, 186] width 275 height 15
select select "Category 2"
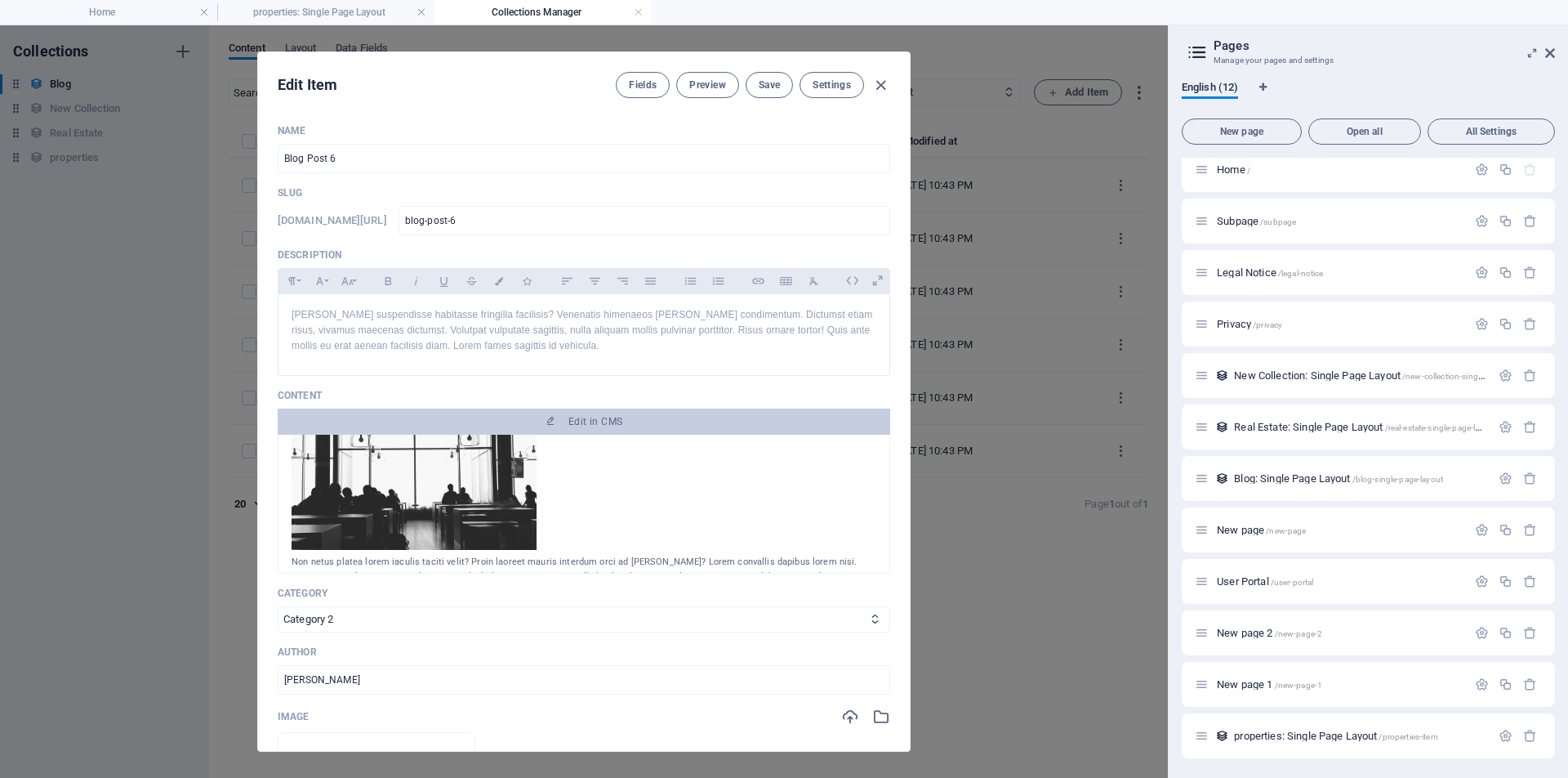
scroll to position [0, 0]
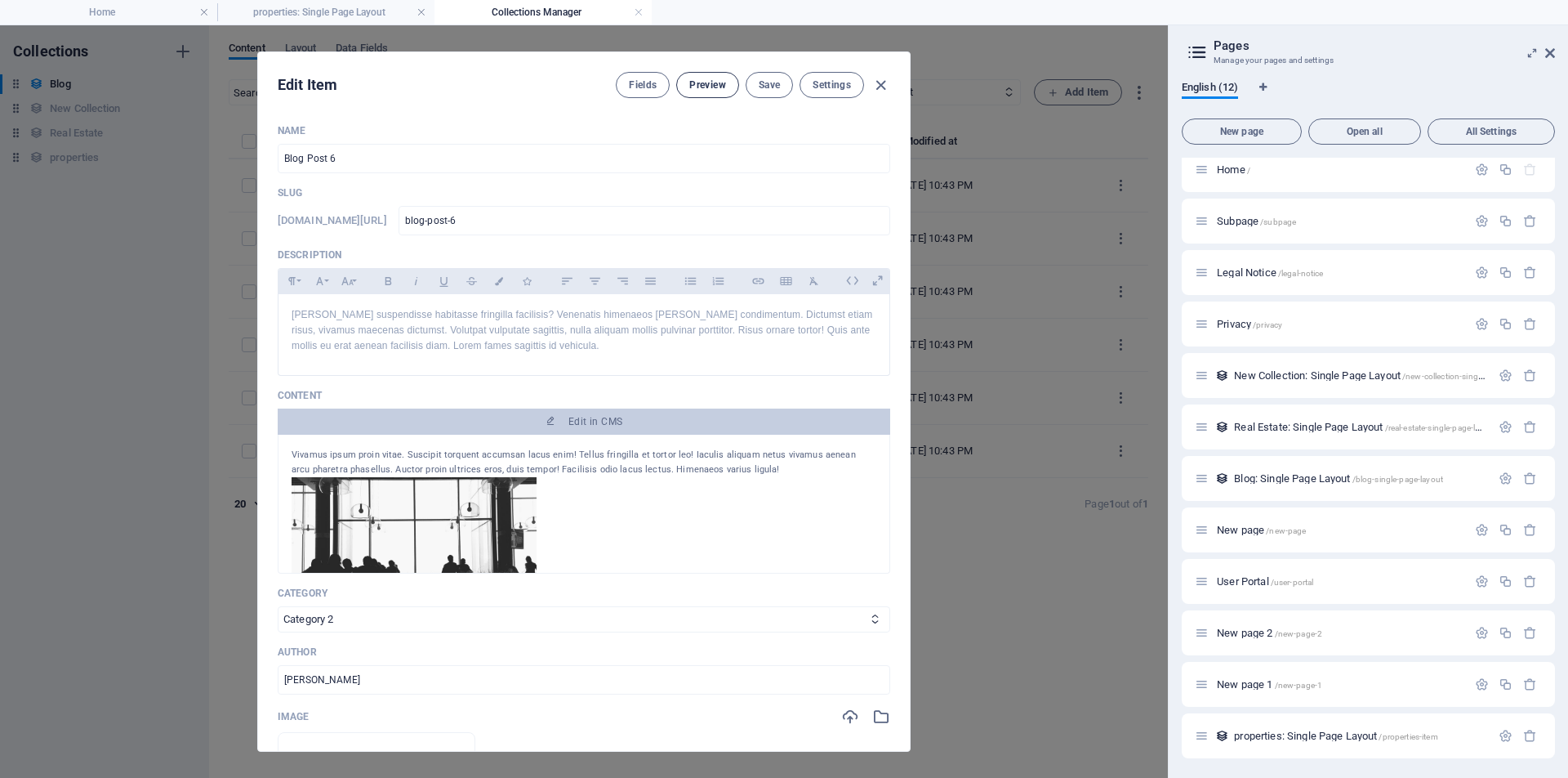
click at [704, 86] on span "Preview" at bounding box center [707, 84] width 36 height 13
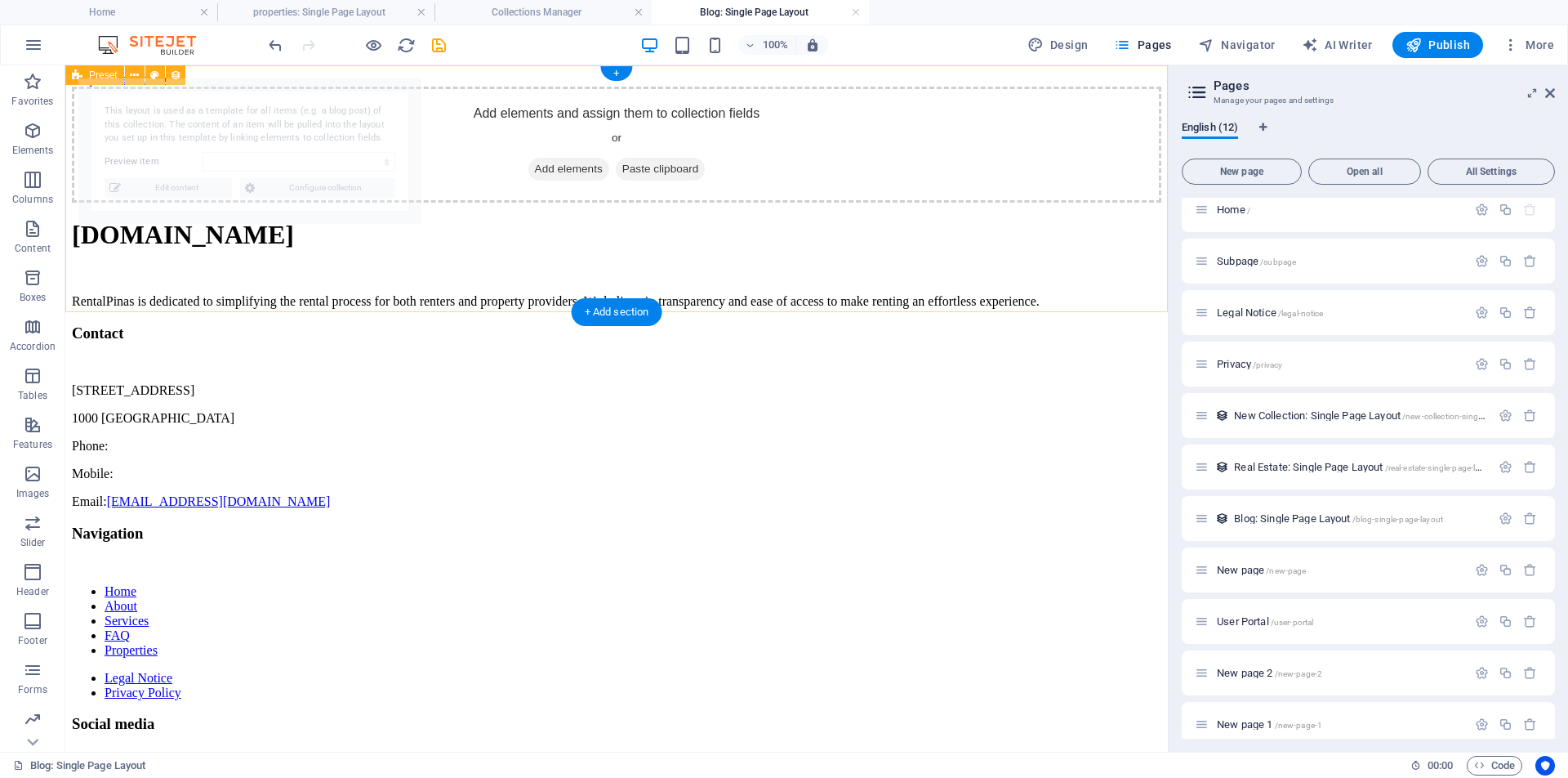
select select "68b30e2b6492e552aa035e6a"
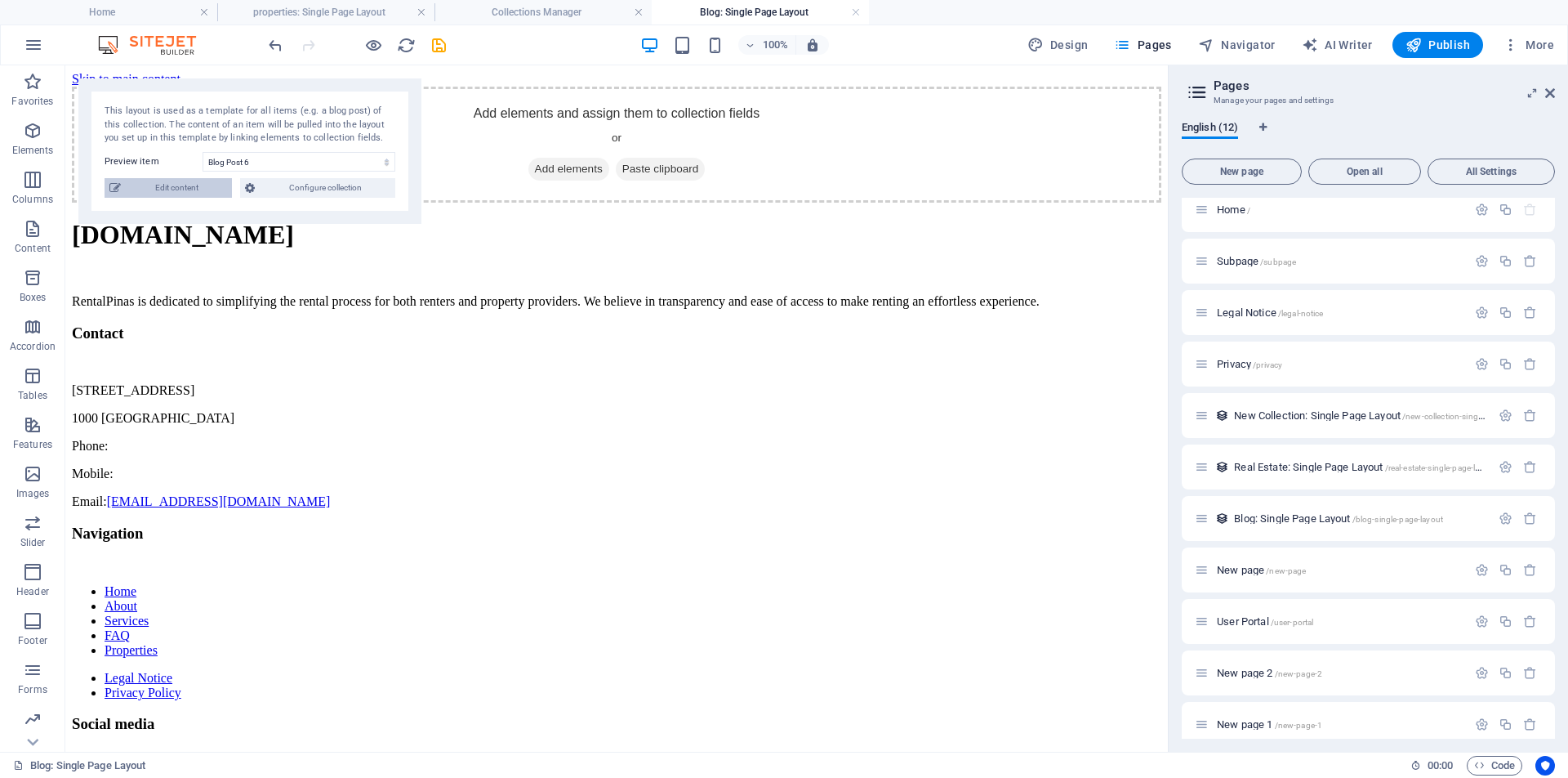
click at [171, 188] on span "Edit content" at bounding box center [175, 188] width 101 height 19
type input "2024-08-26"
type input "blog-post-6"
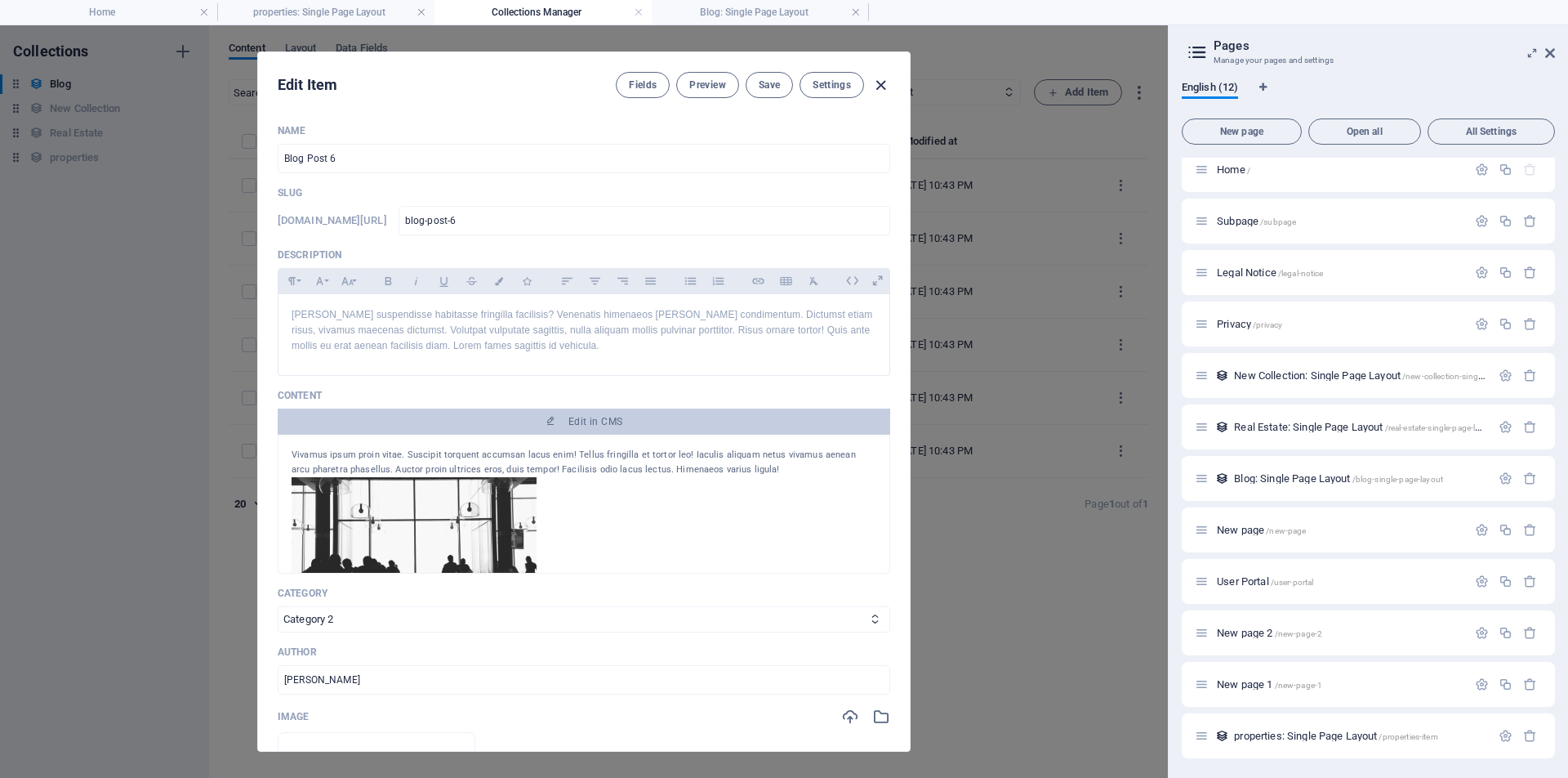
click at [885, 89] on icon "button" at bounding box center [881, 85] width 19 height 19
type input "2025-09-03"
type input "blog-post-6"
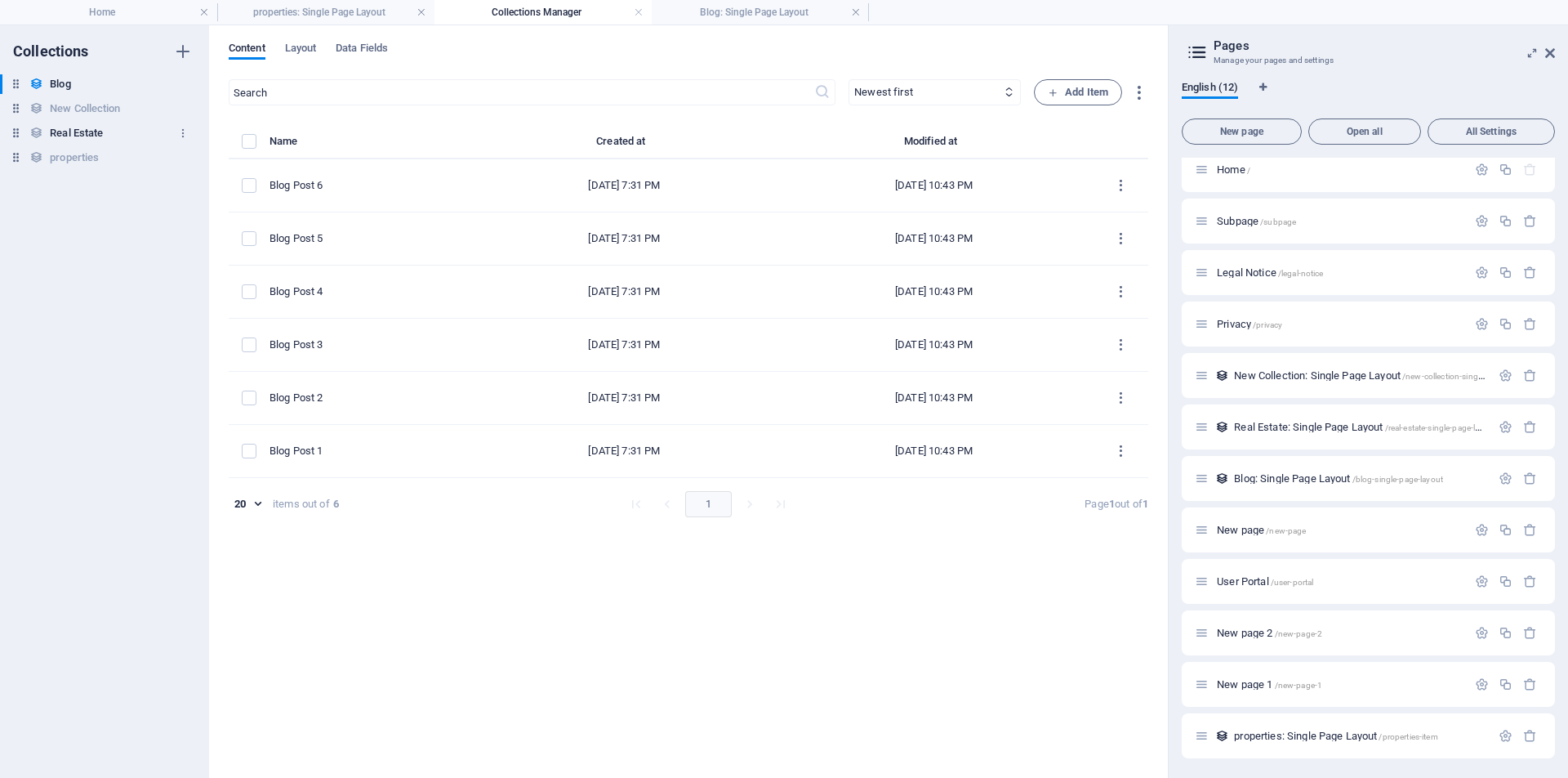
click at [89, 133] on h6 "Real Estate" at bounding box center [76, 133] width 53 height 19
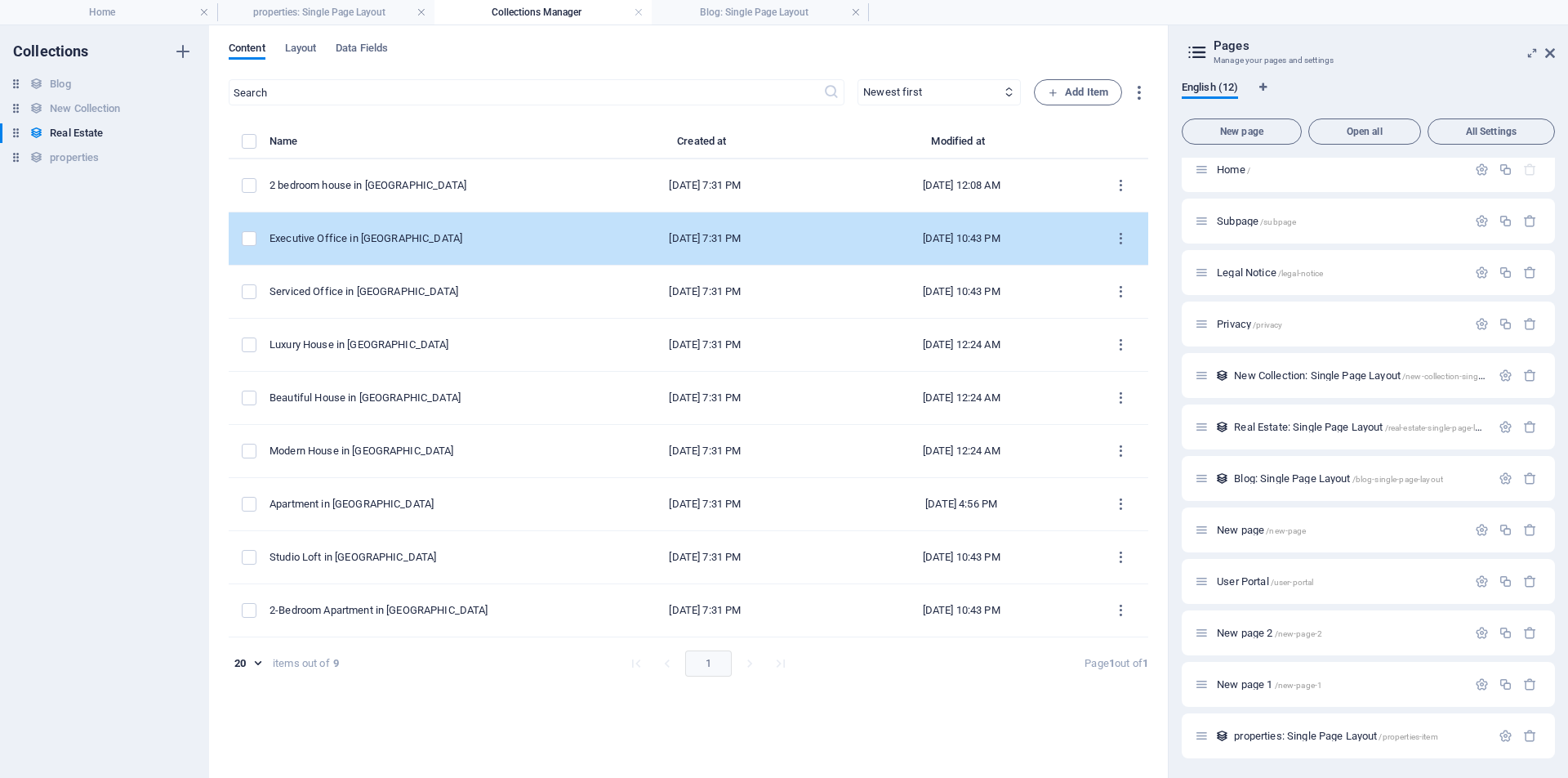
click at [424, 241] on div "Executive Office in [GEOGRAPHIC_DATA]" at bounding box center [418, 239] width 298 height 15
select select "Office"
select select "For Rent"
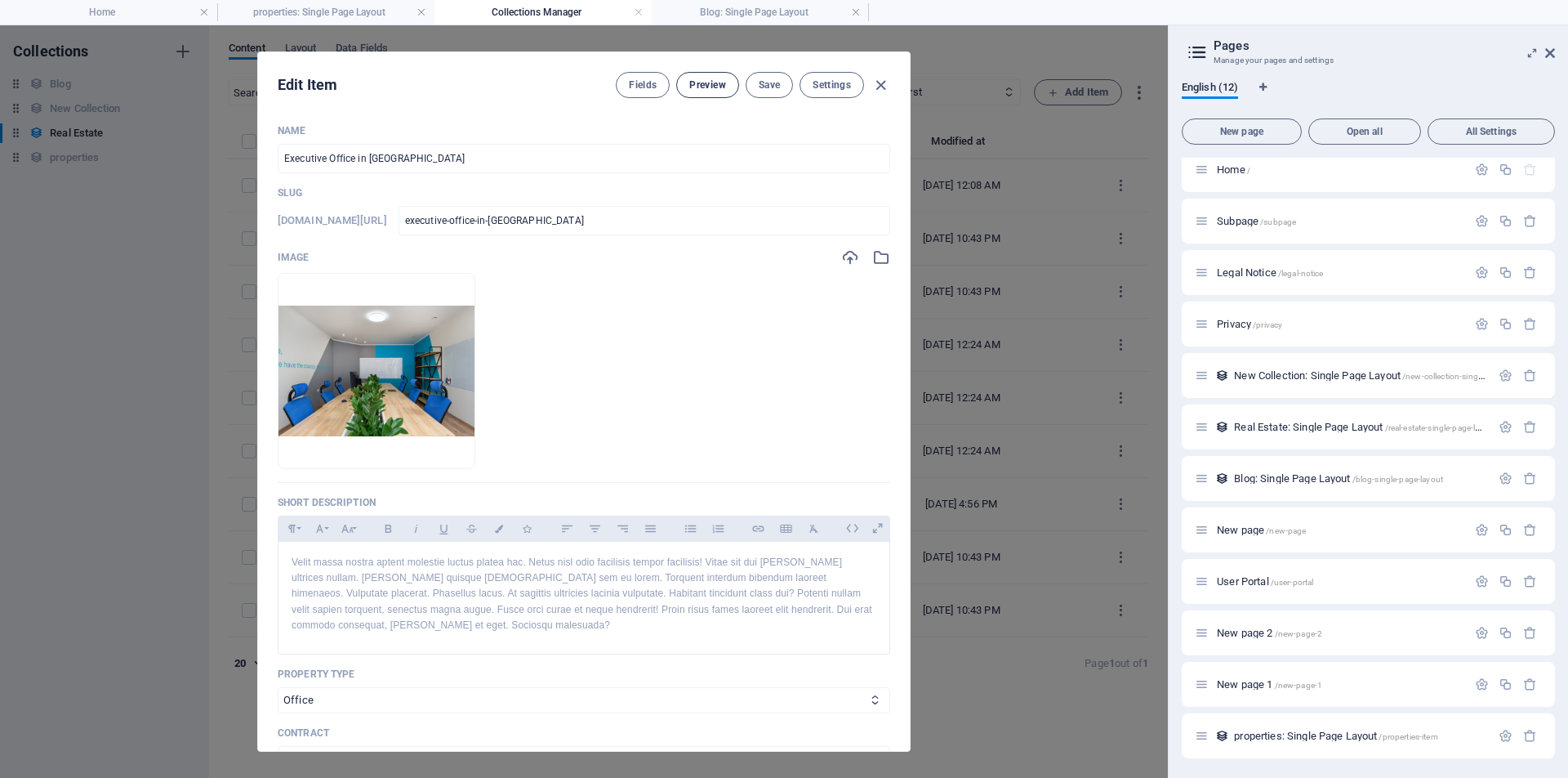
click at [710, 84] on span "Preview" at bounding box center [707, 84] width 36 height 13
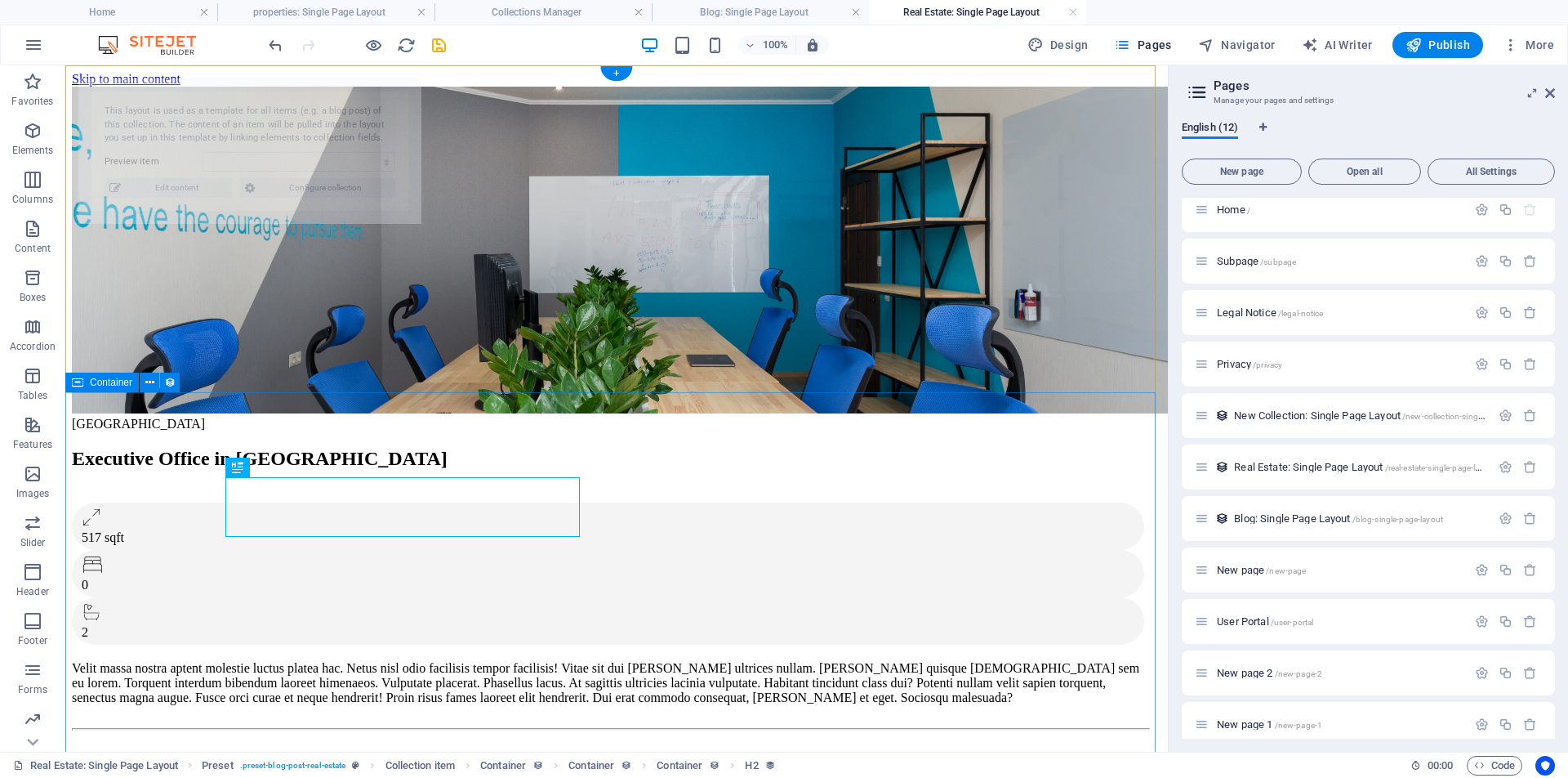
select select "68b30e2b6492e552aa035e70"
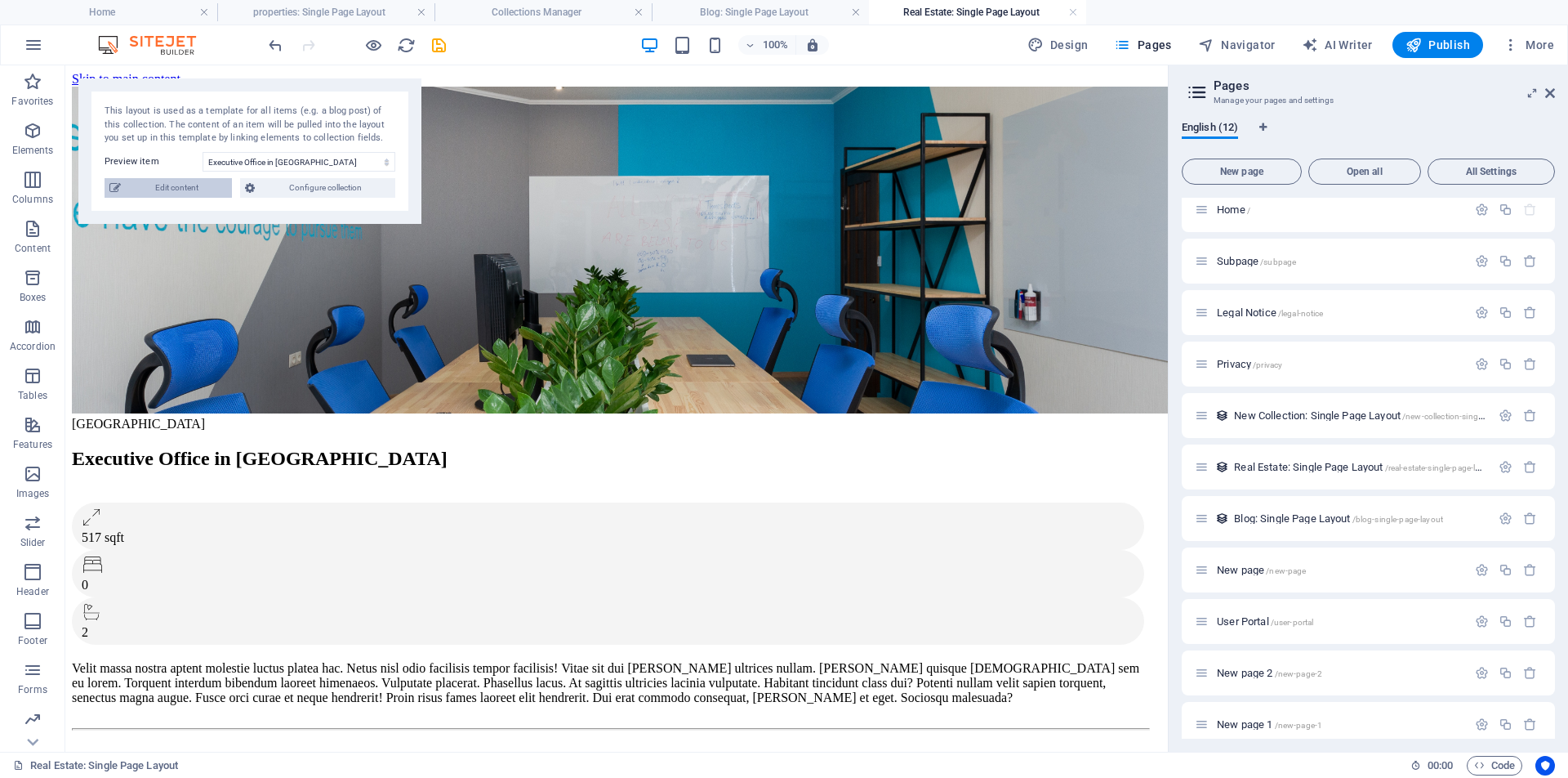
click at [183, 189] on span "Edit content" at bounding box center [175, 188] width 101 height 19
checkbox input "true"
type input "executive-office-in-anaheim"
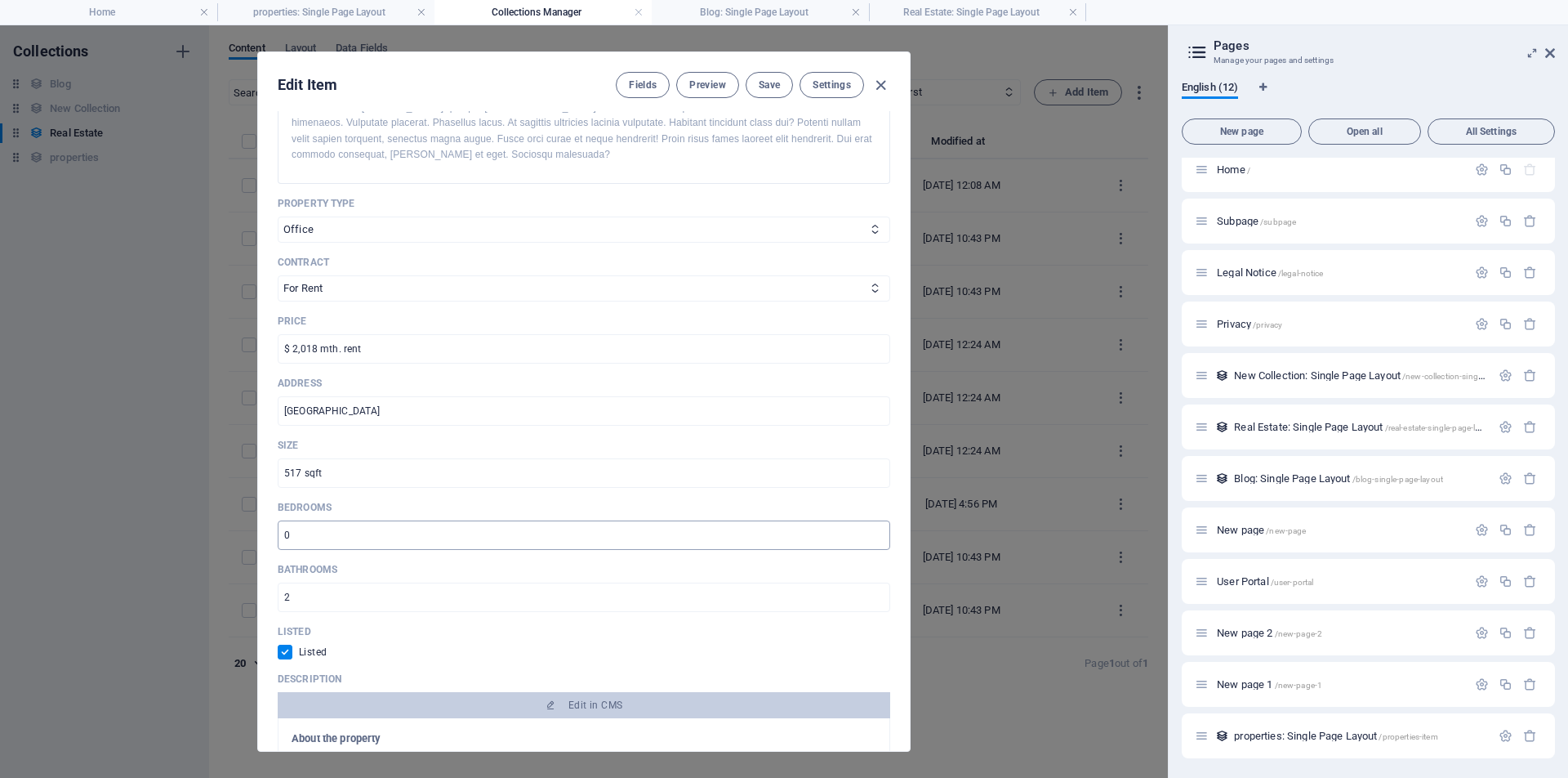
scroll to position [133, 0]
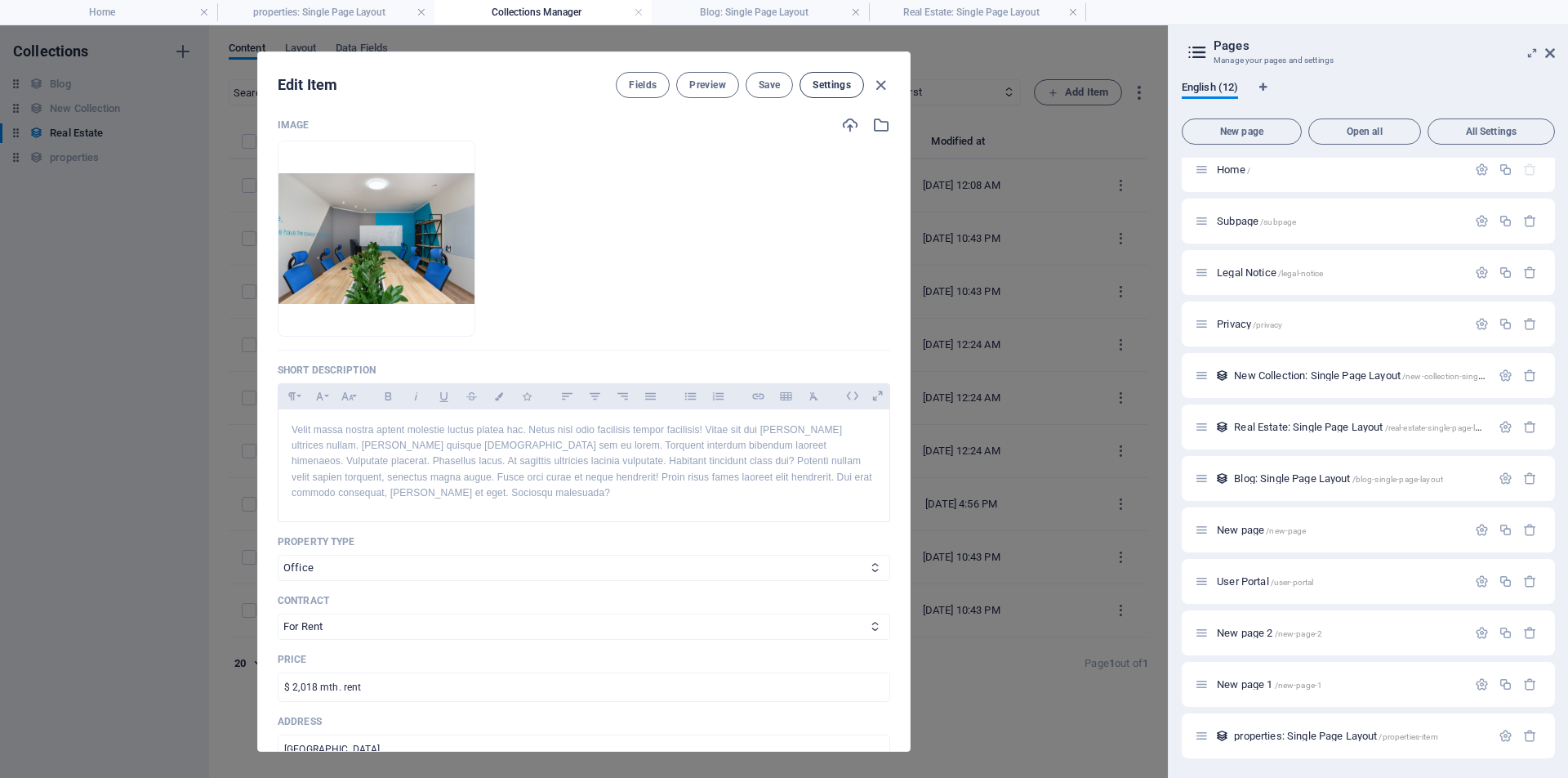
click at [840, 87] on span "Settings" at bounding box center [831, 84] width 38 height 13
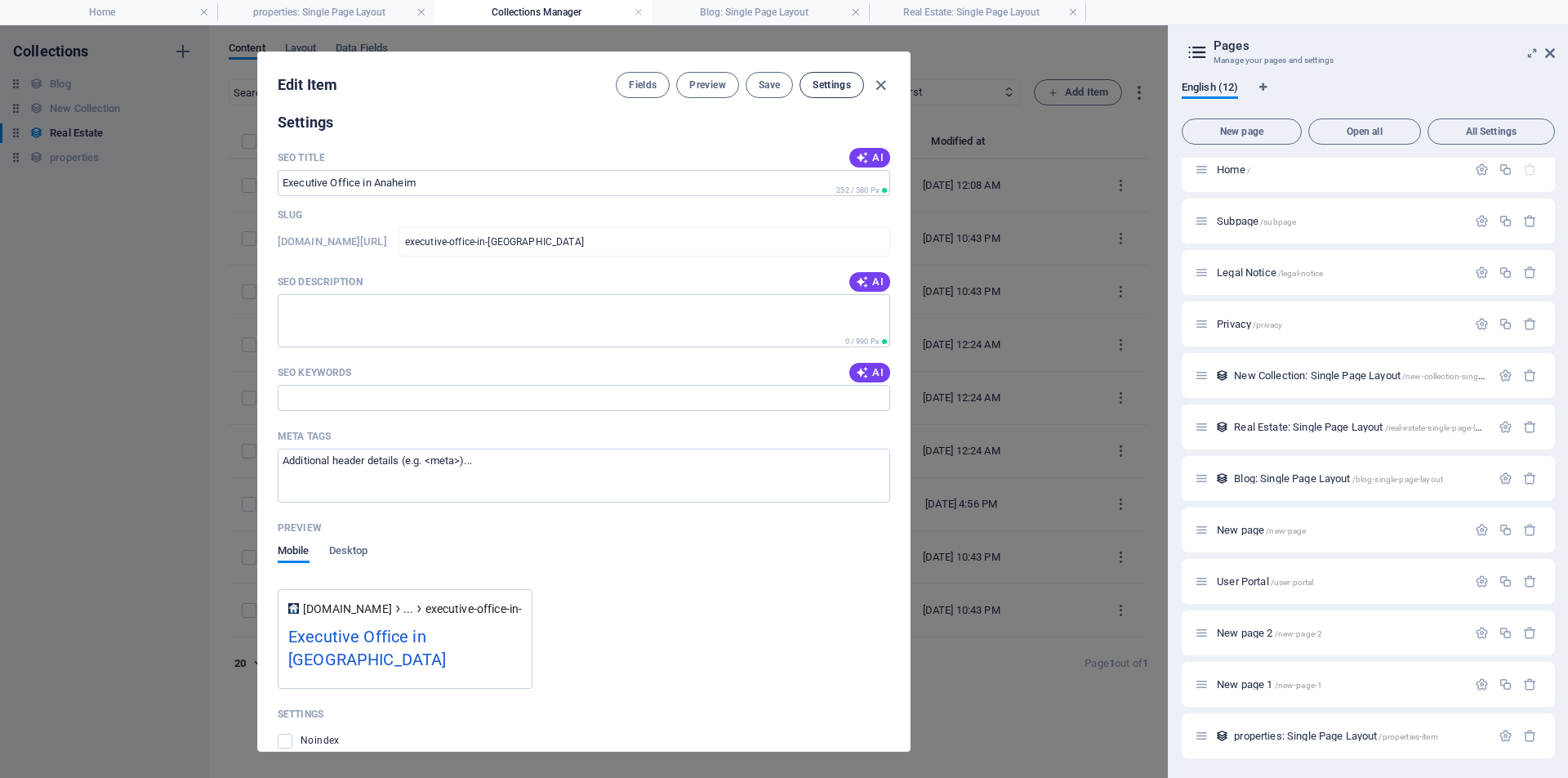
scroll to position [1514, 0]
click at [286, 732] on label at bounding box center [285, 739] width 15 height 15
click at [0, 0] on input "checkbox" at bounding box center [0, 0] width 0 height 0
click at [283, 732] on label at bounding box center [285, 739] width 15 height 15
click at [0, 0] on input "checkbox" at bounding box center [0, 0] width 0 height 0
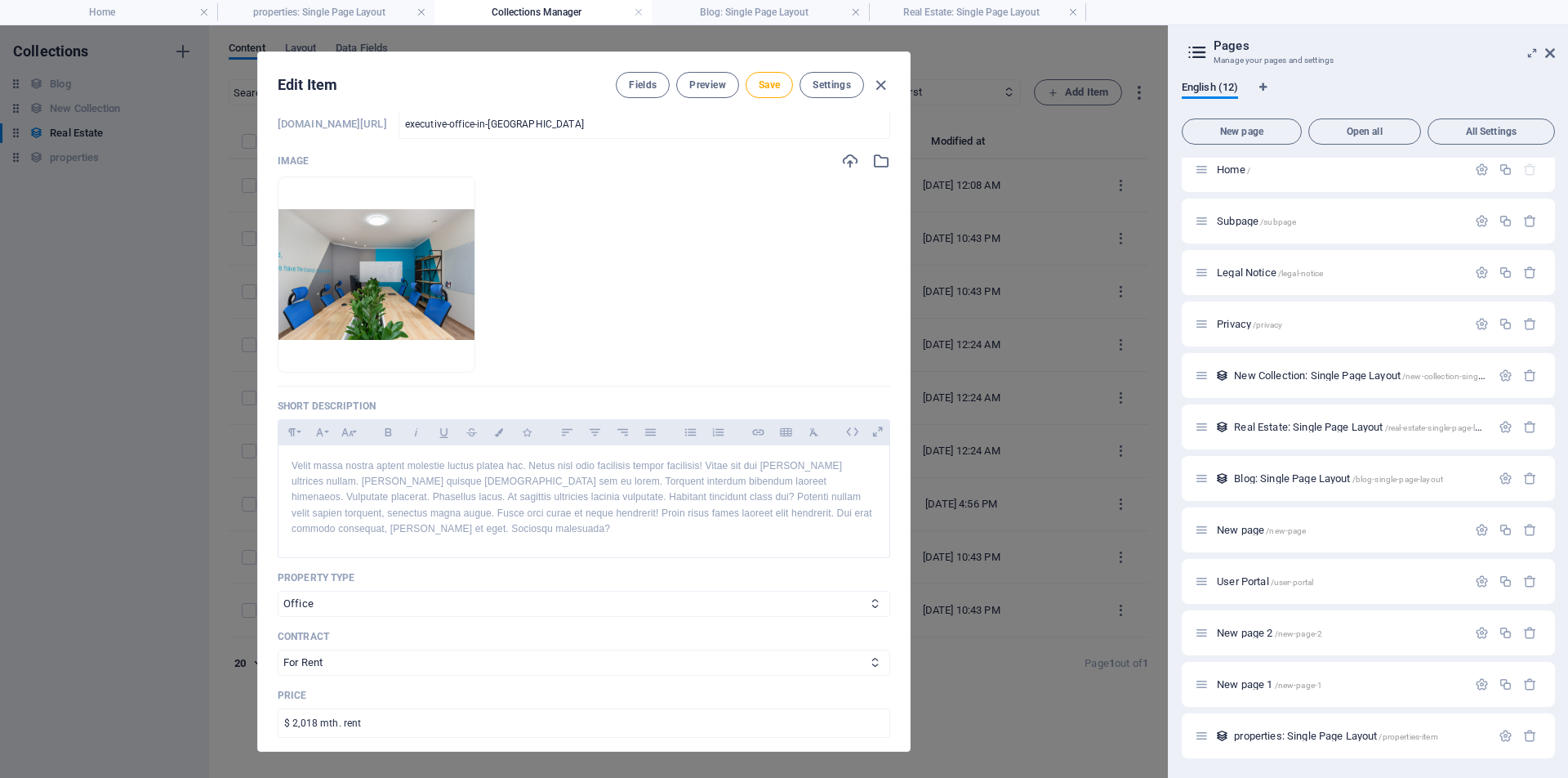
scroll to position [0, 0]
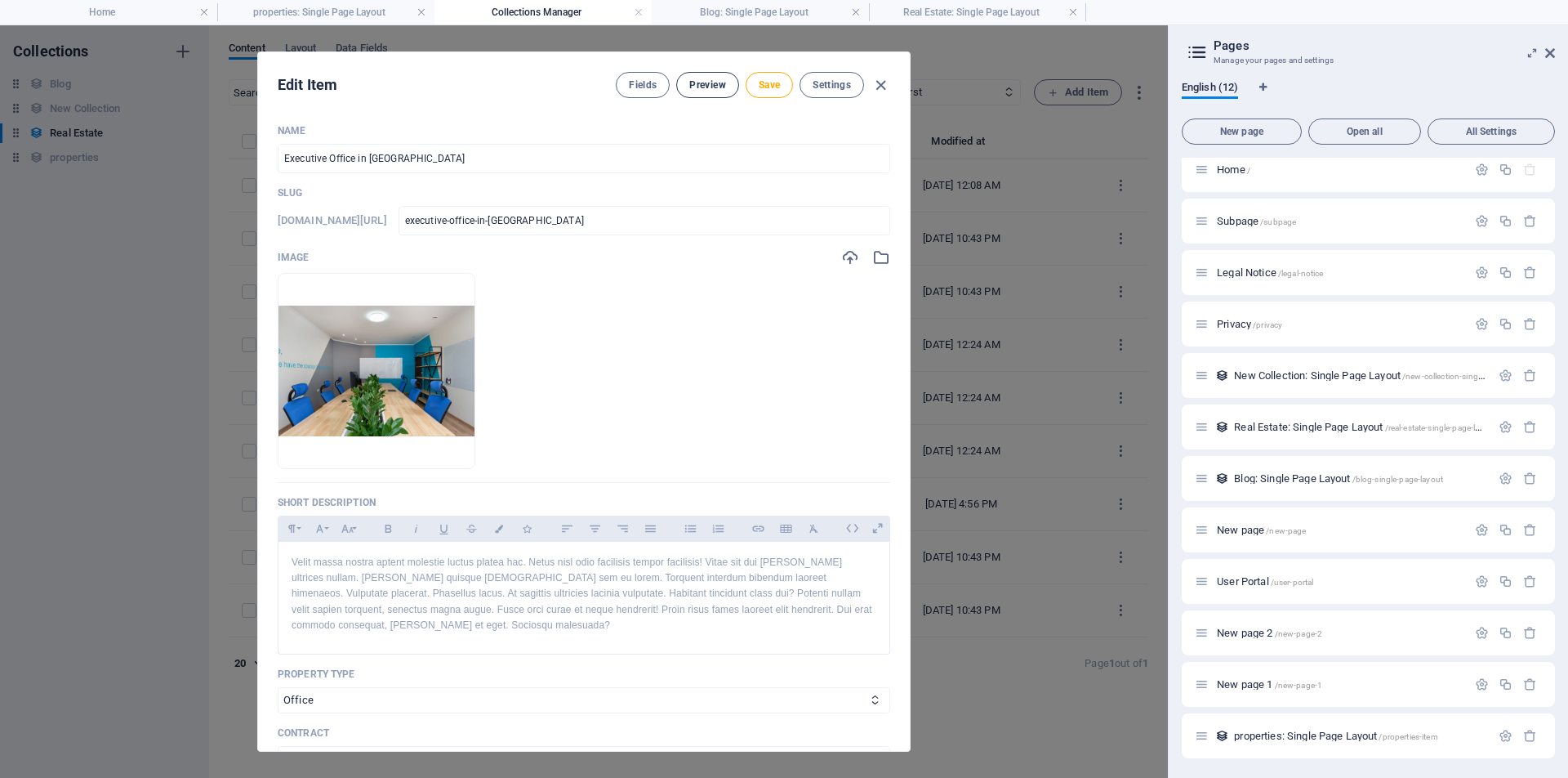
click at [710, 84] on span "Preview" at bounding box center [707, 84] width 36 height 13
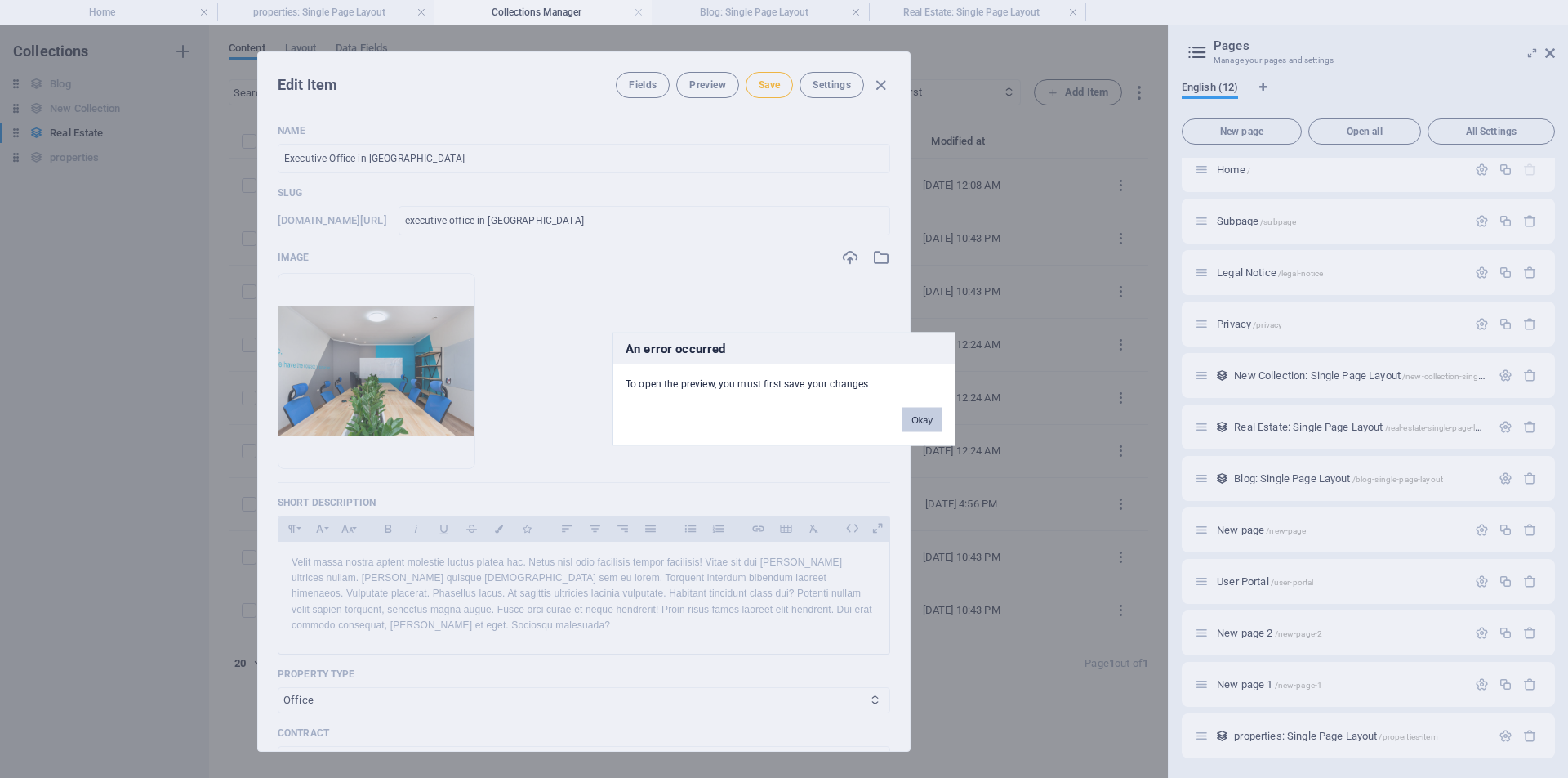
click at [918, 421] on button "Okay" at bounding box center [922, 420] width 41 height 24
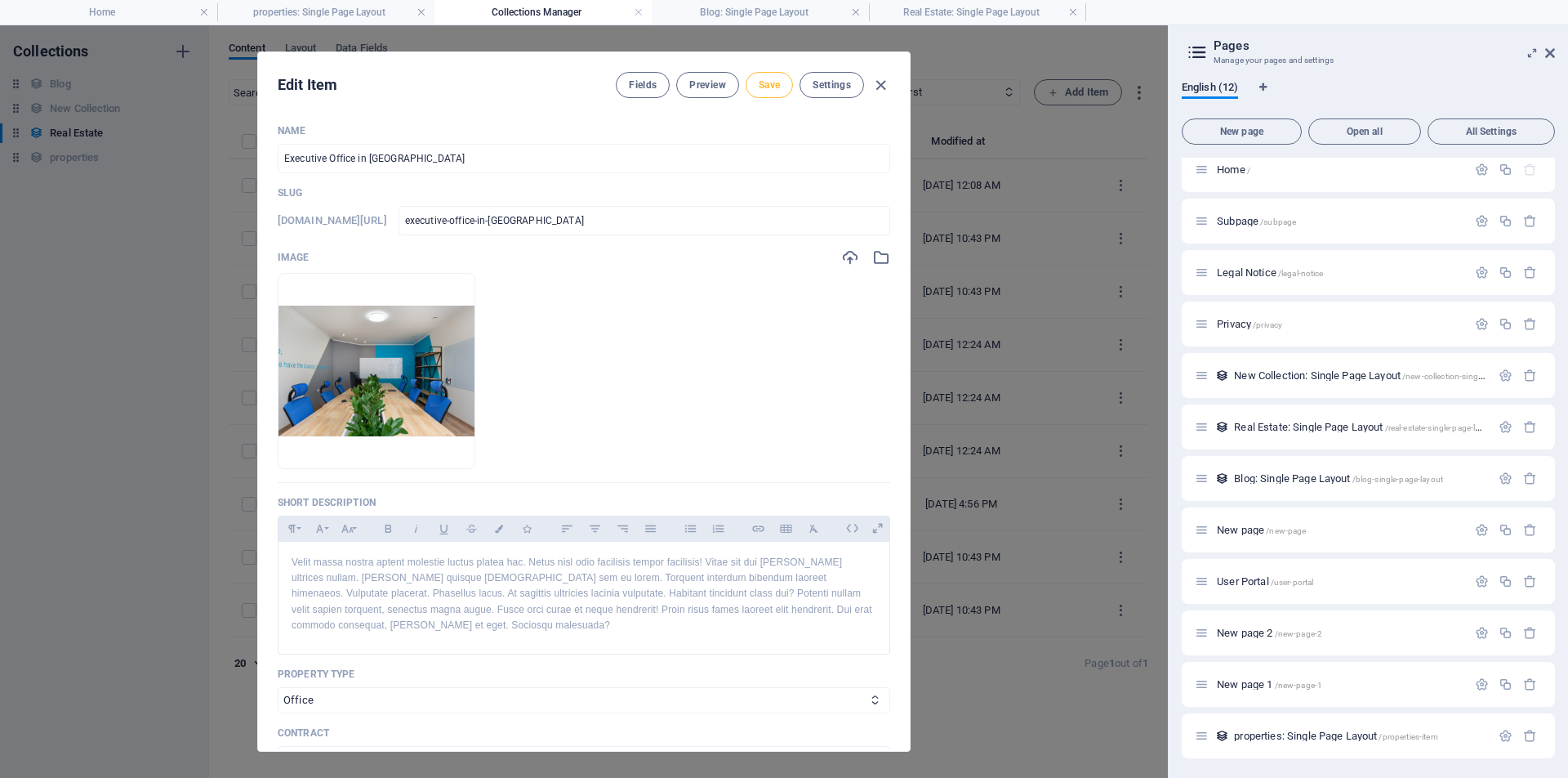
click at [783, 84] on button "Save" at bounding box center [769, 84] width 47 height 26
click at [696, 85] on span "Preview" at bounding box center [707, 84] width 36 height 13
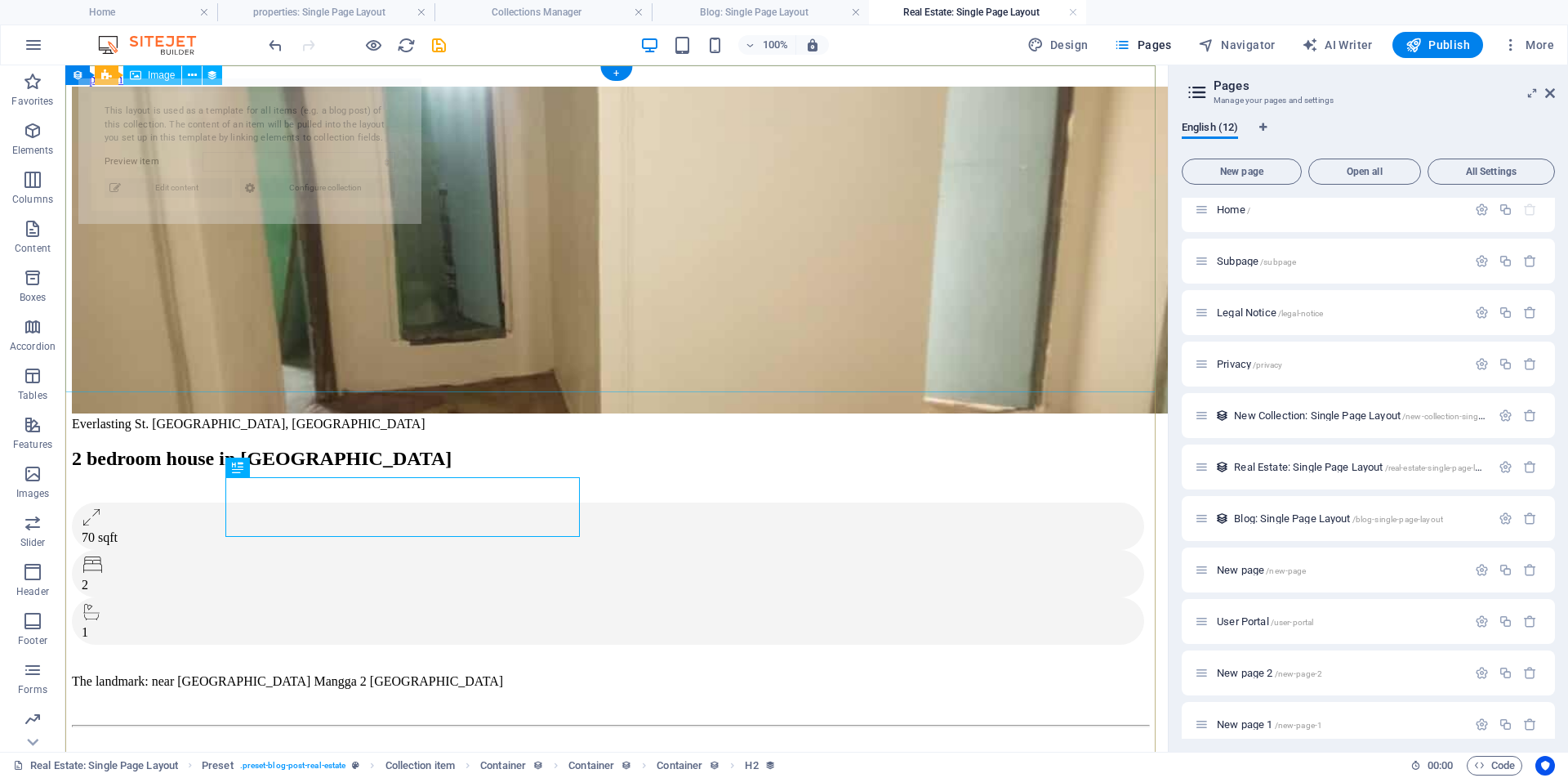
select select "68b30e2b6492e552aa035e70"
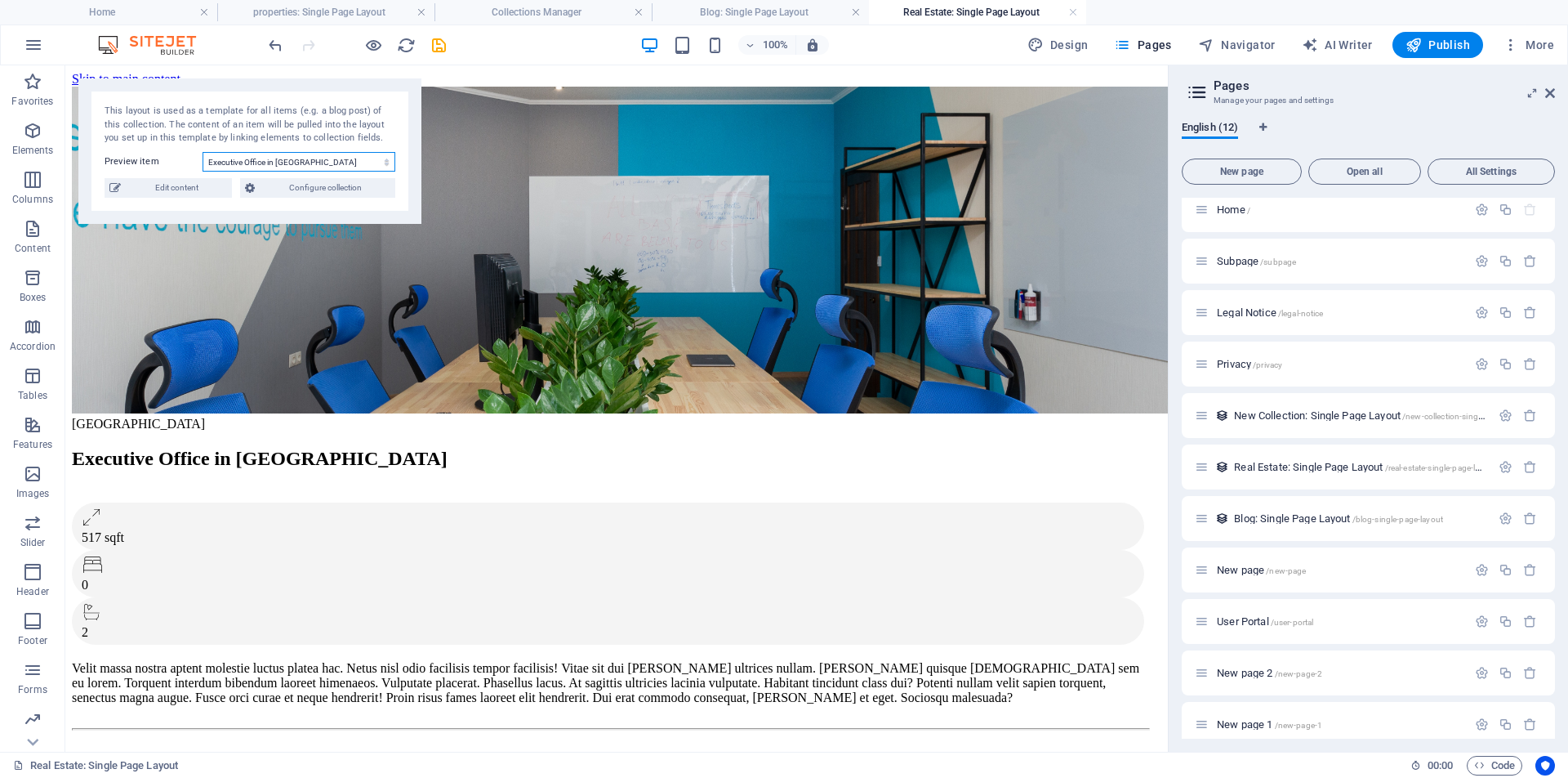
click at [387, 165] on select "2 bedroom house in Matatalaib Tarlac City Executive Office in Anaheim Serviced …" at bounding box center [299, 162] width 193 height 19
click at [202, 152] on select "2 bedroom house in Matatalaib Tarlac City Executive Office in Anaheim Serviced …" at bounding box center [299, 162] width 193 height 19
click at [333, 187] on span "Configure collection" at bounding box center [325, 188] width 131 height 19
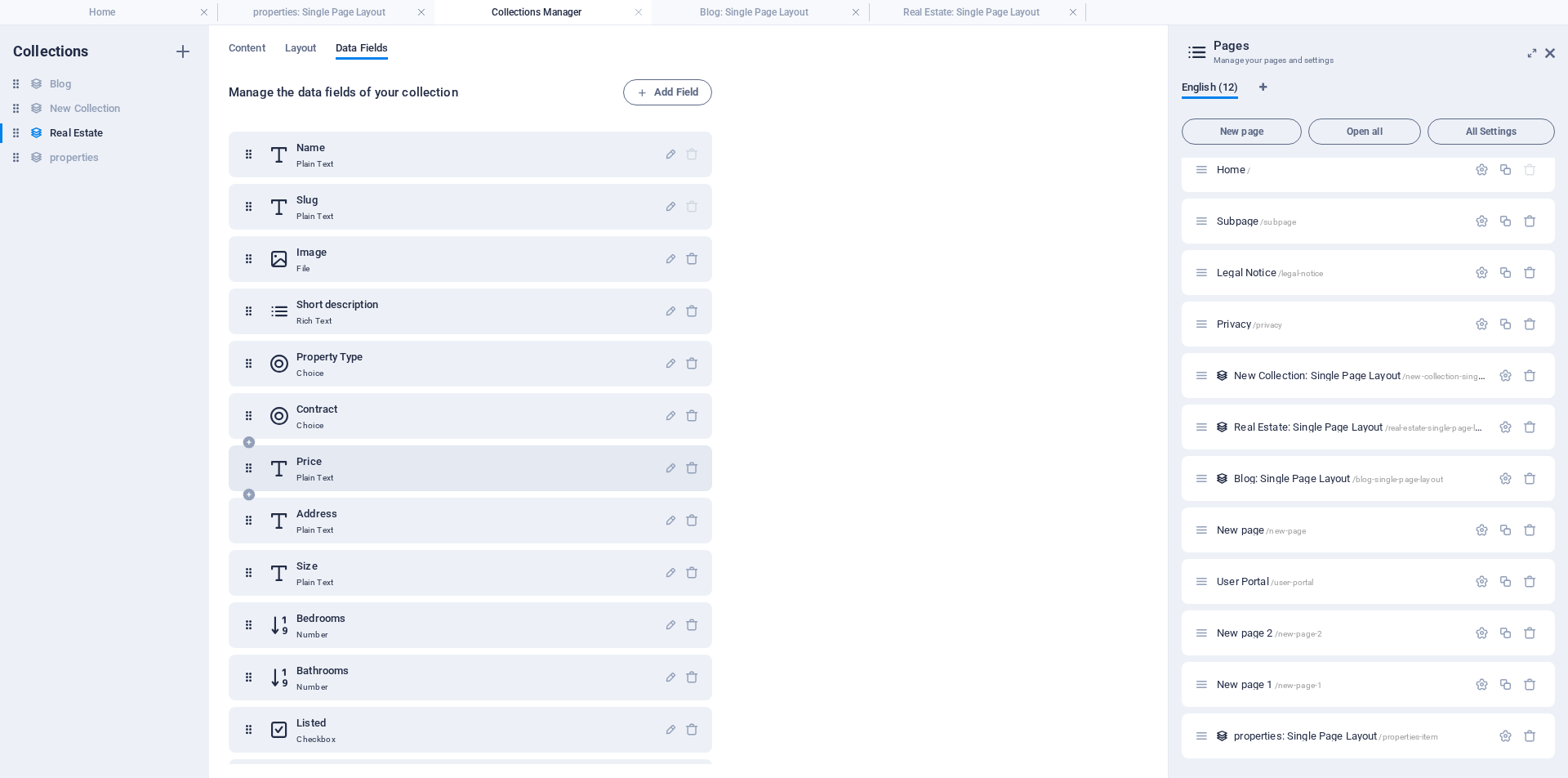
click at [251, 465] on icon at bounding box center [248, 468] width 14 height 32
click at [391, 458] on div "Price Plain Text" at bounding box center [466, 468] width 395 height 32
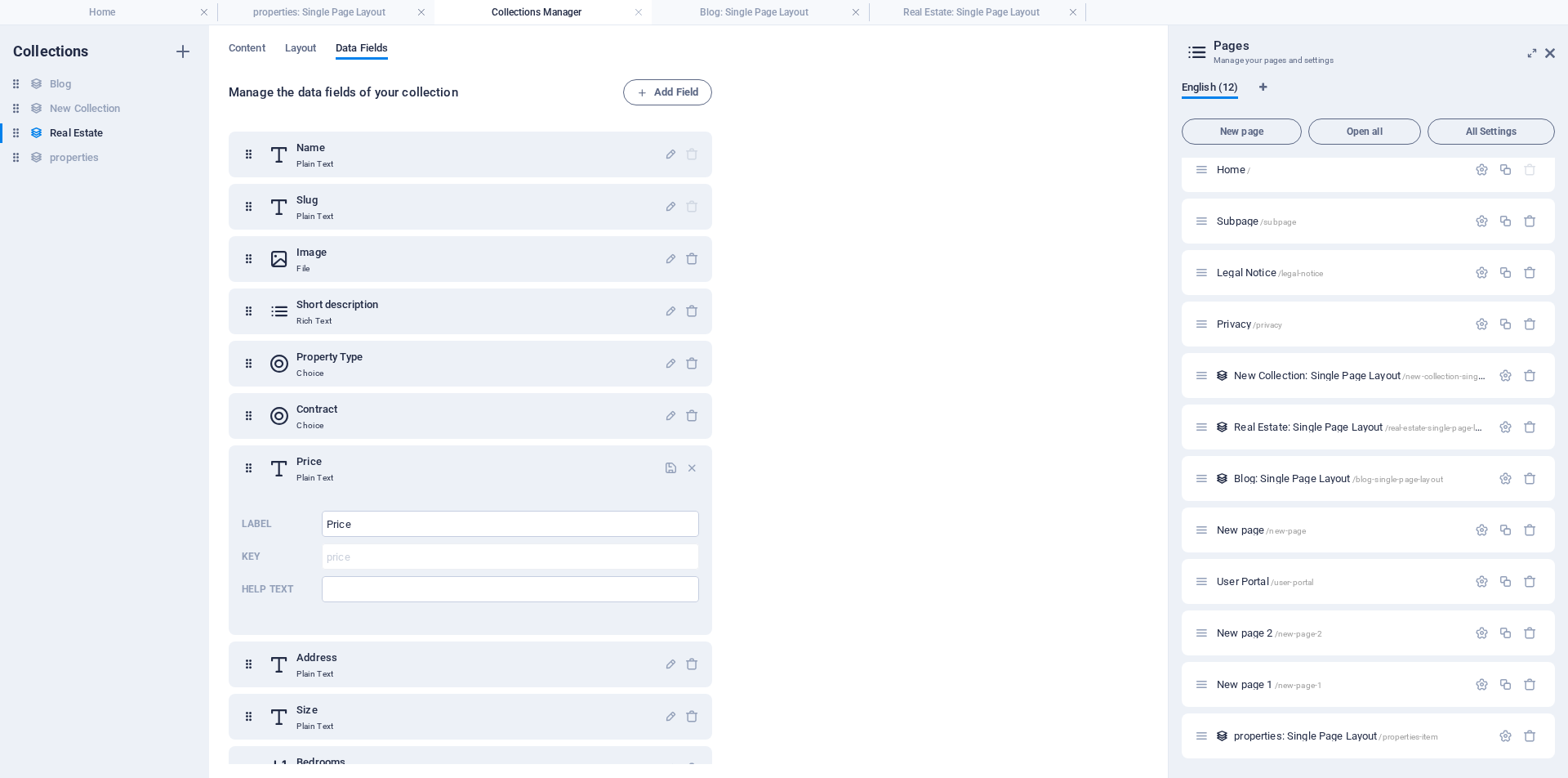
click at [808, 345] on div "Manage the data fields of your collection Add Field Name Plain Text Slug Plain …" at bounding box center [688, 422] width 920 height 687
click at [670, 85] on span "Add Field" at bounding box center [667, 92] width 61 height 19
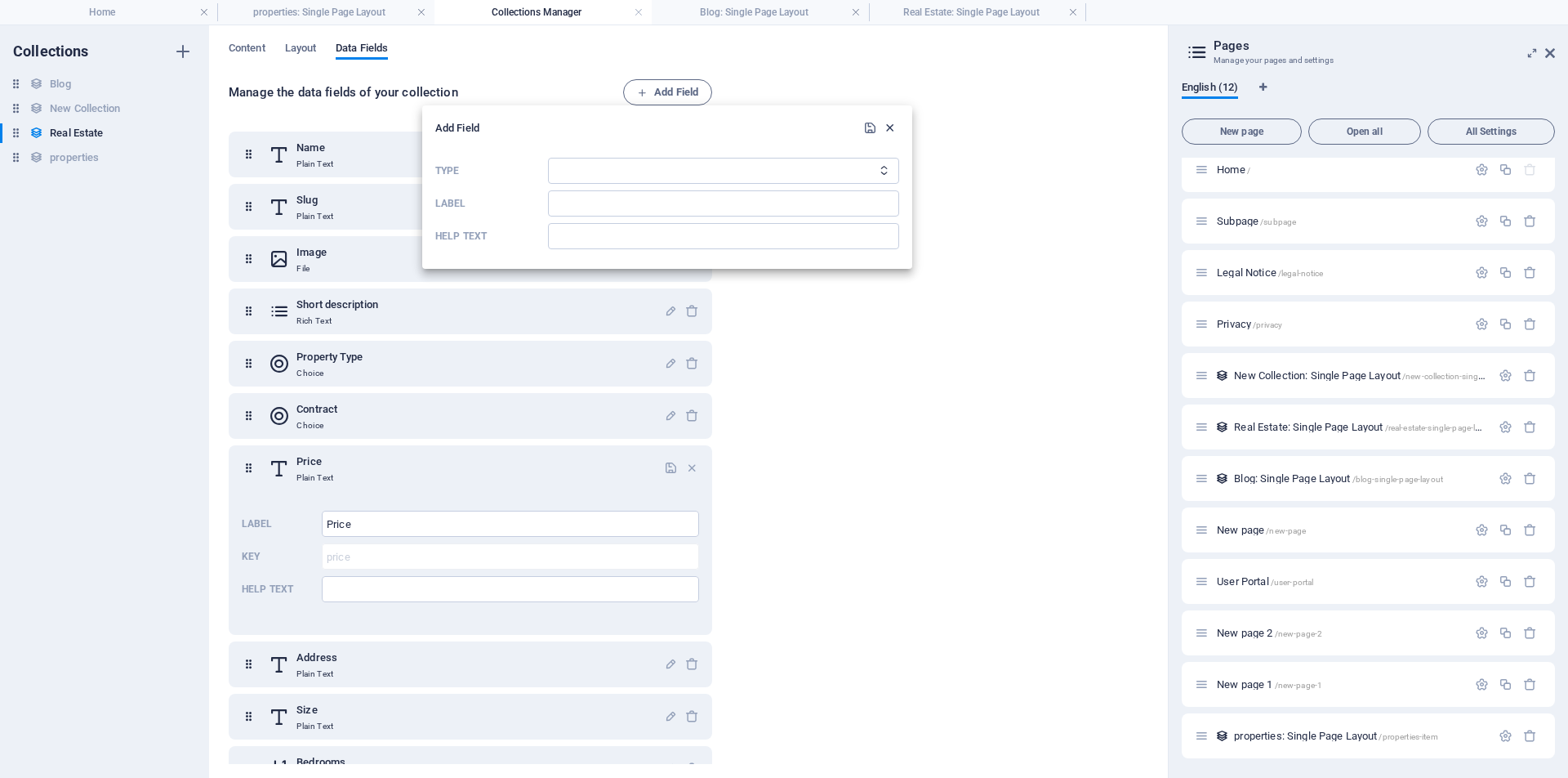
click at [889, 129] on icon "button" at bounding box center [889, 127] width 14 height 14
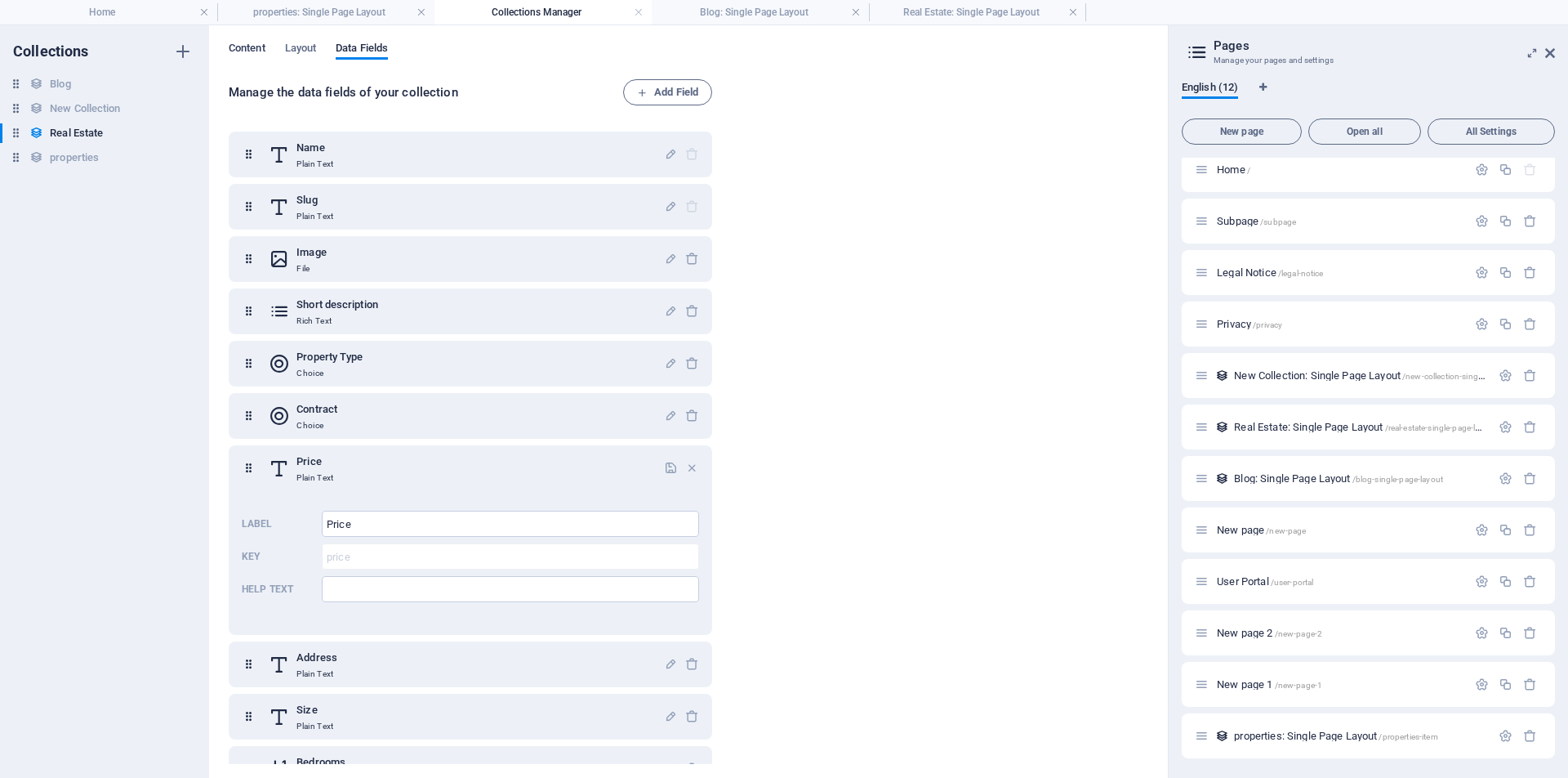
click at [245, 43] on span "Content" at bounding box center [247, 49] width 37 height 23
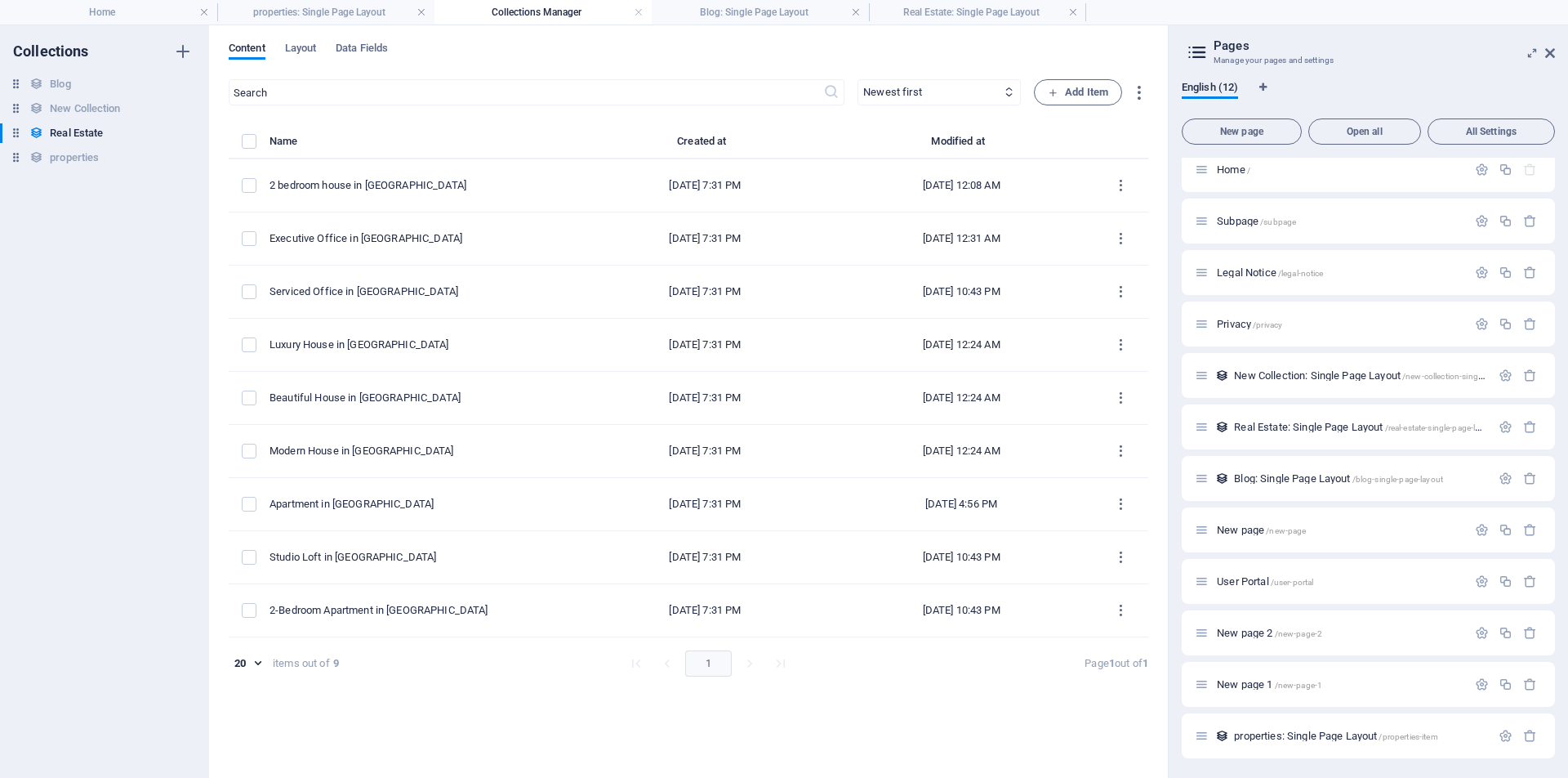
click at [323, 45] on div "Content Layout Data Fields" at bounding box center [688, 57] width 920 height 31
click at [311, 45] on span "Layout" at bounding box center [301, 49] width 32 height 23
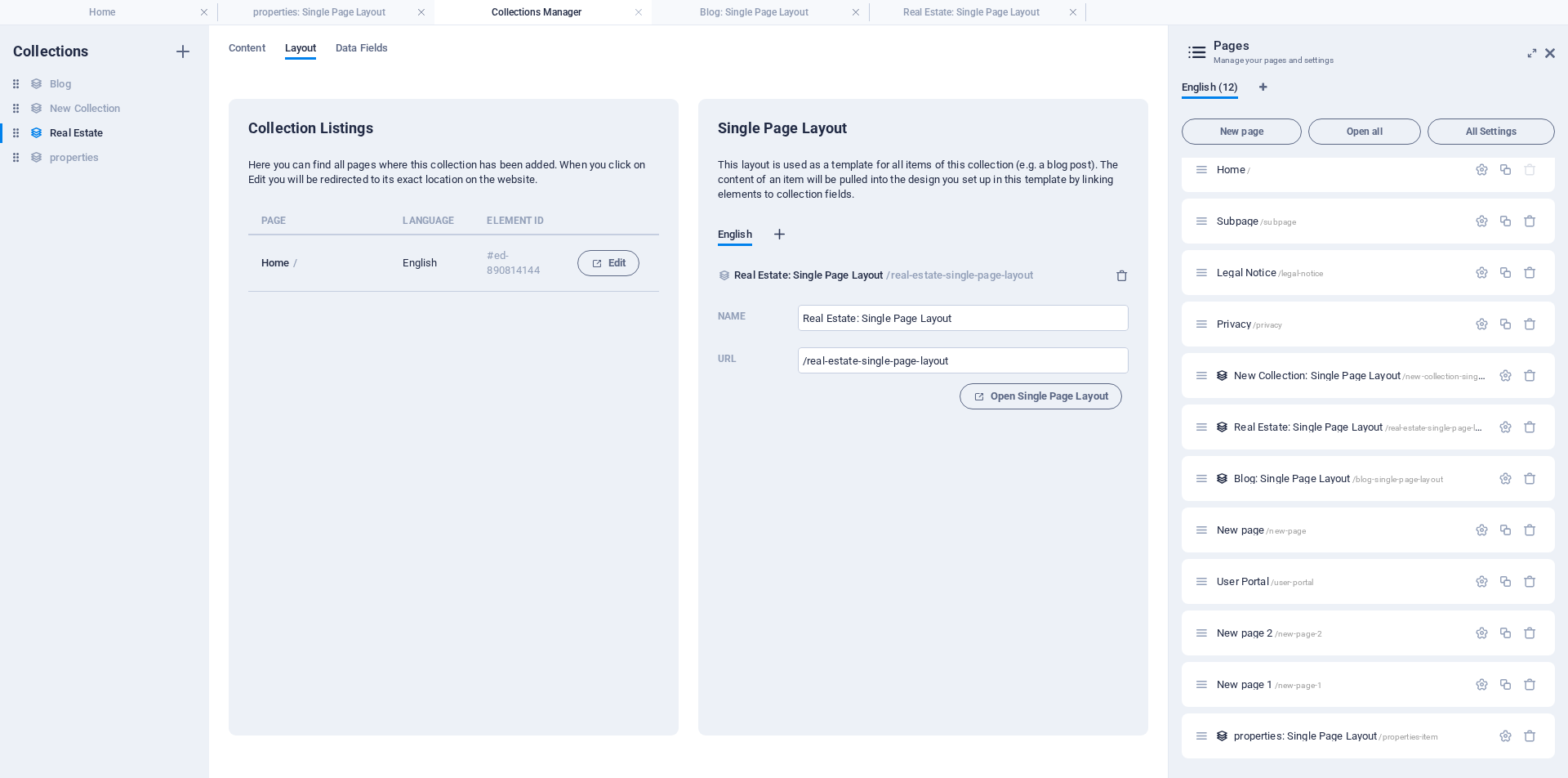
click at [784, 234] on icon "button" at bounding box center [780, 235] width 17 height 17
select select "41"
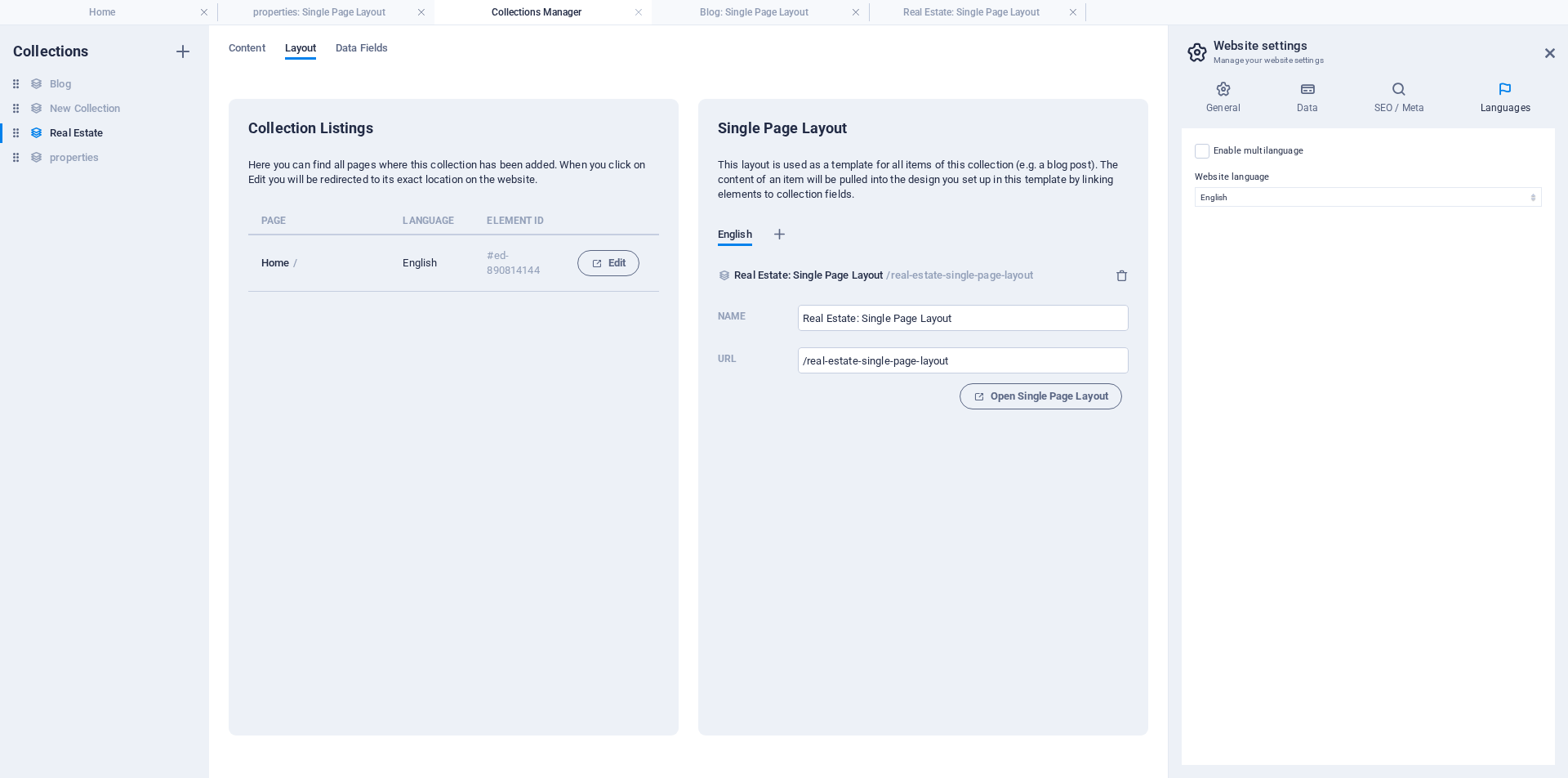
click at [784, 413] on div "Single Page Layout This layout is used as a template for all items of this coll…" at bounding box center [923, 270] width 411 height 304
click at [1007, 517] on div "Single Page Layout This layout is used as a template for all items of this coll…" at bounding box center [923, 416] width 450 height 636
click at [489, 381] on div "Collection Listings Here you can find all pages where this collection has been …" at bounding box center [453, 416] width 450 height 636
click at [616, 266] on span "Edit" at bounding box center [608, 263] width 34 height 19
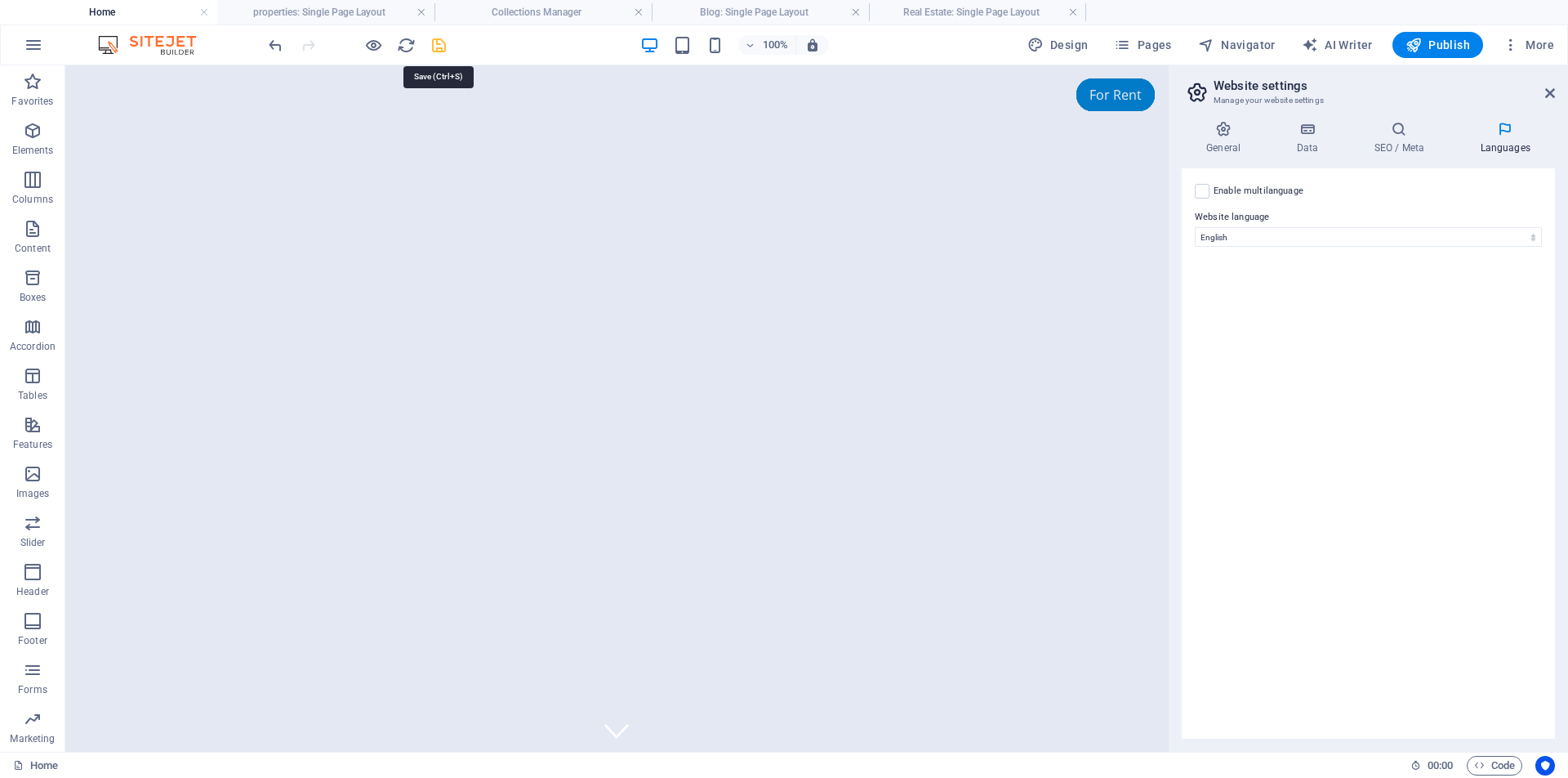
click at [438, 45] on icon "save" at bounding box center [439, 45] width 19 height 19
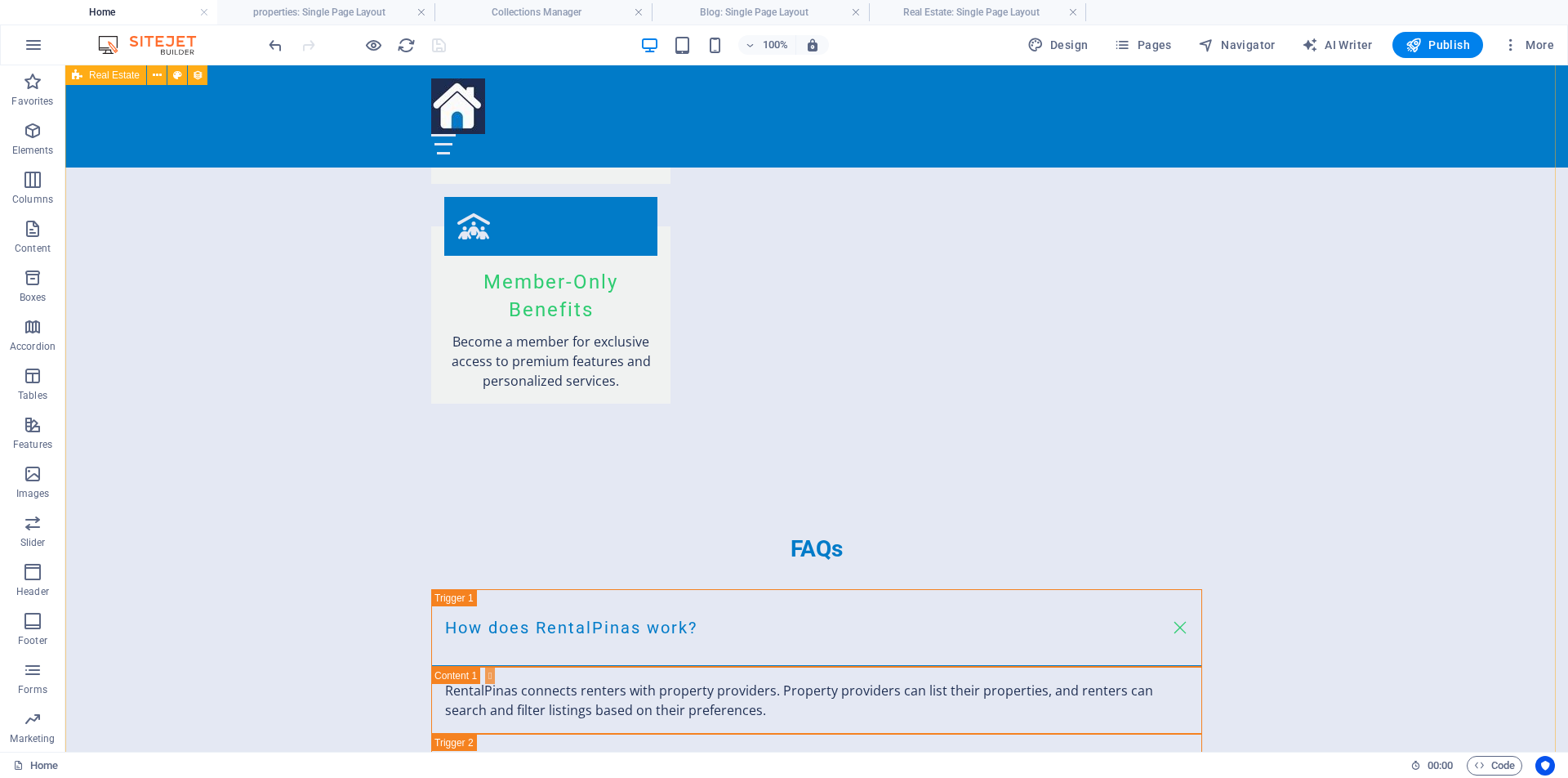
scroll to position [2932, 0]
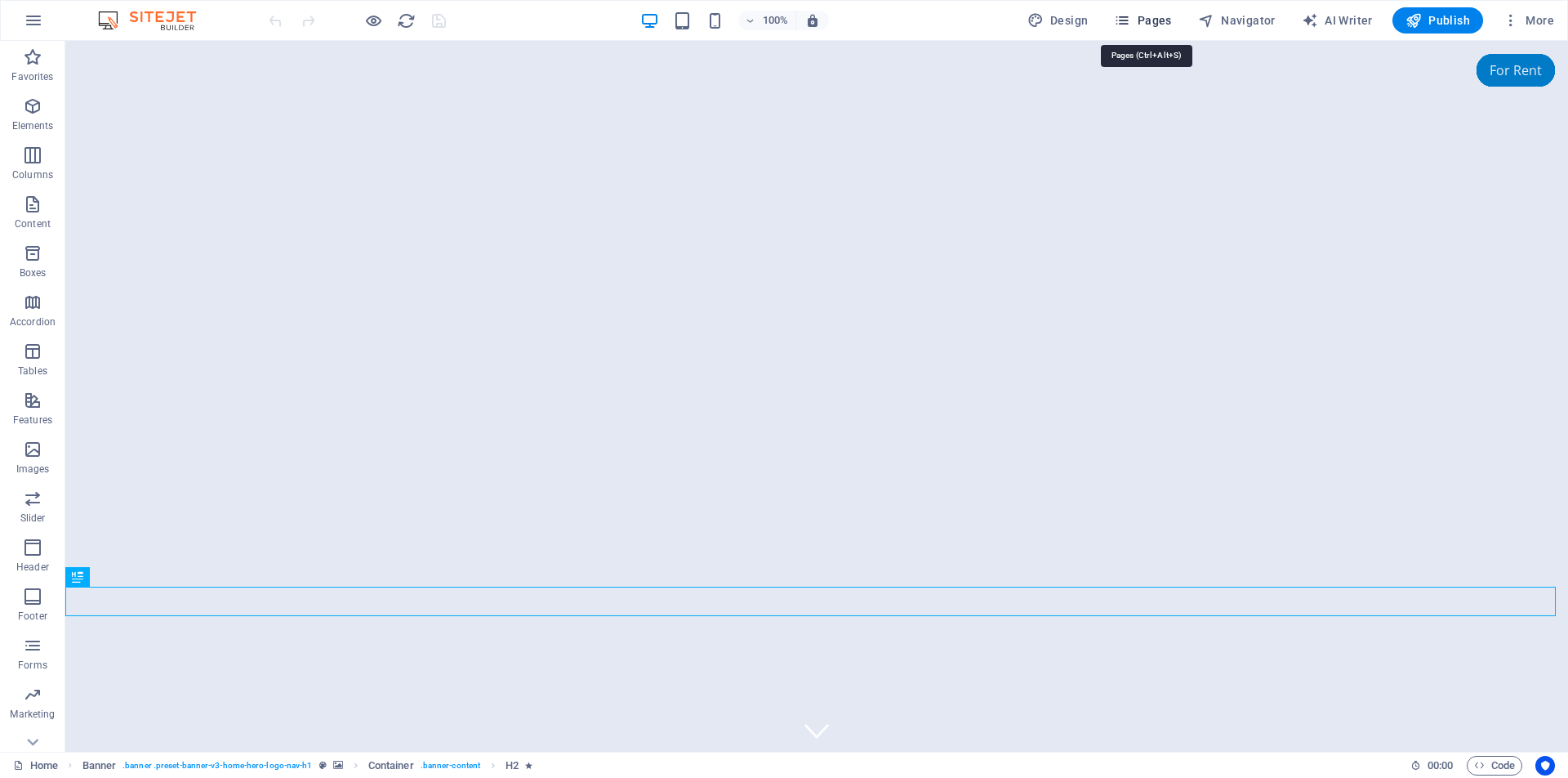
click at [1125, 20] on icon "button" at bounding box center [1122, 20] width 17 height 17
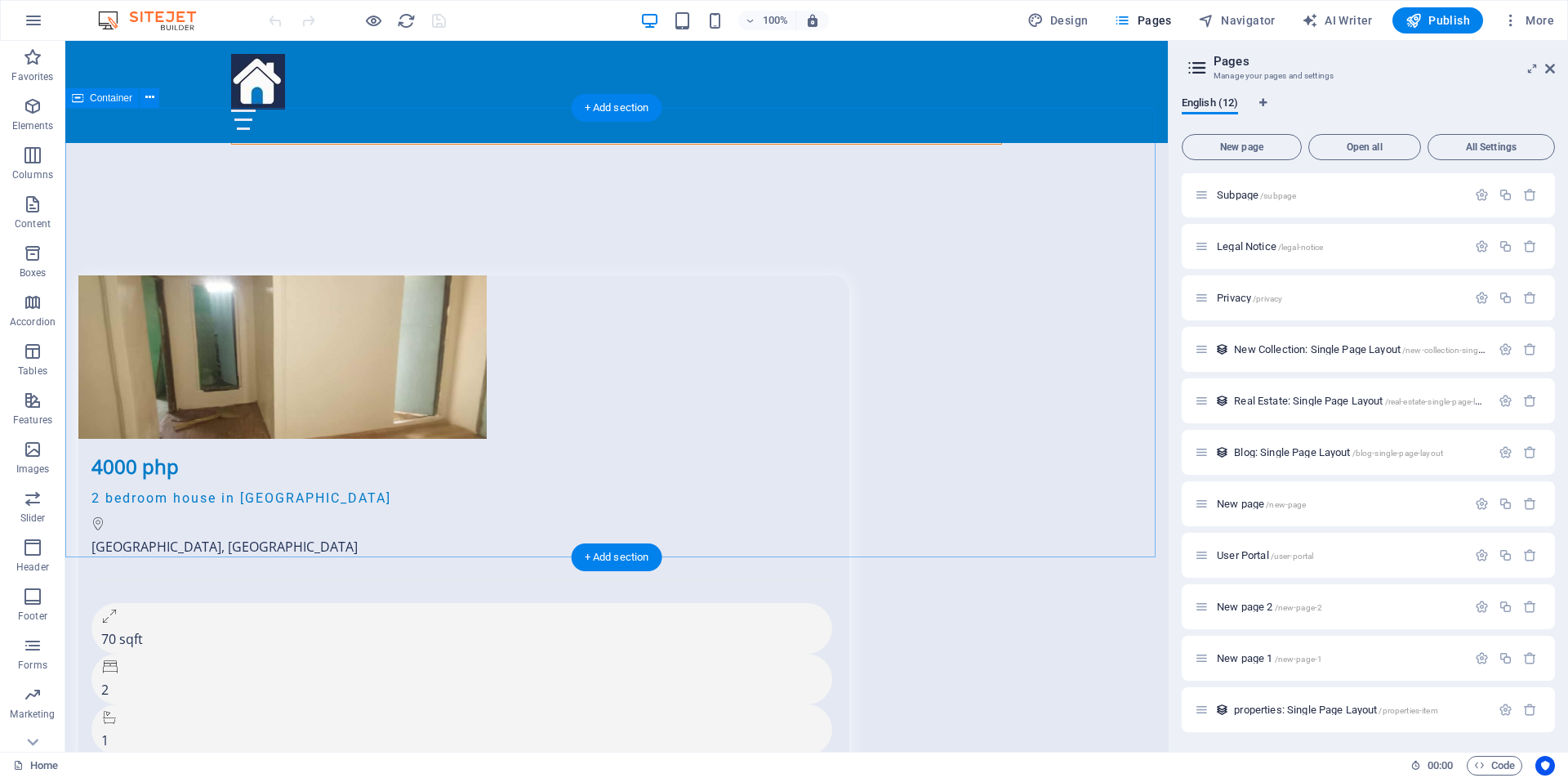
scroll to position [4173, 0]
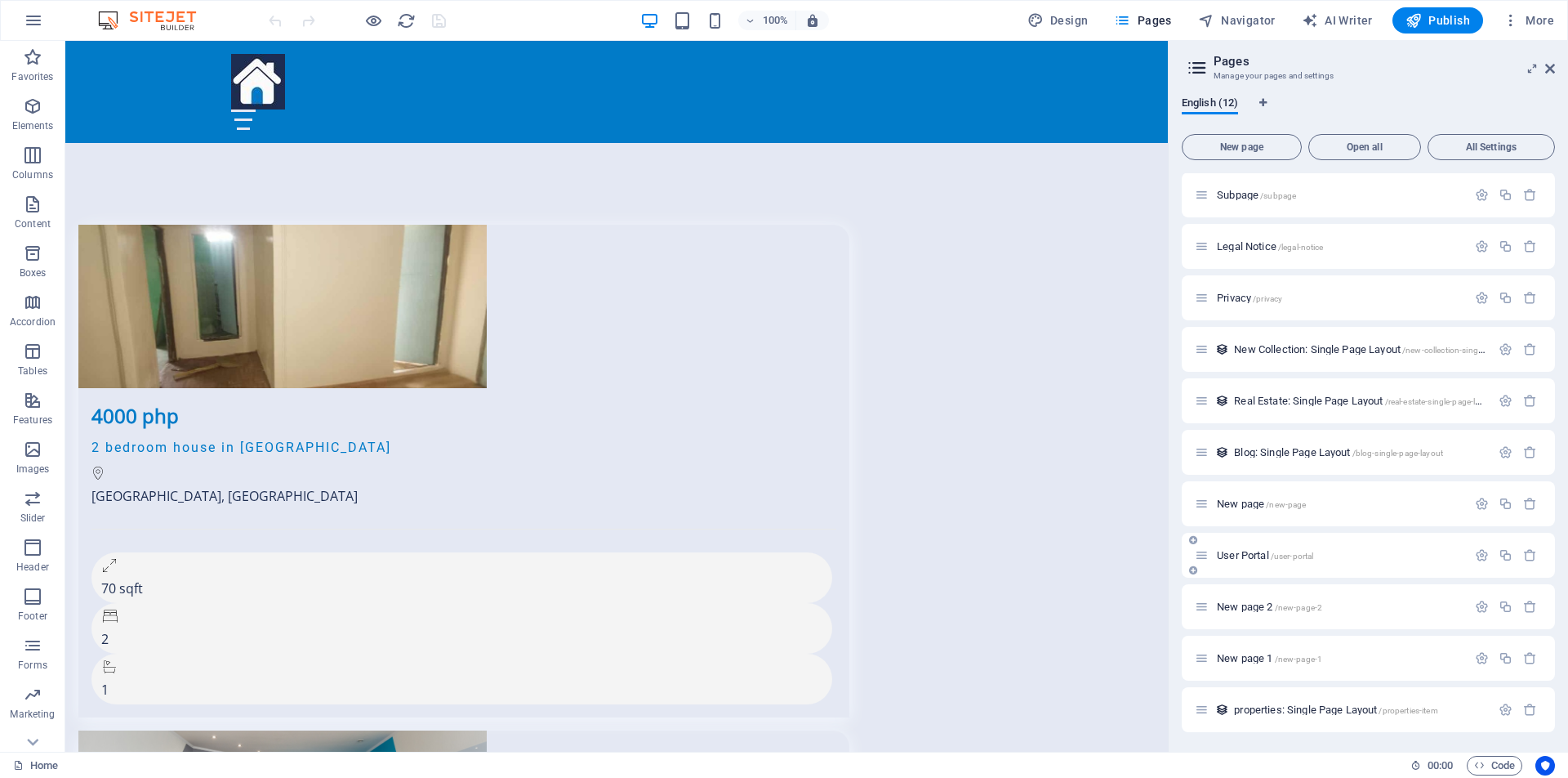
click at [1248, 554] on span "User Portal /user-portal" at bounding box center [1265, 554] width 97 height 12
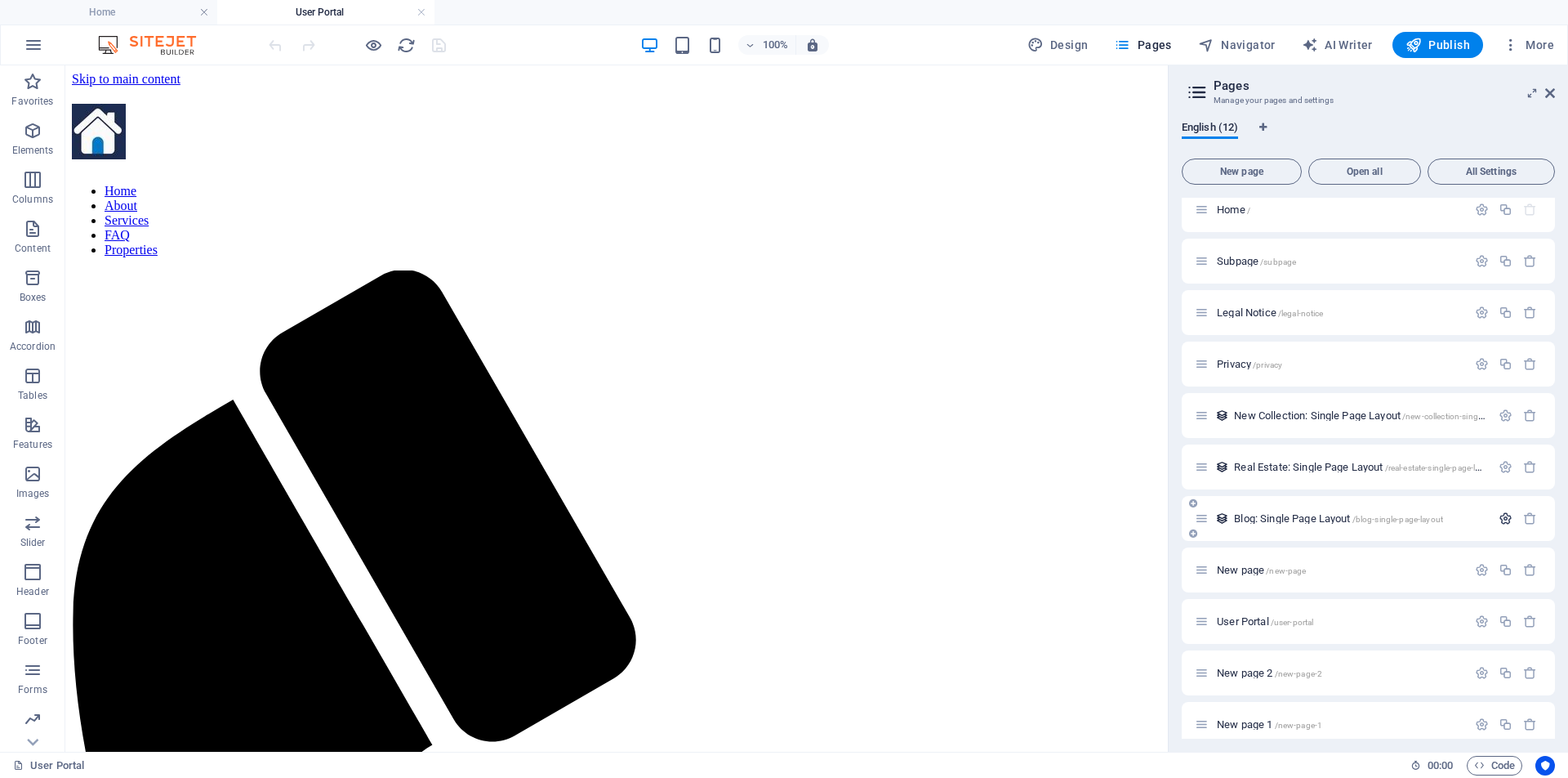
scroll to position [0, 0]
click at [1479, 623] on icon "button" at bounding box center [1482, 621] width 14 height 14
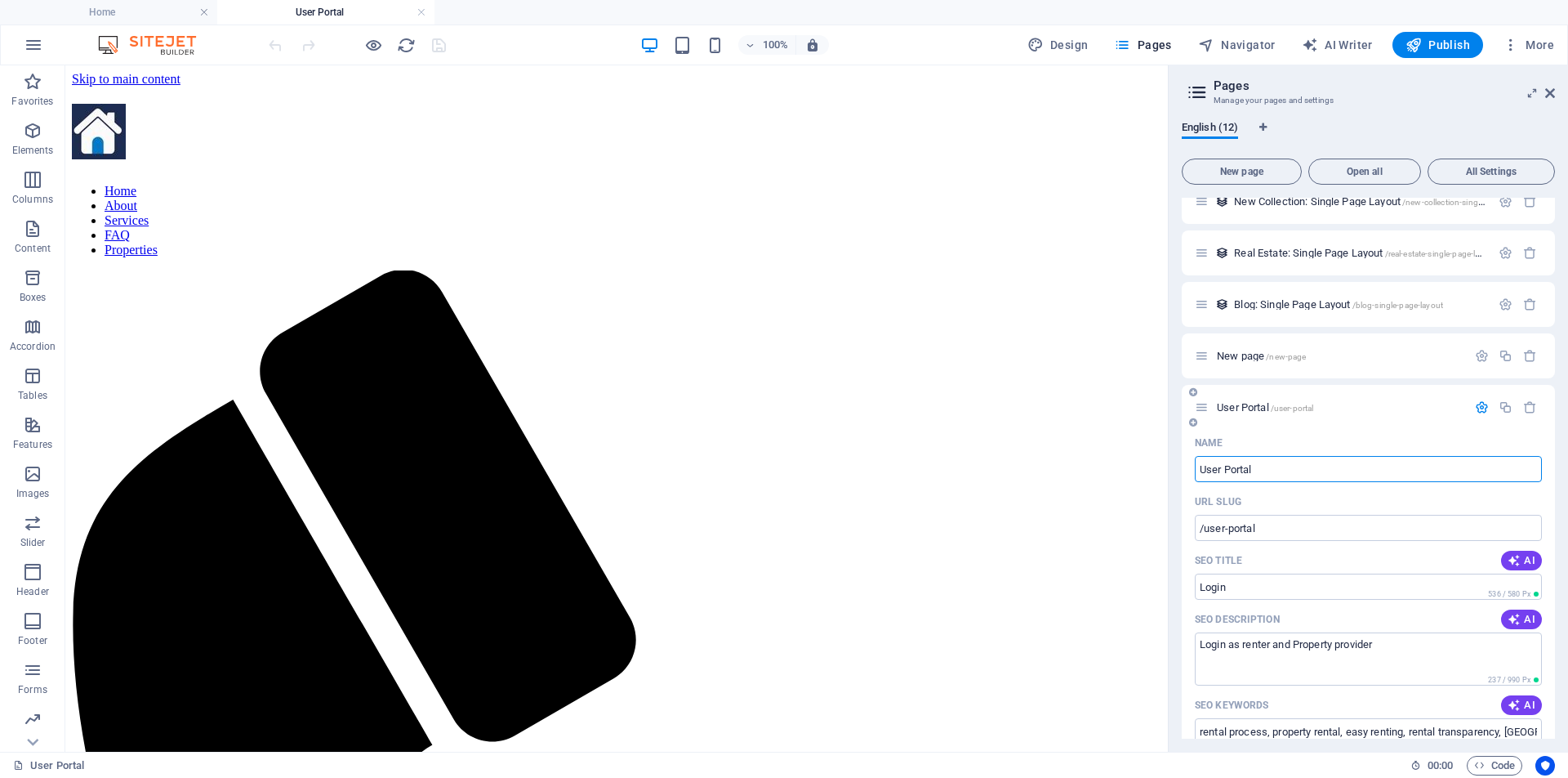
scroll to position [282, 0]
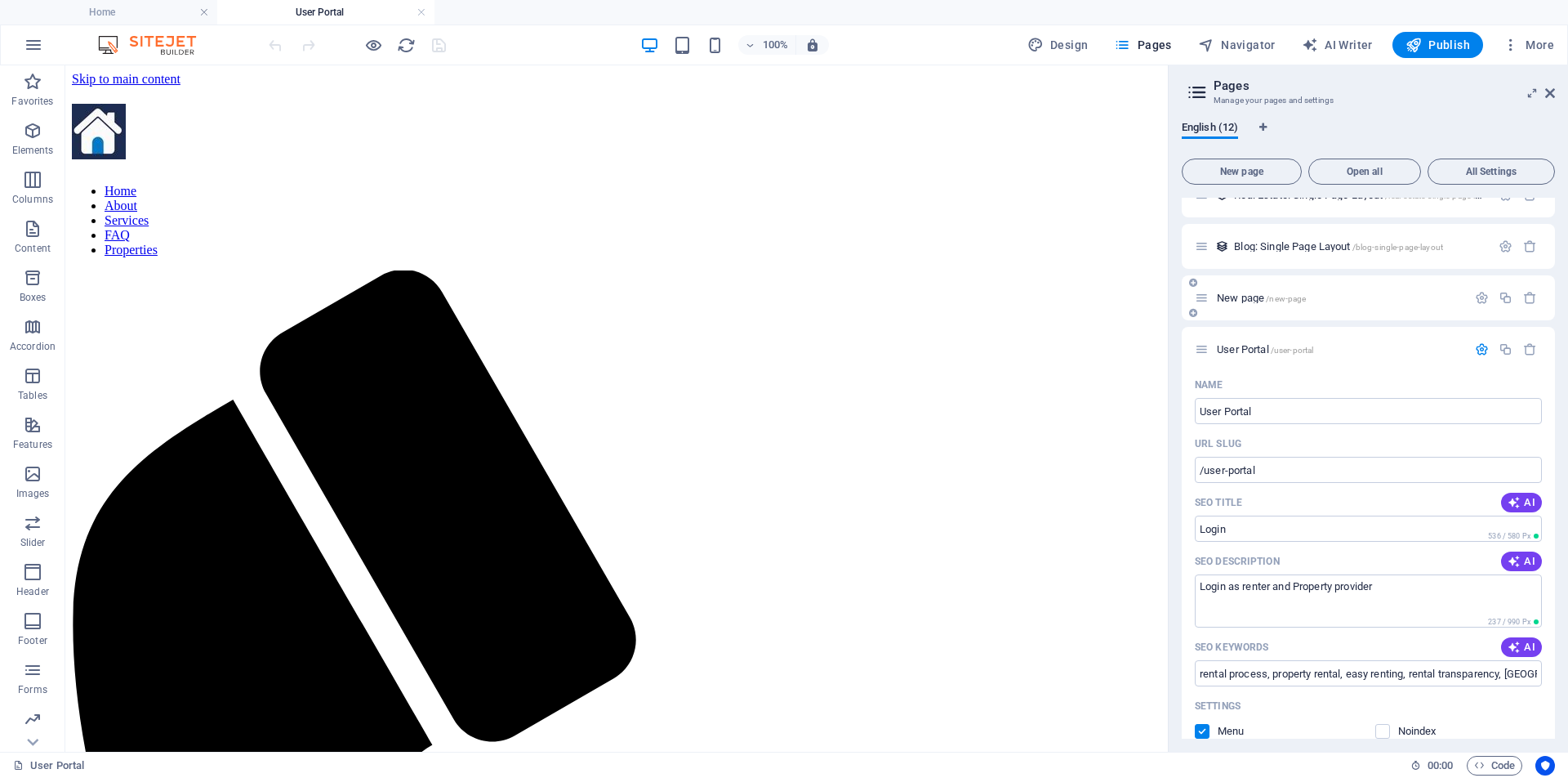
click at [1334, 296] on p "New page /new-page" at bounding box center [1340, 297] width 245 height 10
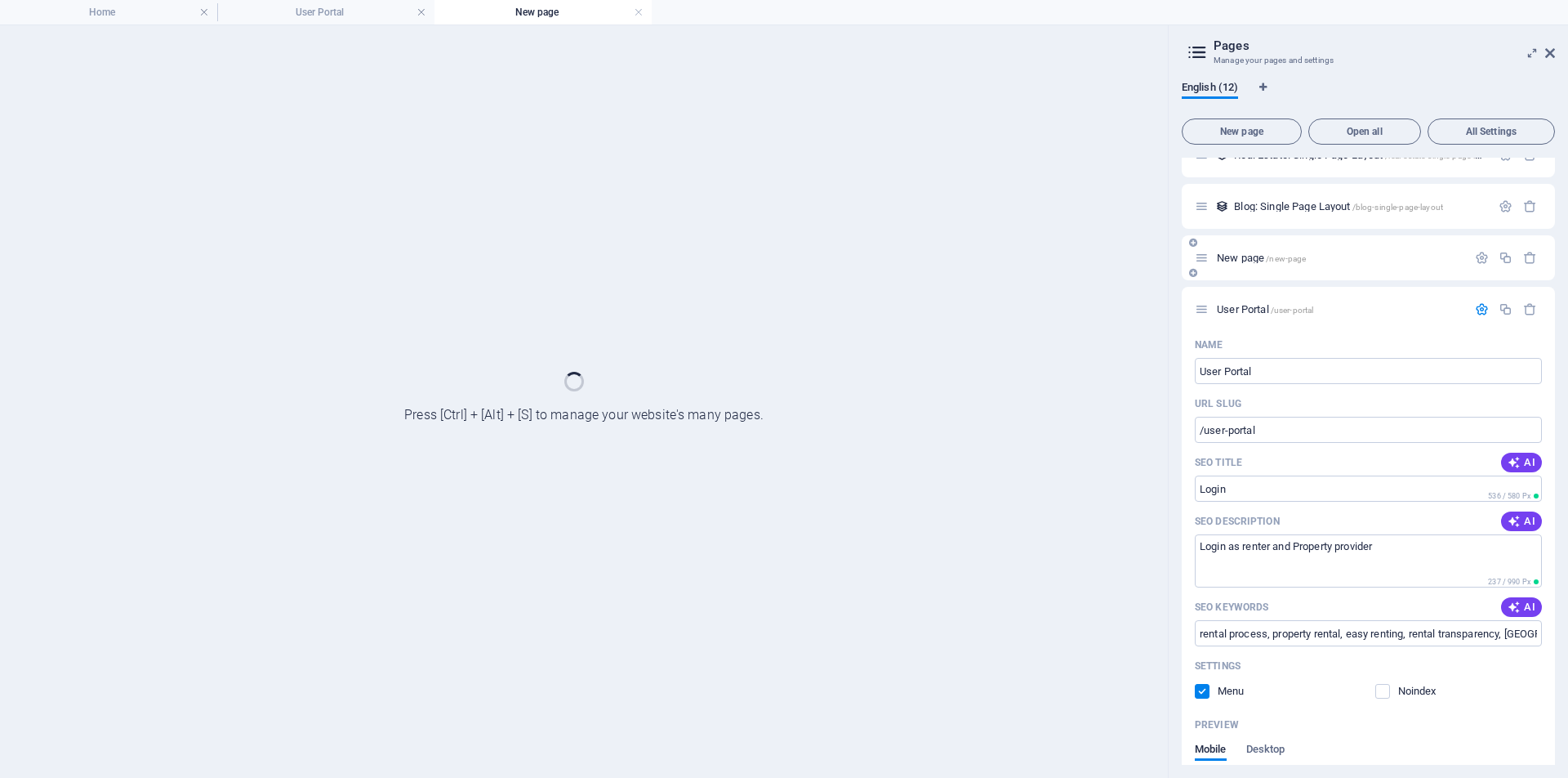
scroll to position [0, 0]
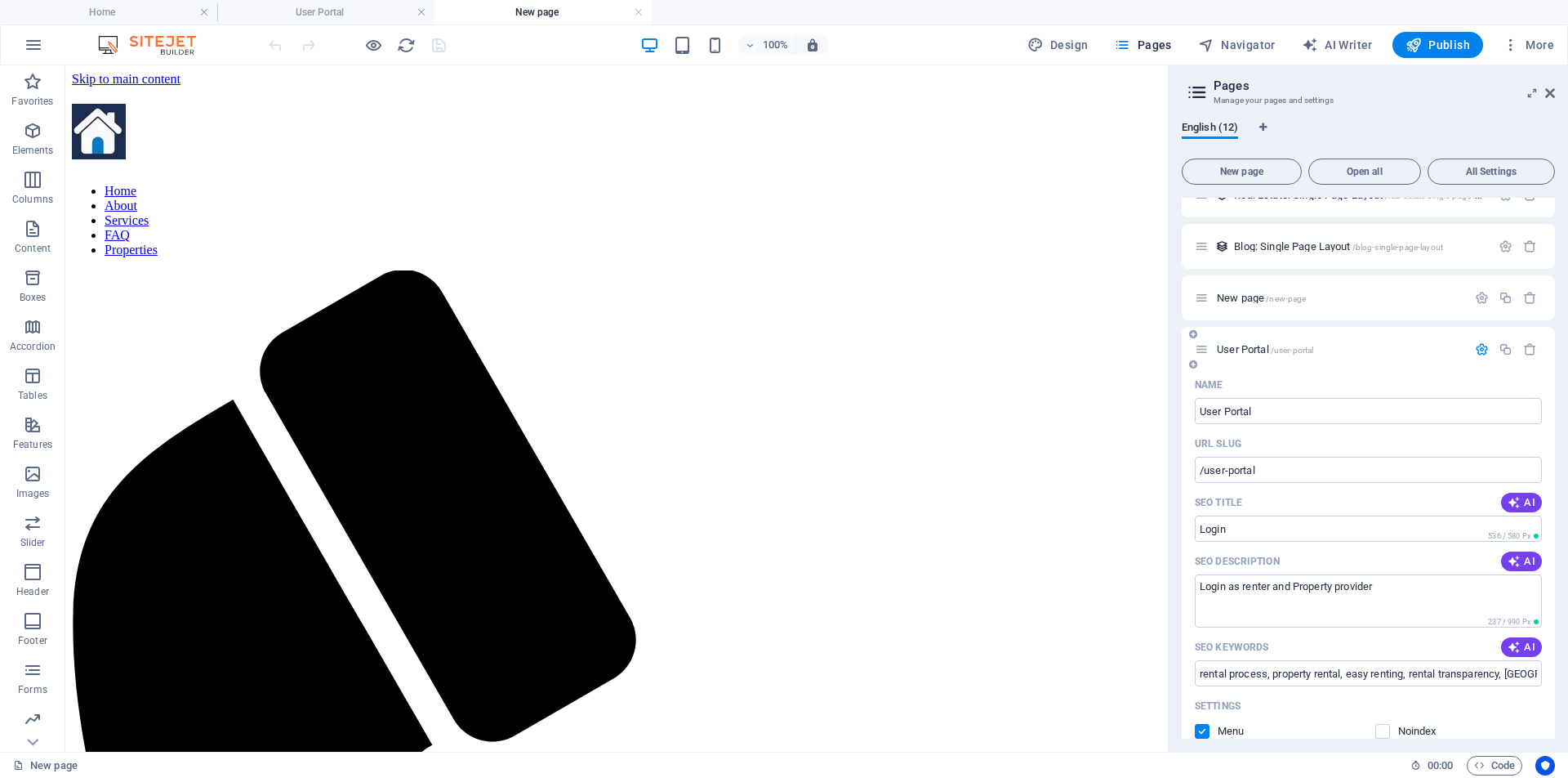
click at [1323, 351] on p "User Portal /user-portal" at bounding box center [1340, 348] width 245 height 10
click at [1245, 348] on span "User Portal /user-portal" at bounding box center [1265, 349] width 97 height 12
click at [1205, 350] on icon at bounding box center [1201, 349] width 14 height 14
click at [1302, 350] on span "/user-portal" at bounding box center [1292, 350] width 44 height 9
click at [1194, 333] on icon at bounding box center [1193, 334] width 8 height 10
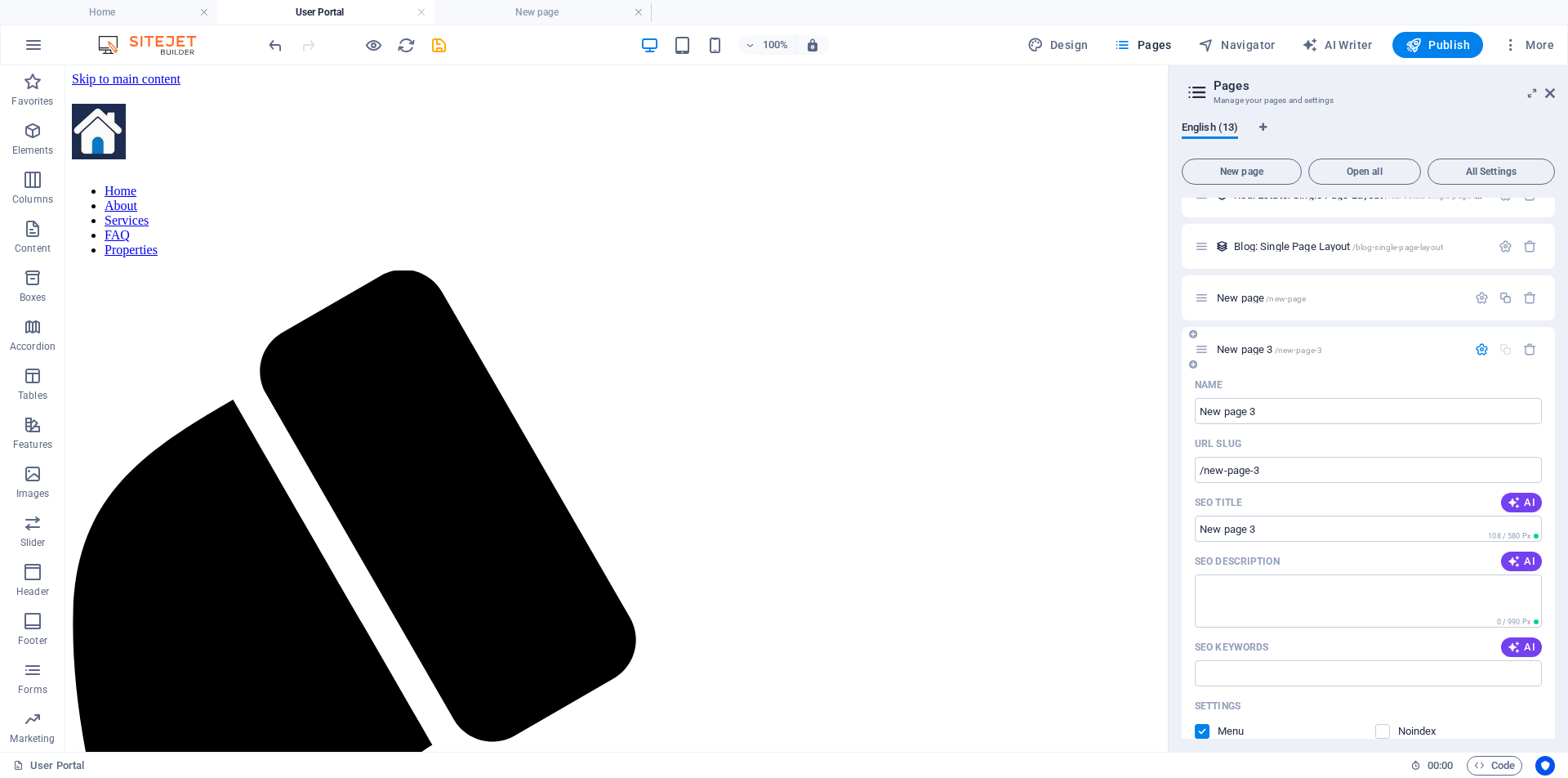
click at [1194, 361] on icon at bounding box center [1193, 364] width 8 height 10
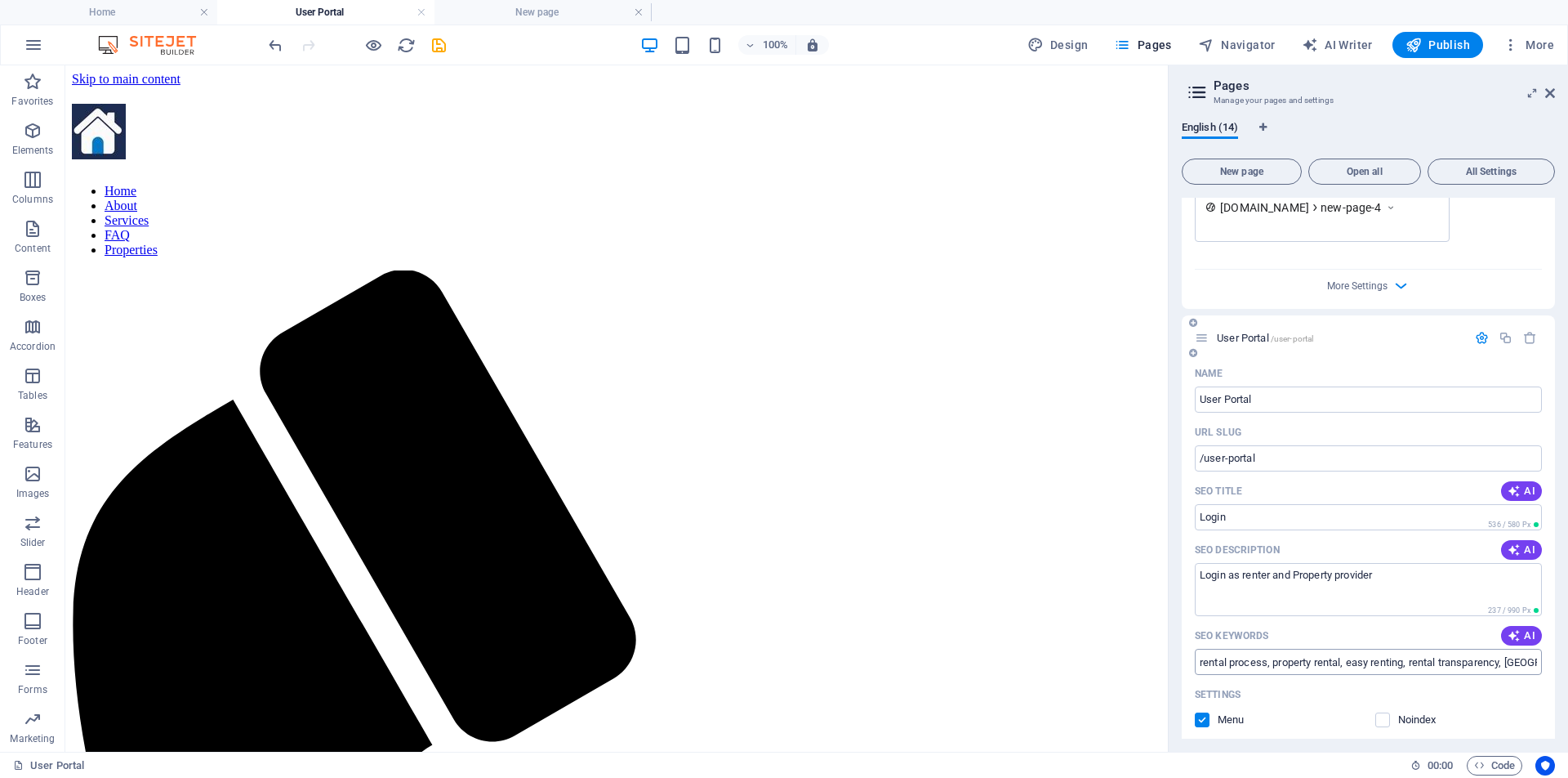
scroll to position [1533, 0]
click at [1366, 340] on p "User Portal /user-portal" at bounding box center [1340, 341] width 245 height 10
click at [1277, 341] on span "/user-portal" at bounding box center [1292, 343] width 44 height 9
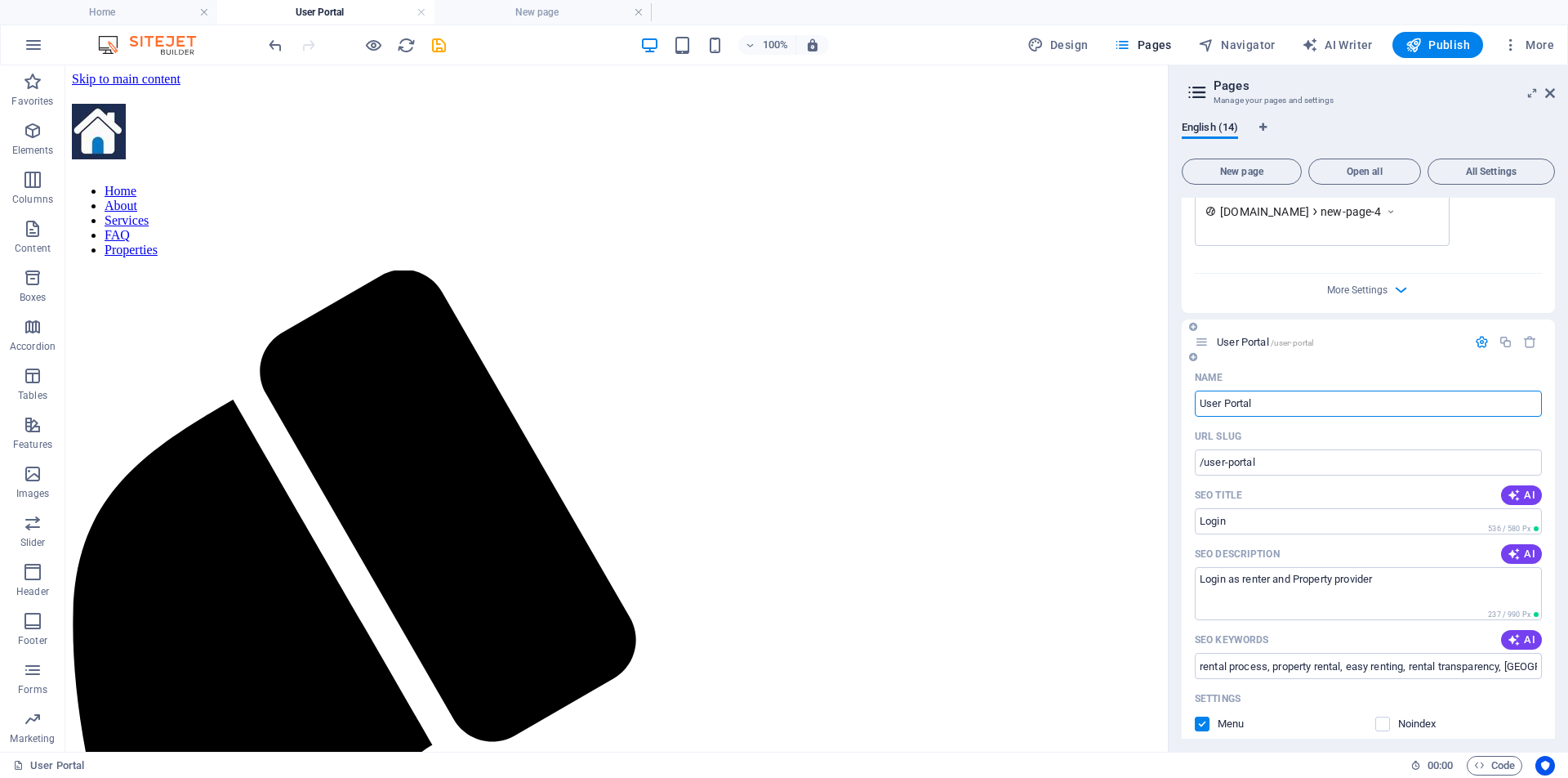
click at [1273, 405] on input "User Portal" at bounding box center [1368, 404] width 347 height 26
click at [1477, 342] on icon "button" at bounding box center [1482, 342] width 14 height 14
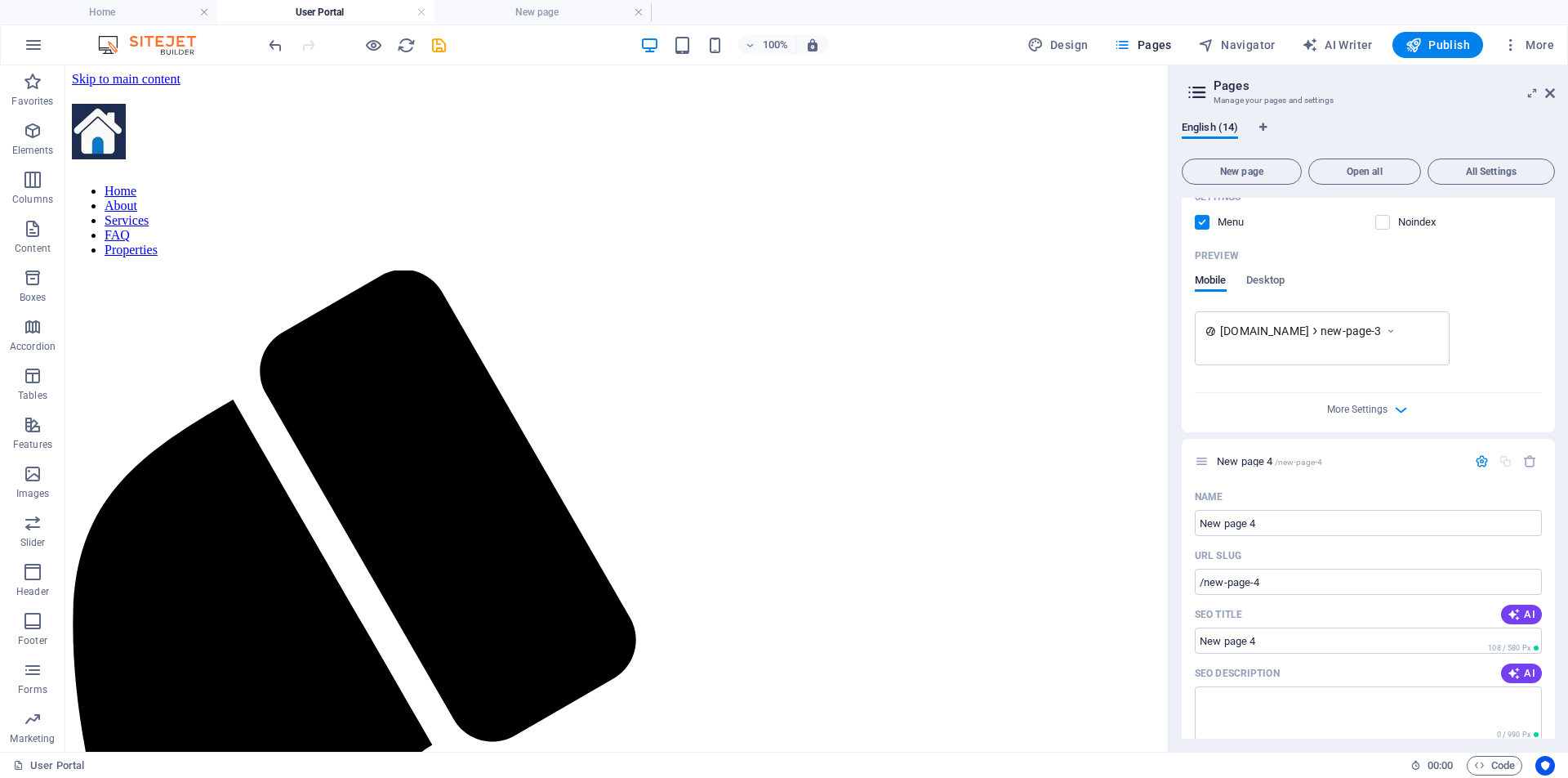
scroll to position [806, 0]
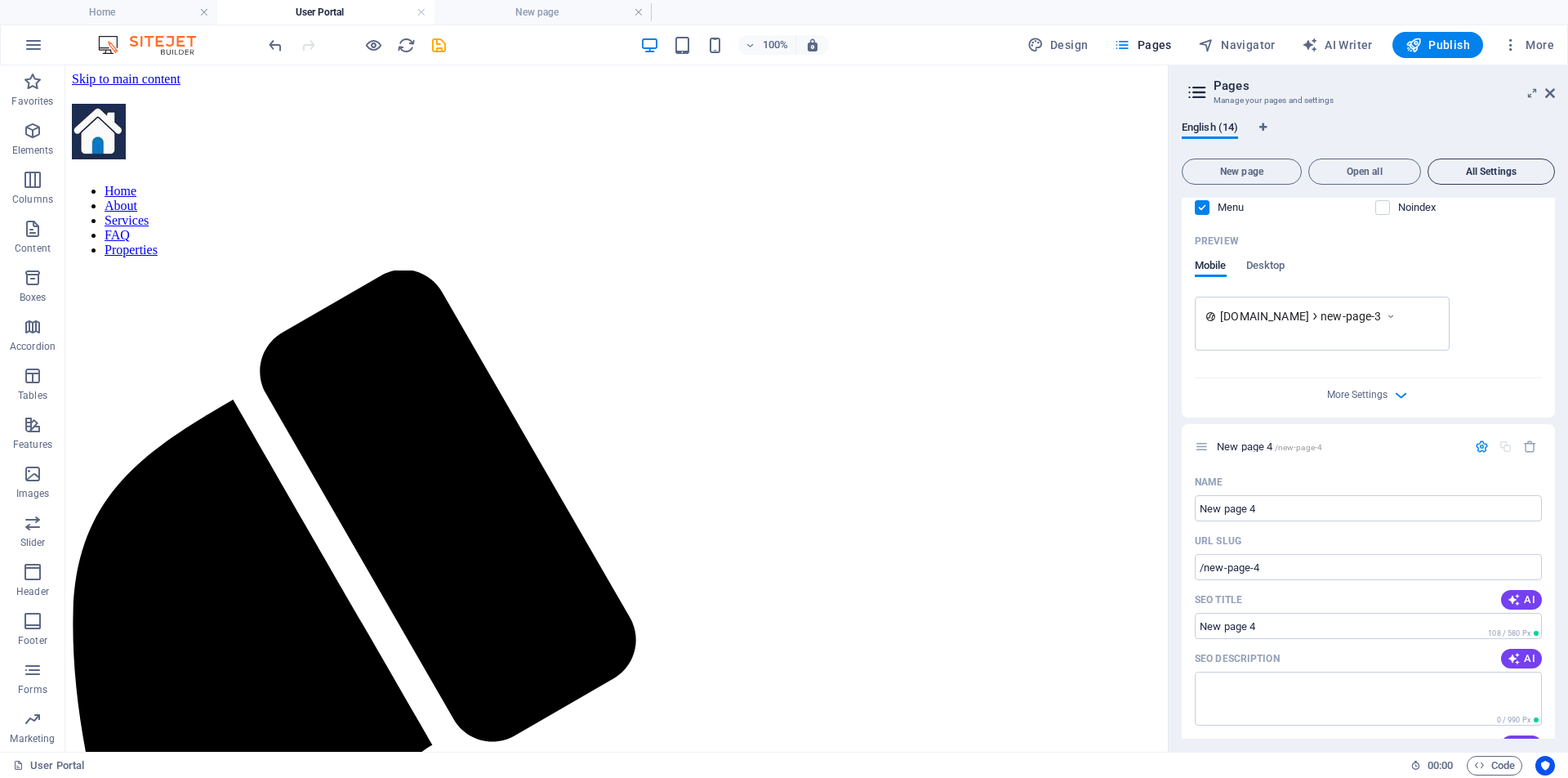
click at [1489, 170] on span "All Settings" at bounding box center [1491, 171] width 112 height 10
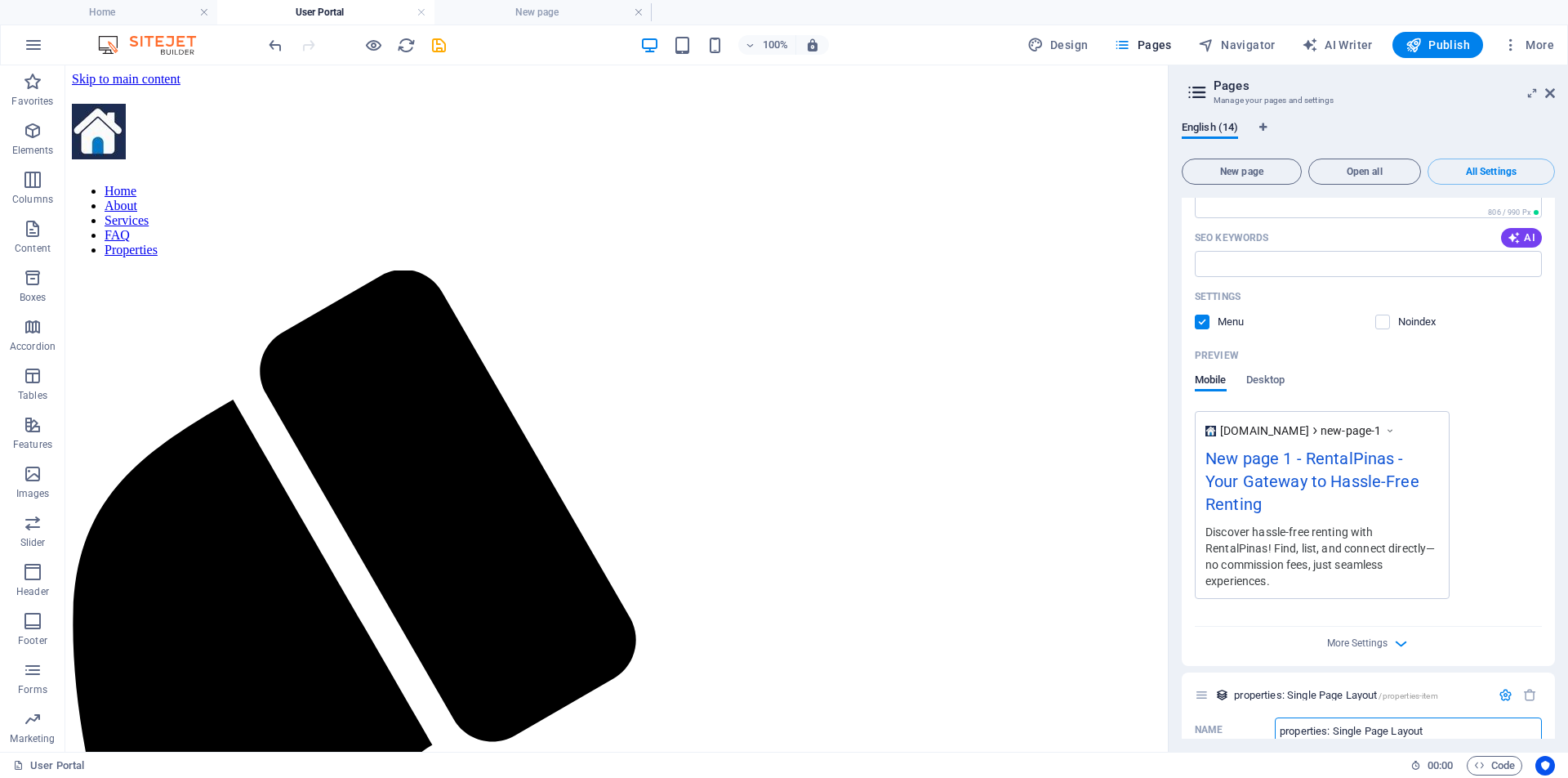
scroll to position [7130, 0]
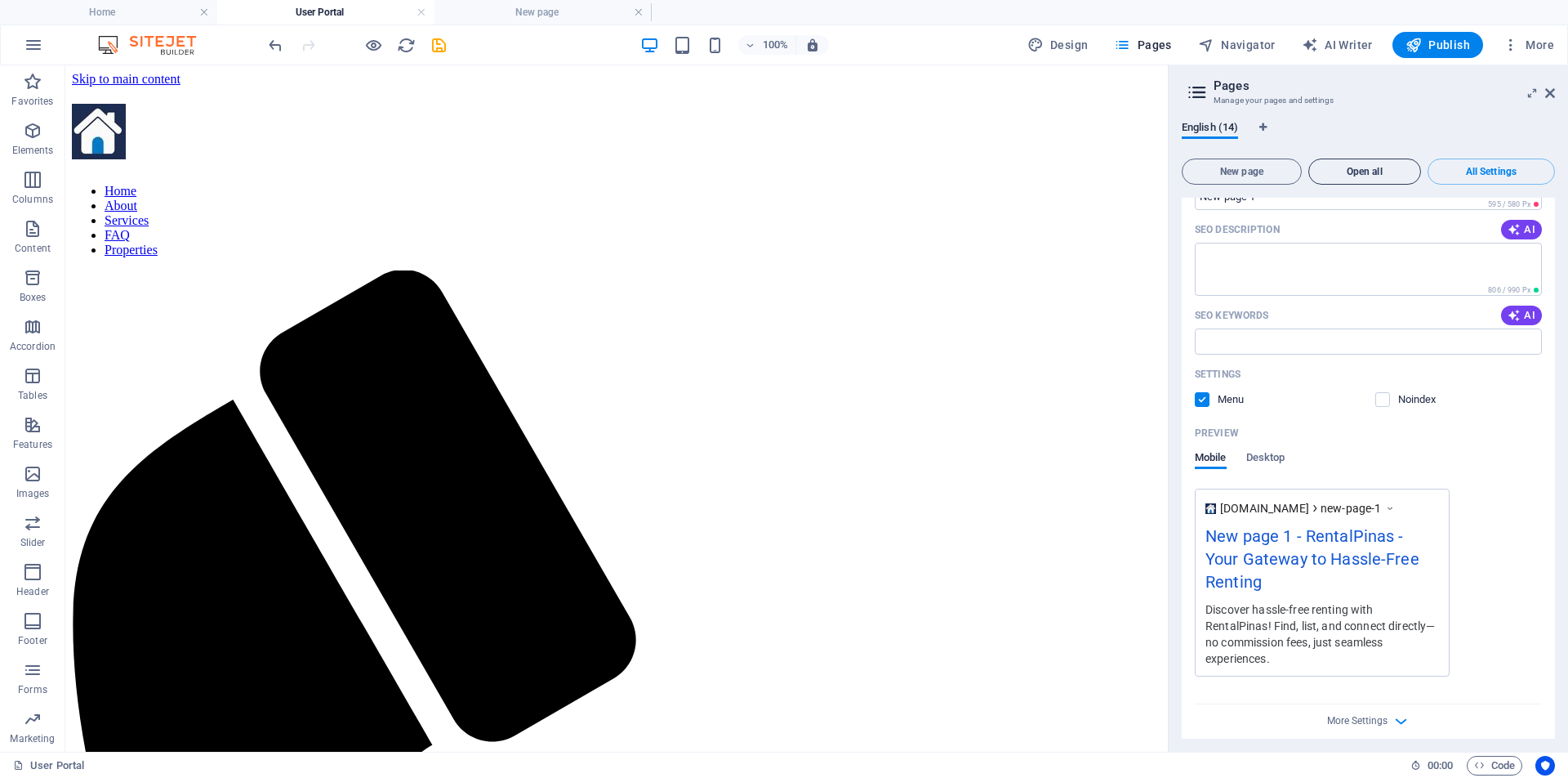
click at [1373, 170] on span "Open all" at bounding box center [1365, 171] width 98 height 10
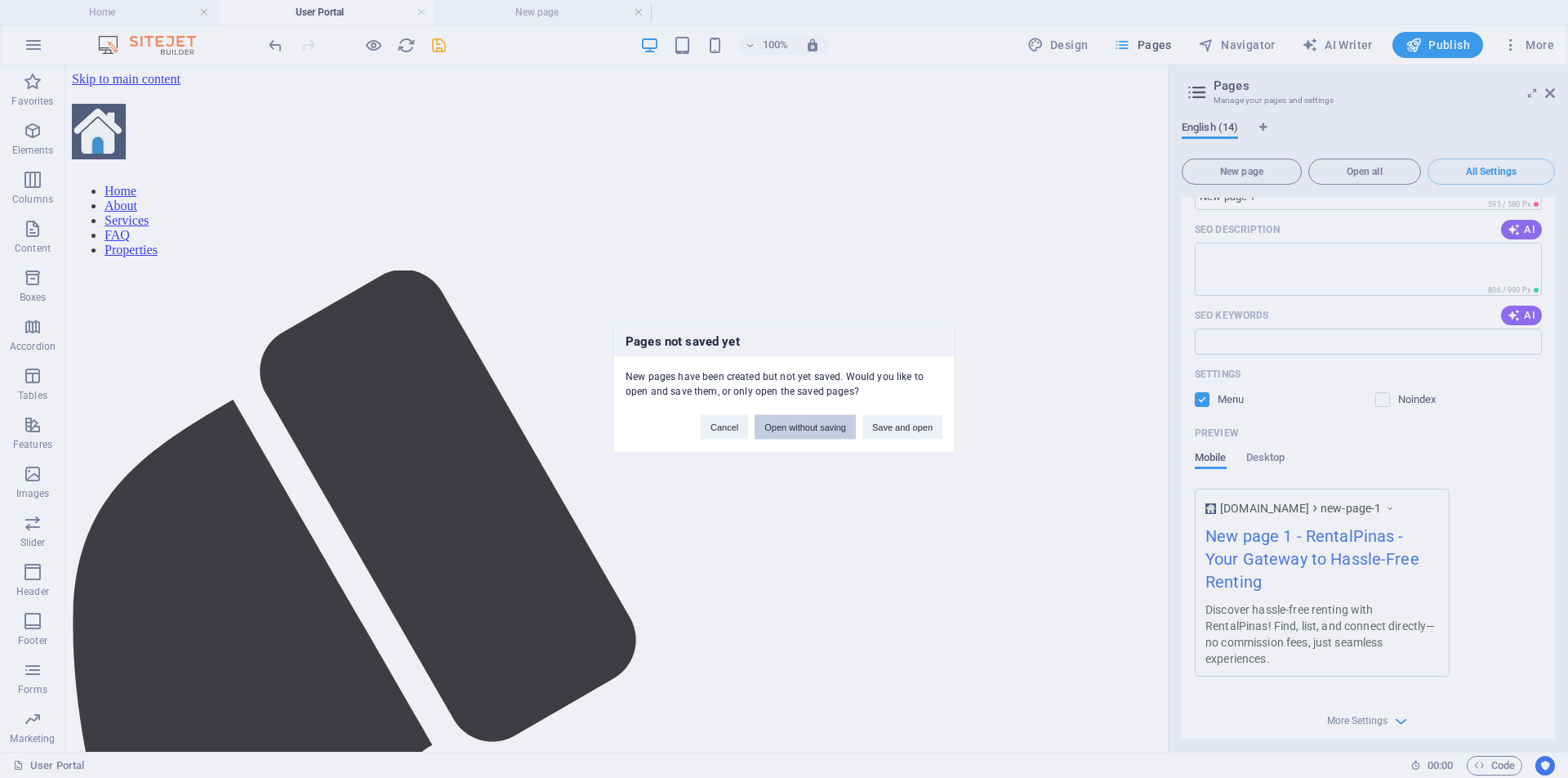
click at [799, 428] on button "Open without saving" at bounding box center [805, 427] width 101 height 24
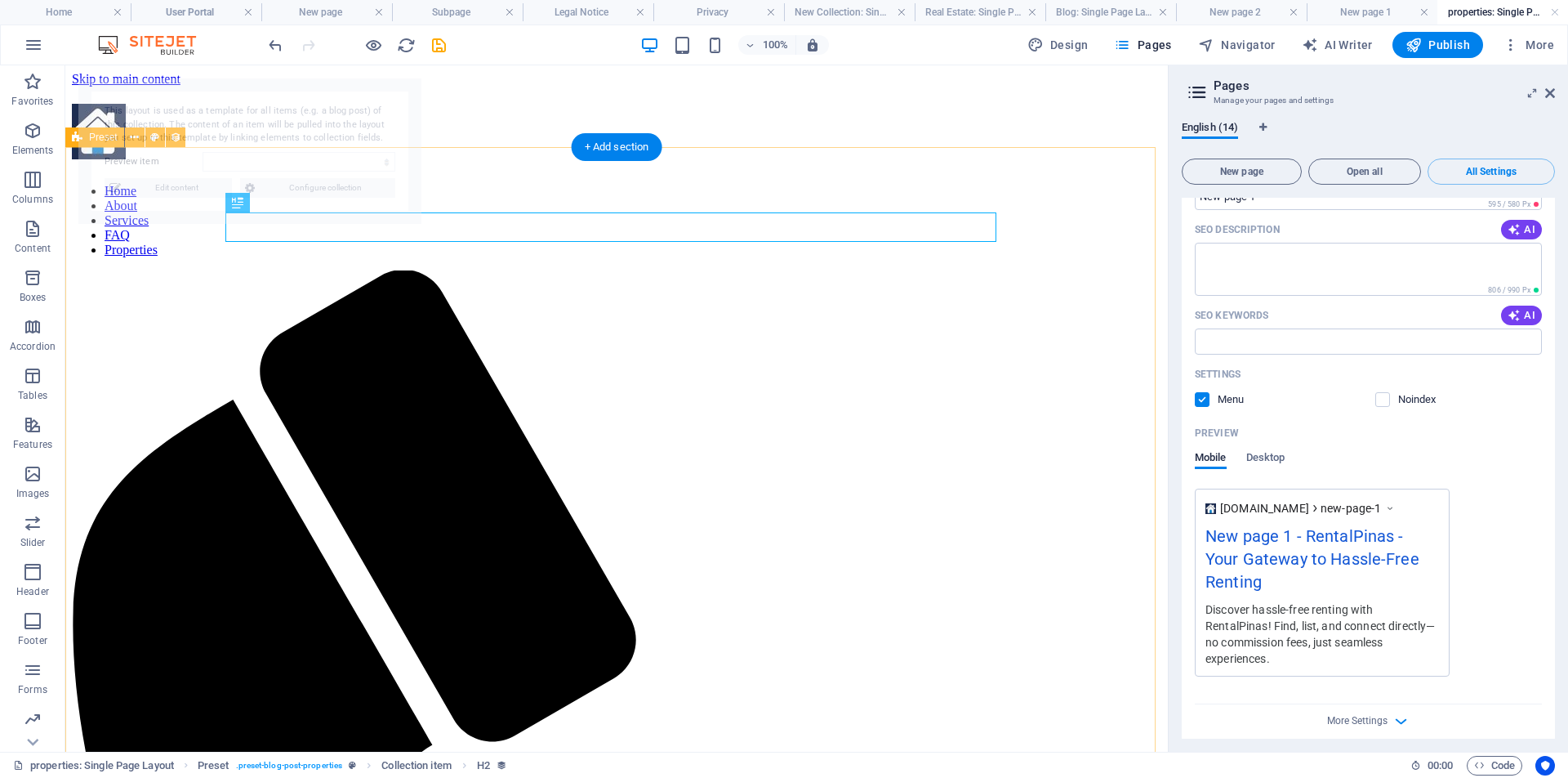
scroll to position [0, 0]
select select "68b6885b23b5203569065941"
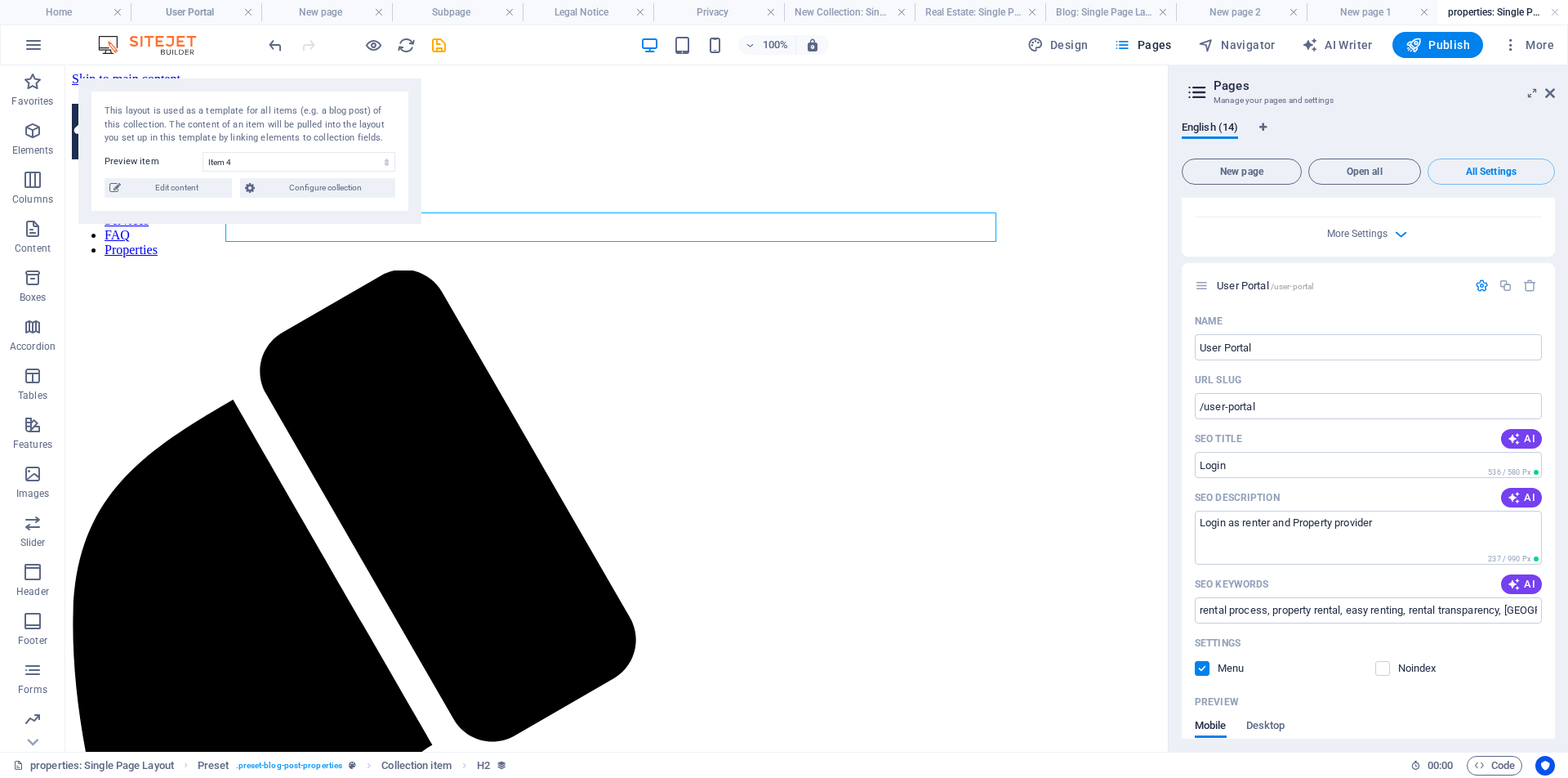
scroll to position [5400, 0]
click at [1362, 309] on div "Name" at bounding box center [1368, 322] width 347 height 26
click at [1293, 282] on span "/user-portal" at bounding box center [1292, 287] width 44 height 9
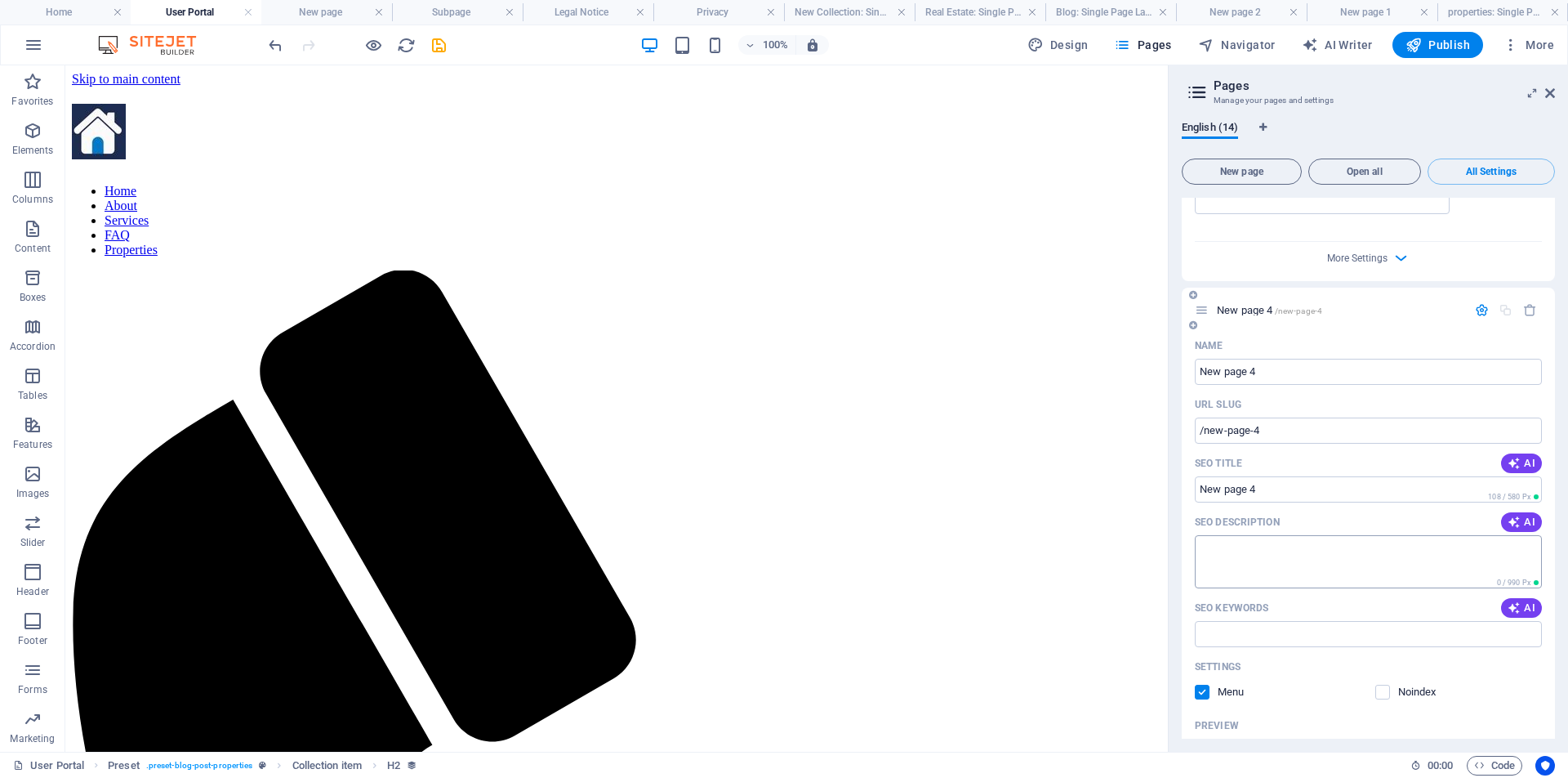
scroll to position [4752, 0]
click at [1297, 309] on span "/new-page-4" at bounding box center [1299, 314] width 48 height 9
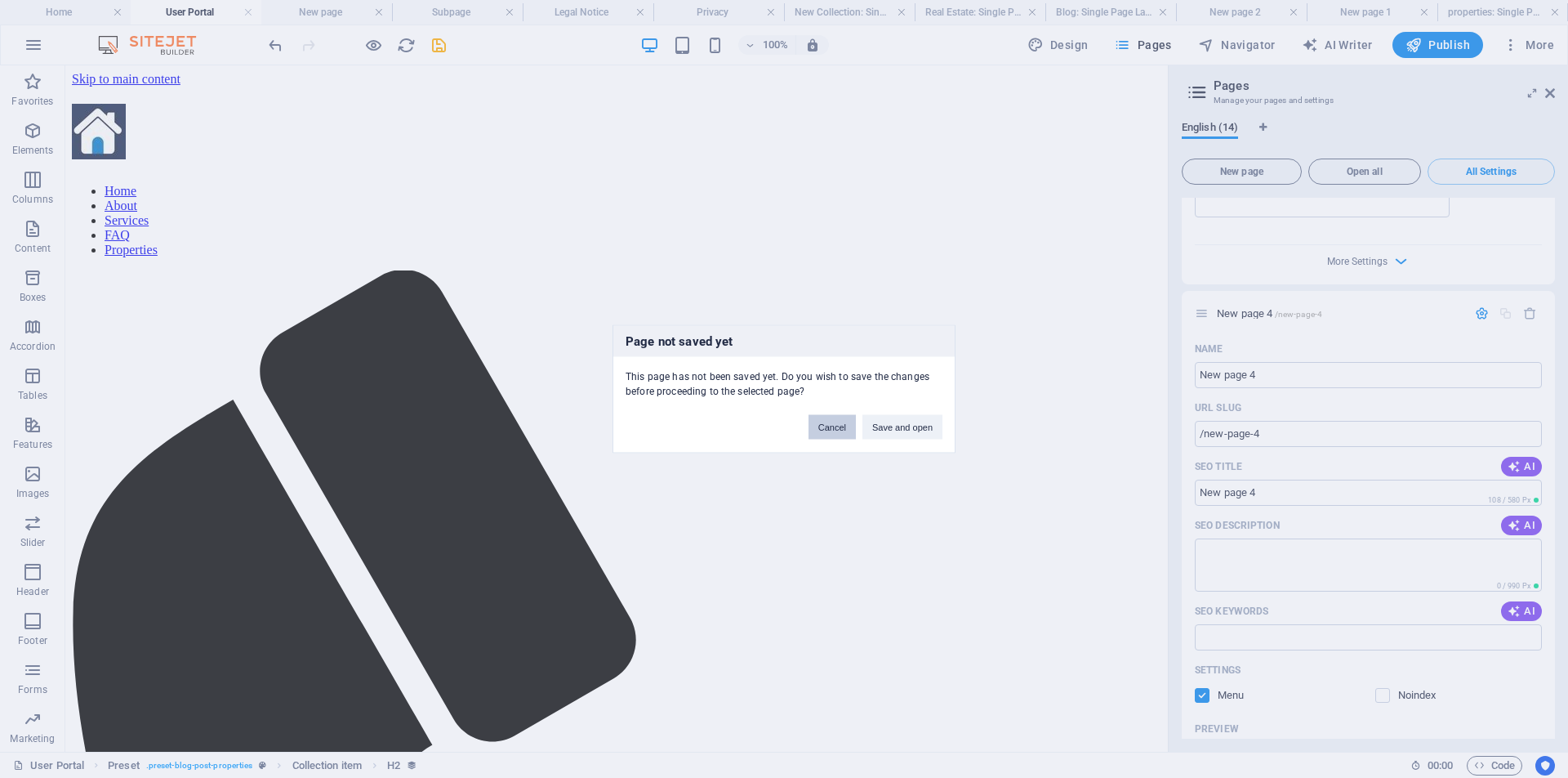
click at [833, 428] on button "Cancel" at bounding box center [832, 427] width 47 height 24
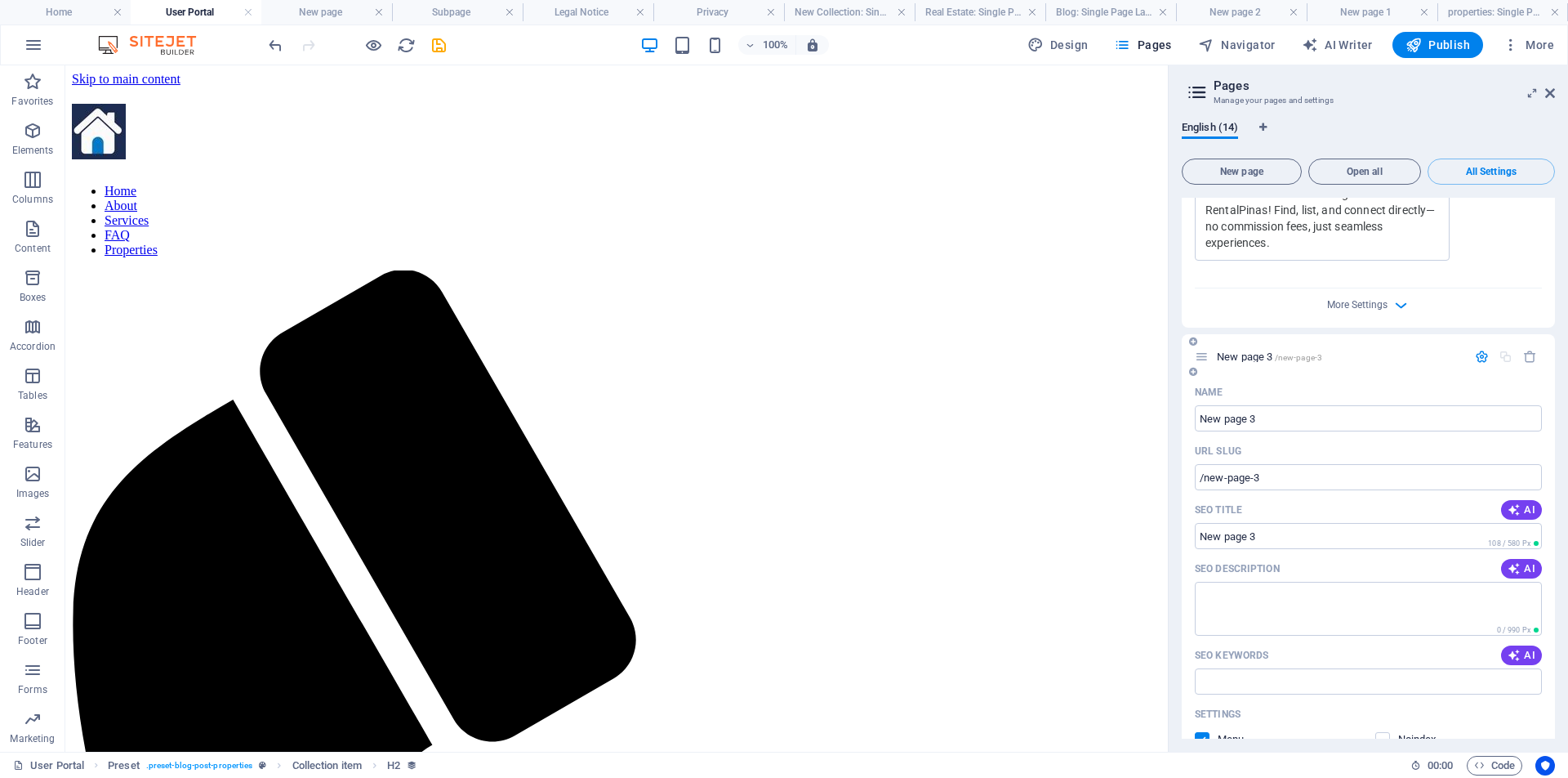
scroll to position [4029, 0]
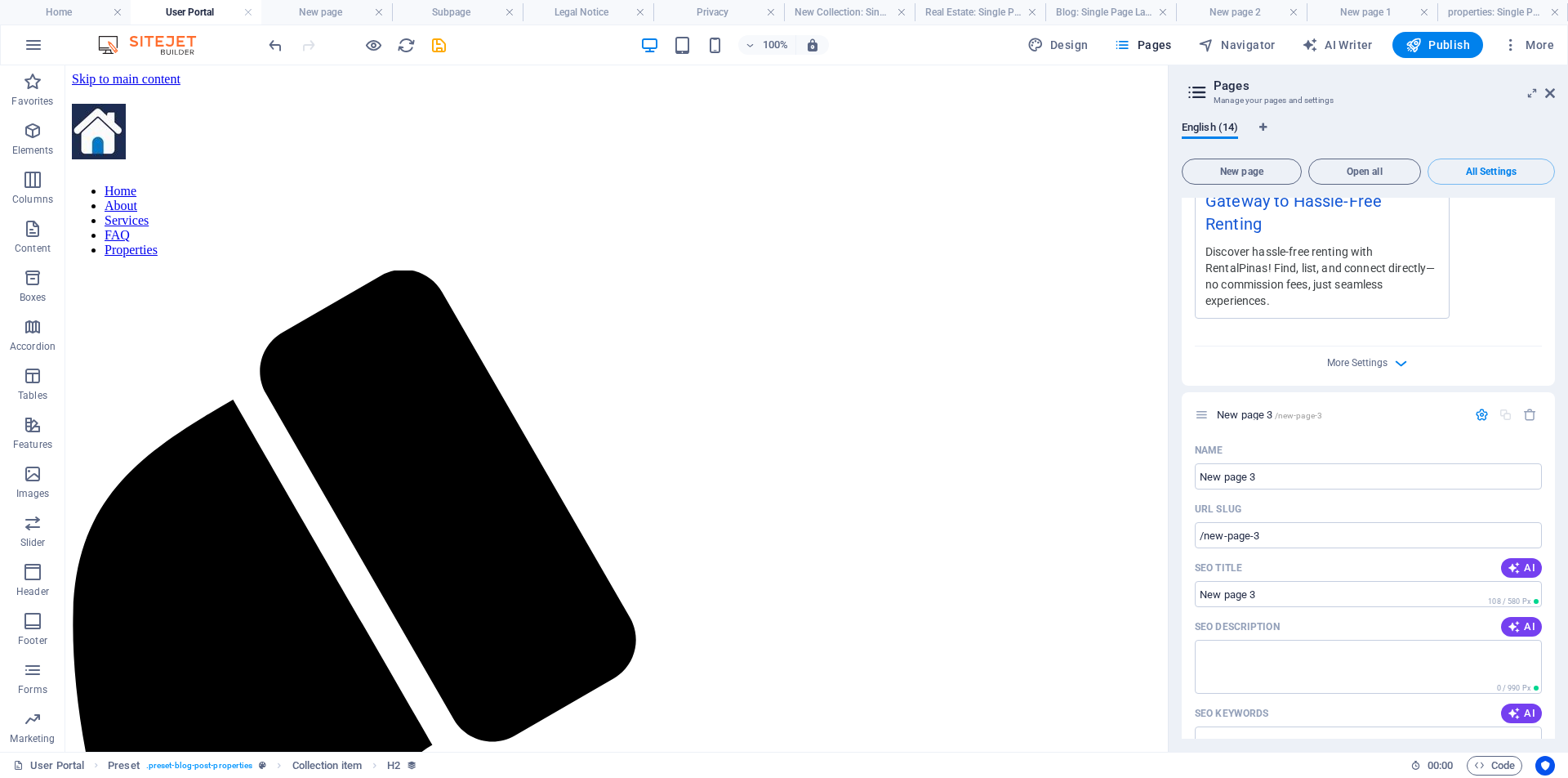
click at [1198, 87] on icon at bounding box center [1198, 92] width 24 height 23
click at [1198, 92] on icon at bounding box center [1198, 92] width 24 height 23
click at [1124, 45] on icon "button" at bounding box center [1122, 45] width 17 height 17
drag, startPoint x: 1552, startPoint y: 96, endPoint x: 1486, endPoint y: 31, distance: 92.6
click at [1552, 96] on icon at bounding box center [1550, 93] width 10 height 13
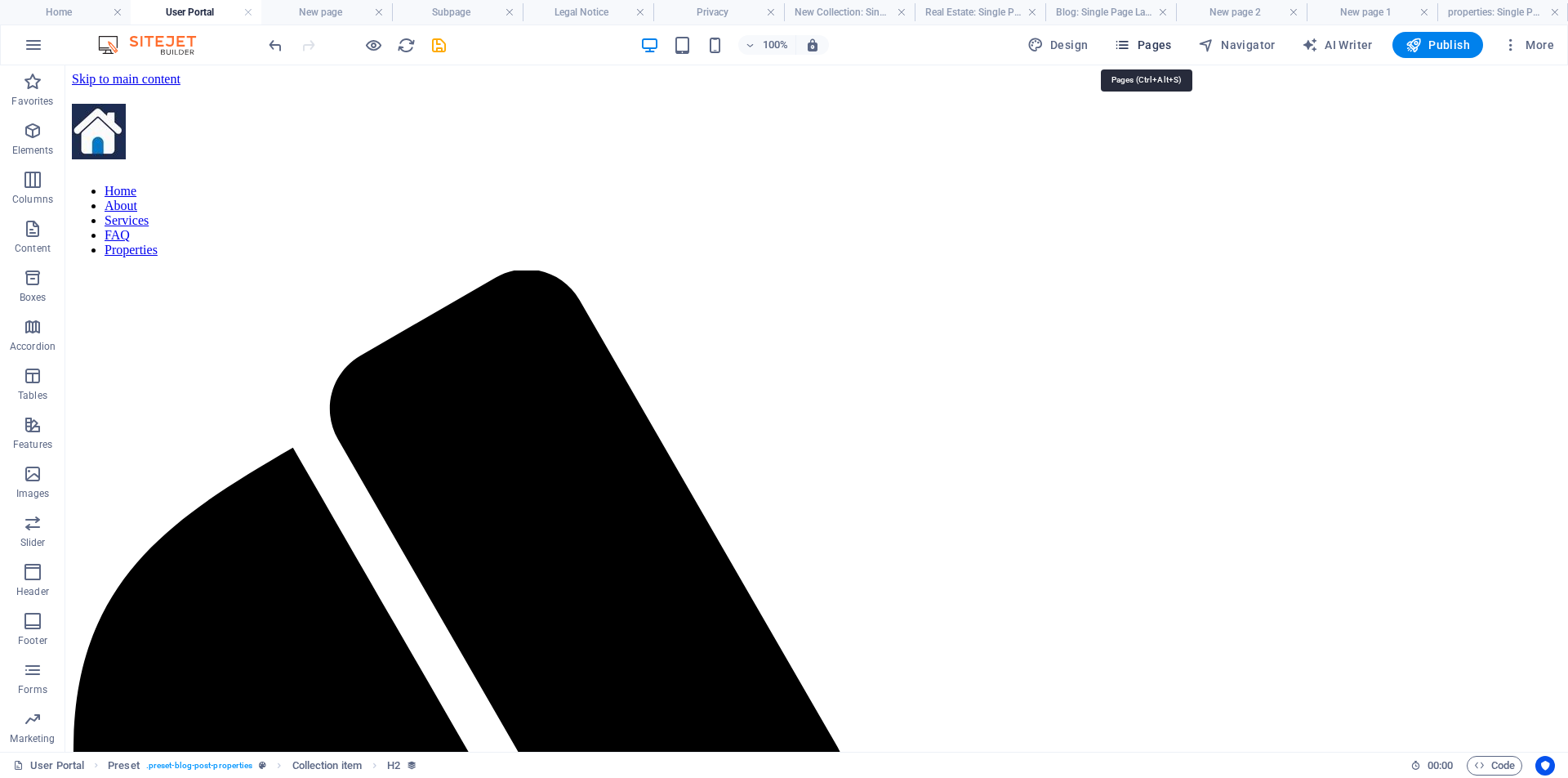
click at [1168, 48] on span "Pages" at bounding box center [1143, 45] width 58 height 17
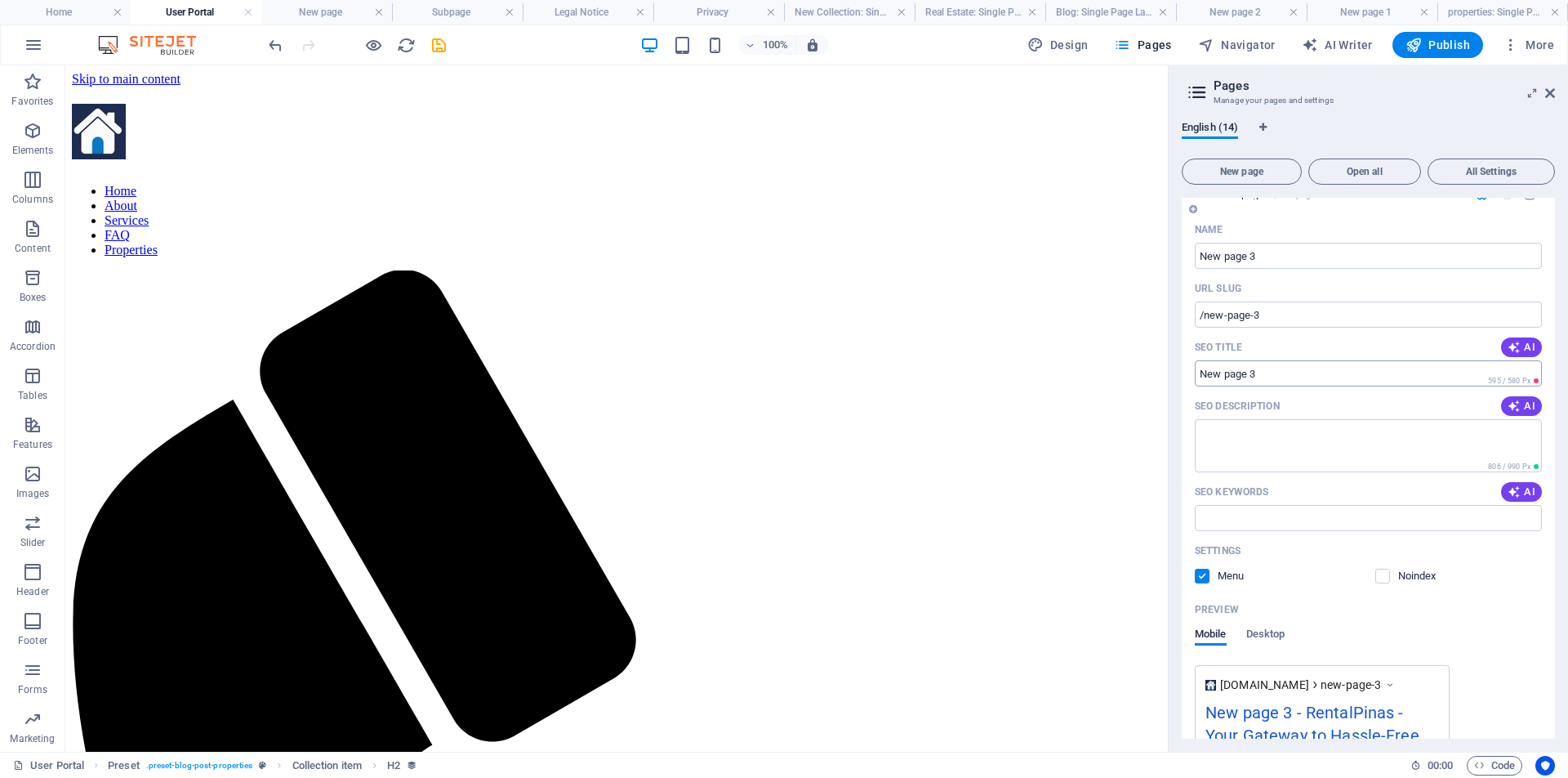
scroll to position [424, 0]
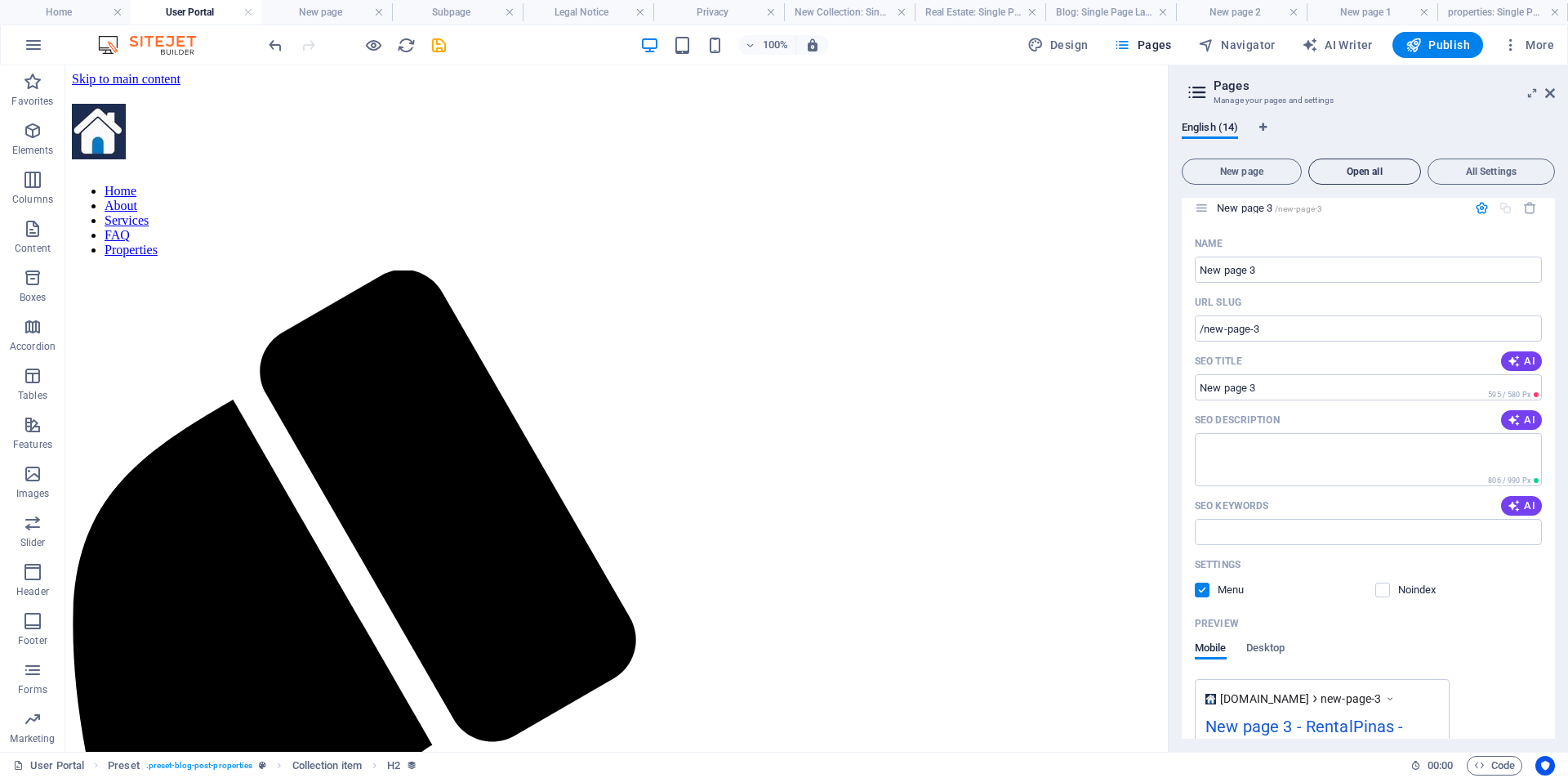
click at [1376, 174] on span "Open all" at bounding box center [1365, 171] width 98 height 10
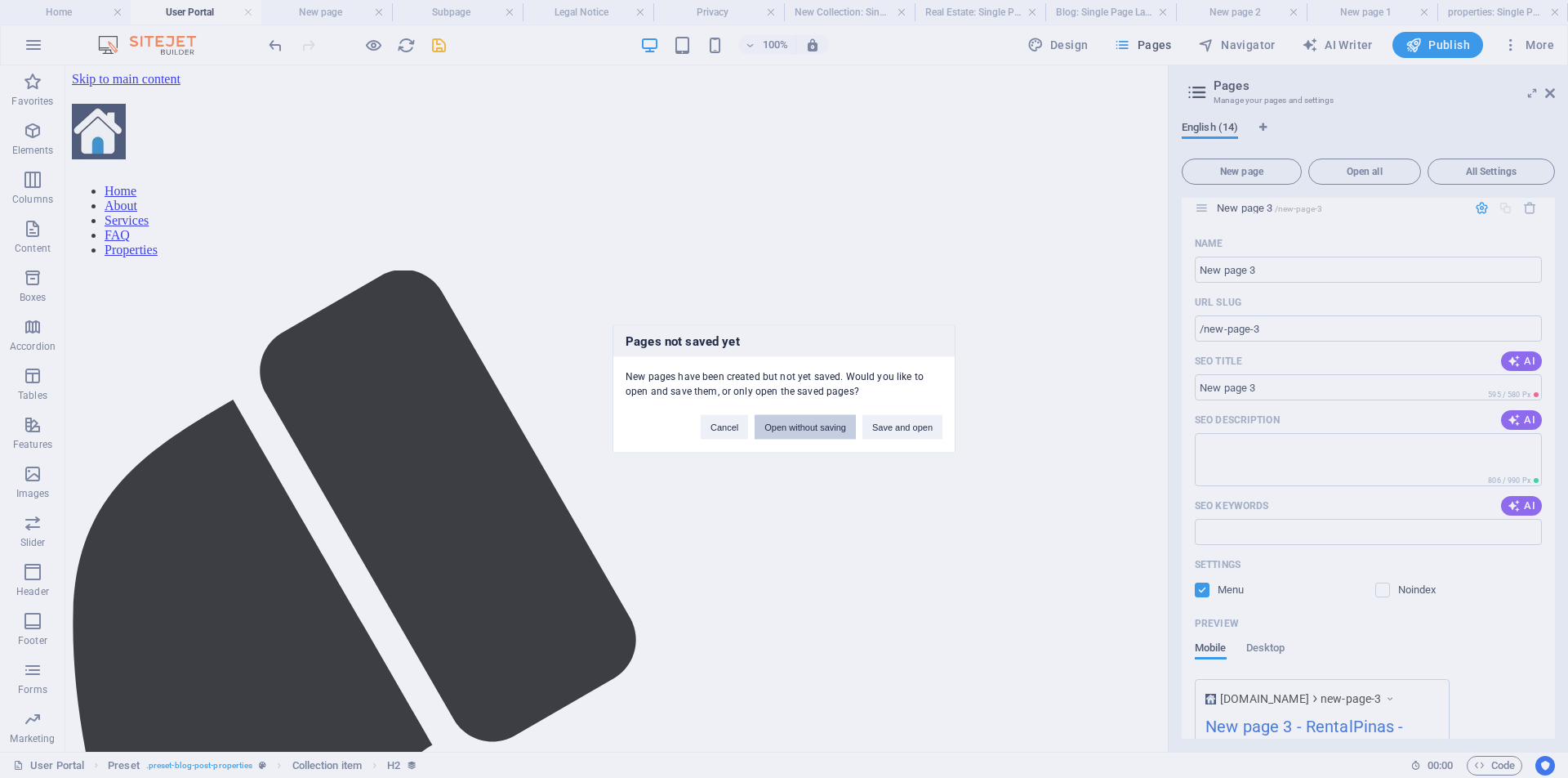
click at [813, 429] on button "Open without saving" at bounding box center [805, 427] width 101 height 24
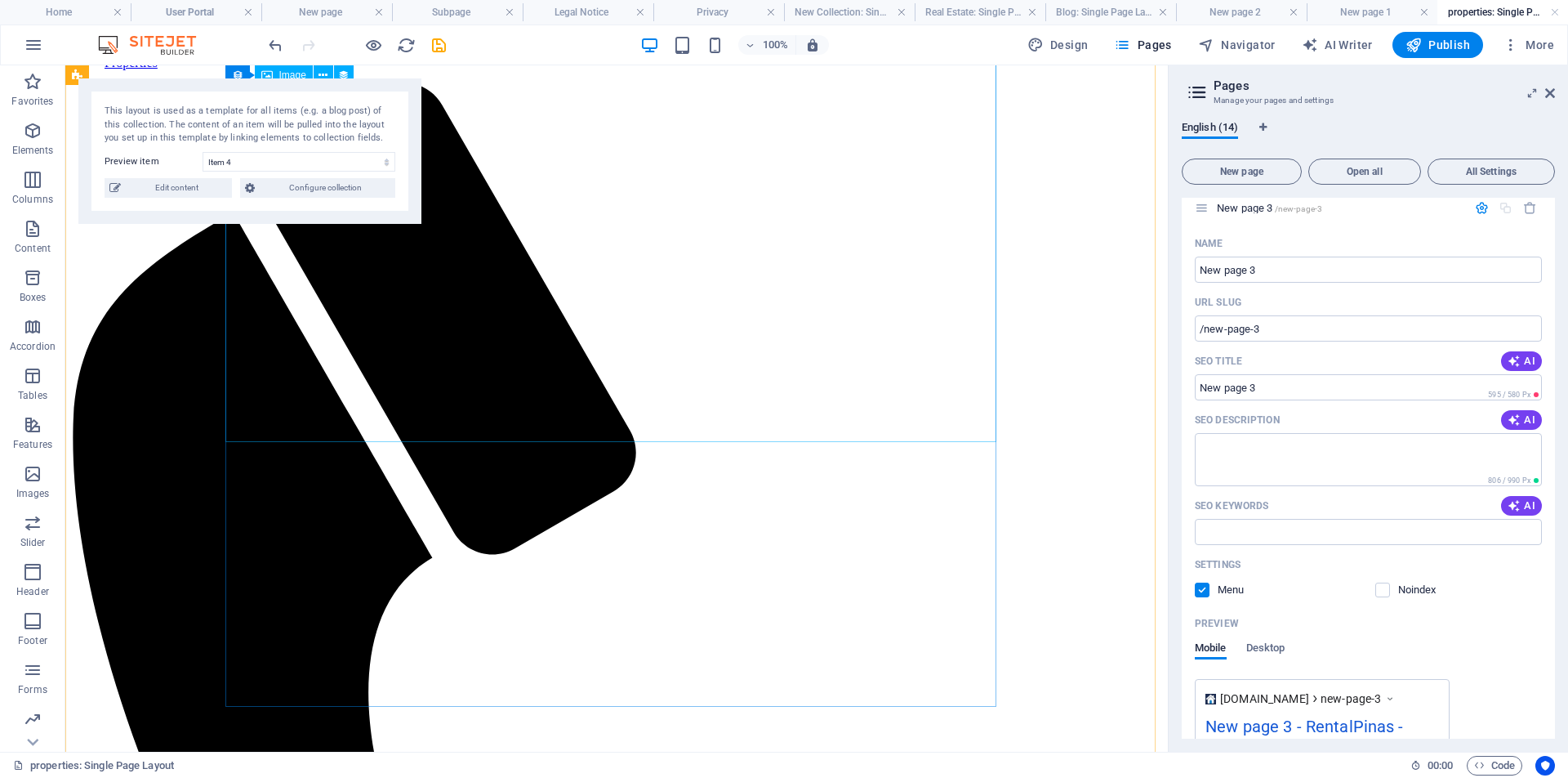
scroll to position [0, 0]
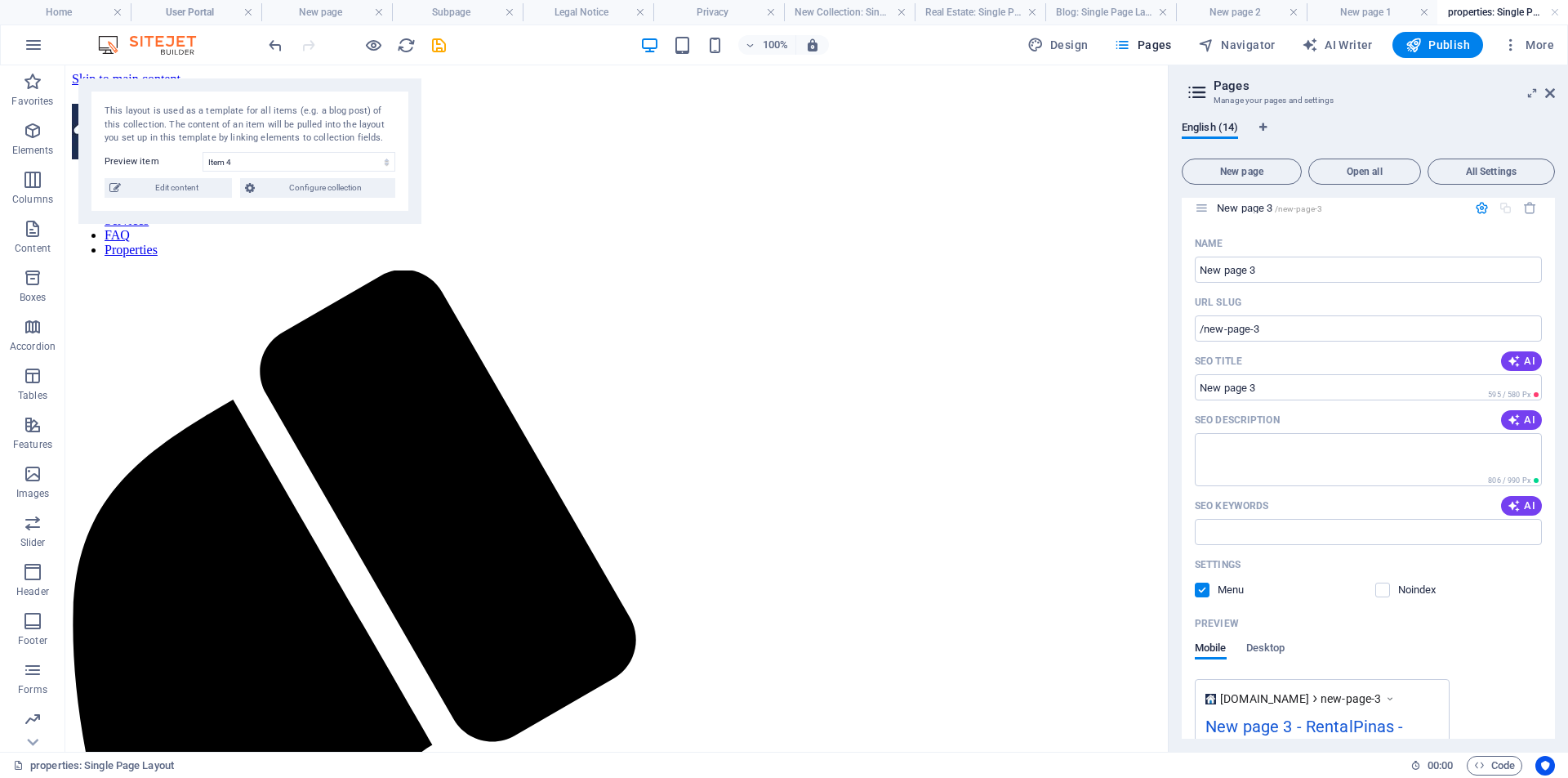
click at [1199, 94] on icon at bounding box center [1198, 92] width 24 height 23
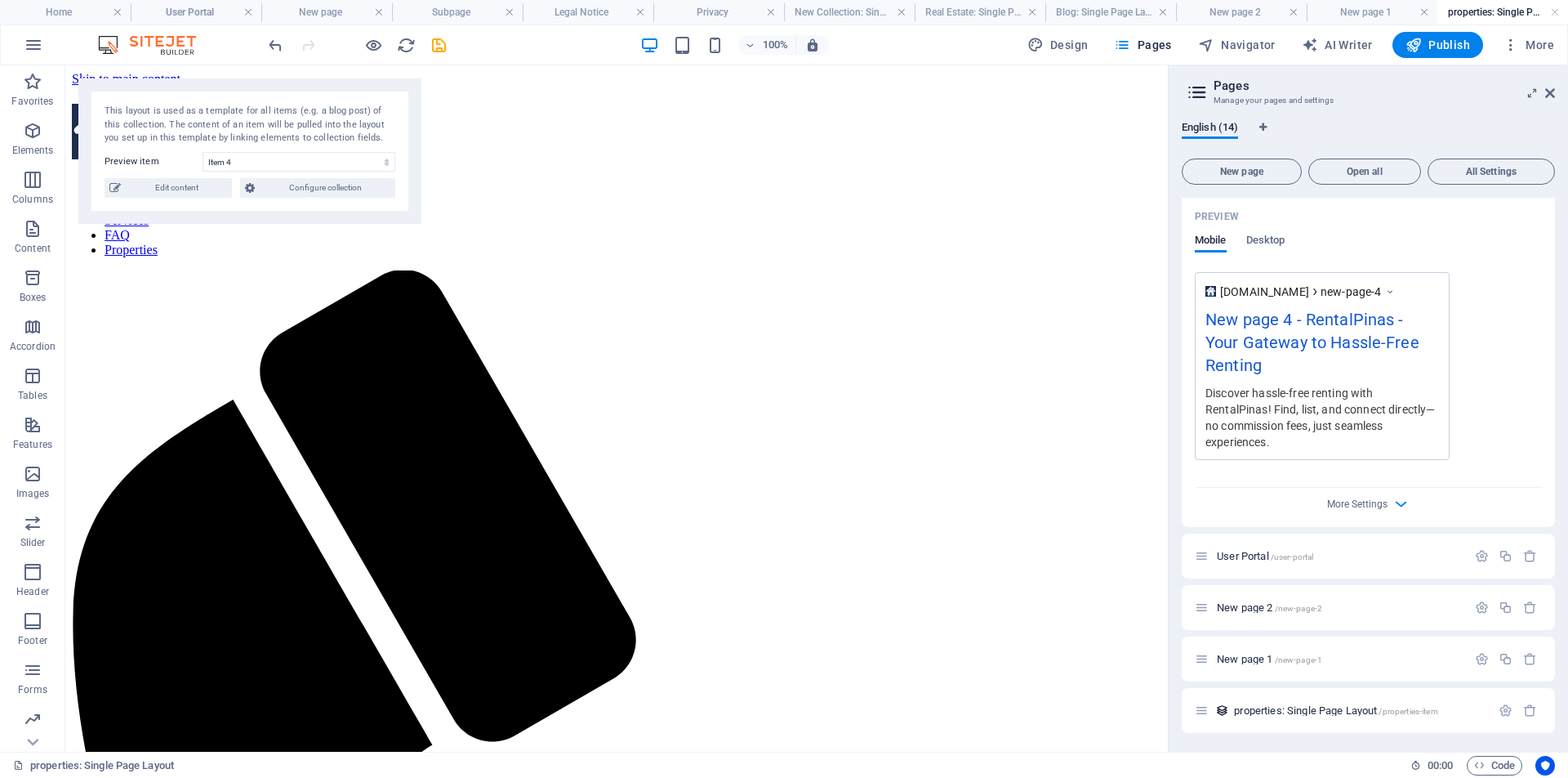
scroll to position [1587, 0]
click at [1300, 557] on span "/user-portal" at bounding box center [1292, 556] width 44 height 9
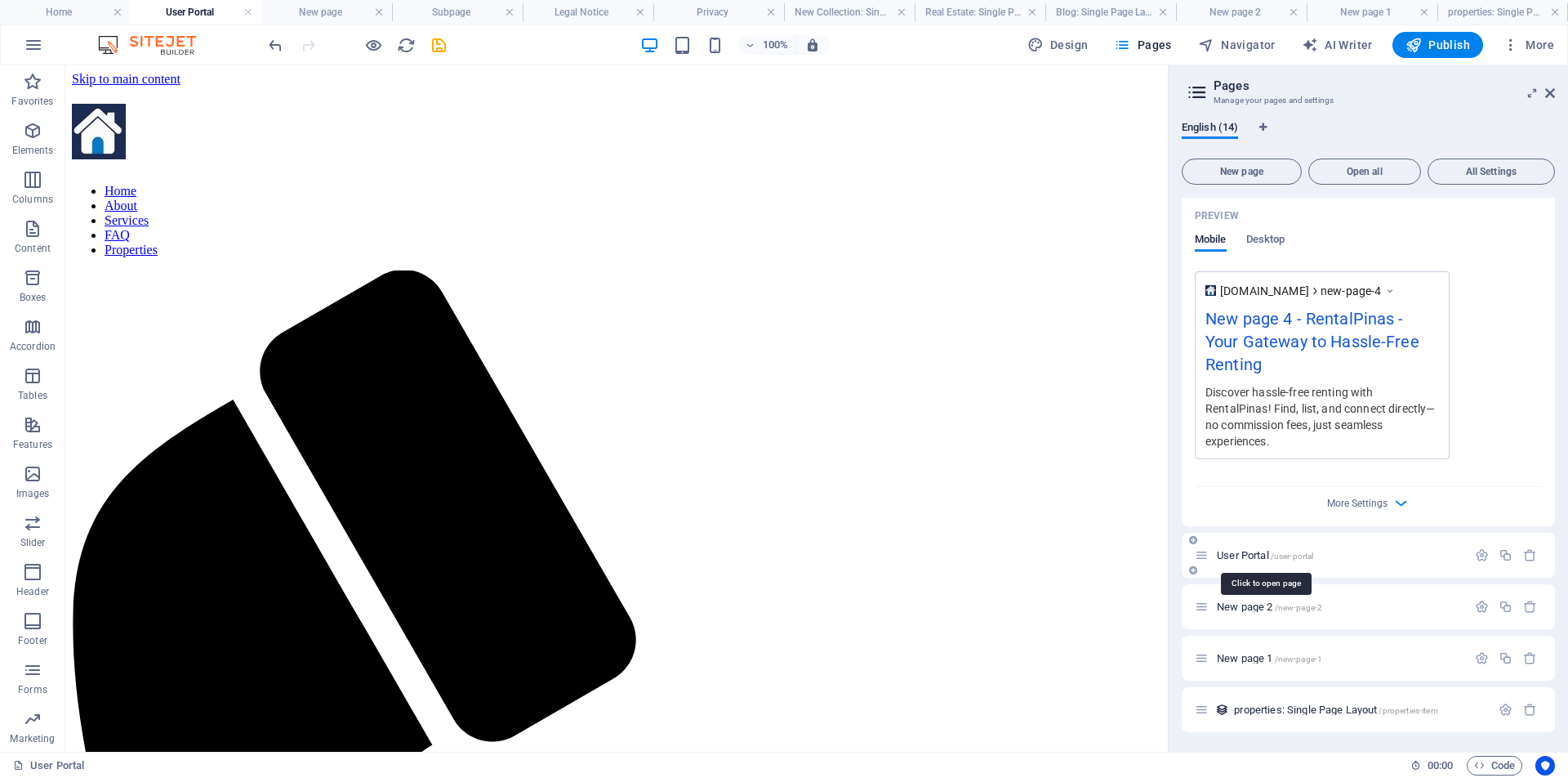
click at [1234, 556] on span "User Portal /user-portal" at bounding box center [1265, 554] width 97 height 12
click at [1478, 554] on icon "button" at bounding box center [1482, 554] width 14 height 14
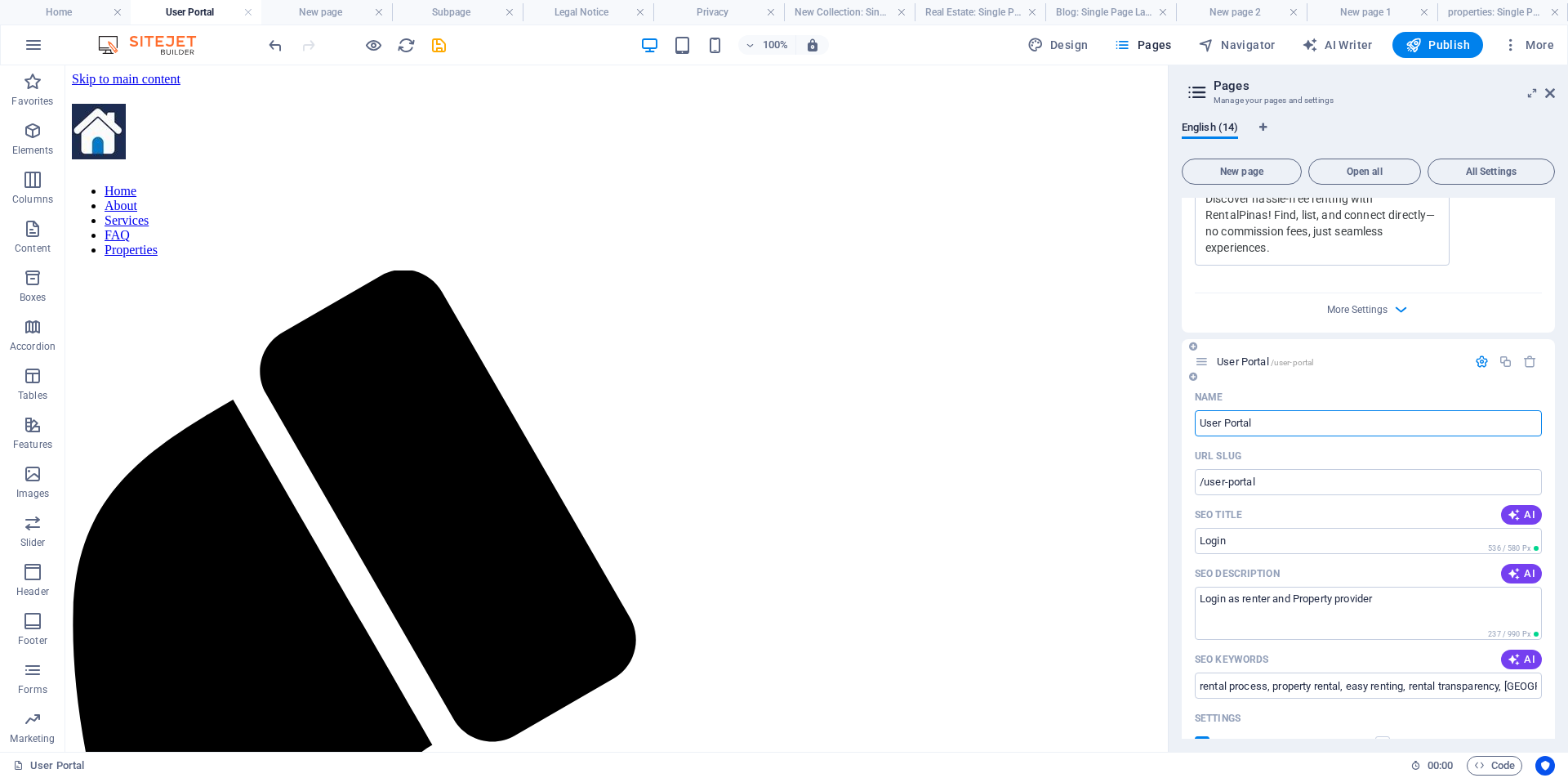
scroll to position [1796, 0]
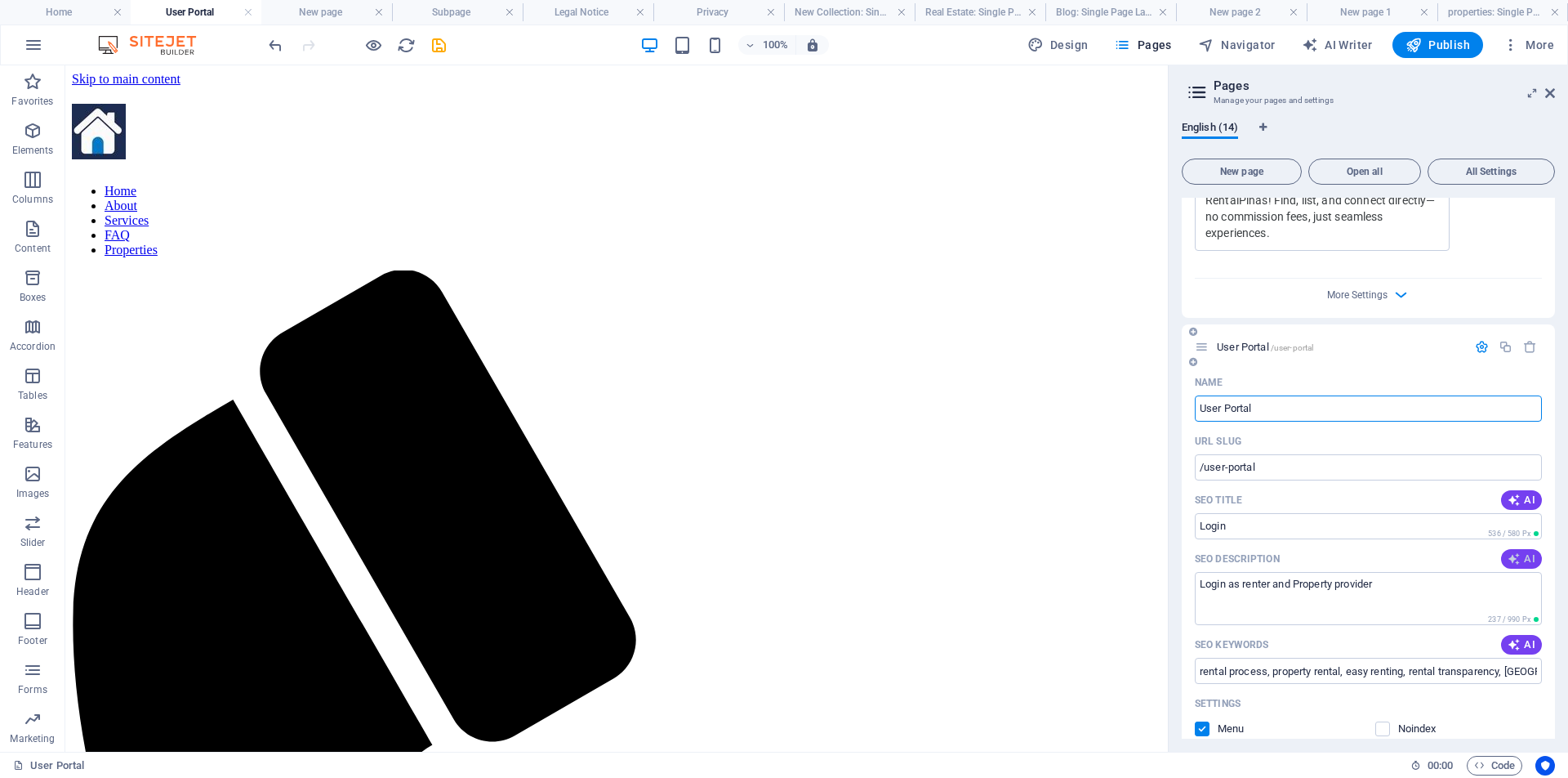
click at [1519, 561] on span "AI" at bounding box center [1522, 559] width 28 height 13
type textarea "Discover effortless renting with RentalPinas. We simplify the process for rente…"
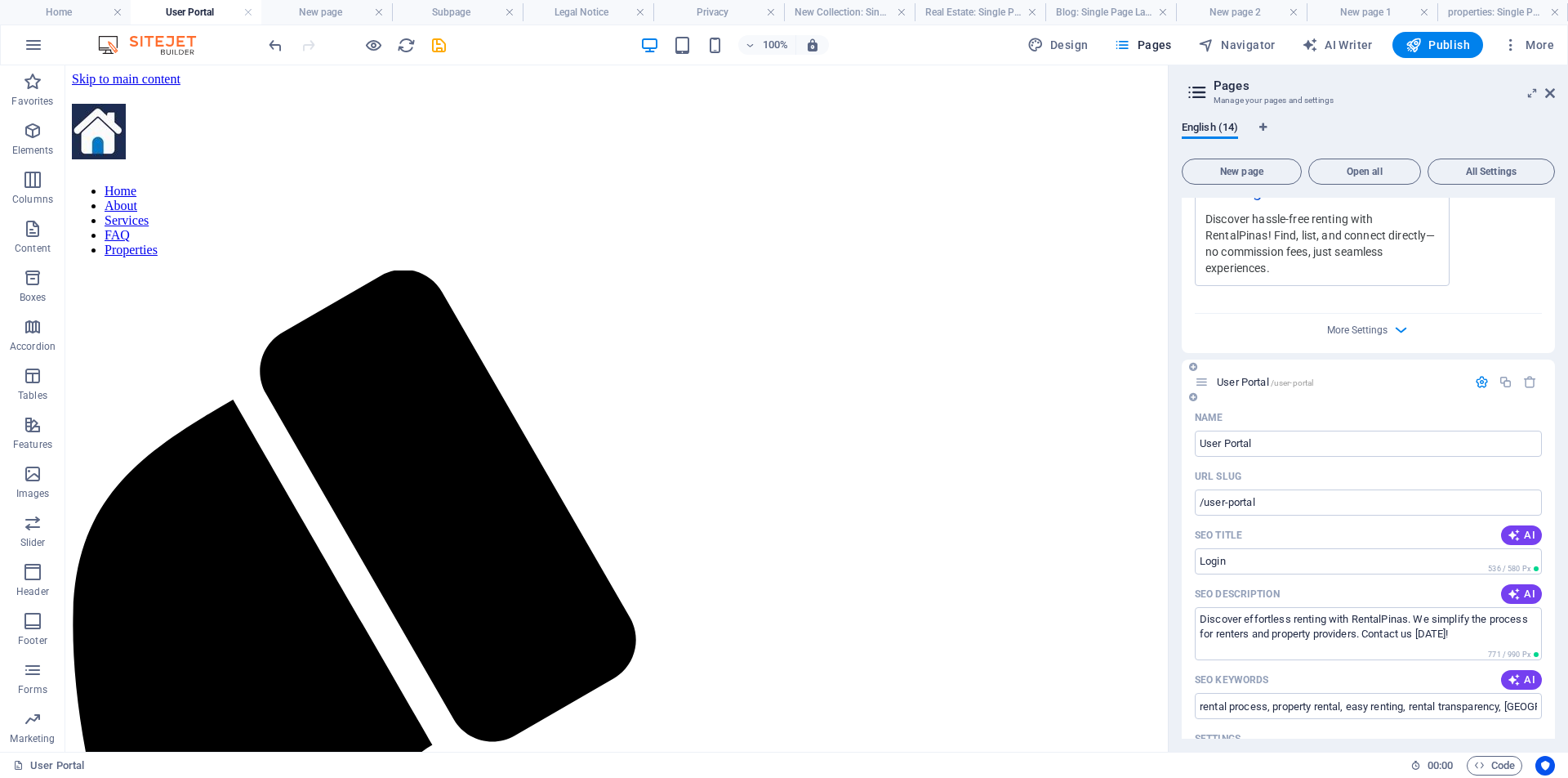
scroll to position [1743, 0]
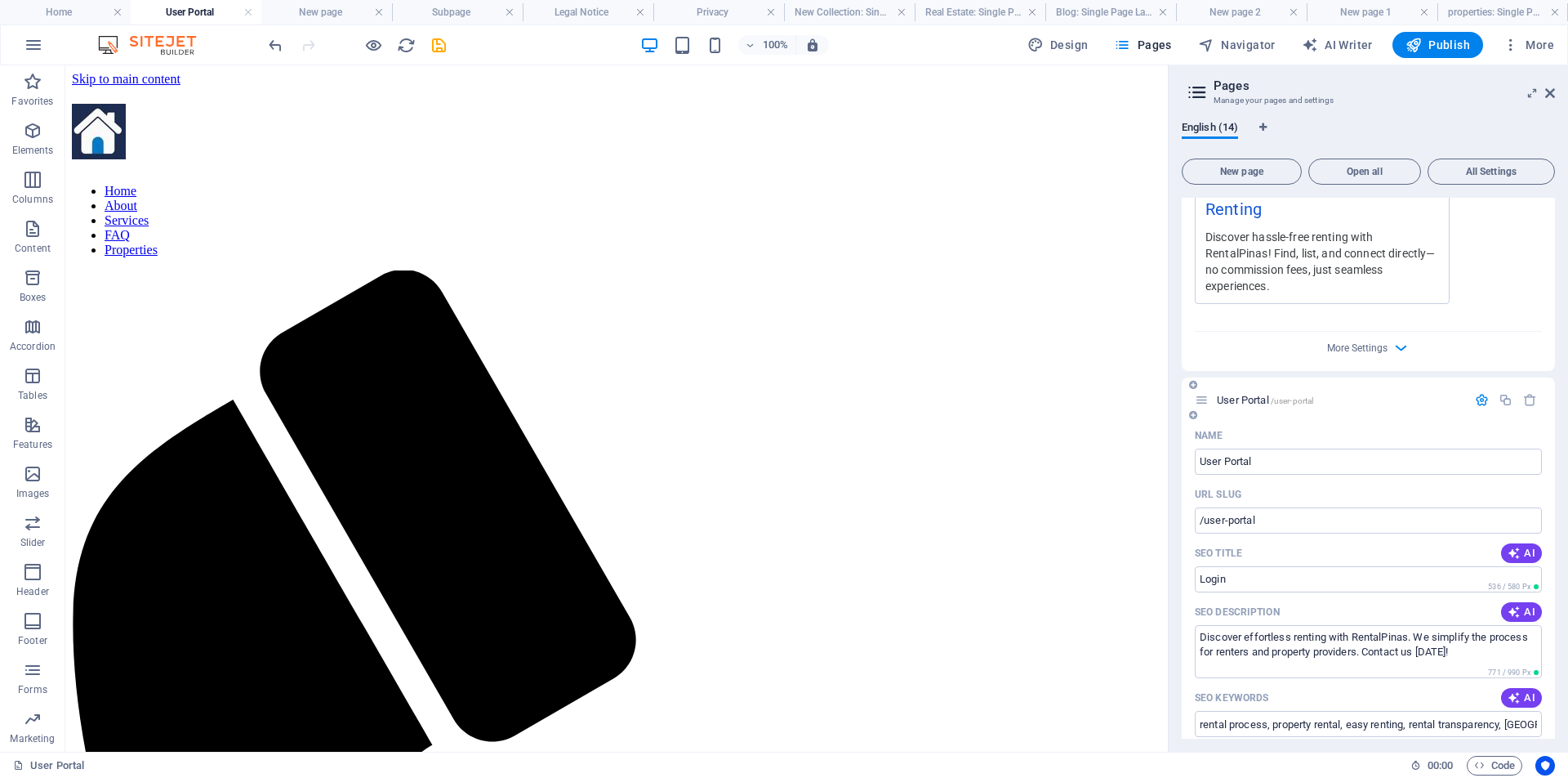
click at [1275, 400] on span "/user-portal" at bounding box center [1292, 401] width 44 height 9
click at [1527, 551] on span "AI" at bounding box center [1522, 553] width 28 height 13
type input "Effortless Rentals in [GEOGRAPHIC_DATA]"
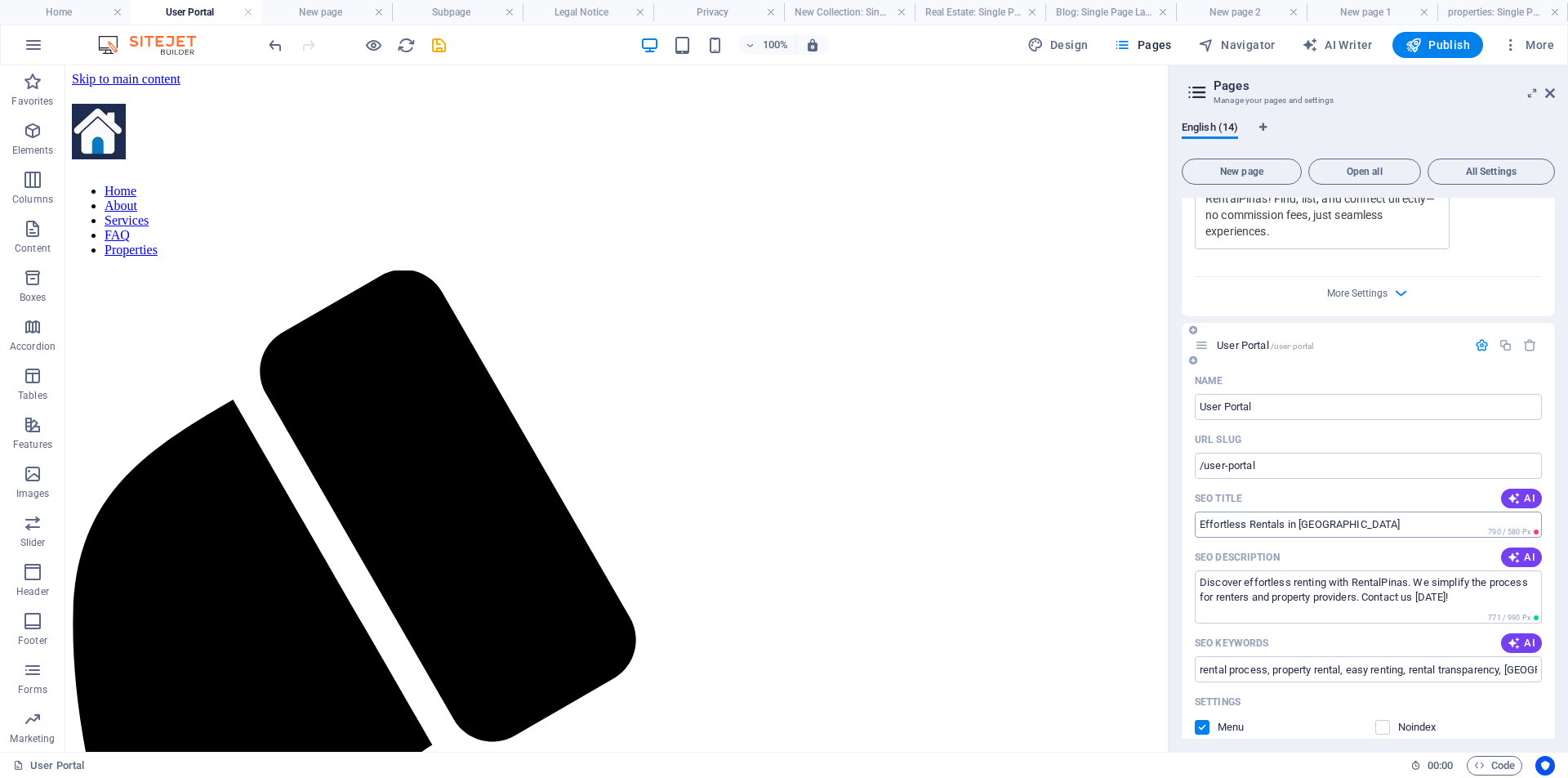
scroll to position [1825, 0]
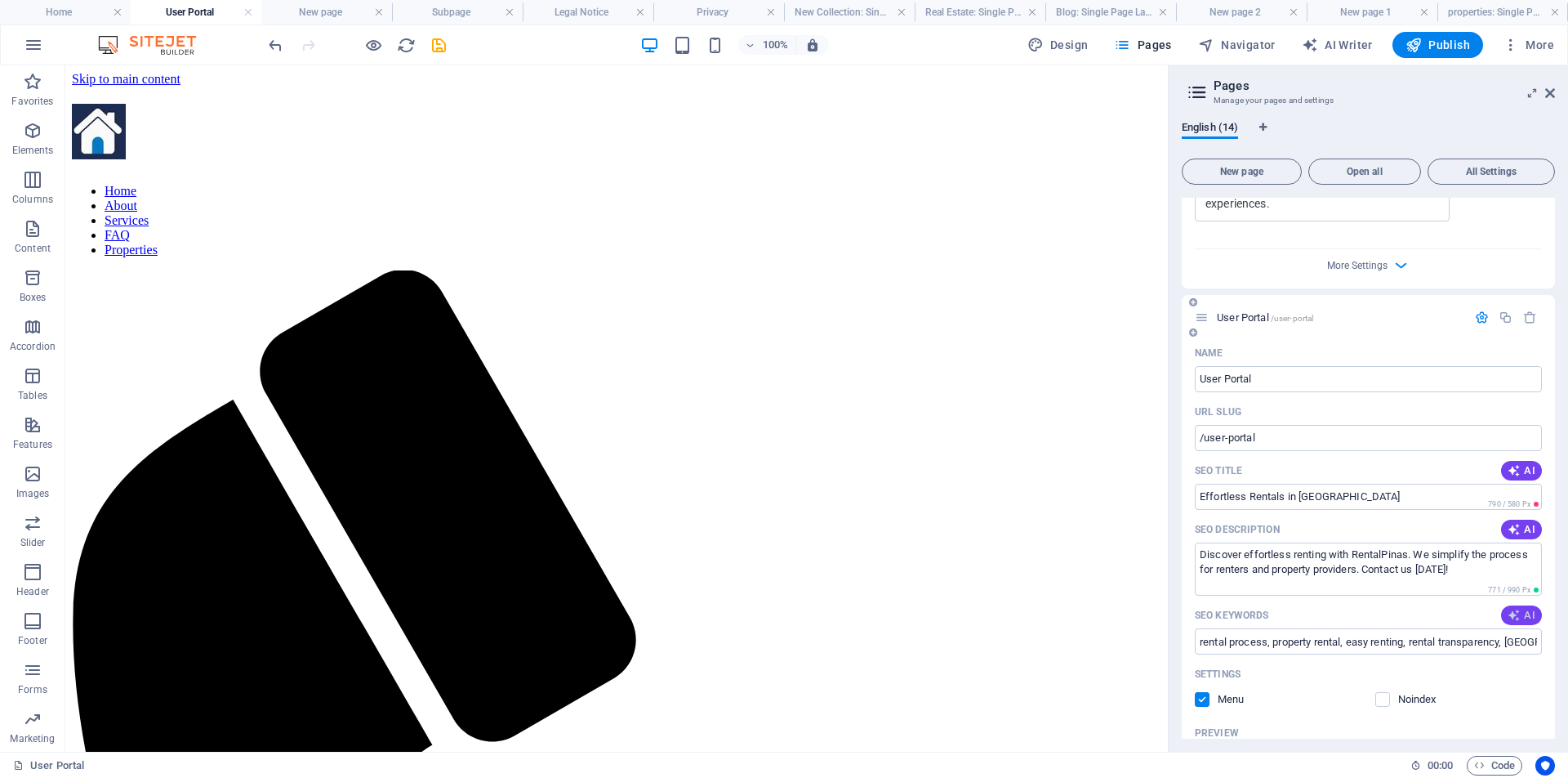
click at [1515, 617] on icon "button" at bounding box center [1514, 615] width 13 height 13
type input "rental process, renters, property providers, rental experience, transparency in…"
click at [1302, 316] on span "/user-portal" at bounding box center [1292, 318] width 44 height 9
click at [1252, 317] on span "User Portal /user-portal" at bounding box center [1265, 317] width 97 height 12
click at [1253, 317] on span "User Portal /user-portal" at bounding box center [1265, 317] width 97 height 12
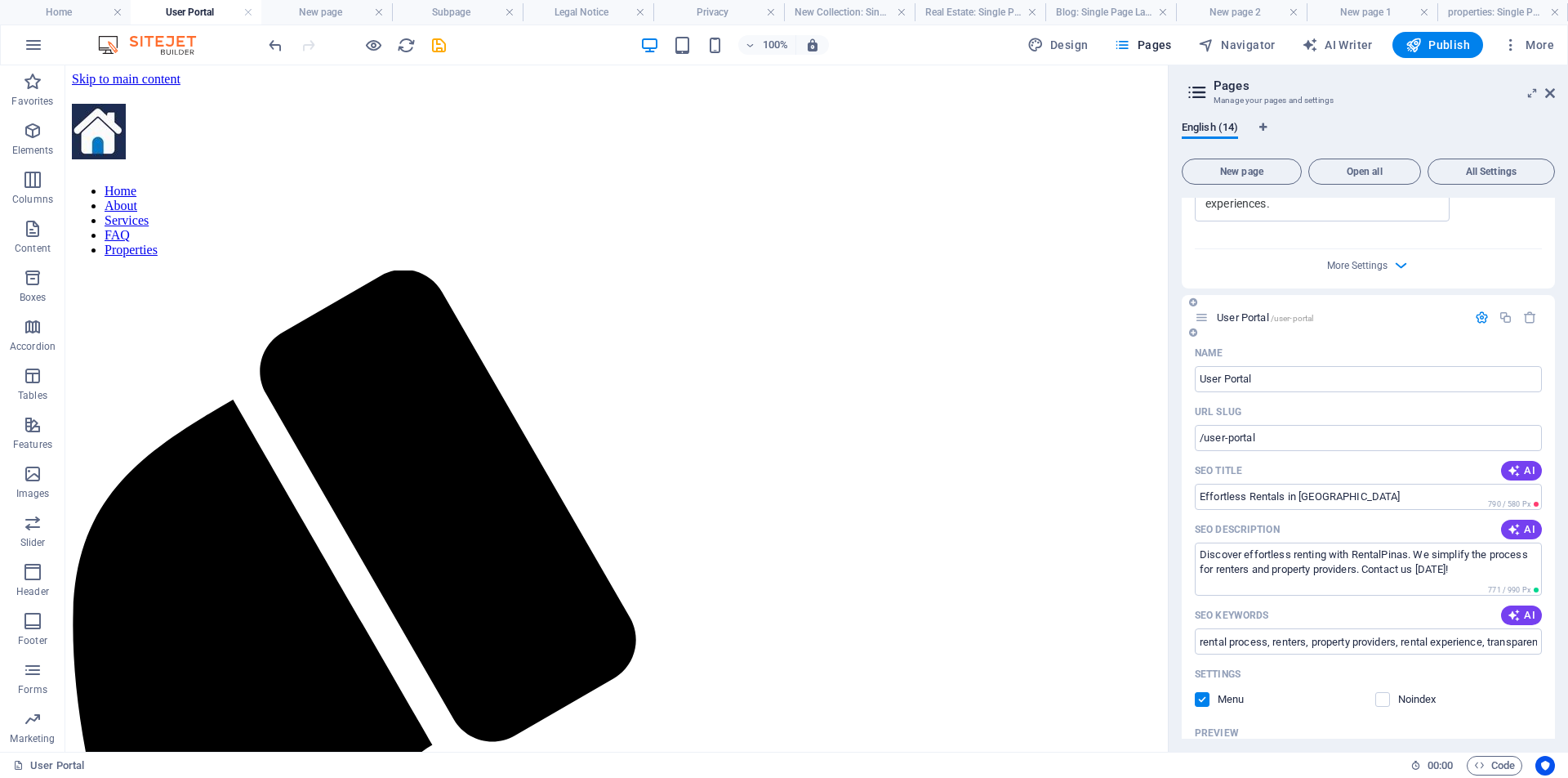
click at [1245, 318] on span "User Portal /user-portal" at bounding box center [1265, 317] width 97 height 12
click at [1247, 318] on span "User Portal /user-portal" at bounding box center [1265, 317] width 97 height 12
click at [1254, 318] on span "User Portal /user-portal" at bounding box center [1265, 317] width 97 height 12
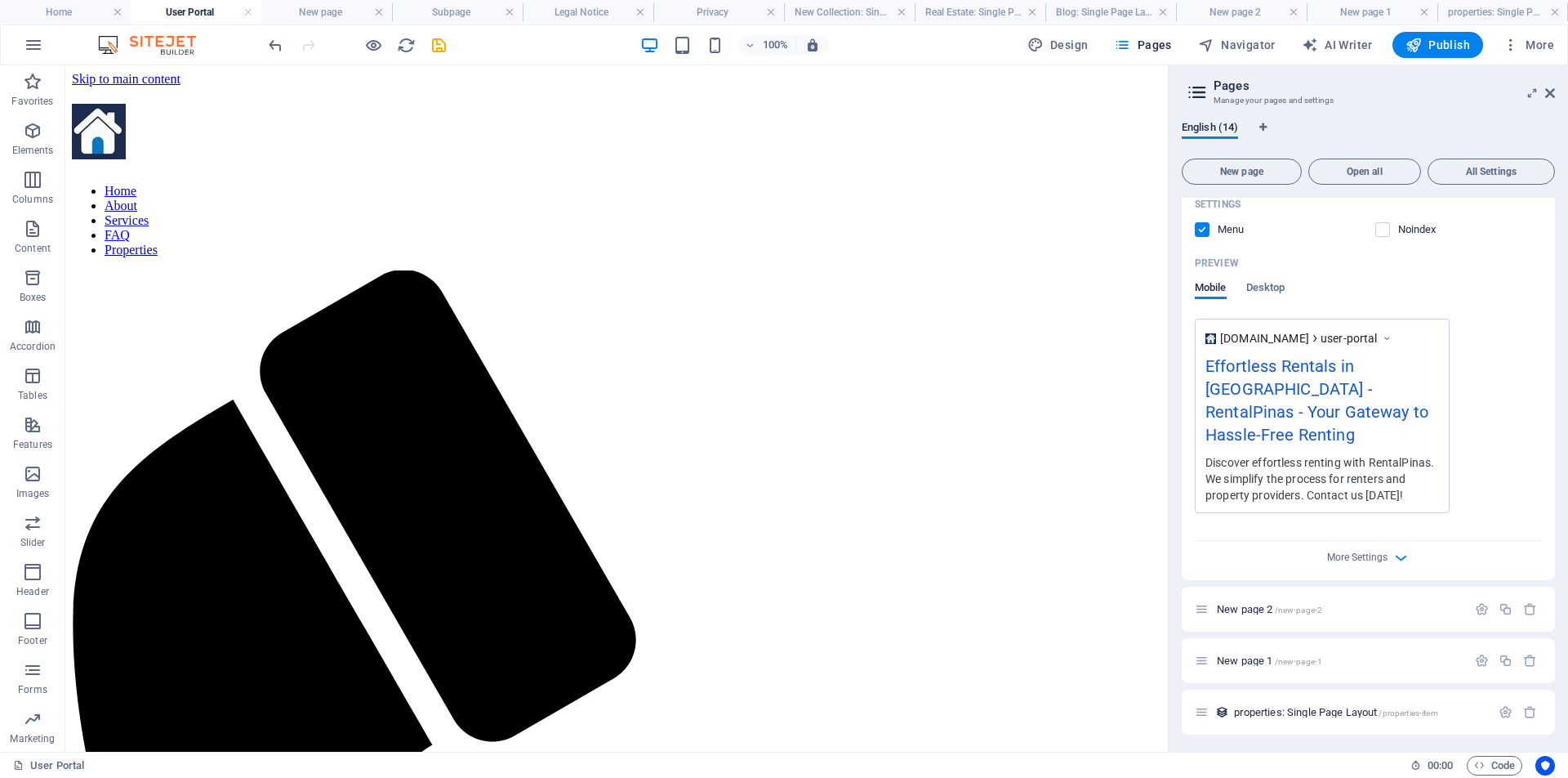
scroll to position [2297, 0]
click at [1298, 608] on span "/new-page-2" at bounding box center [1299, 607] width 48 height 9
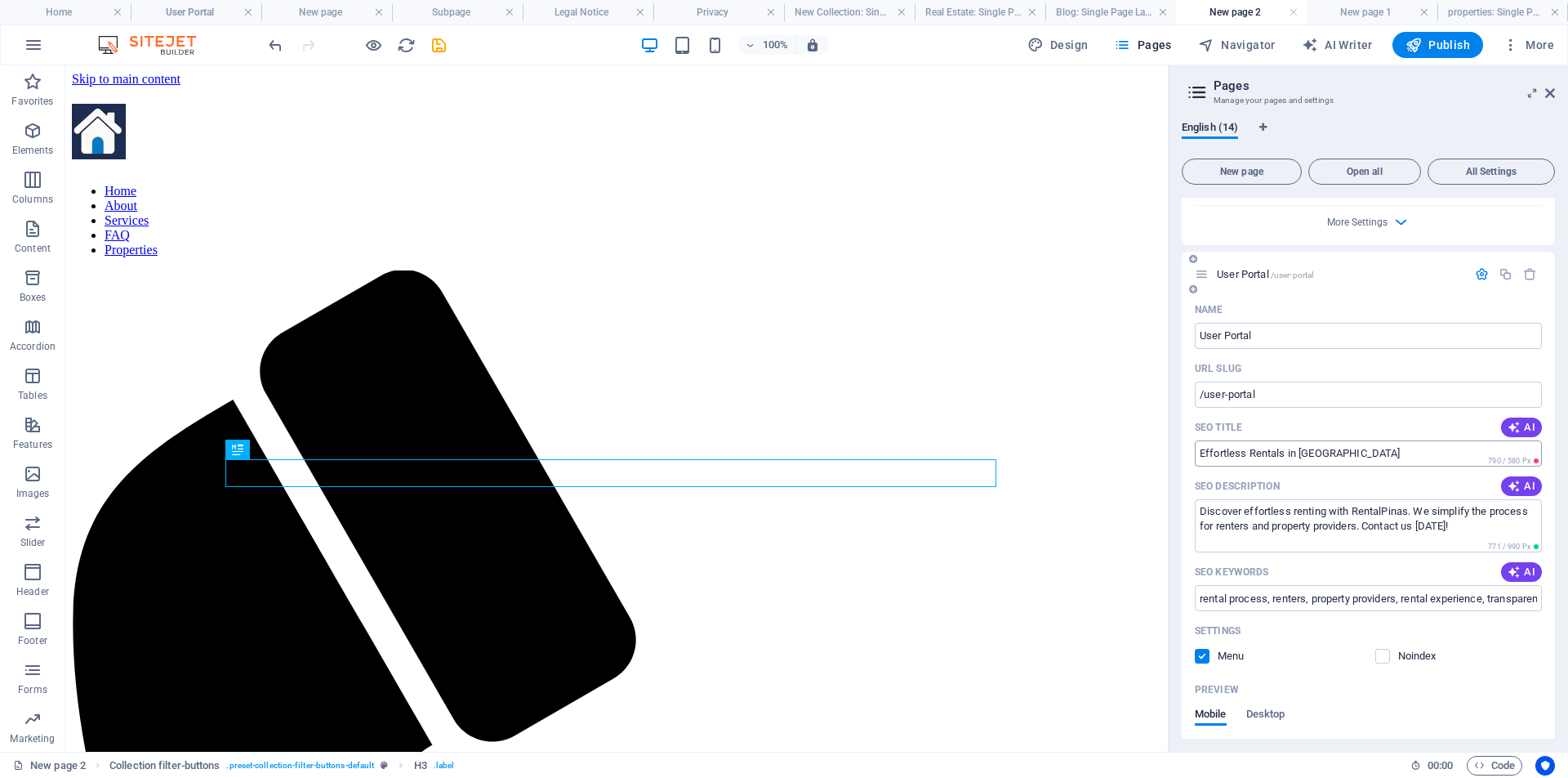
scroll to position [1864, 0]
click at [1256, 278] on span "User Portal /user-portal" at bounding box center [1265, 278] width 97 height 12
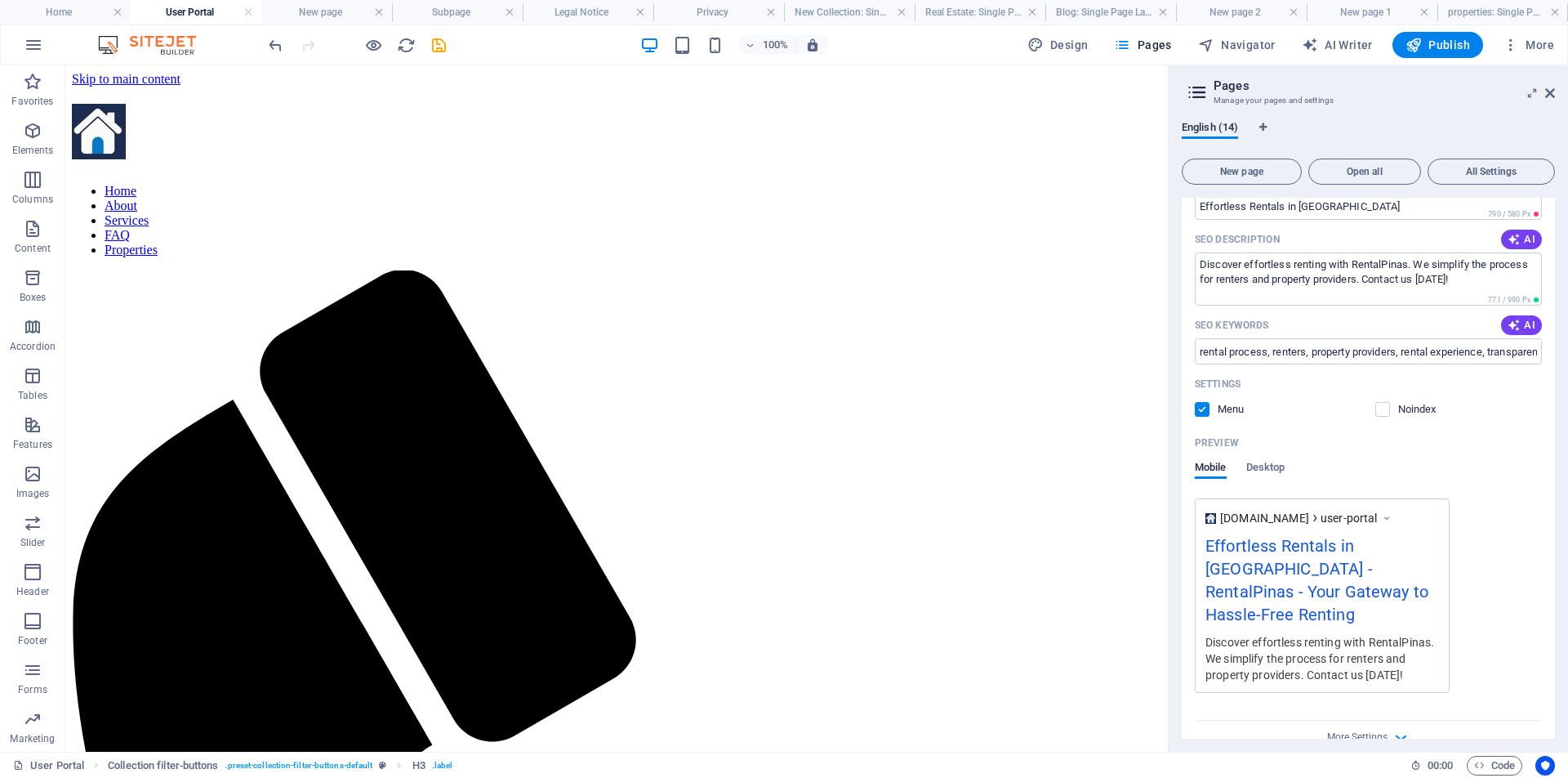
scroll to position [2114, 0]
click at [1383, 409] on label at bounding box center [1383, 410] width 15 height 15
click at [0, 0] on input "checkbox" at bounding box center [0, 0] width 0 height 0
click at [1205, 411] on label at bounding box center [1202, 410] width 15 height 15
click at [0, 0] on input "checkbox" at bounding box center [0, 0] width 0 height 0
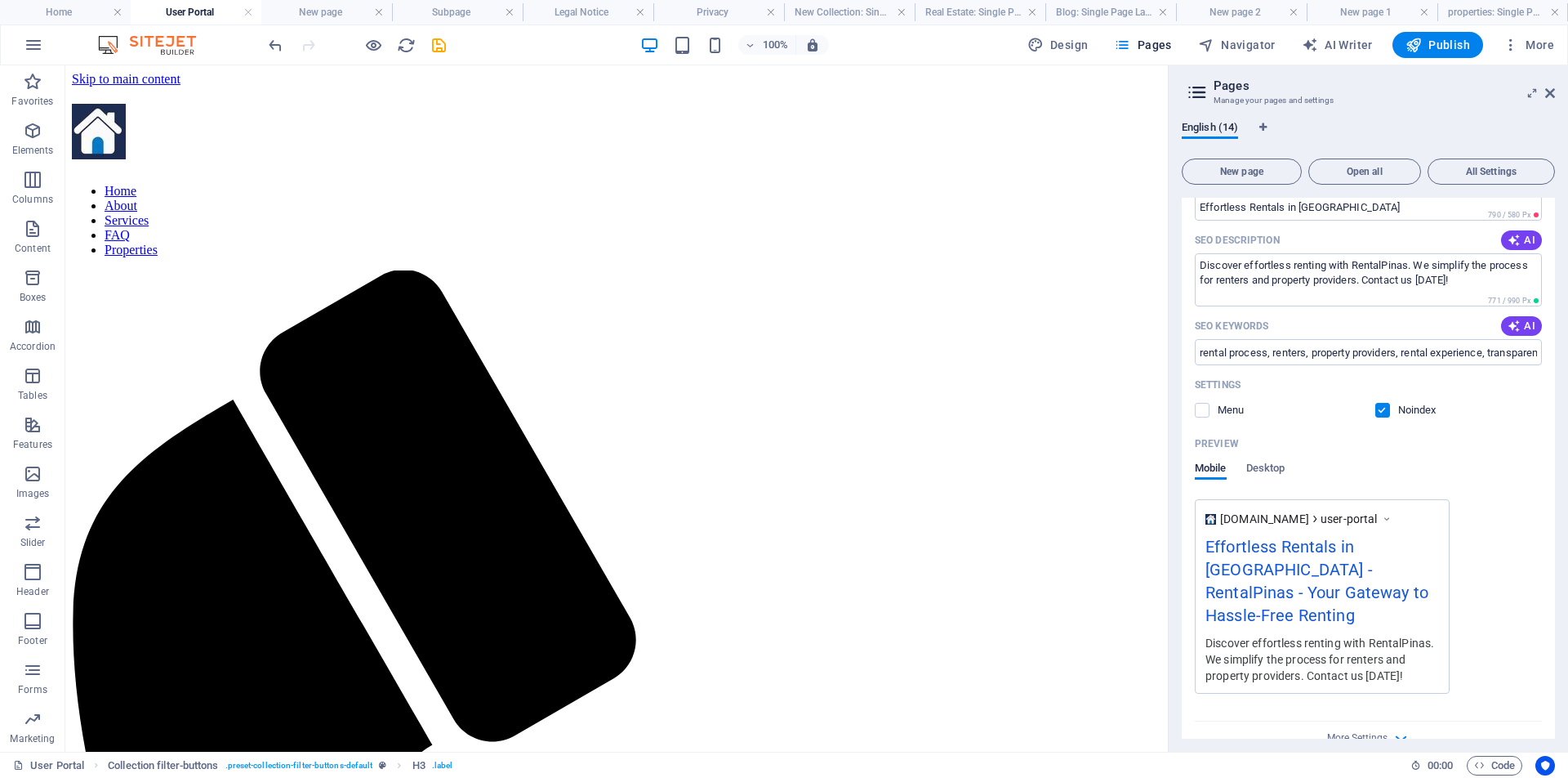
click at [1458, 464] on div "Mobile Desktop" at bounding box center [1368, 476] width 347 height 31
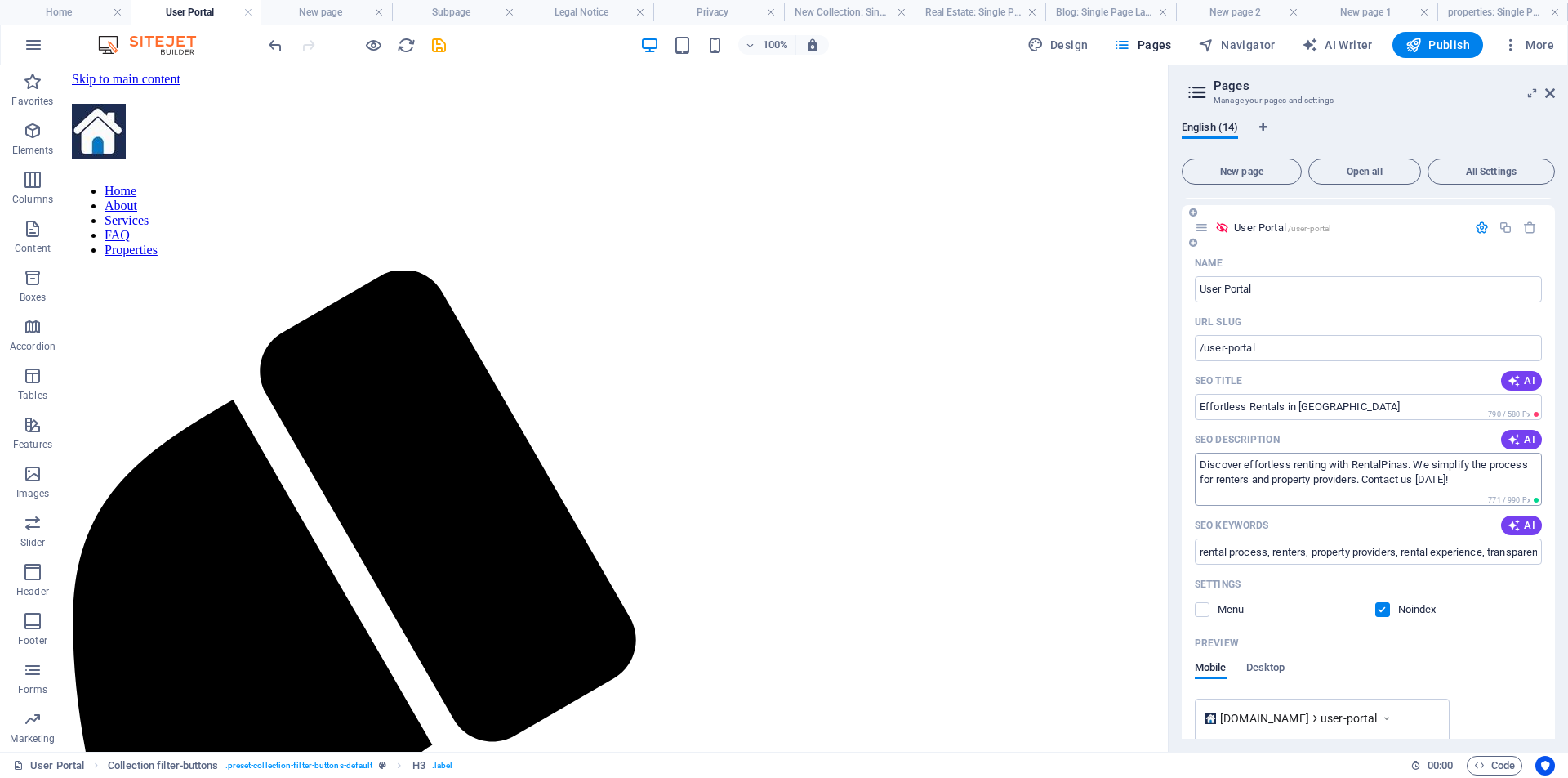
scroll to position [1893, 0]
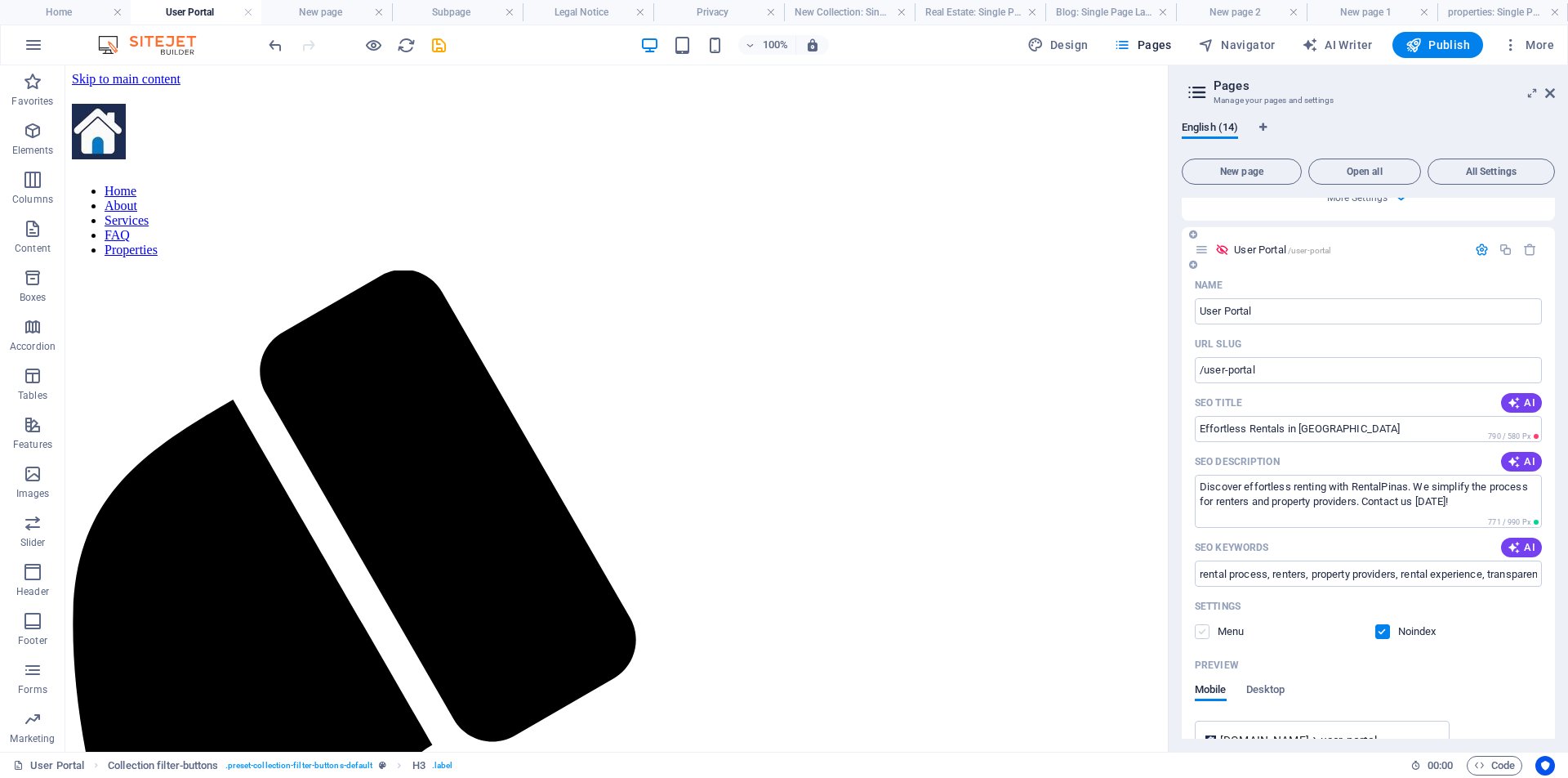
click at [1201, 634] on label at bounding box center [1202, 631] width 15 height 15
click at [0, 0] on input "checkbox" at bounding box center [0, 0] width 0 height 0
click at [1384, 635] on label at bounding box center [1383, 631] width 15 height 15
click at [0, 0] on input "checkbox" at bounding box center [0, 0] width 0 height 0
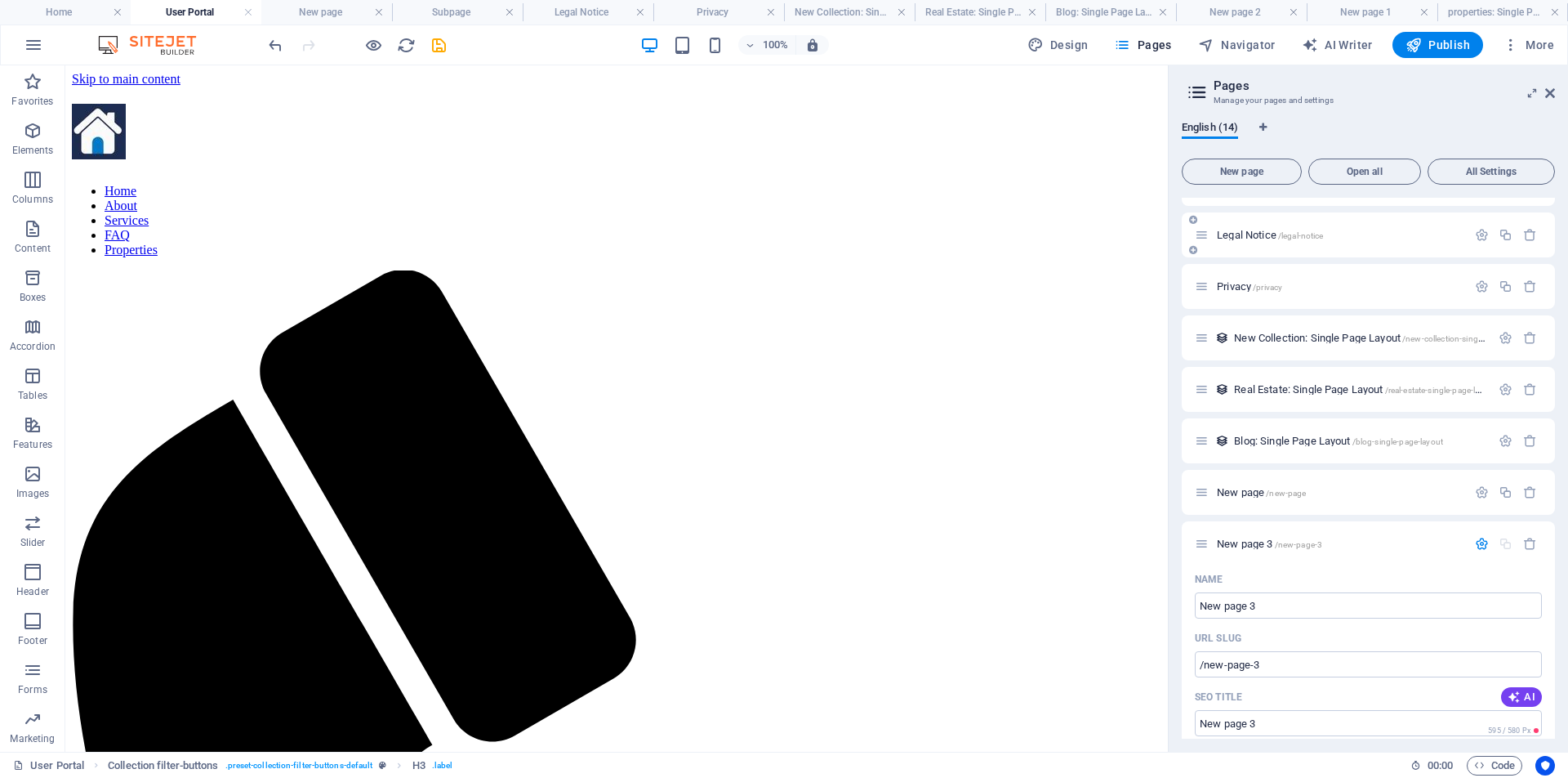
scroll to position [0, 0]
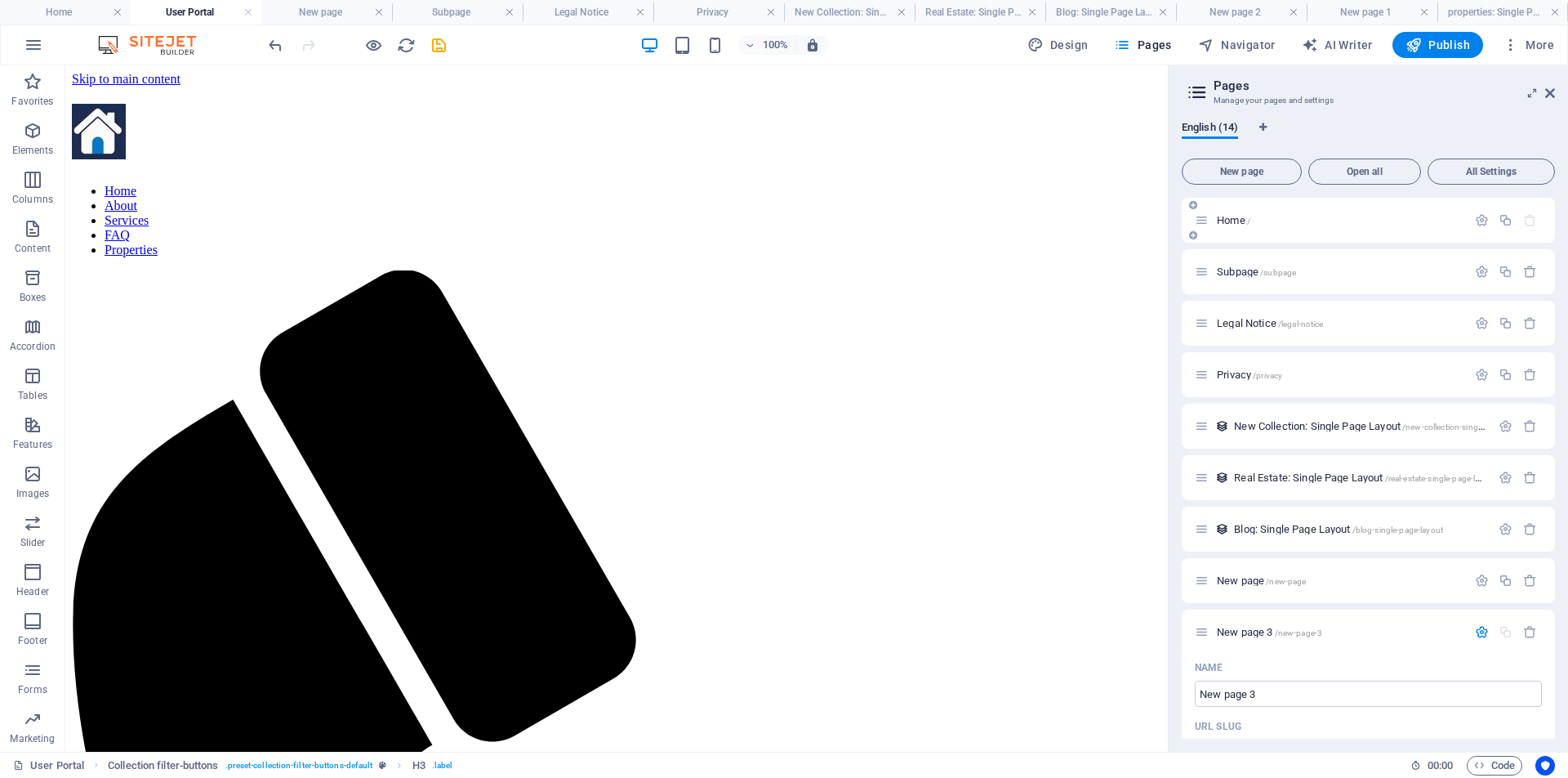
click at [1234, 220] on span "Home /" at bounding box center [1234, 220] width 33 height 12
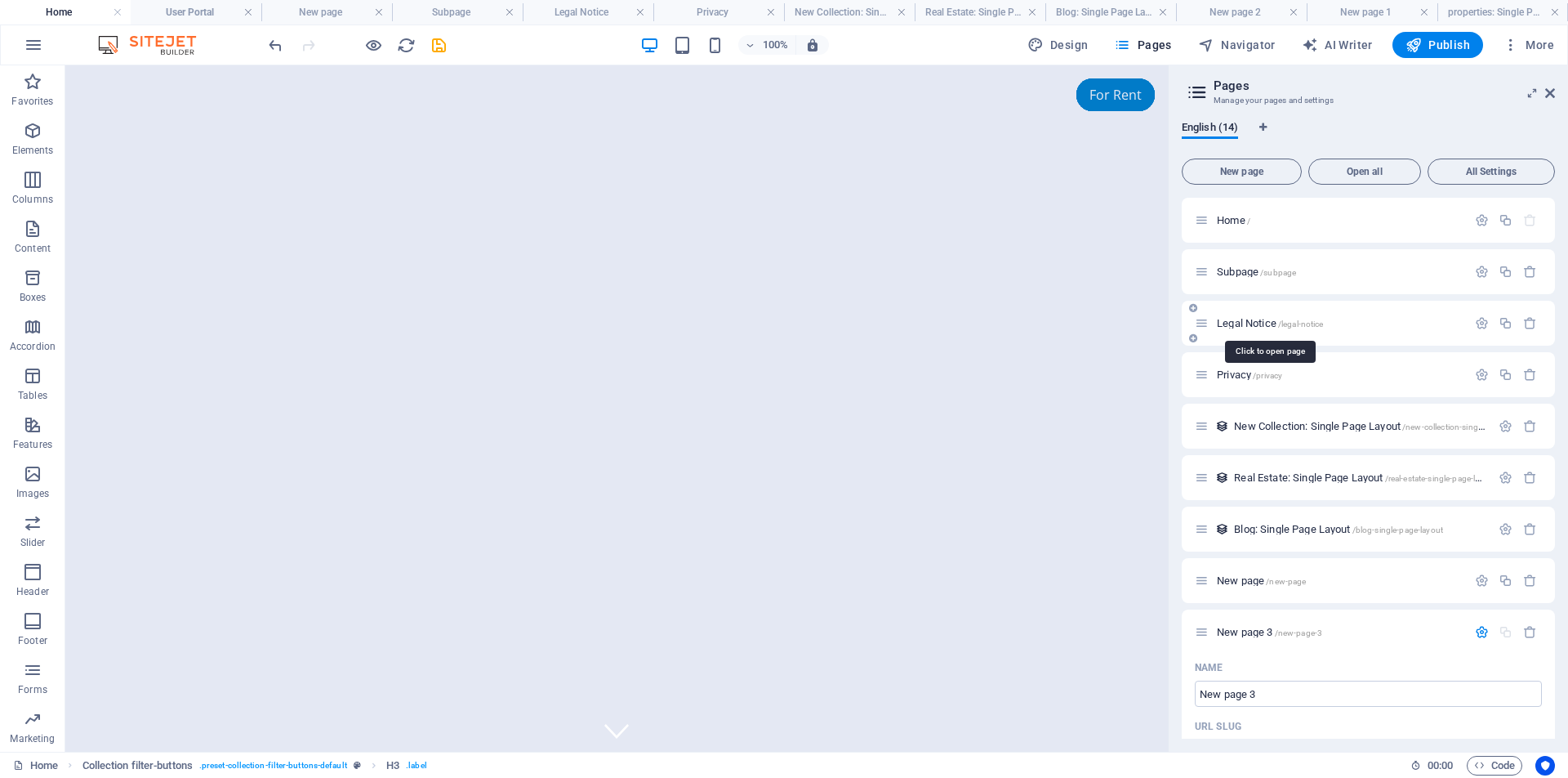
click at [1272, 326] on span "Legal Notice /legal-notice" at bounding box center [1270, 322] width 106 height 12
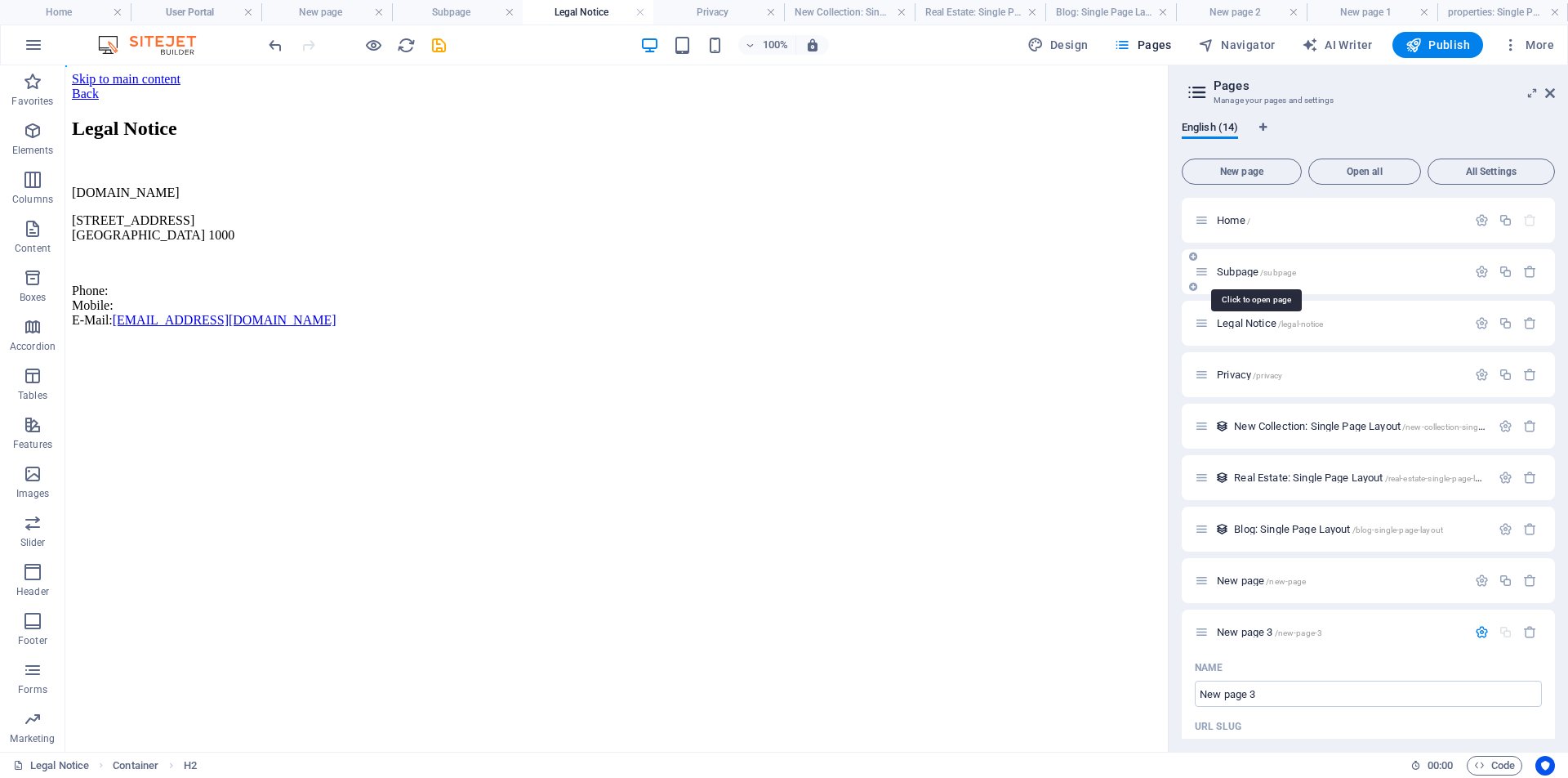
click at [1261, 274] on span "/subpage" at bounding box center [1278, 273] width 36 height 9
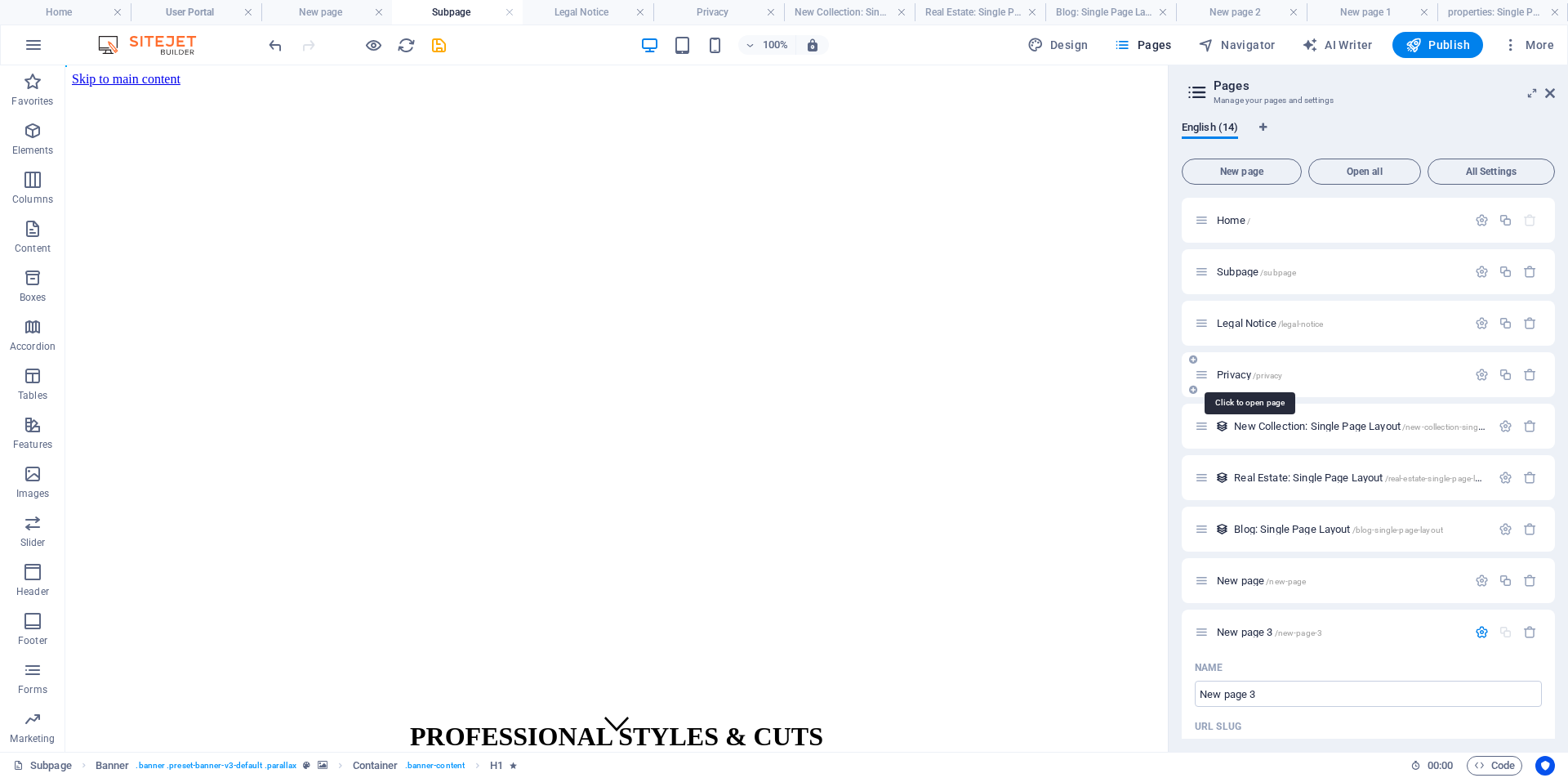
click at [1270, 376] on span "/privacy" at bounding box center [1268, 375] width 30 height 9
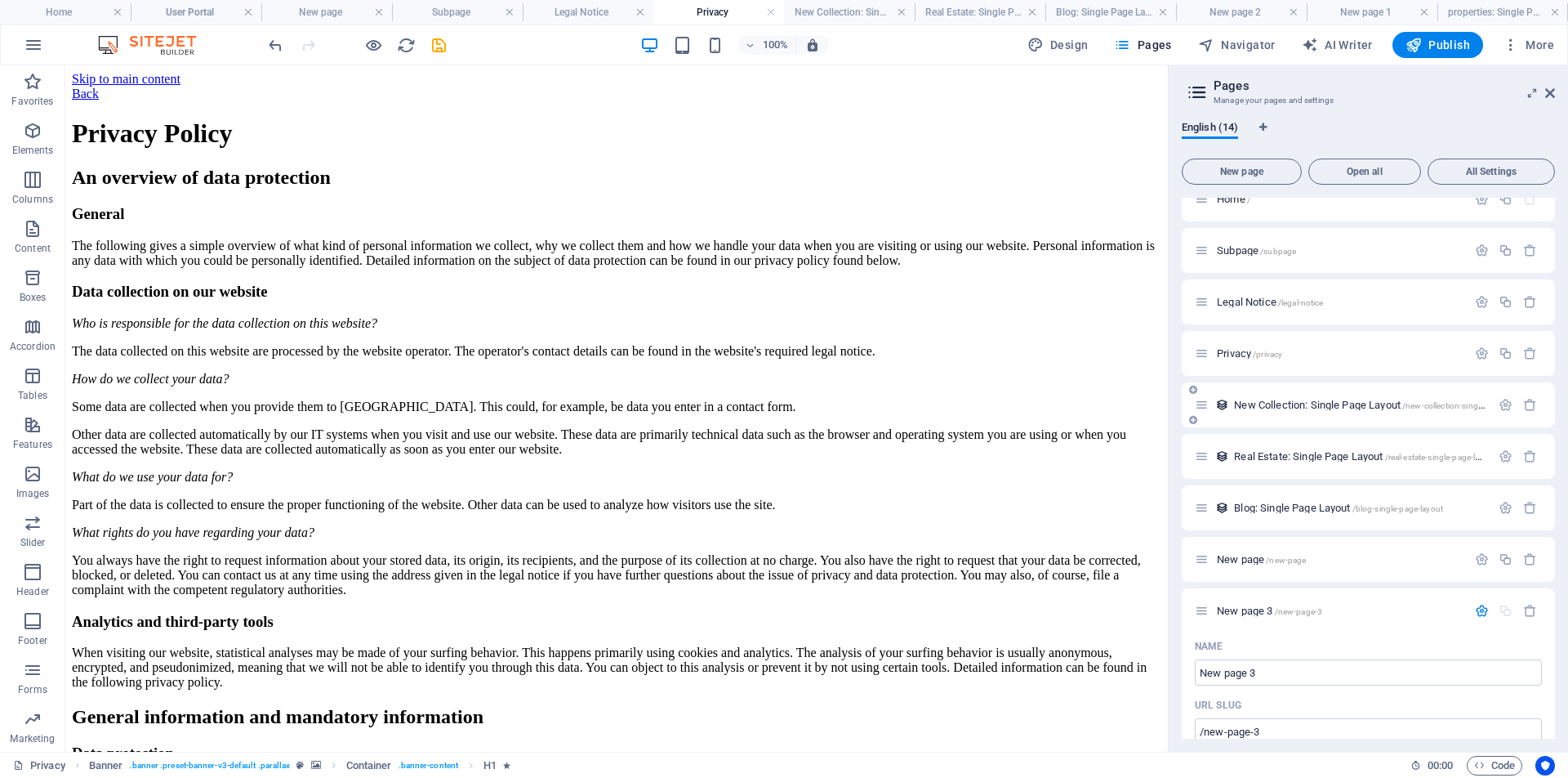
scroll to position [32, 0]
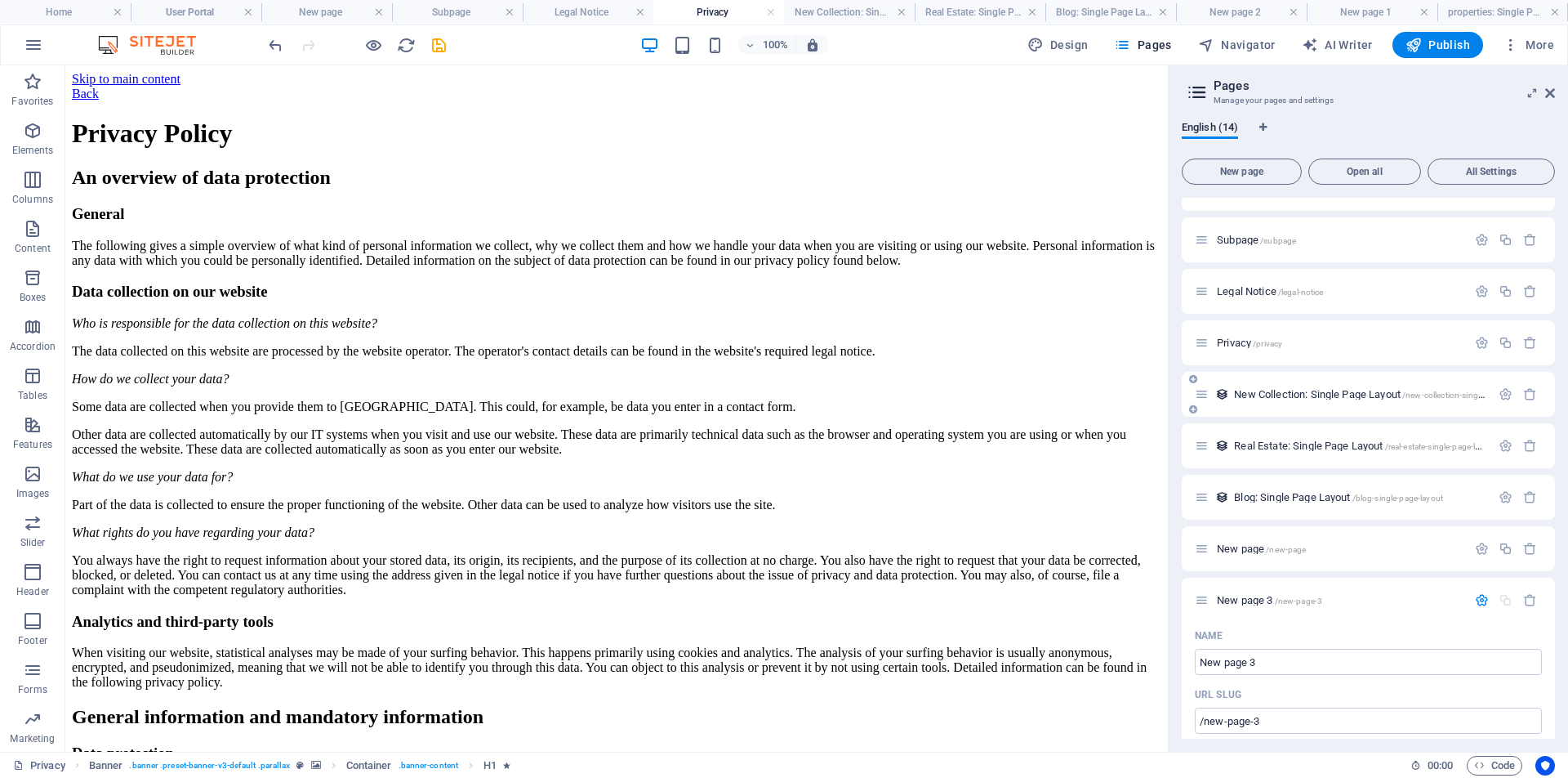
click at [1289, 395] on span "New Collection: Single Page Layout /new-collection-single-page-layout" at bounding box center [1381, 394] width 295 height 12
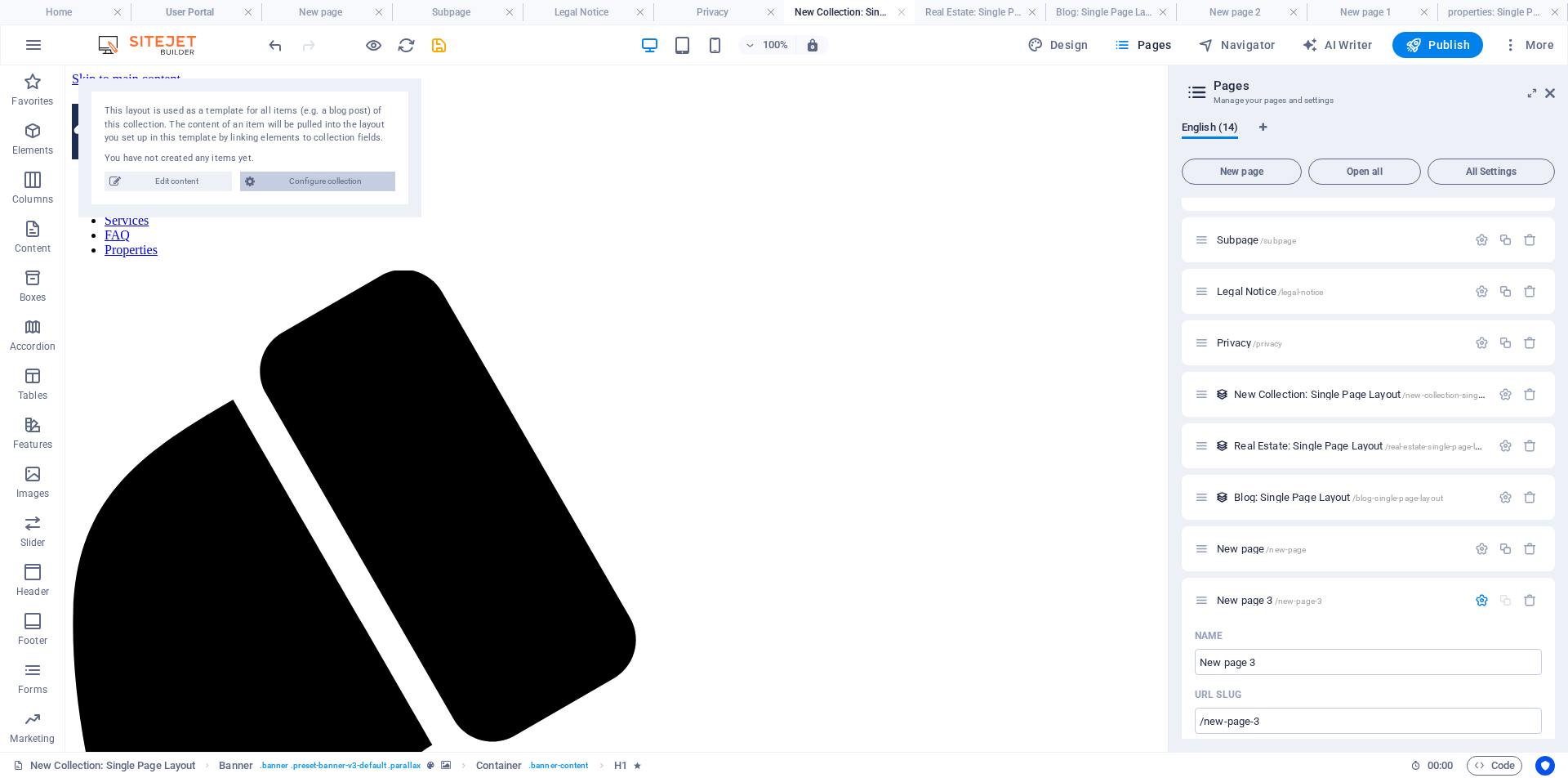
click at [330, 181] on span "Configure collection" at bounding box center [325, 181] width 131 height 19
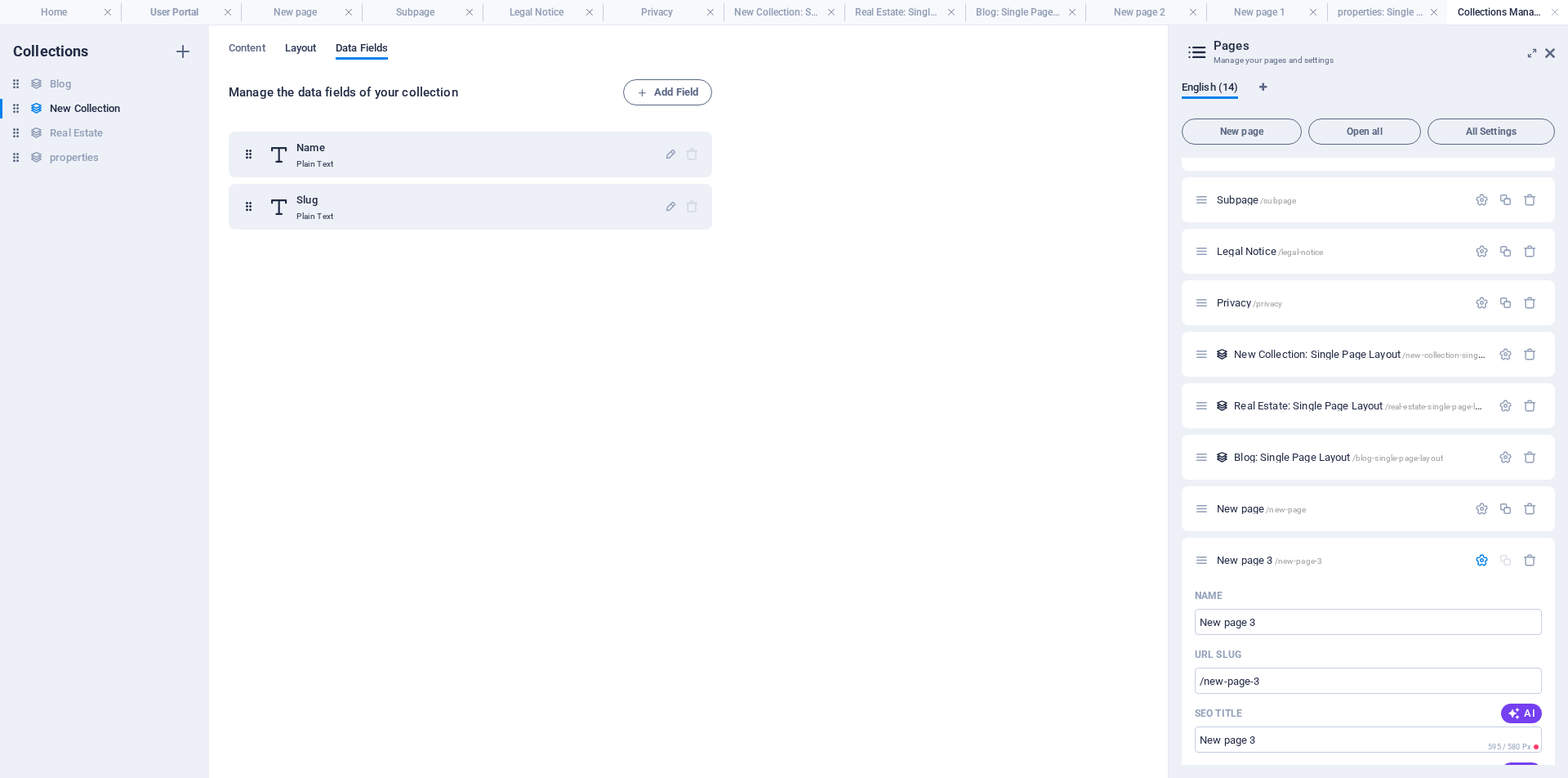
click at [309, 45] on span "Layout" at bounding box center [301, 49] width 32 height 23
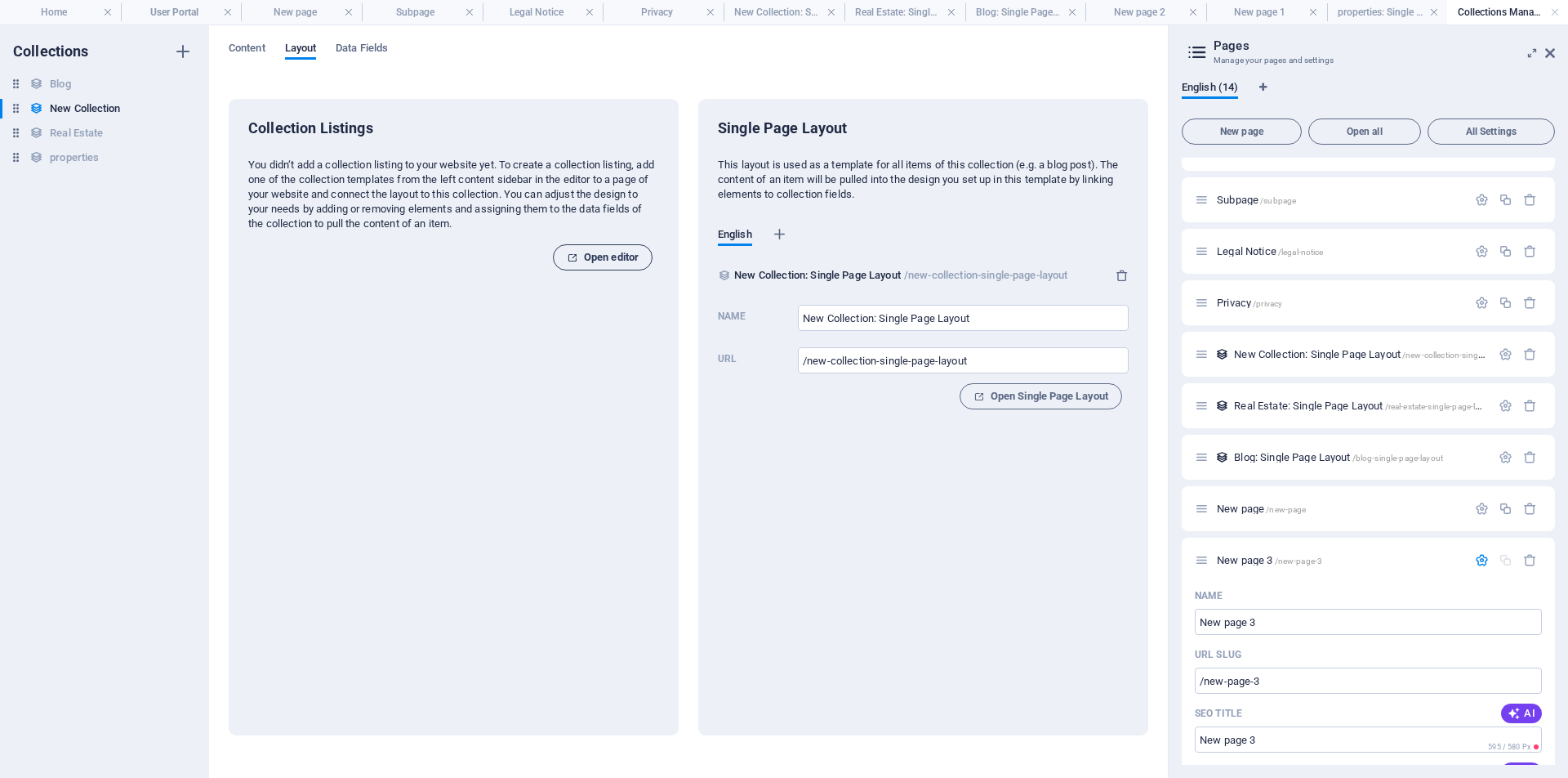
click at [617, 266] on span "Open editor" at bounding box center [603, 257] width 71 height 19
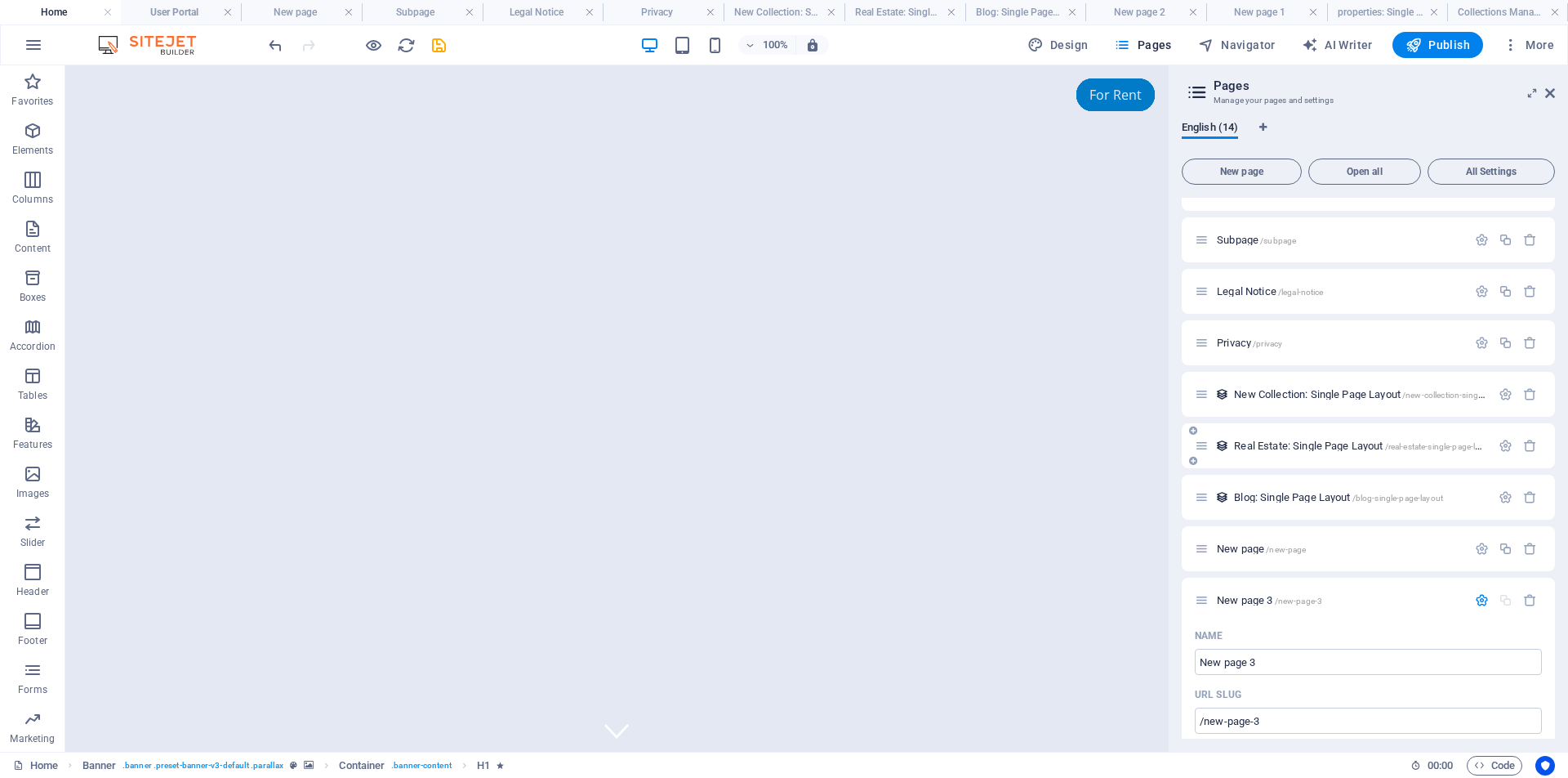
click at [1302, 446] on span "Real Estate: Single Page Layout /real-estate-single-page-layout" at bounding box center [1365, 445] width 262 height 12
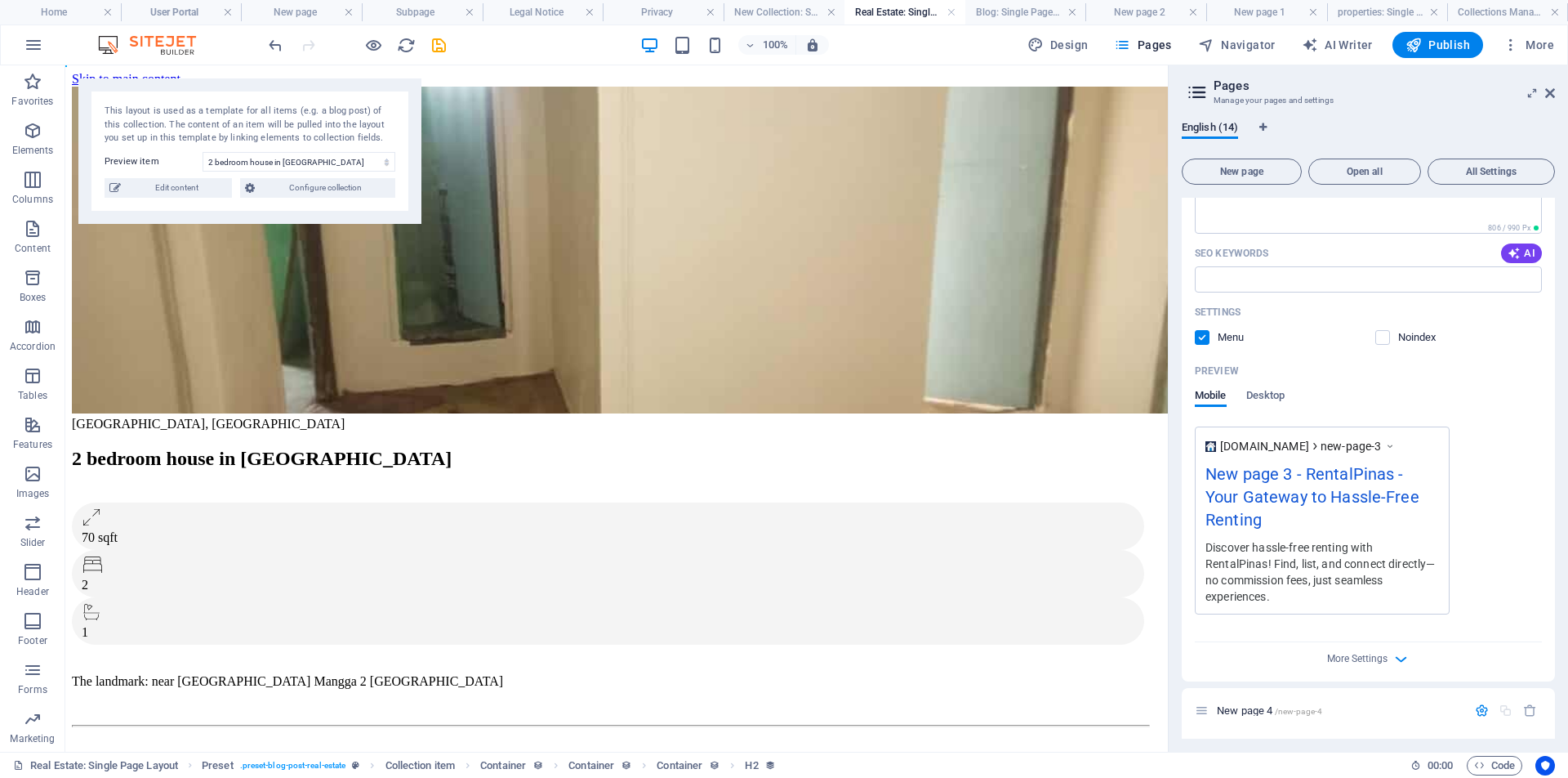
scroll to position [558, 0]
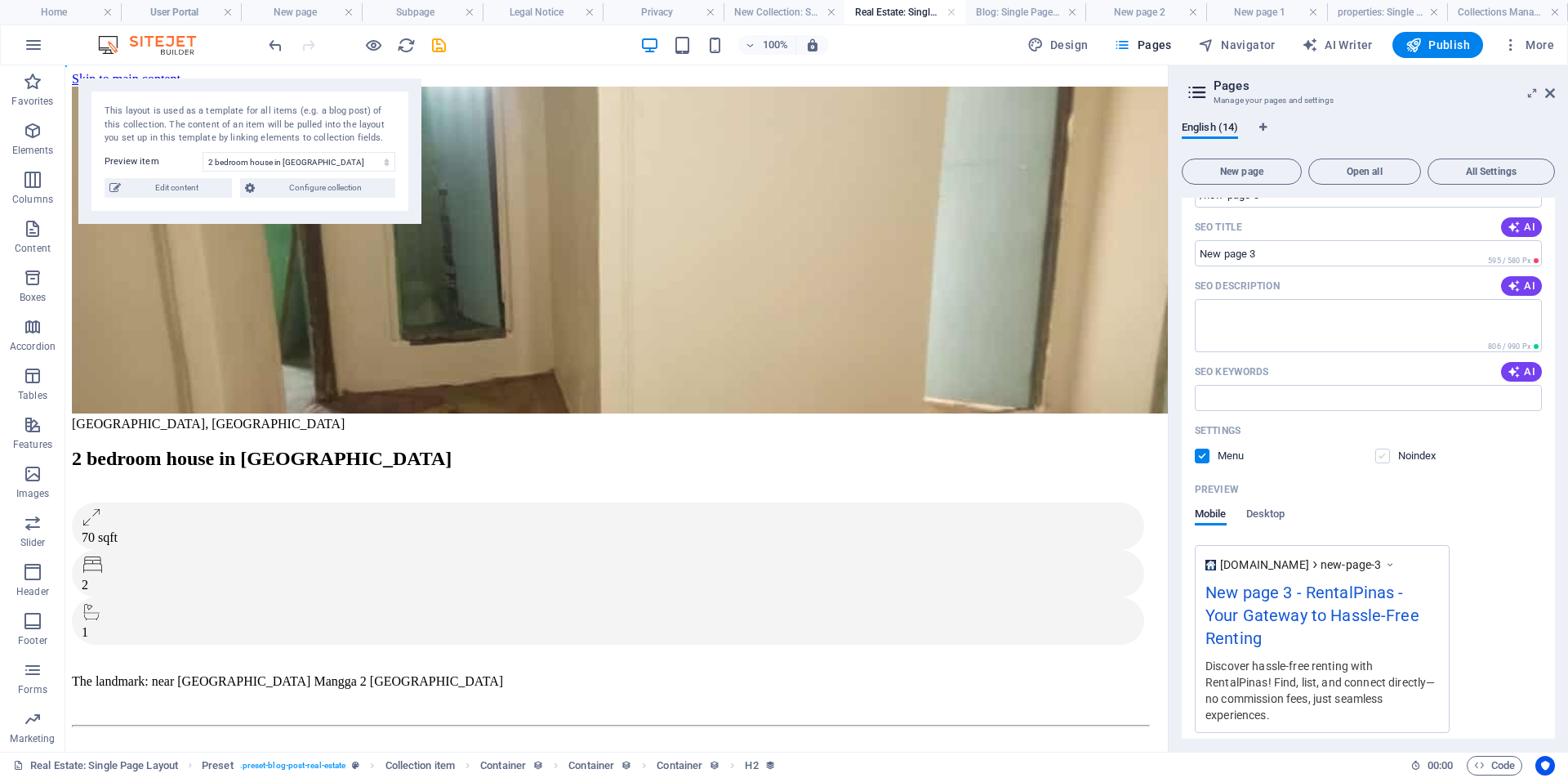
click at [1385, 458] on label at bounding box center [1383, 456] width 15 height 15
click at [0, 0] on input "checkbox" at bounding box center [0, 0] width 0 height 0
click at [1203, 458] on label at bounding box center [1202, 456] width 15 height 15
click at [0, 0] on input "checkbox" at bounding box center [0, 0] width 0 height 0
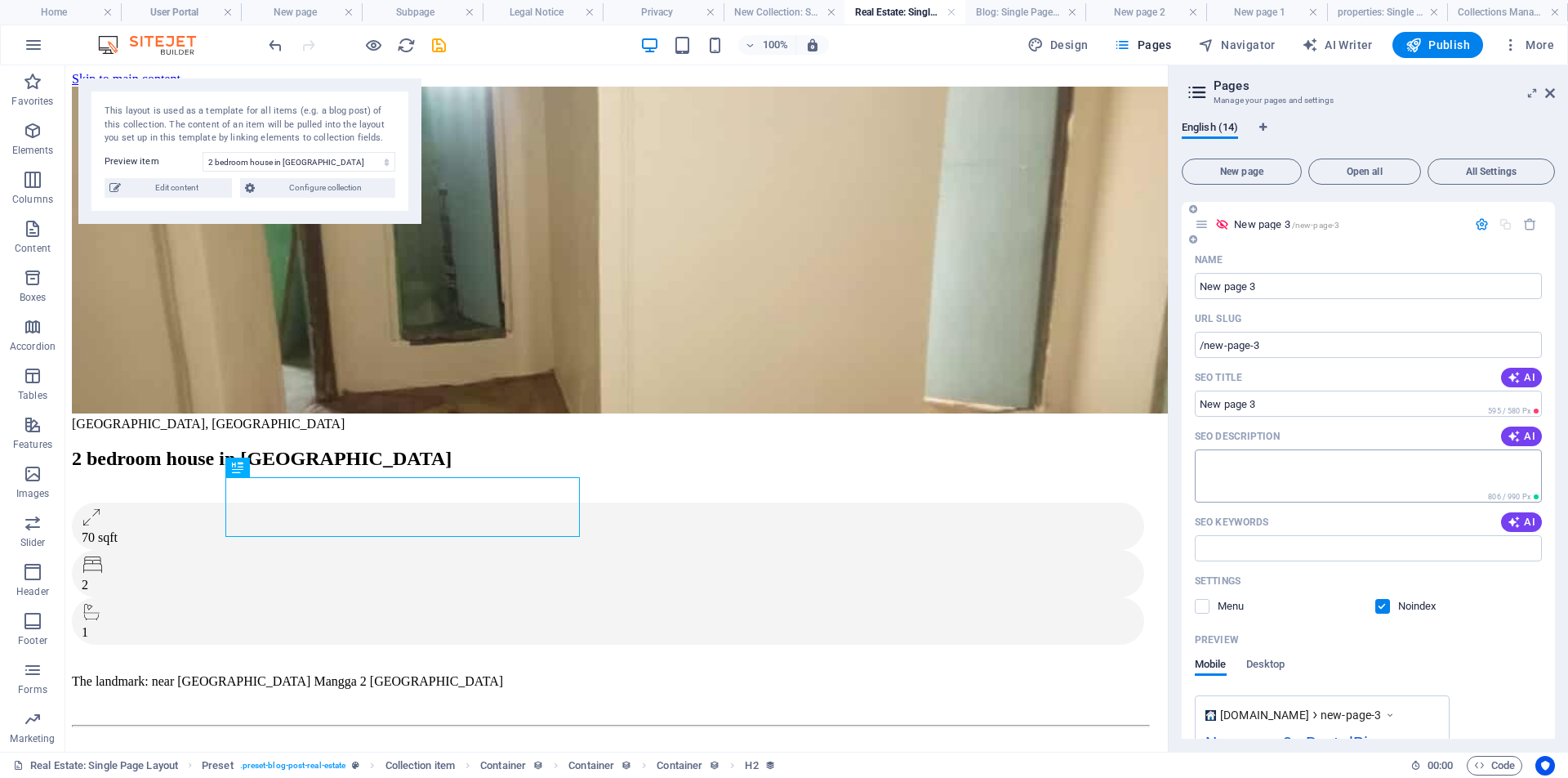
scroll to position [468, 0]
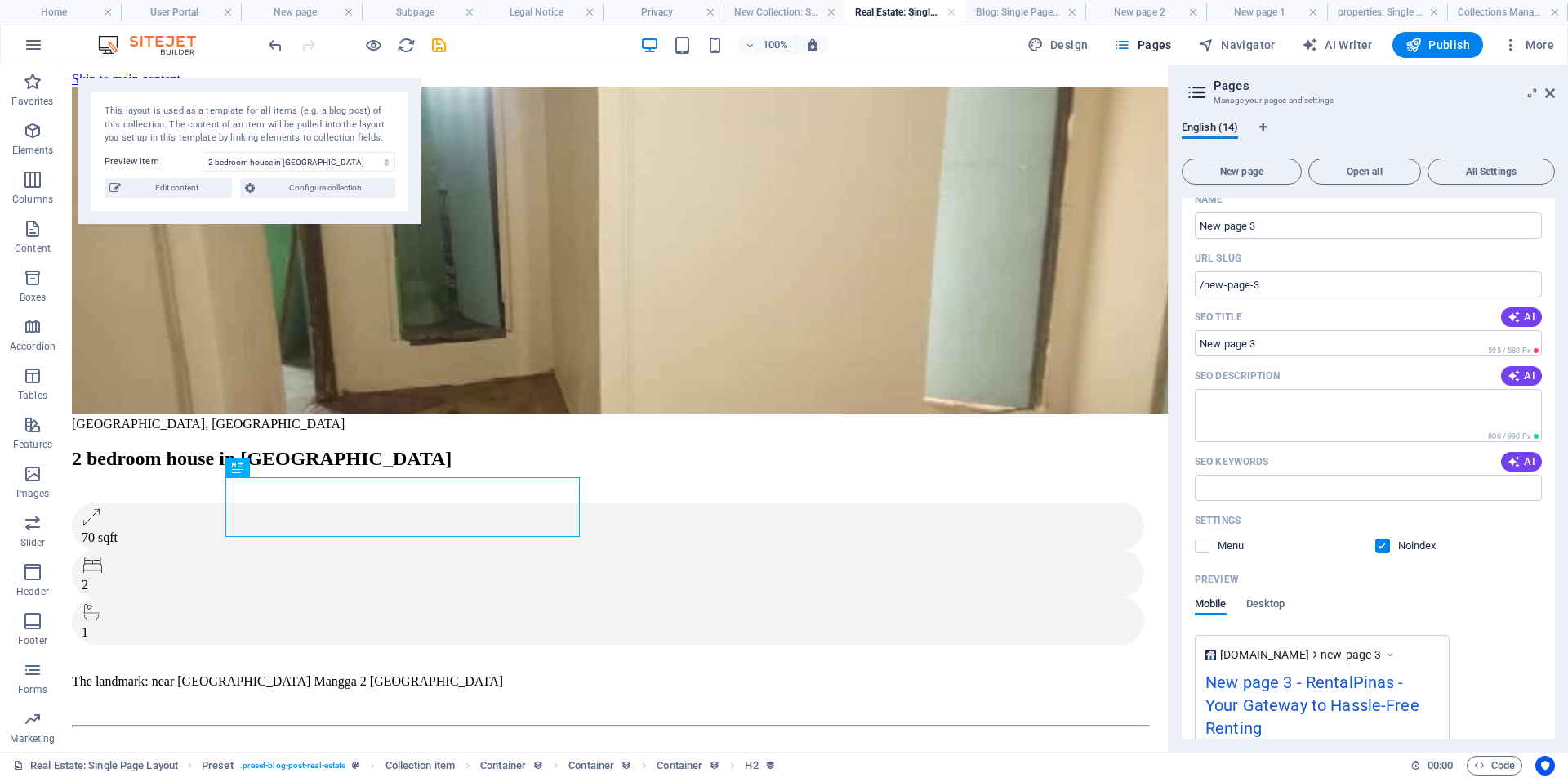
click at [1380, 546] on label at bounding box center [1383, 546] width 15 height 15
click at [0, 0] on input "checkbox" at bounding box center [0, 0] width 0 height 0
click at [1199, 549] on label at bounding box center [1202, 546] width 15 height 15
click at [0, 0] on input "checkbox" at bounding box center [0, 0] width 0 height 0
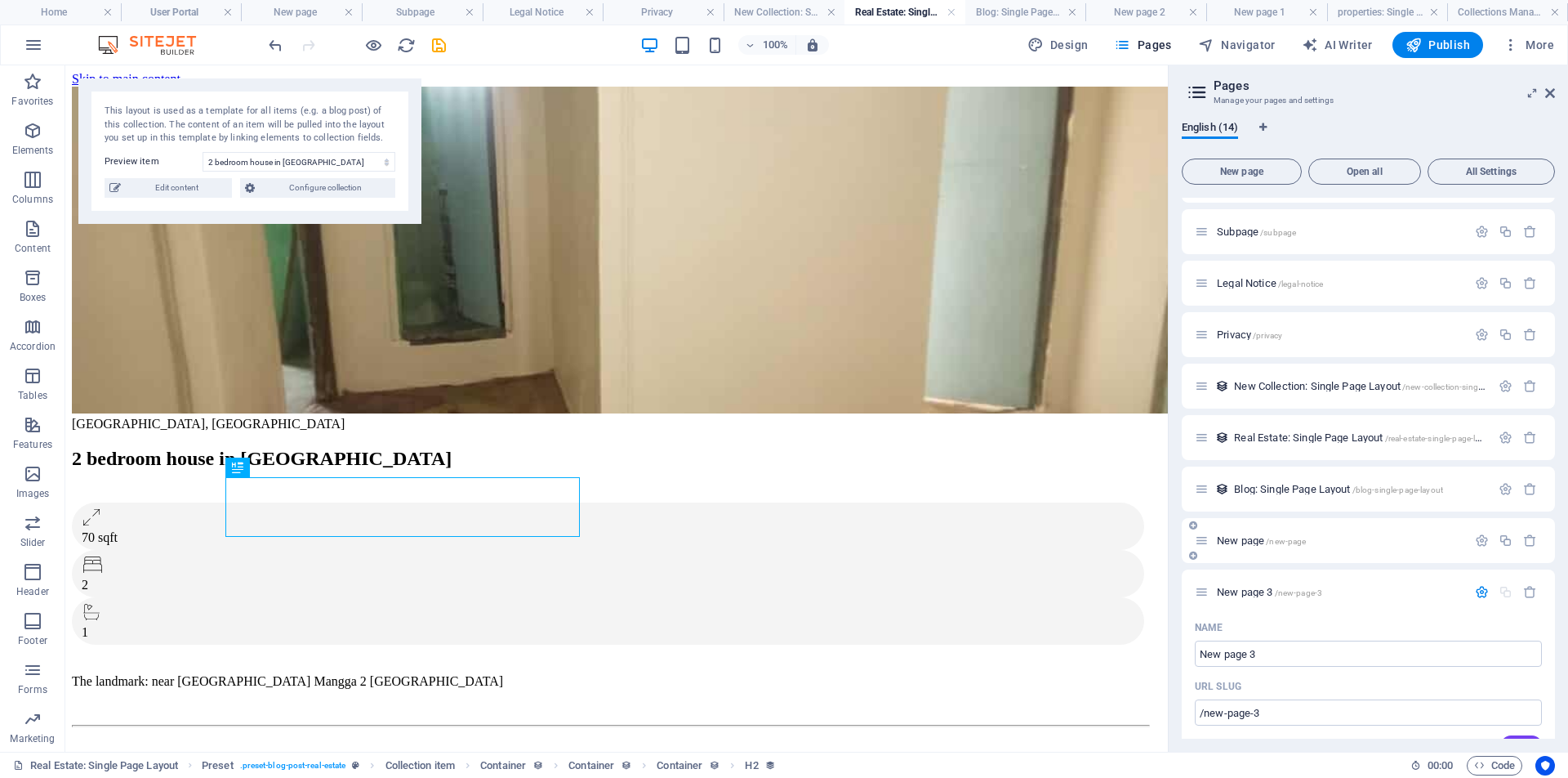
scroll to position [0, 0]
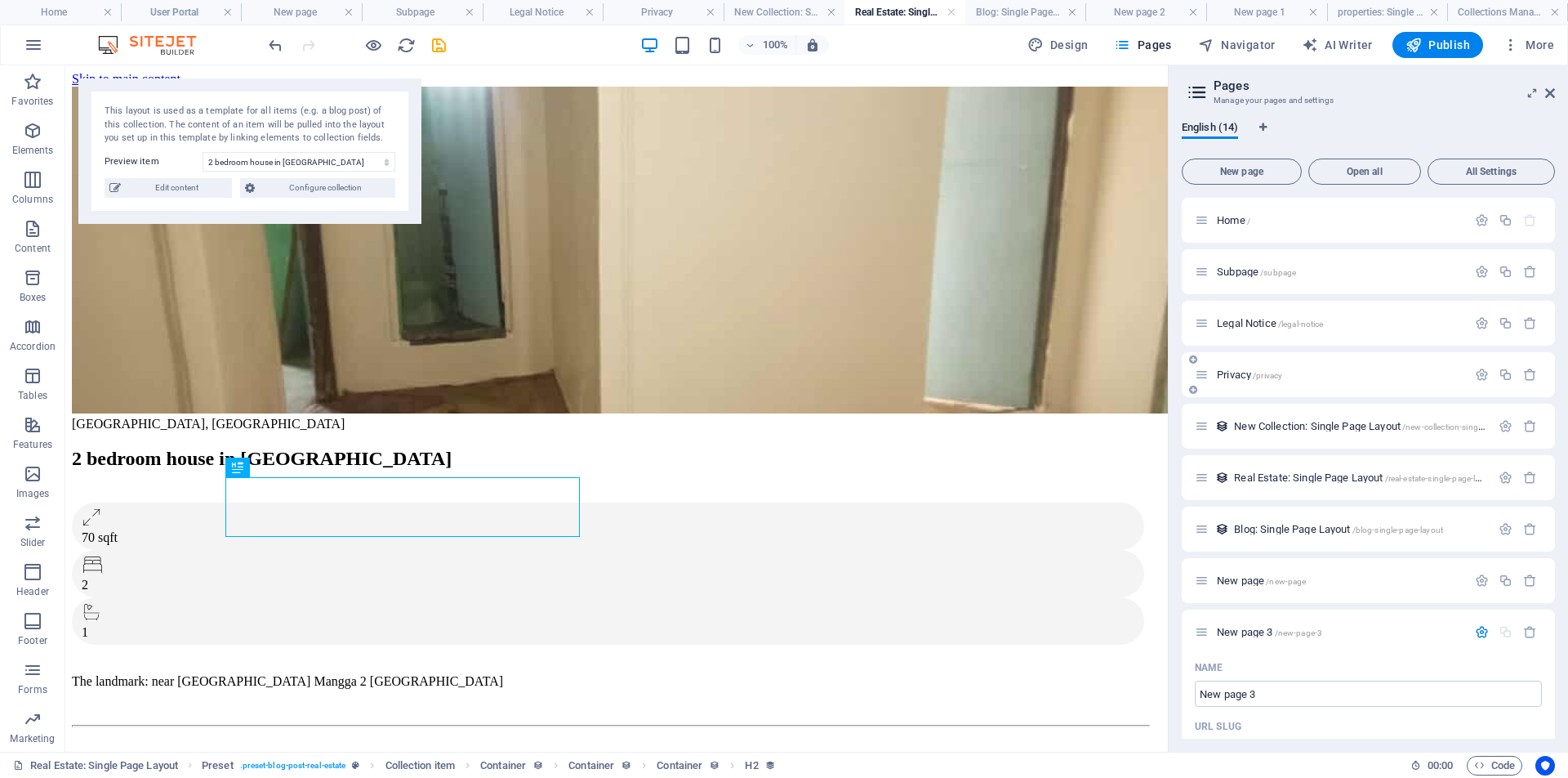
click at [1267, 373] on span "/privacy" at bounding box center [1268, 375] width 30 height 9
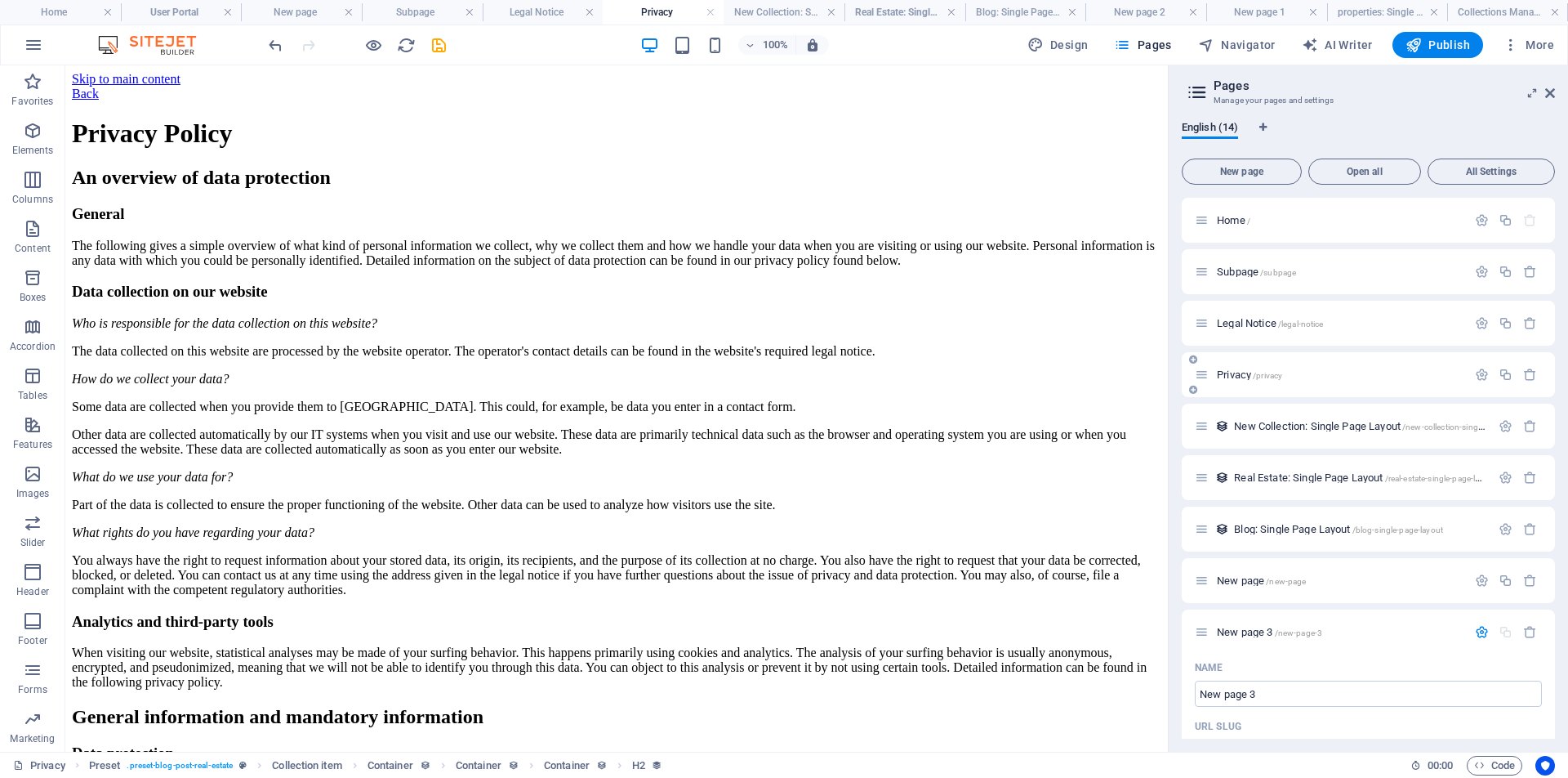
click at [1362, 377] on p "Privacy /privacy" at bounding box center [1340, 374] width 245 height 10
click at [1481, 376] on icon "button" at bounding box center [1482, 374] width 14 height 14
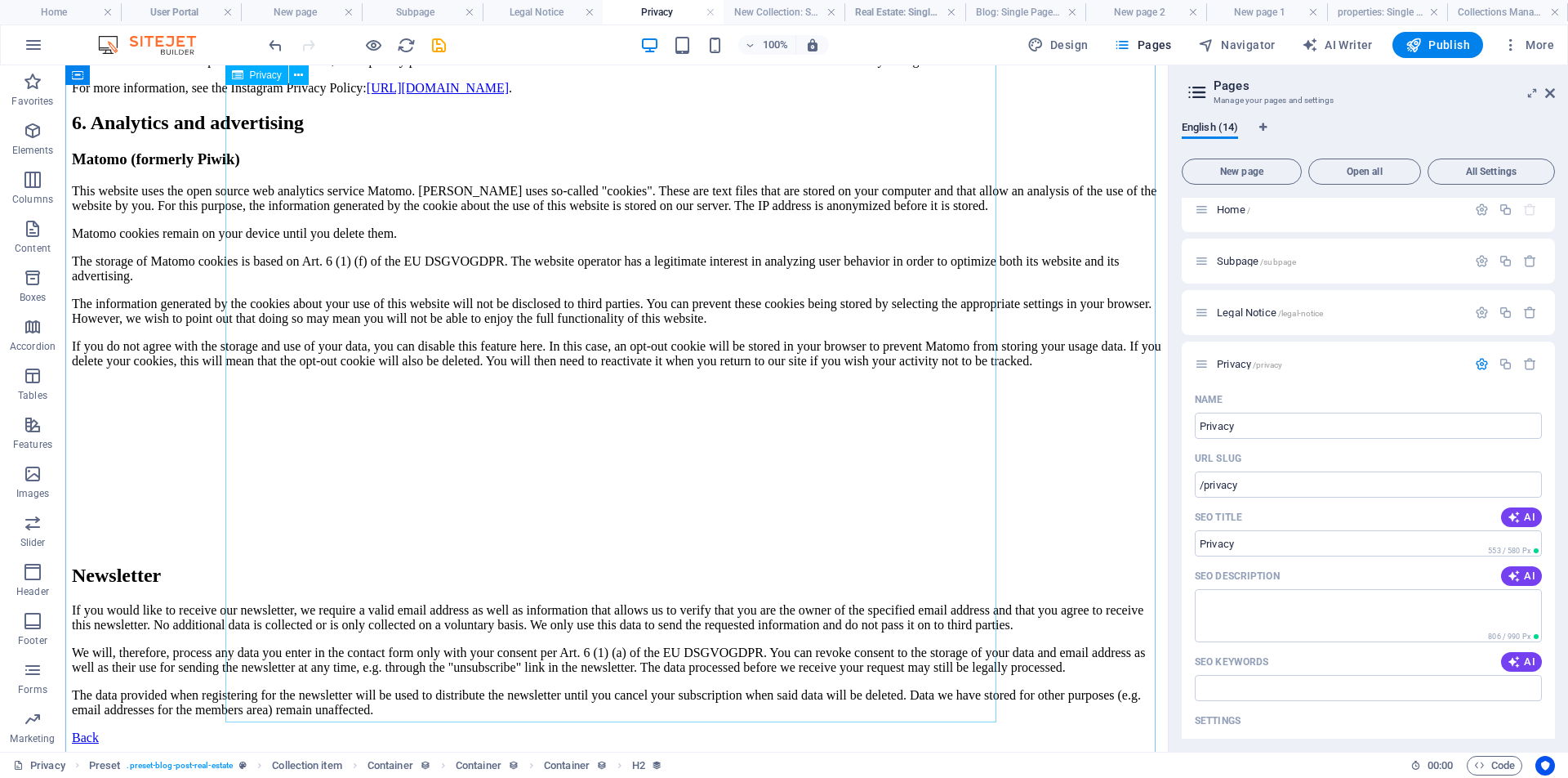
scroll to position [3998, 0]
click at [439, 50] on icon "save" at bounding box center [439, 45] width 19 height 19
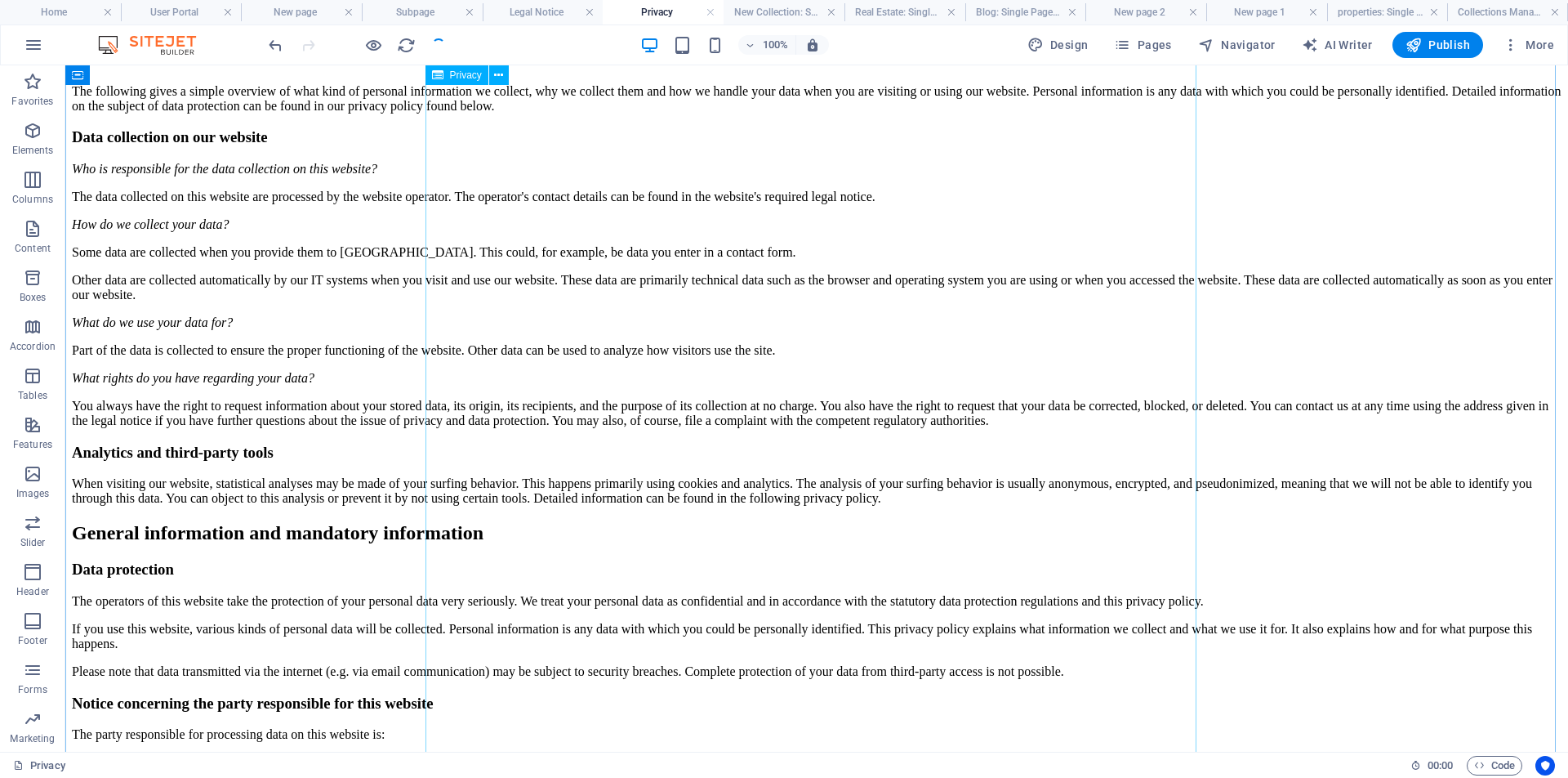
scroll to position [0, 0]
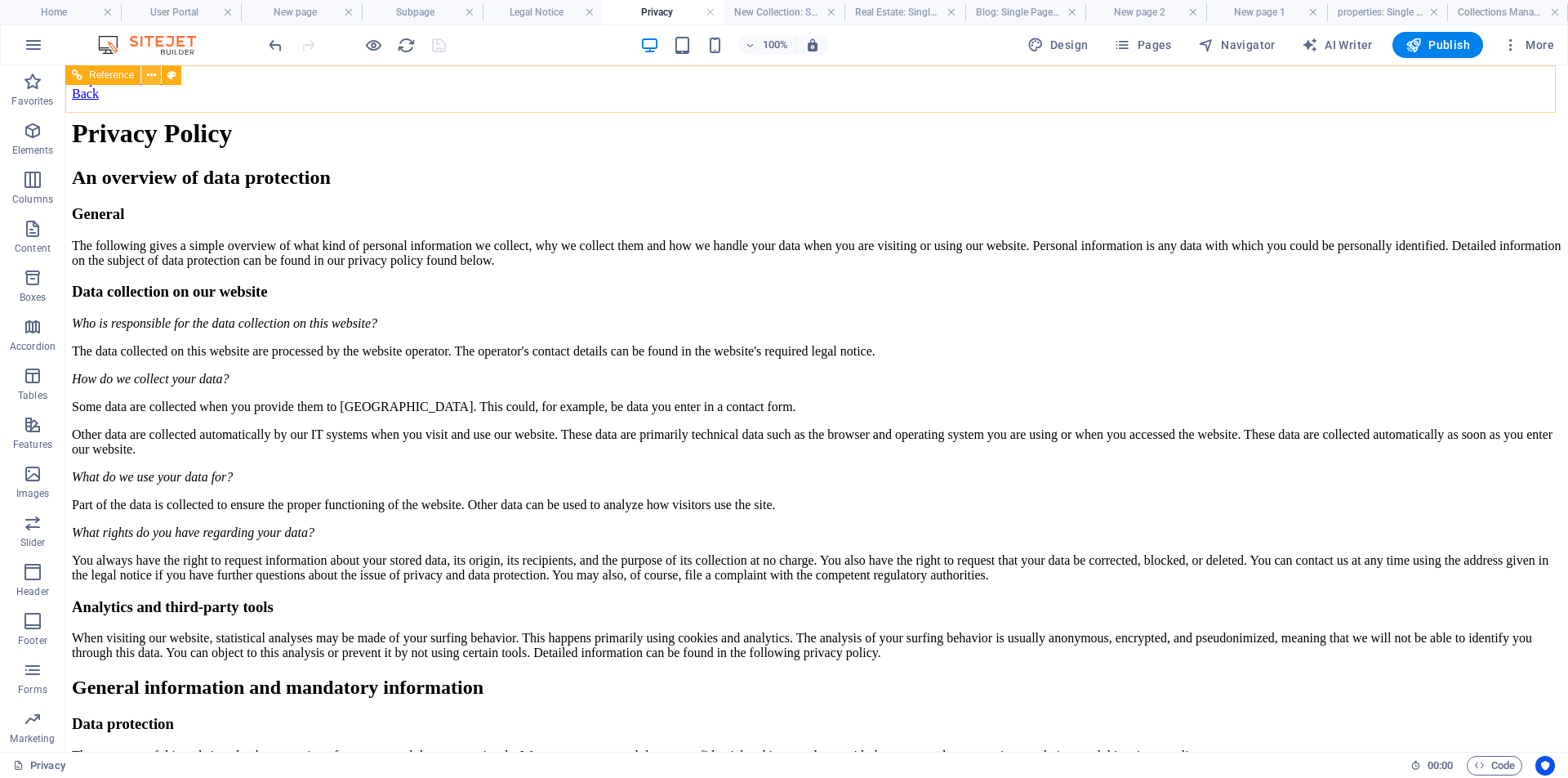
click at [152, 78] on icon at bounding box center [151, 75] width 9 height 17
click at [501, 171] on icon at bounding box center [499, 168] width 9 height 17
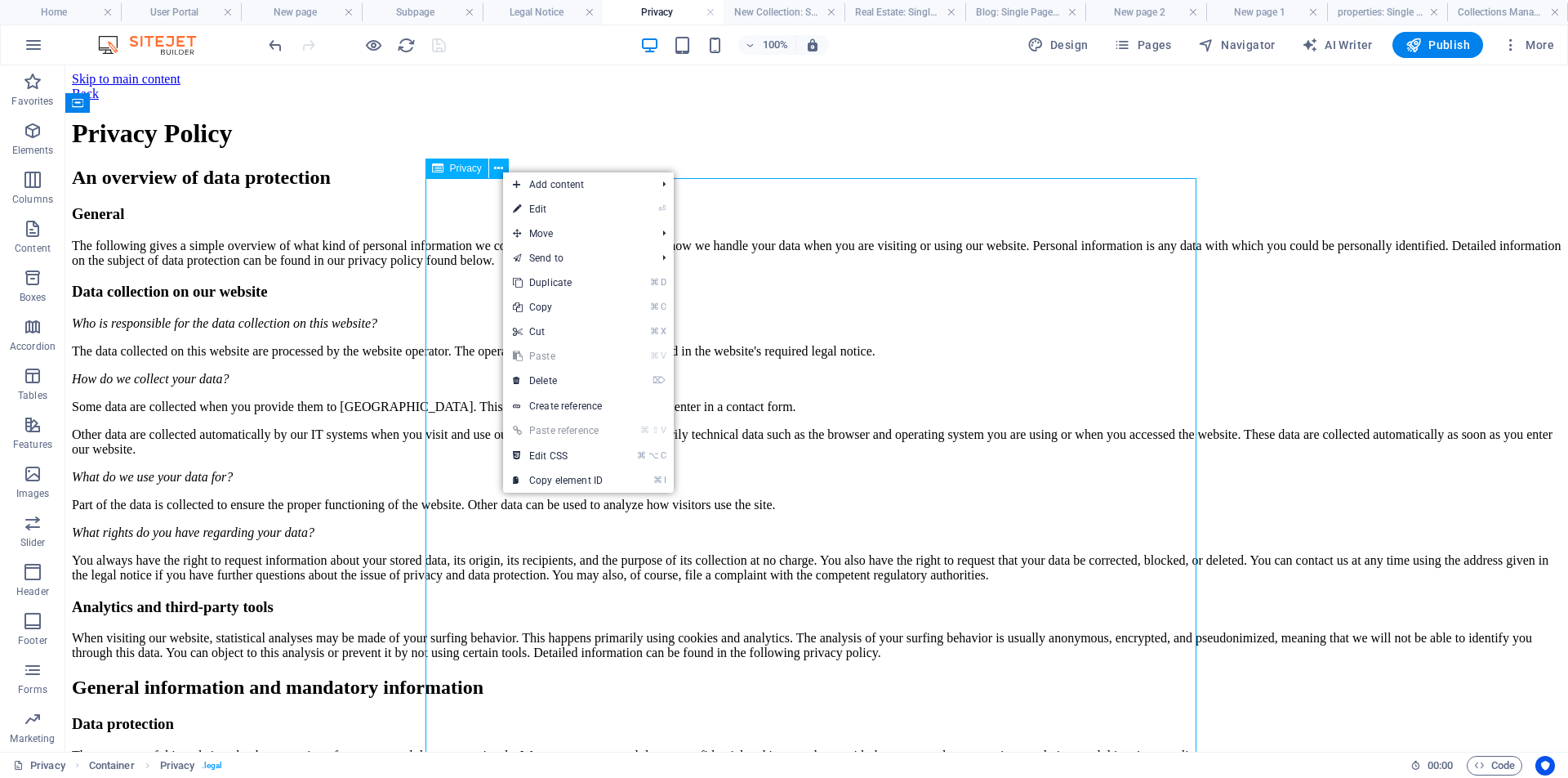
click at [465, 171] on span "Privacy" at bounding box center [466, 168] width 32 height 10
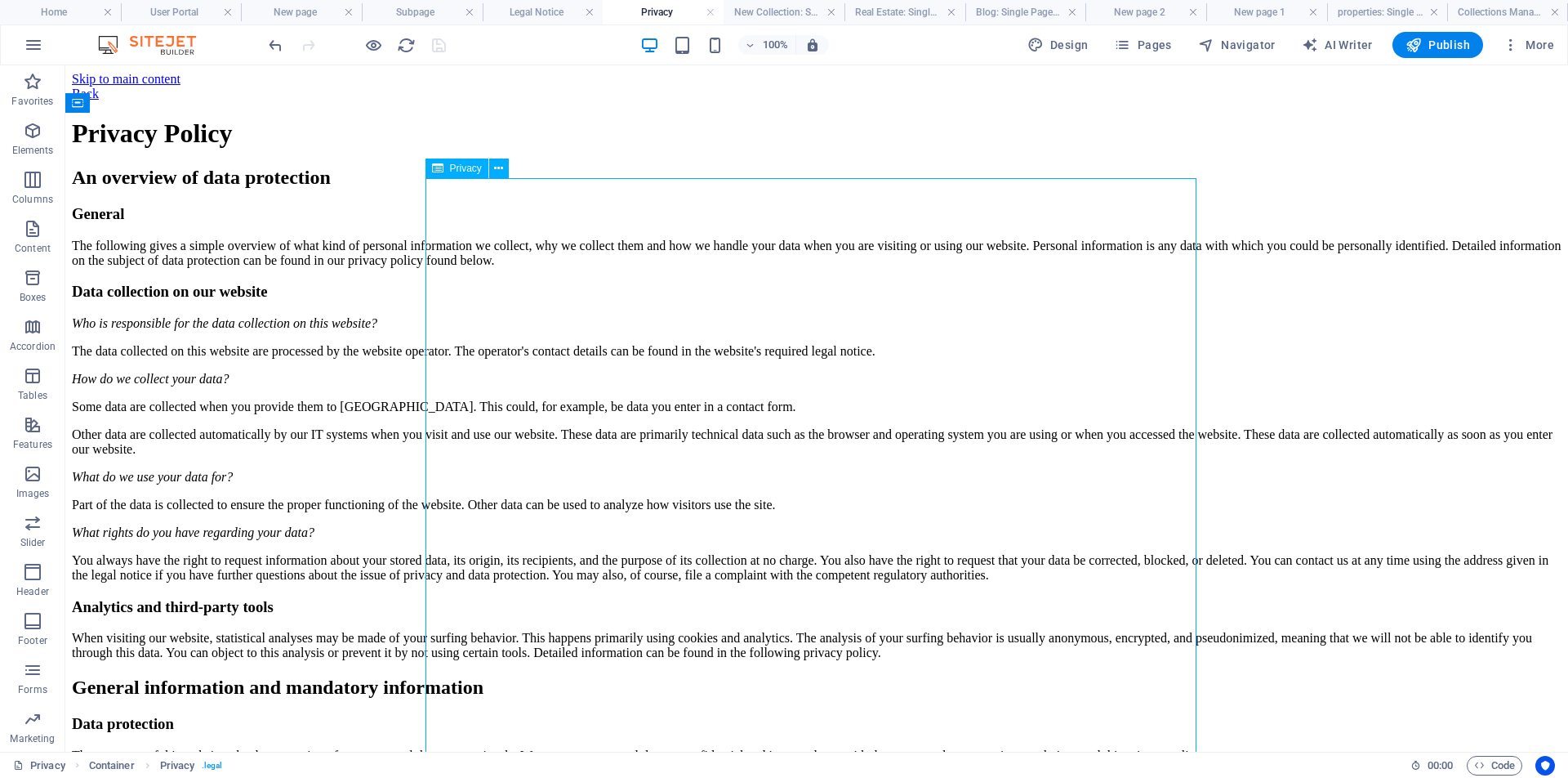
click at [439, 169] on icon at bounding box center [437, 168] width 11 height 19
click at [438, 169] on icon at bounding box center [437, 168] width 11 height 19
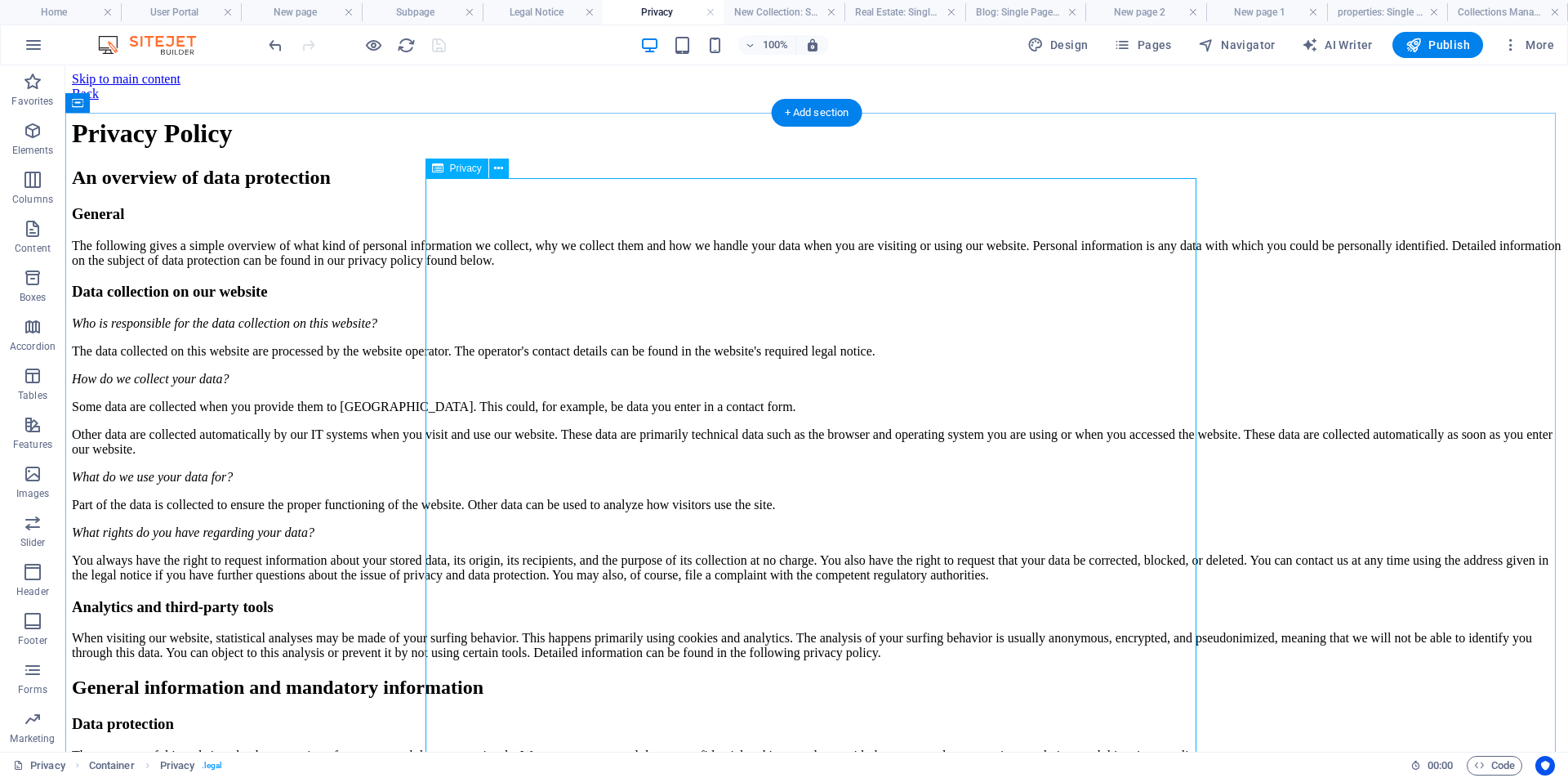
click at [151, 103] on icon at bounding box center [150, 103] width 9 height 17
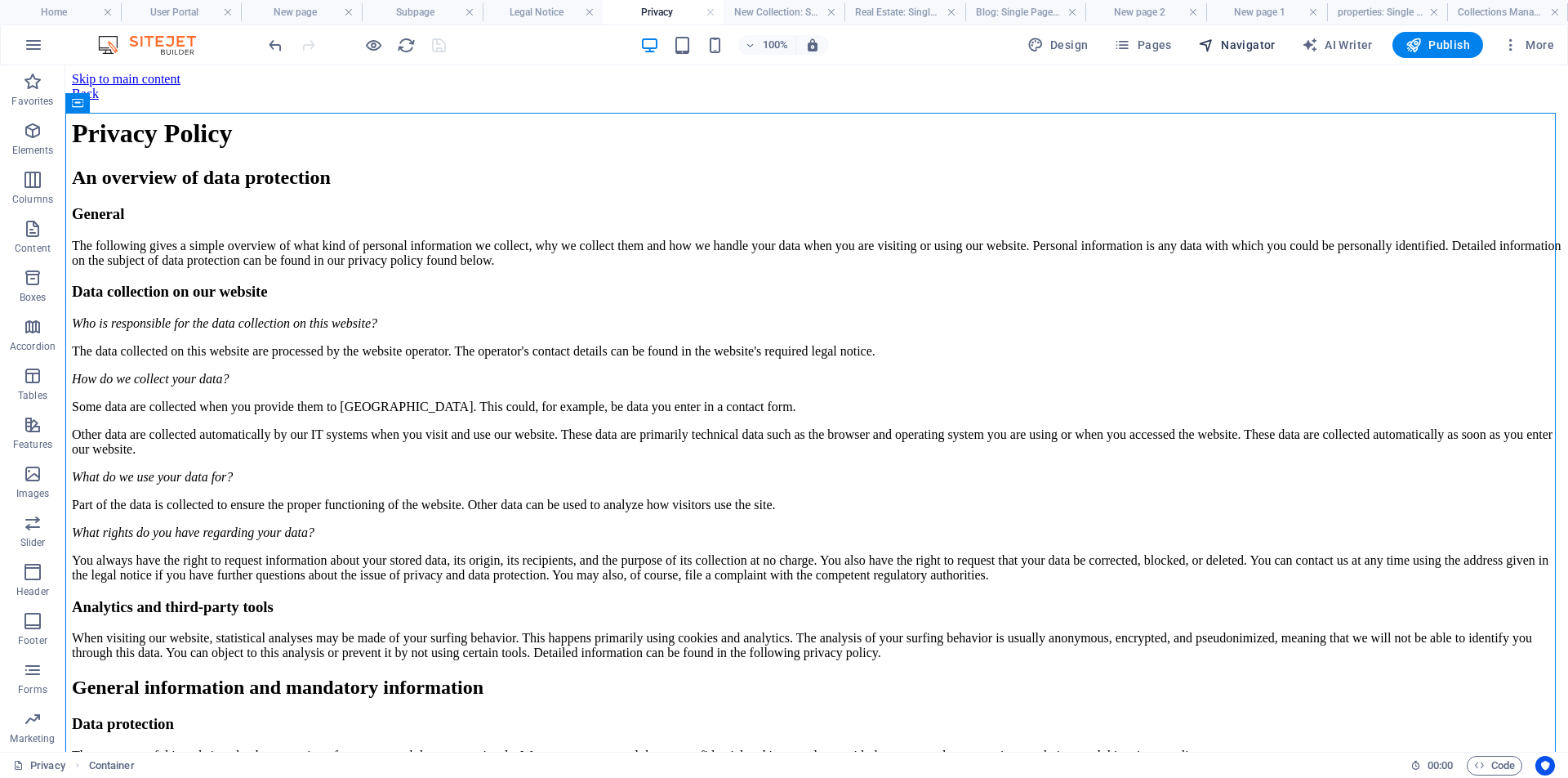
click at [1247, 43] on span "Navigator" at bounding box center [1238, 45] width 78 height 17
select select "16807629-en"
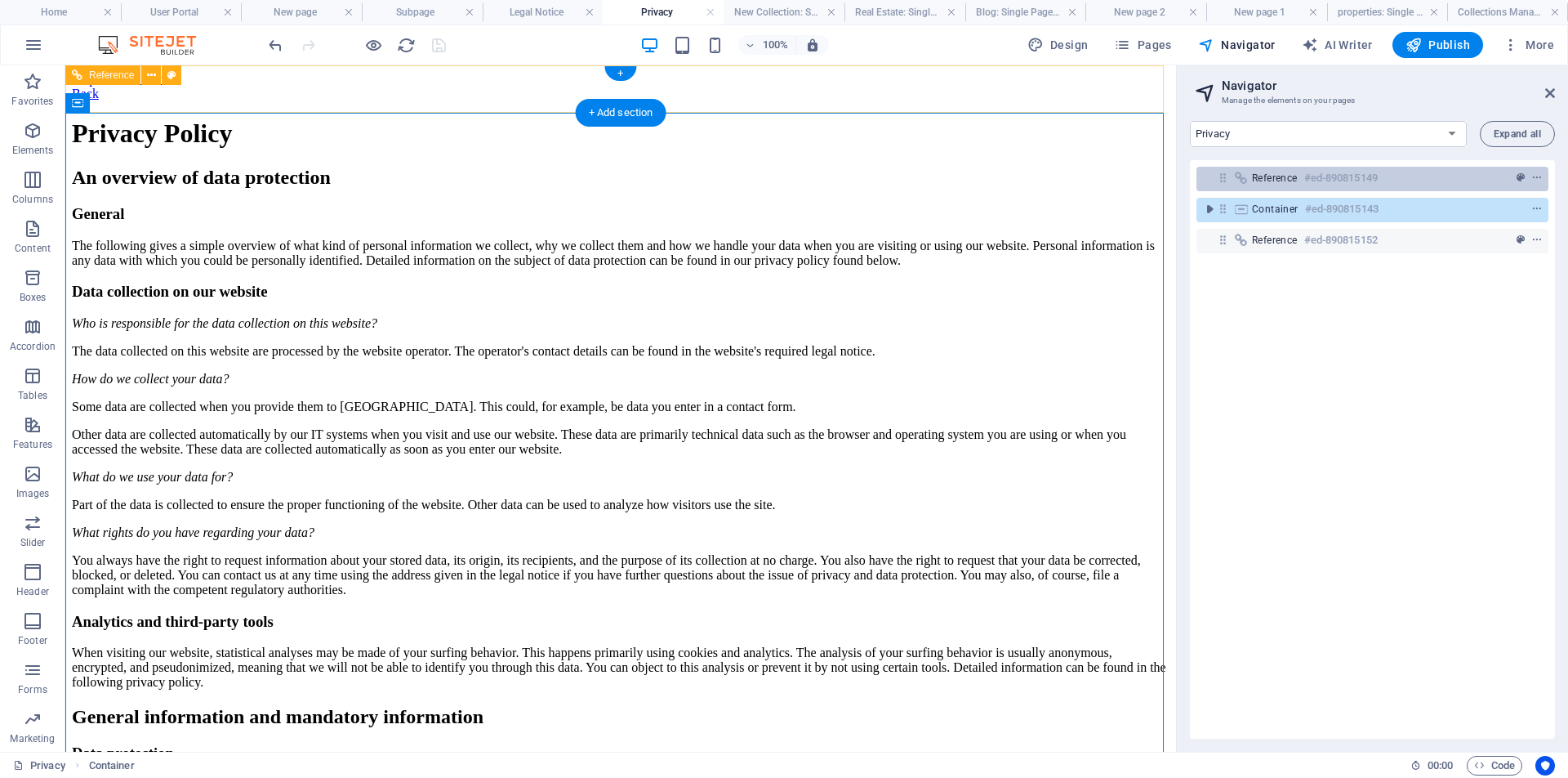
click at [1328, 177] on h6 "#ed-890815149" at bounding box center [1341, 177] width 73 height 19
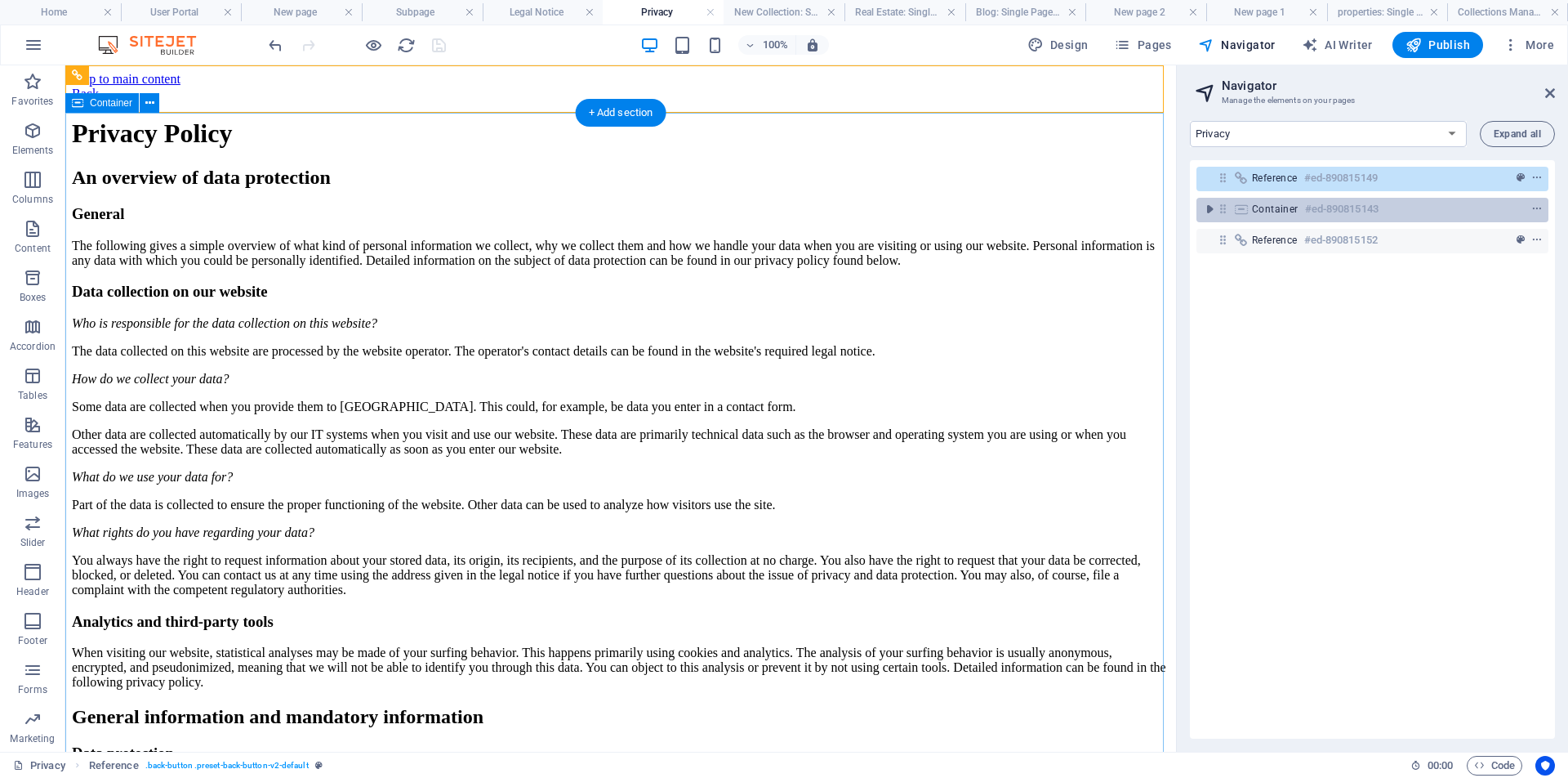
click at [1328, 203] on h6 "#ed-890815143" at bounding box center [1341, 209] width 73 height 19
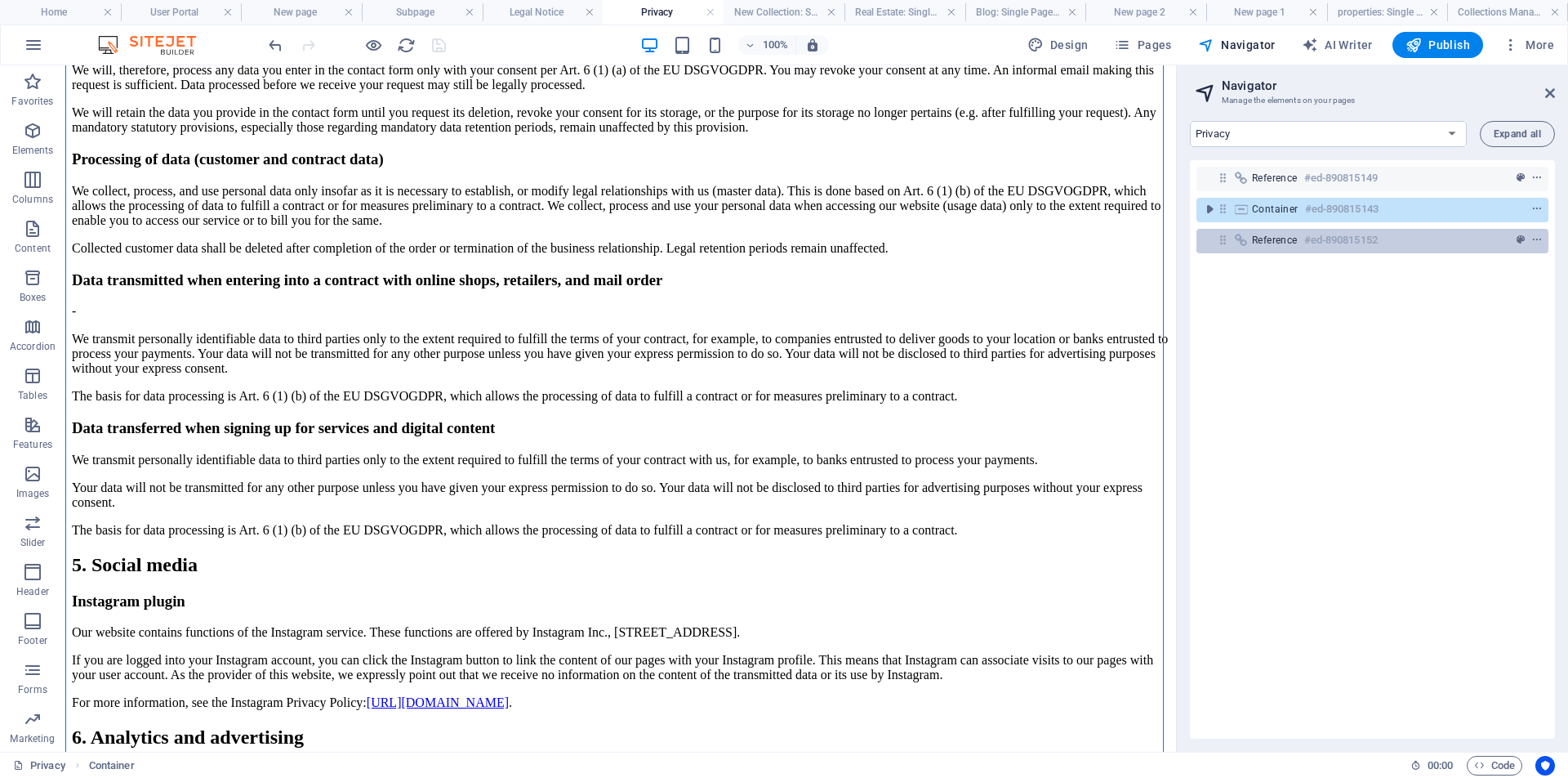
click at [1334, 241] on h6 "#ed-890815152" at bounding box center [1341, 240] width 73 height 19
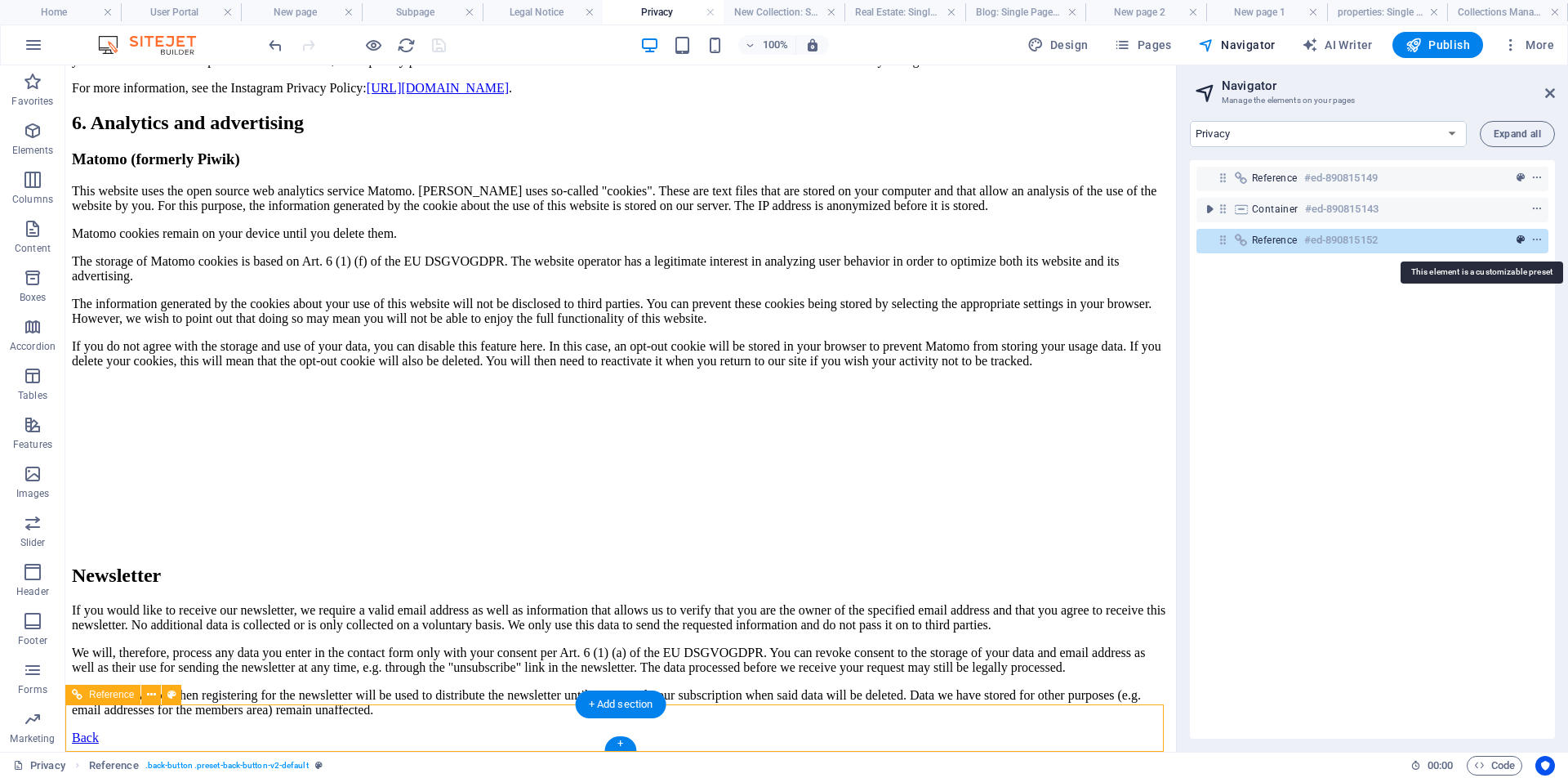
click at [1517, 239] on icon "preset" at bounding box center [1521, 240] width 8 height 11
select select "rem"
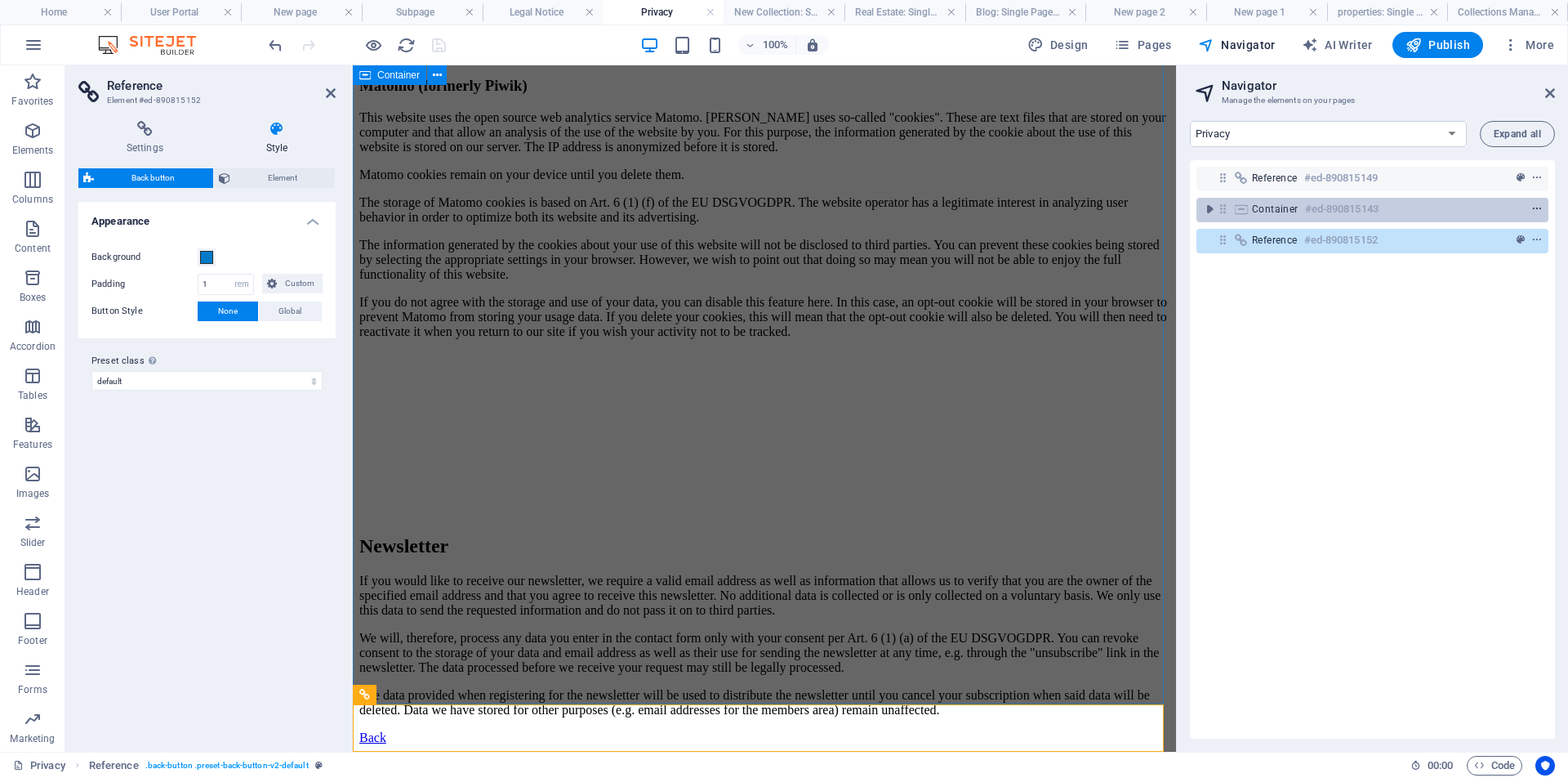
click at [1533, 208] on icon "context-menu" at bounding box center [1537, 209] width 11 height 11
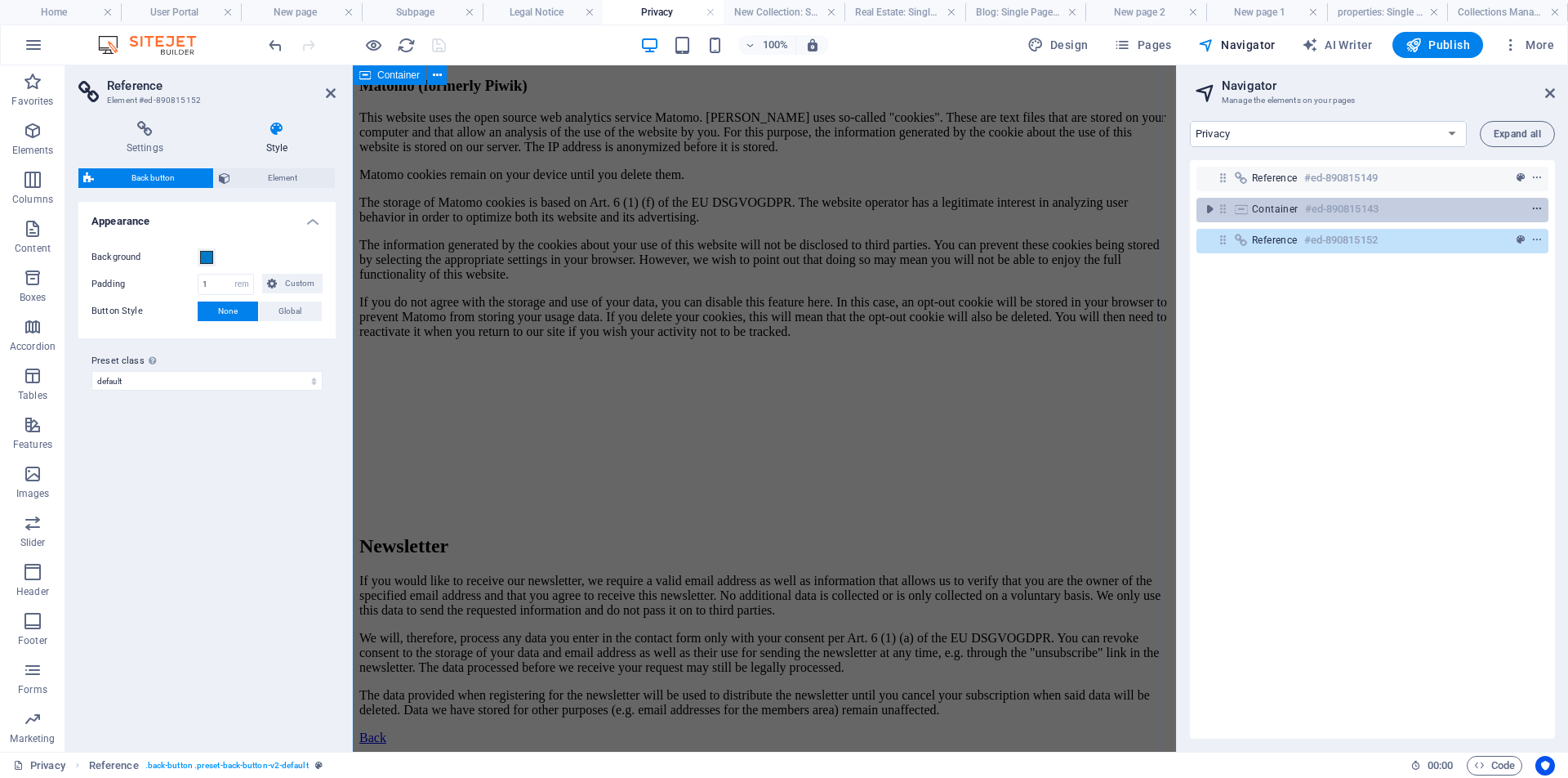
scroll to position [1999, 0]
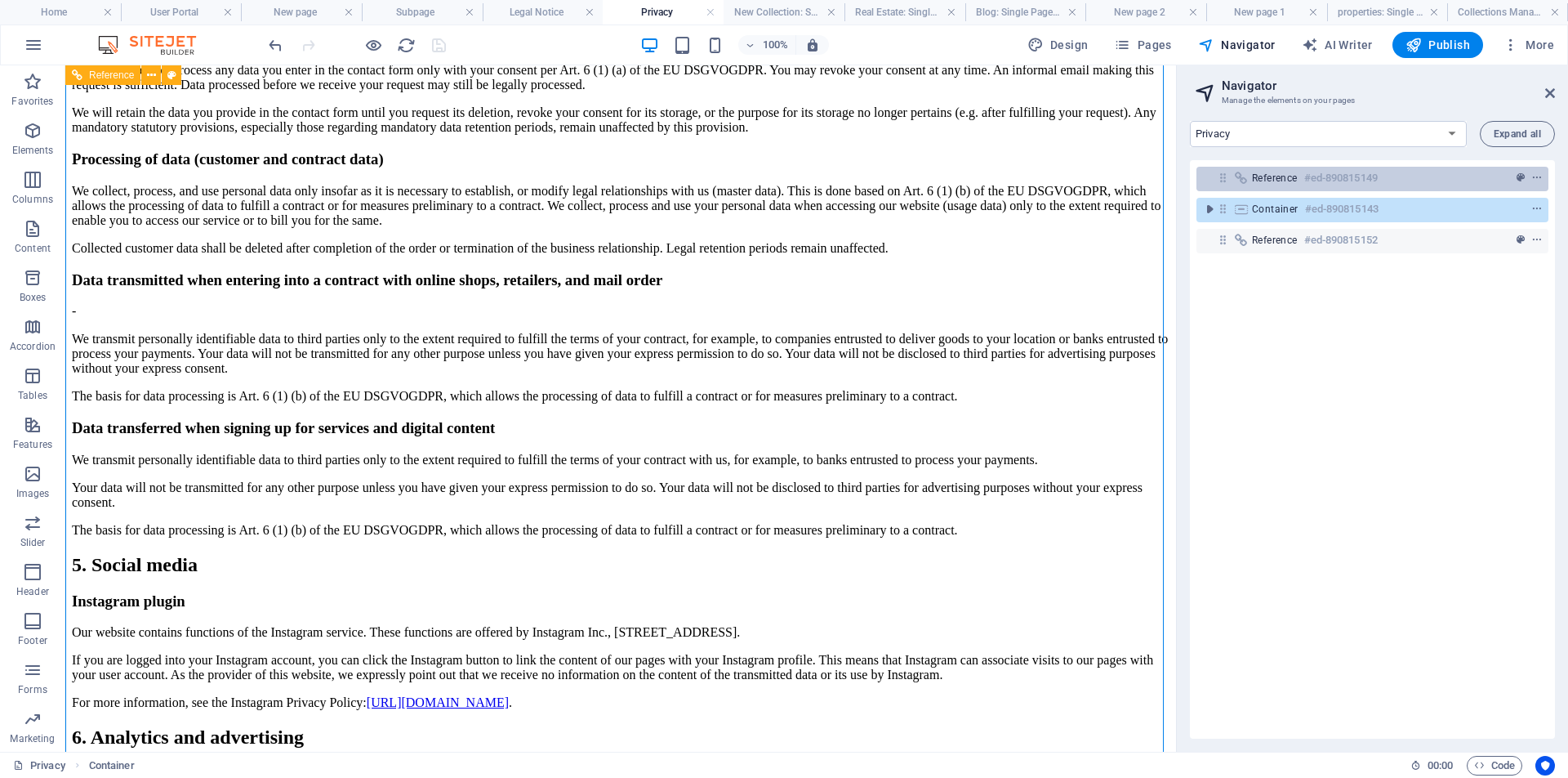
click at [1423, 174] on div "Reference #ed-890815149" at bounding box center [1359, 177] width 214 height 19
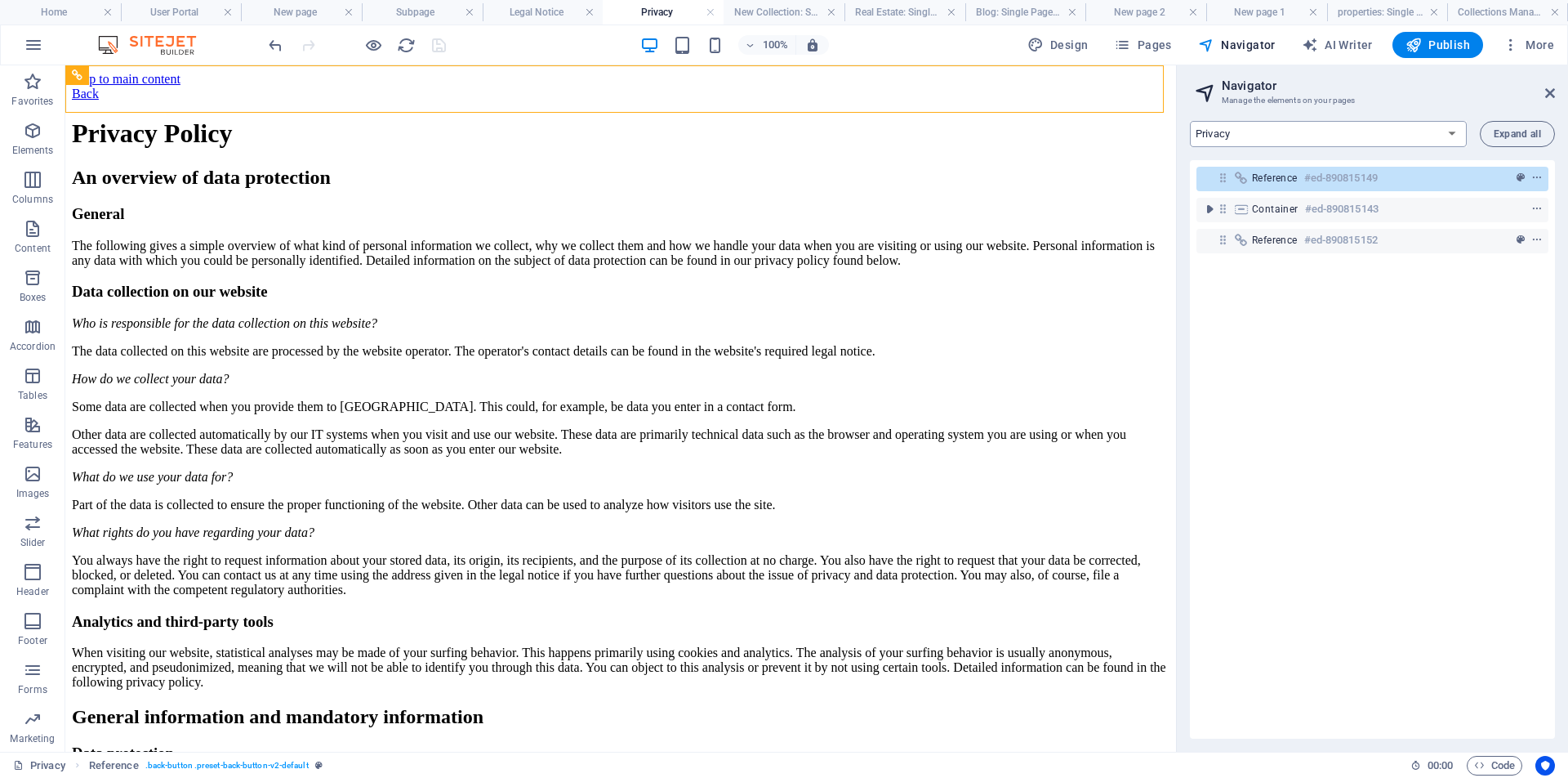
click at [1456, 136] on select "Home Subpage Legal Notice Privacy New Collection: Single Page Layout Real Estat…" at bounding box center [1328, 134] width 277 height 26
click at [1077, 43] on span "Design" at bounding box center [1058, 45] width 61 height 17
select select "px"
select select "200"
select select "px"
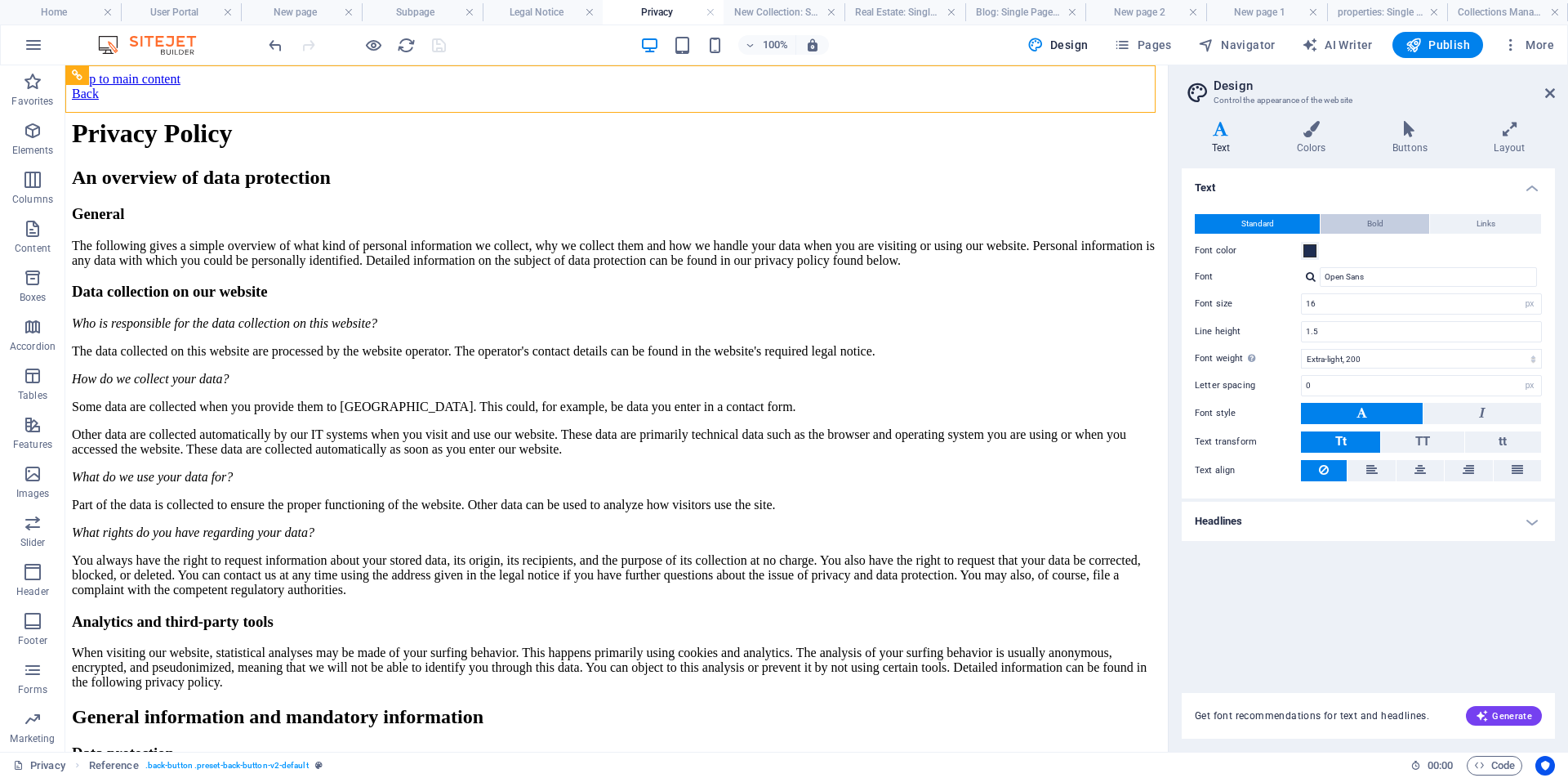
click at [1386, 226] on button "Bold" at bounding box center [1375, 224] width 109 height 19
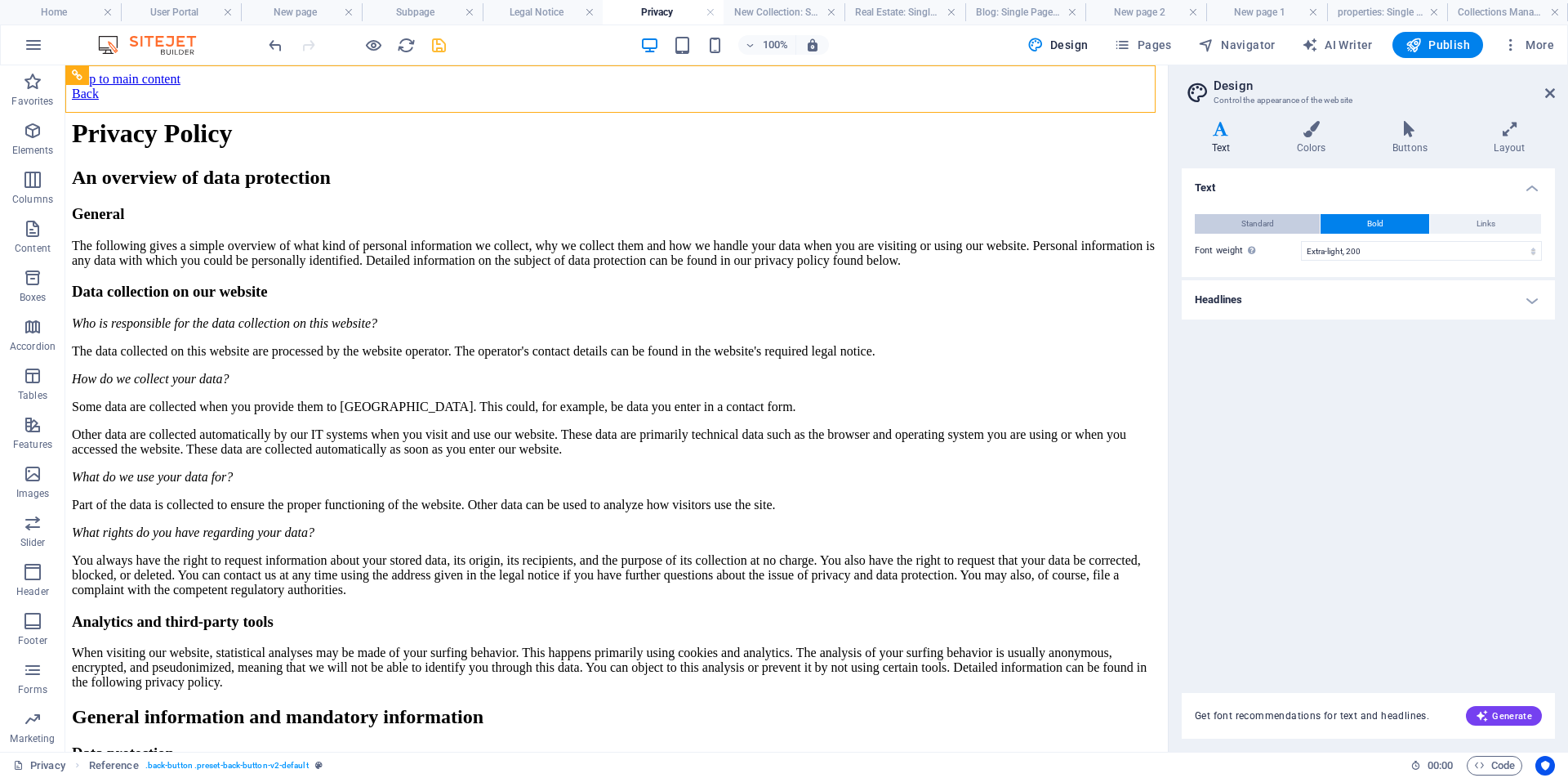
click at [1261, 221] on span "Standard" at bounding box center [1257, 224] width 32 height 19
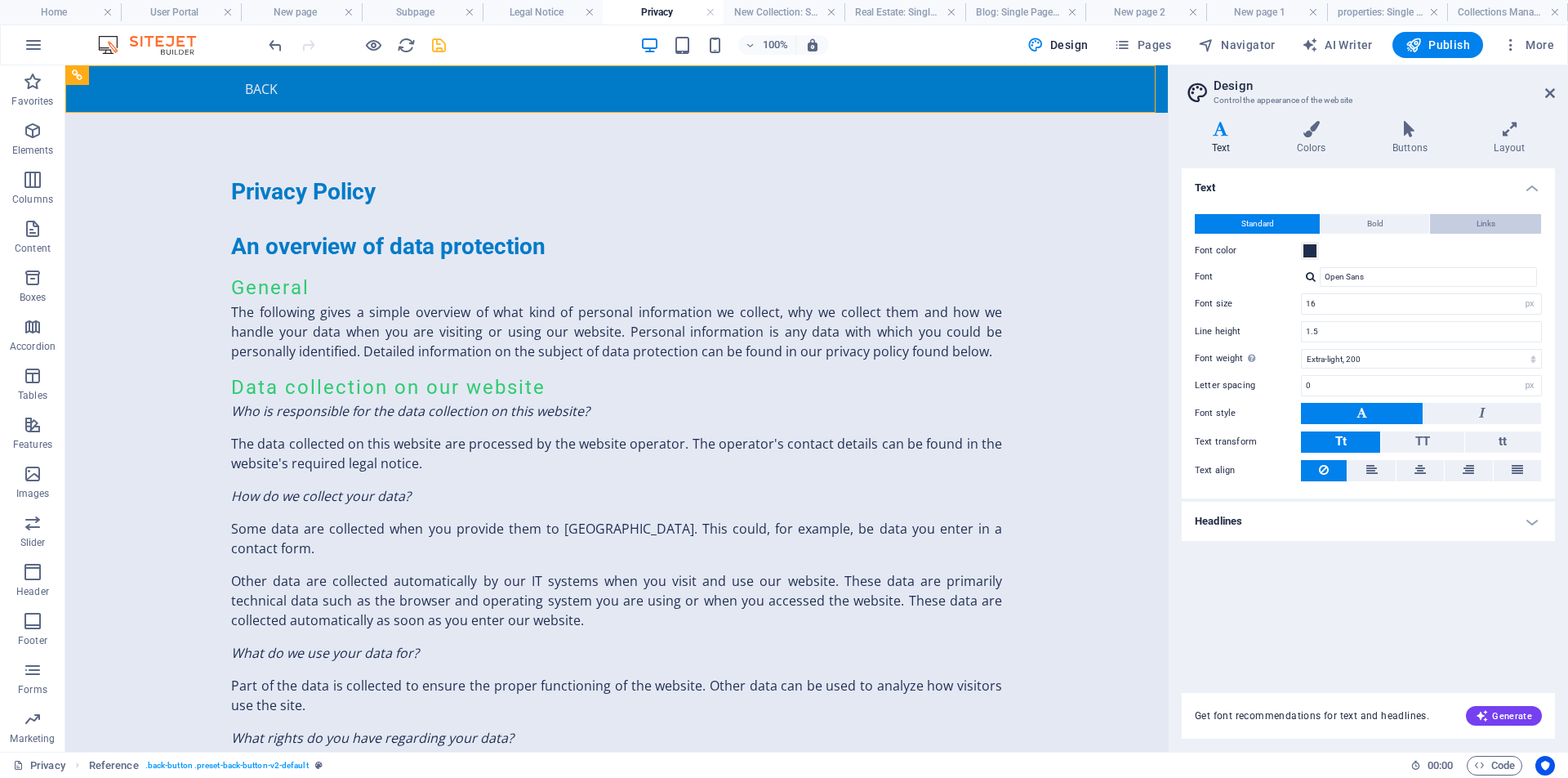
click at [1477, 223] on span "Links" at bounding box center [1486, 224] width 19 height 19
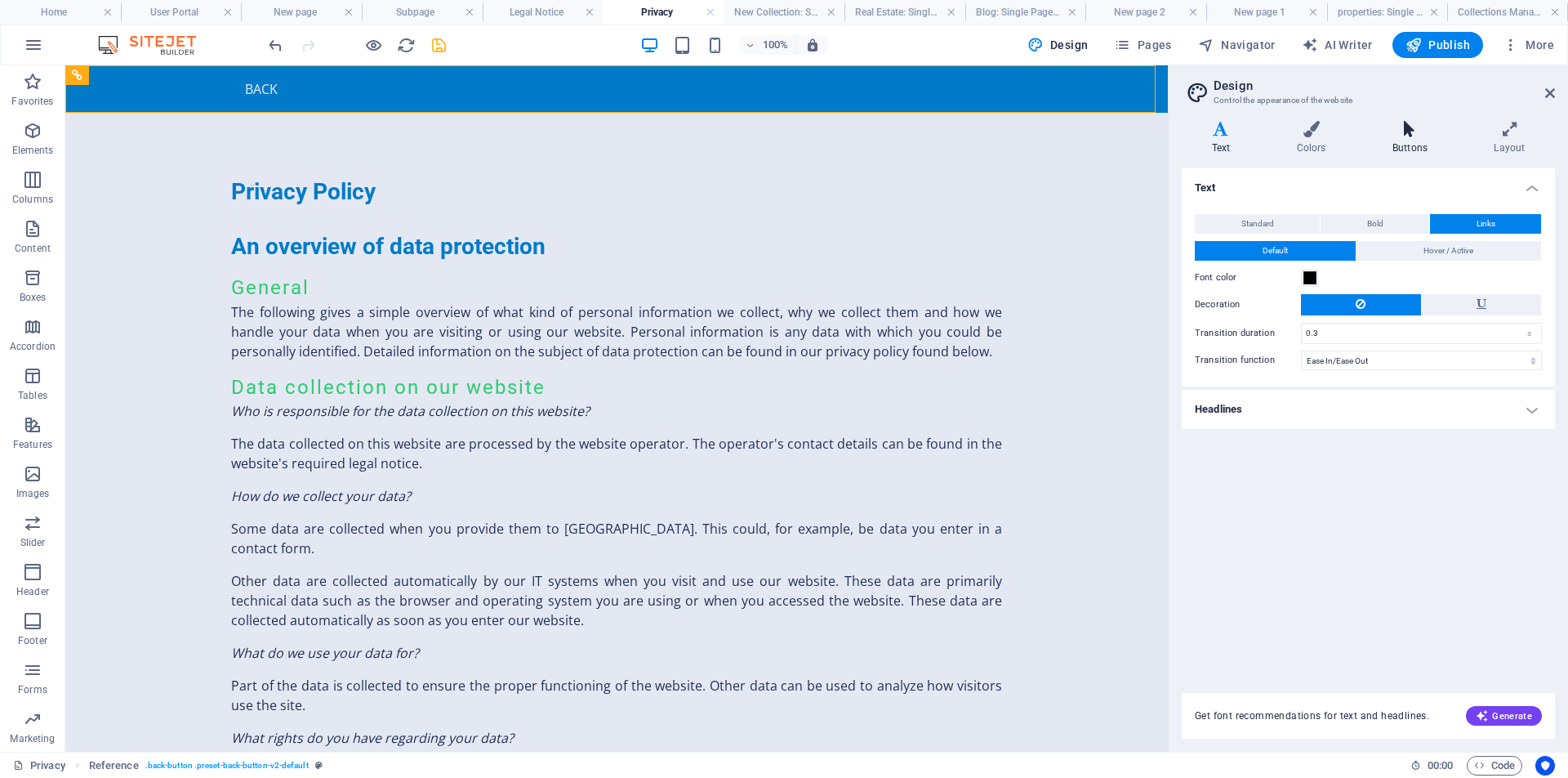
click at [1410, 137] on h4 "Buttons" at bounding box center [1413, 137] width 101 height 34
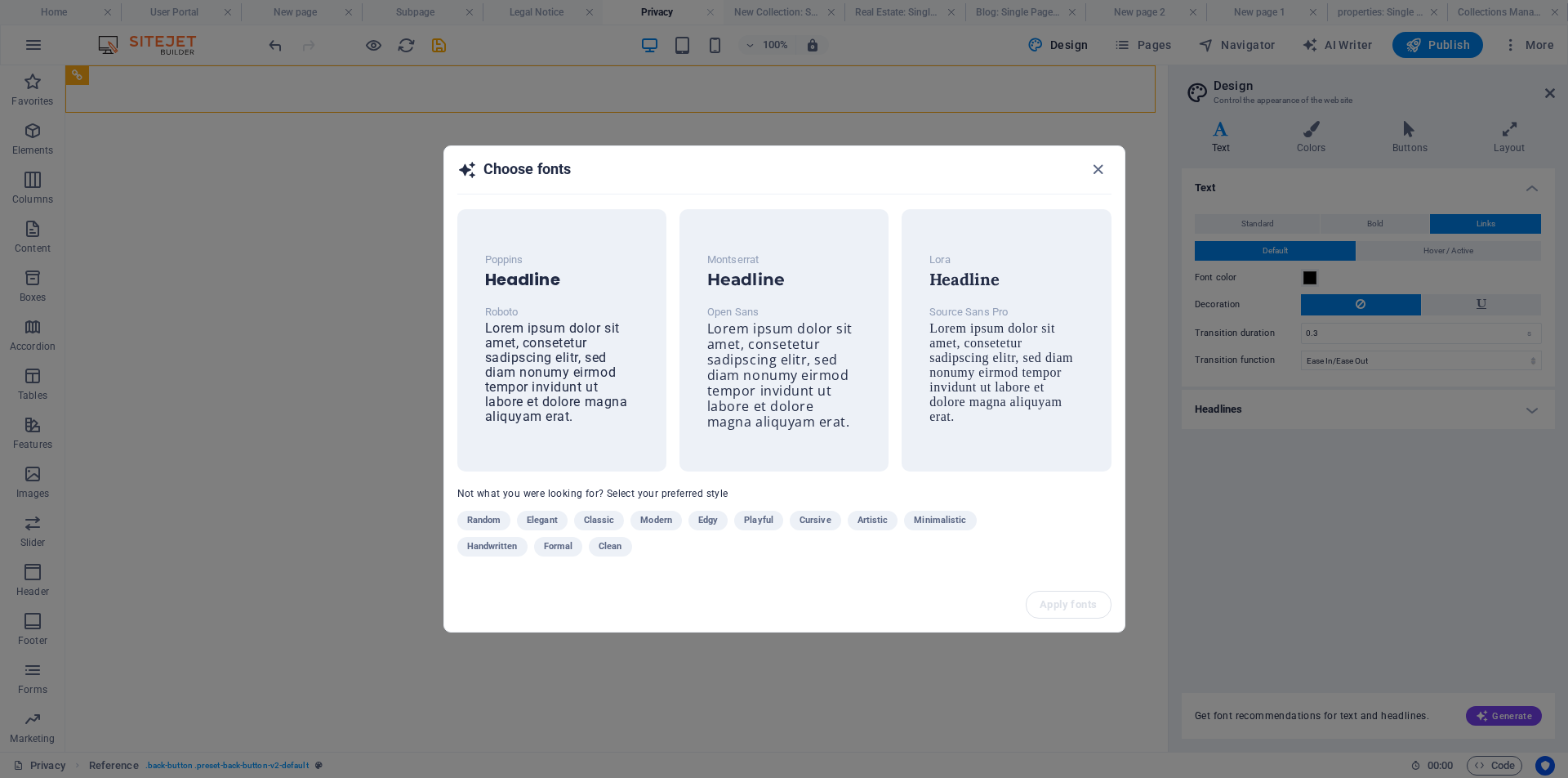
select select "ease-in-out"
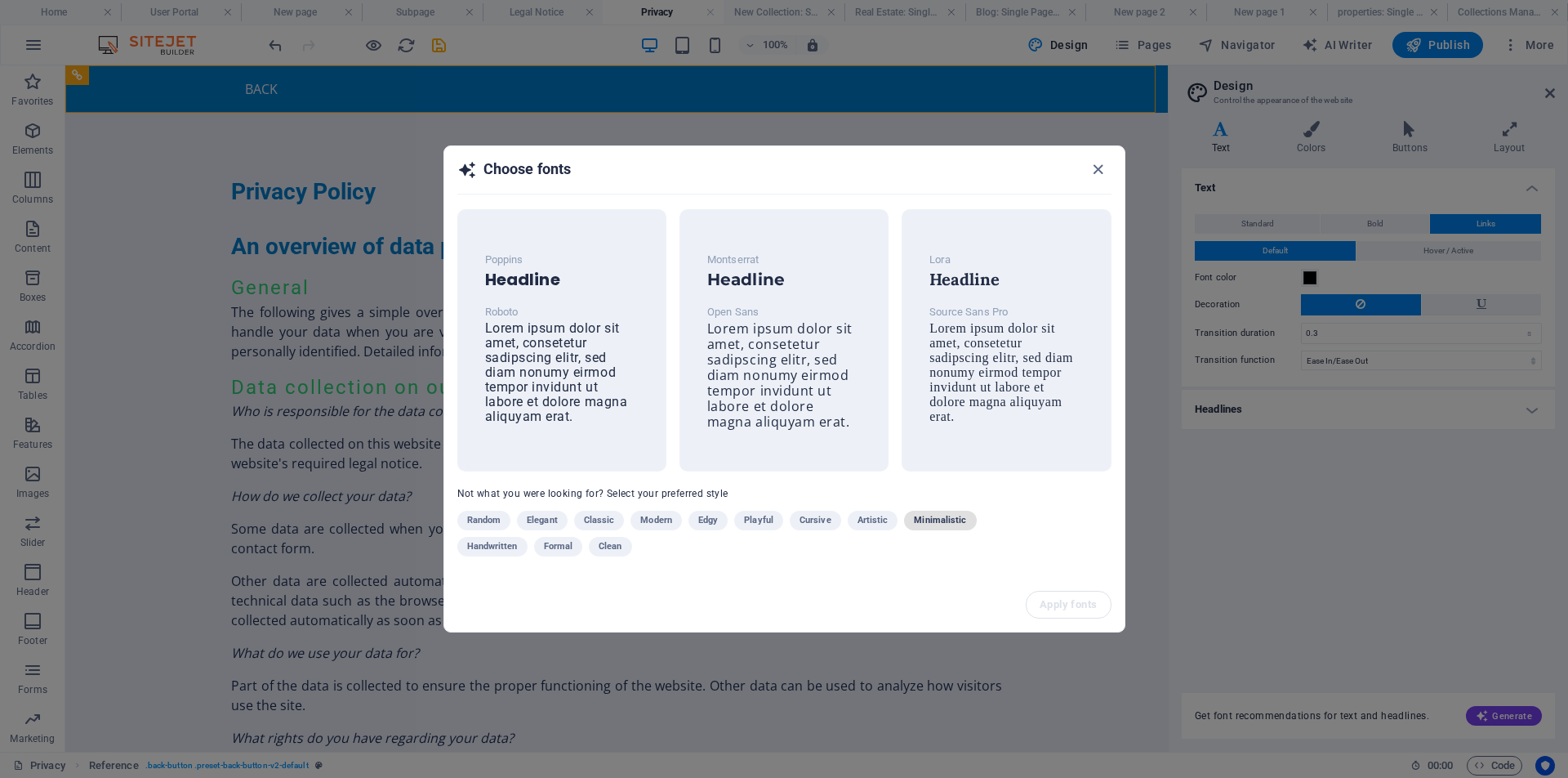
click at [935, 517] on span "Minimalistic" at bounding box center [940, 520] width 52 height 19
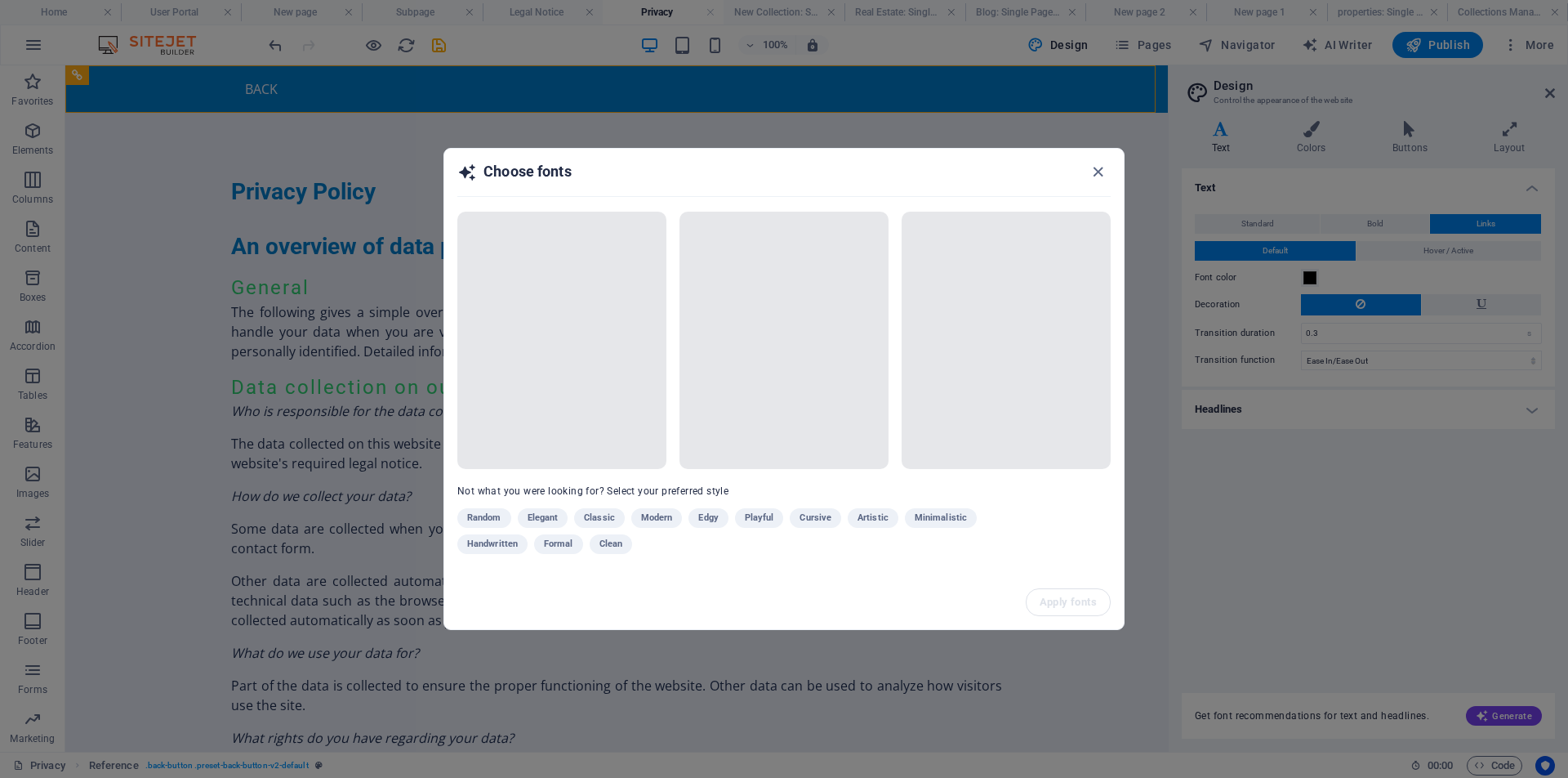
click at [655, 517] on div "Random Elegant Classic Modern Edgy Playful Cursive Artistic Minimalistic Handwr…" at bounding box center [744, 534] width 572 height 52
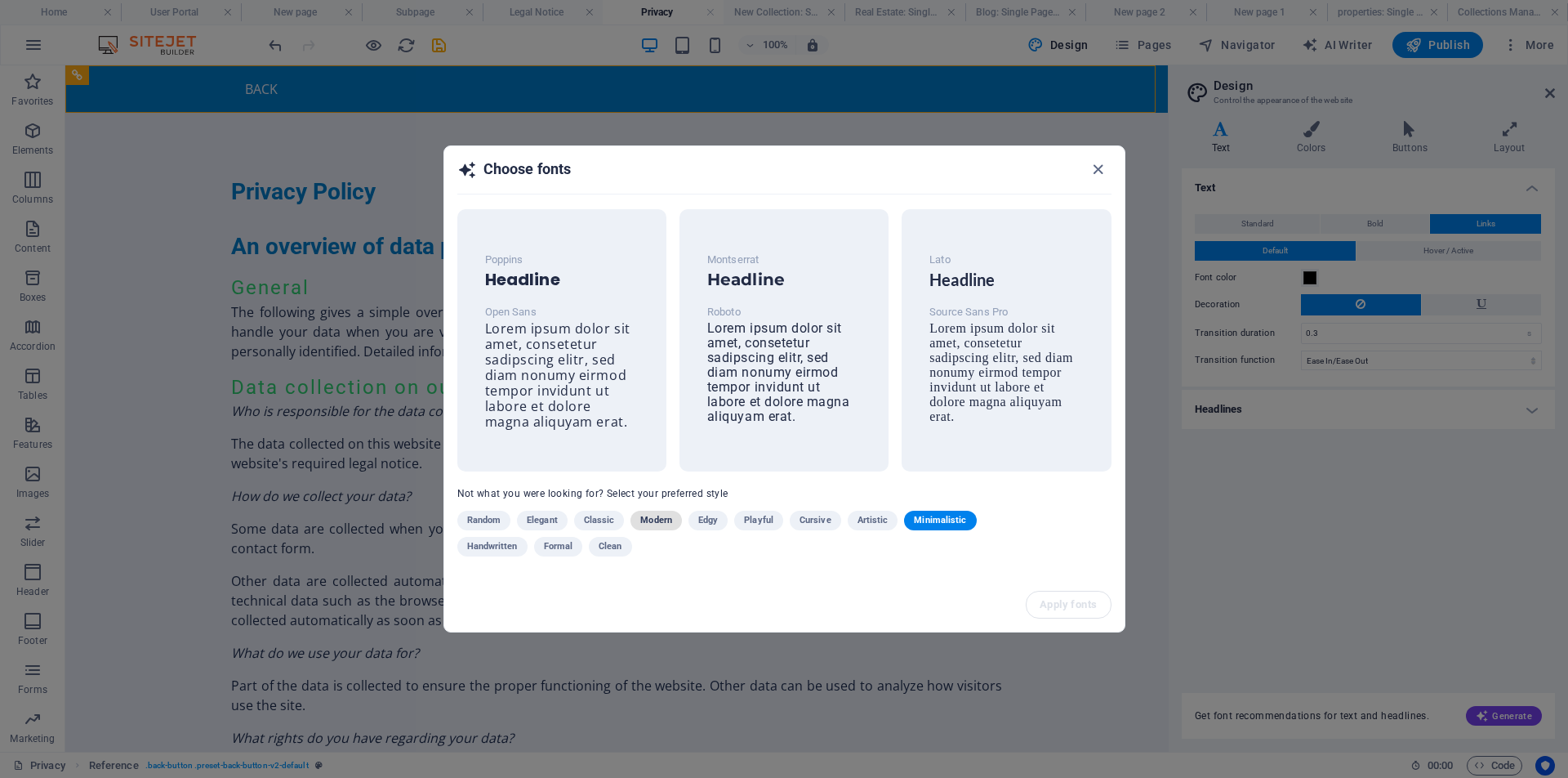
click at [656, 520] on span "Modern" at bounding box center [656, 520] width 32 height 19
click at [706, 523] on span "Edgy" at bounding box center [707, 520] width 19 height 19
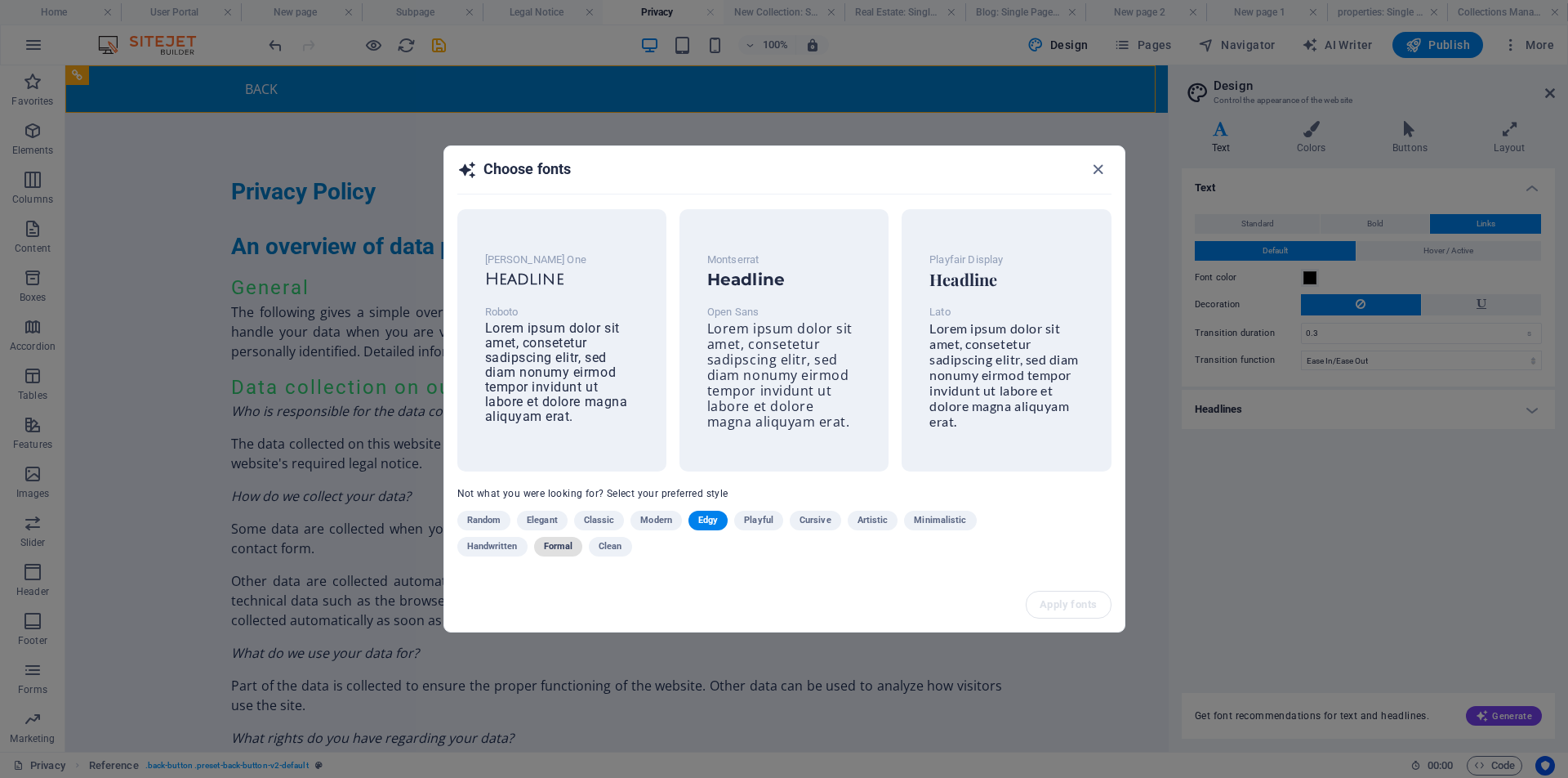
click at [561, 544] on span "Formal" at bounding box center [559, 546] width 30 height 19
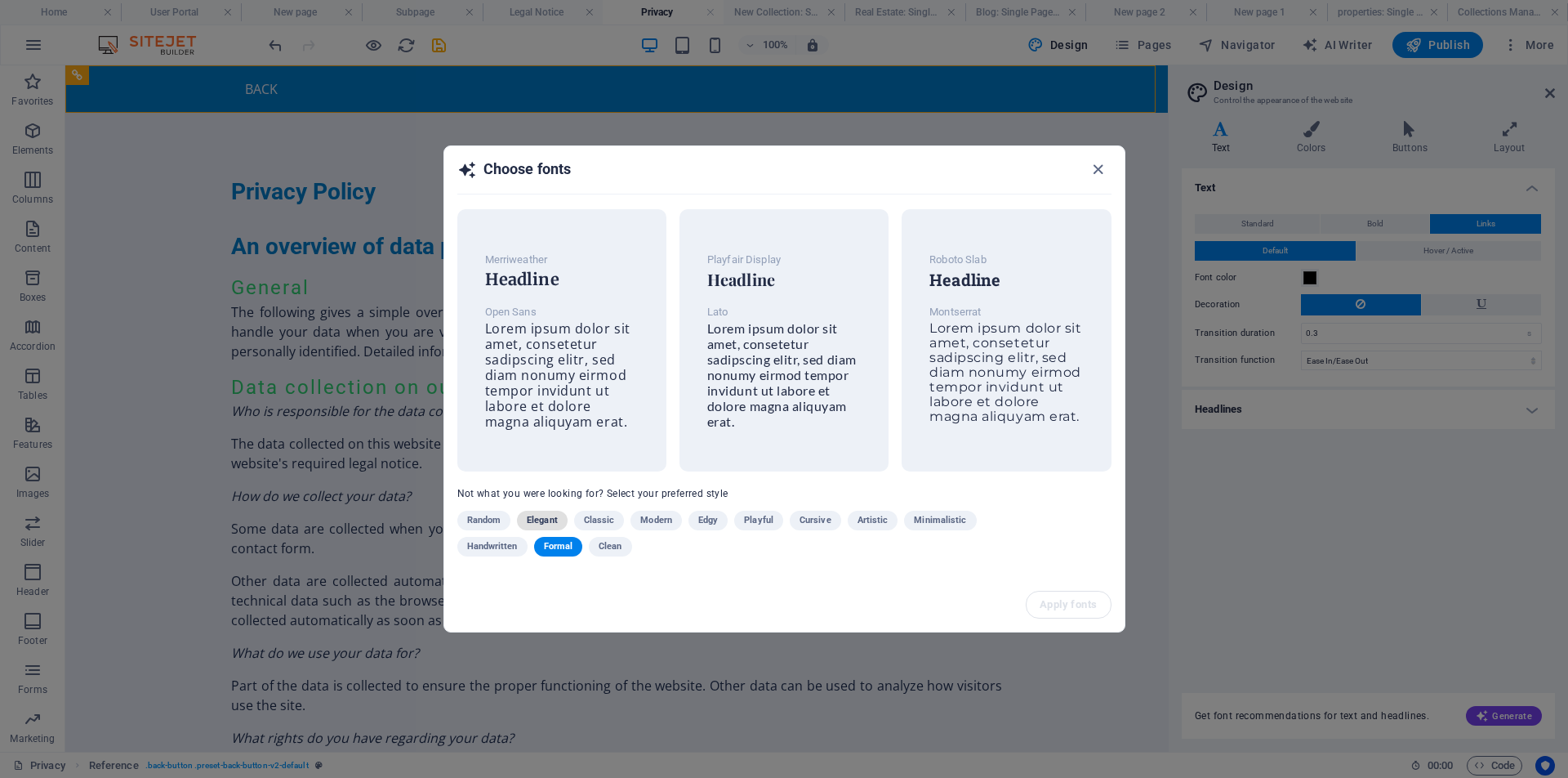
click at [545, 521] on span "Elegant" at bounding box center [541, 520] width 31 height 19
click at [665, 516] on span "Modern" at bounding box center [656, 520] width 32 height 19
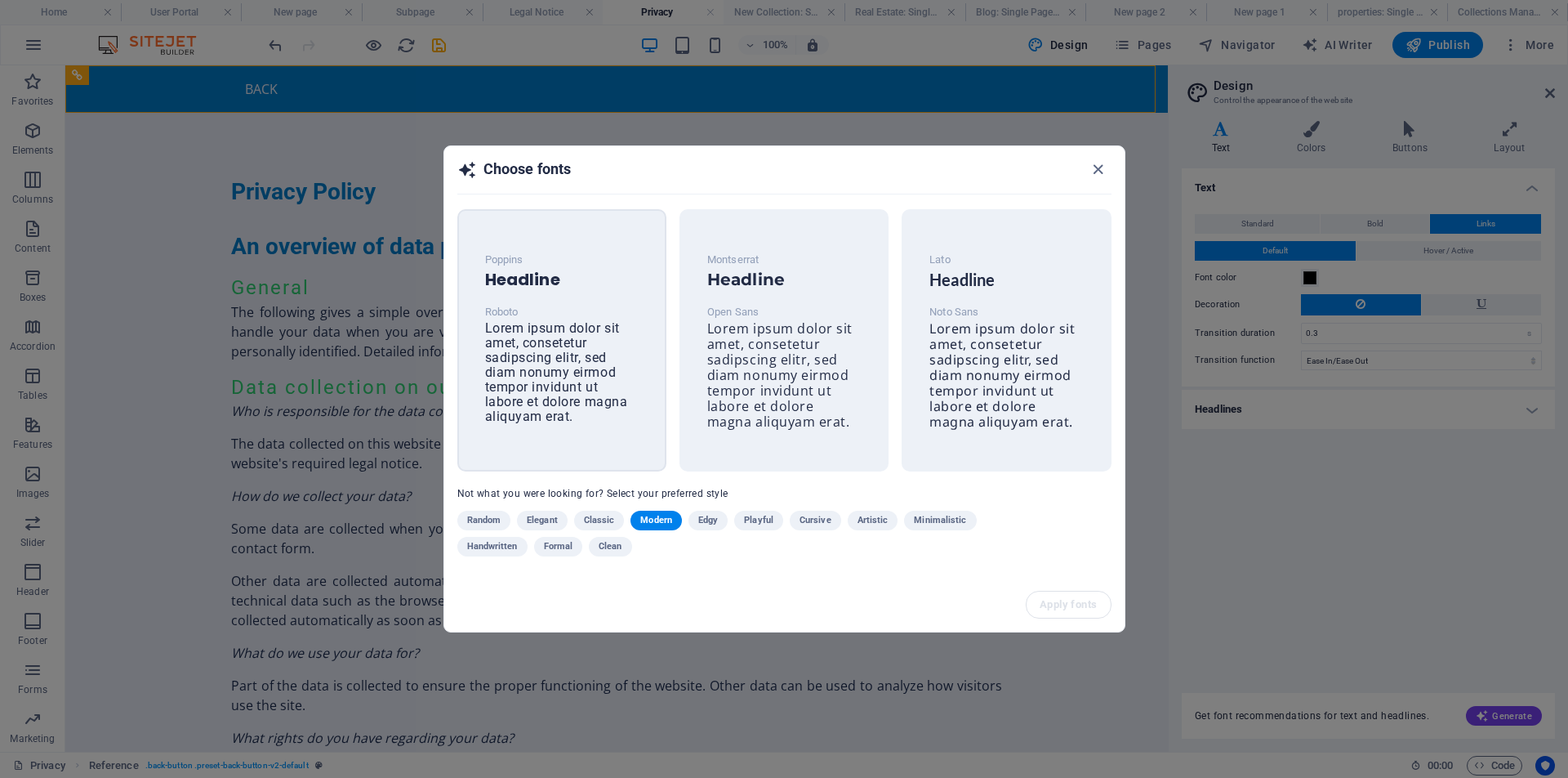
click at [536, 370] on span "Lorem ipsum dolor sit amet, consetetur sadipscing elitr, sed diam nonumy eirmod…" at bounding box center [557, 372] width 143 height 104
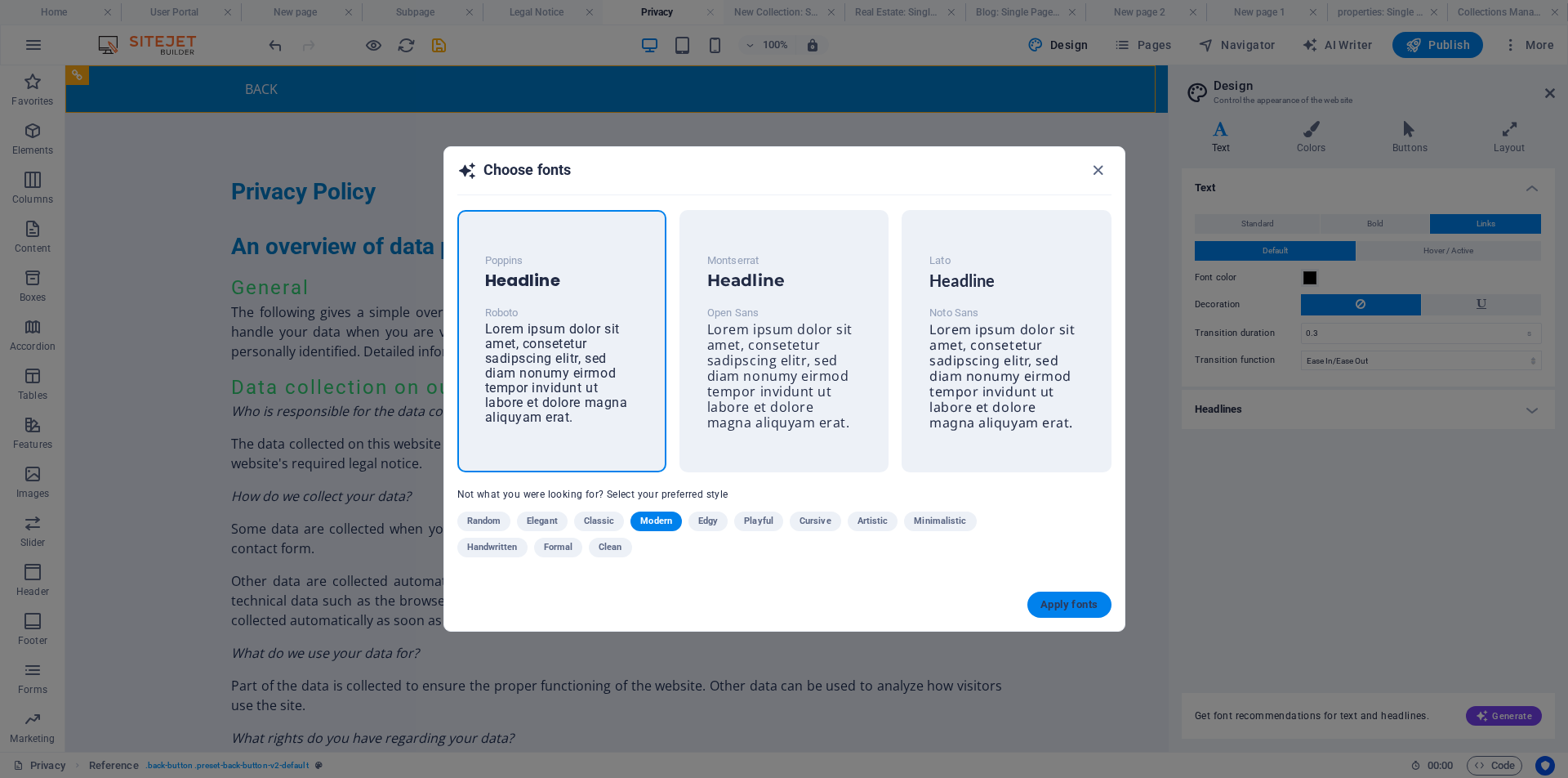
click at [1073, 608] on span "Apply fonts" at bounding box center [1069, 604] width 58 height 13
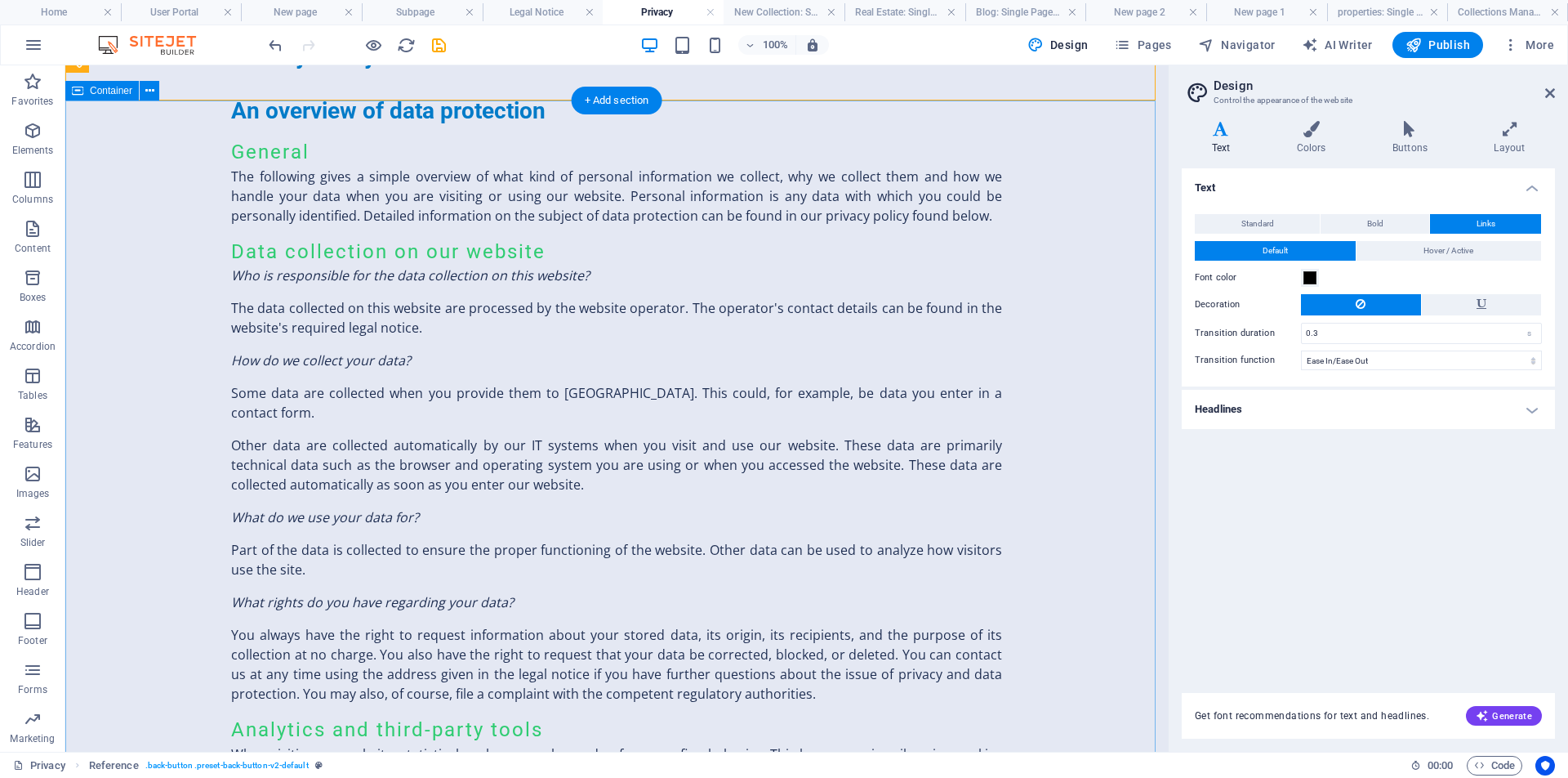
scroll to position [228, 0]
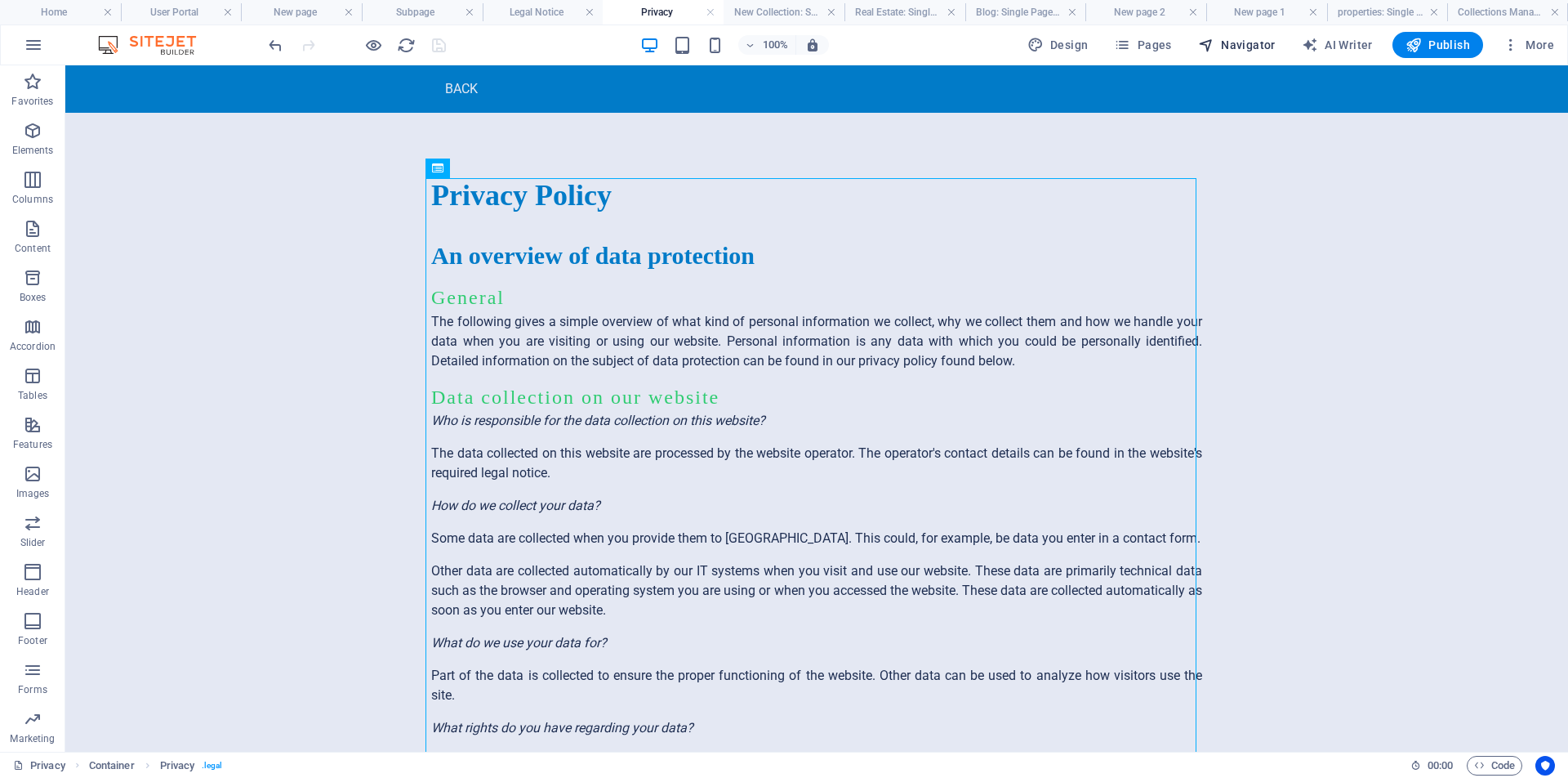
click at [1260, 50] on span "Navigator" at bounding box center [1238, 45] width 78 height 17
select select "16807629-en"
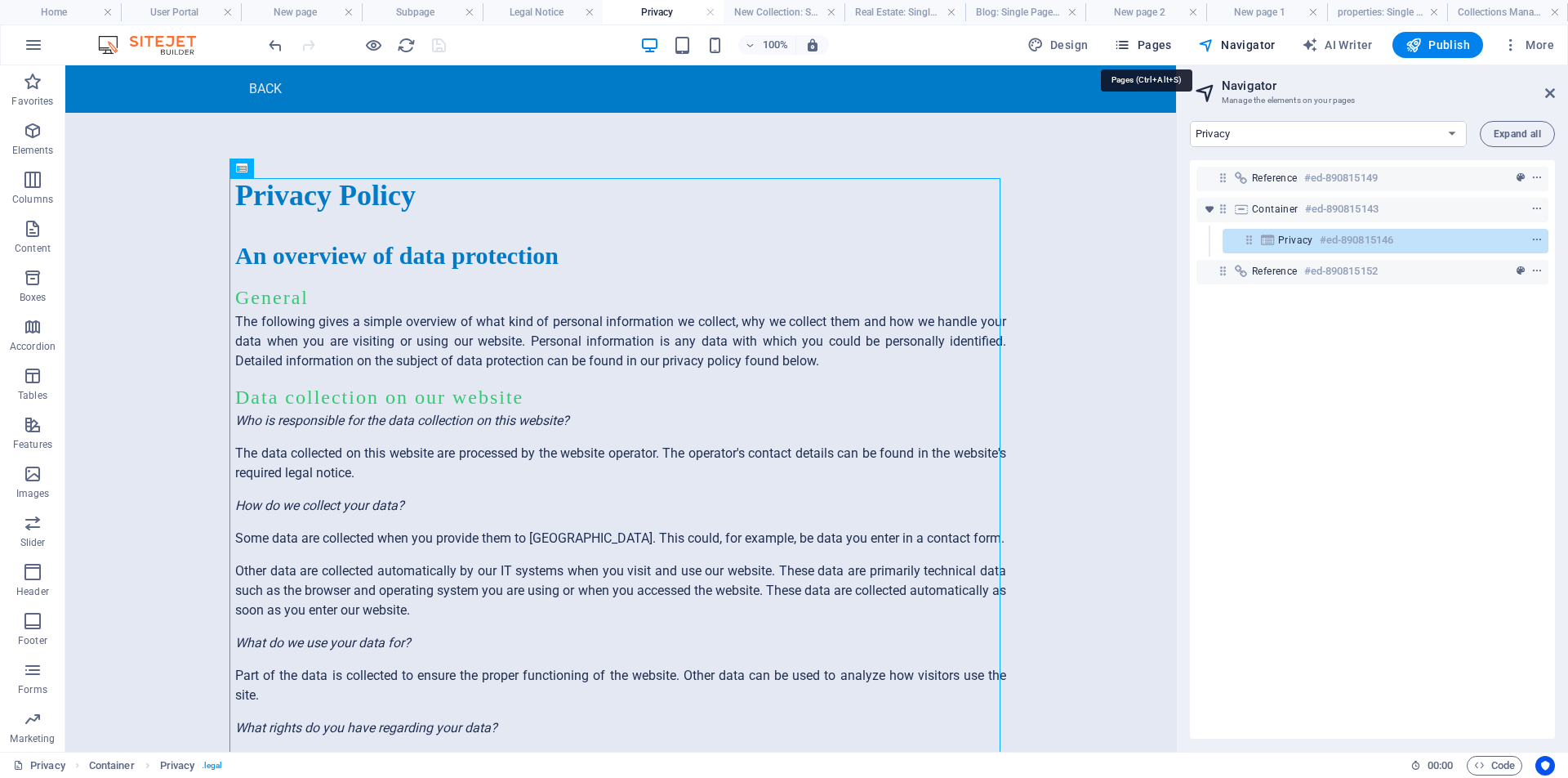
click at [1158, 49] on span "Pages" at bounding box center [1143, 45] width 58 height 17
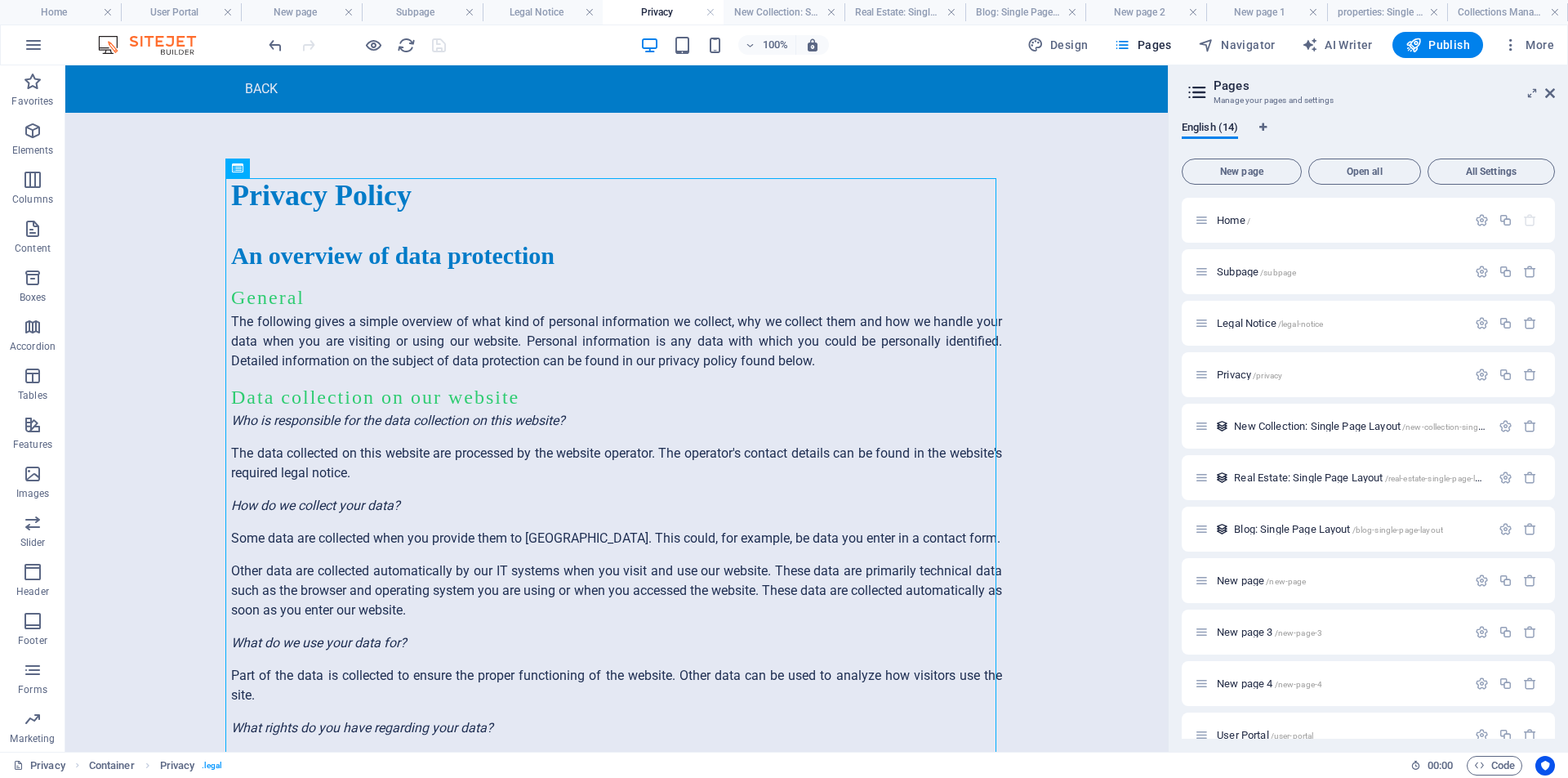
click at [1199, 95] on icon at bounding box center [1198, 92] width 24 height 23
click at [1253, 274] on span "Subpage /subpage" at bounding box center [1256, 271] width 79 height 12
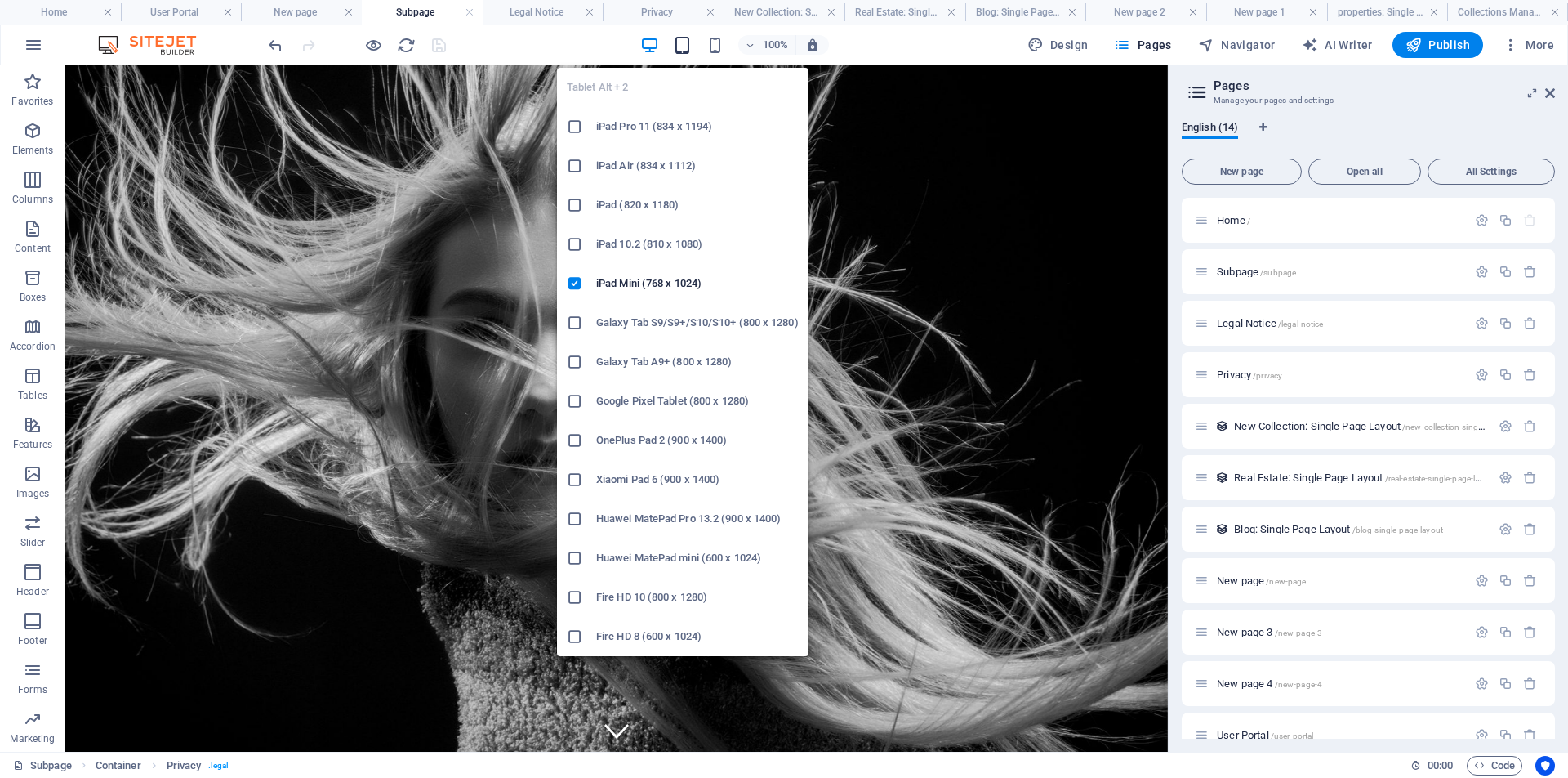
click at [689, 45] on icon "button" at bounding box center [682, 45] width 19 height 19
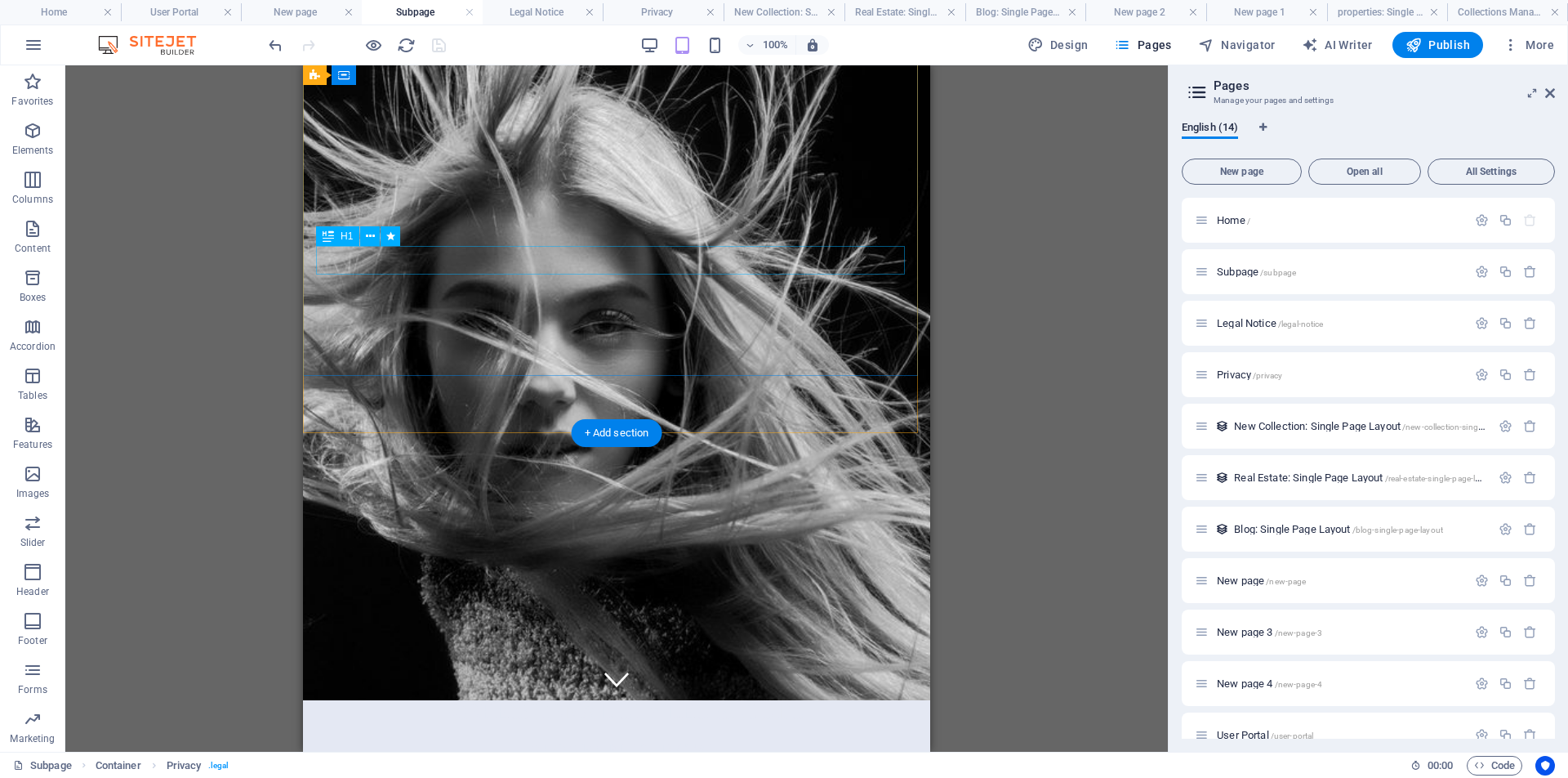
scroll to position [52, 0]
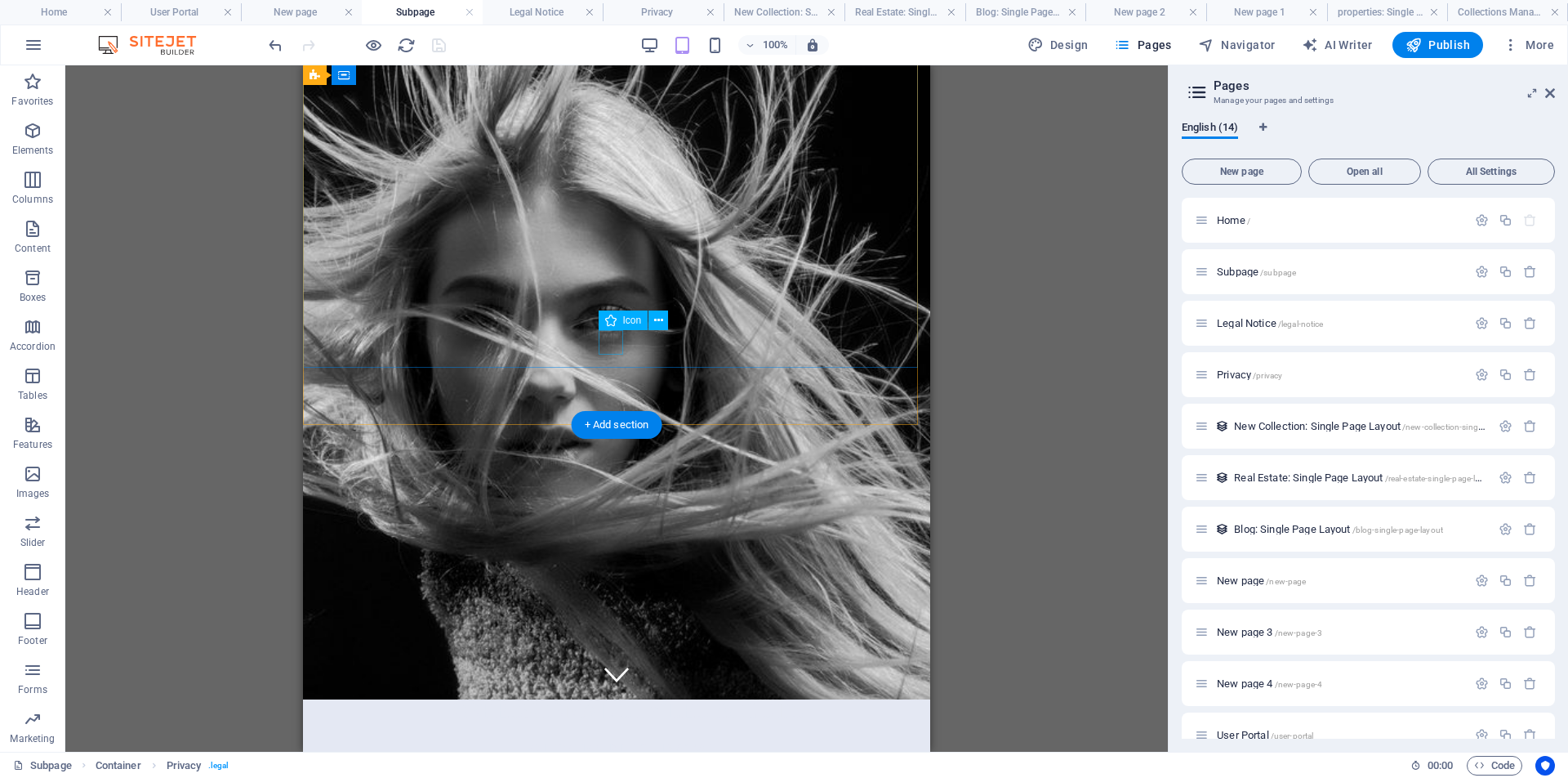
click at [611, 662] on figure at bounding box center [616, 674] width 24 height 24
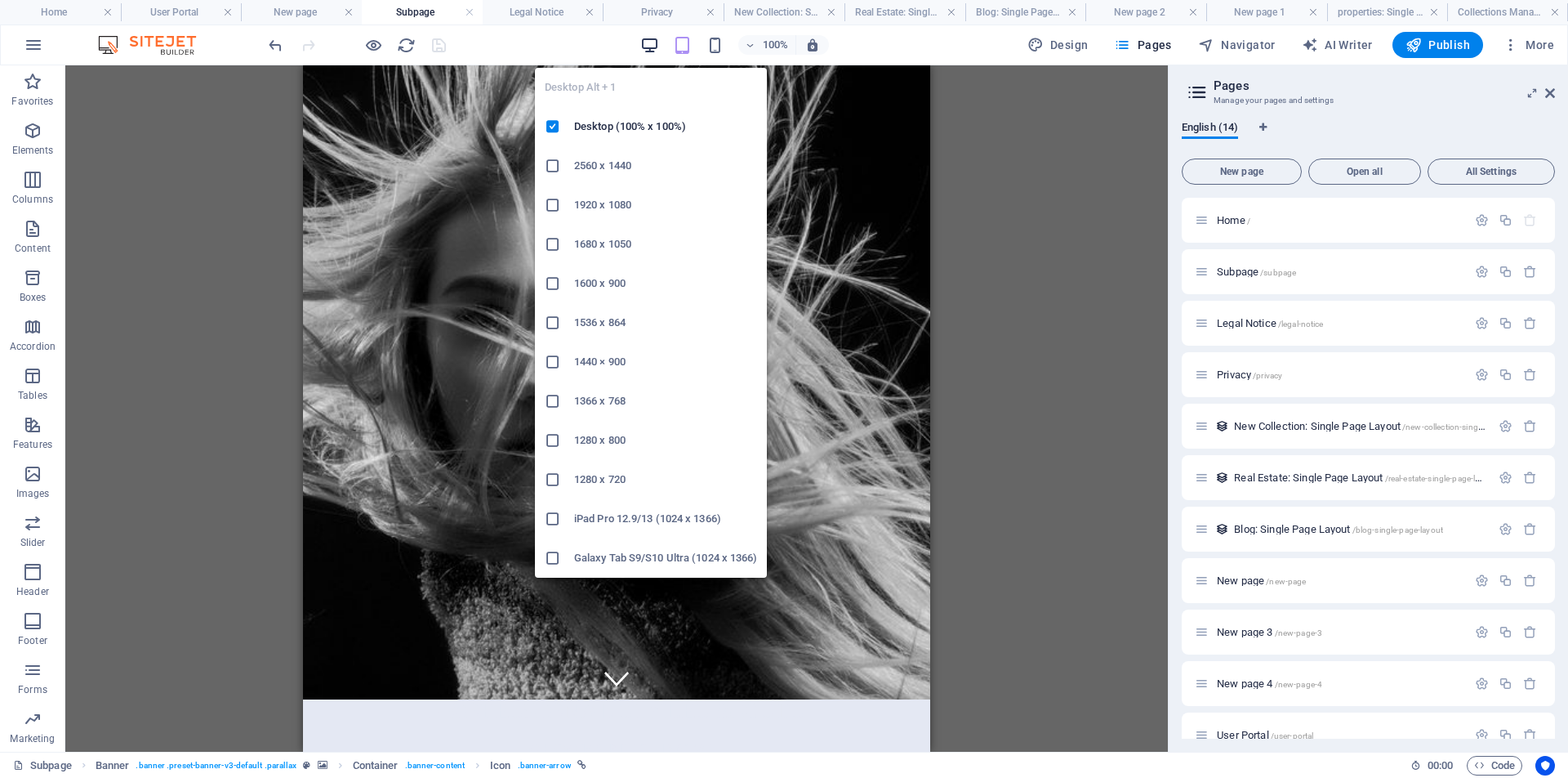
click at [657, 45] on icon "button" at bounding box center [650, 45] width 19 height 19
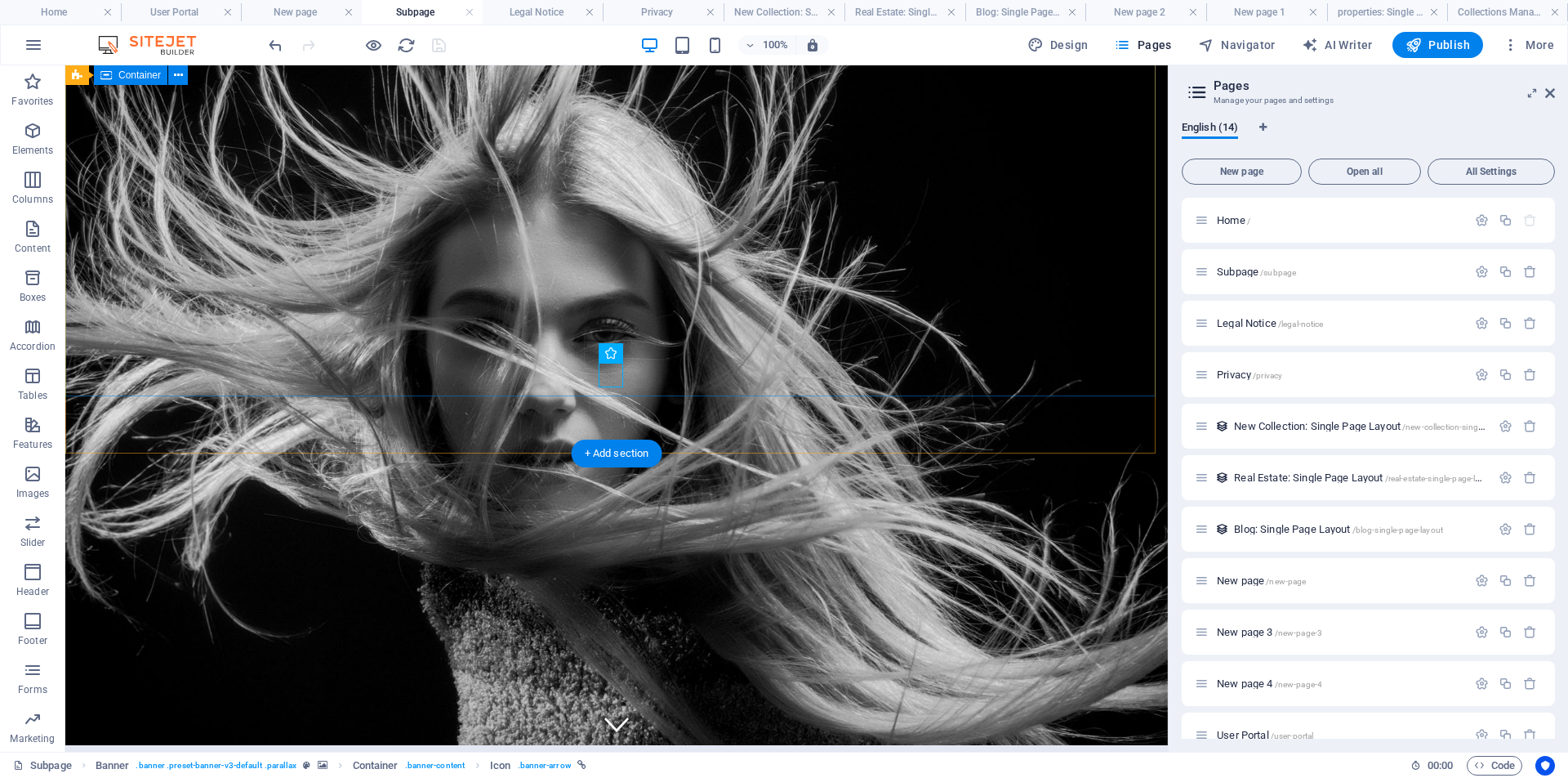
scroll to position [0, 0]
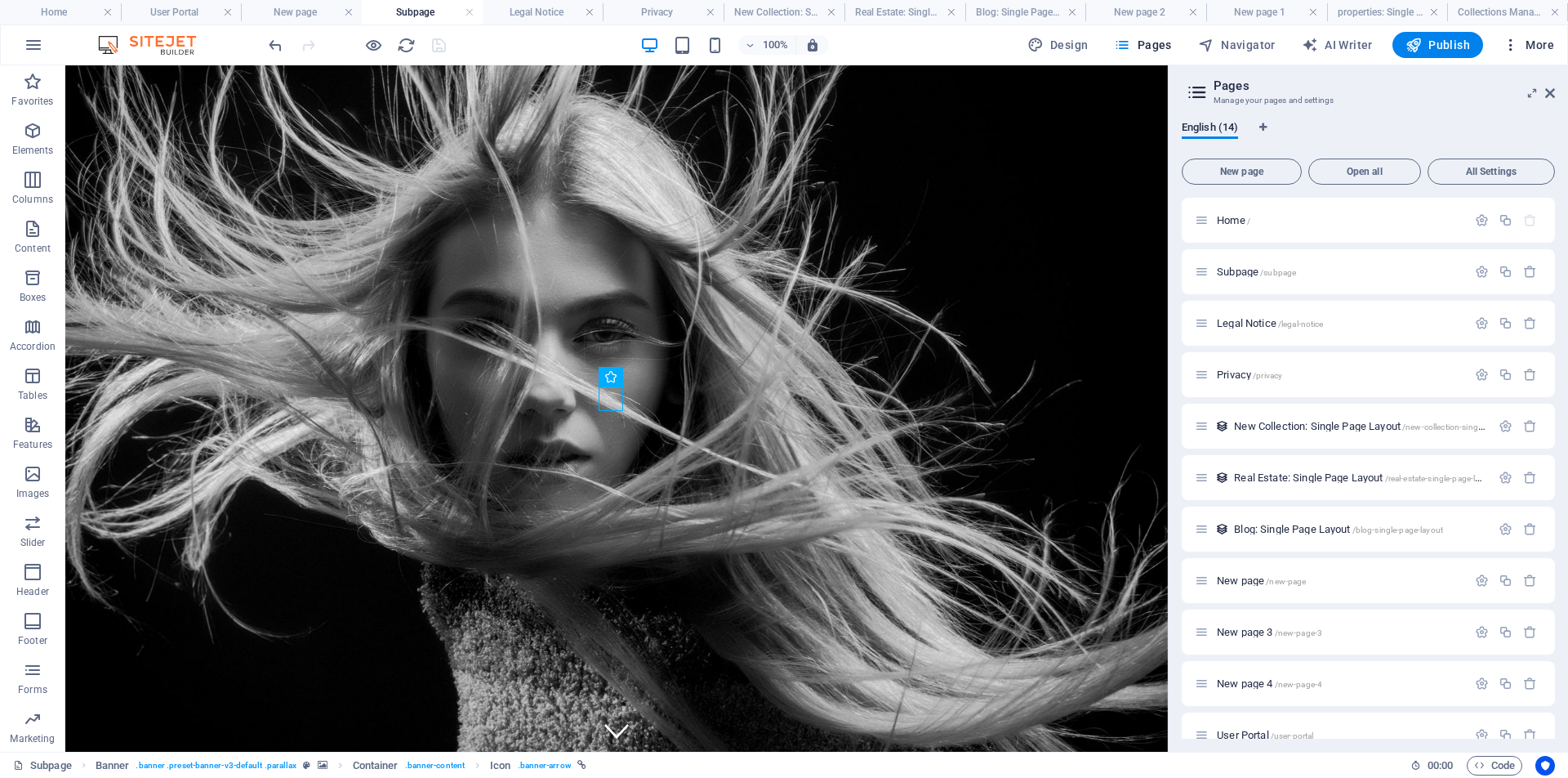
click at [1512, 43] on icon "button" at bounding box center [1511, 45] width 17 height 17
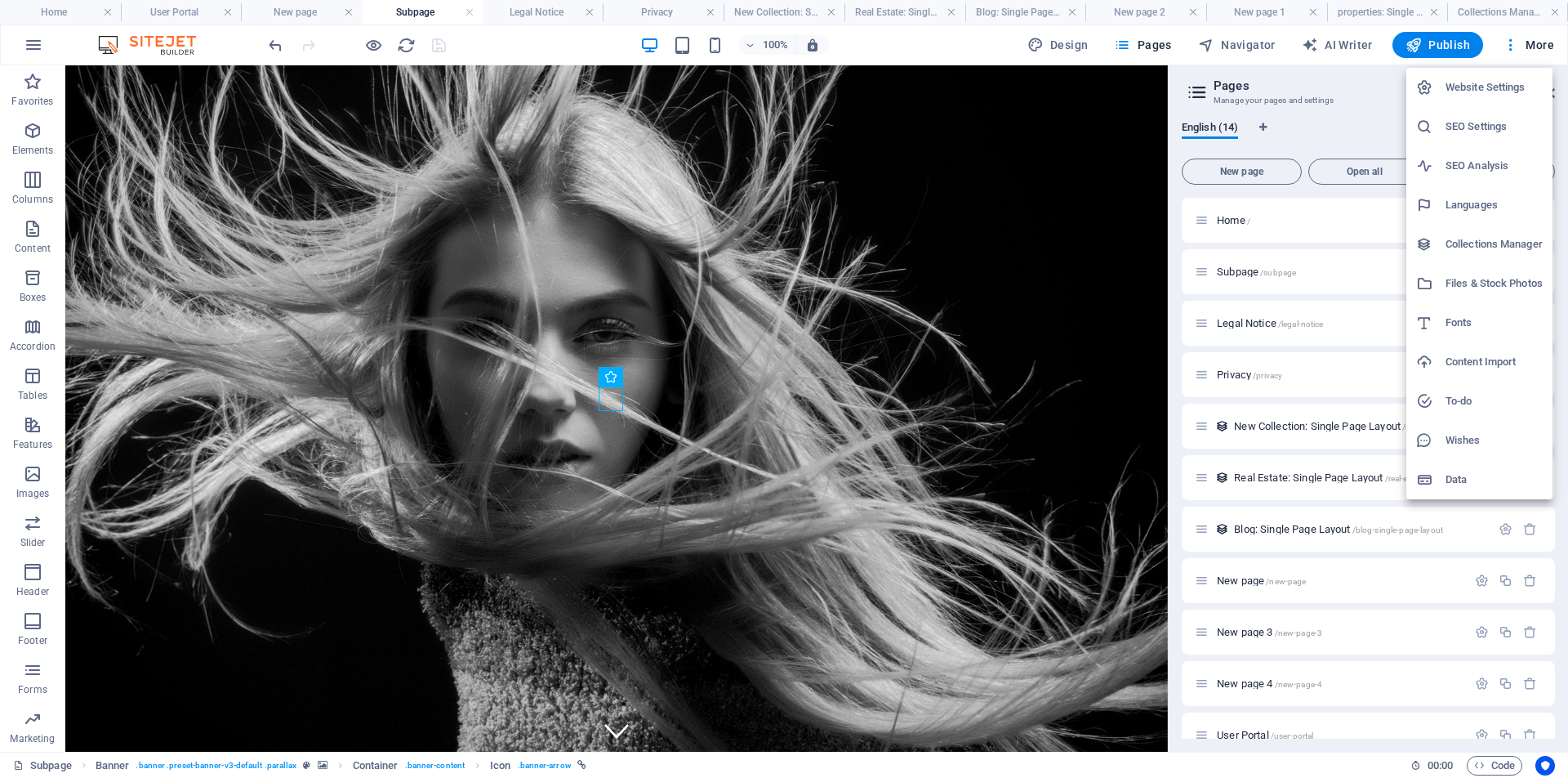
click at [1503, 85] on h6 "Website Settings" at bounding box center [1494, 87] width 97 height 19
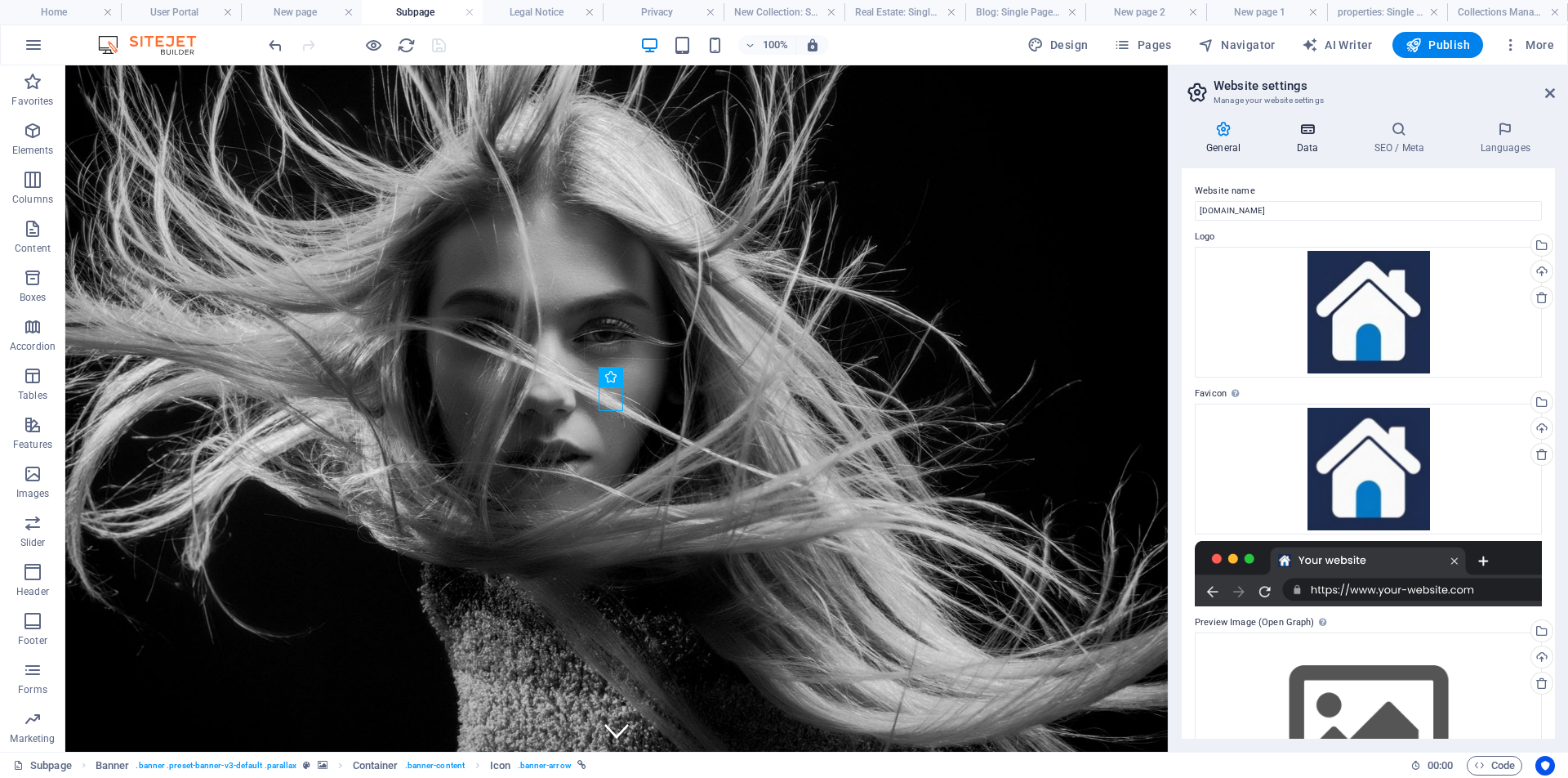
click at [1312, 133] on icon at bounding box center [1307, 129] width 71 height 17
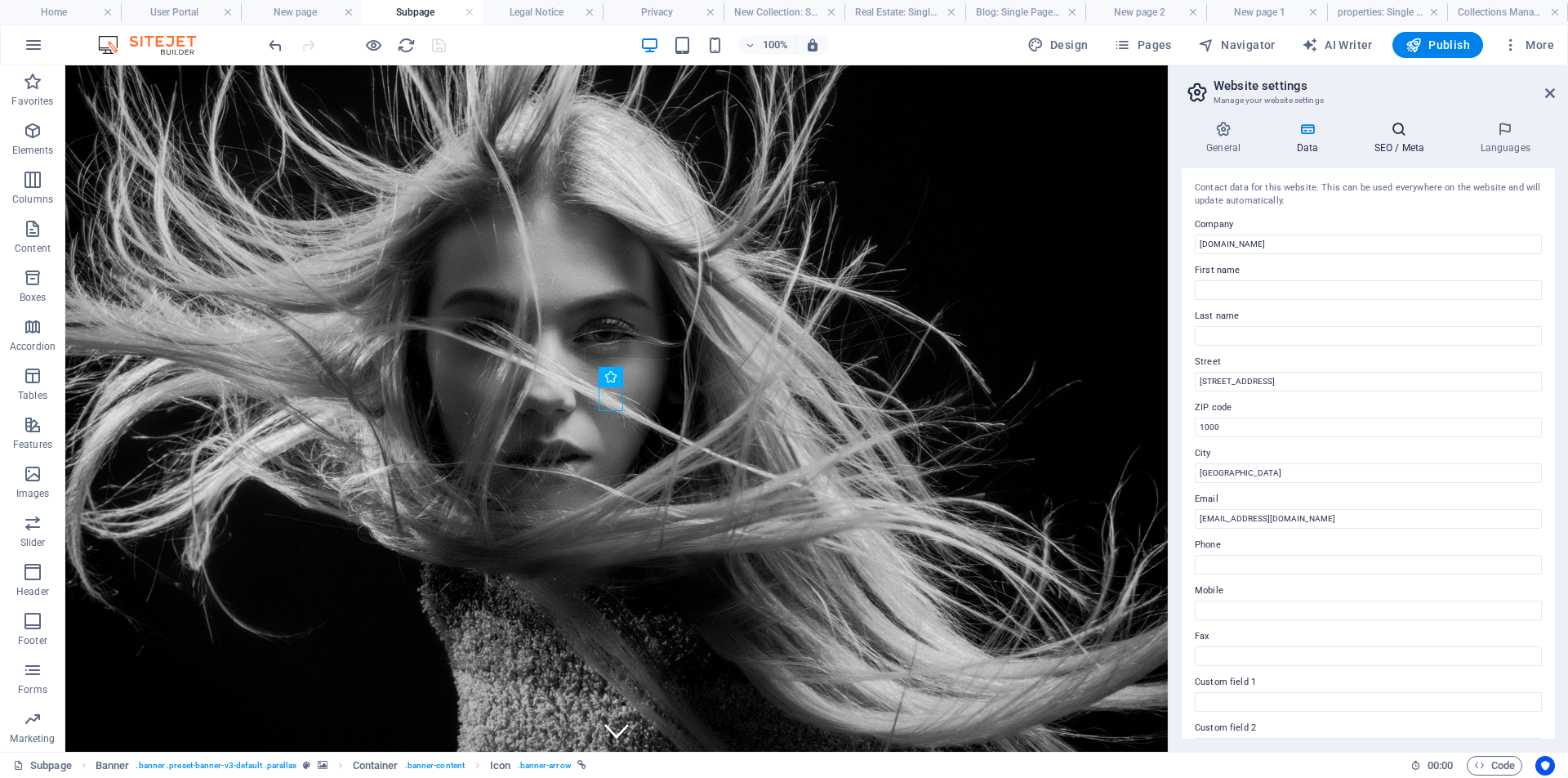
click at [1407, 141] on h4 "SEO / Meta" at bounding box center [1402, 137] width 106 height 34
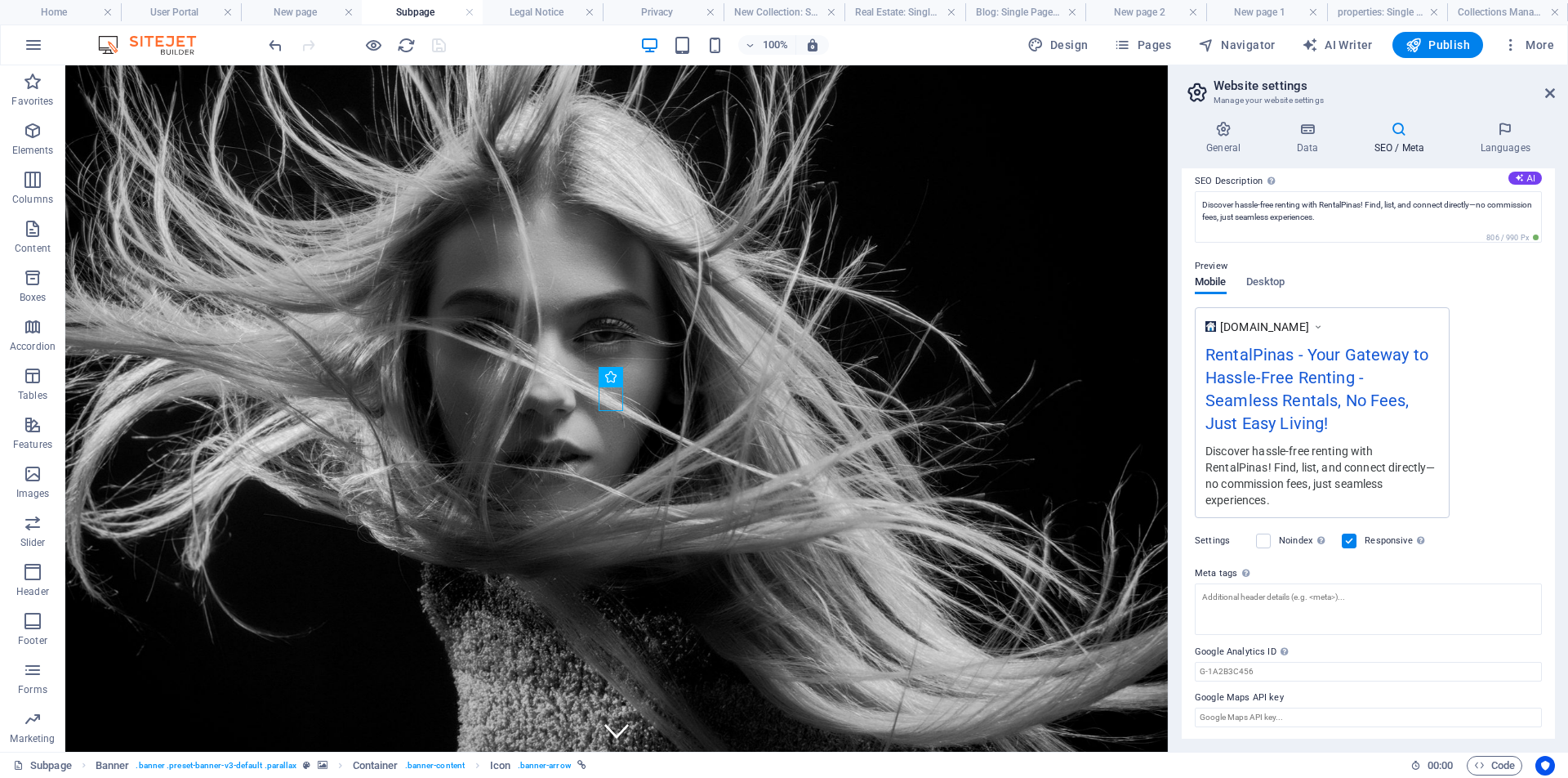
scroll to position [149, 0]
click at [779, 14] on h4 "New Collection: Single Page Layout" at bounding box center [784, 12] width 121 height 18
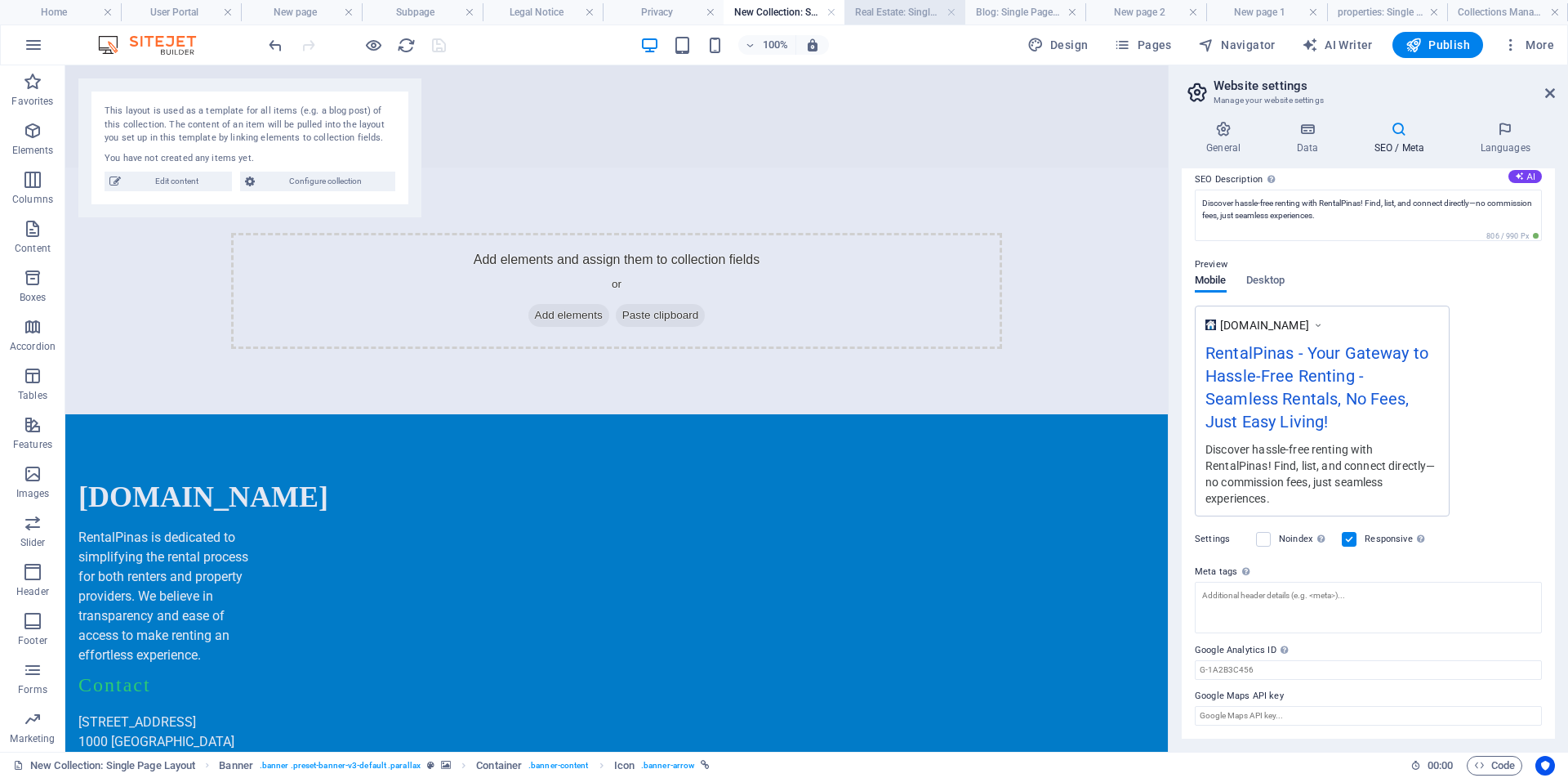
click at [887, 13] on h4 "Real Estate: Single Page Layout" at bounding box center [905, 12] width 121 height 18
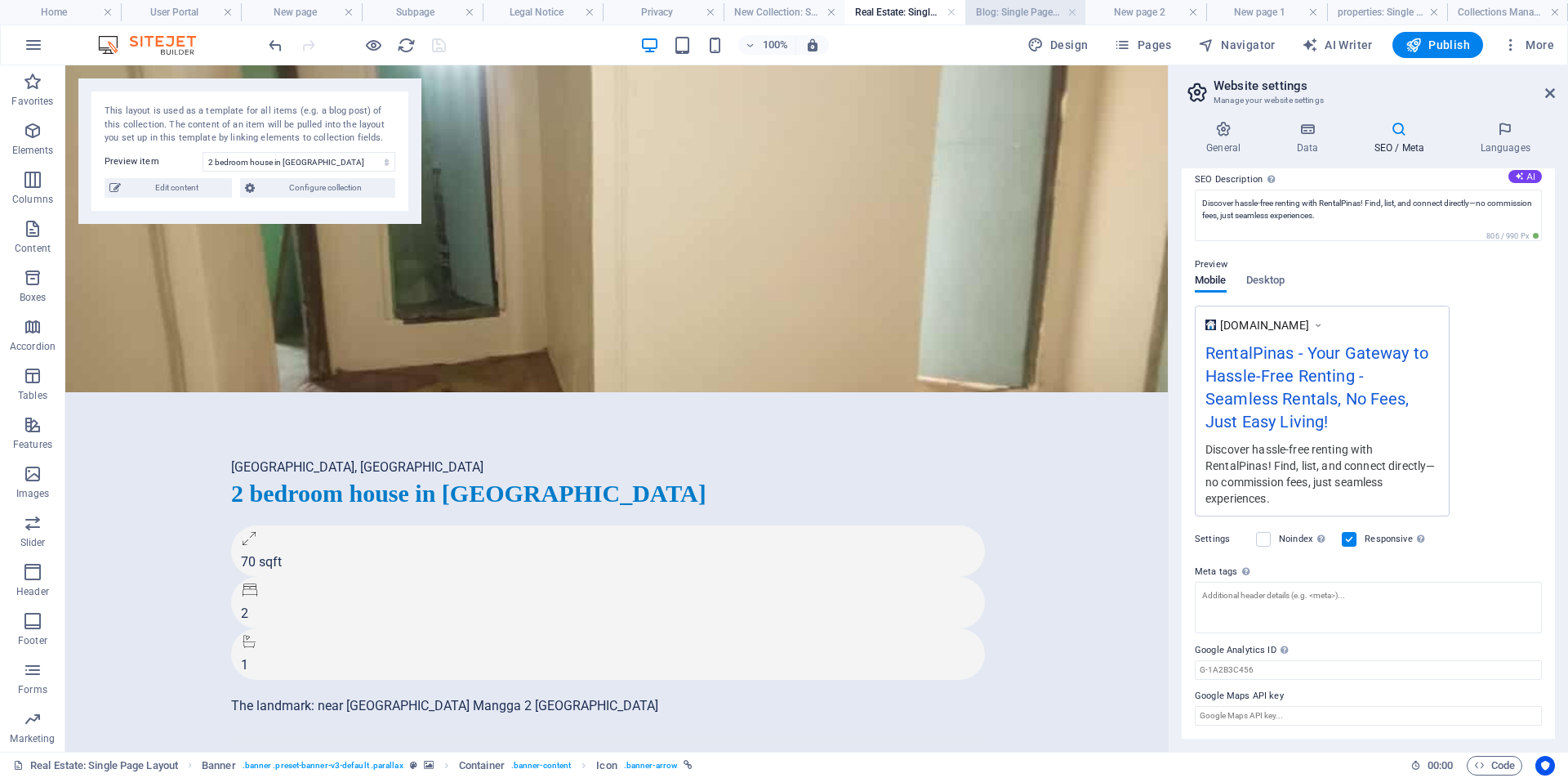
click at [1021, 13] on h4 "Blog: Single Page Layout" at bounding box center [1026, 12] width 121 height 18
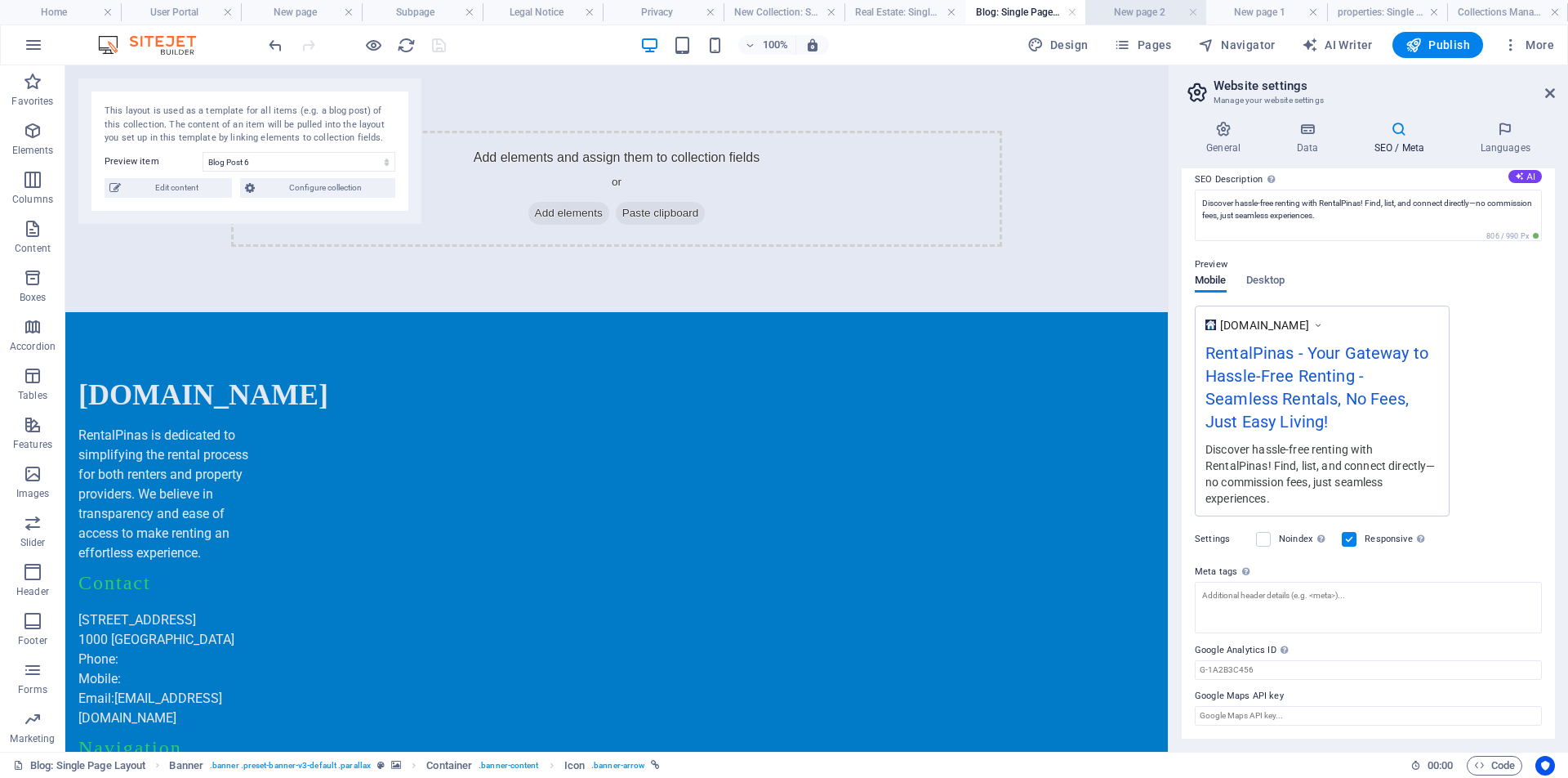
click at [1146, 17] on h4 "New page 2" at bounding box center [1146, 12] width 121 height 18
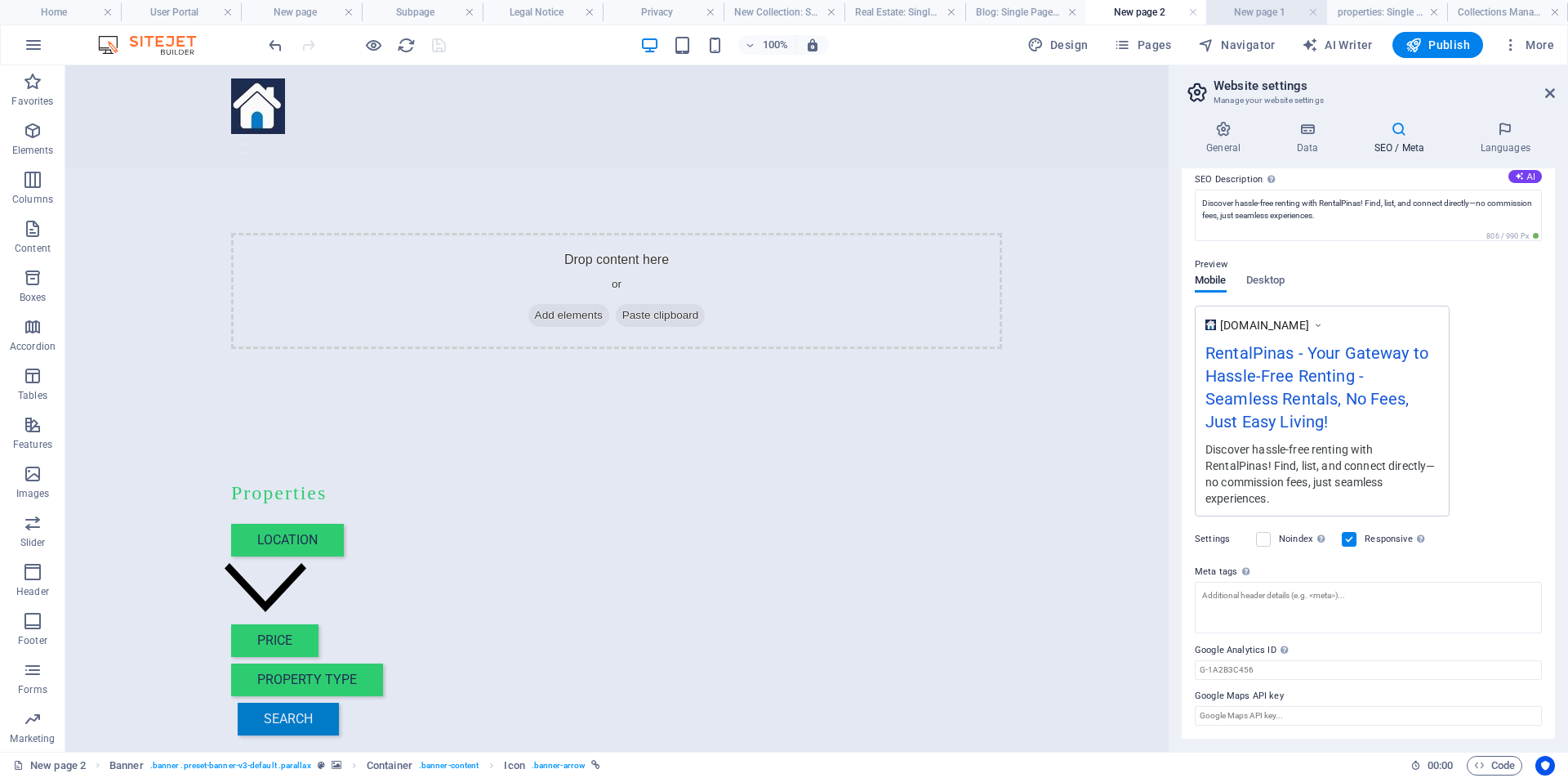
click at [1252, 11] on h4 "New page 1" at bounding box center [1266, 12] width 121 height 18
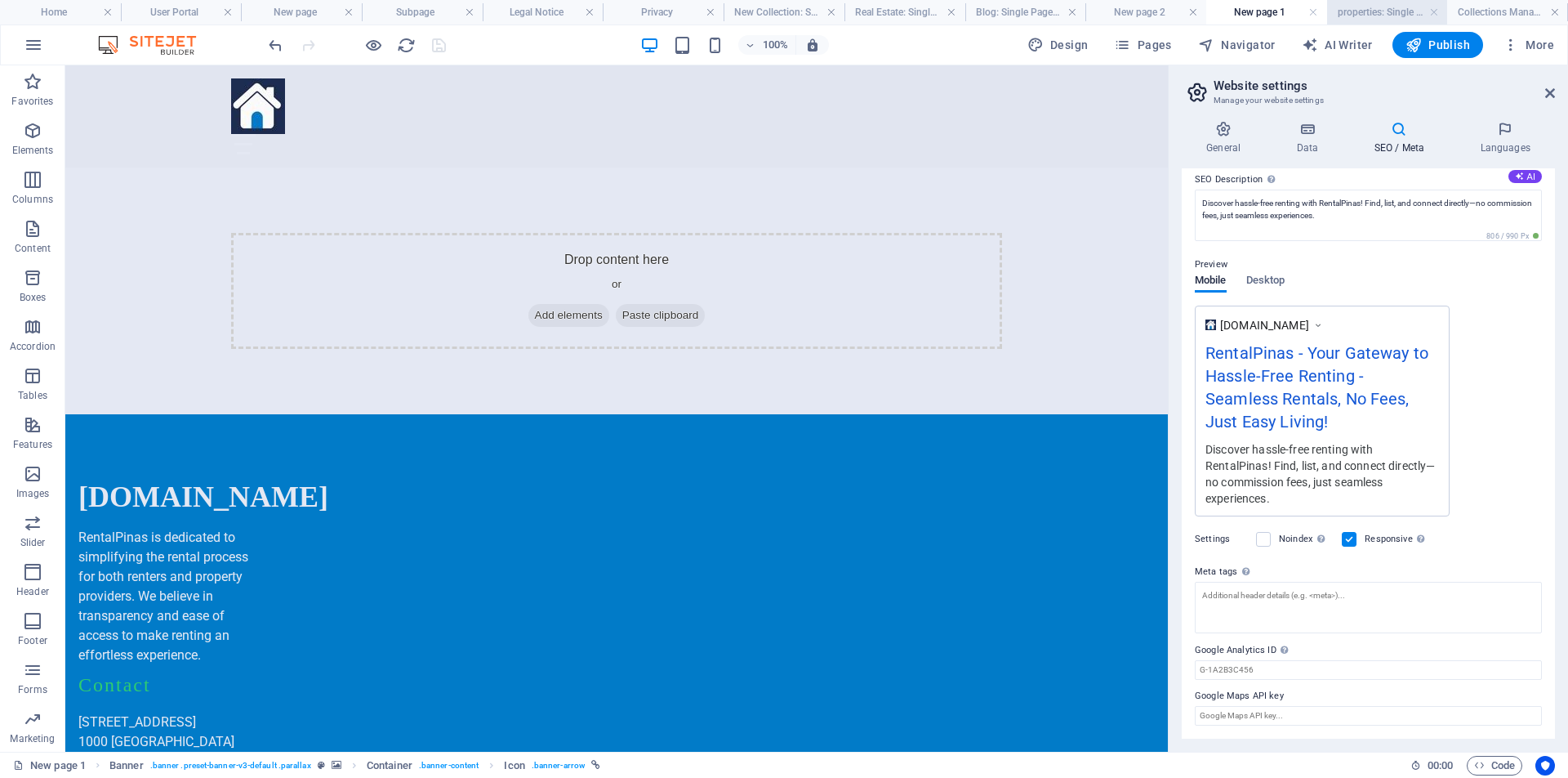
click at [1382, 15] on h4 "properties: Single Page Layout" at bounding box center [1388, 12] width 121 height 18
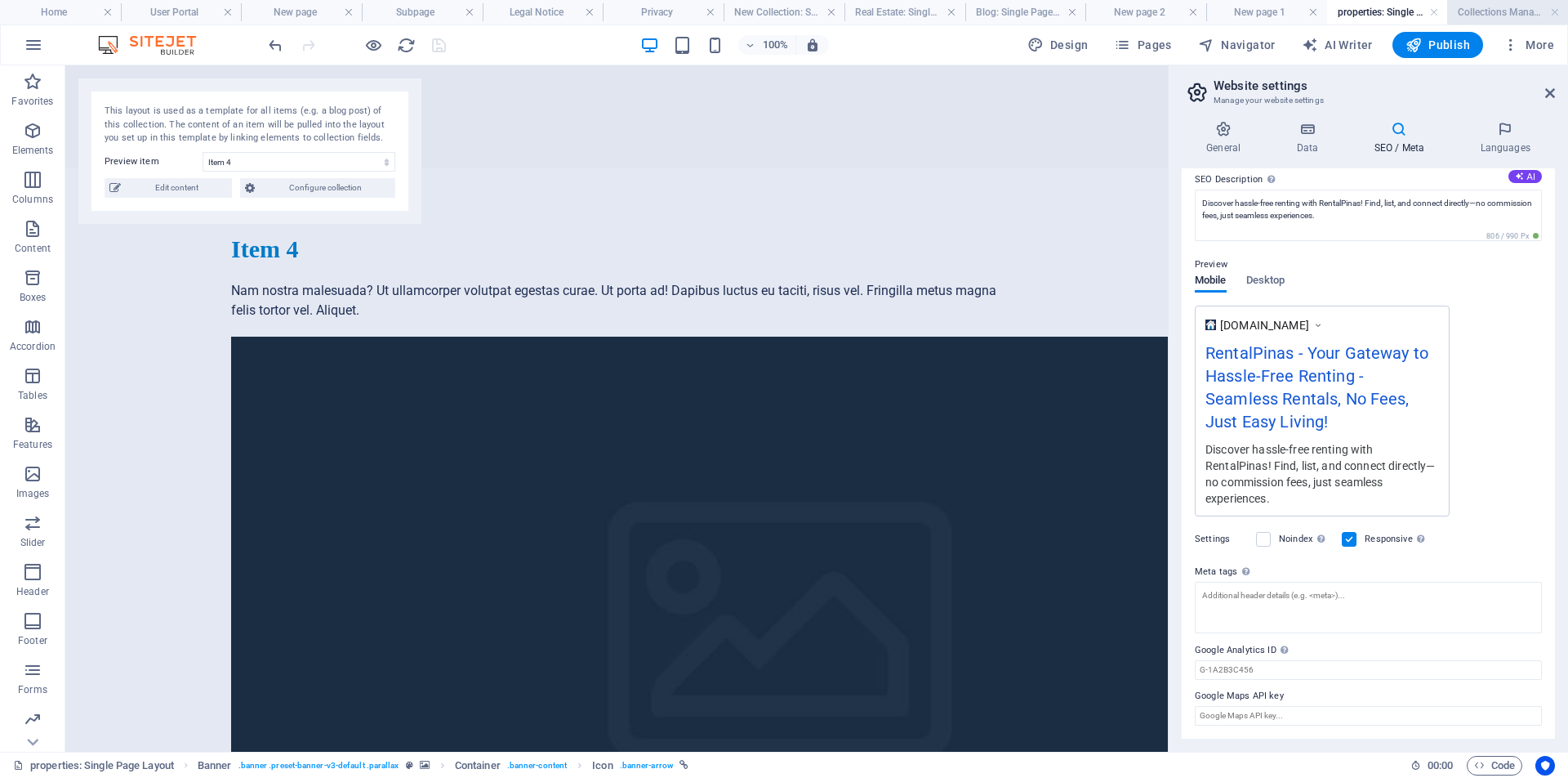
click at [1503, 13] on h4 "Collections Manager" at bounding box center [1508, 12] width 121 height 18
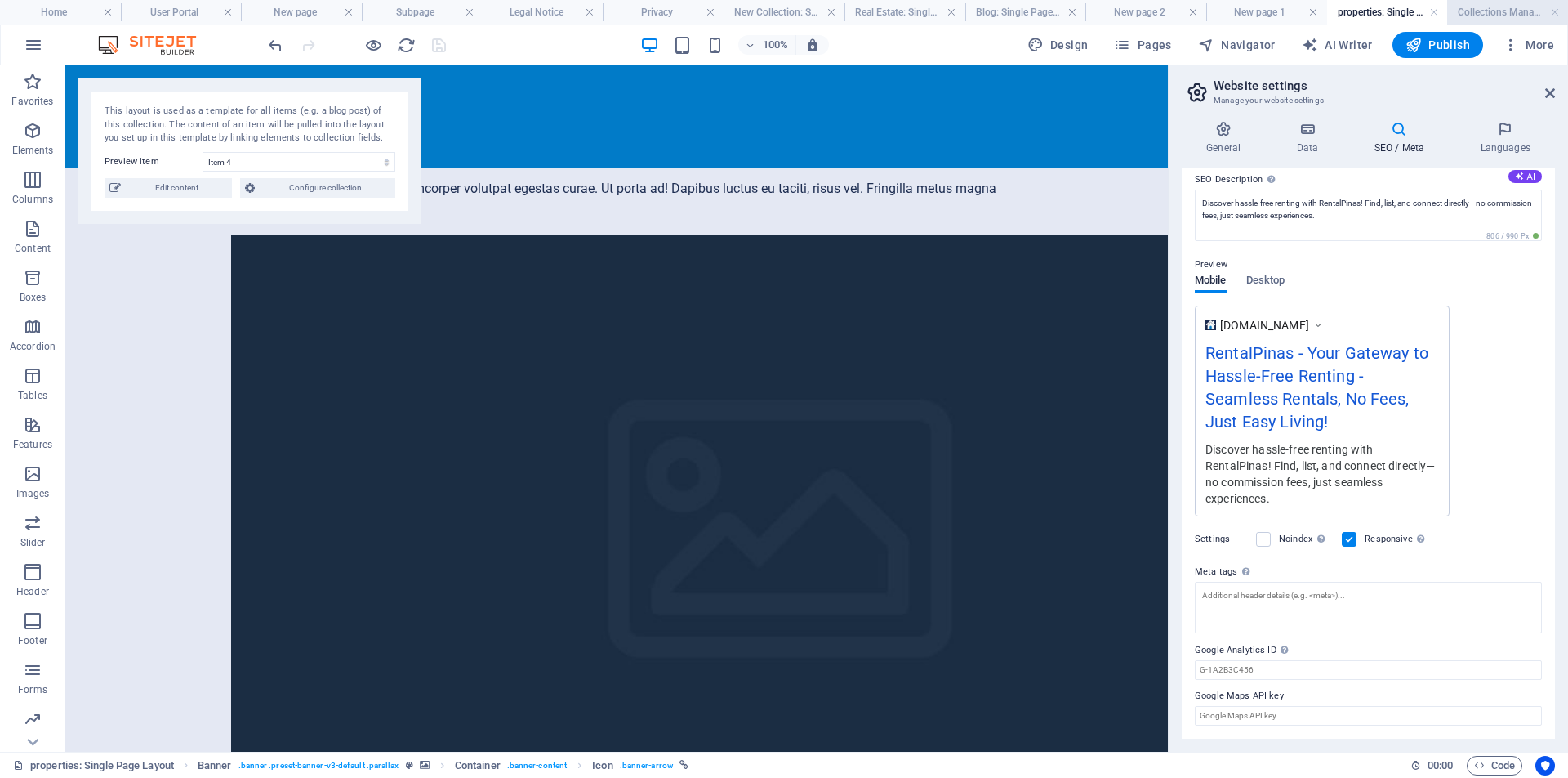
scroll to position [83, 0]
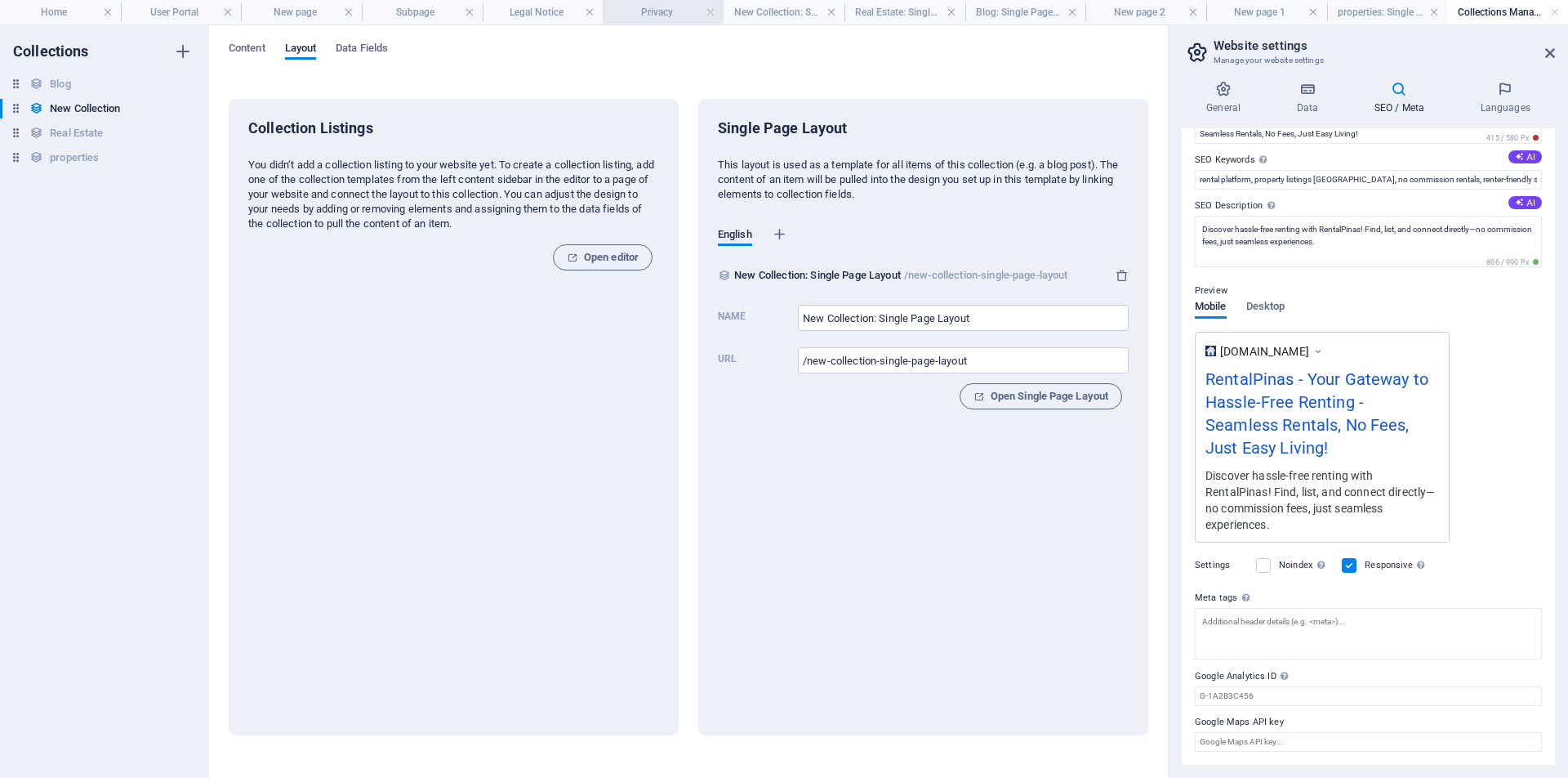
click at [672, 16] on h4 "Privacy" at bounding box center [663, 12] width 121 height 18
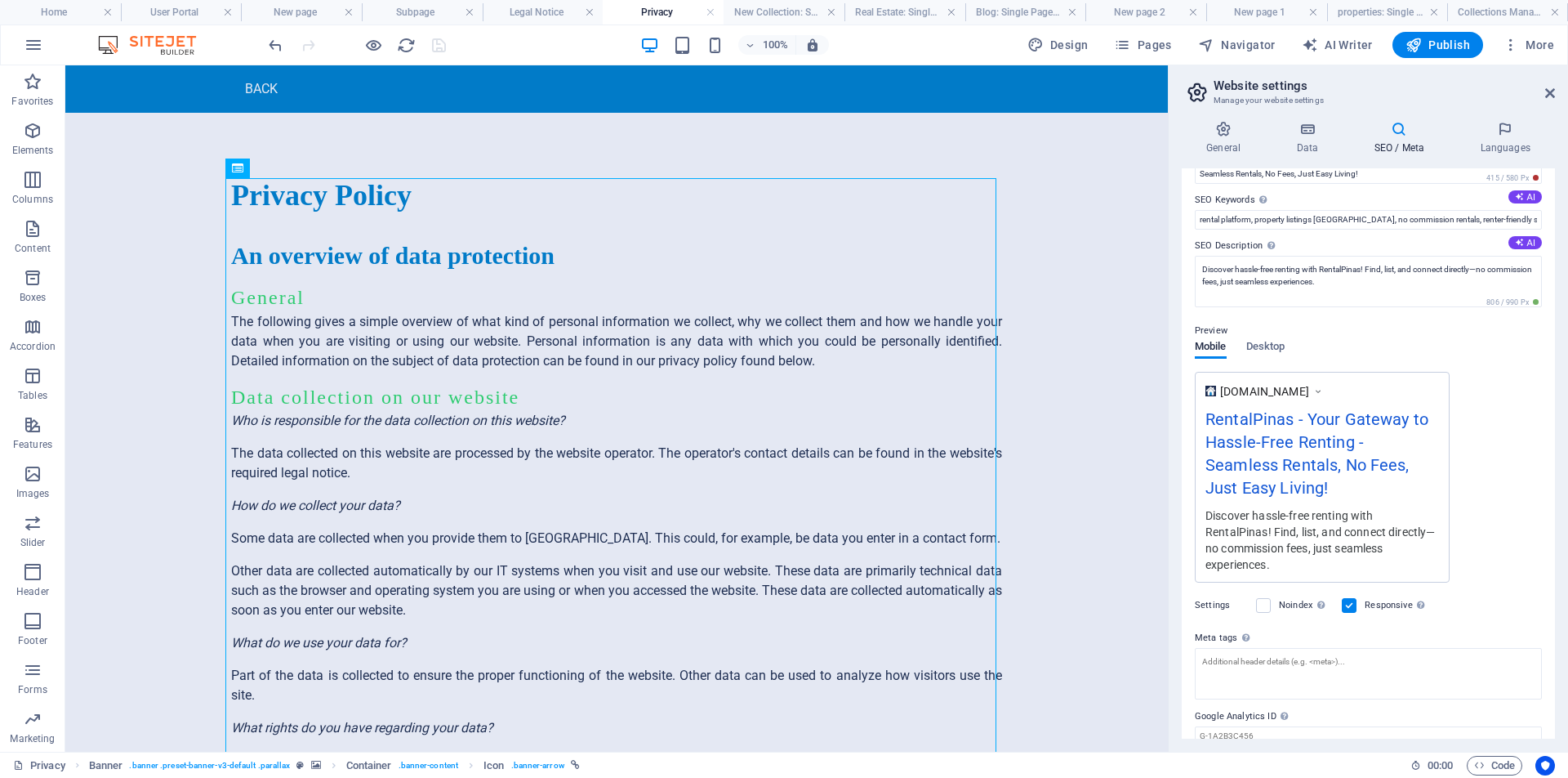
scroll to position [149, 0]
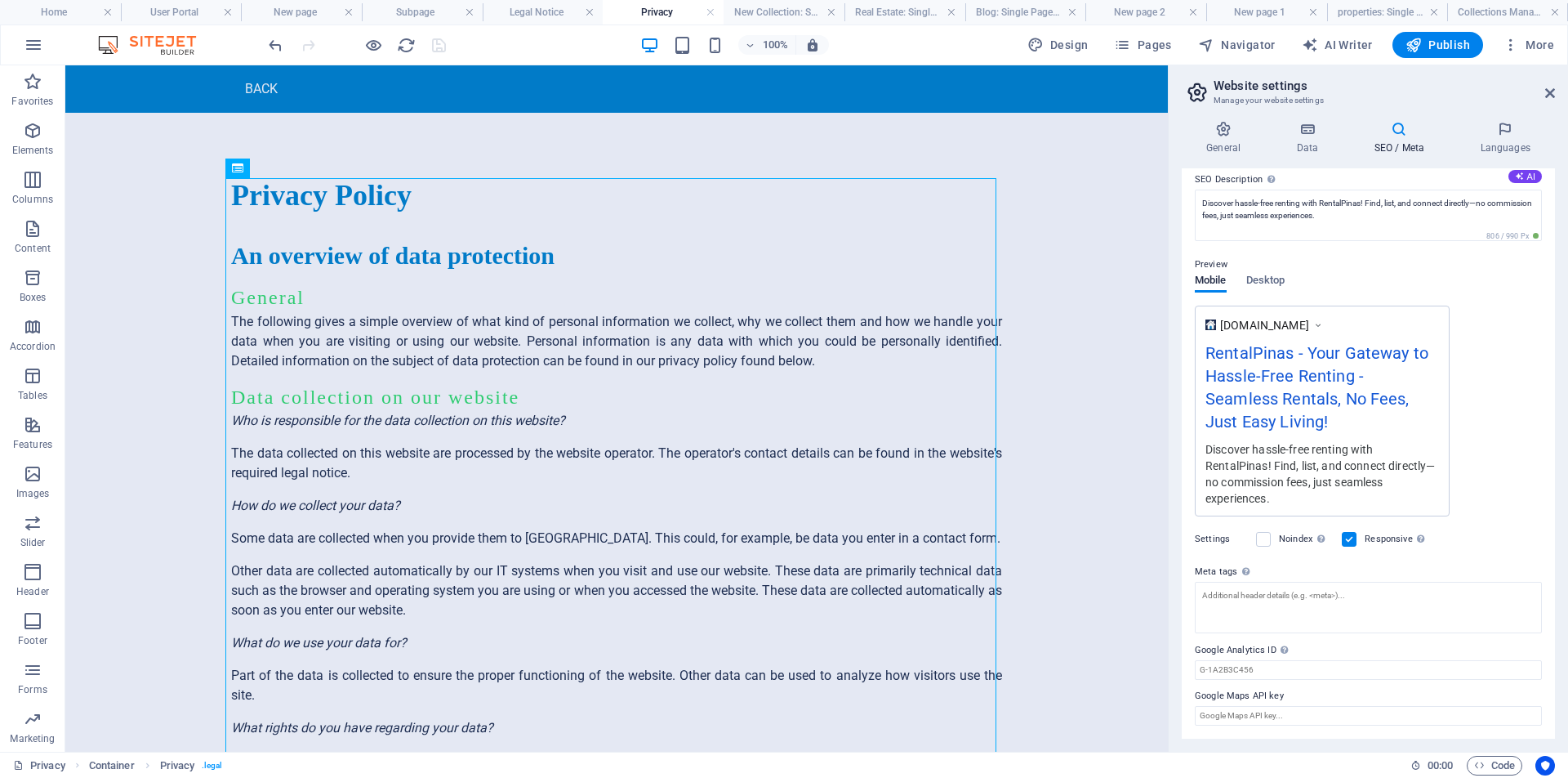
click at [671, 16] on h4 "Privacy" at bounding box center [663, 12] width 121 height 18
click at [1138, 47] on span "Pages" at bounding box center [1143, 45] width 58 height 17
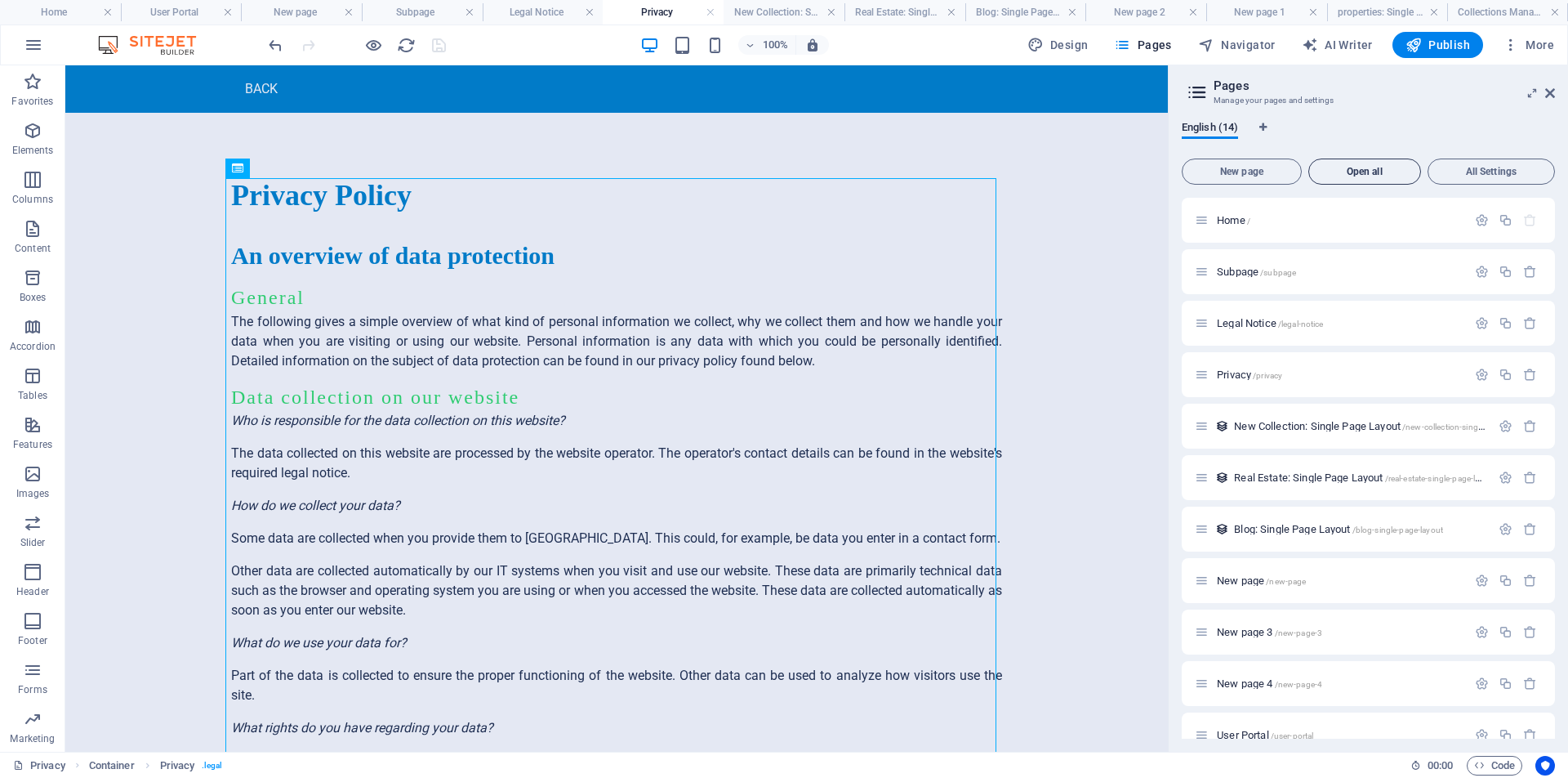
click at [1370, 173] on span "Open all" at bounding box center [1365, 171] width 98 height 10
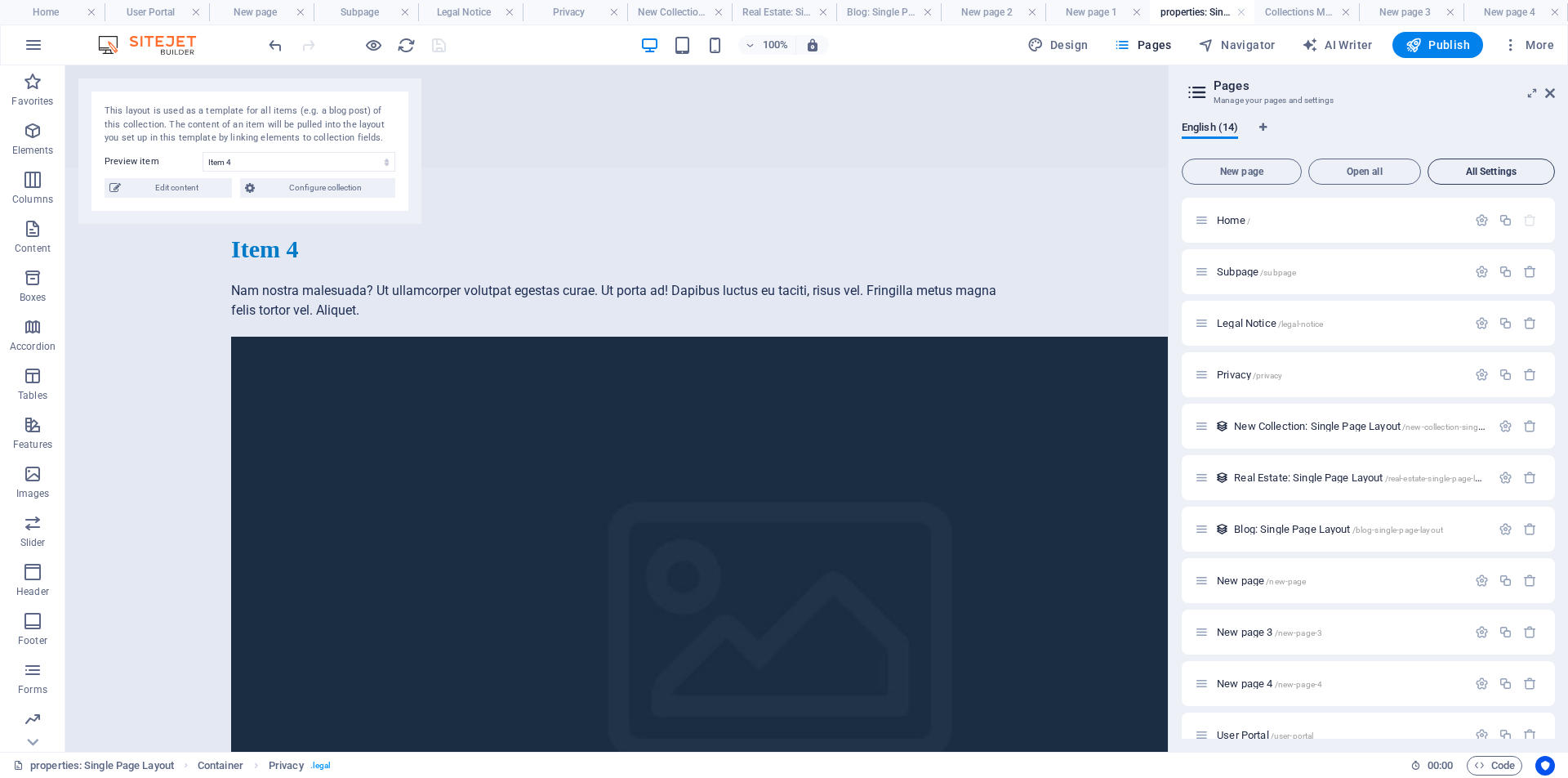
click at [1475, 175] on span "All Settings" at bounding box center [1491, 171] width 112 height 10
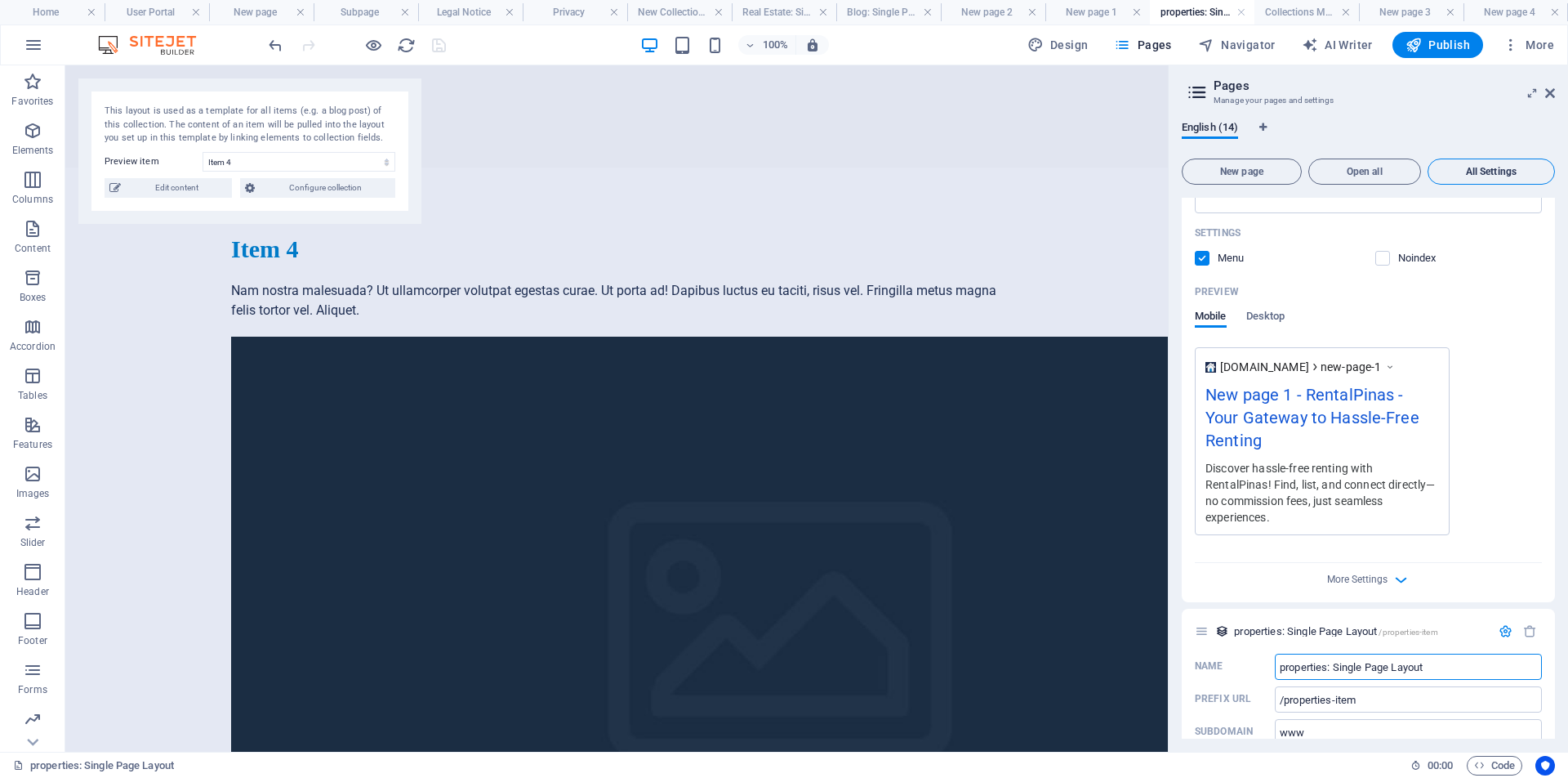
scroll to position [0, 0]
click at [1135, 12] on link at bounding box center [1136, 12] width 10 height 16
click at [160, 16] on h4 "User Portal" at bounding box center [168, 12] width 112 height 18
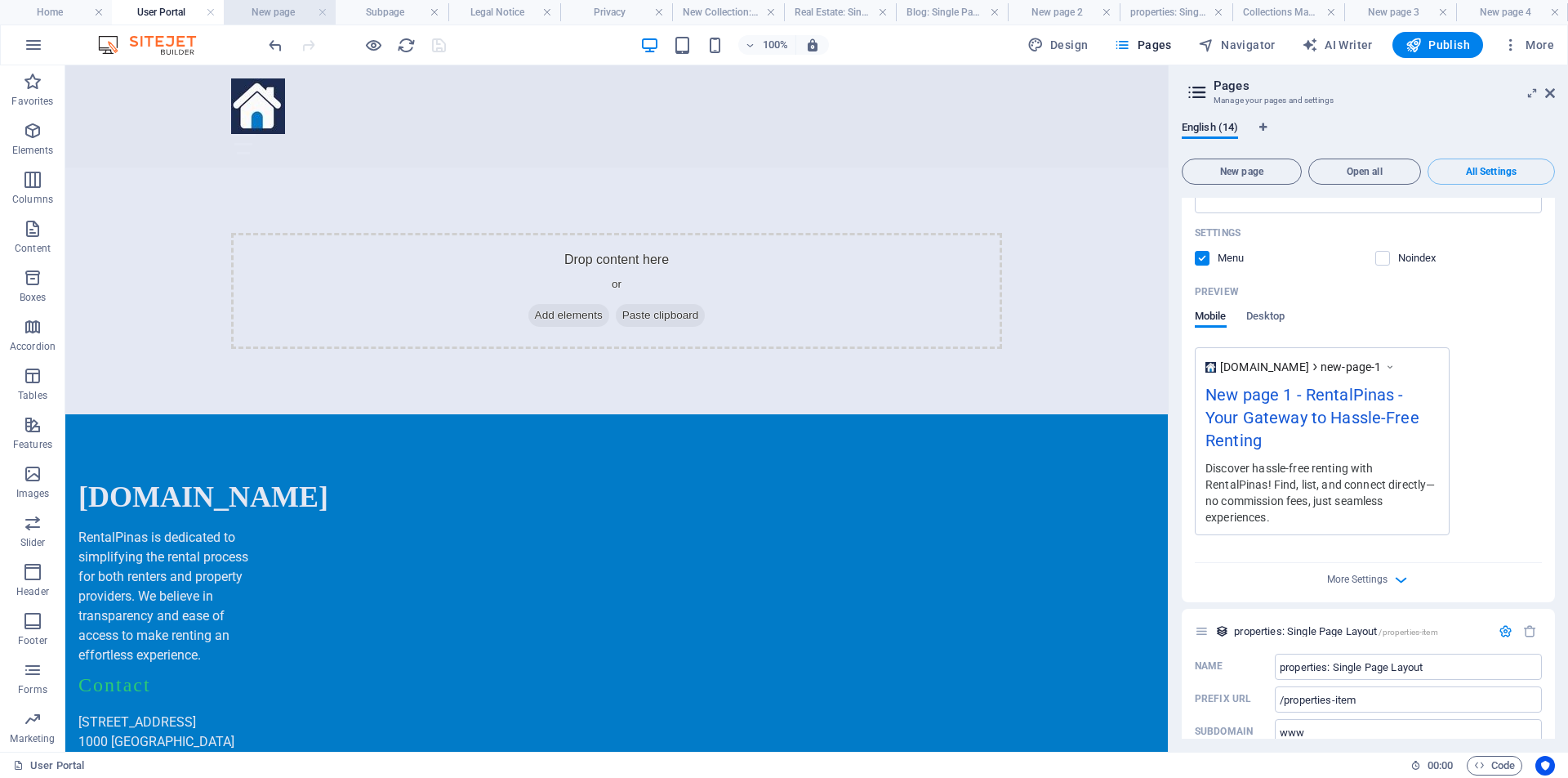
click at [279, 18] on h4 "New page" at bounding box center [279, 12] width 112 height 18
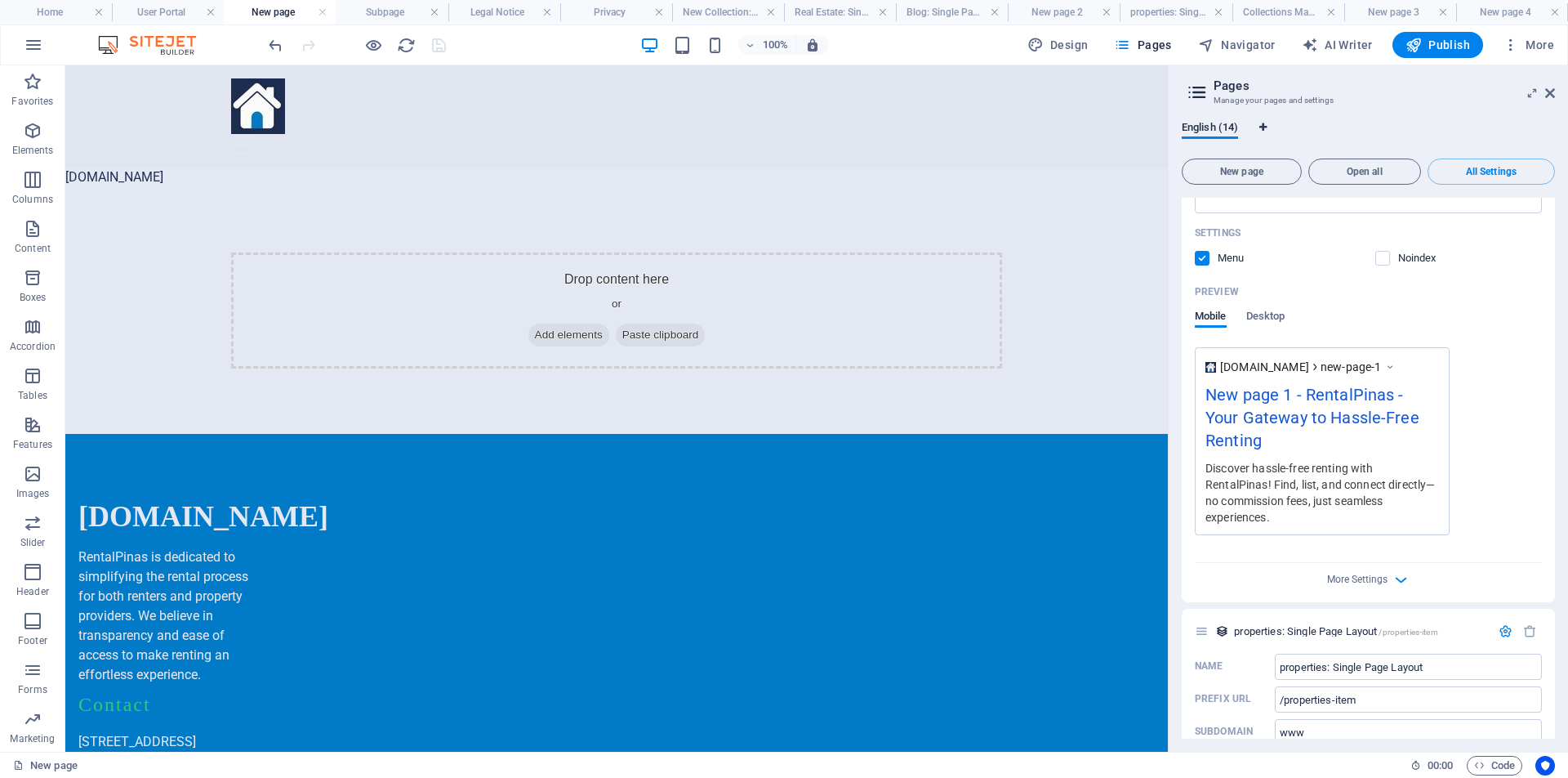
click at [1266, 125] on icon "Language Tabs" at bounding box center [1263, 127] width 7 height 10
select select "41"
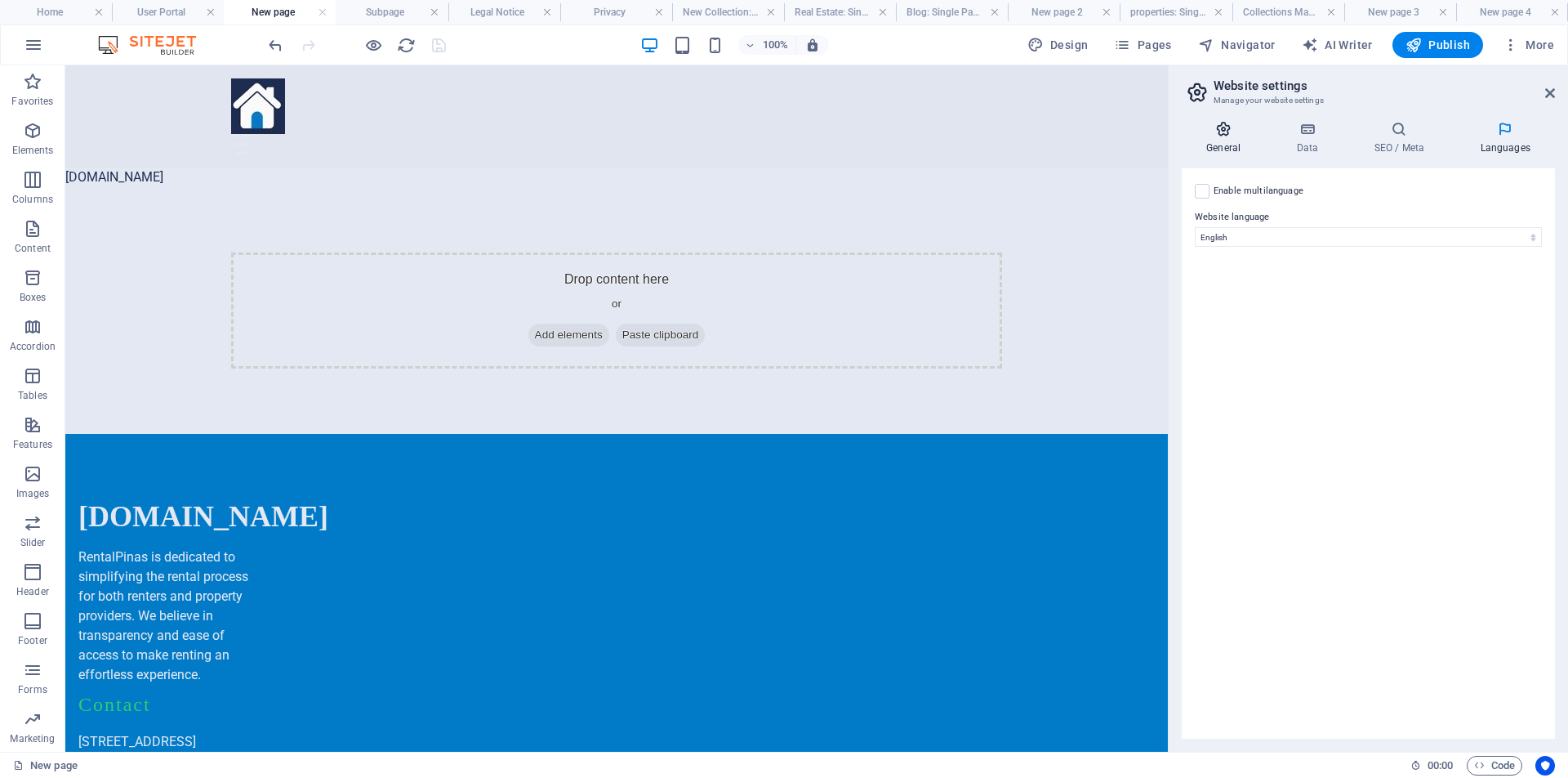
click at [1228, 133] on icon at bounding box center [1224, 129] width 84 height 17
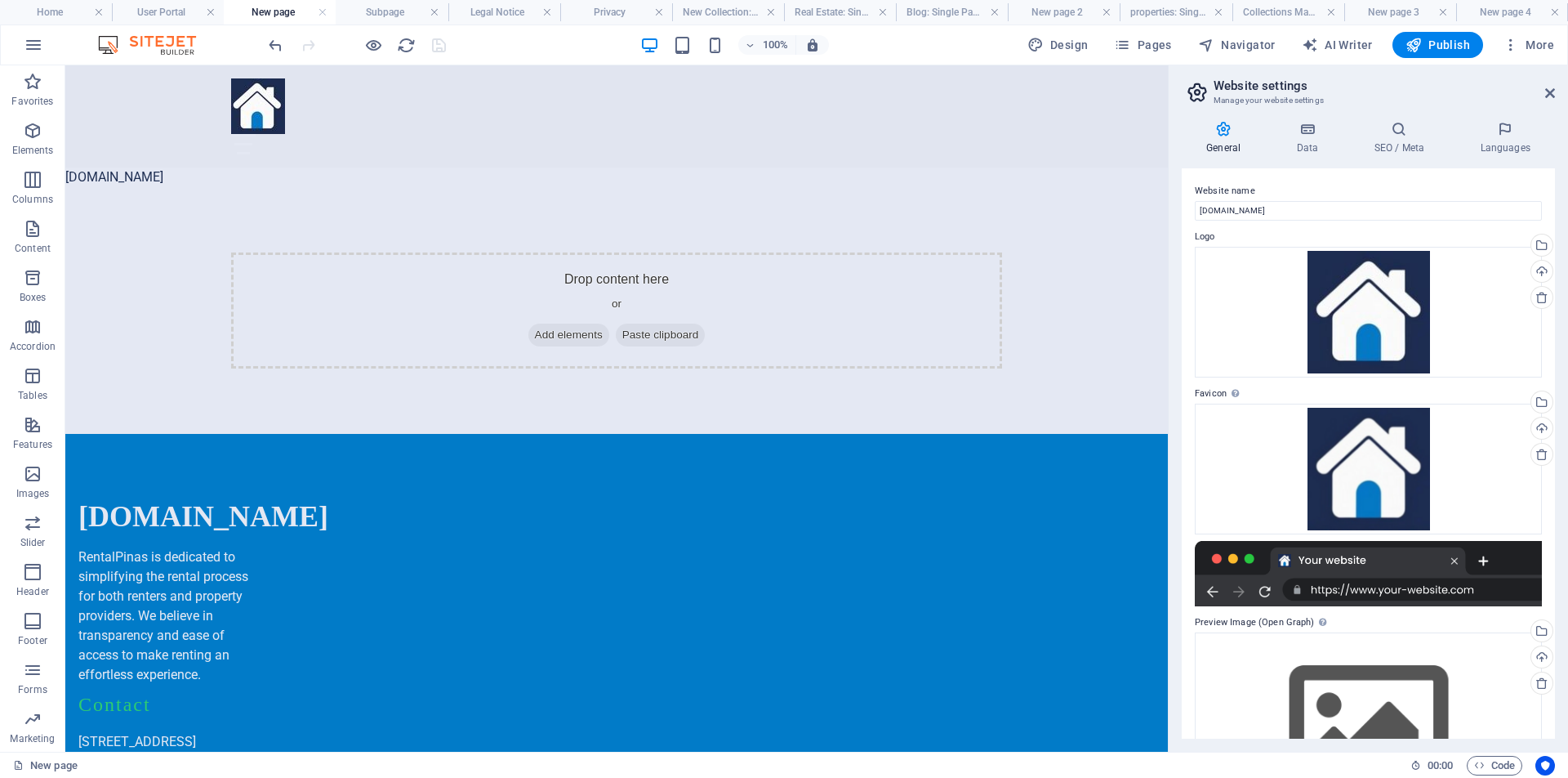
click at [1228, 133] on icon at bounding box center [1224, 129] width 84 height 17
click at [1543, 296] on icon at bounding box center [1542, 297] width 13 height 13
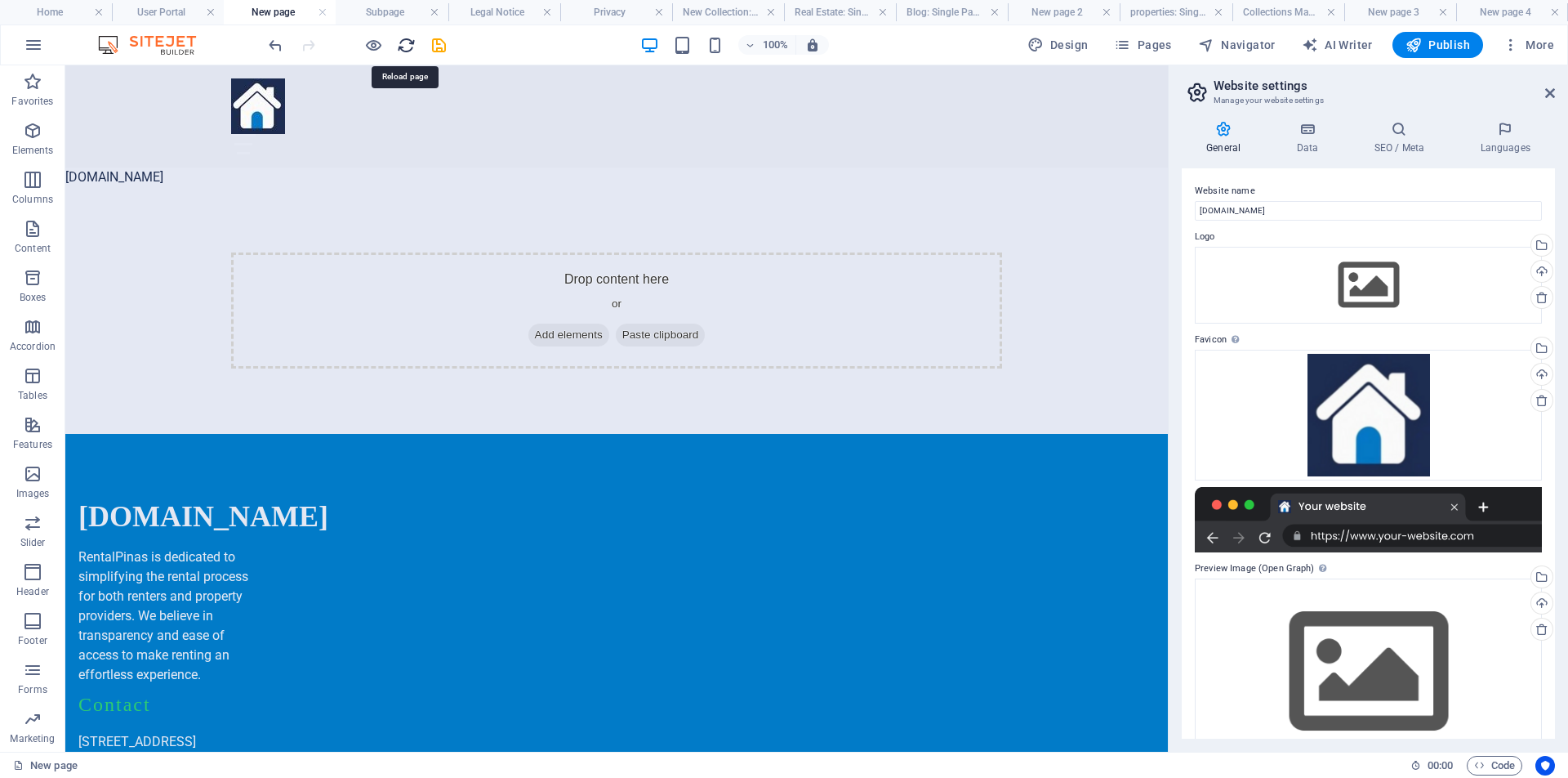
click at [407, 45] on icon "reload" at bounding box center [407, 45] width 19 height 19
click at [1539, 270] on div "Upload" at bounding box center [1540, 273] width 24 height 24
click at [408, 45] on icon "reload" at bounding box center [407, 45] width 19 height 19
click at [1456, 47] on span "Publish" at bounding box center [1438, 45] width 65 height 17
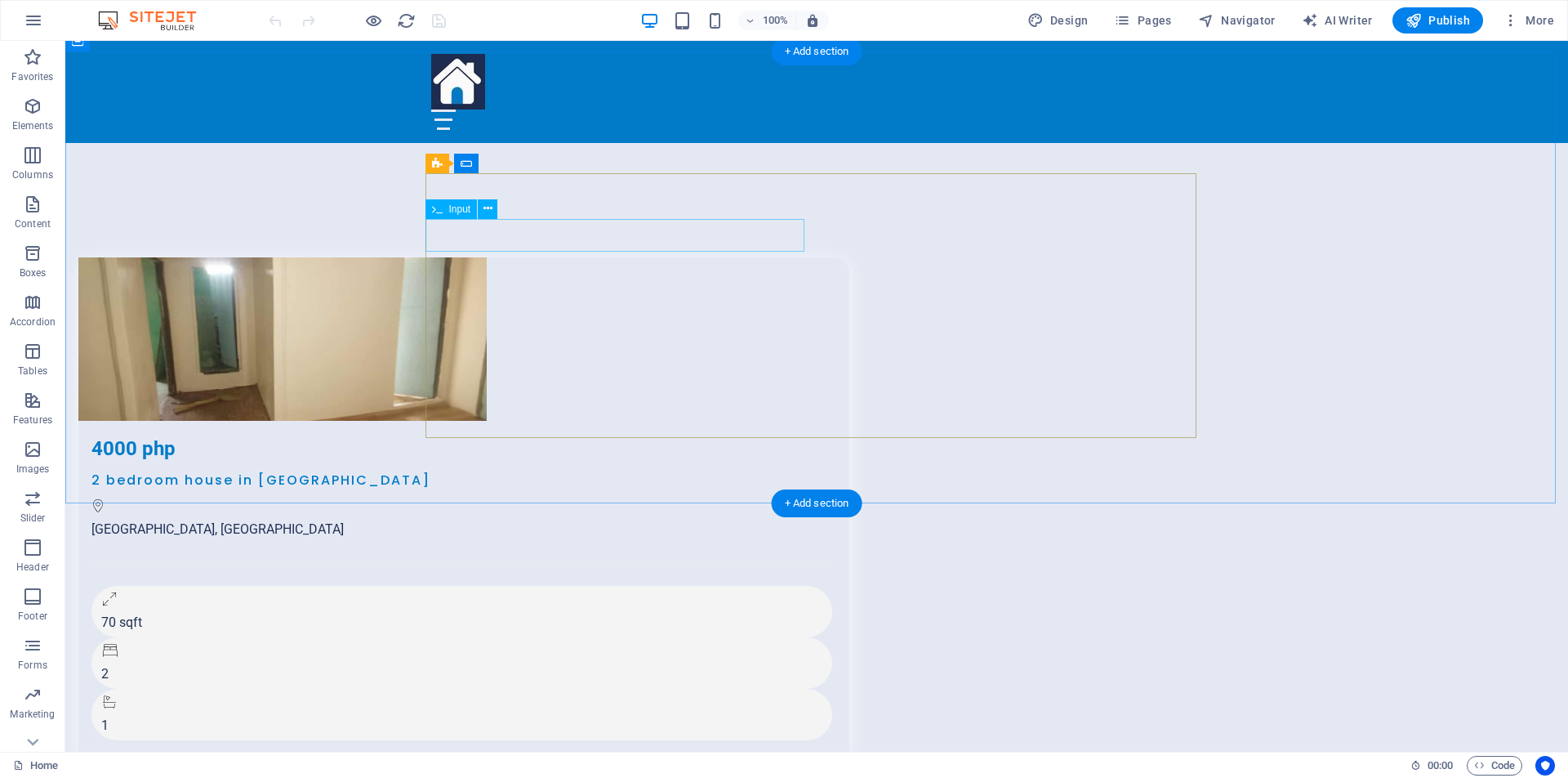
scroll to position [4208, 0]
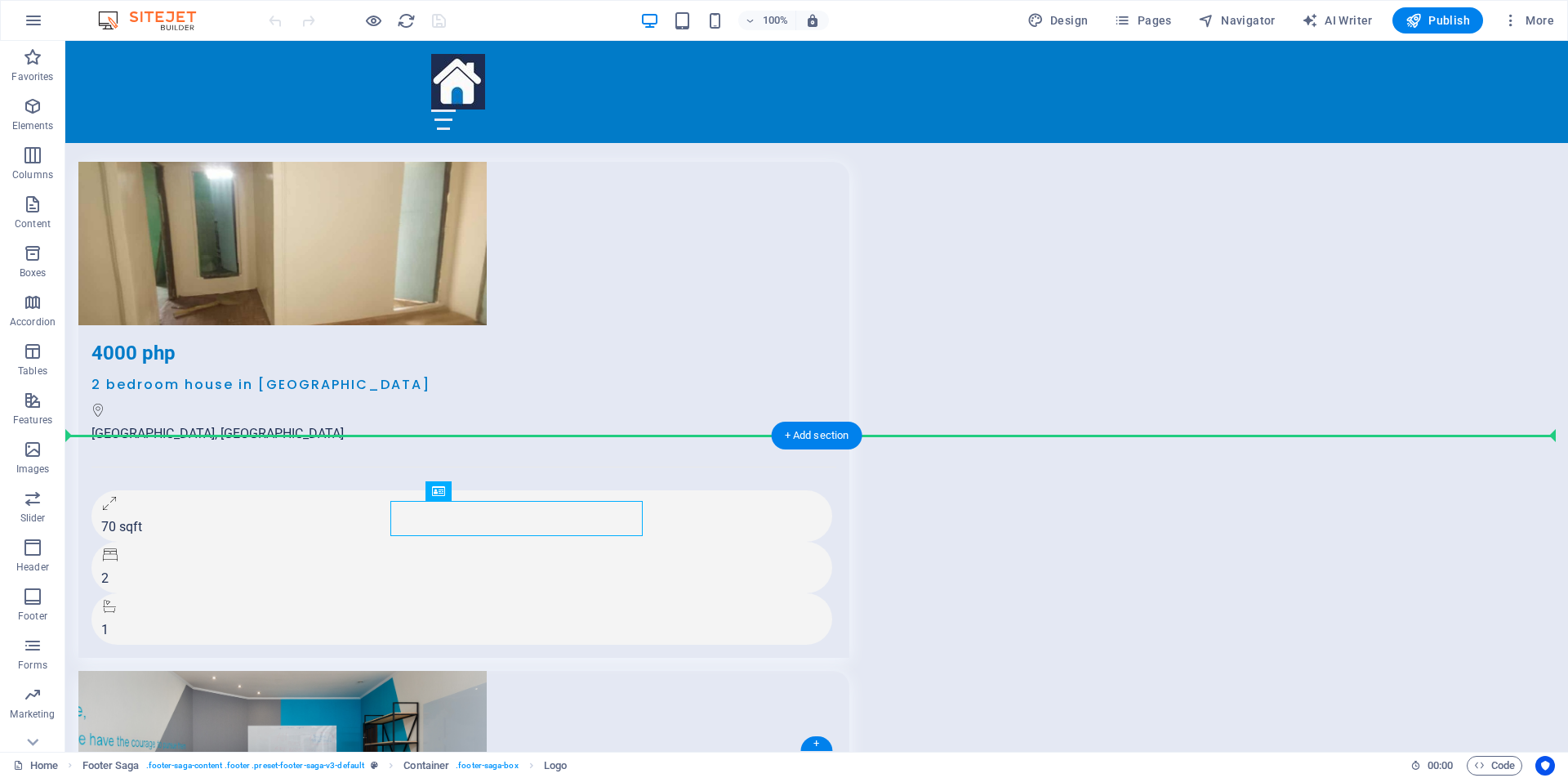
drag, startPoint x: 551, startPoint y: 534, endPoint x: 399, endPoint y: 493, distance: 157.4
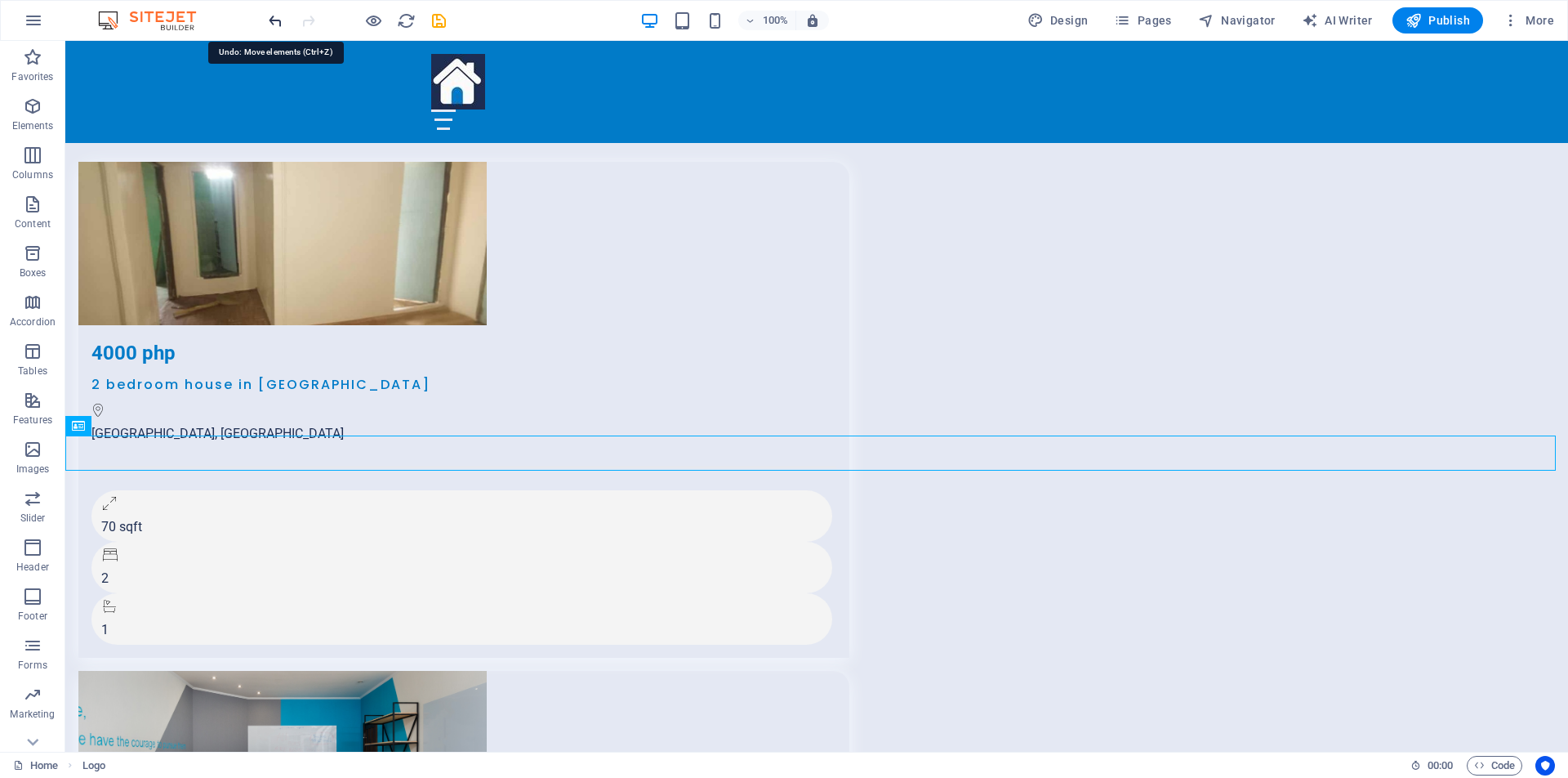
click at [278, 25] on icon "undo" at bounding box center [276, 20] width 19 height 19
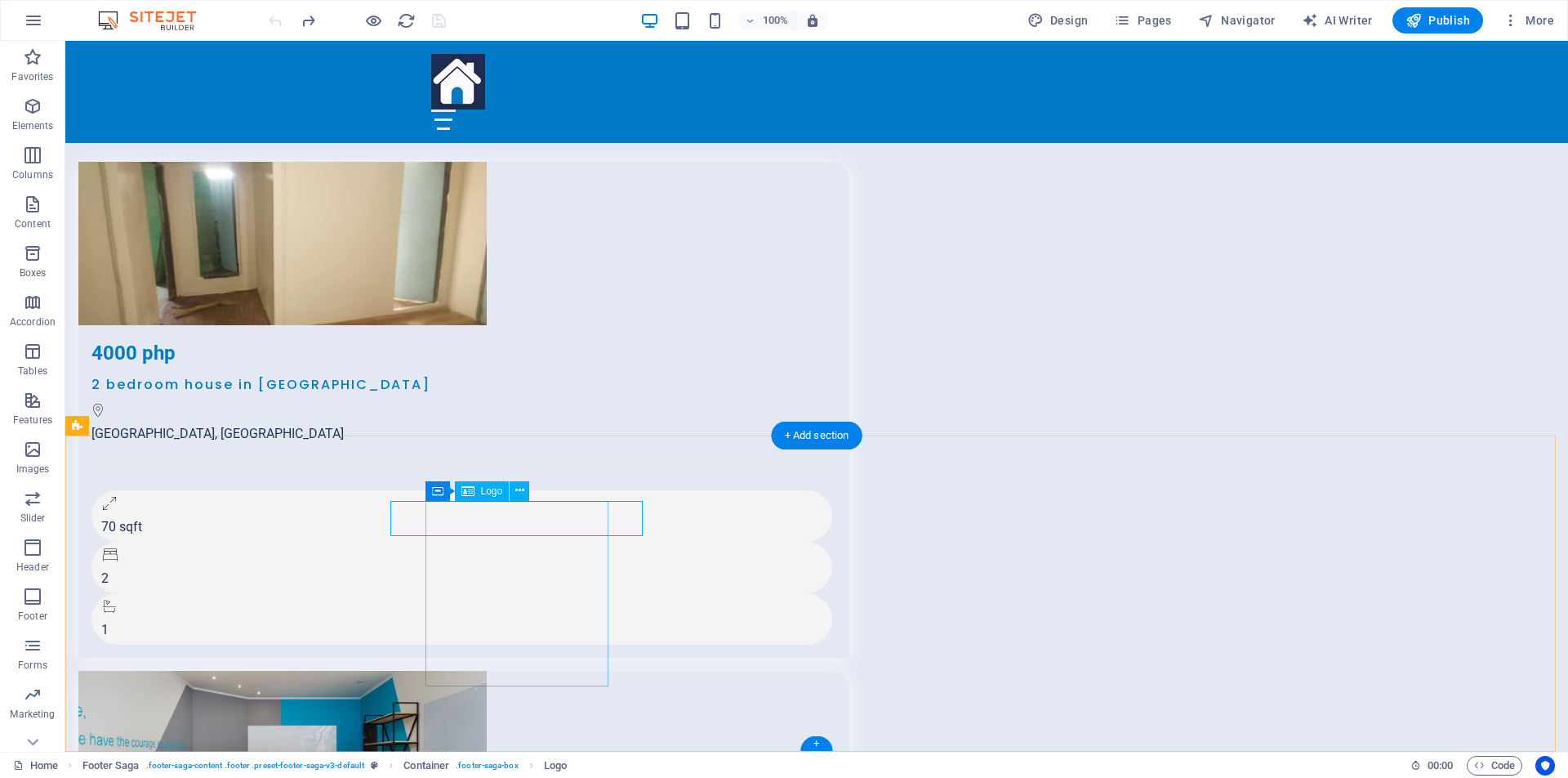
drag, startPoint x: 735, startPoint y: 530, endPoint x: 702, endPoint y: 512, distance: 37.6
drag, startPoint x: 601, startPoint y: 463, endPoint x: 596, endPoint y: 474, distance: 12.1
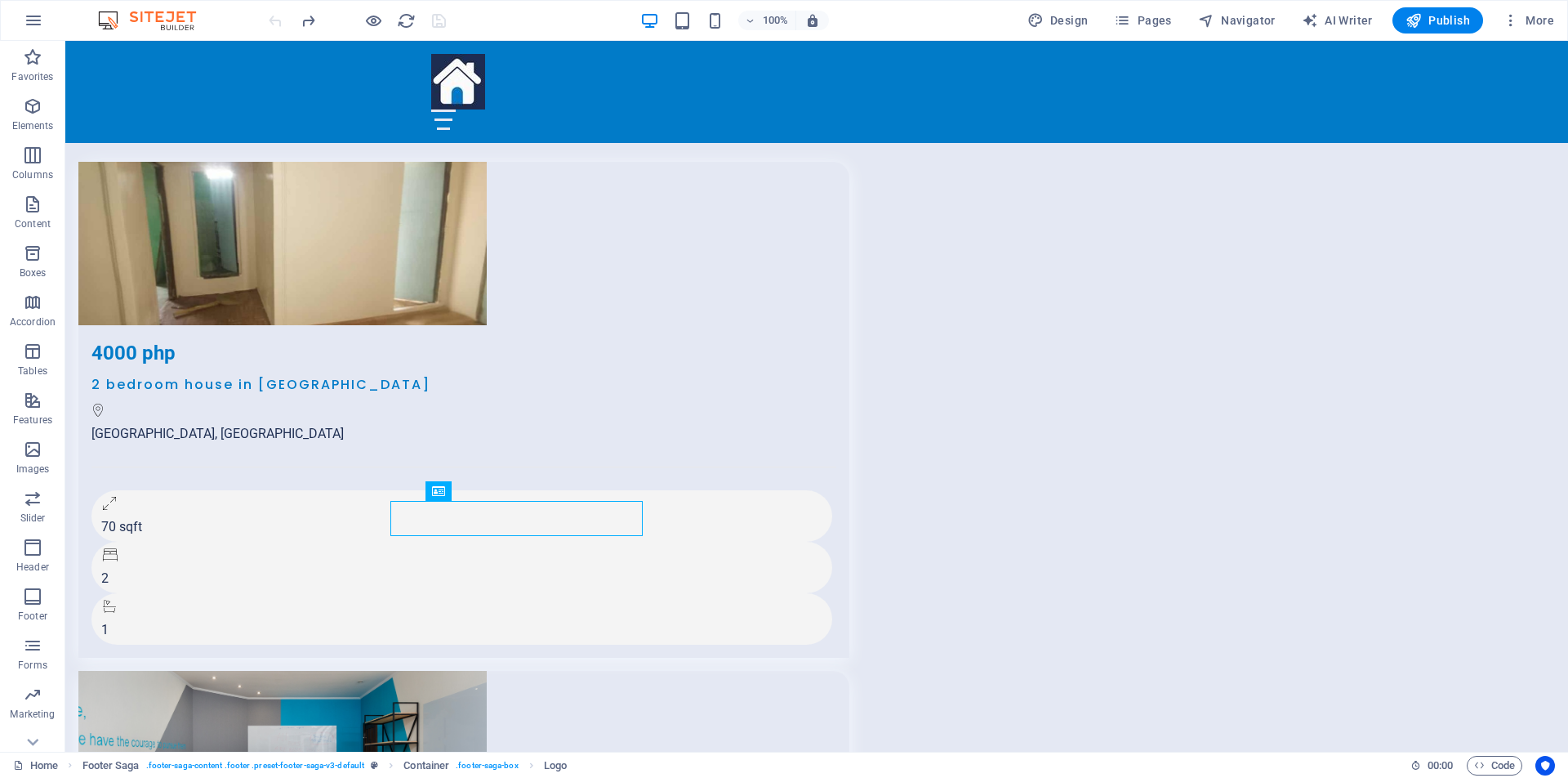
drag, startPoint x: 465, startPoint y: 489, endPoint x: 442, endPoint y: 497, distance: 24.4
click at [442, 497] on icon at bounding box center [438, 490] width 13 height 19
drag, startPoint x: 586, startPoint y: 521, endPoint x: 538, endPoint y: 526, distance: 48.3
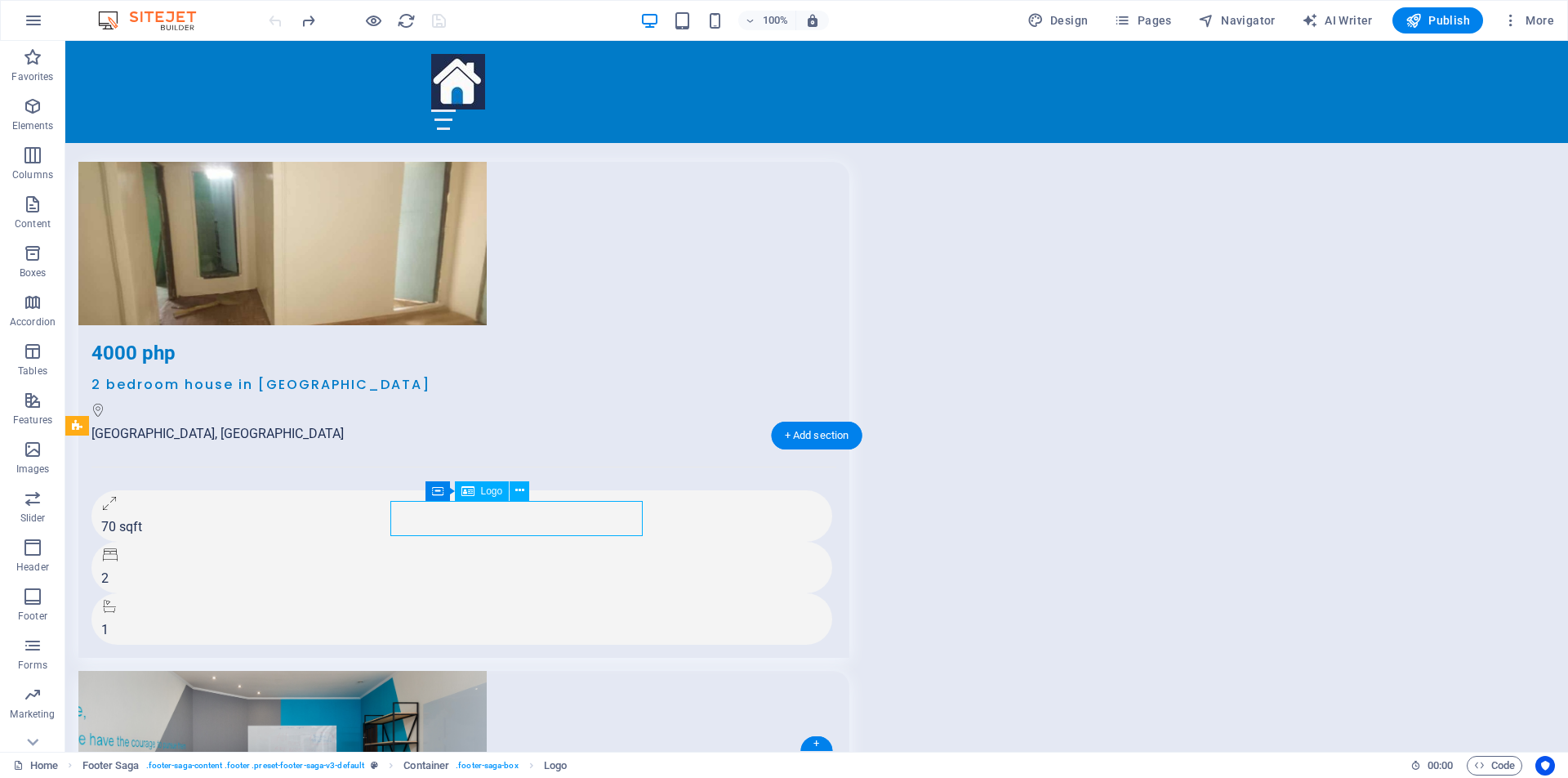
click at [704, 487] on icon at bounding box center [705, 490] width 9 height 17
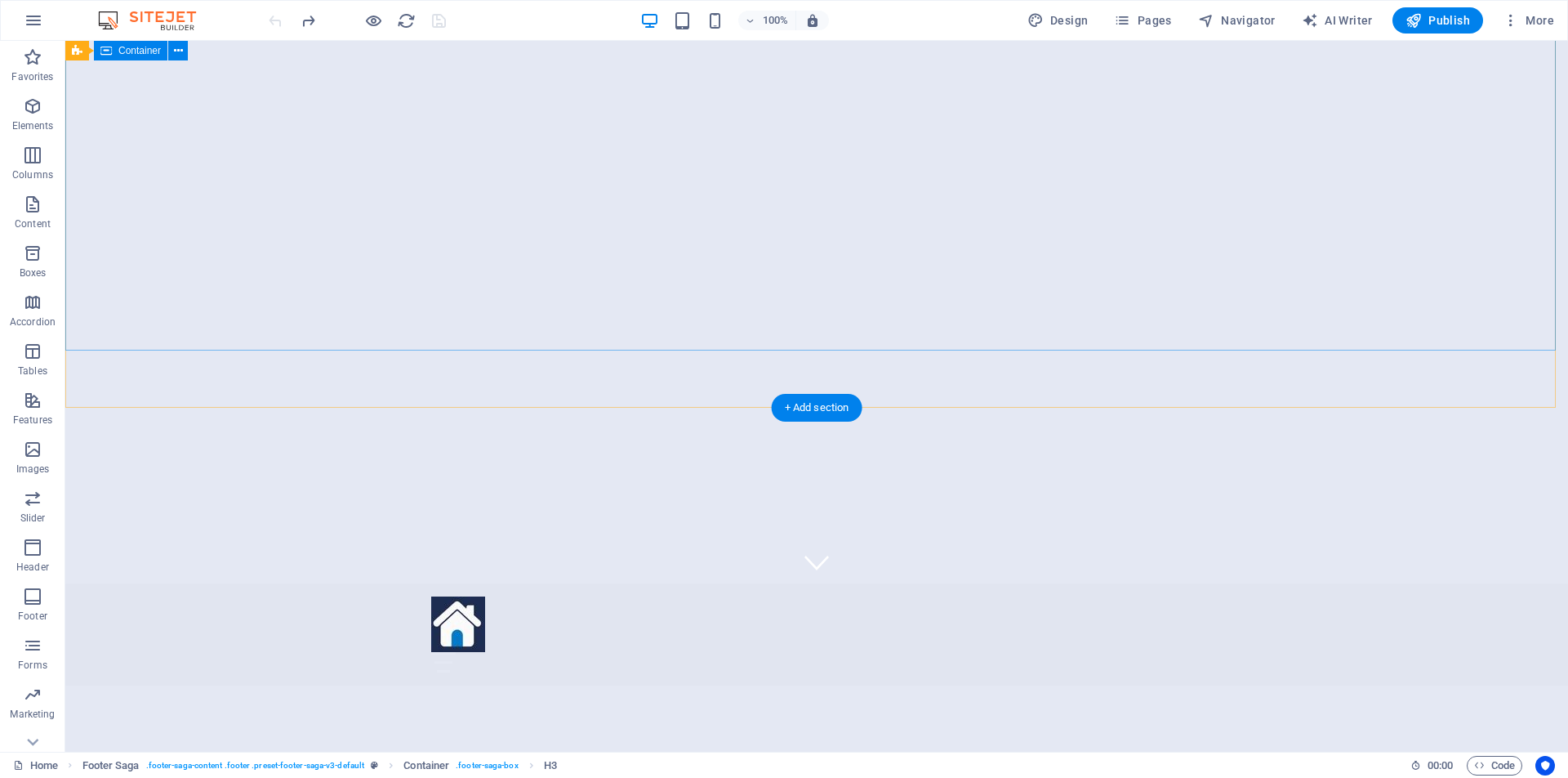
scroll to position [0, 0]
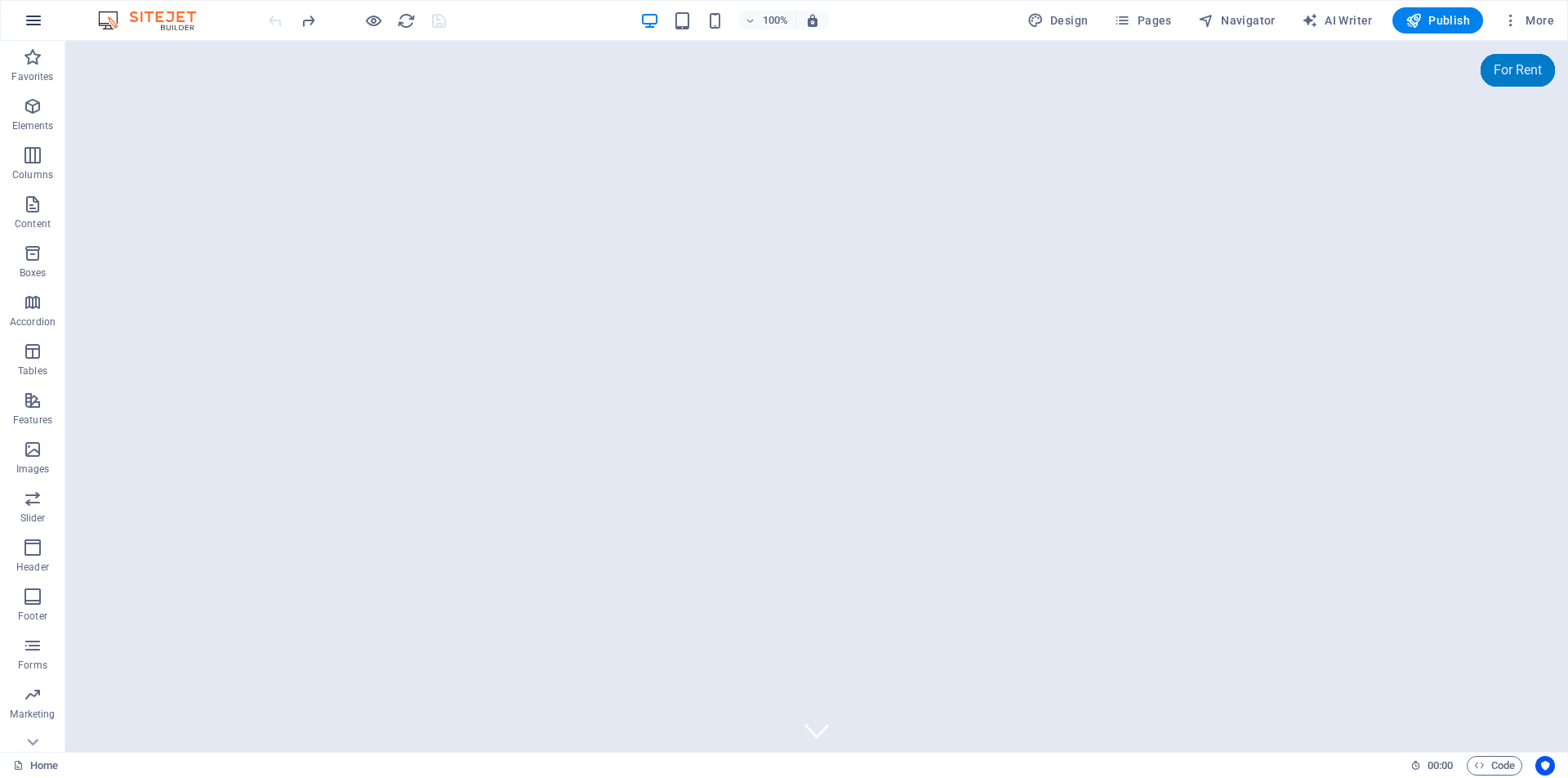
click at [35, 19] on icon "button" at bounding box center [33, 19] width 19 height 19
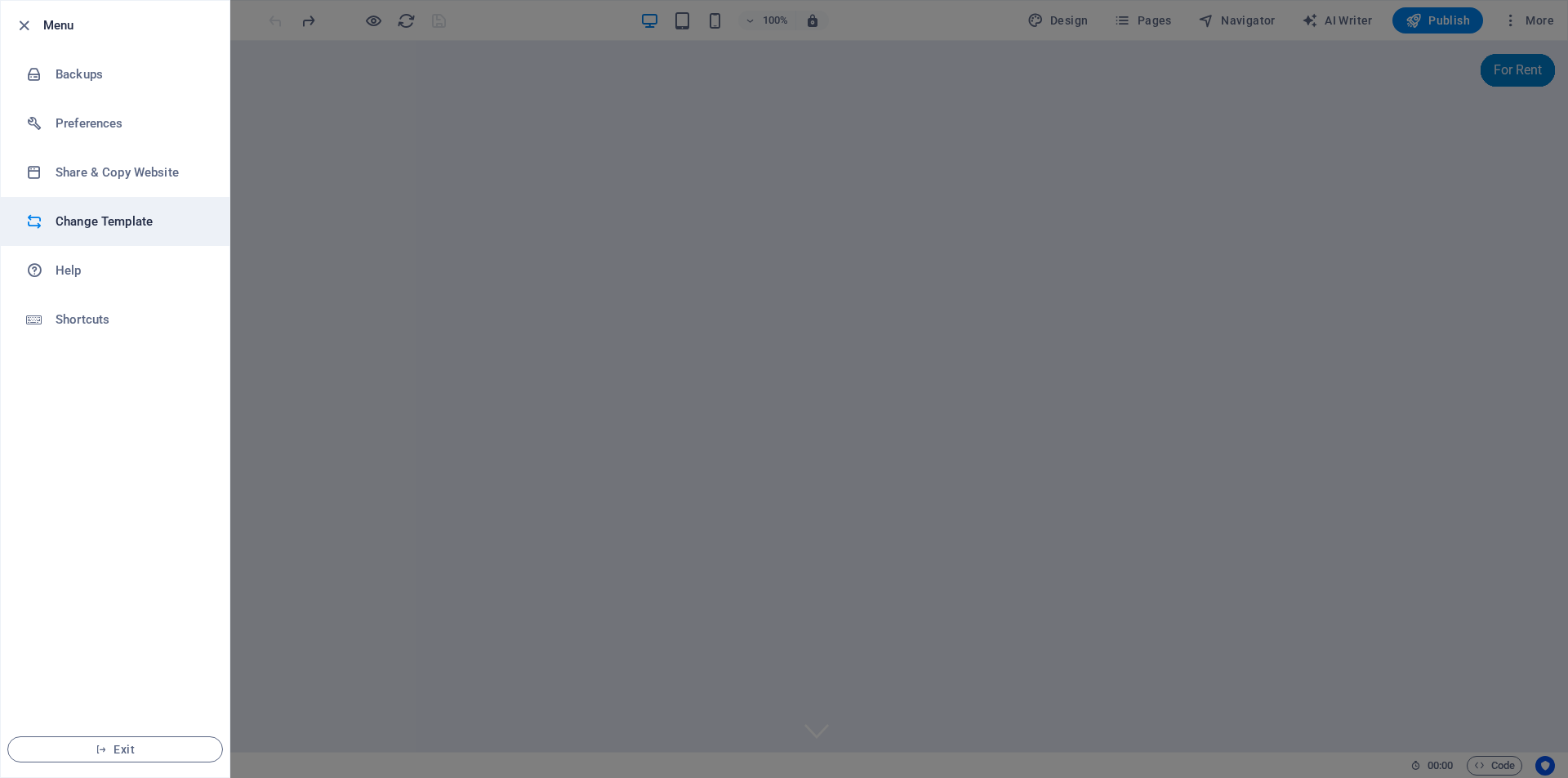
click at [141, 224] on h6 "Change Template" at bounding box center [131, 221] width 151 height 19
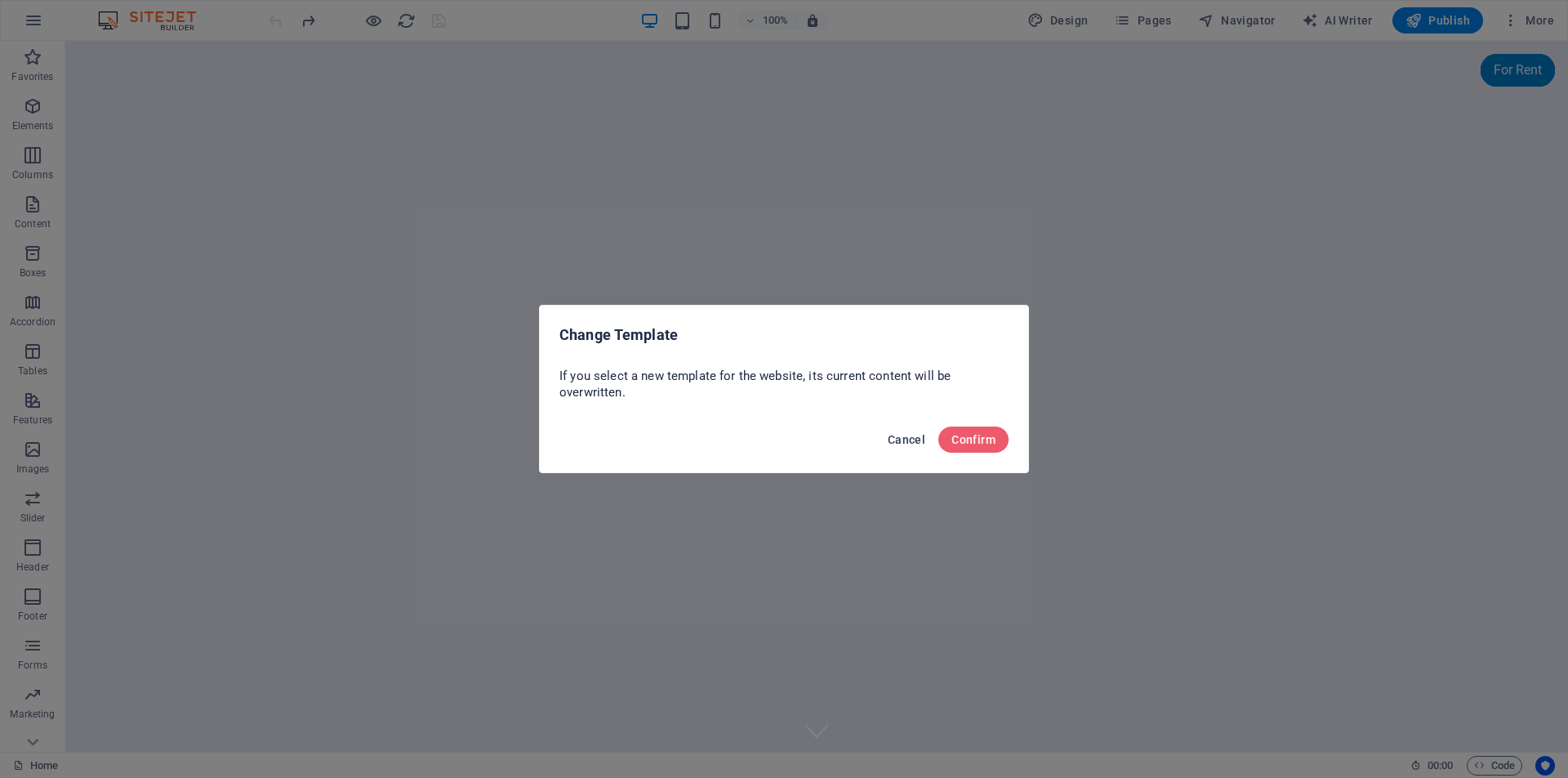
click at [908, 439] on span "Cancel" at bounding box center [906, 439] width 37 height 13
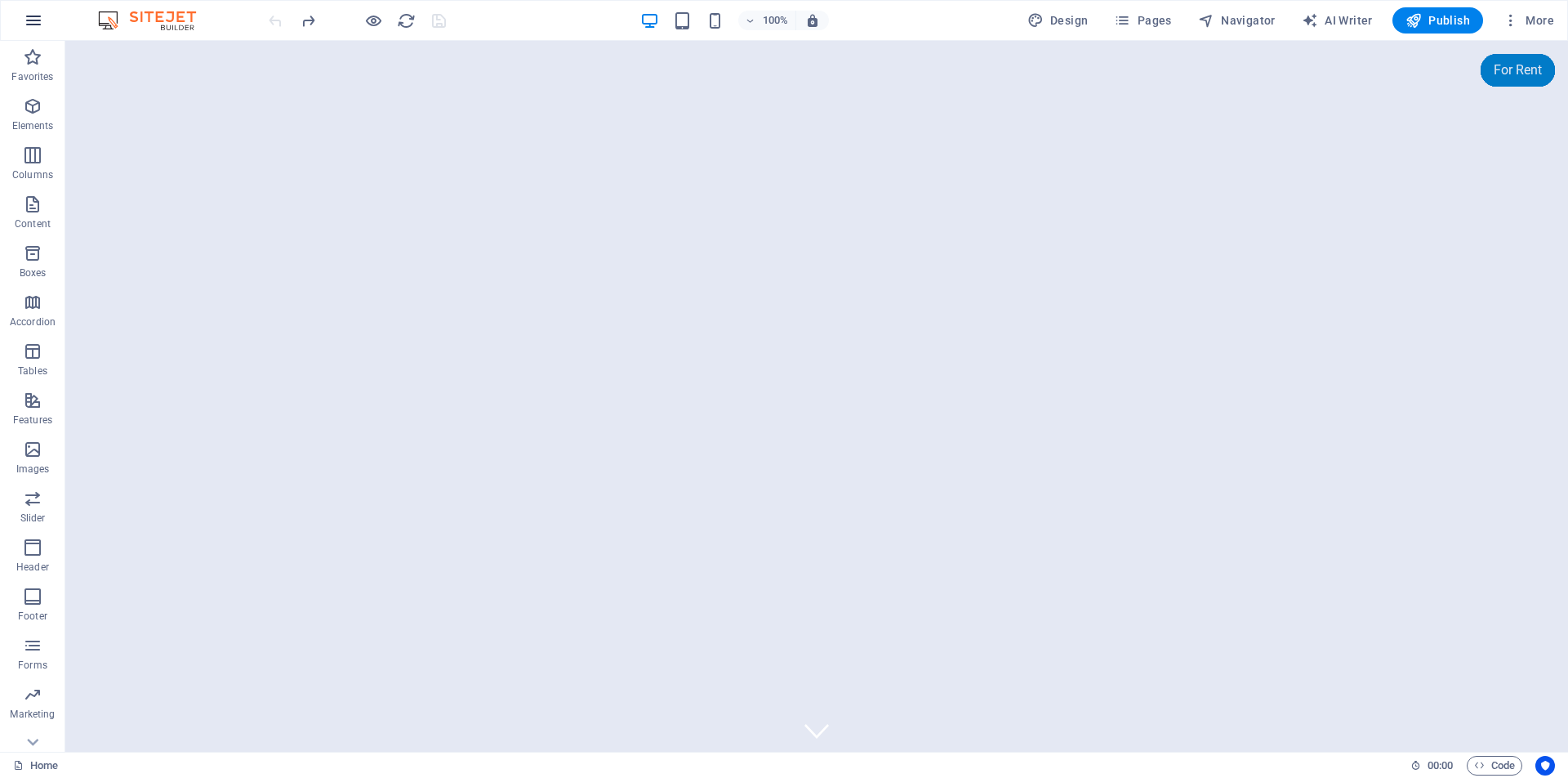
click at [38, 19] on icon "button" at bounding box center [33, 19] width 19 height 19
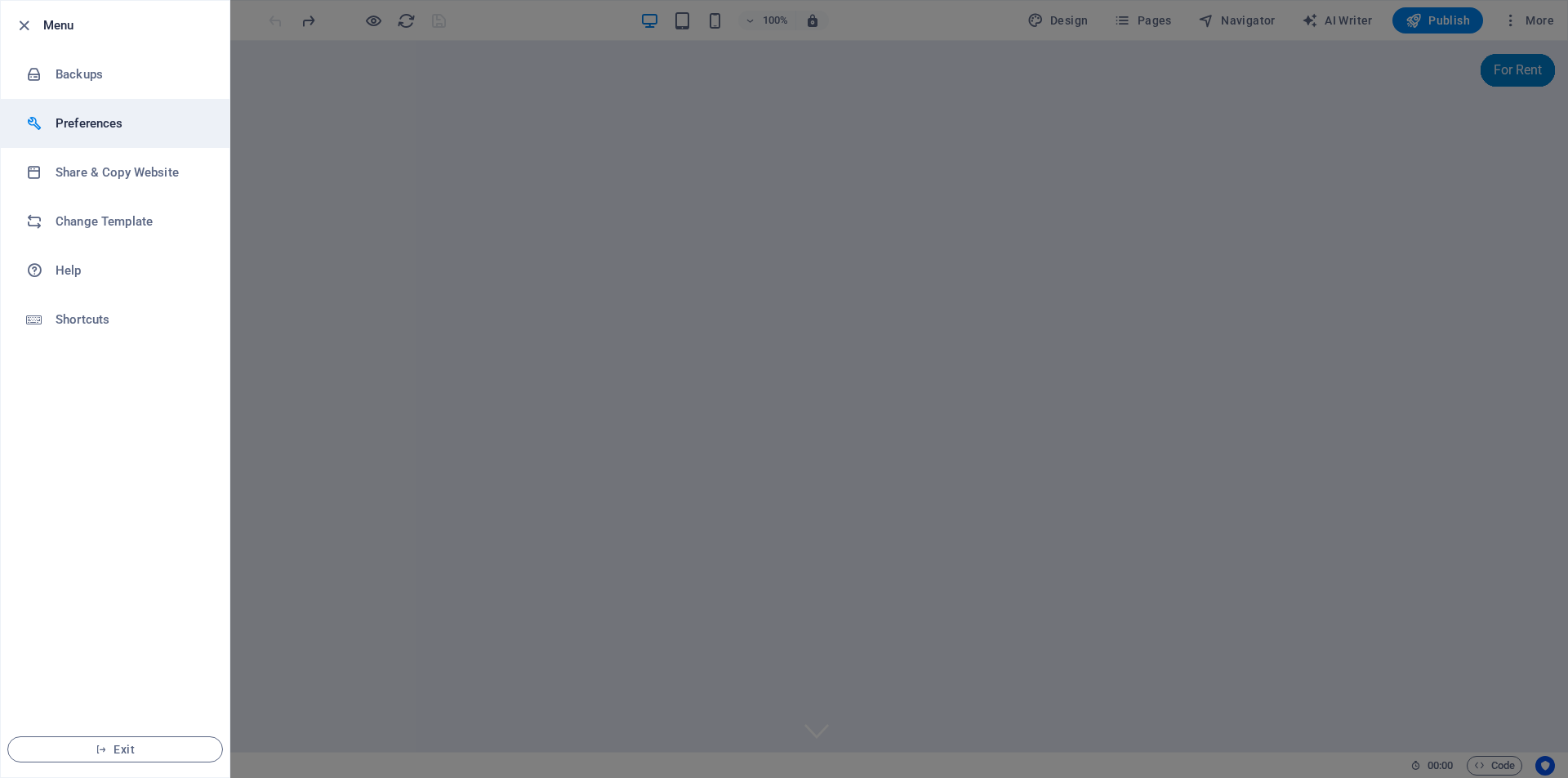
click at [88, 123] on h6 "Preferences" at bounding box center [131, 123] width 151 height 19
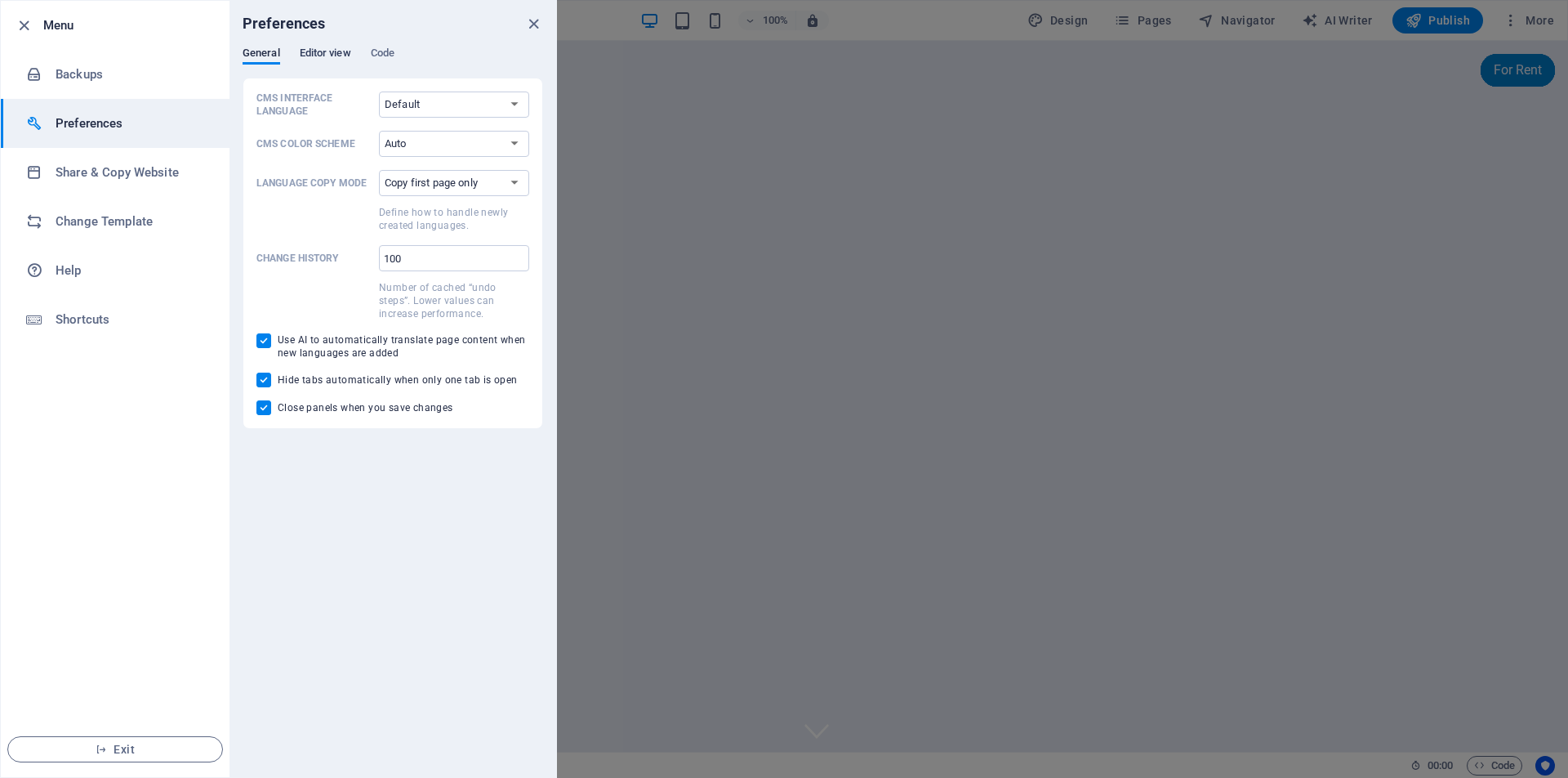
click at [327, 55] on span "Editor view" at bounding box center [325, 55] width 51 height 23
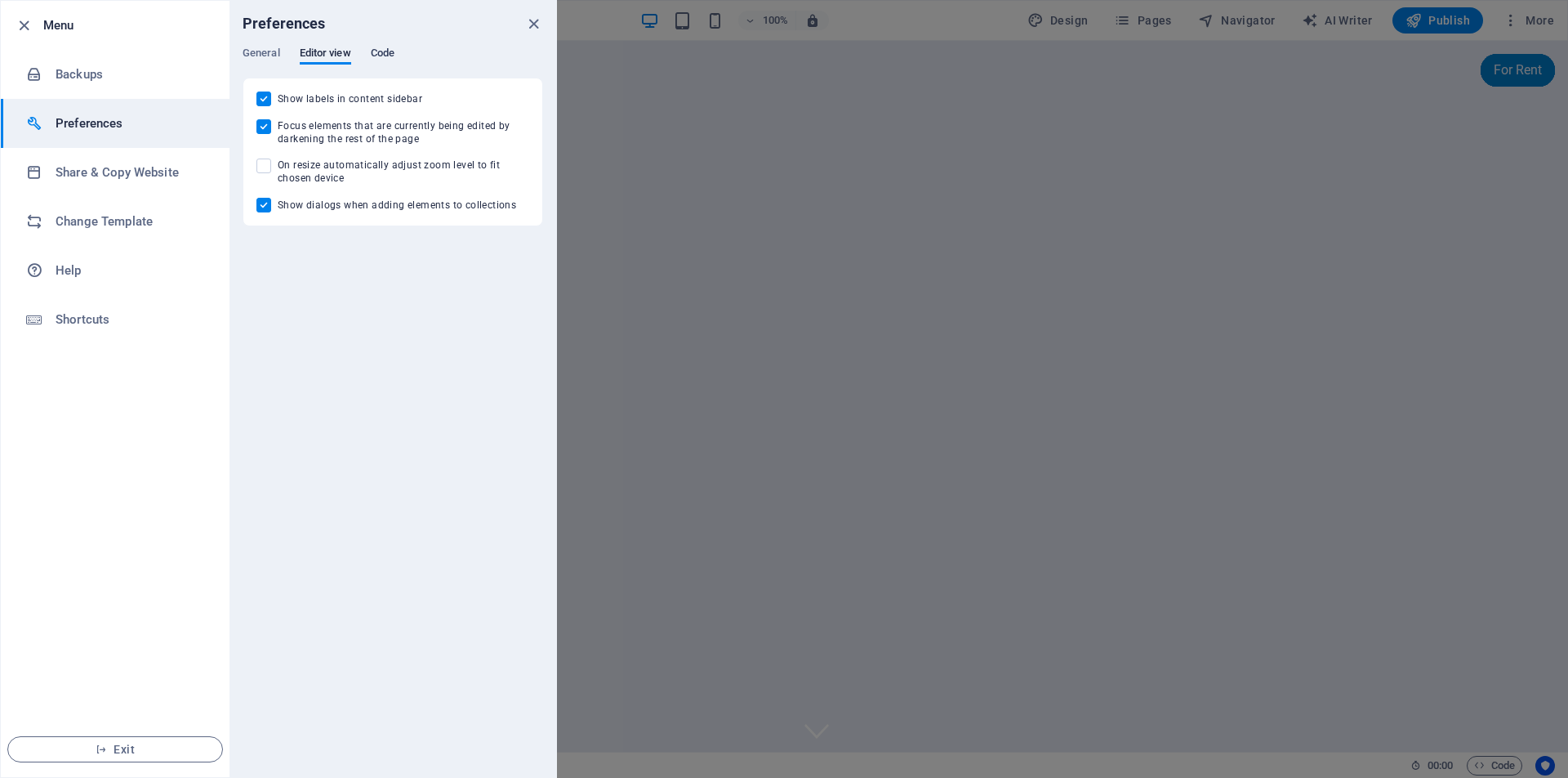
click at [379, 49] on span "Code" at bounding box center [382, 55] width 24 height 23
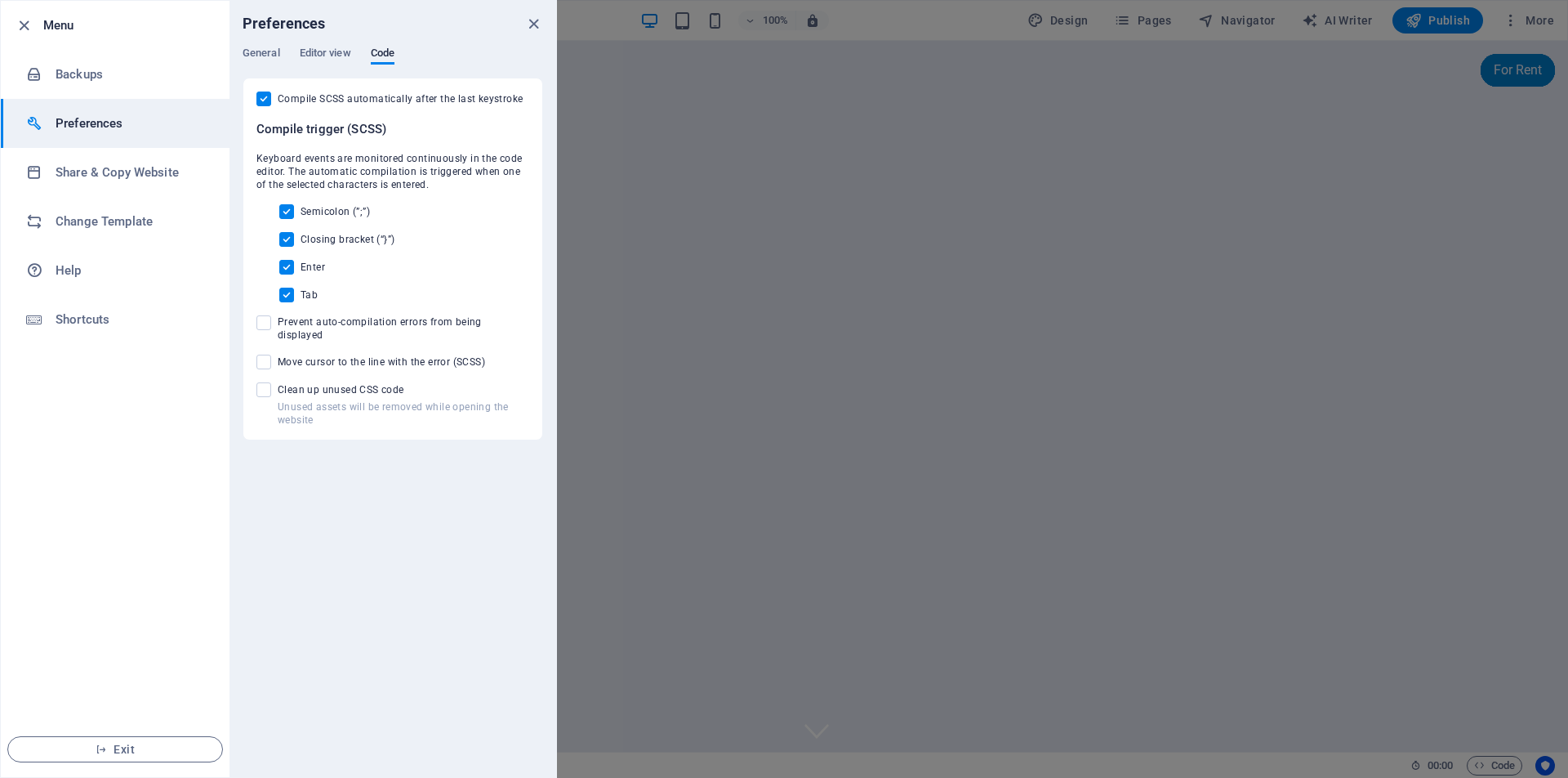
click at [382, 441] on div "Preferences General Editor view Code CMS Interface Language Default Deutsch Eng…" at bounding box center [393, 389] width 327 height 776
click at [77, 314] on h6 "Shortcuts" at bounding box center [131, 318] width 151 height 19
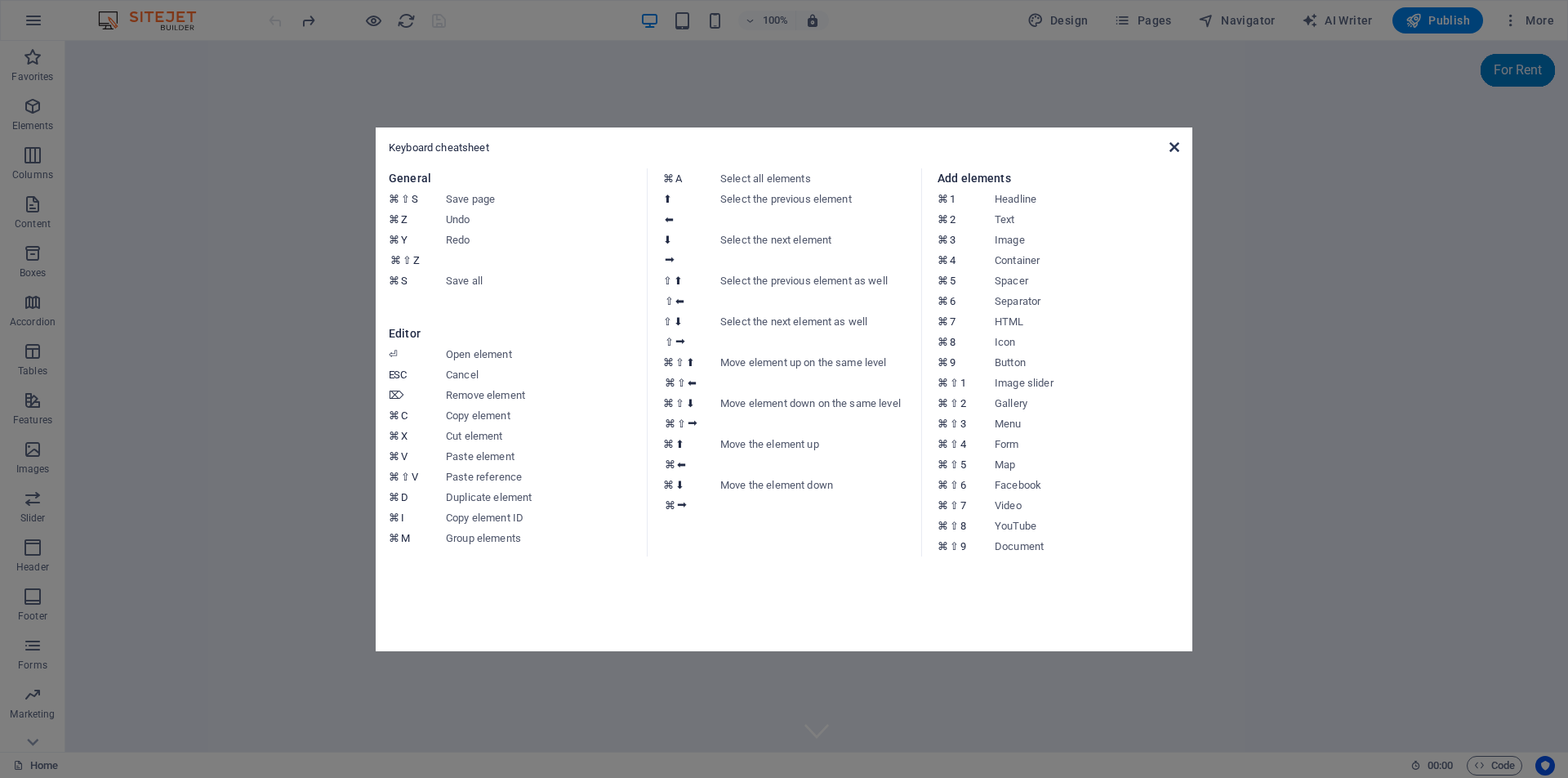
click at [1174, 149] on icon at bounding box center [1174, 147] width 10 height 13
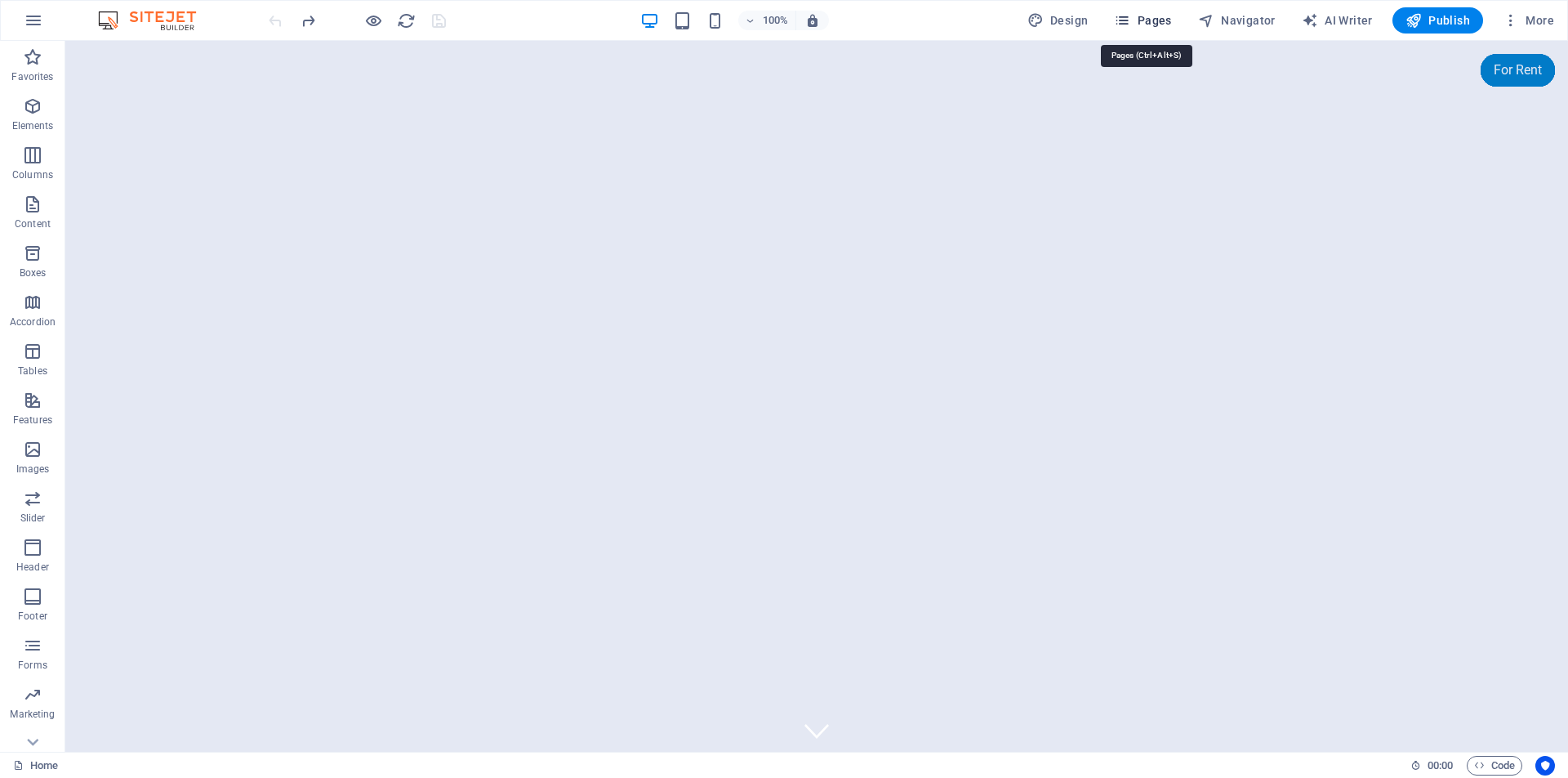
click at [1157, 24] on span "Pages" at bounding box center [1143, 20] width 58 height 17
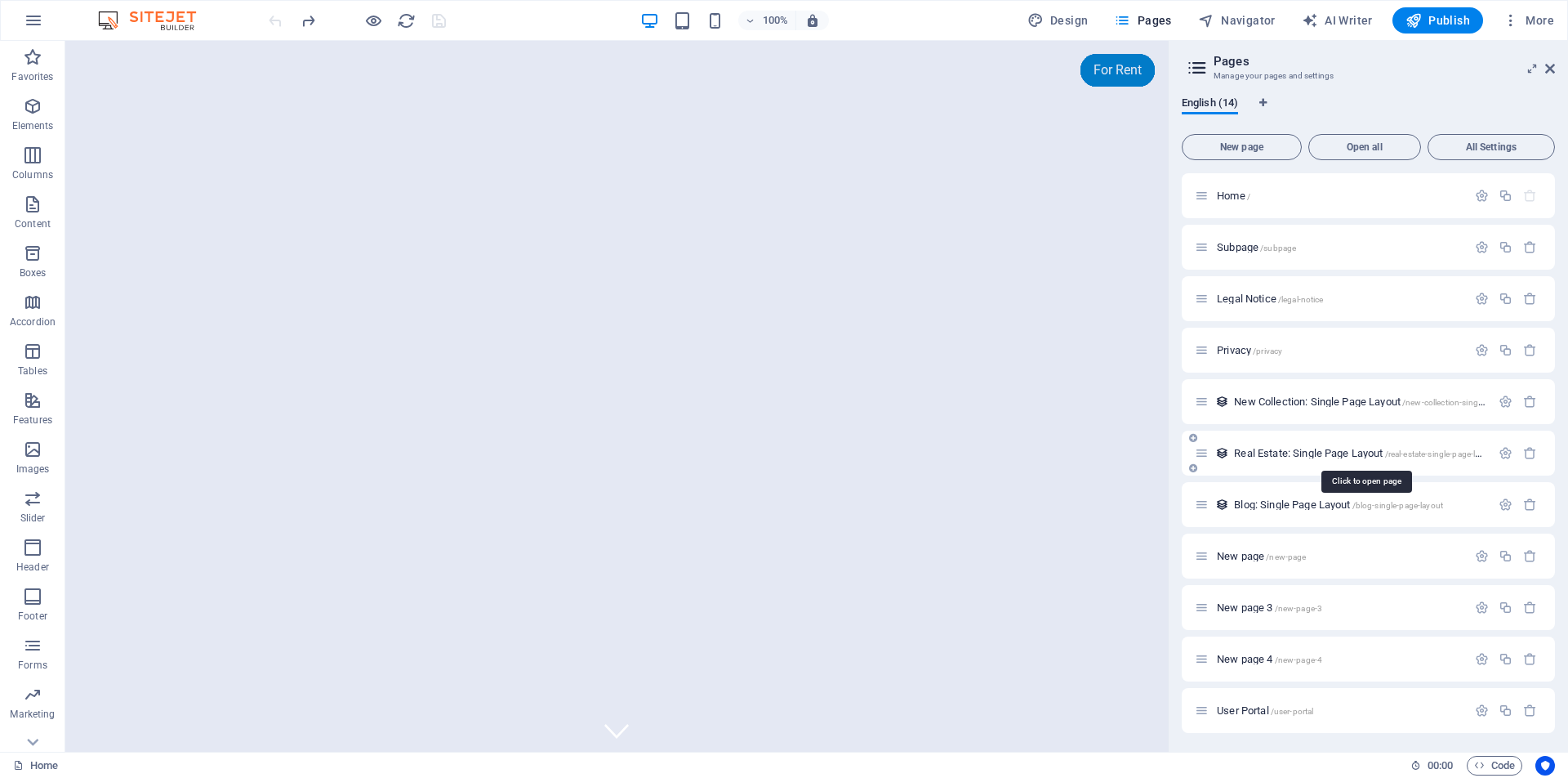
click at [1330, 453] on span "Real Estate: Single Page Layout /real-estate-single-page-layout" at bounding box center [1365, 452] width 262 height 12
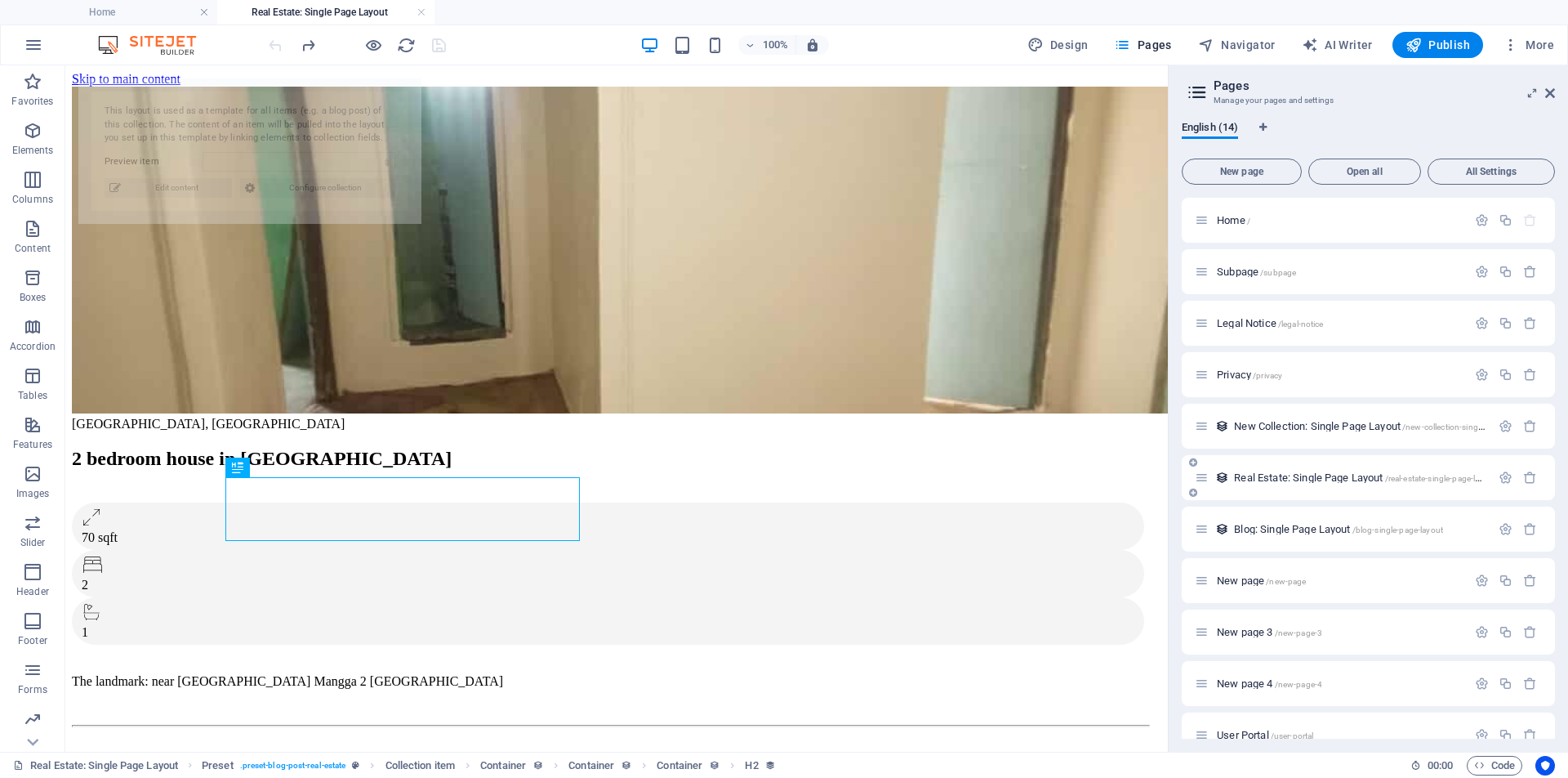
select select "68b30e2b6492e552aa035e73"
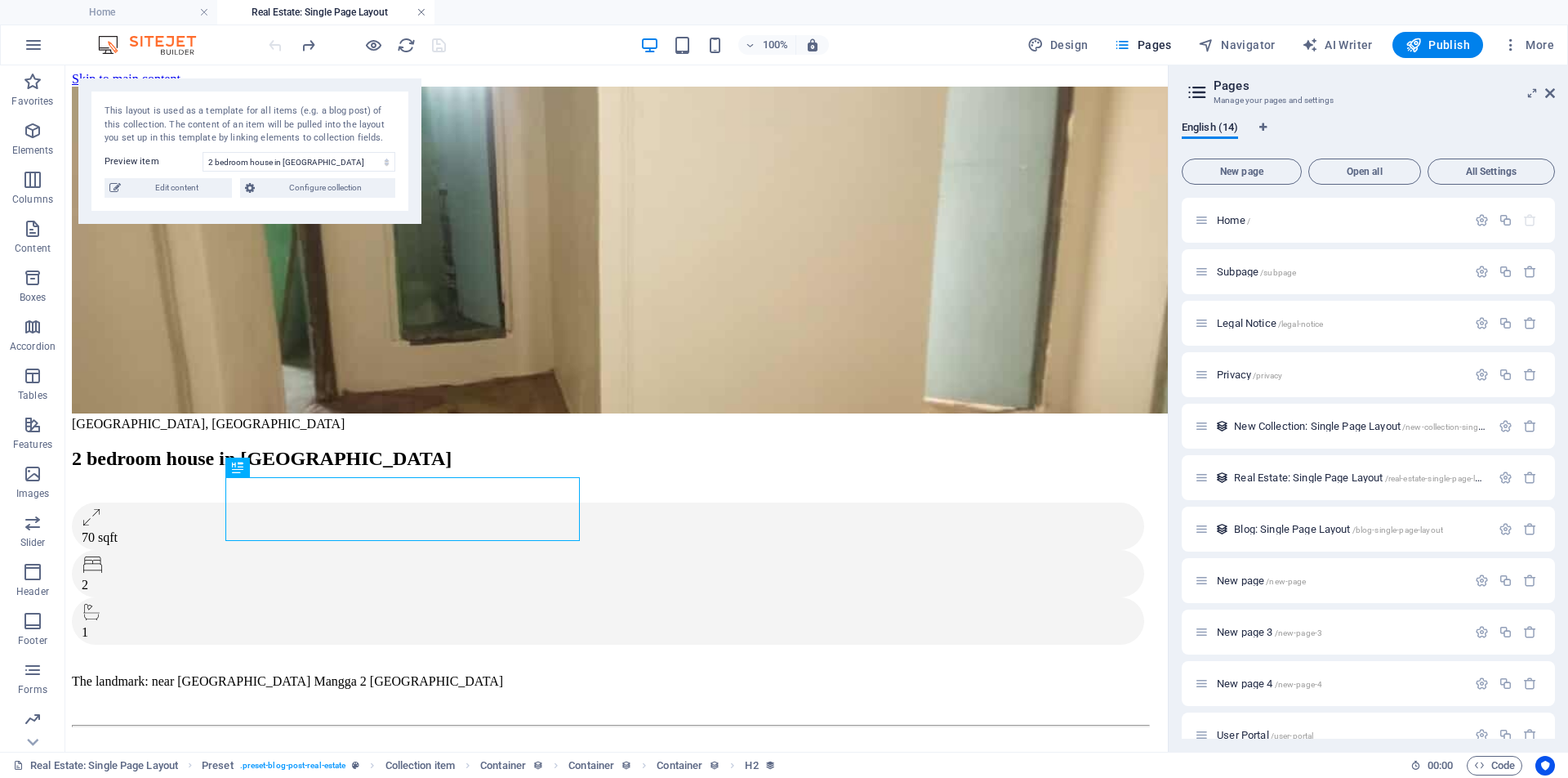
click at [421, 13] on link at bounding box center [421, 12] width 10 height 16
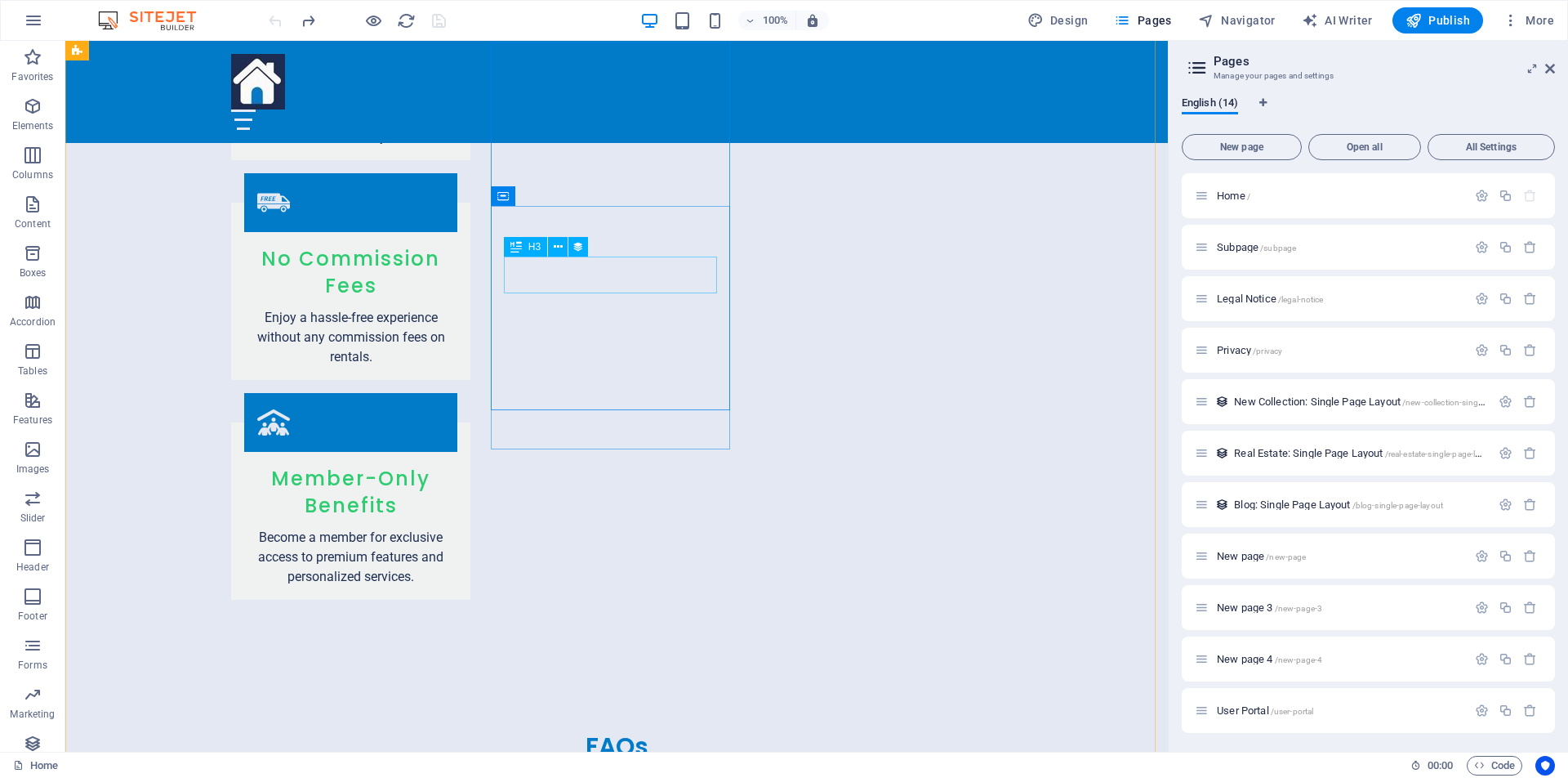
scroll to position [2831, 0]
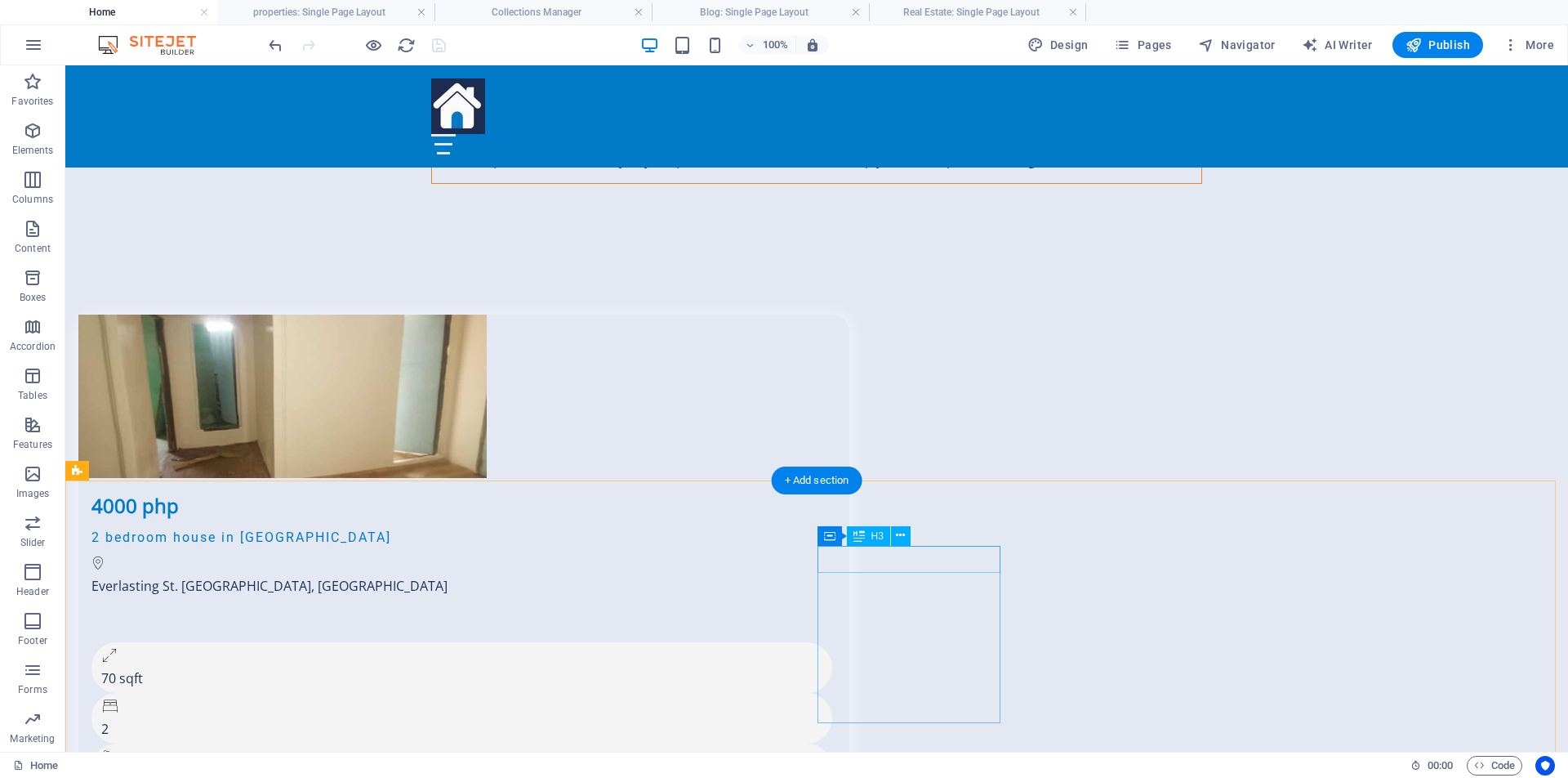
scroll to position [4173, 0]
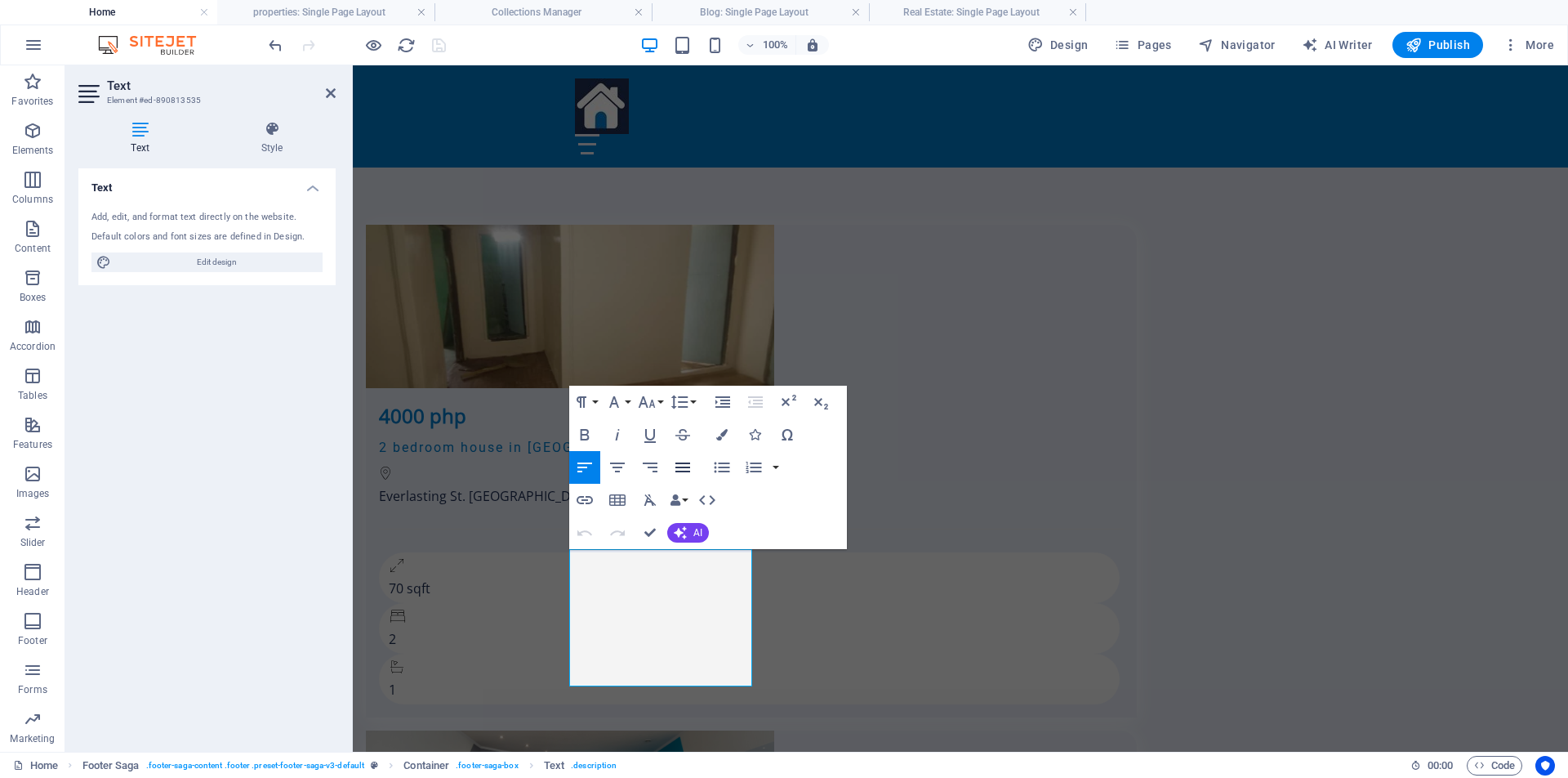
click at [683, 463] on icon "button" at bounding box center [683, 467] width 15 height 10
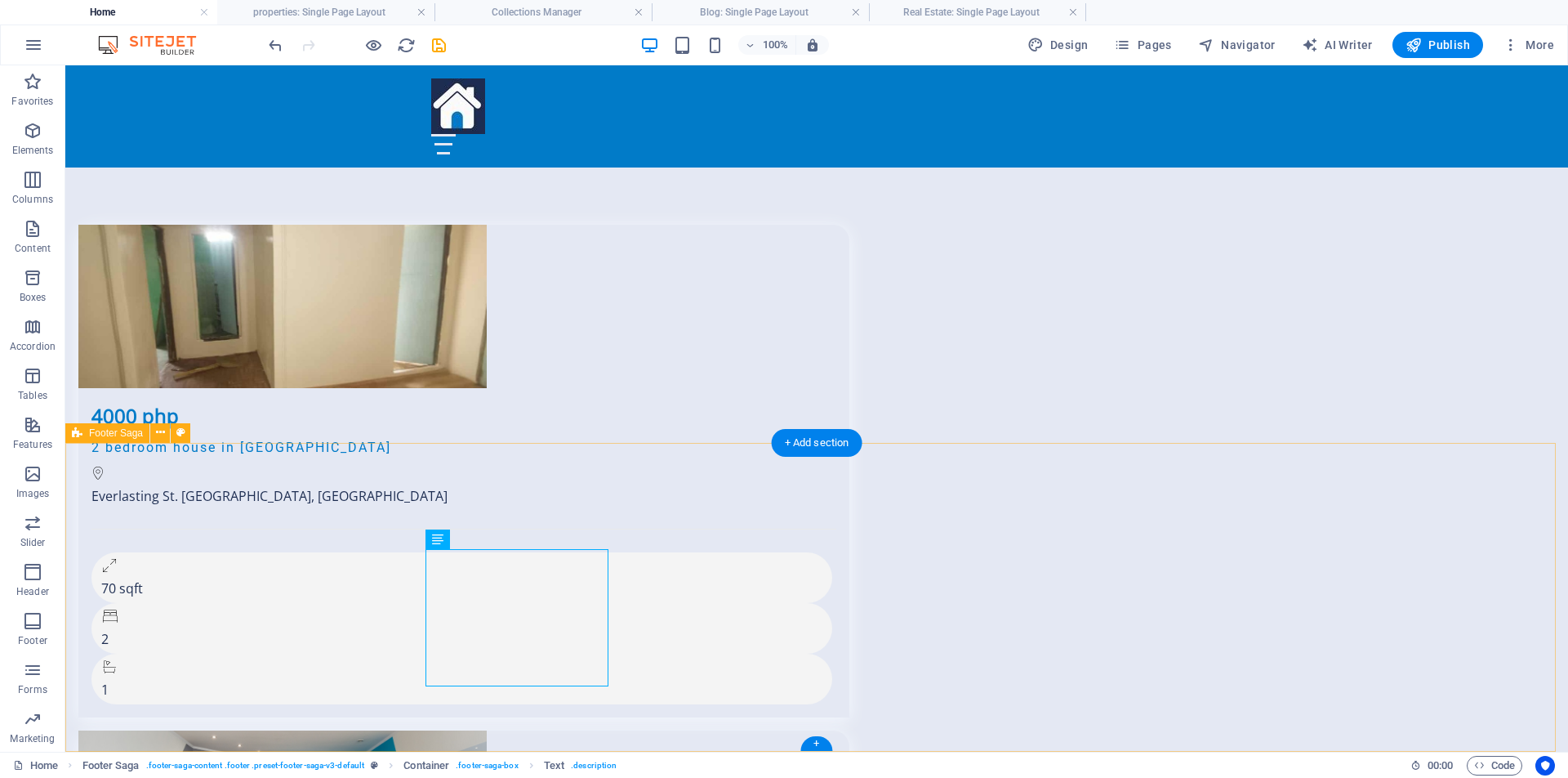
click at [486, 539] on icon at bounding box center [485, 538] width 9 height 17
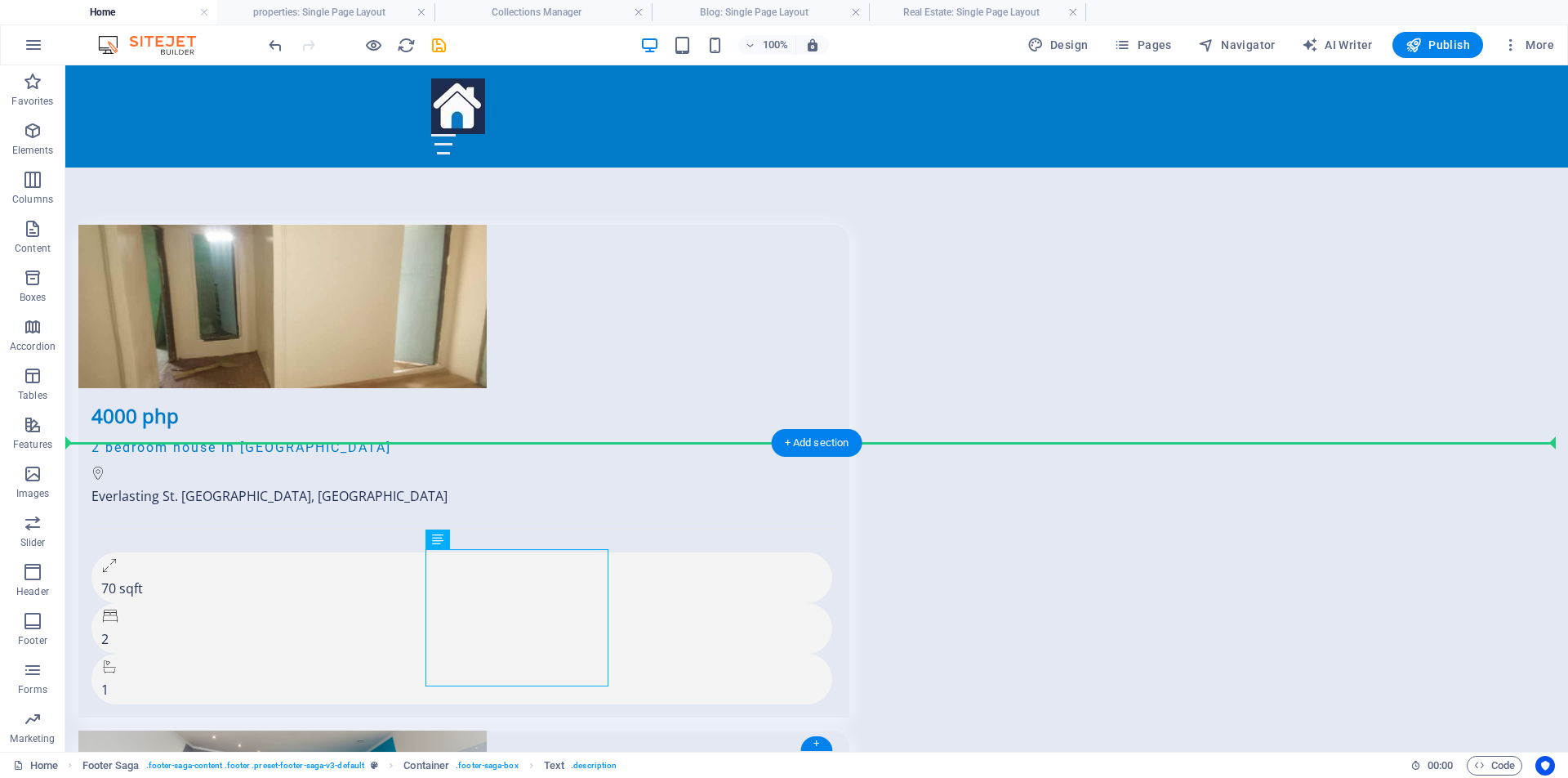
drag, startPoint x: 516, startPoint y: 608, endPoint x: 213, endPoint y: 556, distance: 307.4
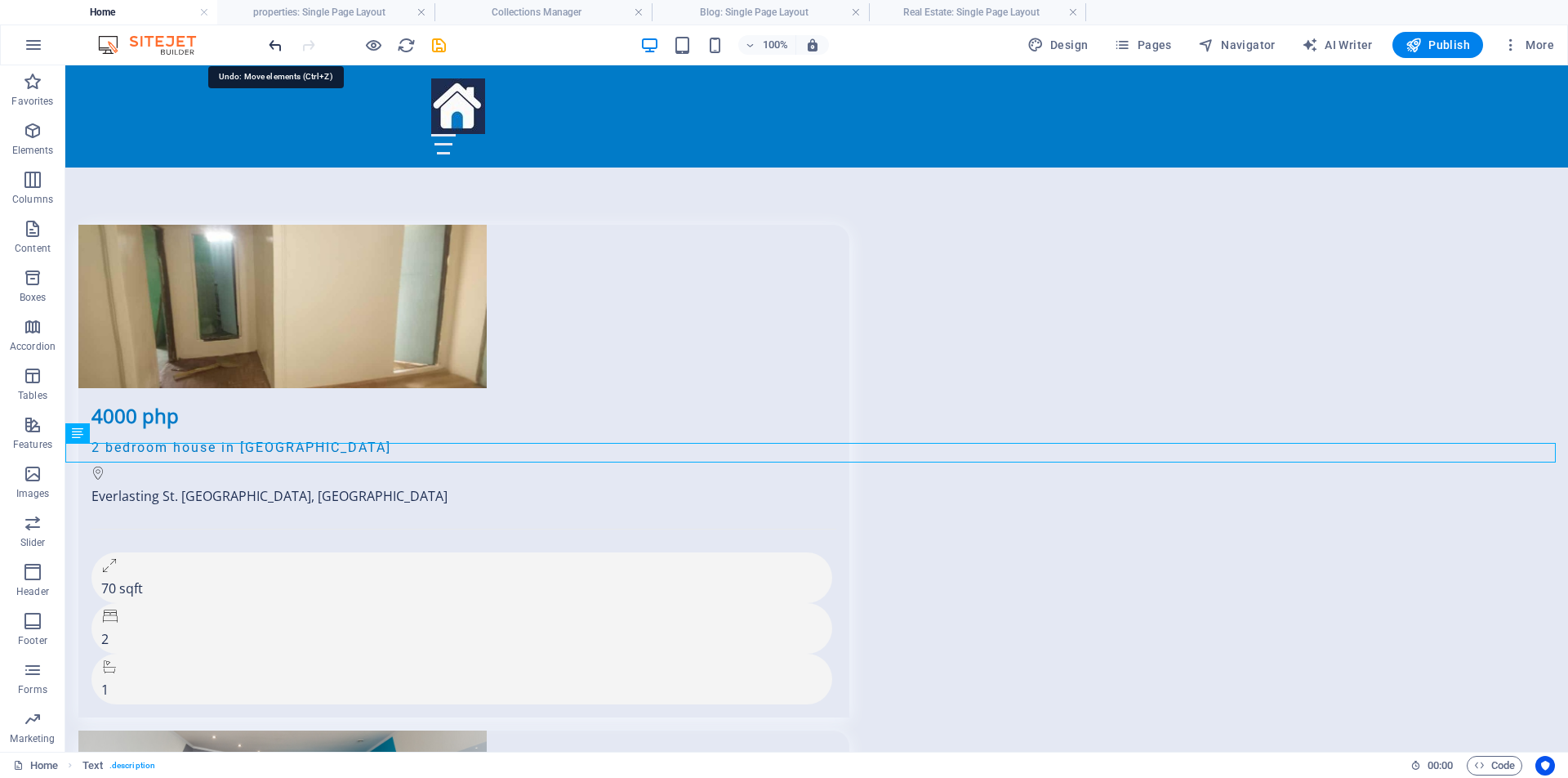
click at [275, 44] on icon "undo" at bounding box center [276, 45] width 19 height 19
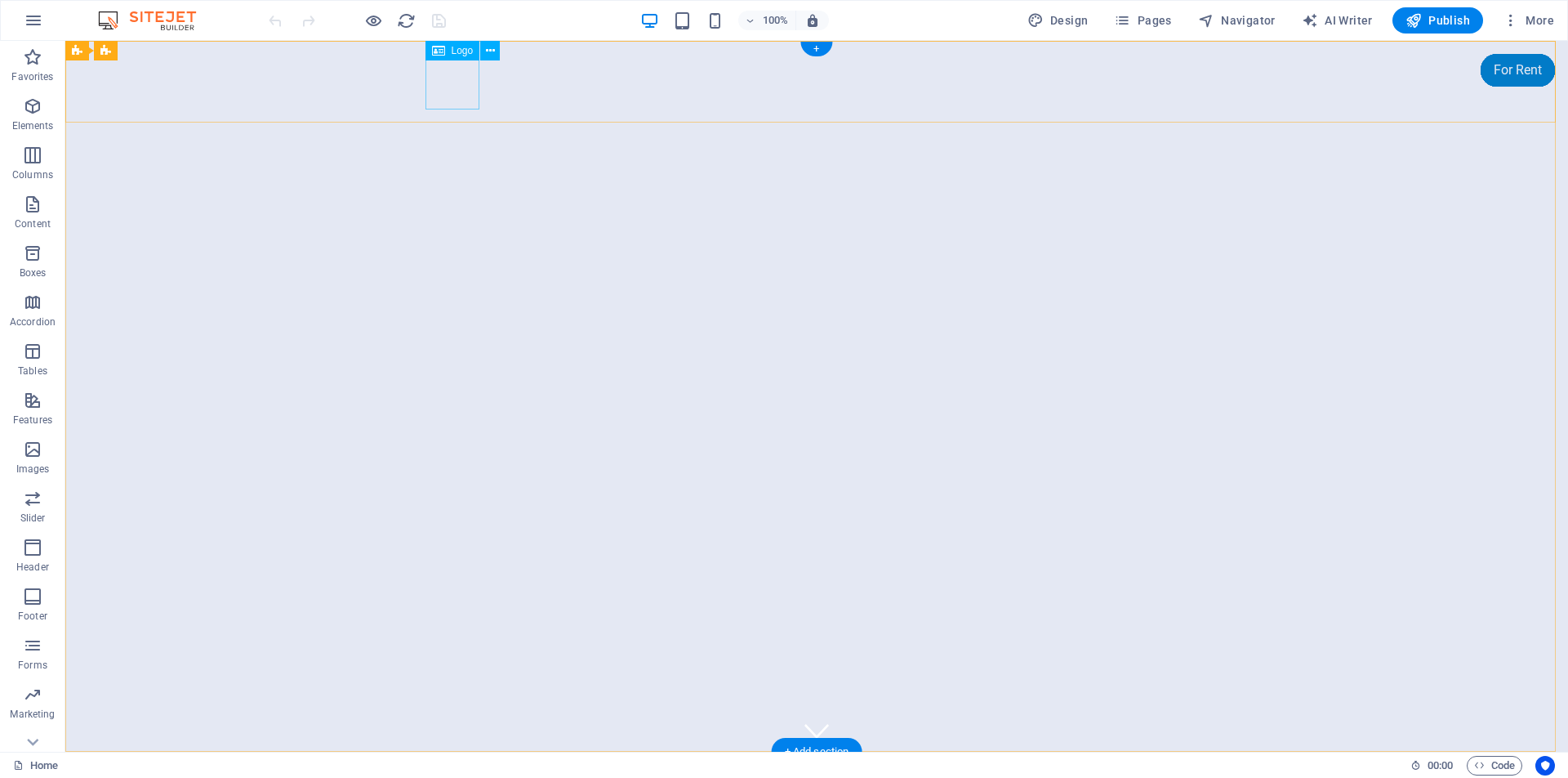
click at [455, 765] on div at bounding box center [817, 793] width 771 height 56
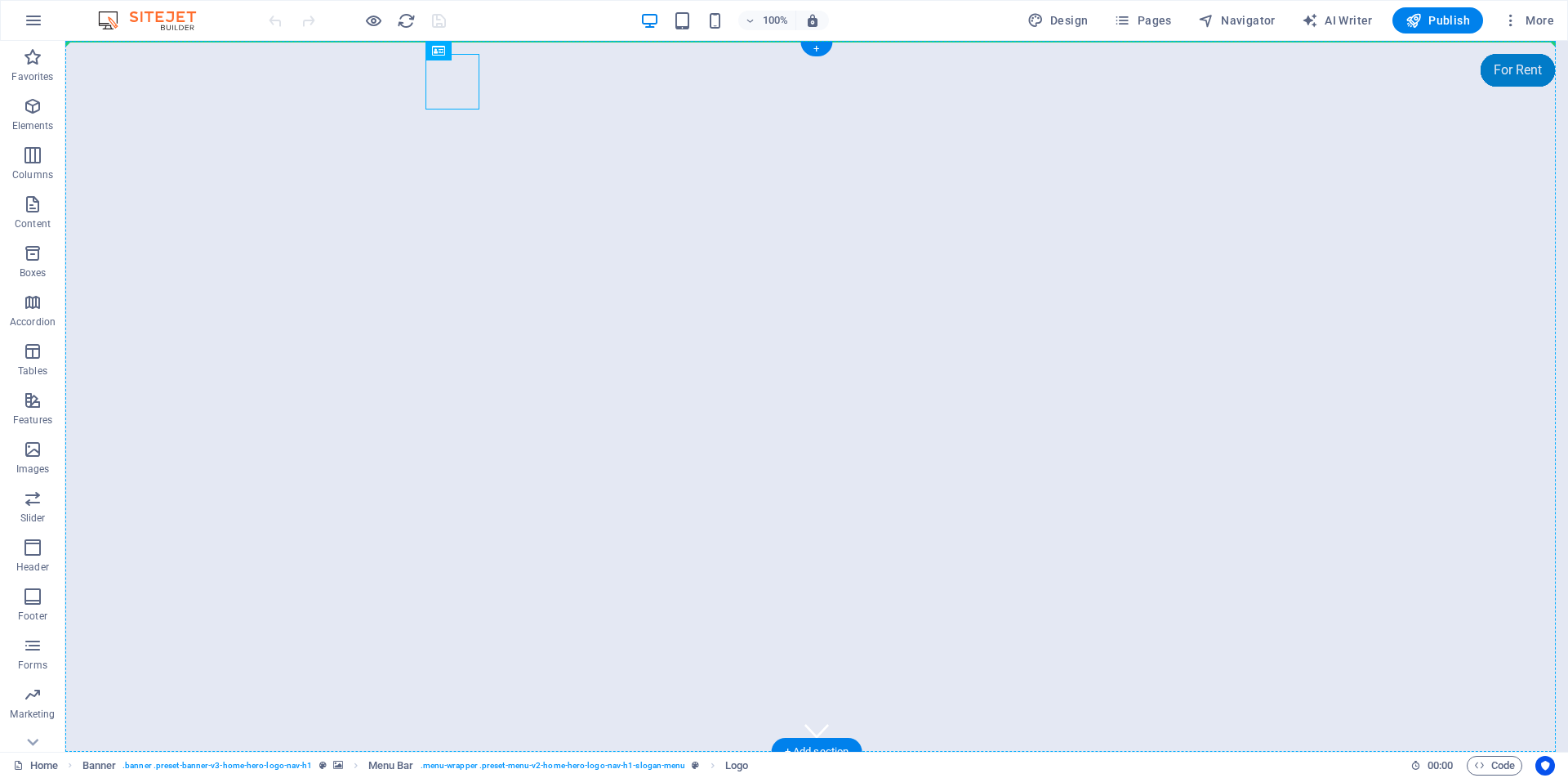
drag, startPoint x: 455, startPoint y: 78, endPoint x: 261, endPoint y: 228, distance: 245.2
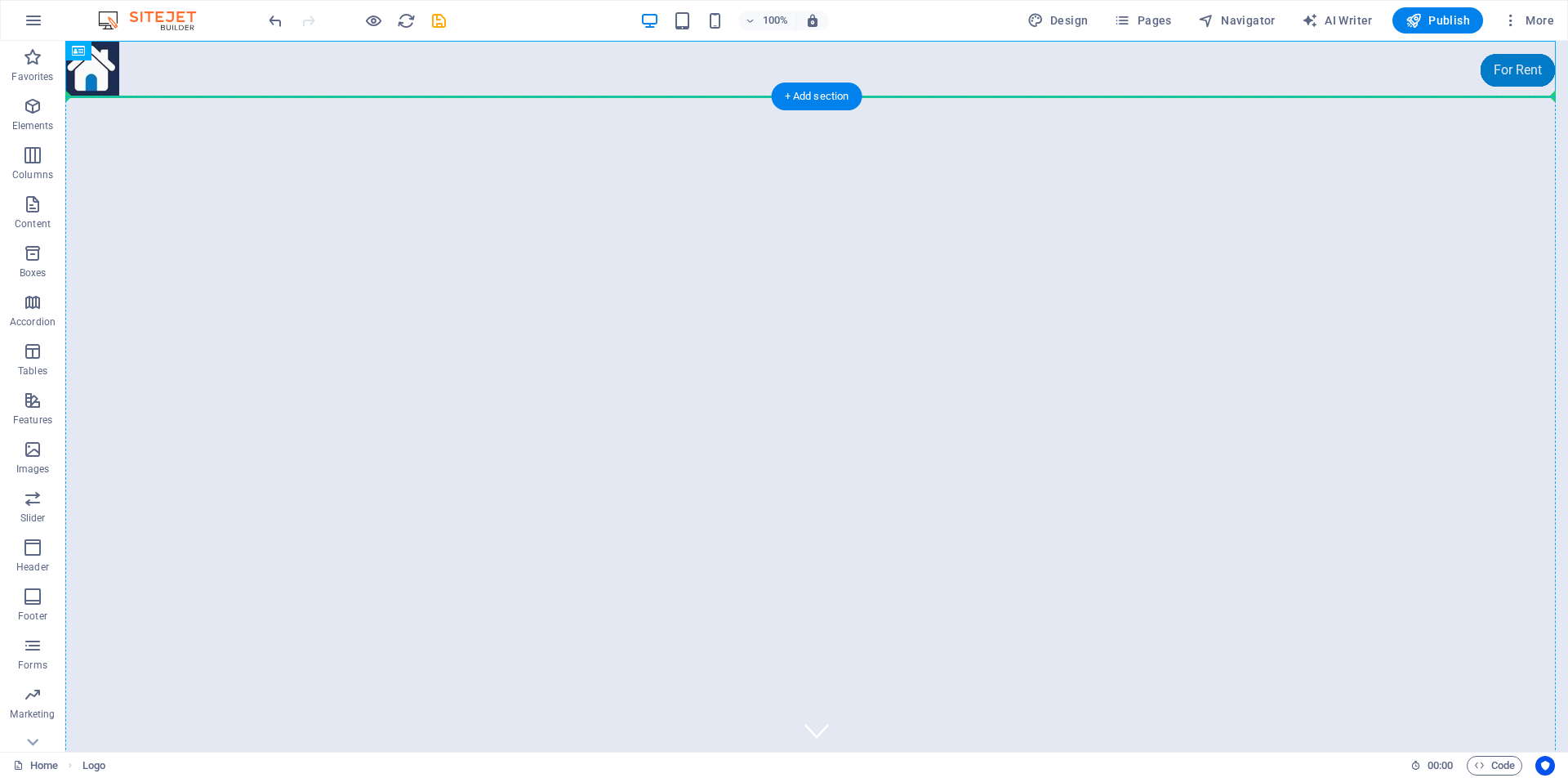
drag, startPoint x: 143, startPoint y: 93, endPoint x: 123, endPoint y: 197, distance: 105.9
drag, startPoint x: 146, startPoint y: 95, endPoint x: 133, endPoint y: 273, distance: 178.5
drag, startPoint x: 149, startPoint y: 97, endPoint x: 266, endPoint y: 184, distance: 145.8
drag, startPoint x: 162, startPoint y: 93, endPoint x: 561, endPoint y: 116, distance: 399.7
drag, startPoint x: 150, startPoint y: 93, endPoint x: 439, endPoint y: 129, distance: 291.2
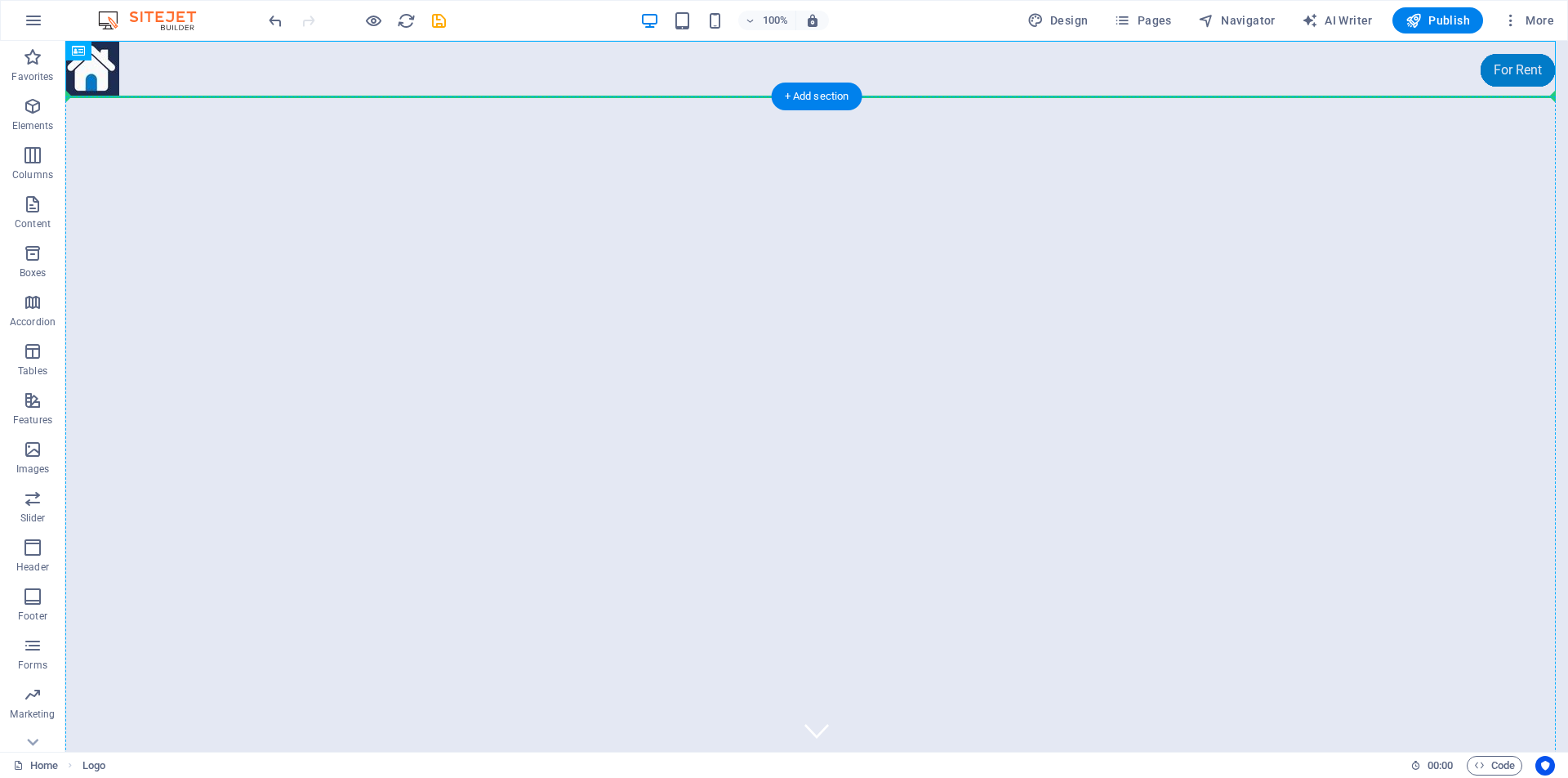
drag, startPoint x: 147, startPoint y: 90, endPoint x: 98, endPoint y: 132, distance: 64.5
drag, startPoint x: 153, startPoint y: 94, endPoint x: 655, endPoint y: 122, distance: 502.8
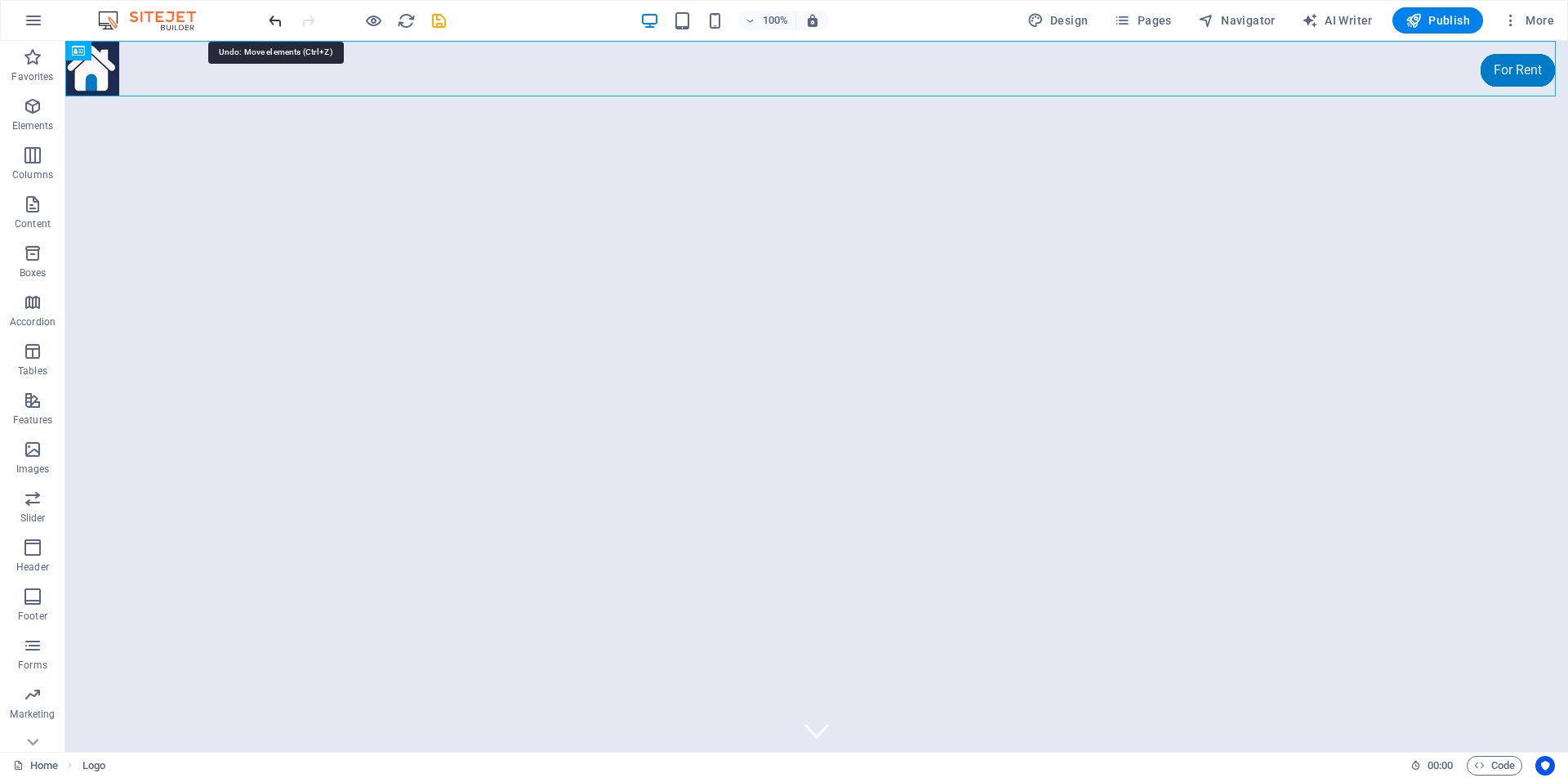
click at [277, 20] on icon "undo" at bounding box center [276, 20] width 19 height 19
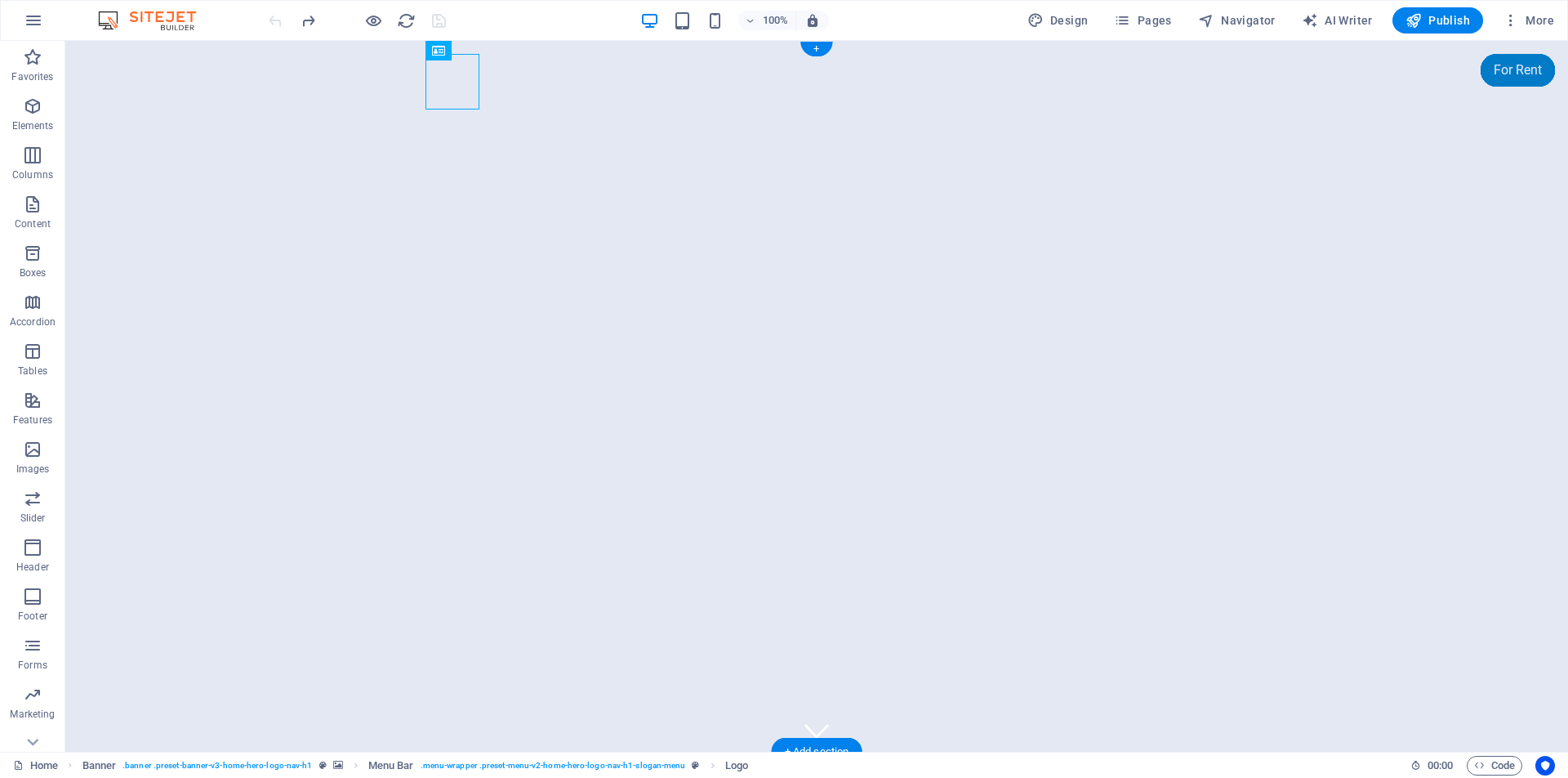
drag, startPoint x: 511, startPoint y: 87, endPoint x: 455, endPoint y: 71, distance: 58.2
click at [148, 118] on icon at bounding box center [150, 113] width 9 height 17
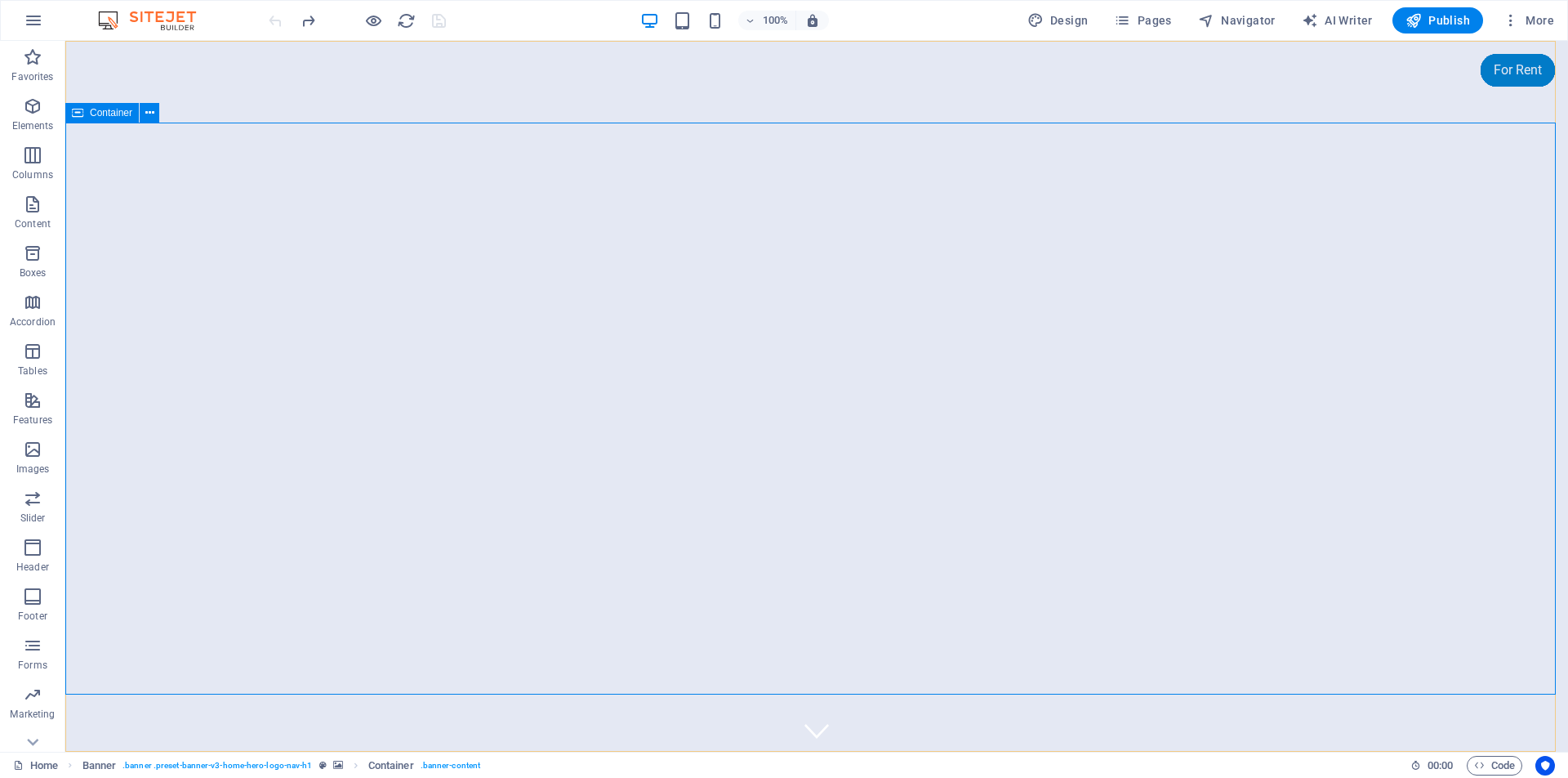
click at [106, 111] on span "Container" at bounding box center [111, 112] width 43 height 10
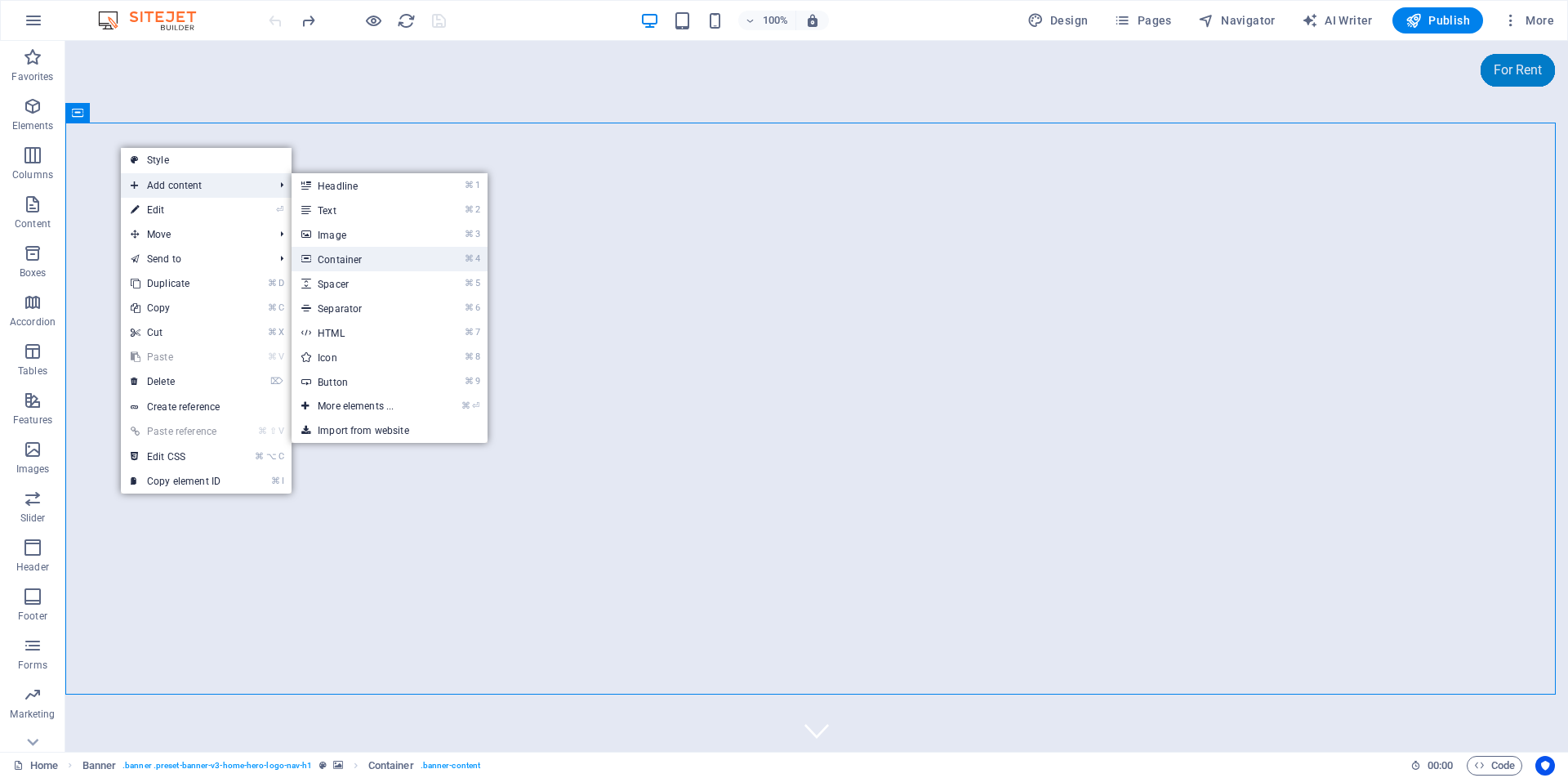
click at [347, 258] on link "⌘ 4 Container" at bounding box center [358, 259] width 135 height 24
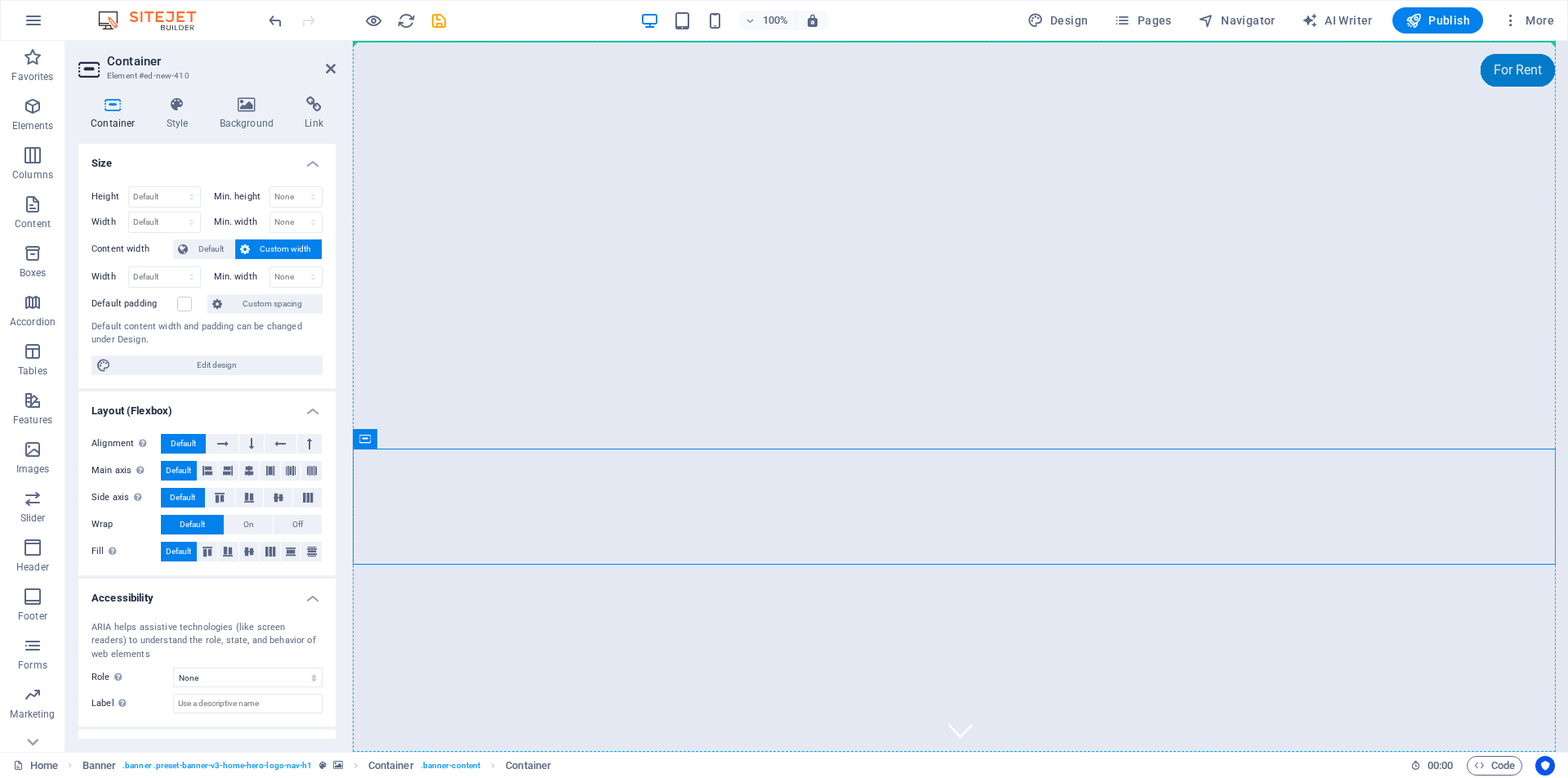
drag, startPoint x: 499, startPoint y: 507, endPoint x: 475, endPoint y: 165, distance: 342.8
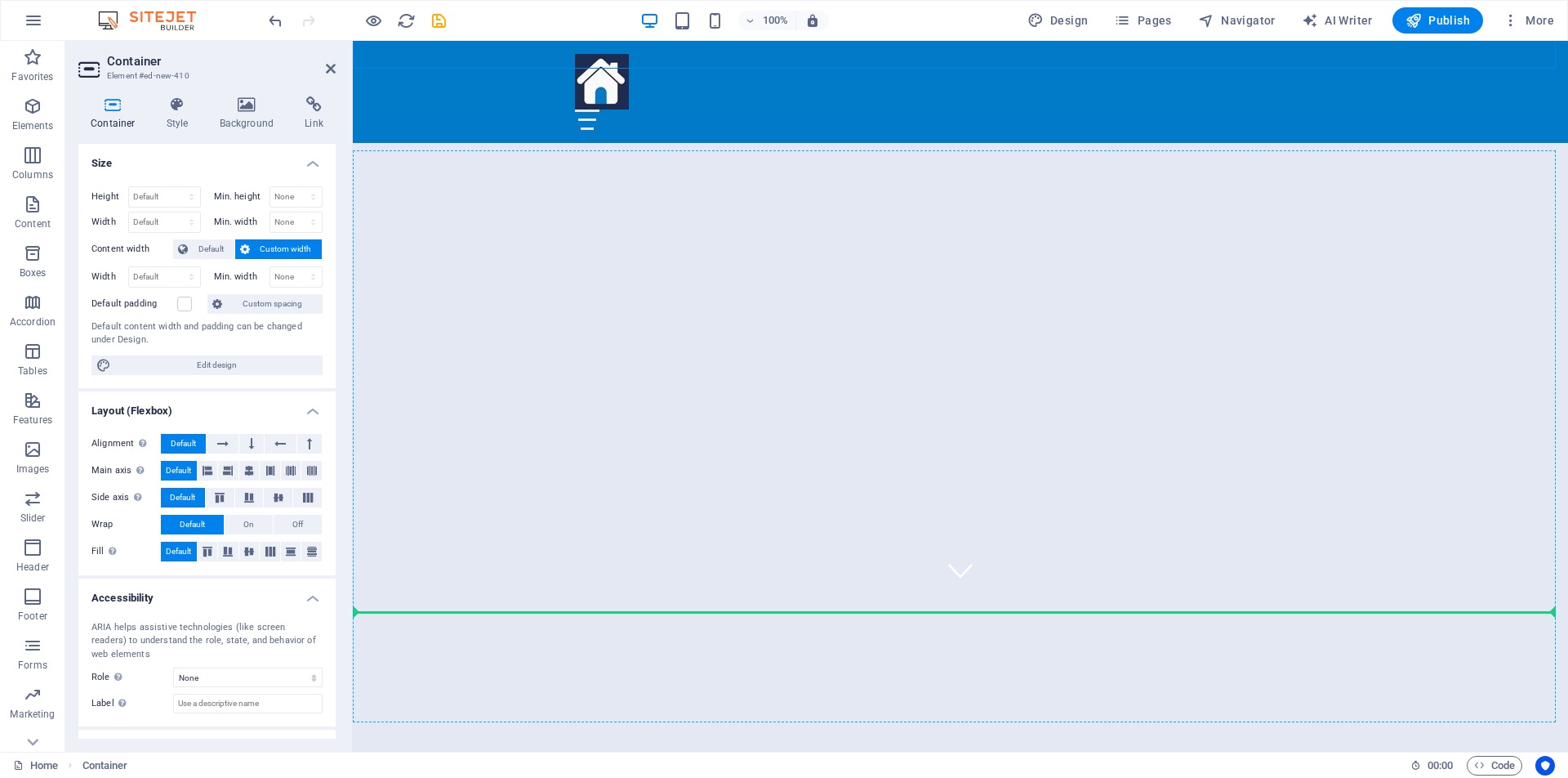
scroll to position [174, 0]
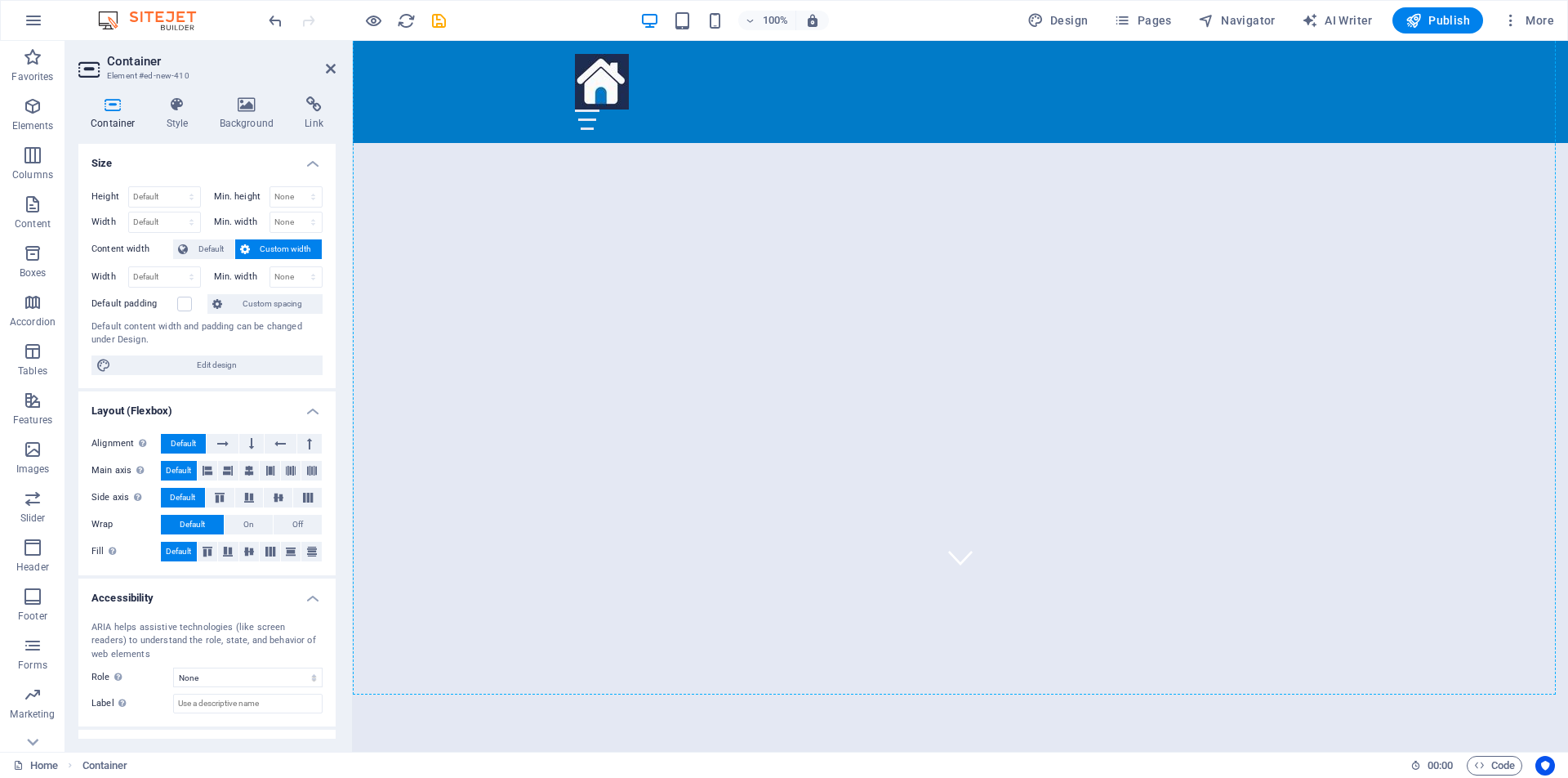
drag, startPoint x: 751, startPoint y: 95, endPoint x: 499, endPoint y: 240, distance: 290.7
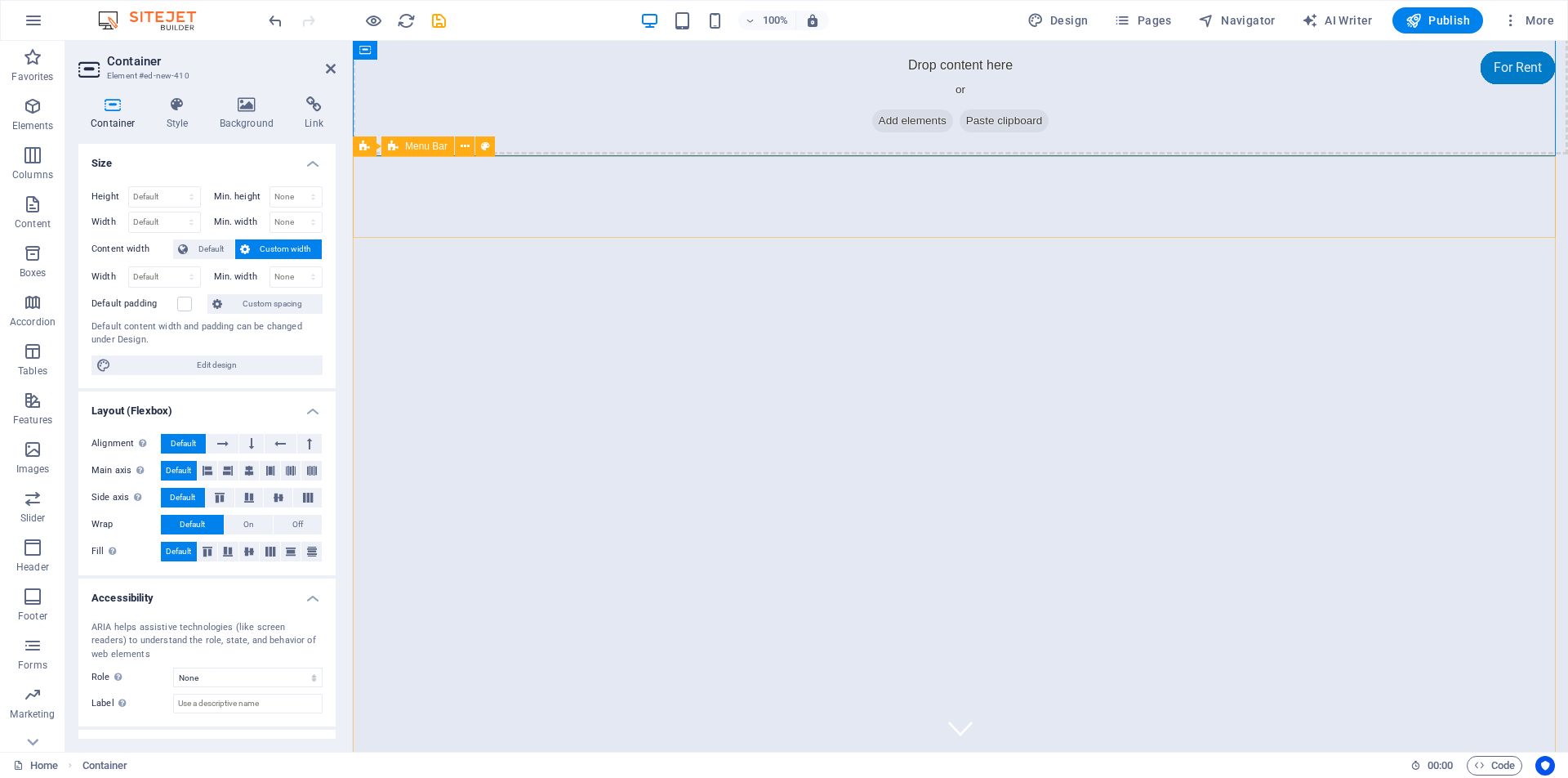
scroll to position [0, 0]
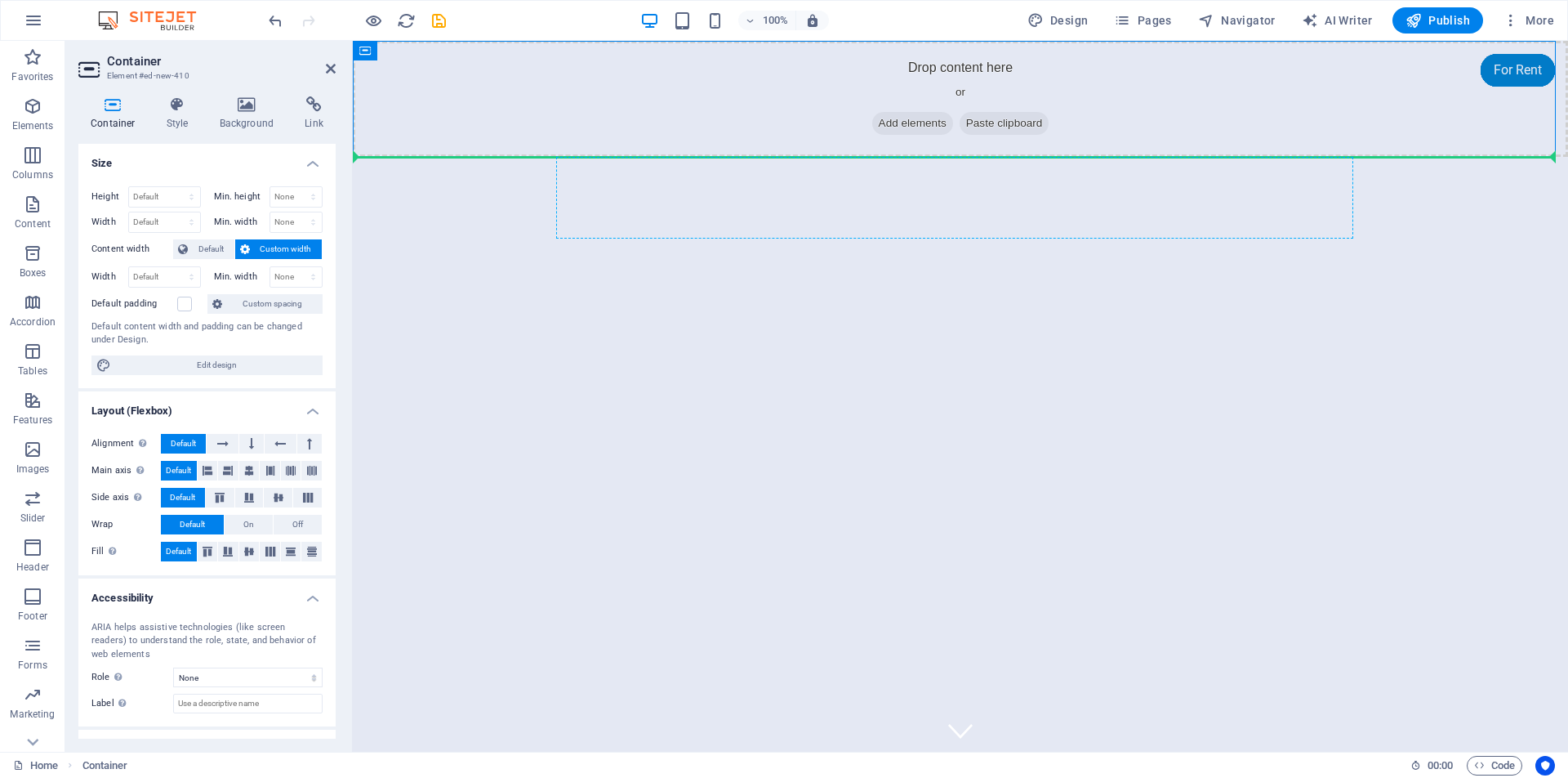
drag, startPoint x: 738, startPoint y: 90, endPoint x: 714, endPoint y: 202, distance: 114.5
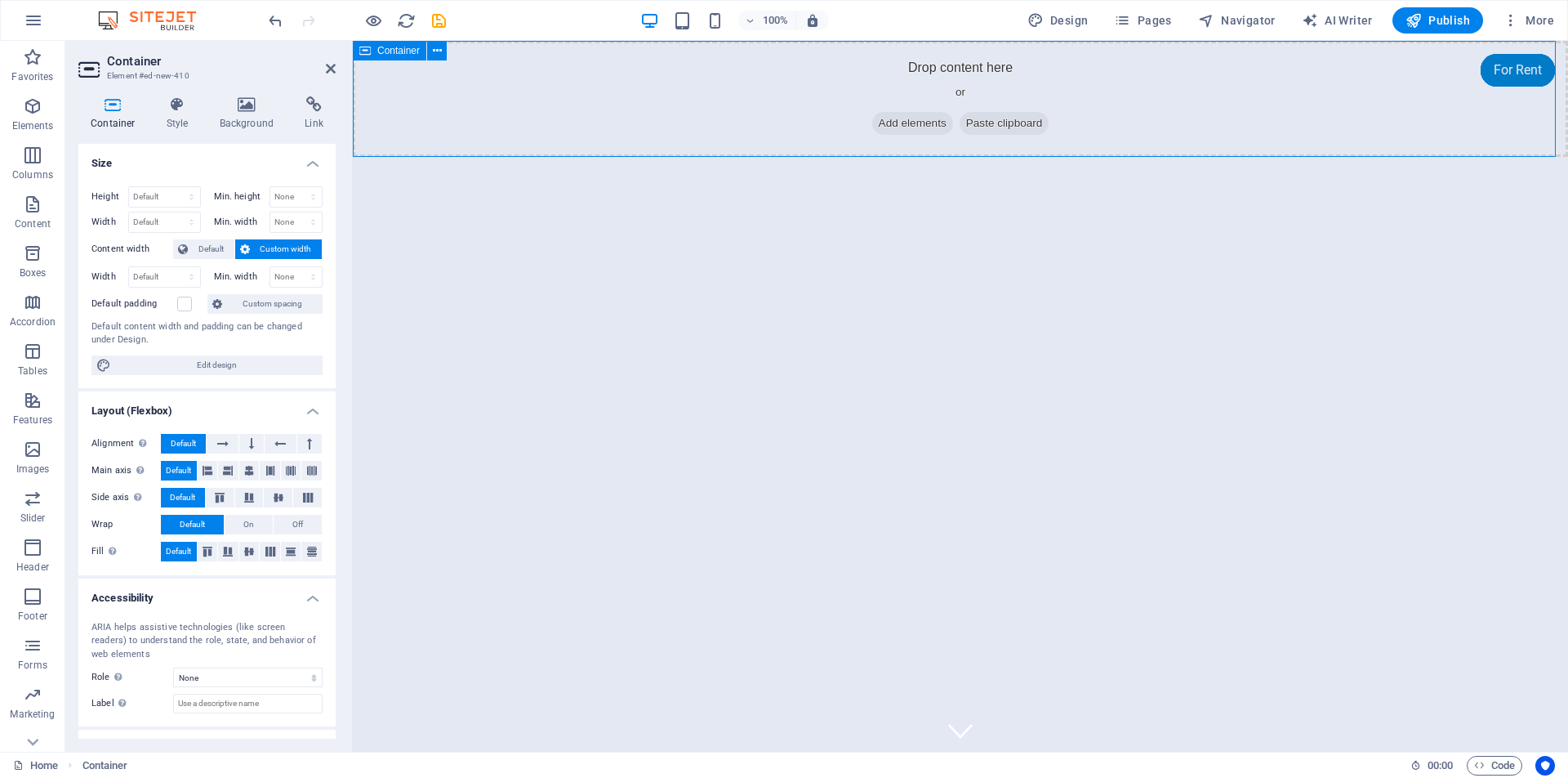
click at [757, 88] on div "Drop content here or Add elements Paste clipboard" at bounding box center [960, 98] width 1215 height 116
click at [438, 53] on icon at bounding box center [437, 51] width 9 height 17
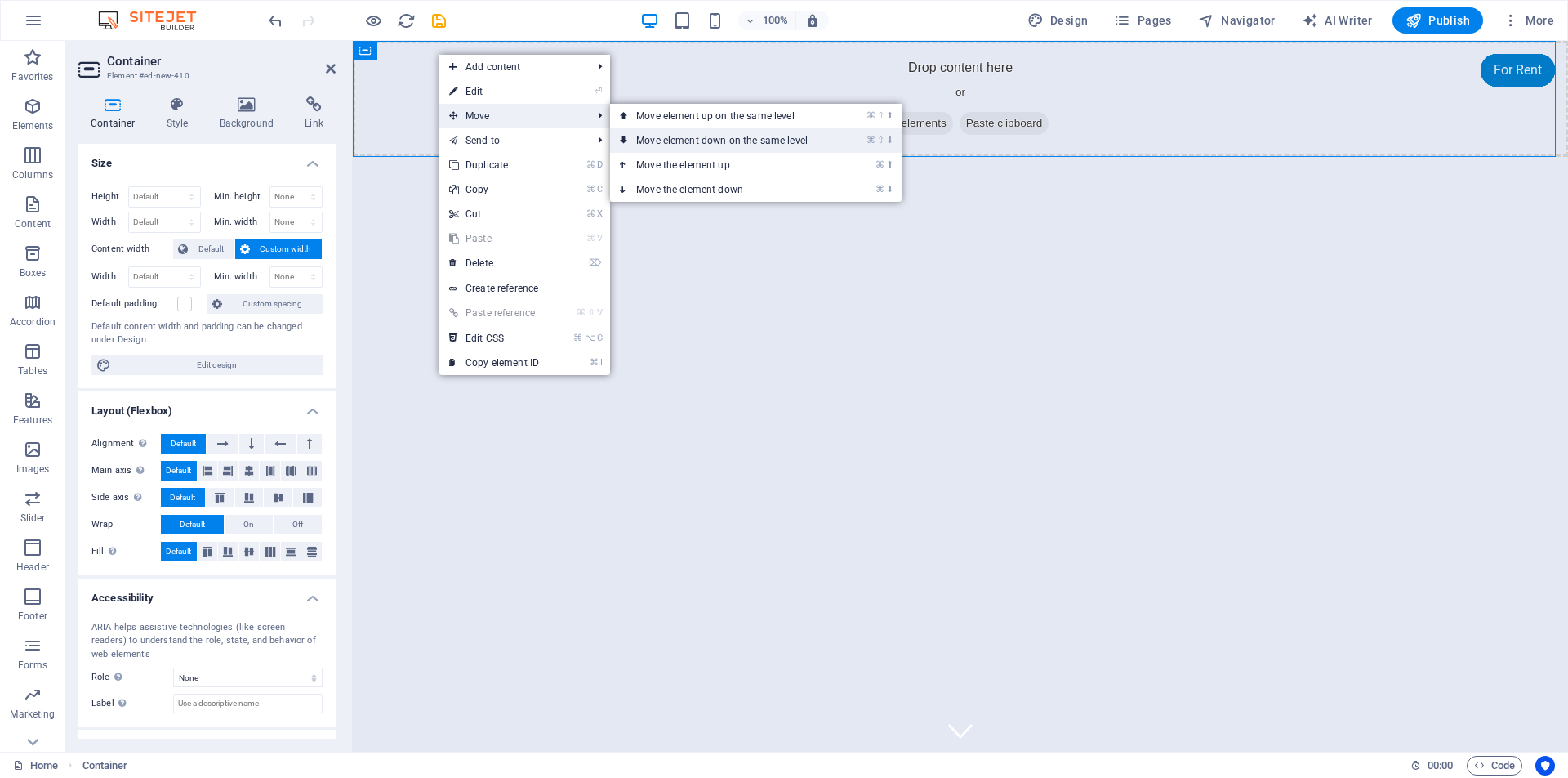
click at [663, 137] on link "⌘ ⇧ ⬇ Move element down on the same level" at bounding box center [725, 140] width 230 height 24
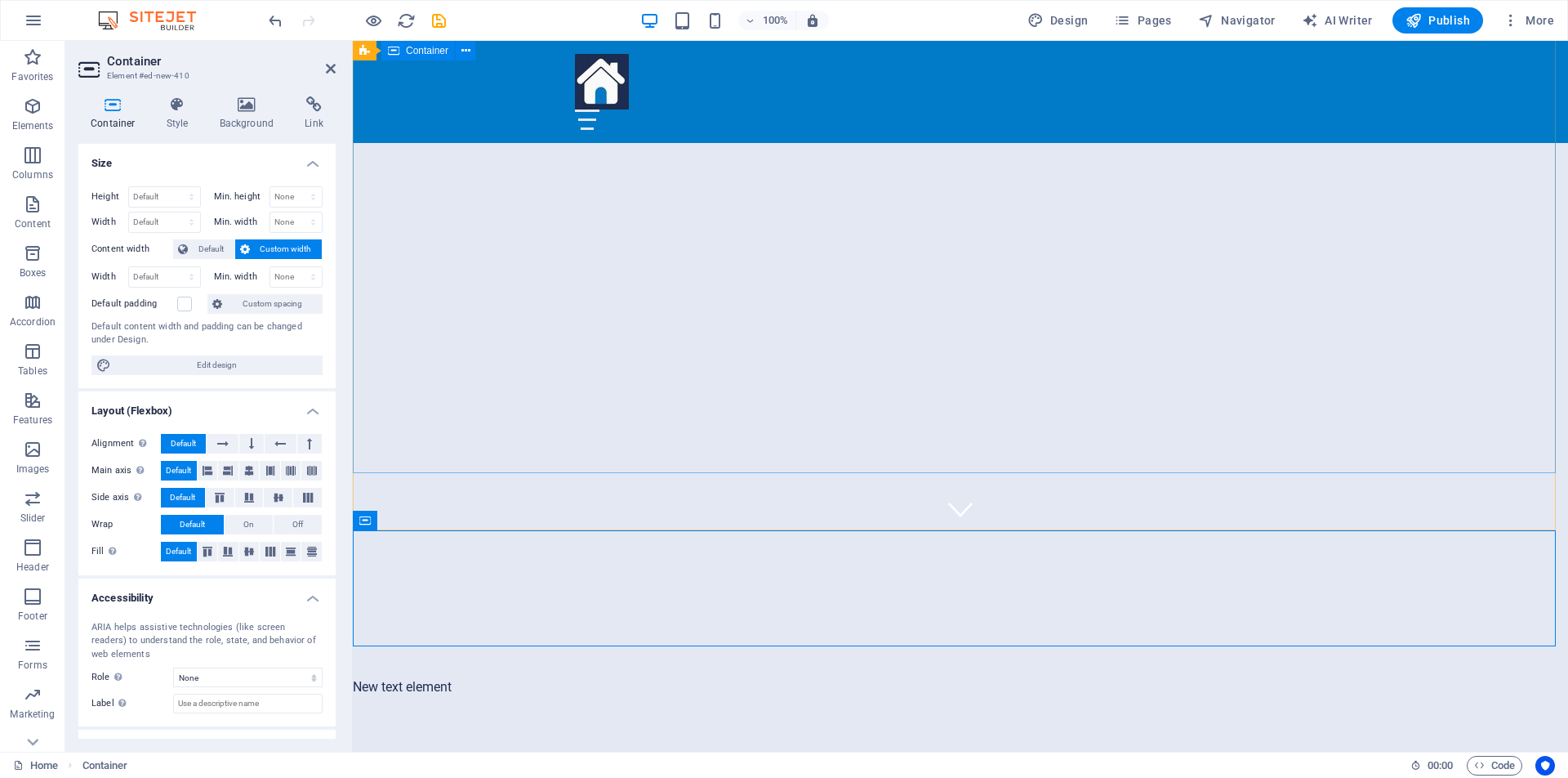
scroll to position [198, 0]
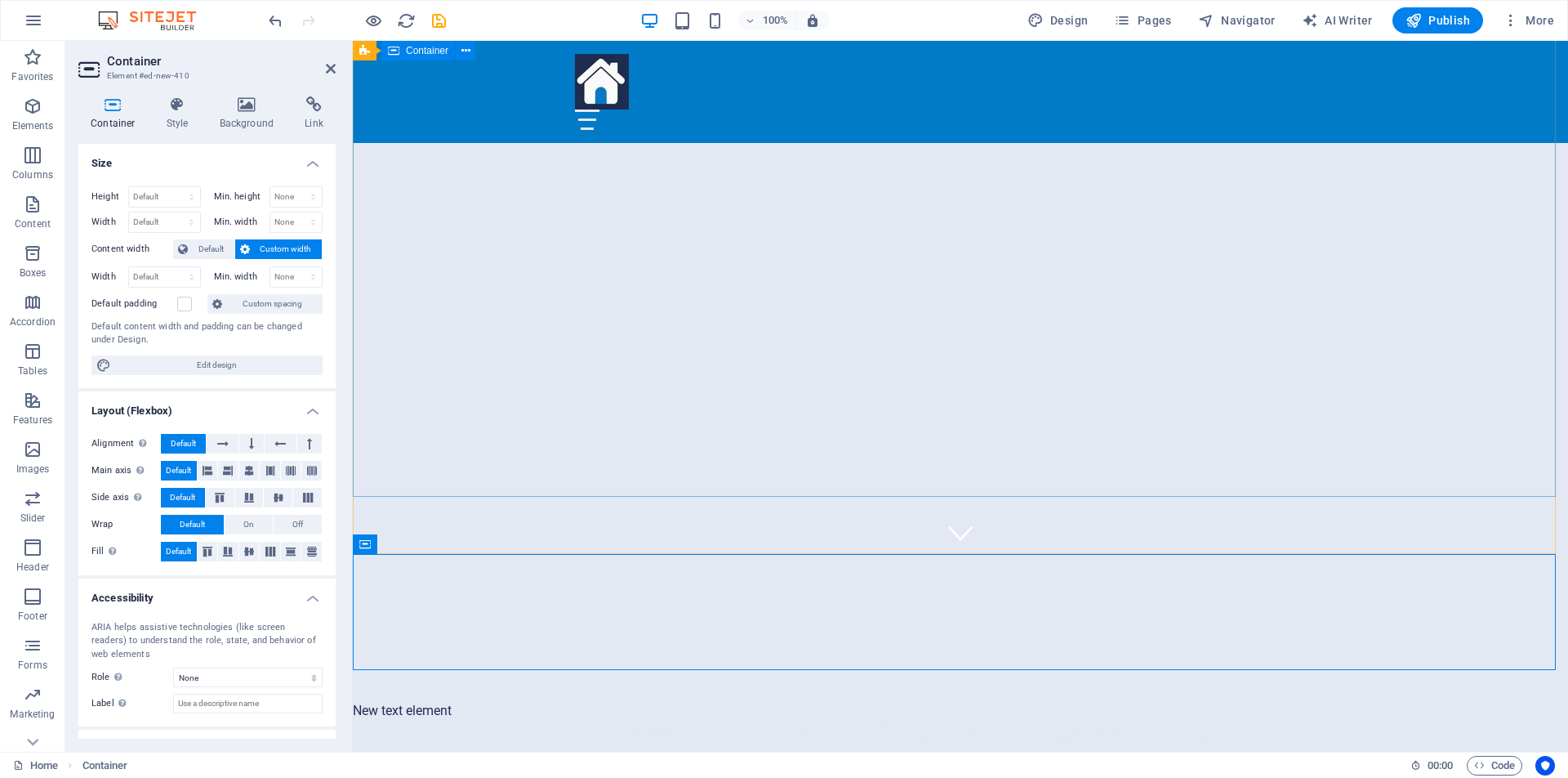
click at [572, 554] on div "New text element Welcome to RentalPinas - Your Easy Renting Solution" at bounding box center [960, 693] width 1215 height 277
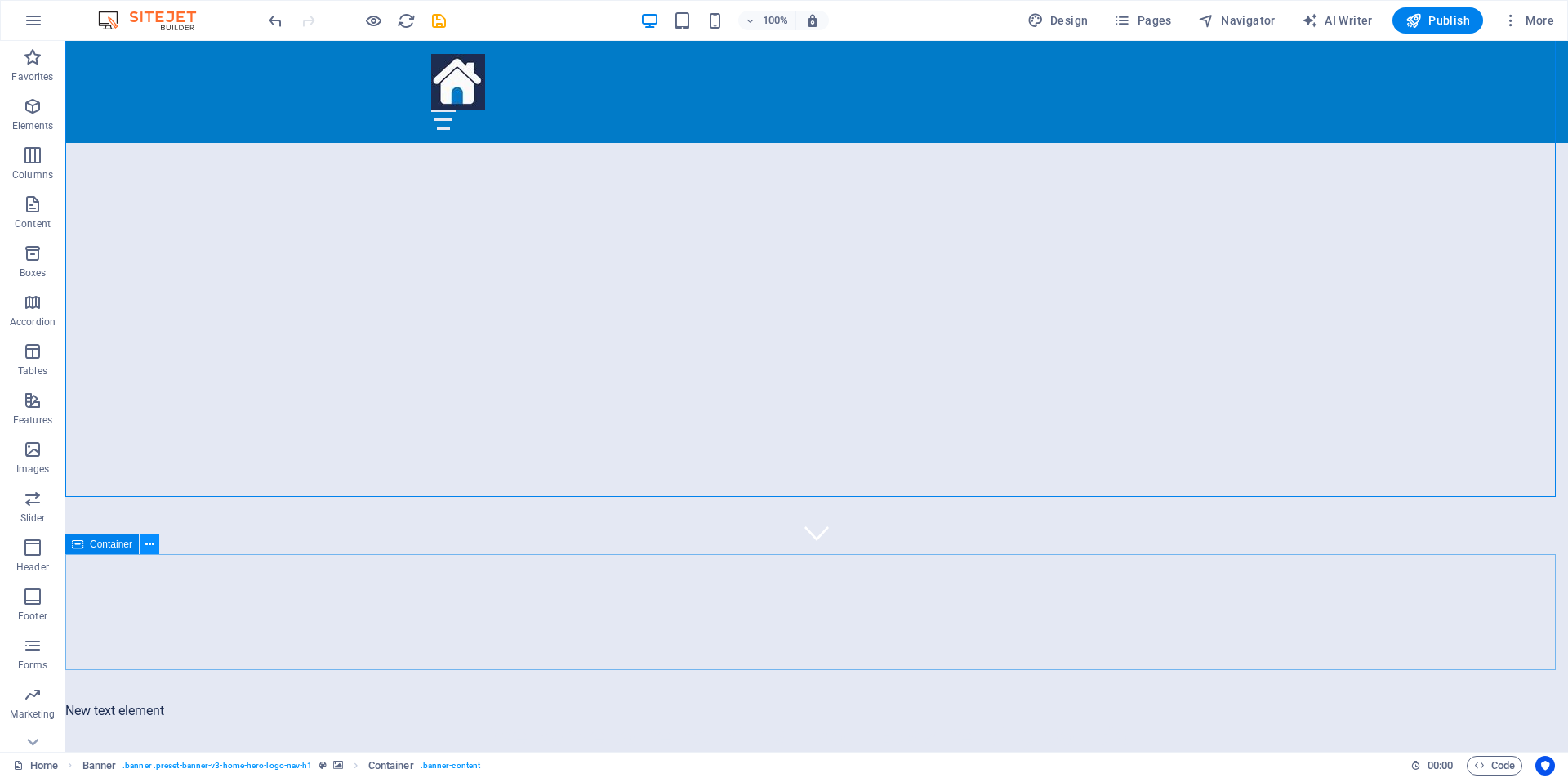
click at [155, 542] on button at bounding box center [149, 543] width 19 height 19
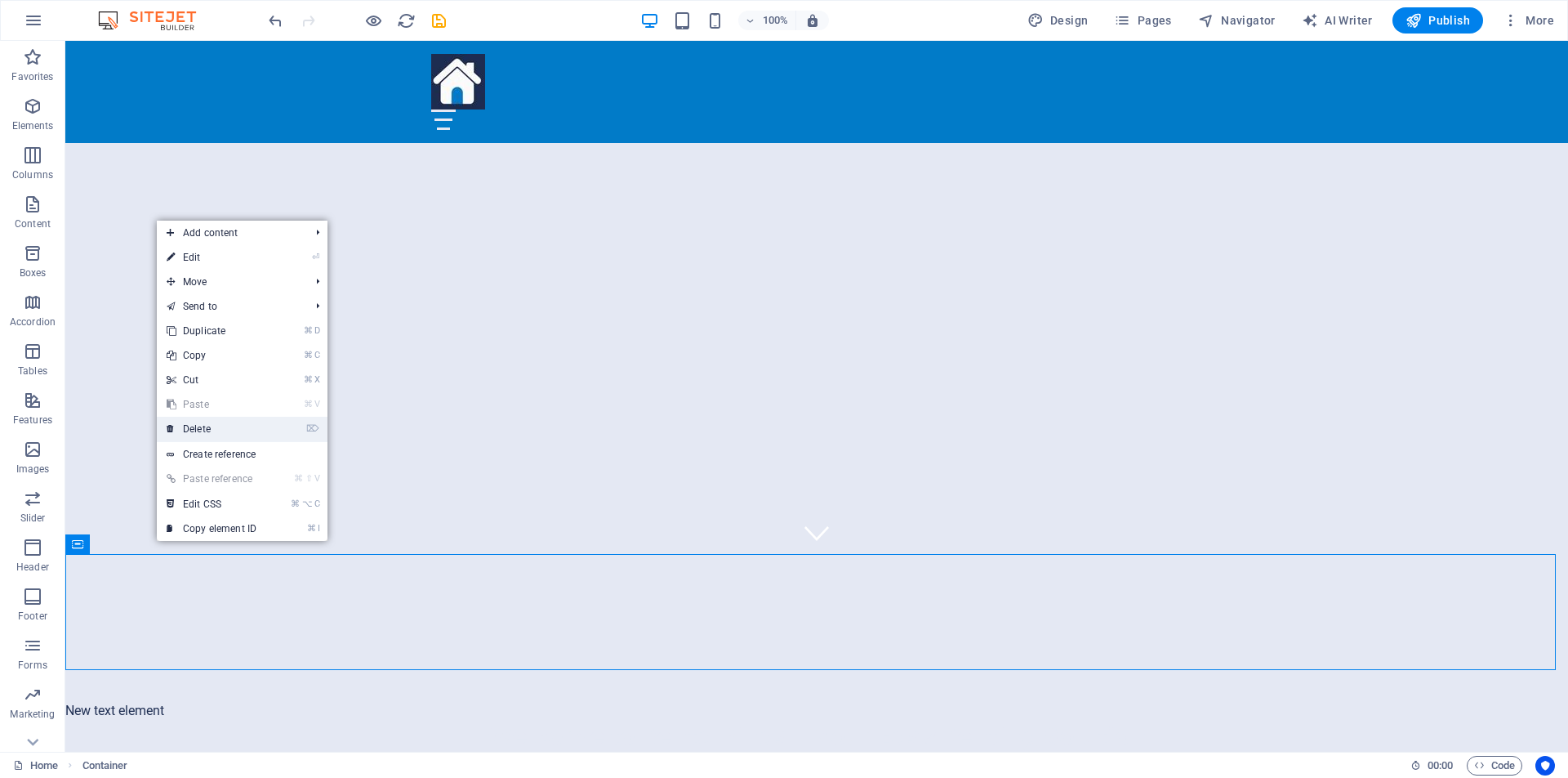
click at [216, 425] on link "⌦ Delete" at bounding box center [212, 429] width 110 height 24
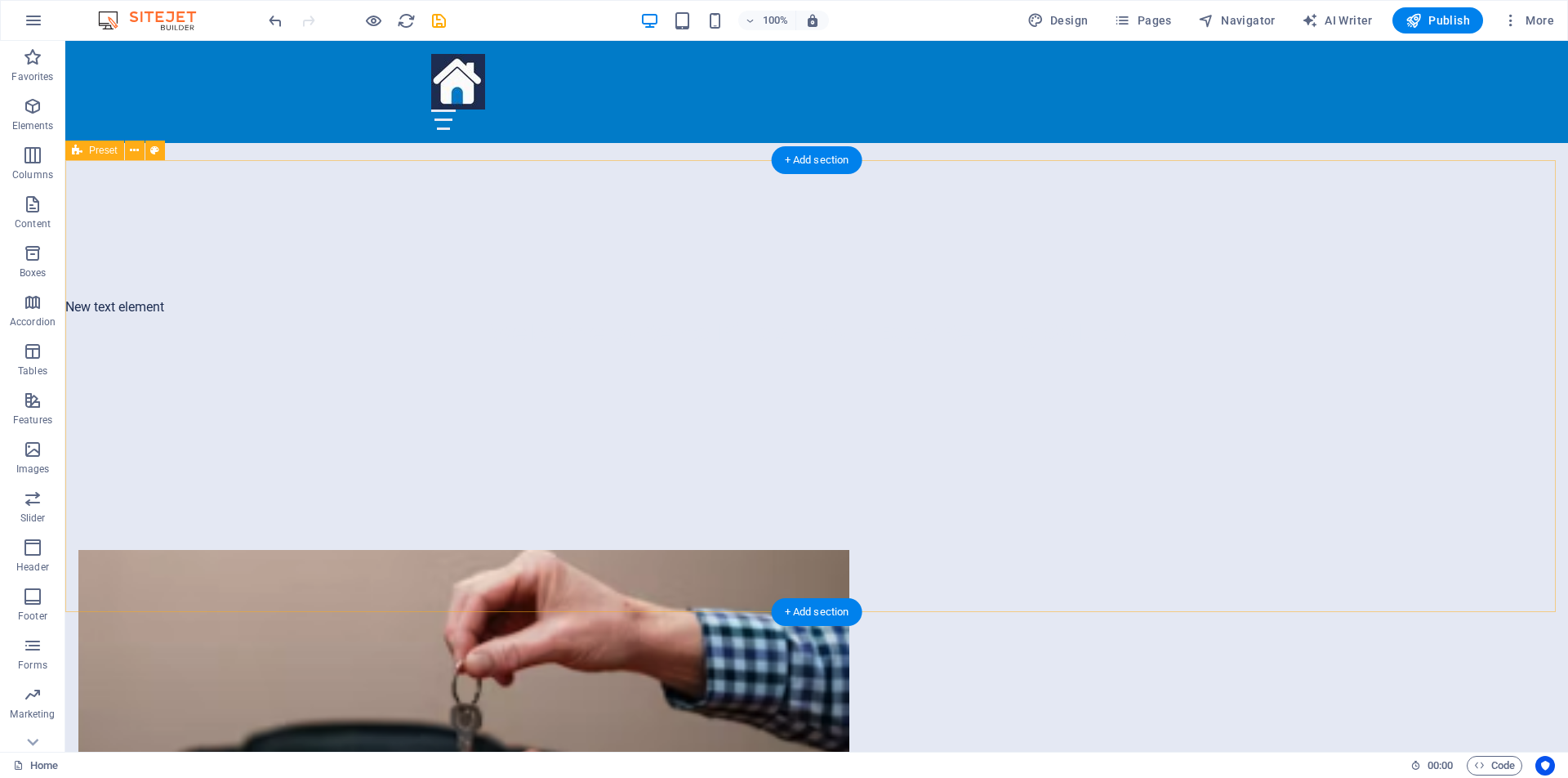
scroll to position [616, 0]
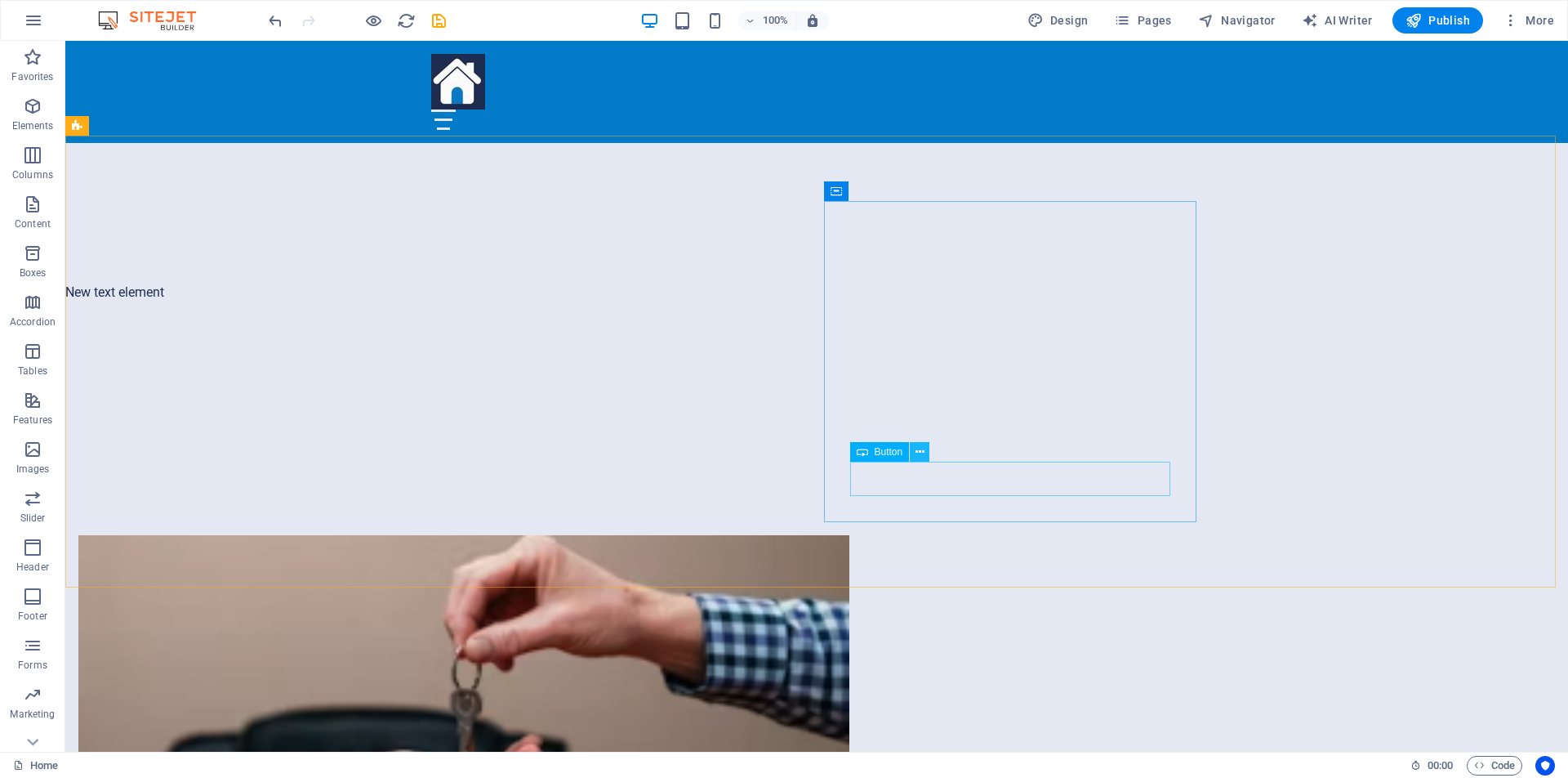
click at [921, 450] on icon at bounding box center [920, 452] width 9 height 17
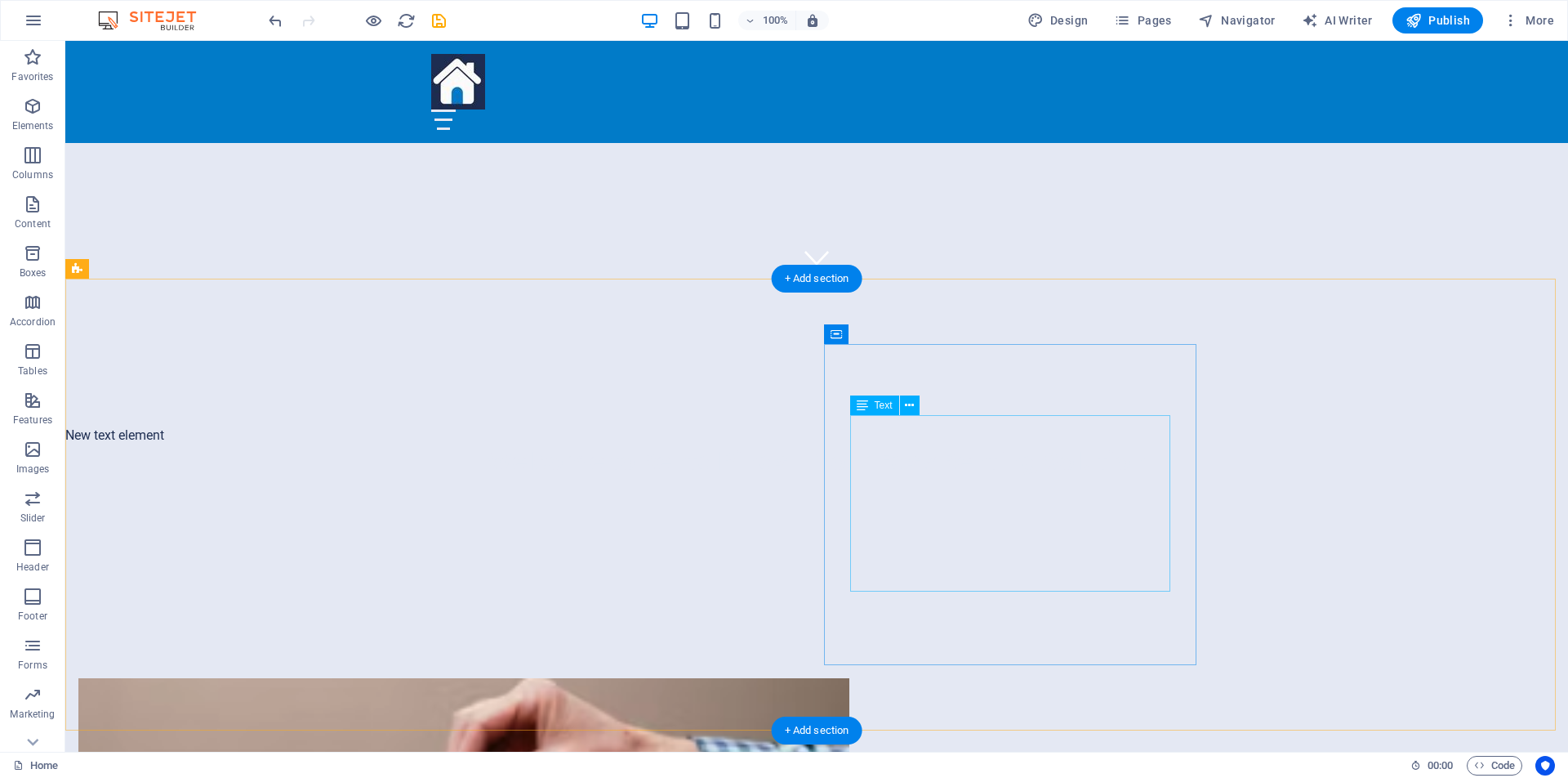
scroll to position [153, 0]
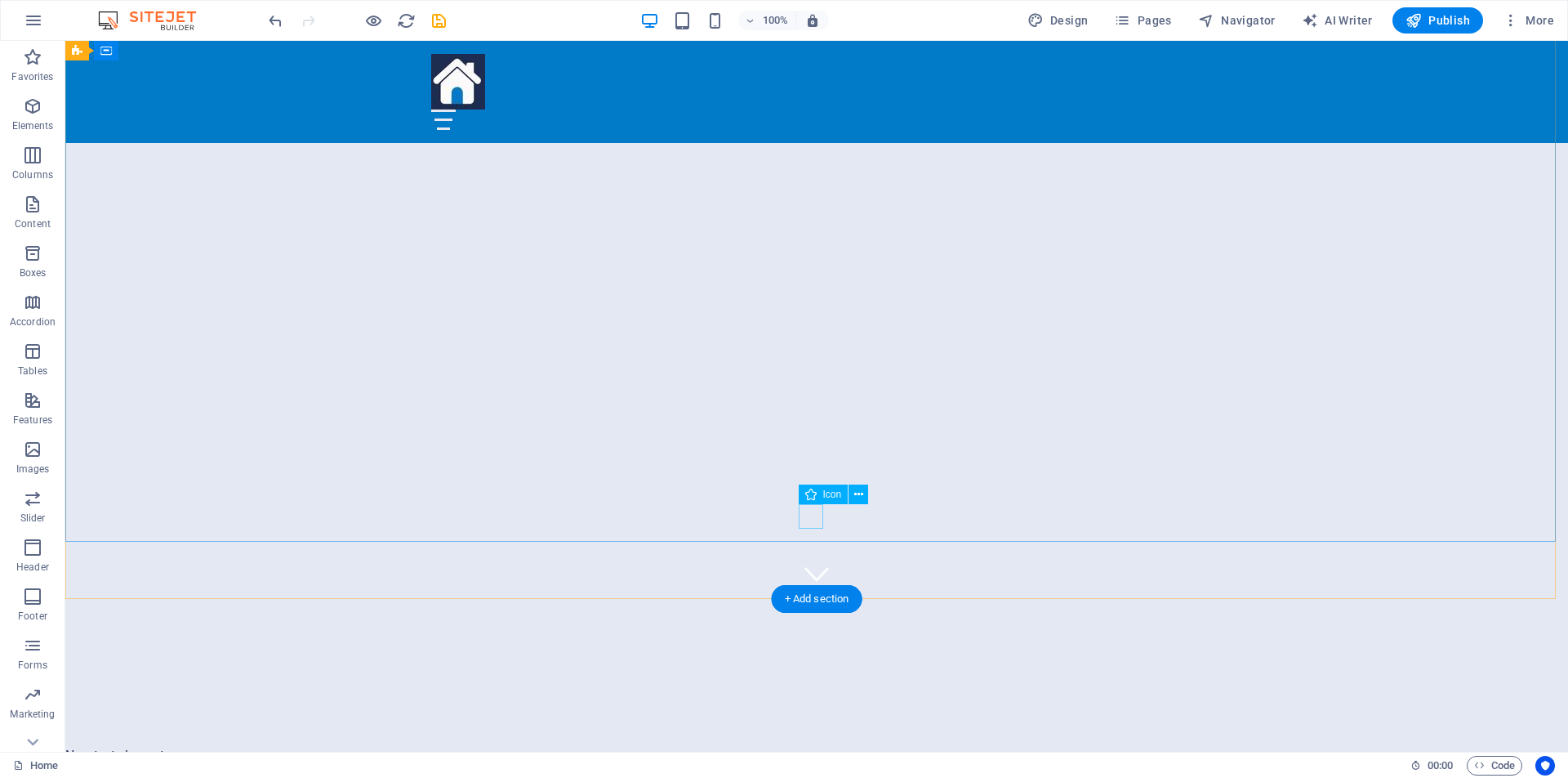
click at [808, 561] on figure at bounding box center [817, 573] width 24 height 24
click at [857, 497] on icon at bounding box center [859, 499] width 9 height 17
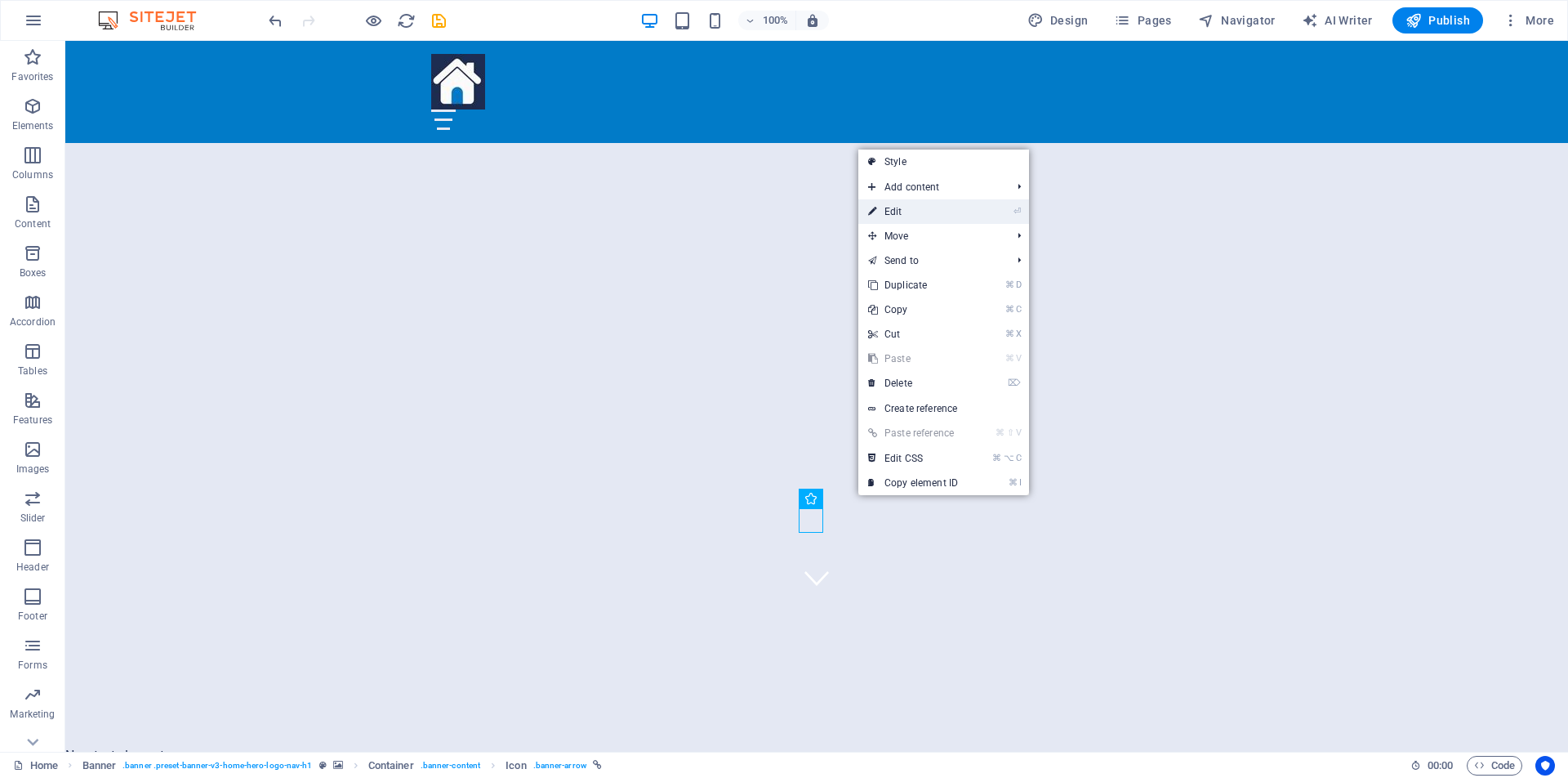
click at [910, 212] on link "⏎ Edit" at bounding box center [914, 212] width 110 height 24
select select "xMidYMid"
select select "px"
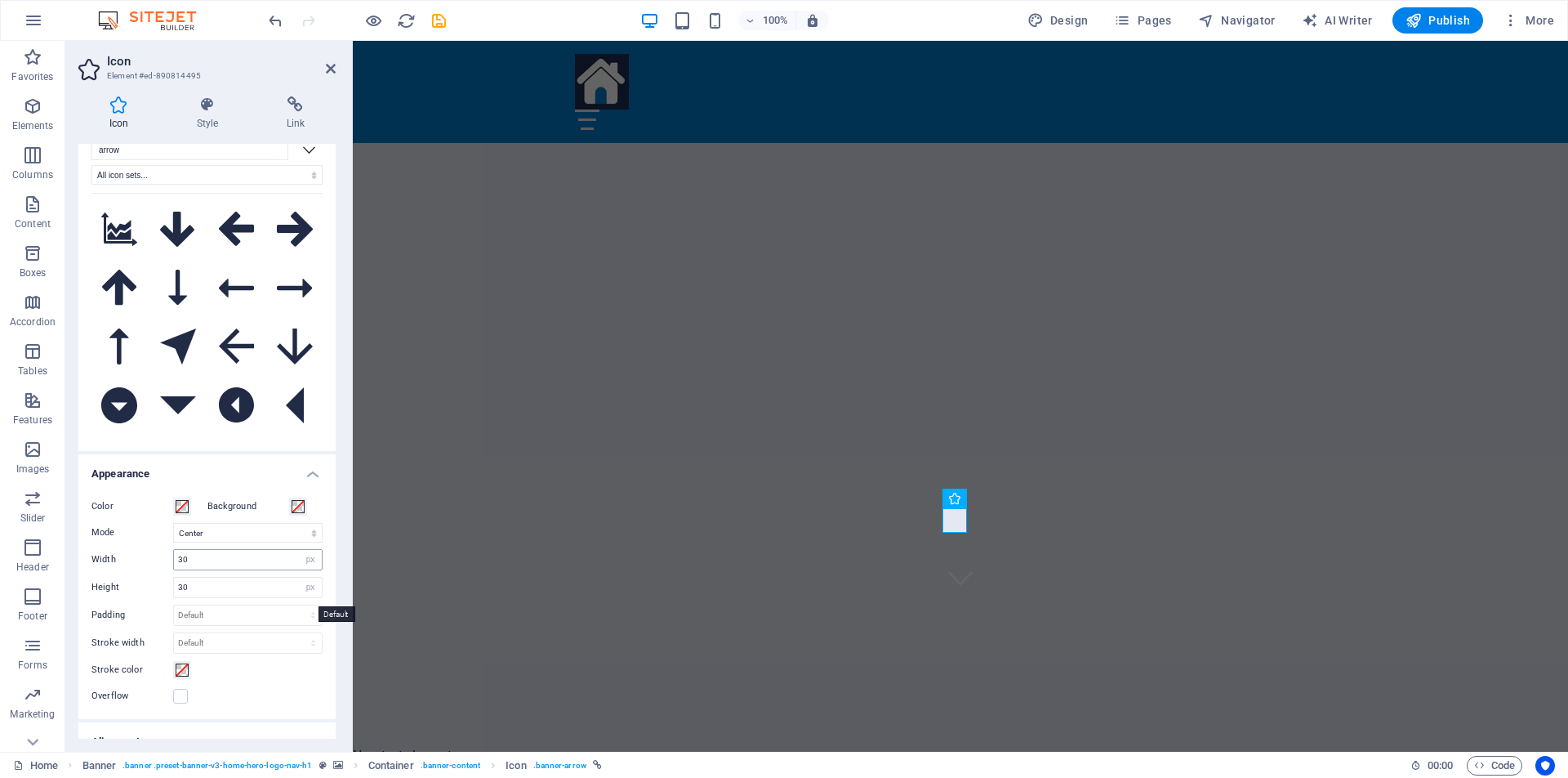
scroll to position [0, 0]
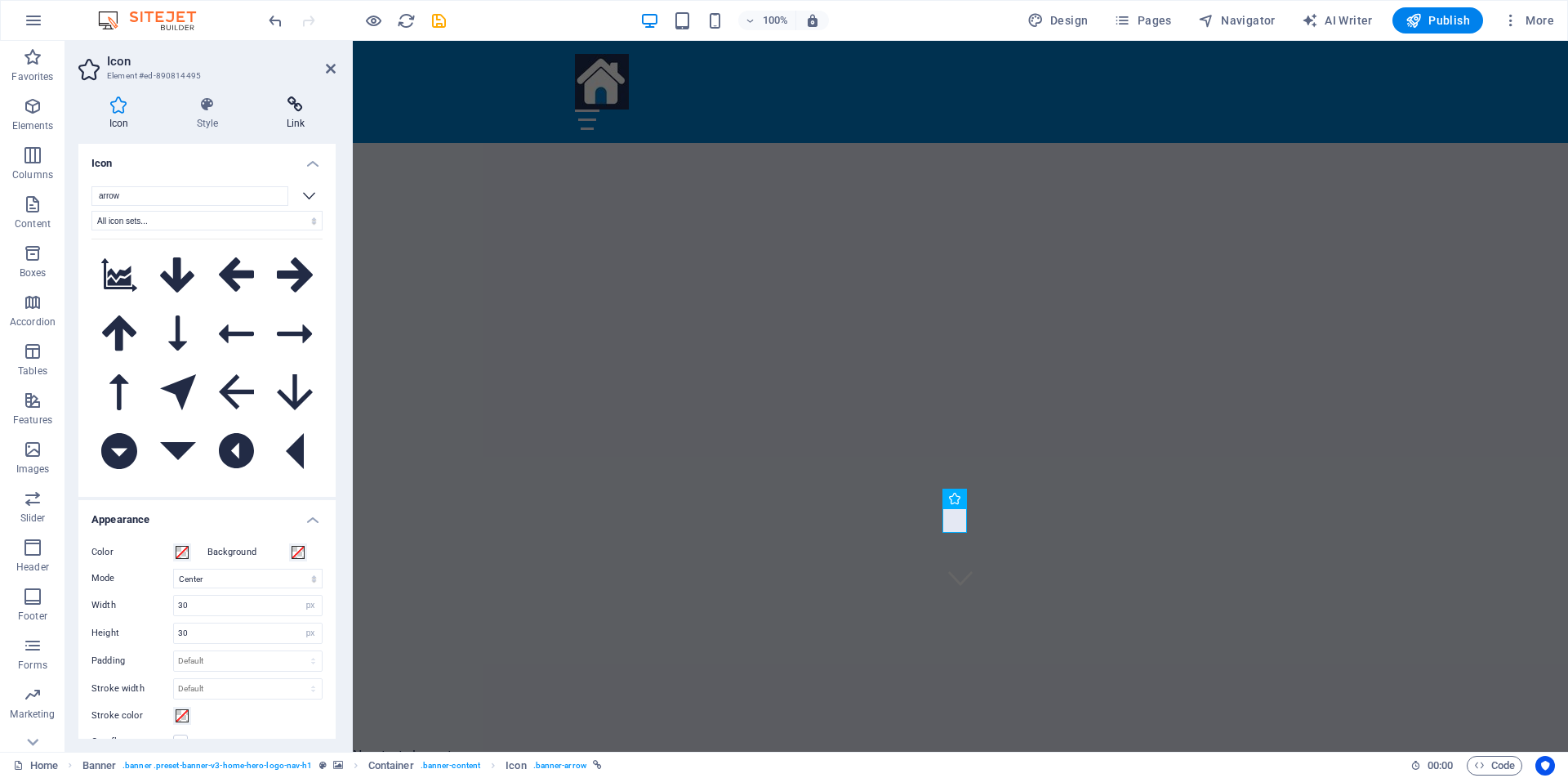
click at [299, 110] on icon at bounding box center [295, 105] width 80 height 17
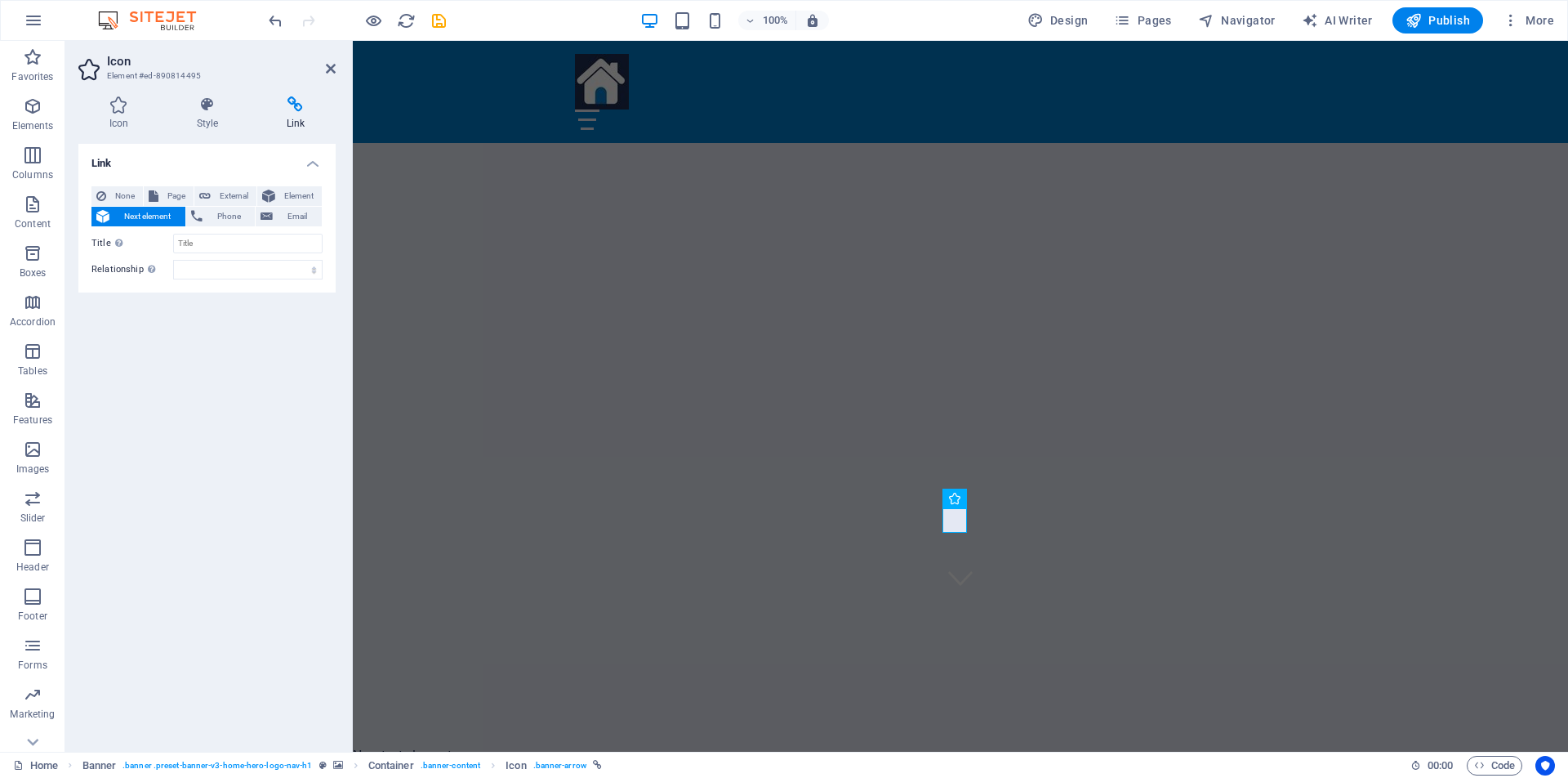
click at [222, 362] on div "Link None Page External Element Next element Phone Email Page Home Subpage Lega…" at bounding box center [206, 441] width 257 height 595
click at [547, 599] on div "New text element Welcome to RentalPinas - Your Easy Renting Solution" at bounding box center [960, 737] width 1215 height 277
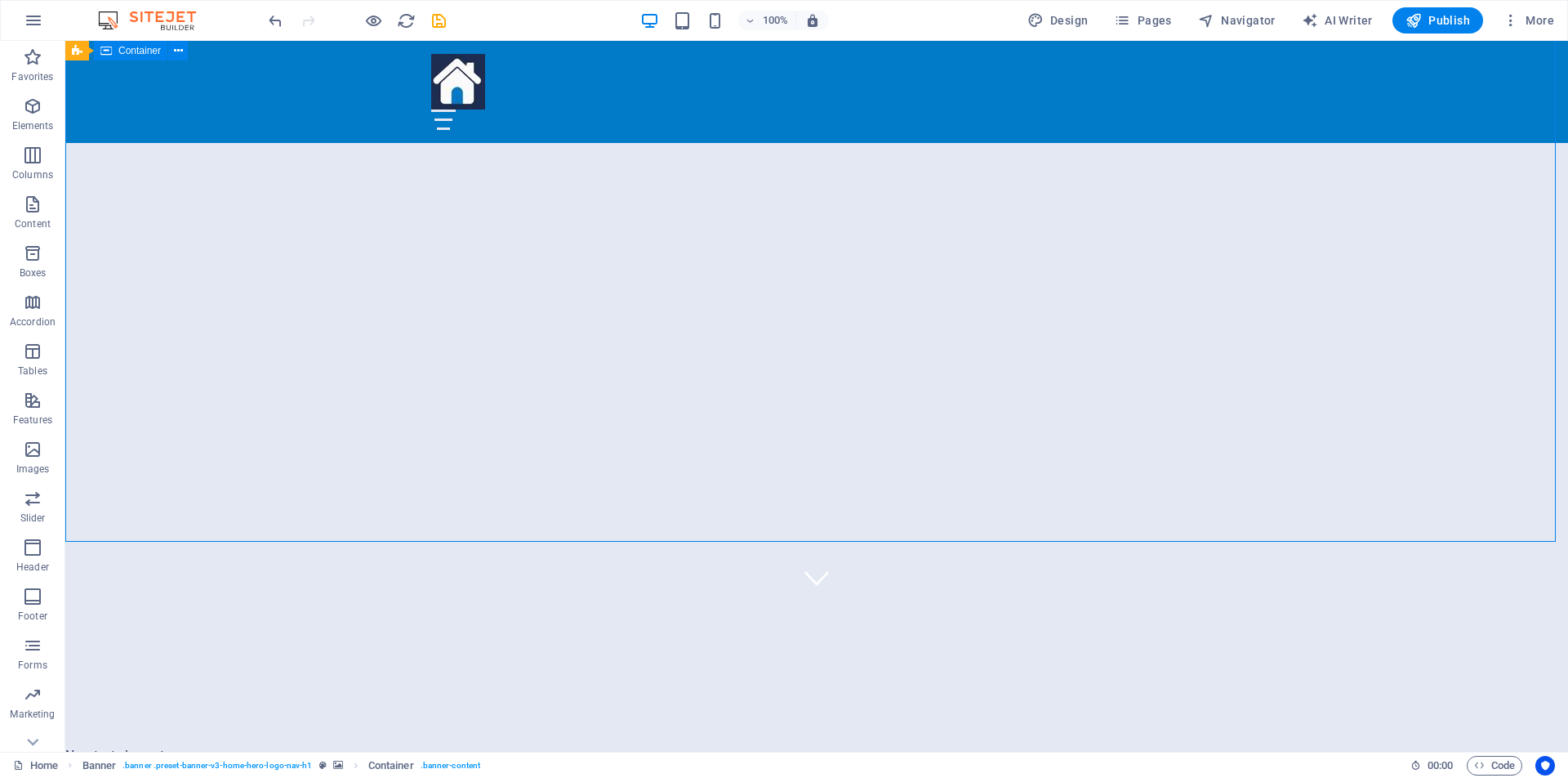
click at [547, 599] on div "New text element Welcome to RentalPinas - Your Easy Renting Solution" at bounding box center [816, 737] width 1503 height 277
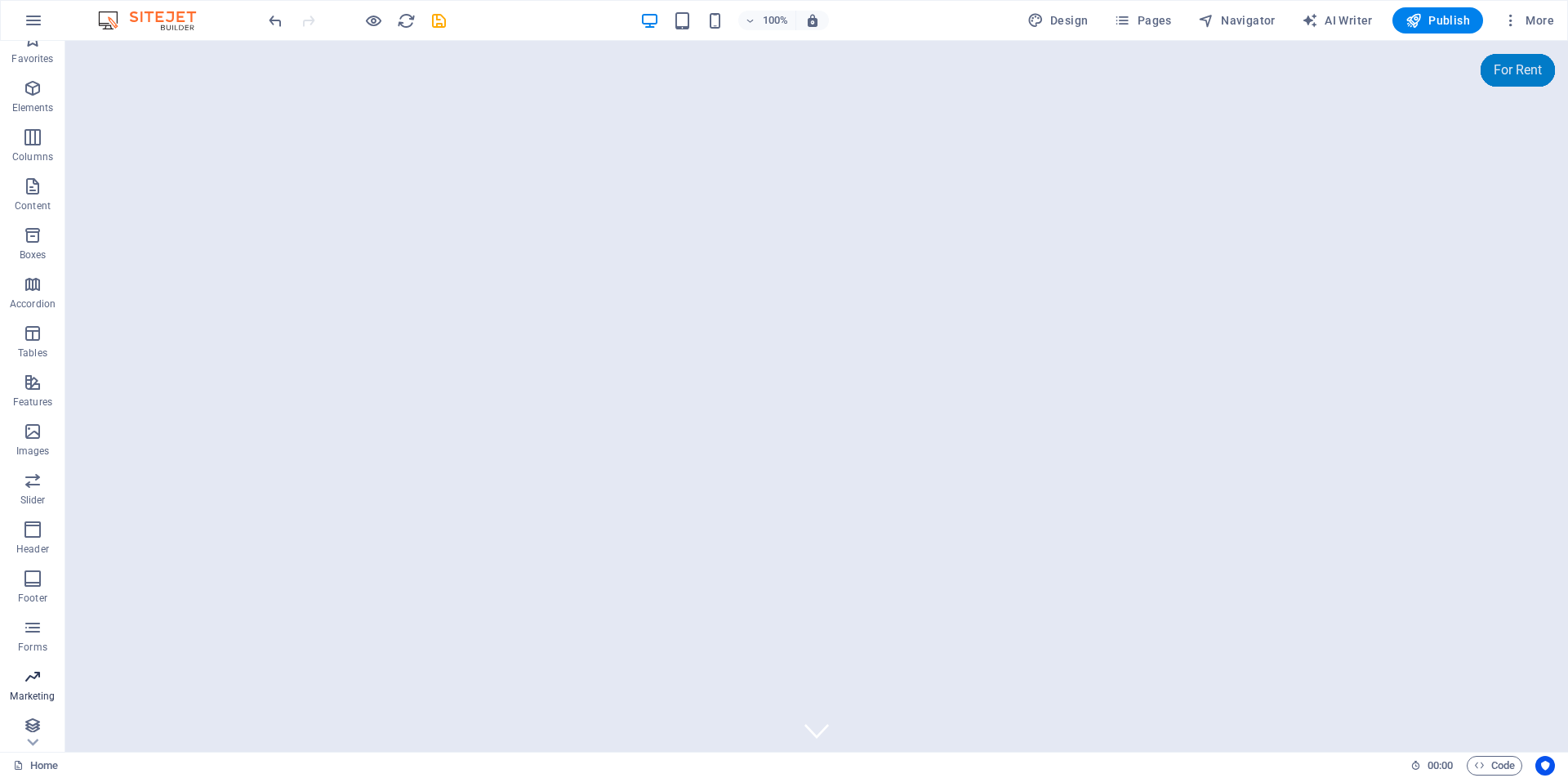
scroll to position [24, 0]
click at [34, 720] on icon "button" at bounding box center [32, 719] width 19 height 19
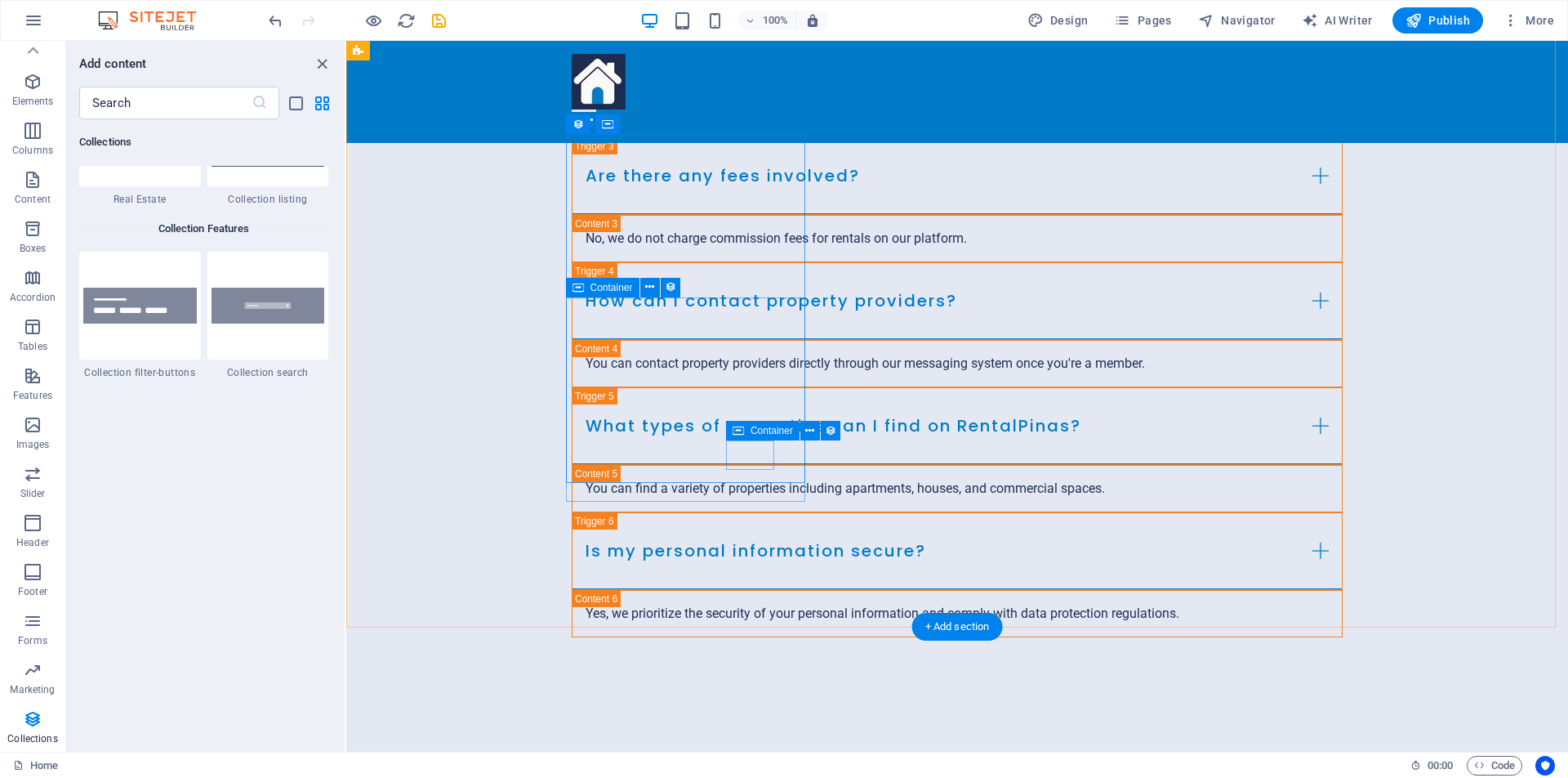
scroll to position [3531, 0]
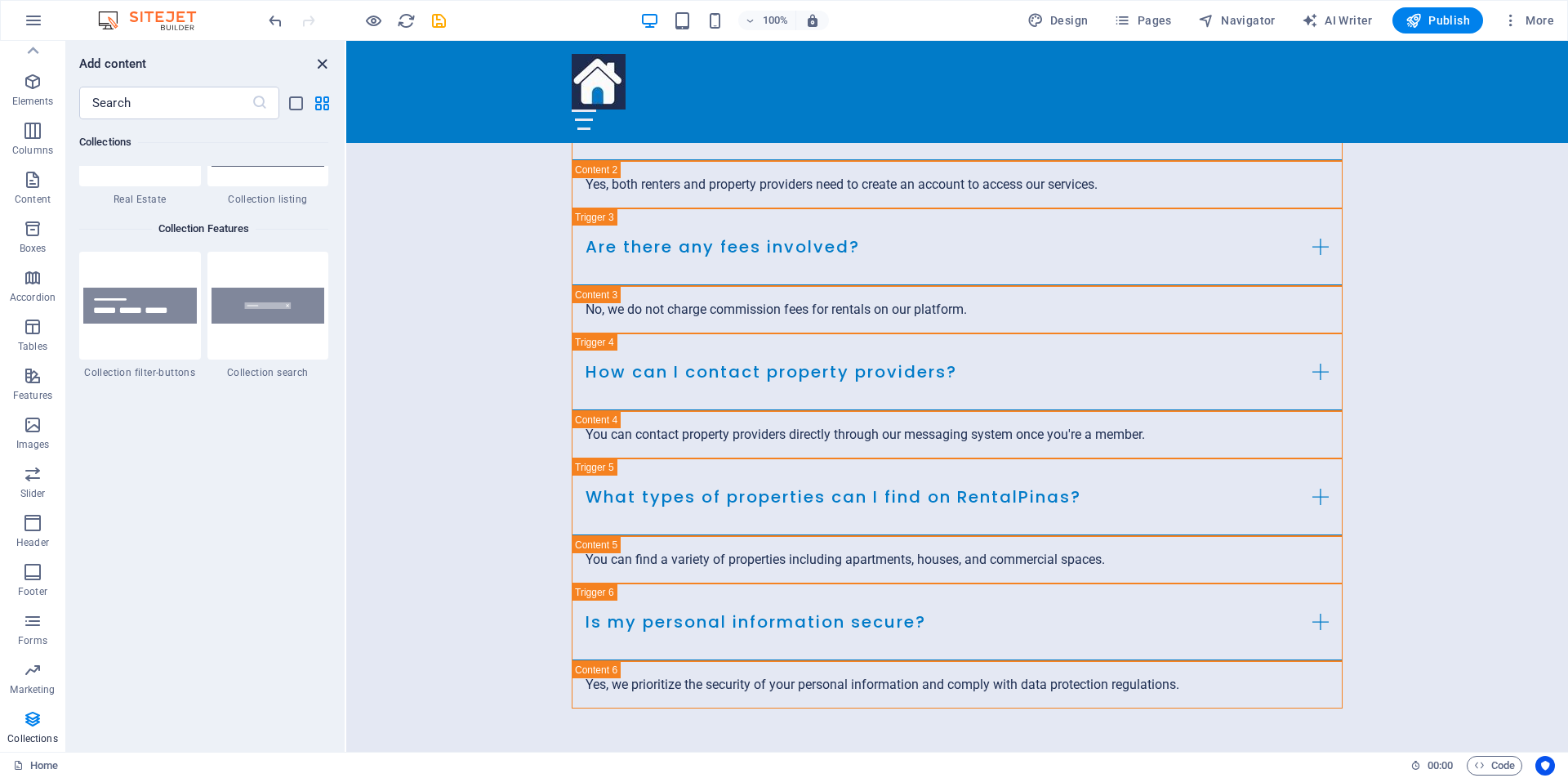
click at [322, 61] on icon "close panel" at bounding box center [322, 64] width 19 height 19
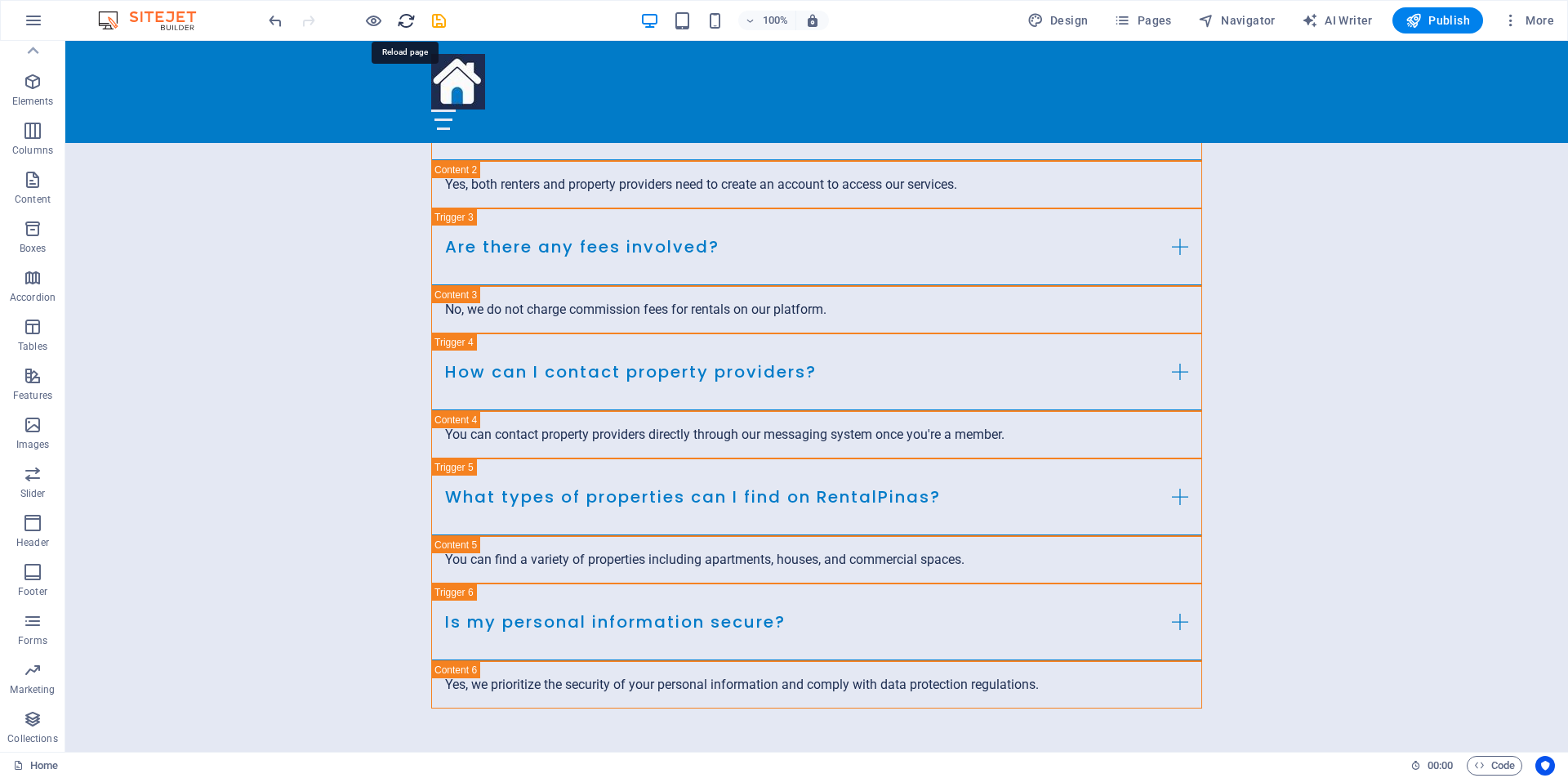
click at [398, 22] on icon "reload" at bounding box center [407, 20] width 19 height 19
click at [445, 19] on icon "save" at bounding box center [439, 20] width 19 height 19
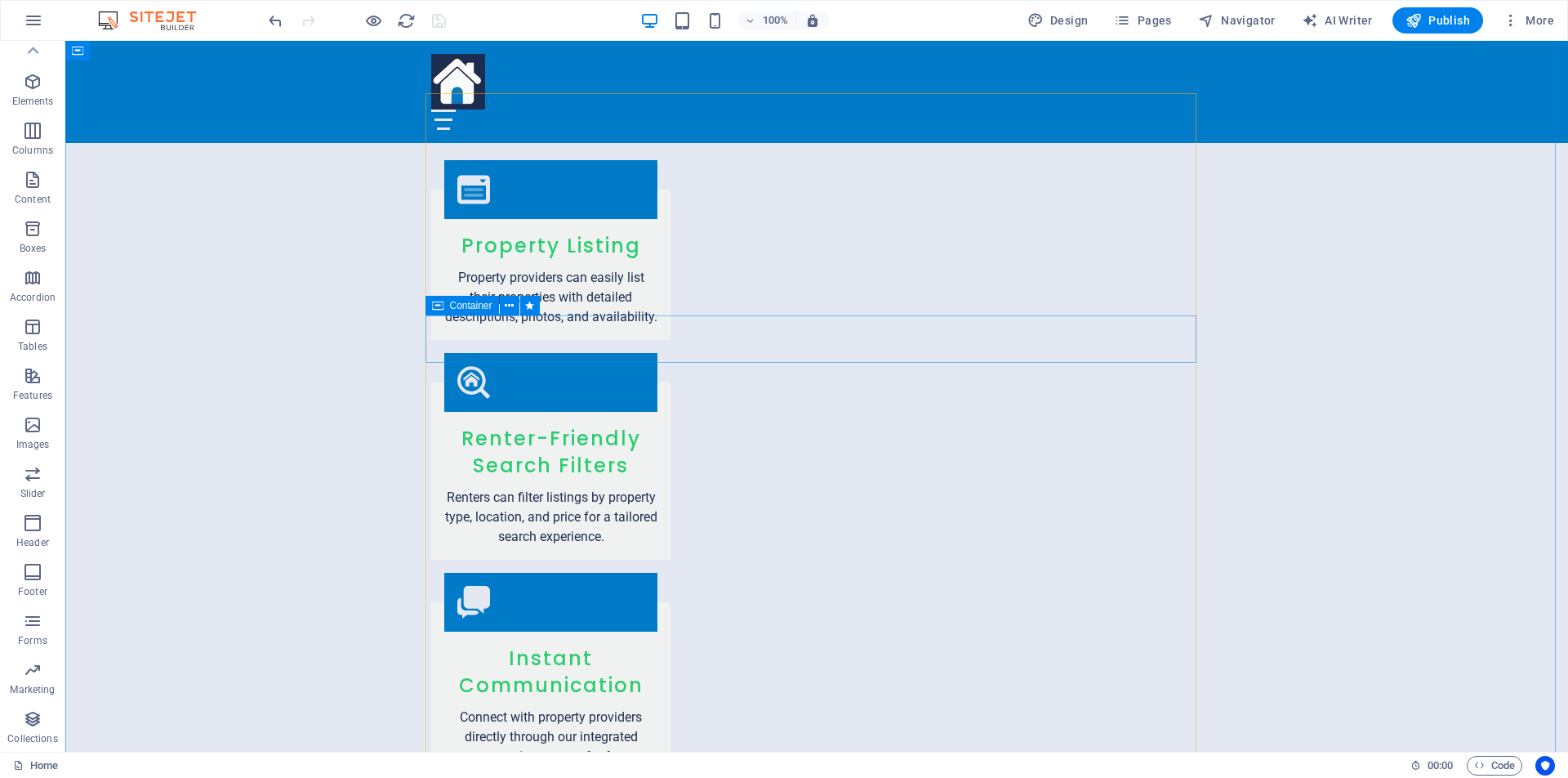
scroll to position [1727, 0]
